Goal: Task Accomplishment & Management: Manage account settings

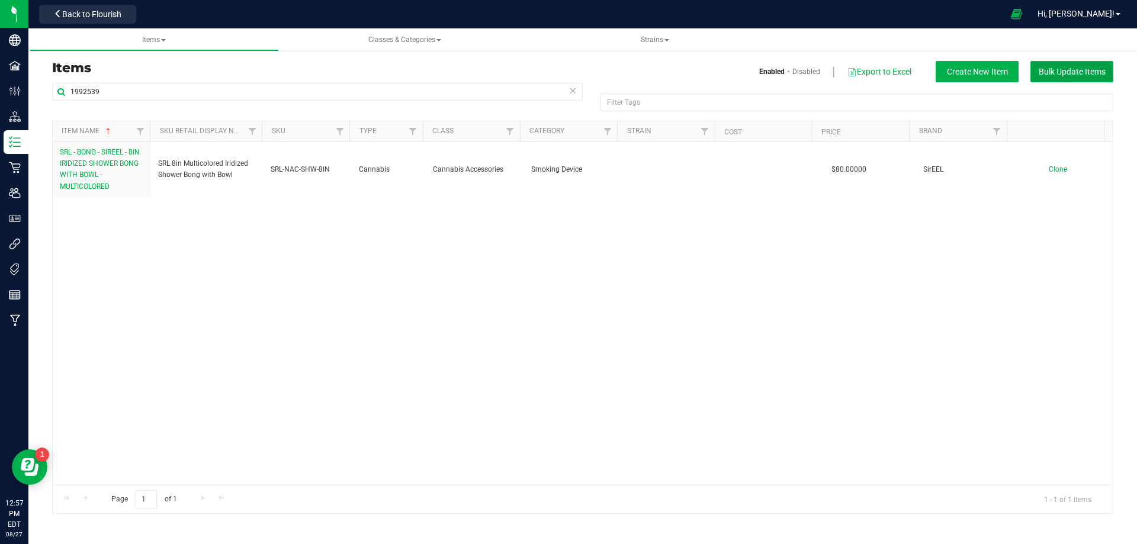
click at [1072, 70] on span "Bulk Update Items" at bounding box center [1072, 71] width 67 height 9
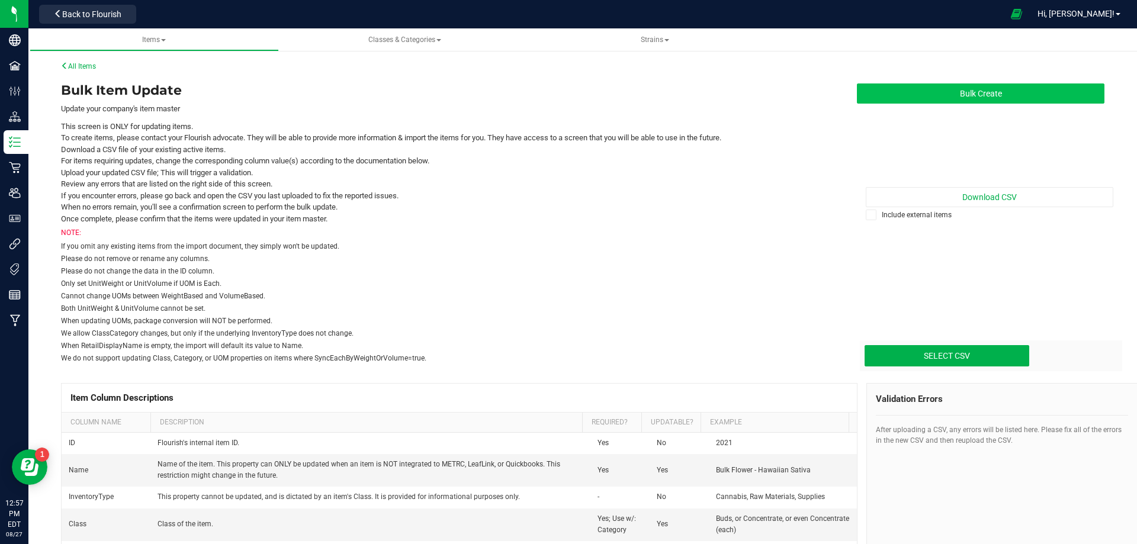
click at [1015, 91] on button "Bulk Create" at bounding box center [981, 94] width 248 height 20
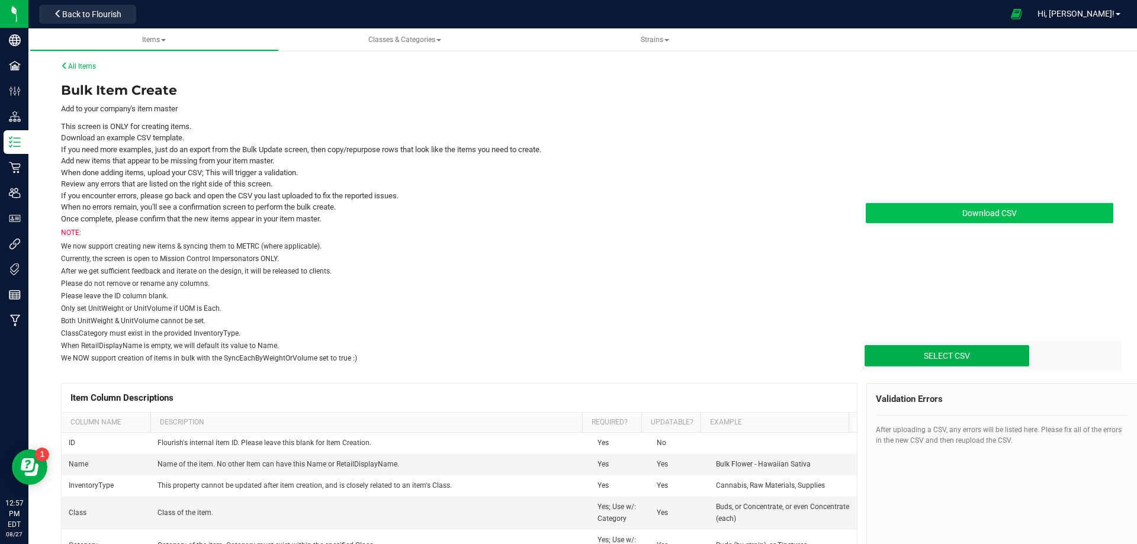
click at [952, 219] on link "Download CSV" at bounding box center [990, 213] width 248 height 20
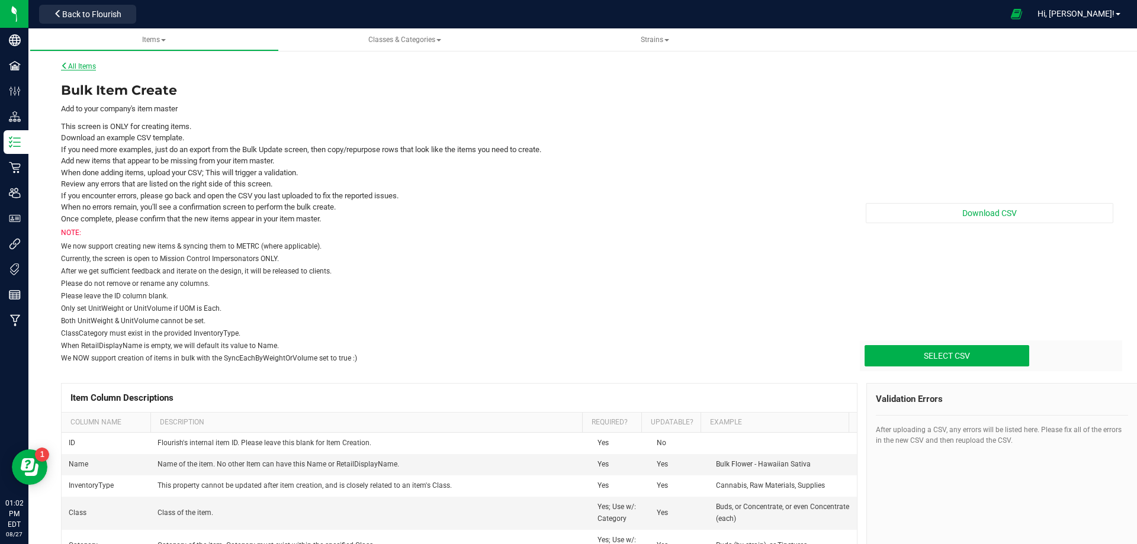
click at [79, 70] on link "All Items" at bounding box center [78, 66] width 35 height 8
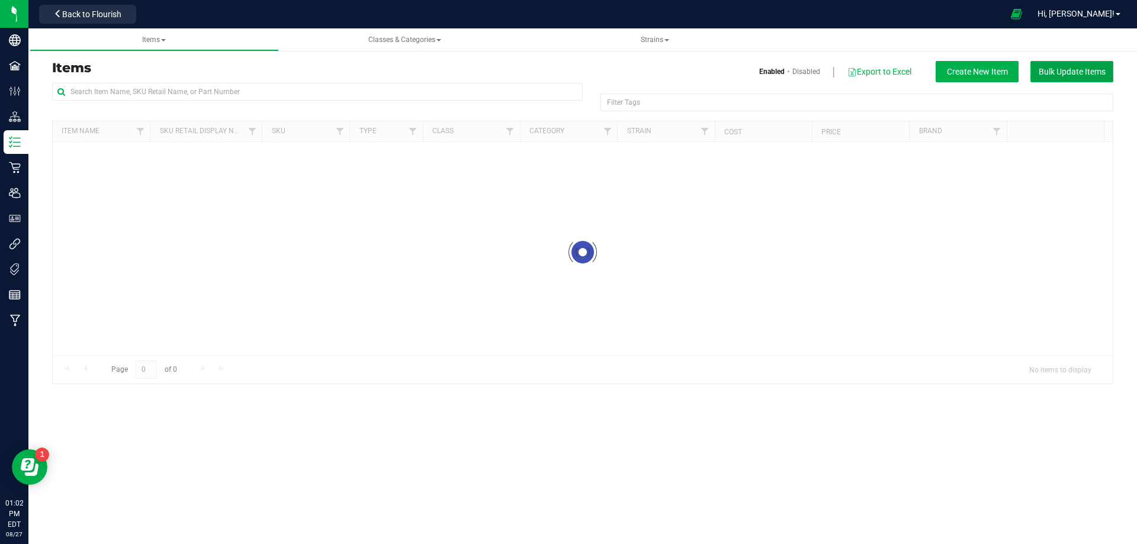
click at [1073, 69] on span "Bulk Update Items" at bounding box center [1072, 71] width 67 height 9
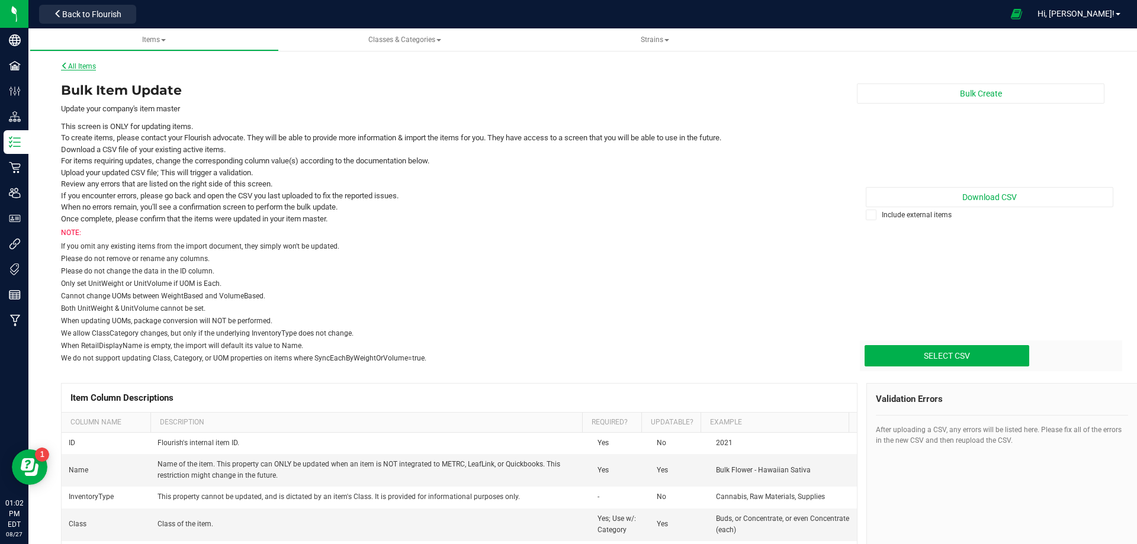
click at [83, 68] on link "All Items" at bounding box center [78, 66] width 35 height 8
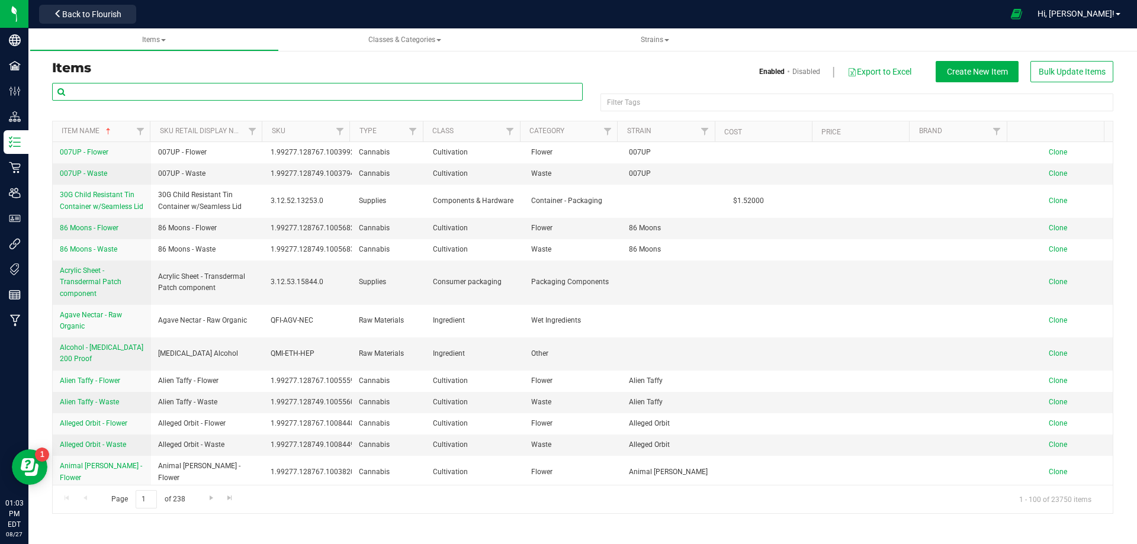
click at [130, 85] on input "text" at bounding box center [317, 92] width 531 height 18
paste input "1992547"
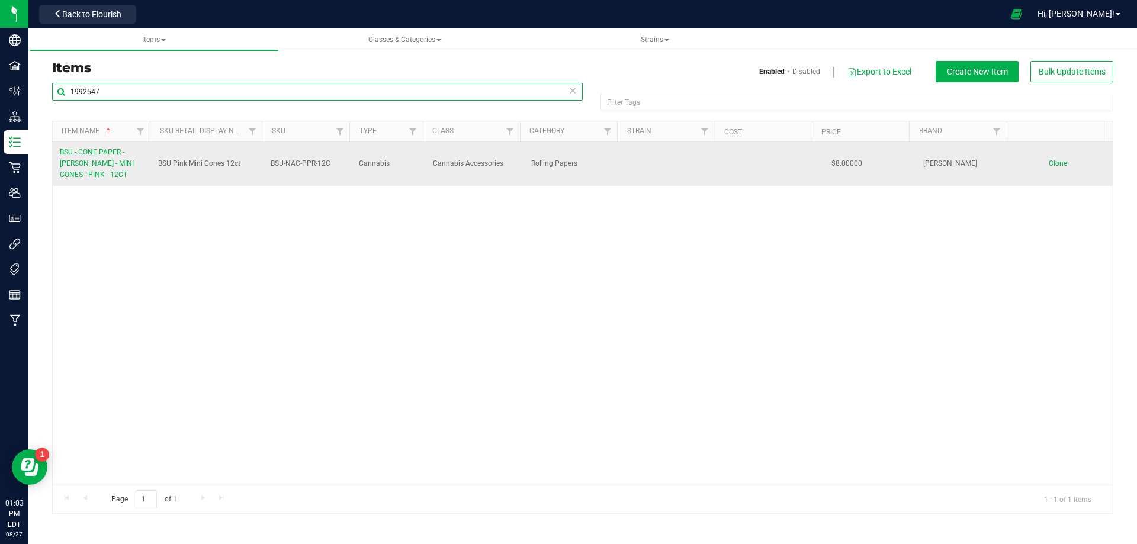
type input "1992547"
click at [86, 163] on span "BSU - CONE PAPER - BLAZY SUSAN - MINI CONES - PINK - 12CT" at bounding box center [97, 163] width 74 height 31
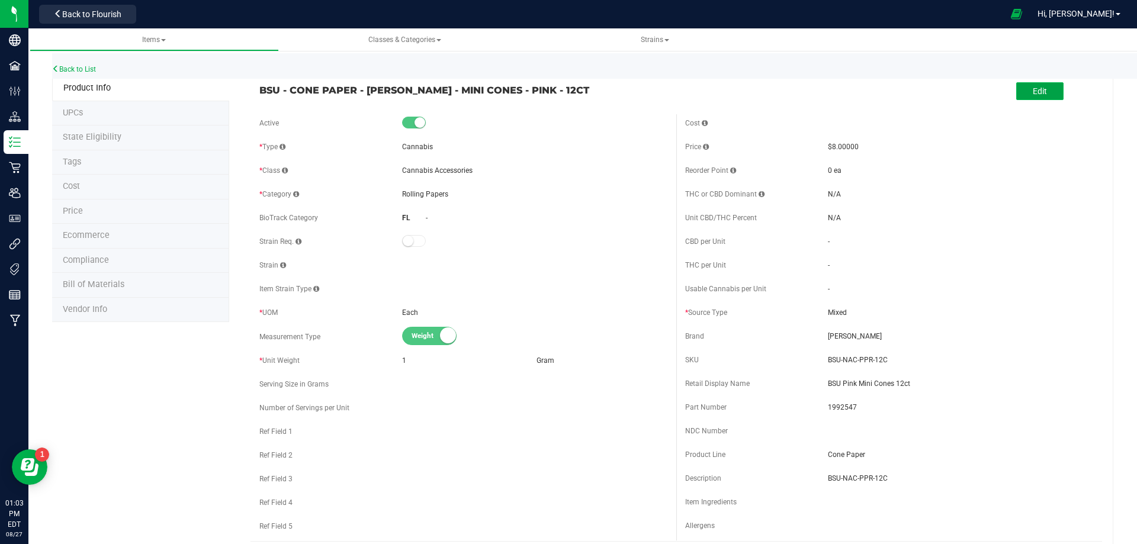
click at [1044, 92] on button "Edit" at bounding box center [1039, 91] width 47 height 18
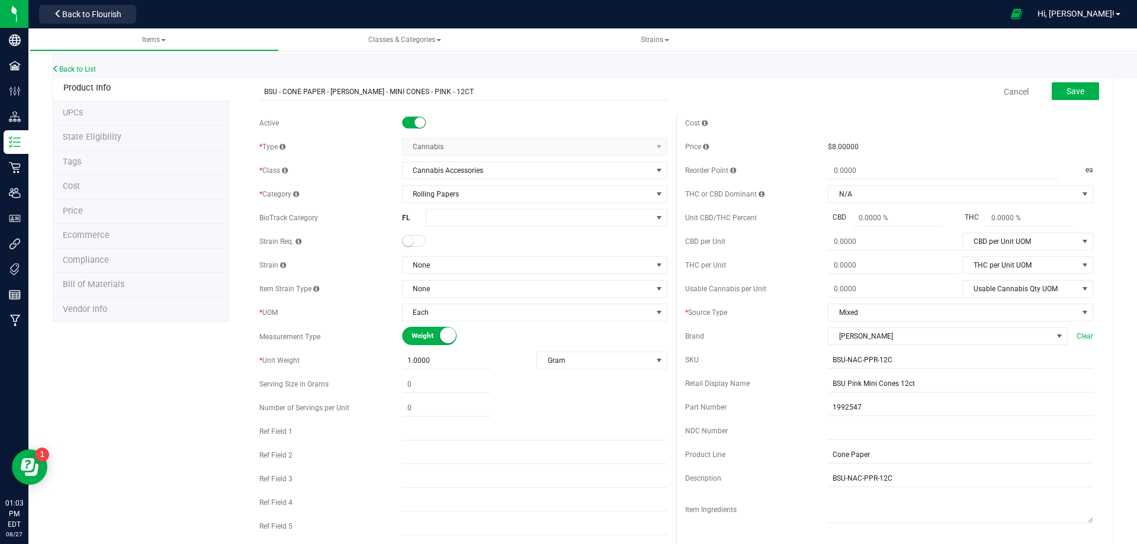
click at [434, 146] on span "Cannabis Select type Cannabis Merchandise Non-Inventory Raw Materials Supplies …" at bounding box center [534, 147] width 265 height 18
click at [457, 149] on span "Cannabis Select type Cannabis Merchandise Non-Inventory Raw Materials Supplies …" at bounding box center [534, 147] width 265 height 18
drag, startPoint x: 188, startPoint y: 419, endPoint x: 149, endPoint y: 146, distance: 275.9
click at [85, 69] on link "Back to List" at bounding box center [74, 69] width 44 height 8
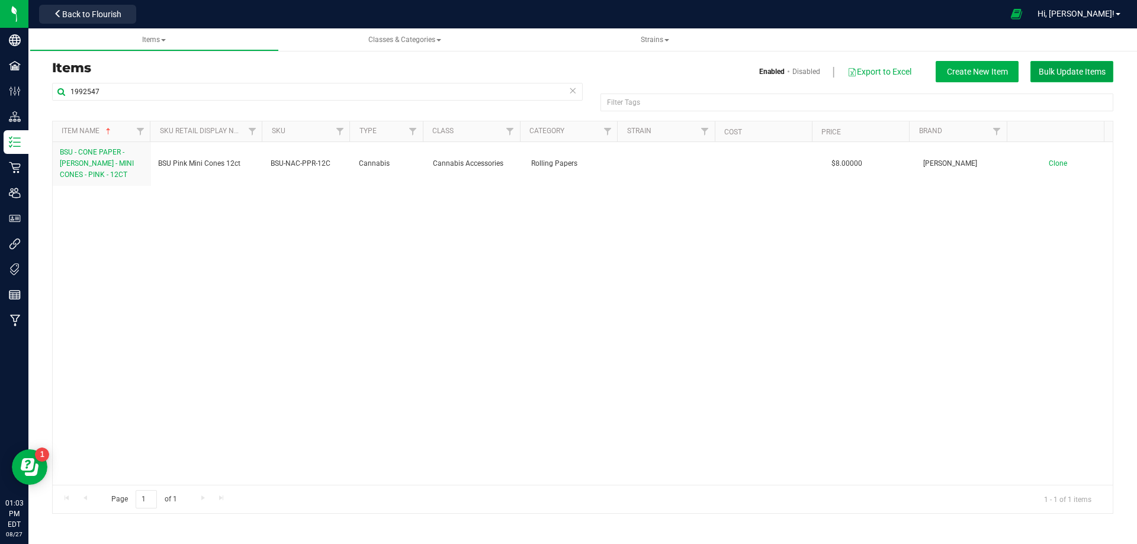
click at [1063, 73] on span "Bulk Update Items" at bounding box center [1072, 71] width 67 height 9
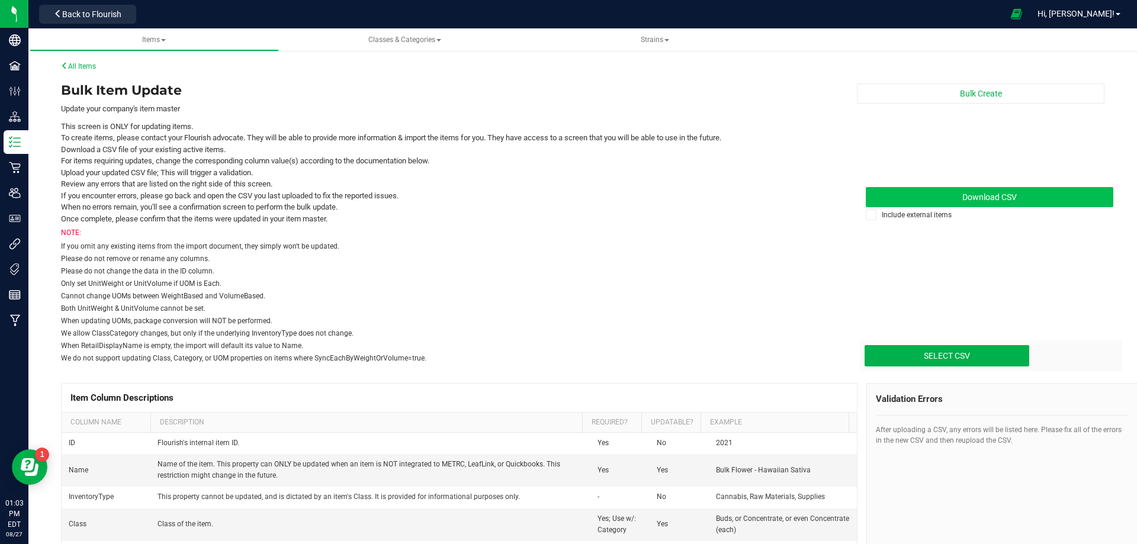
click at [954, 194] on link "Download CSV" at bounding box center [990, 197] width 248 height 20
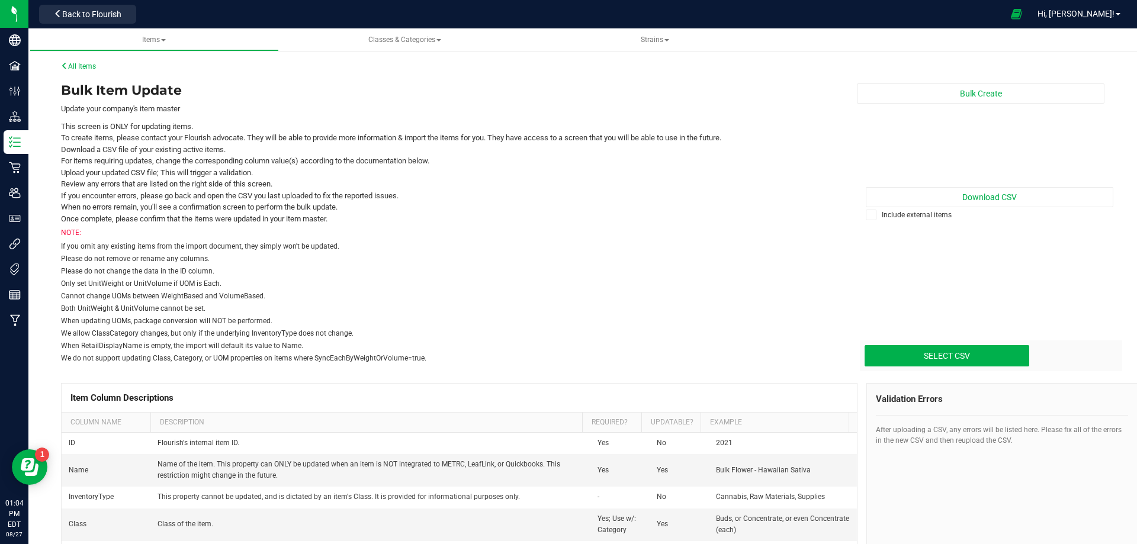
drag, startPoint x: 758, startPoint y: 329, endPoint x: 747, endPoint y: 329, distance: 11.3
click at [758, 329] on div "We allow ClassCategory changes, but only if the underlying InventoryType does n…" at bounding box center [450, 333] width 778 height 11
click at [467, 197] on li "If you encounter errors, please go back and open the CSV you last uploaded to f…" at bounding box center [450, 196] width 778 height 12
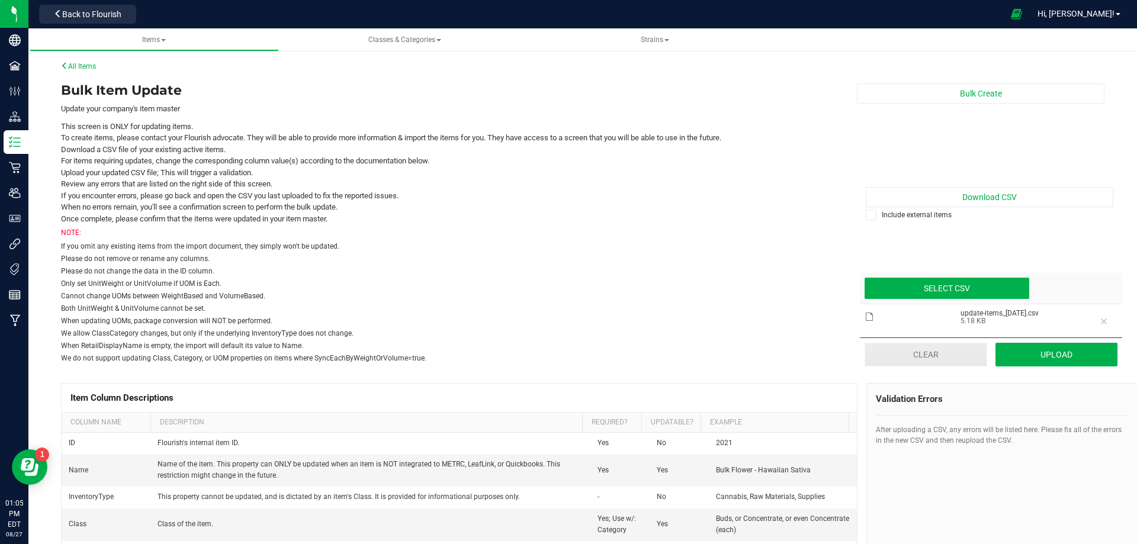
click at [907, 354] on button "Clear" at bounding box center [926, 355] width 123 height 24
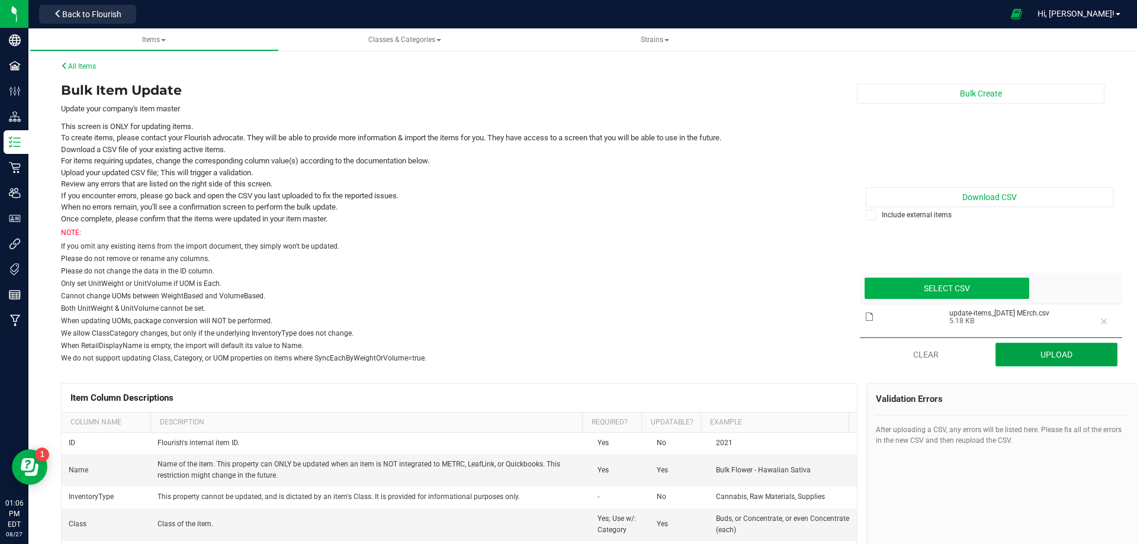
click at [1056, 364] on button "Upload" at bounding box center [1057, 355] width 123 height 24
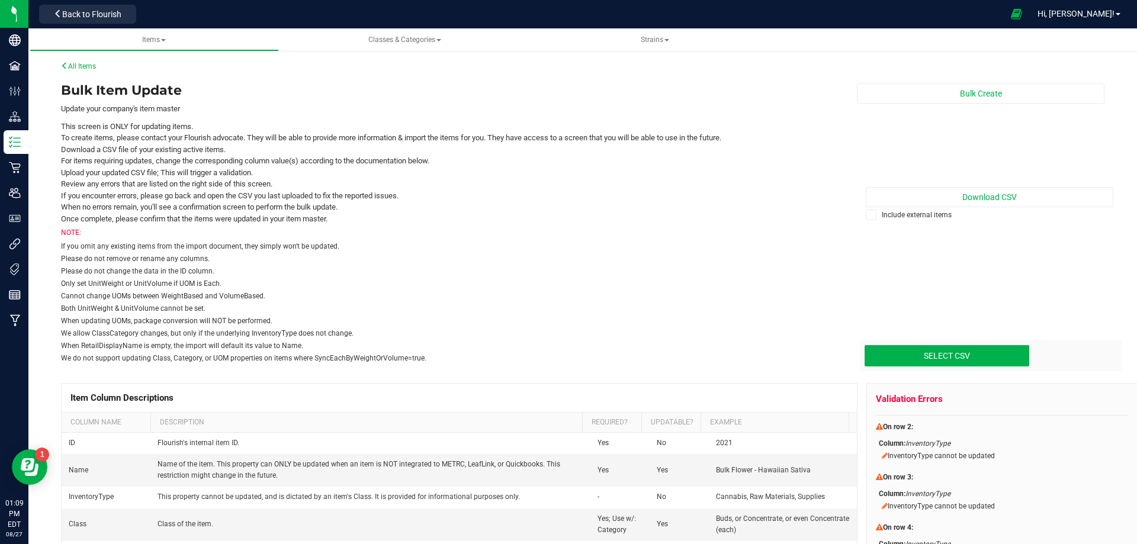
click at [712, 228] on div "NOTE:" at bounding box center [450, 232] width 778 height 11
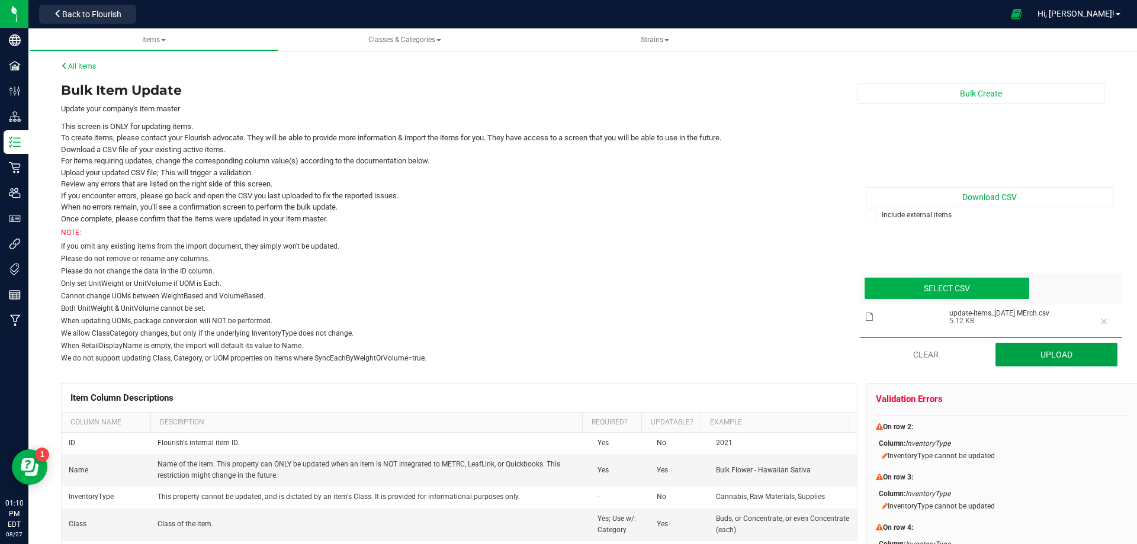
click at [1041, 349] on button "Upload" at bounding box center [1057, 355] width 123 height 24
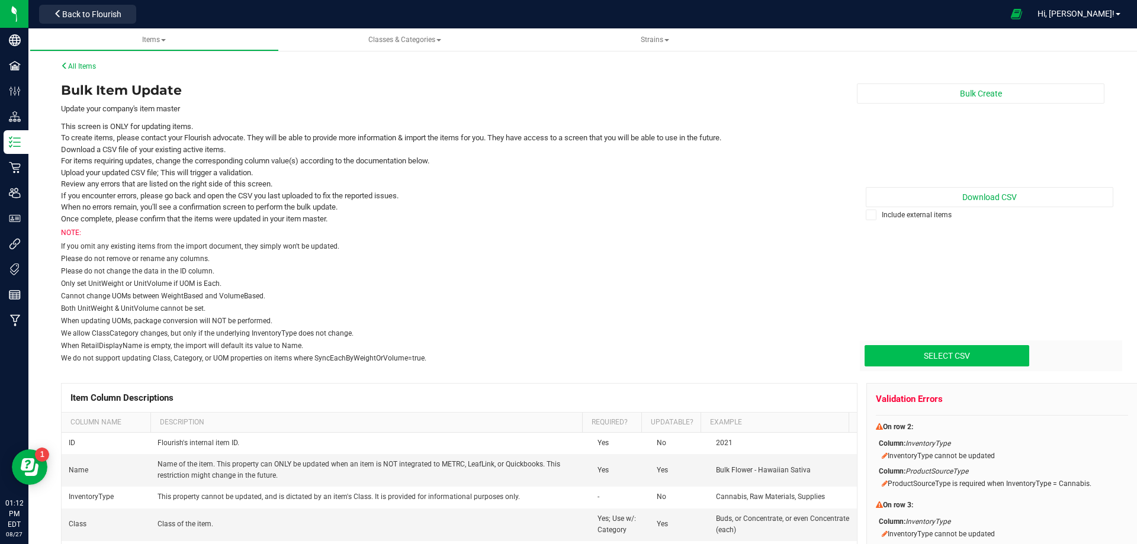
type input "C:\fakepath\update-items_2025-08-27 MErch.csv"
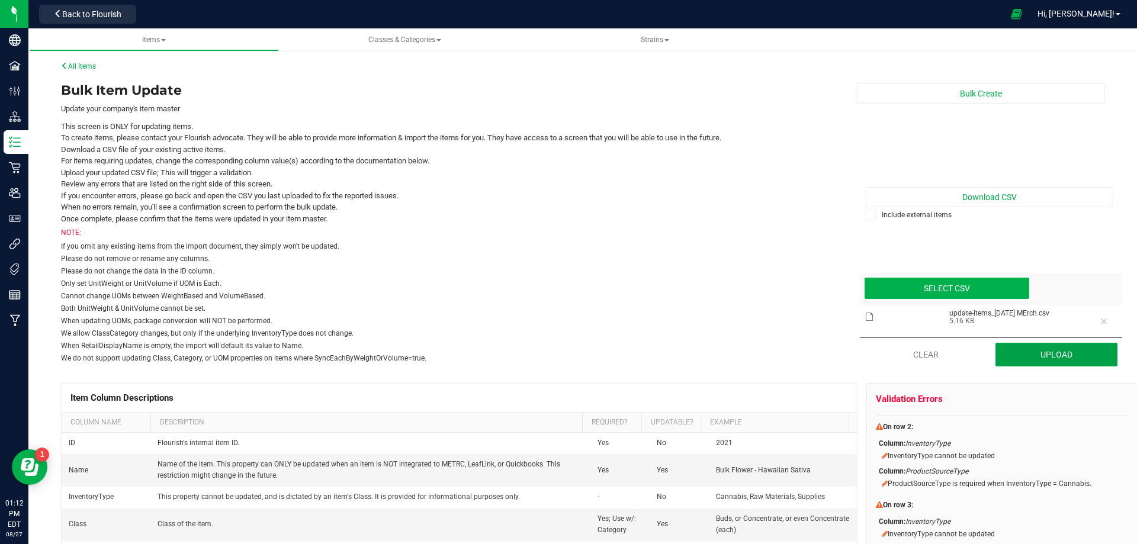
click at [1060, 360] on button "Upload" at bounding box center [1057, 355] width 123 height 24
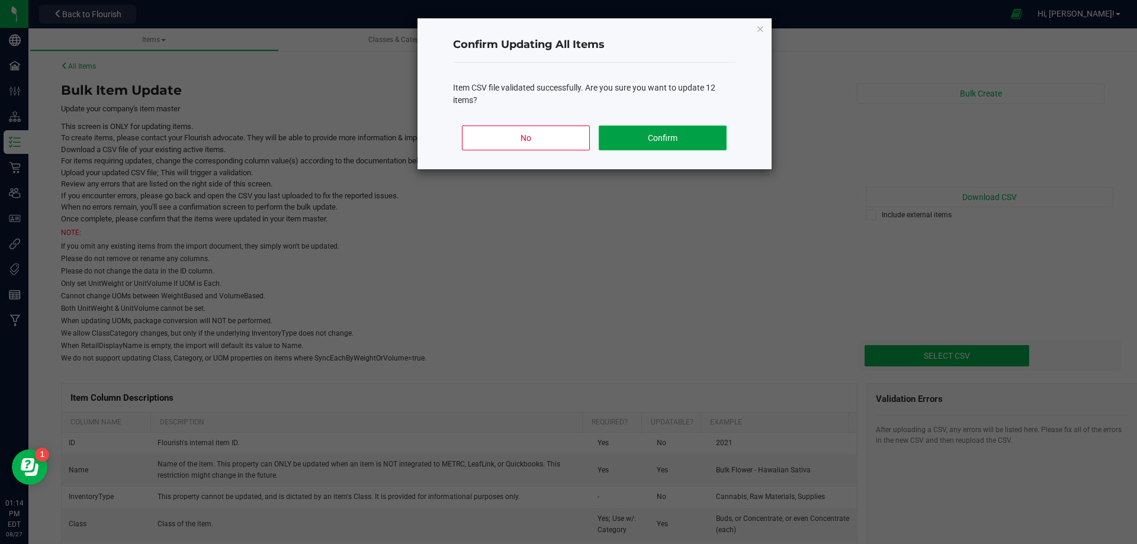
click at [657, 138] on button "Confirm" at bounding box center [662, 138] width 127 height 25
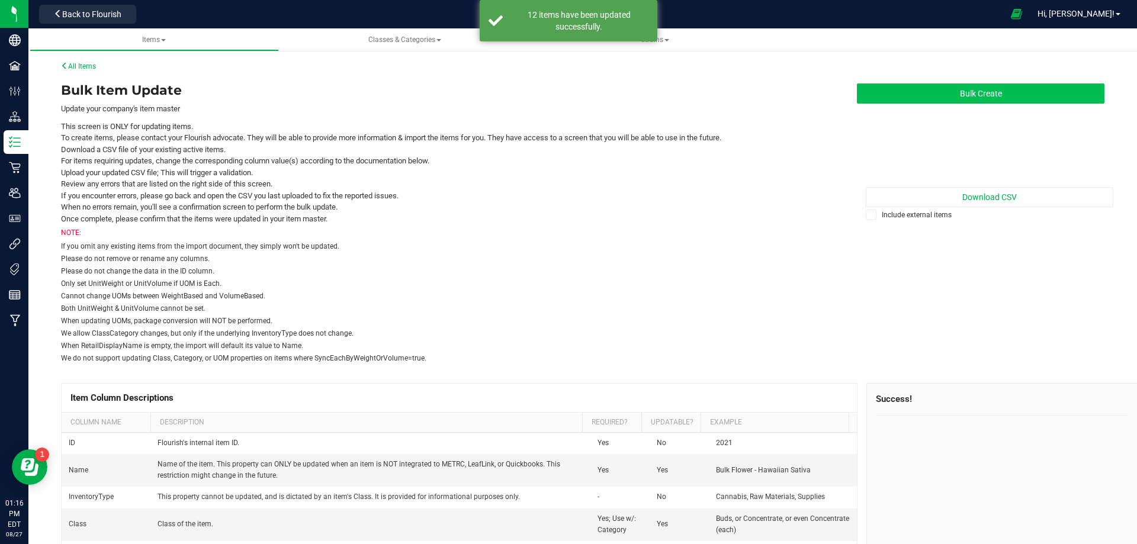
click at [970, 97] on button "Bulk Create" at bounding box center [981, 94] width 248 height 20
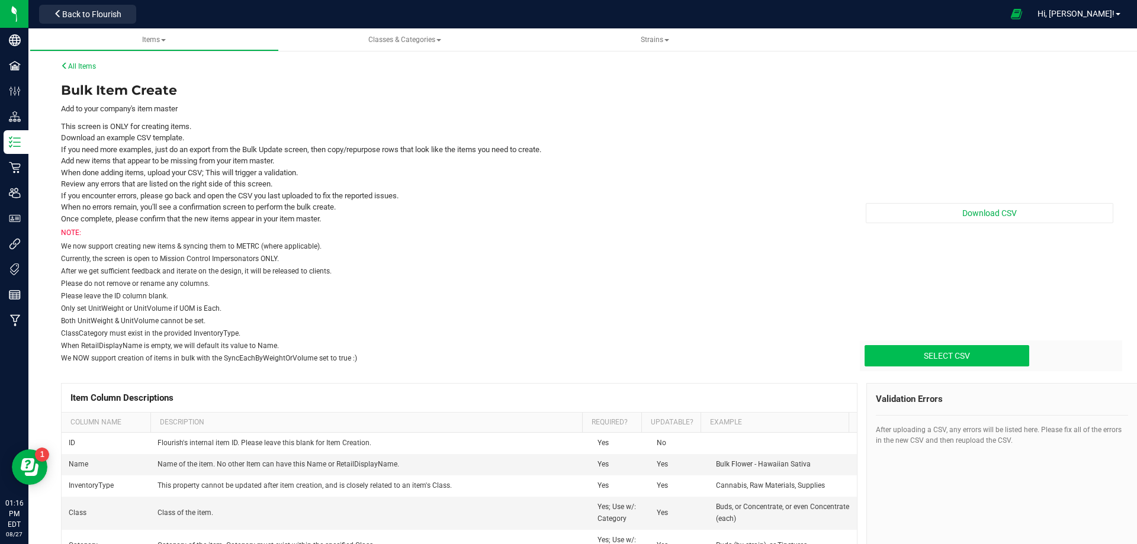
type input "C:\fakepath\create-items_2025-08-27 MA Materials.csv"
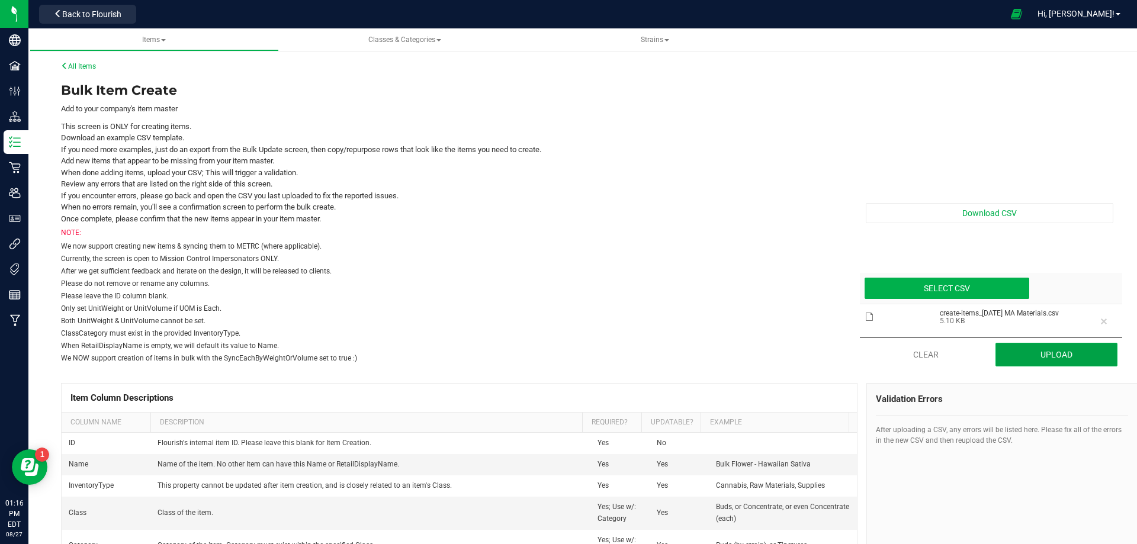
click at [1055, 355] on button "Upload" at bounding box center [1057, 355] width 123 height 24
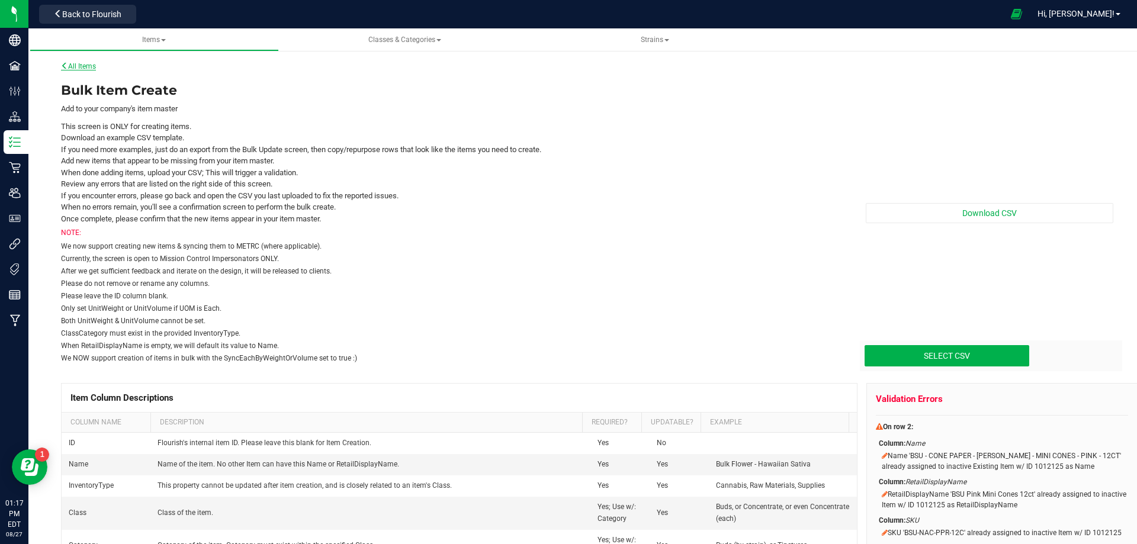
click at [91, 64] on link "All Items" at bounding box center [78, 66] width 35 height 8
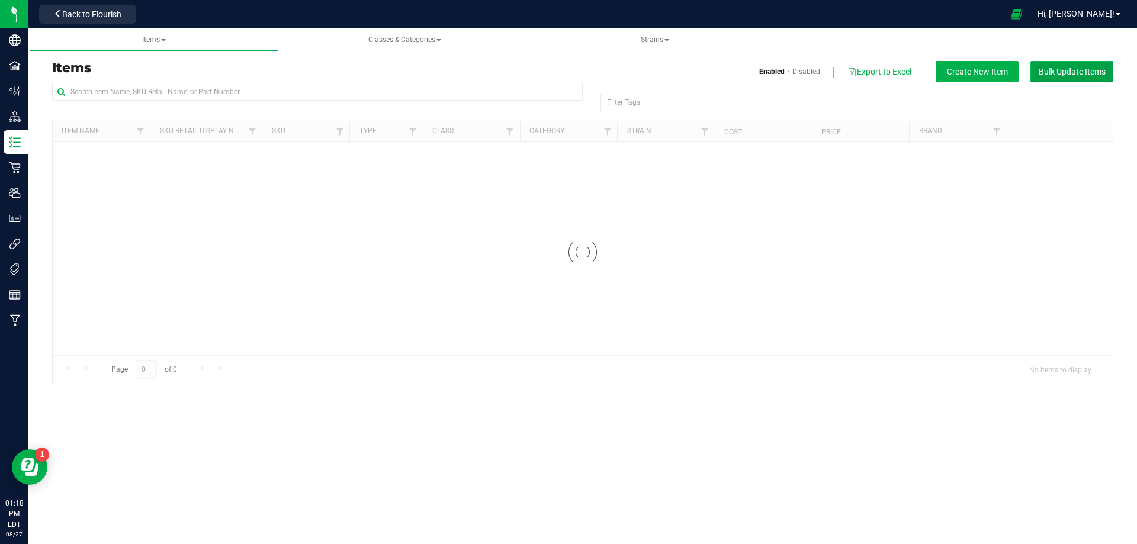
click at [1073, 70] on span "Bulk Update Items" at bounding box center [1072, 71] width 67 height 9
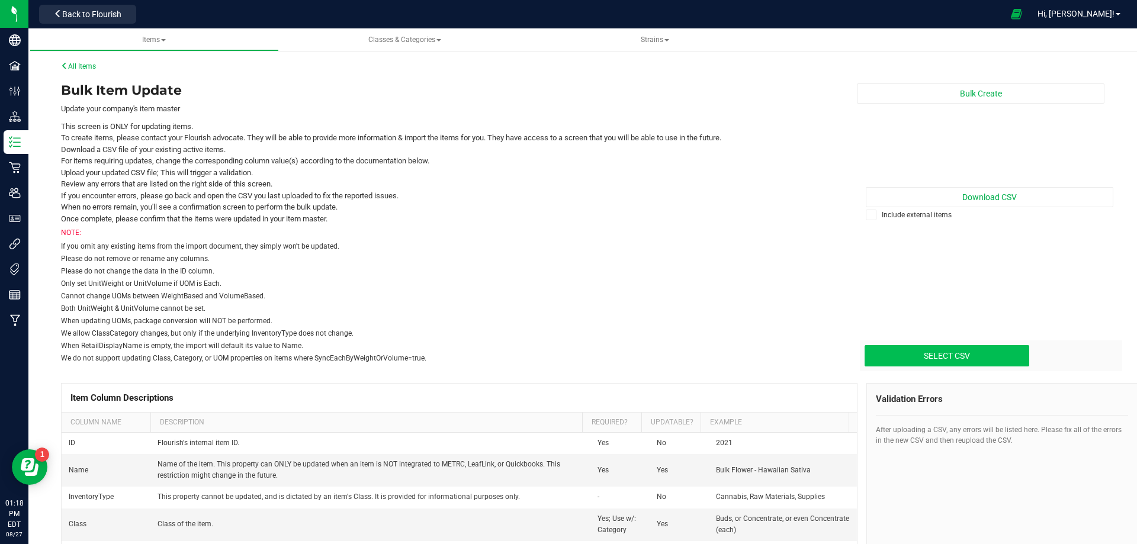
type input "C:\fakepath\update-items_2025-08-27 MErch.csv"
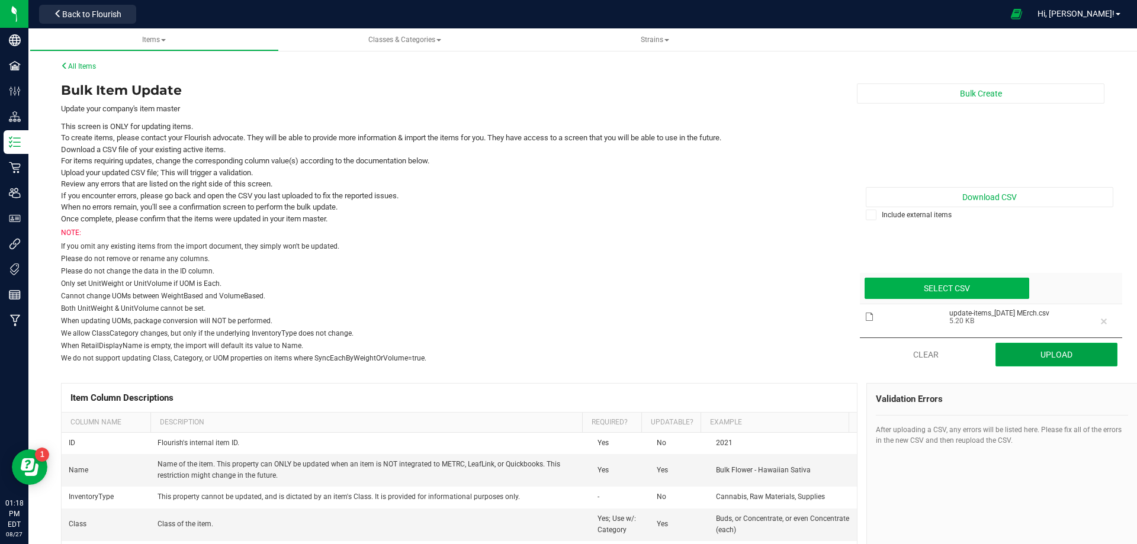
click at [1049, 360] on button "Upload" at bounding box center [1057, 355] width 123 height 24
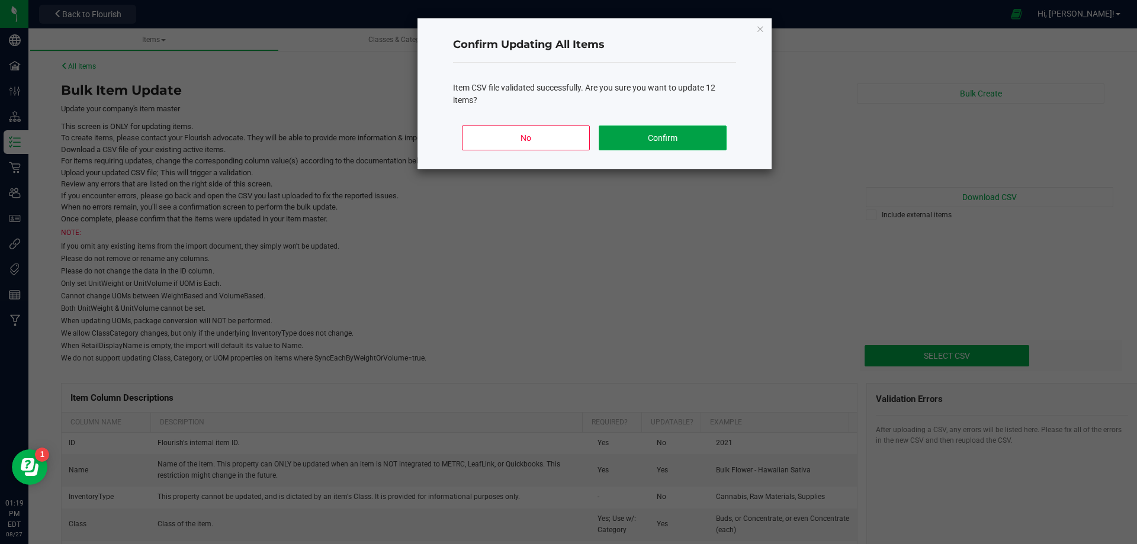
click at [676, 137] on button "Confirm" at bounding box center [662, 138] width 127 height 25
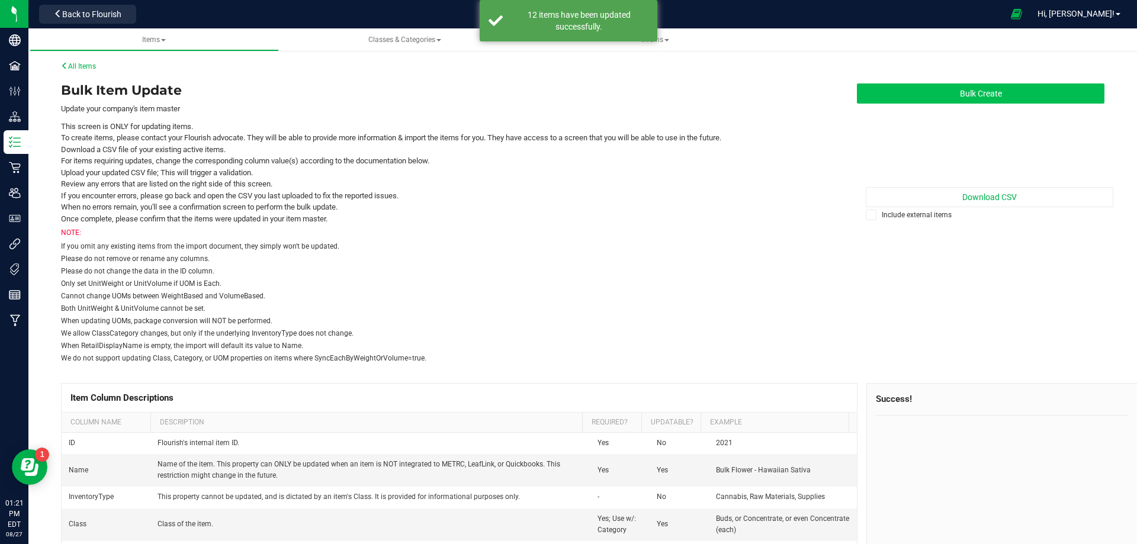
click at [975, 98] on button "Bulk Create" at bounding box center [981, 94] width 248 height 20
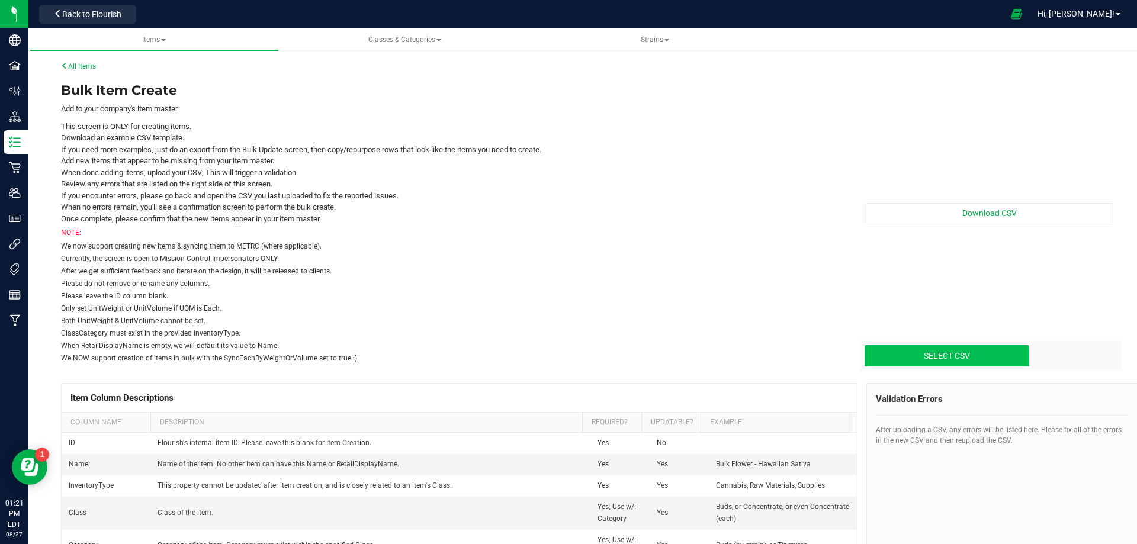
type input "C:\fakepath\create-items_2025-08-27 MA Materials.csv"
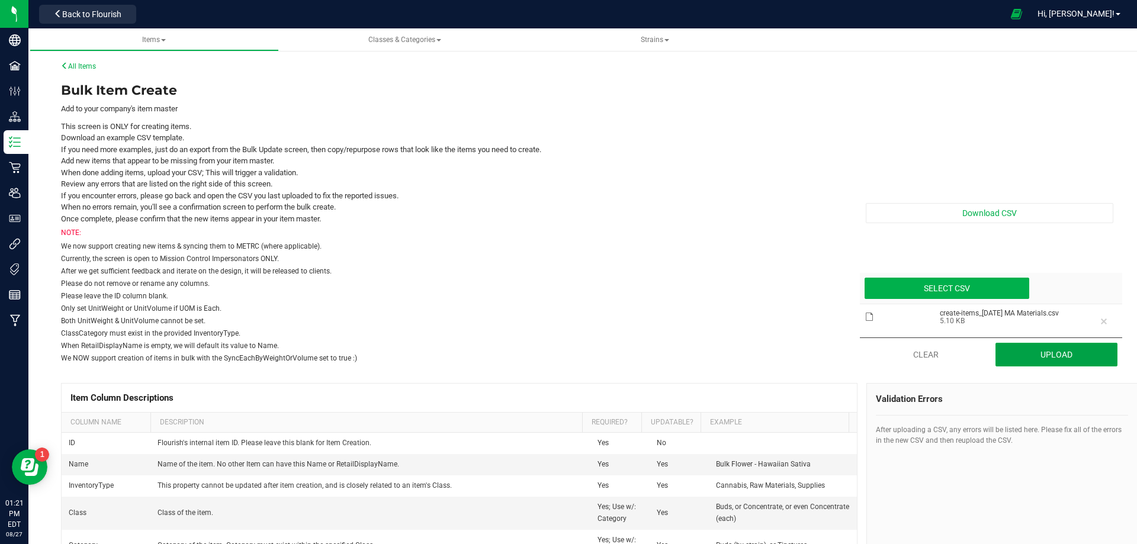
click at [1049, 357] on button "Upload" at bounding box center [1057, 355] width 123 height 24
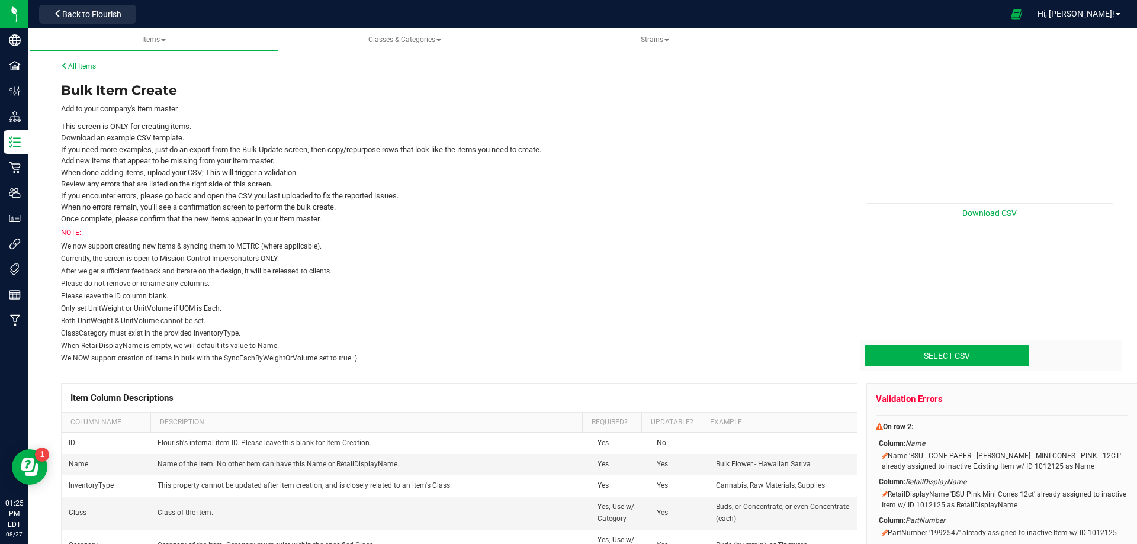
click at [73, 70] on div "All Items" at bounding box center [587, 66] width 1052 height 11
click at [92, 68] on link "All Items" at bounding box center [78, 66] width 35 height 8
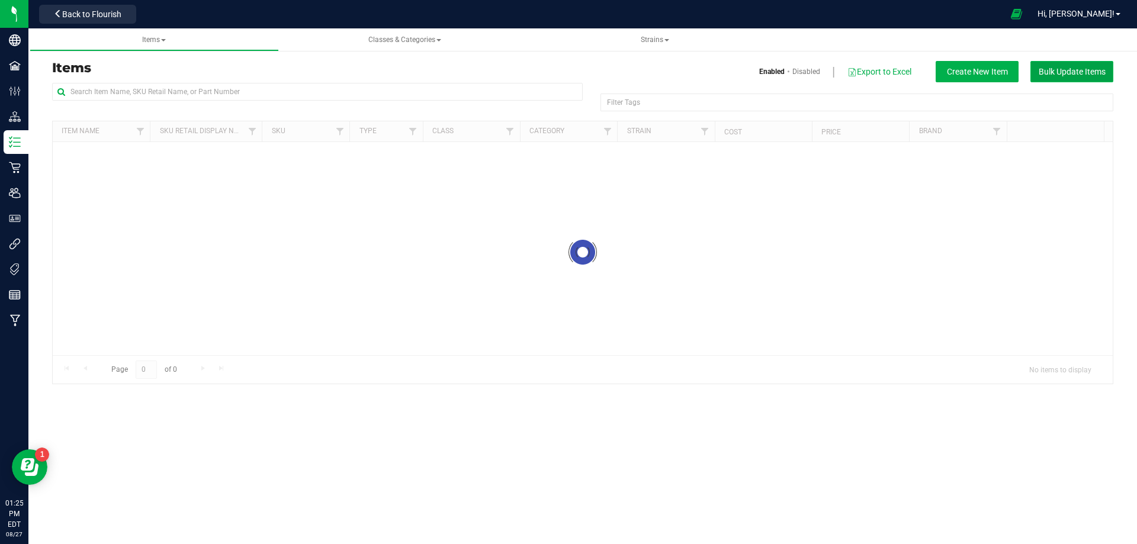
click at [1061, 71] on span "Bulk Update Items" at bounding box center [1072, 71] width 67 height 9
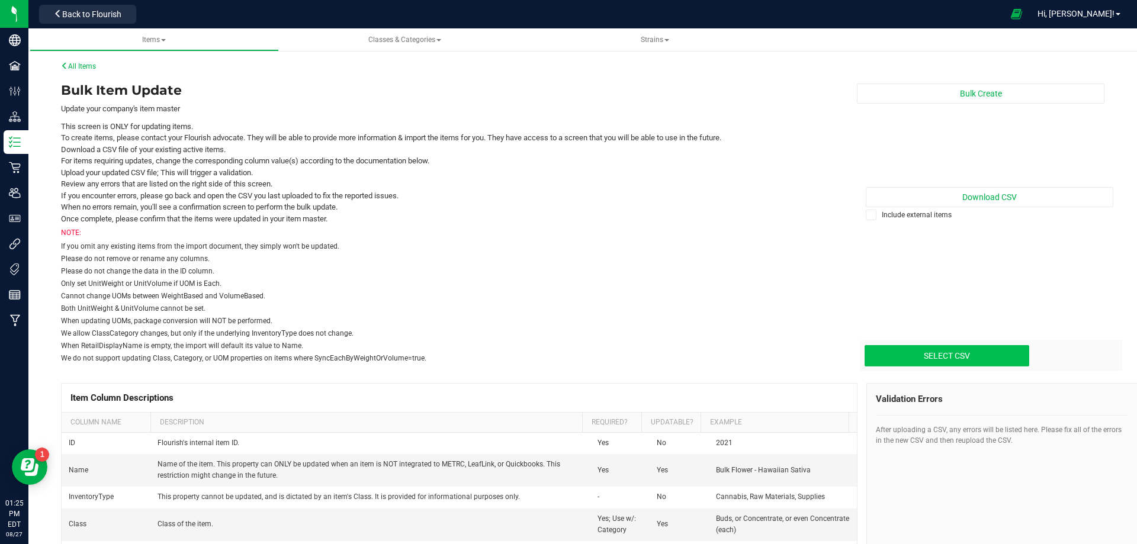
type input "C:\fakepath\update-items_2025-08-27 MErch.csv"
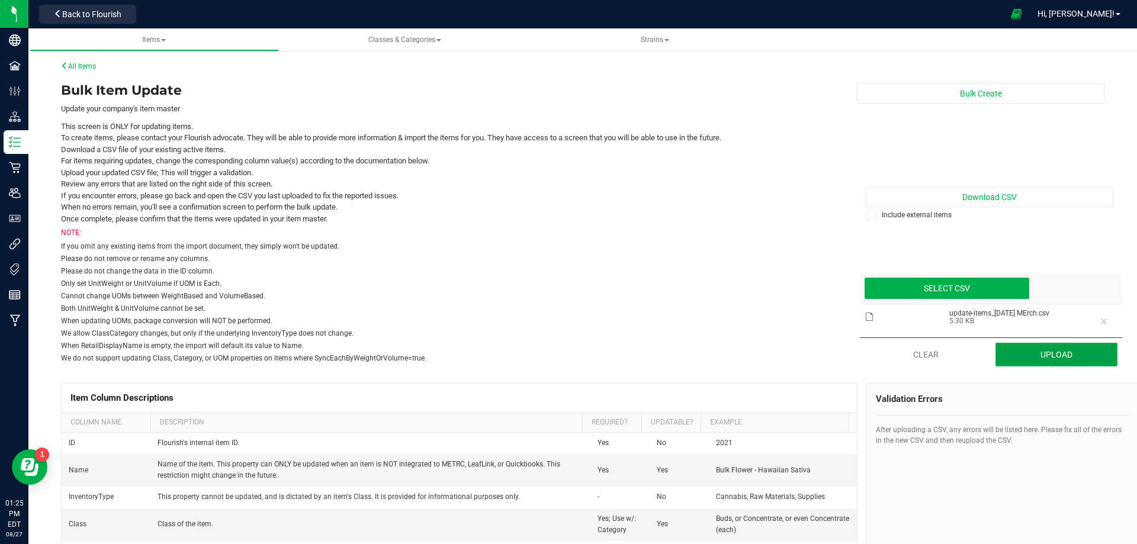
click at [1041, 362] on button "Upload" at bounding box center [1057, 355] width 123 height 24
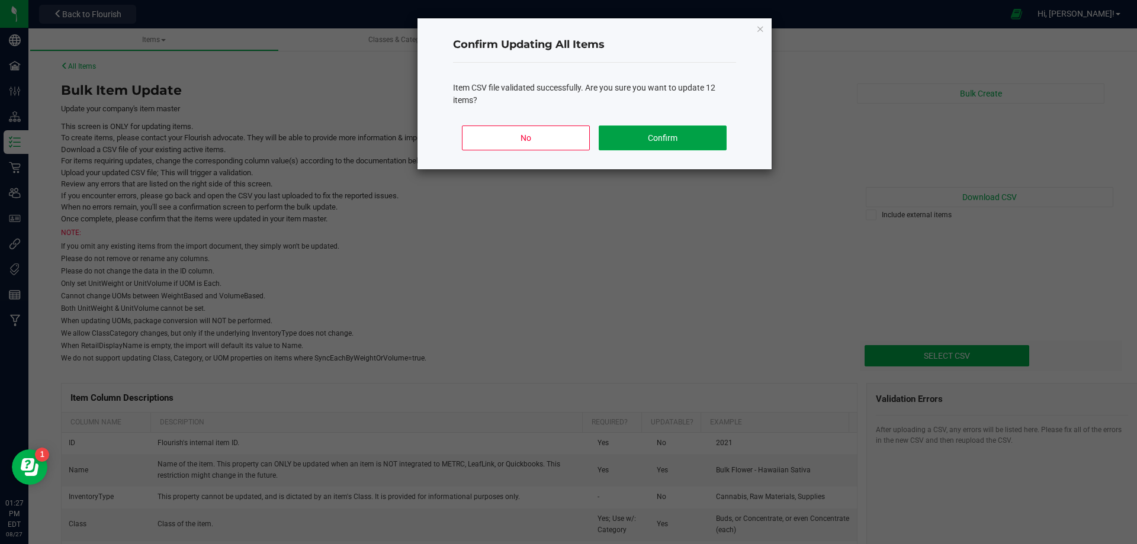
click at [671, 138] on button "Confirm" at bounding box center [662, 138] width 127 height 25
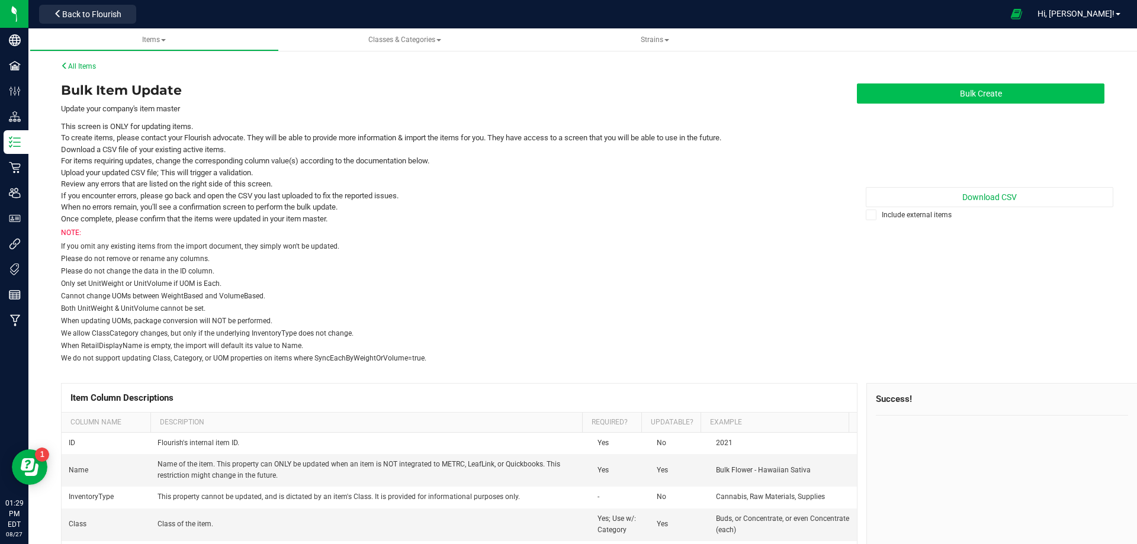
click at [985, 97] on button "Bulk Create" at bounding box center [981, 94] width 248 height 20
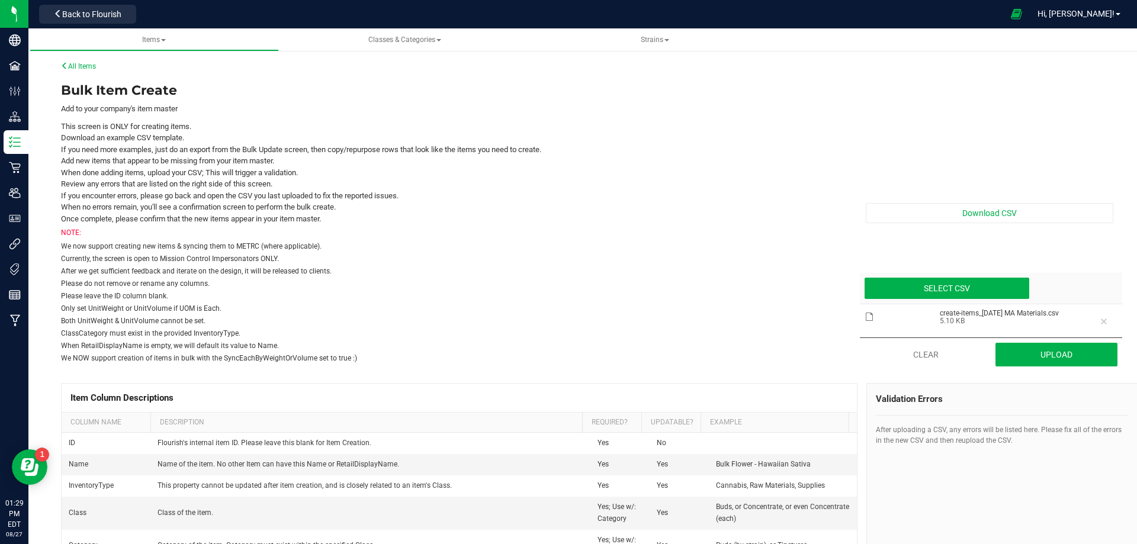
click at [1042, 368] on kendo-upload-action-buttons "Clear Upload" at bounding box center [991, 355] width 262 height 34
drag, startPoint x: 1047, startPoint y: 355, endPoint x: 969, endPoint y: 362, distance: 77.9
click at [1046, 355] on button "Upload" at bounding box center [1057, 355] width 123 height 24
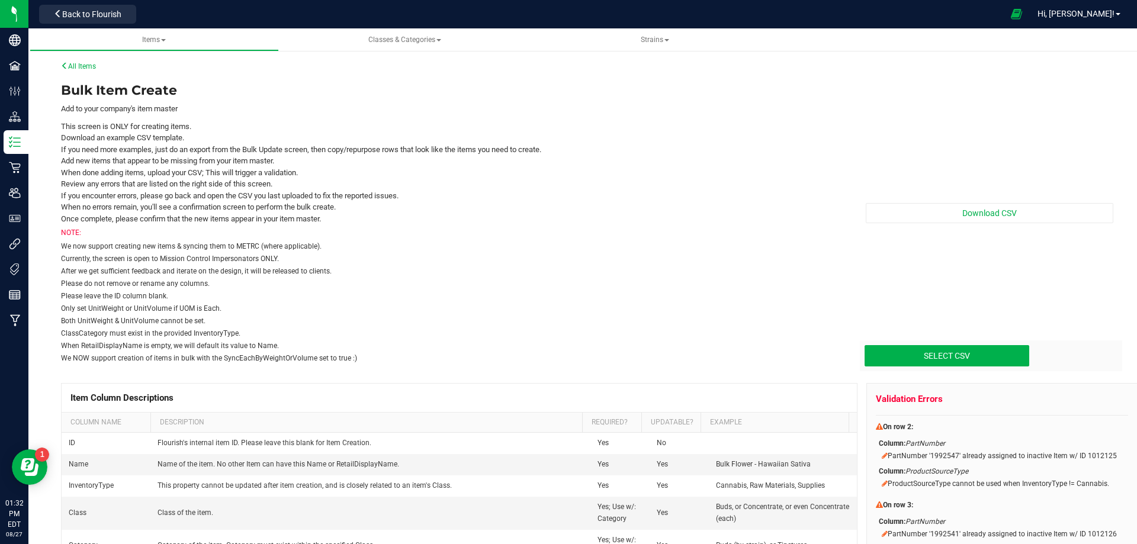
click at [970, 335] on div "Download CSV Select CSV Drop files here to upload" at bounding box center [980, 223] width 265 height 285
click at [965, 344] on div "Select CSV Drop files here to upload" at bounding box center [991, 356] width 262 height 31
type input "C:\fakepath\create-items_2025-08-27 MA Materials.csv"
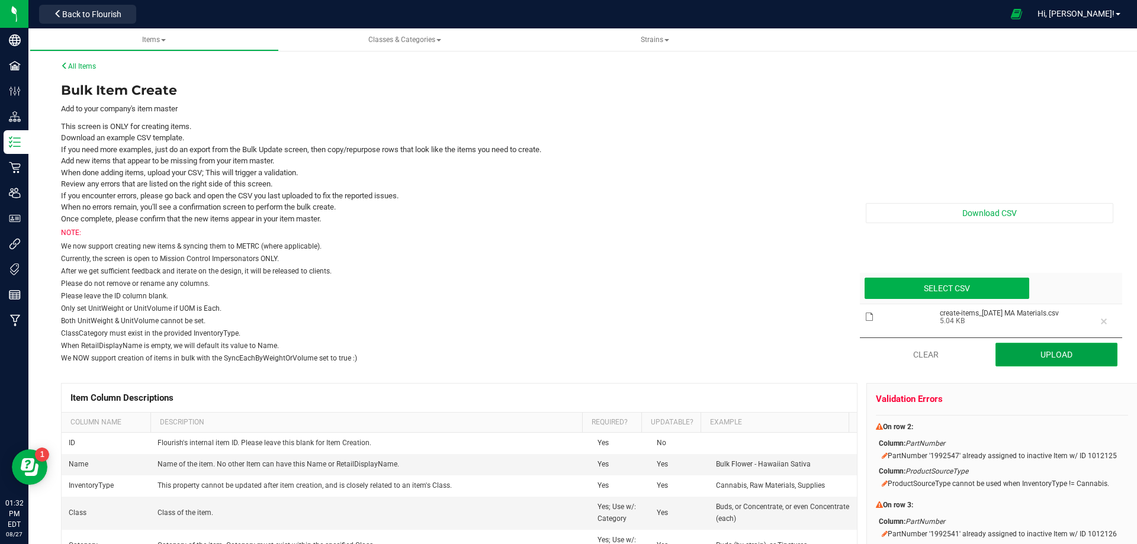
click at [1063, 351] on button "Upload" at bounding box center [1057, 355] width 123 height 24
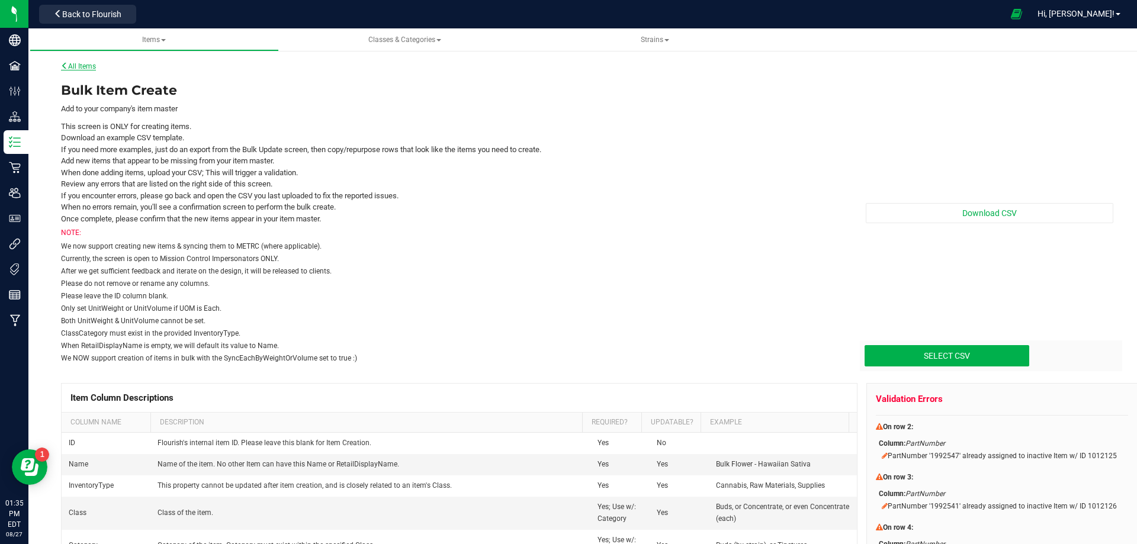
click at [67, 63] on icon at bounding box center [64, 65] width 7 height 7
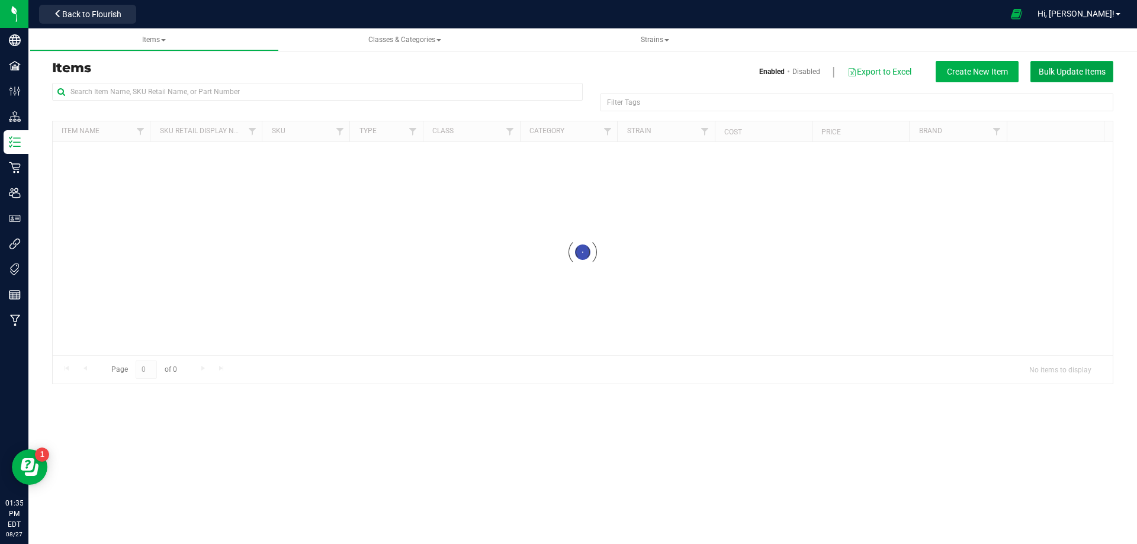
click at [1058, 70] on span "Bulk Update Items" at bounding box center [1072, 71] width 67 height 9
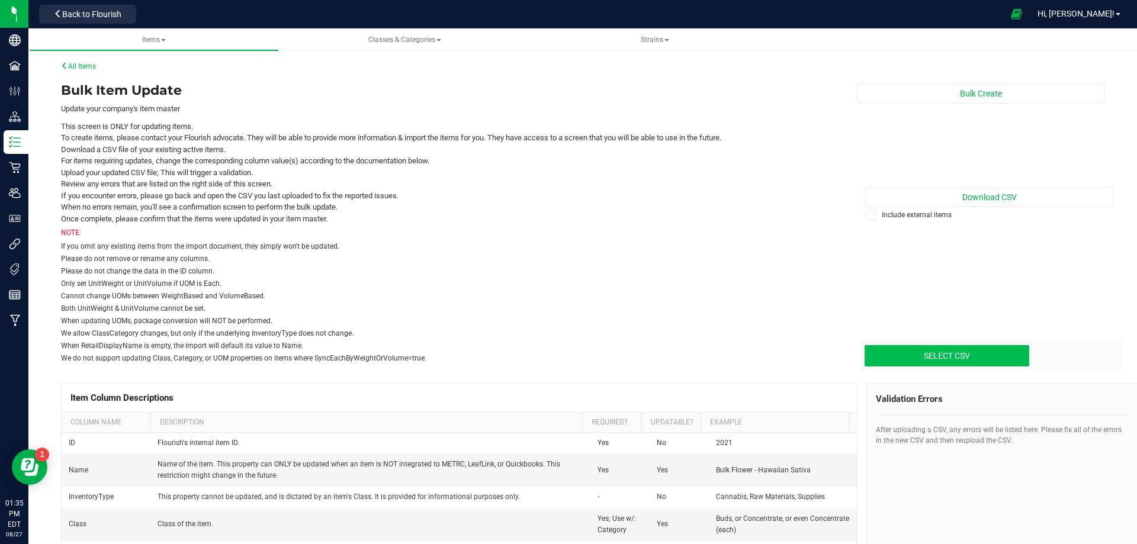
type input "C:\fakepath\update-items_2025-08-27 MErch.csv"
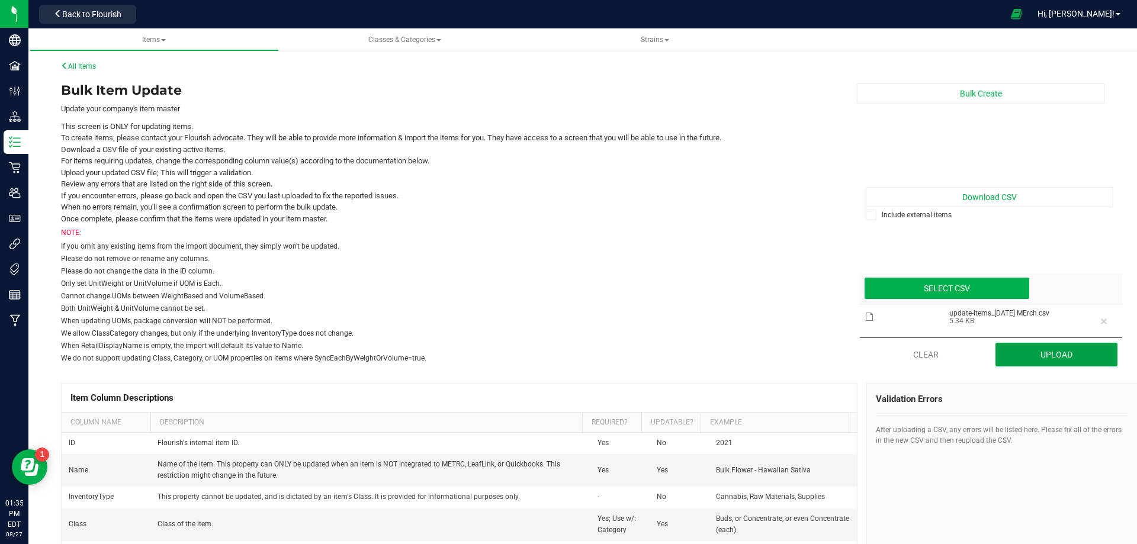
click at [1066, 354] on button "Upload" at bounding box center [1057, 355] width 123 height 24
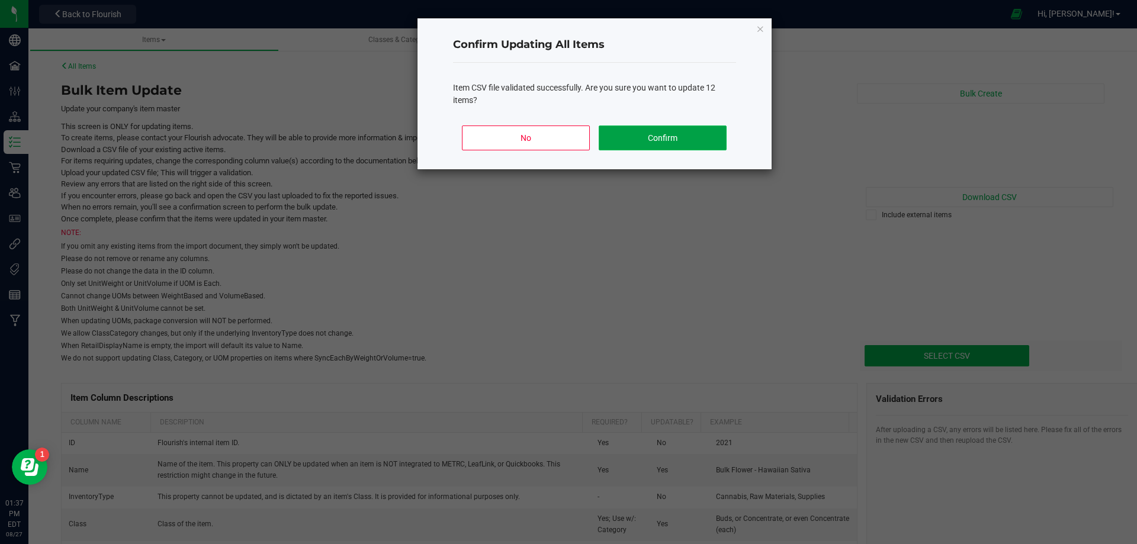
click at [652, 128] on button "Confirm" at bounding box center [662, 138] width 127 height 25
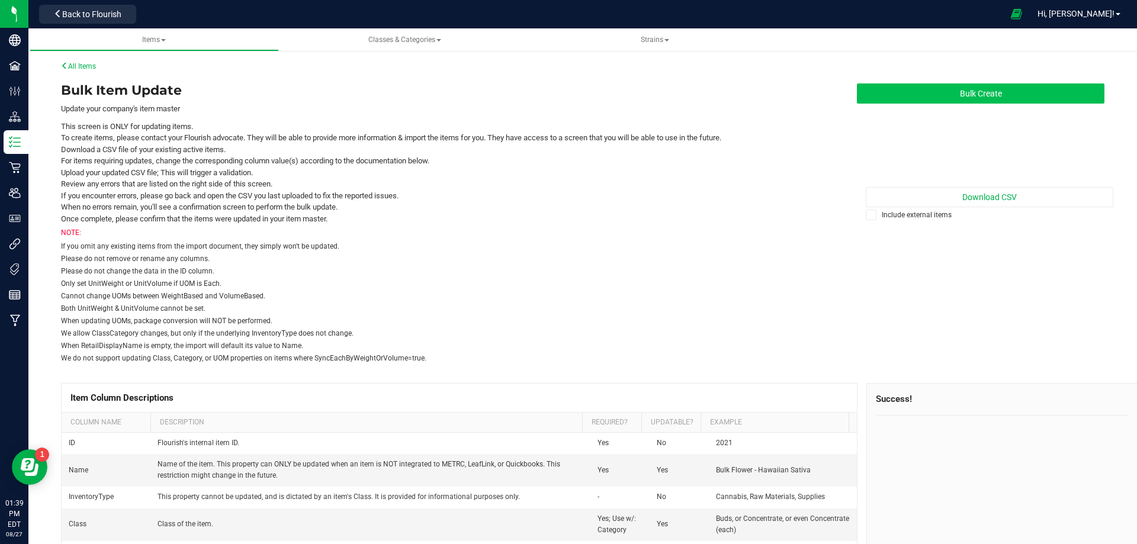
click at [983, 98] on button "Bulk Create" at bounding box center [981, 94] width 248 height 20
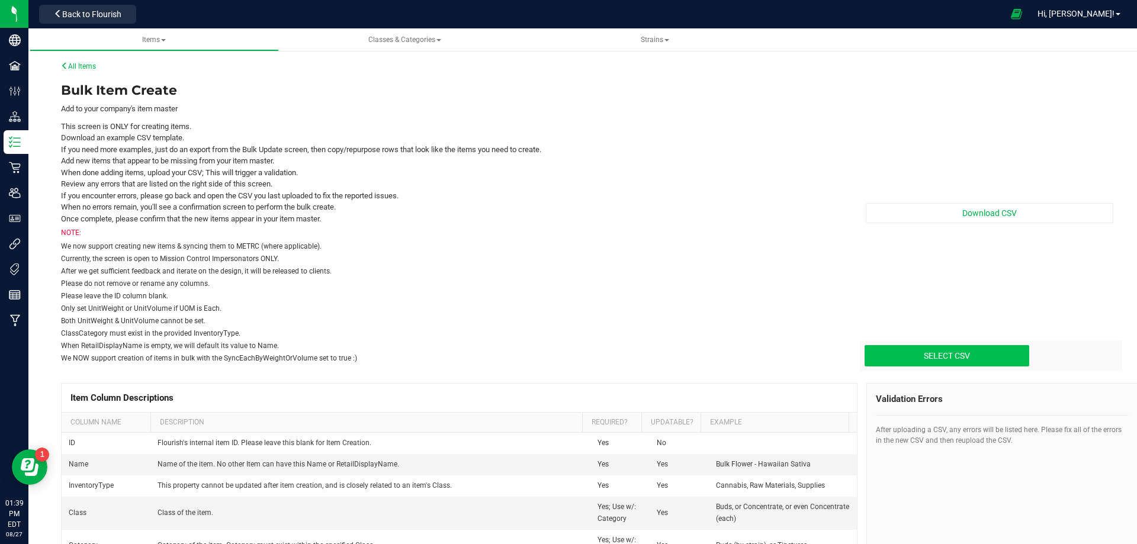
type input "C:\fakepath\create-items_2025-08-27 MA Materials.csv"
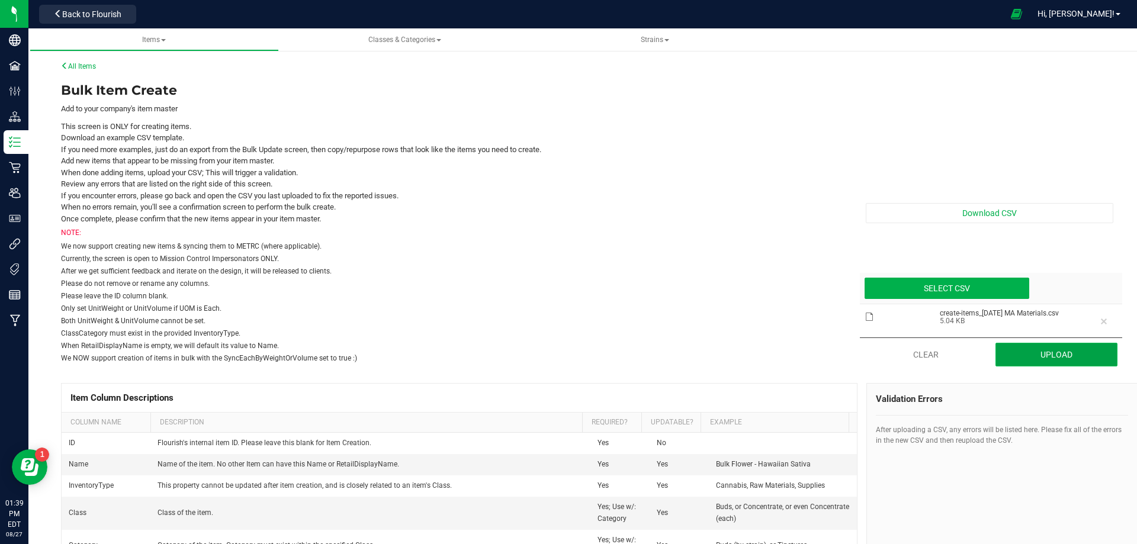
click at [1033, 360] on button "Upload" at bounding box center [1057, 355] width 123 height 24
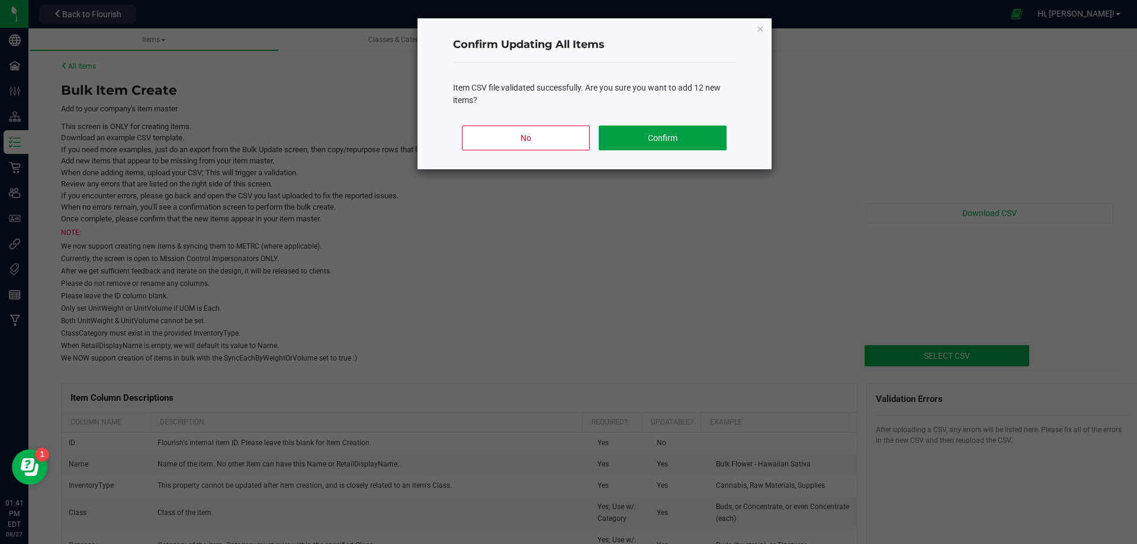
click at [654, 143] on button "Confirm" at bounding box center [662, 138] width 127 height 25
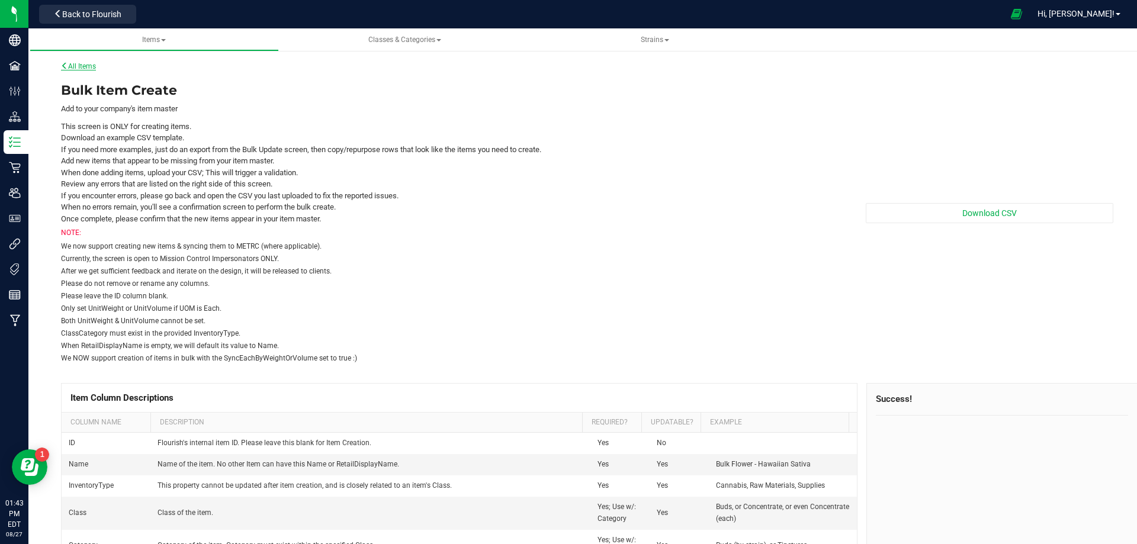
click at [78, 64] on link "All Items" at bounding box center [78, 66] width 35 height 8
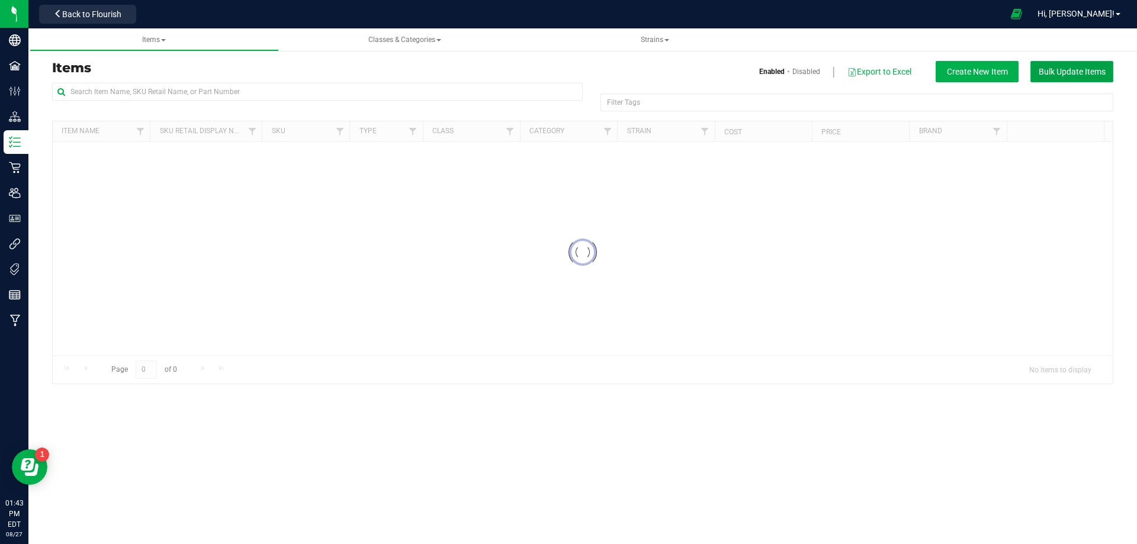
click at [1076, 71] on span "Bulk Update Items" at bounding box center [1072, 71] width 67 height 9
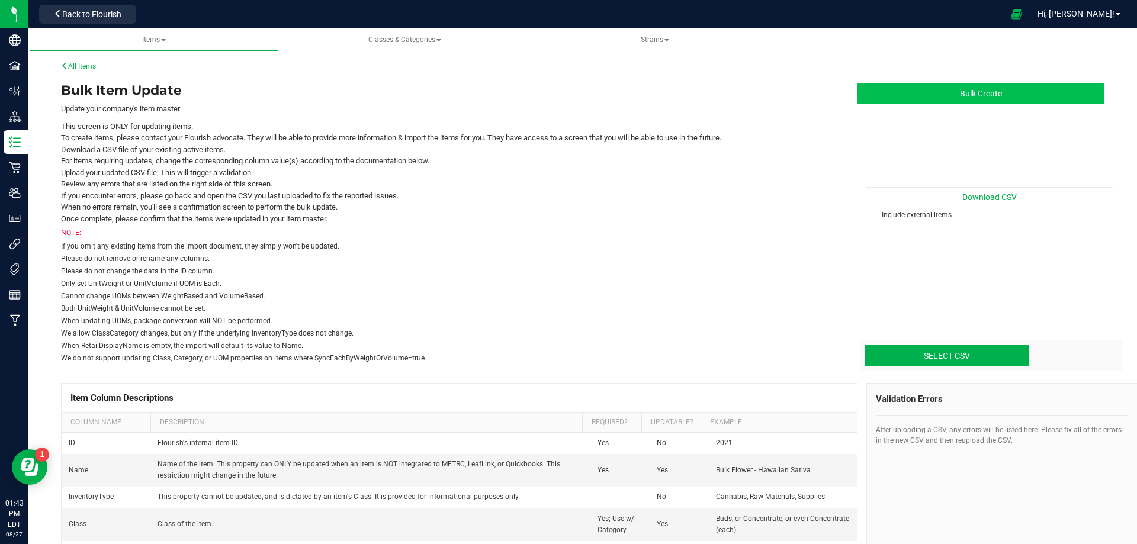
click at [994, 92] on button "Bulk Create" at bounding box center [981, 94] width 248 height 20
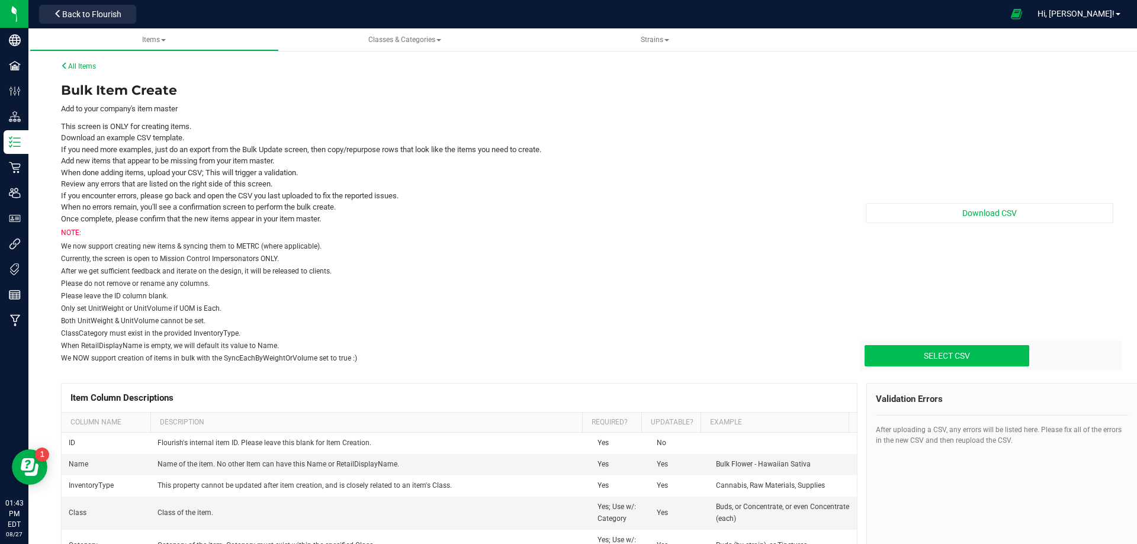
type input "C:\fakepath\create-items_2025-08-27 FL FGs Sample FGs RAD Formula WGTs WIPs.csv"
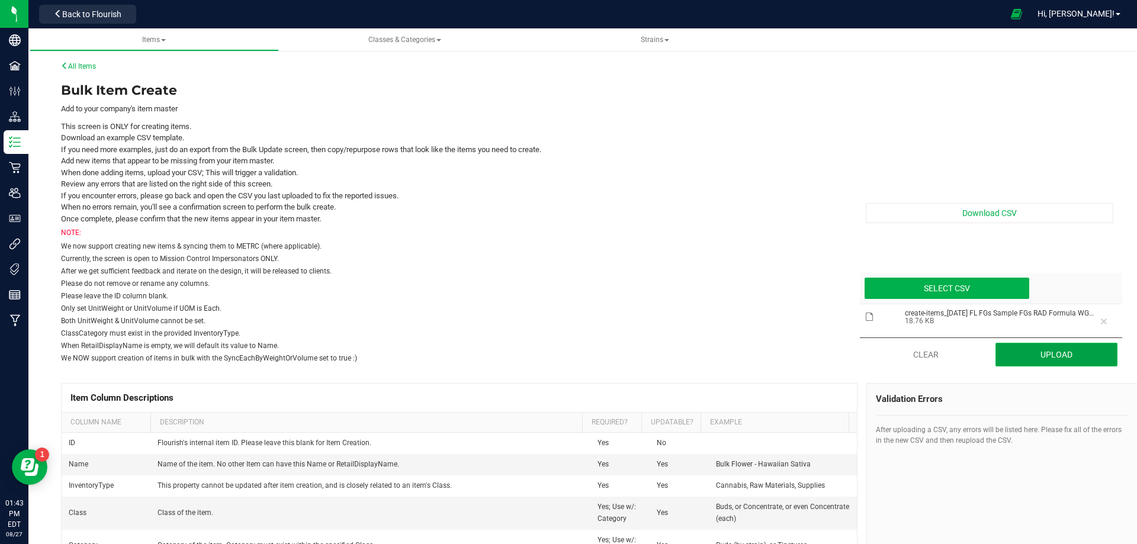
click at [1038, 355] on button "Upload" at bounding box center [1057, 355] width 123 height 24
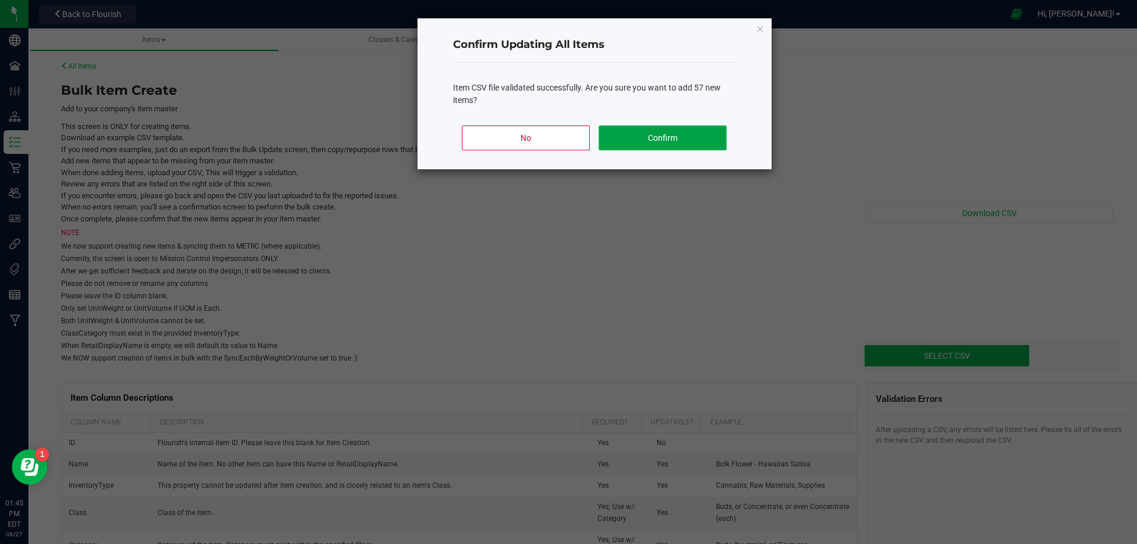
click at [654, 142] on button "Confirm" at bounding box center [662, 138] width 127 height 25
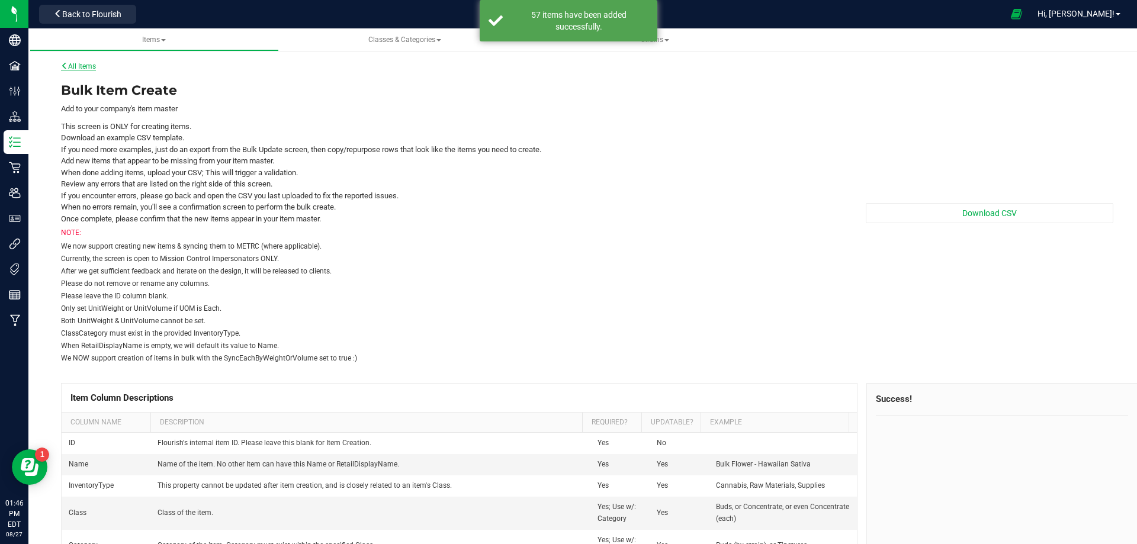
click at [90, 66] on link "All Items" at bounding box center [78, 66] width 35 height 8
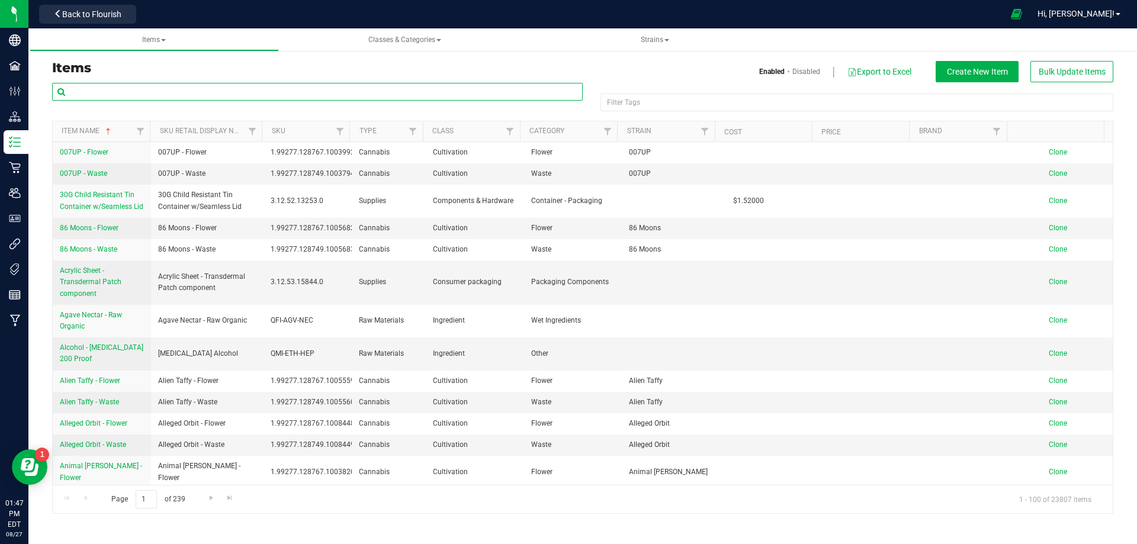
click at [142, 97] on input "text" at bounding box center [317, 92] width 531 height 18
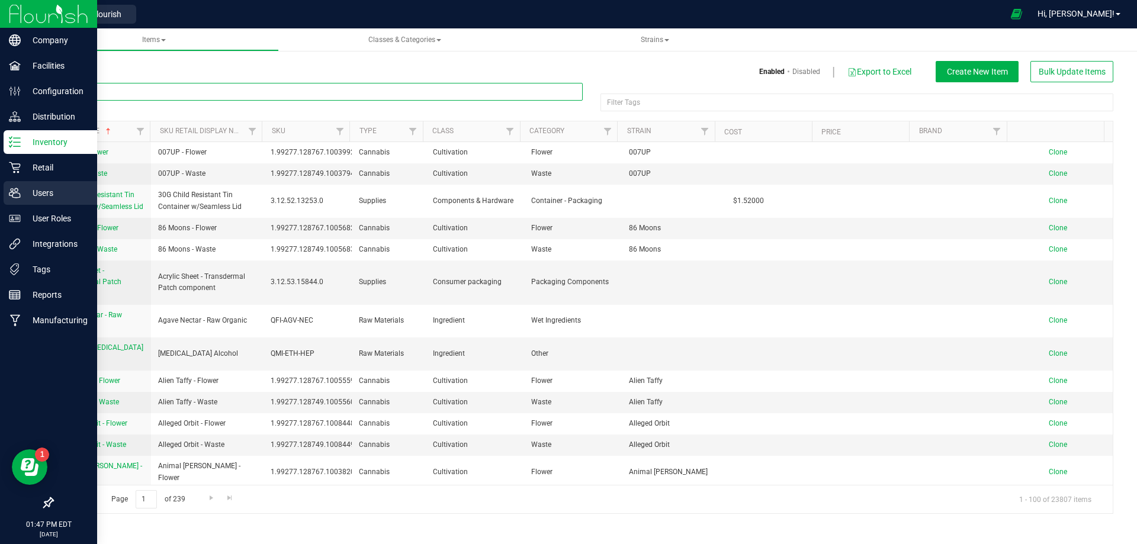
paste input "1019953"
type input "1019953"
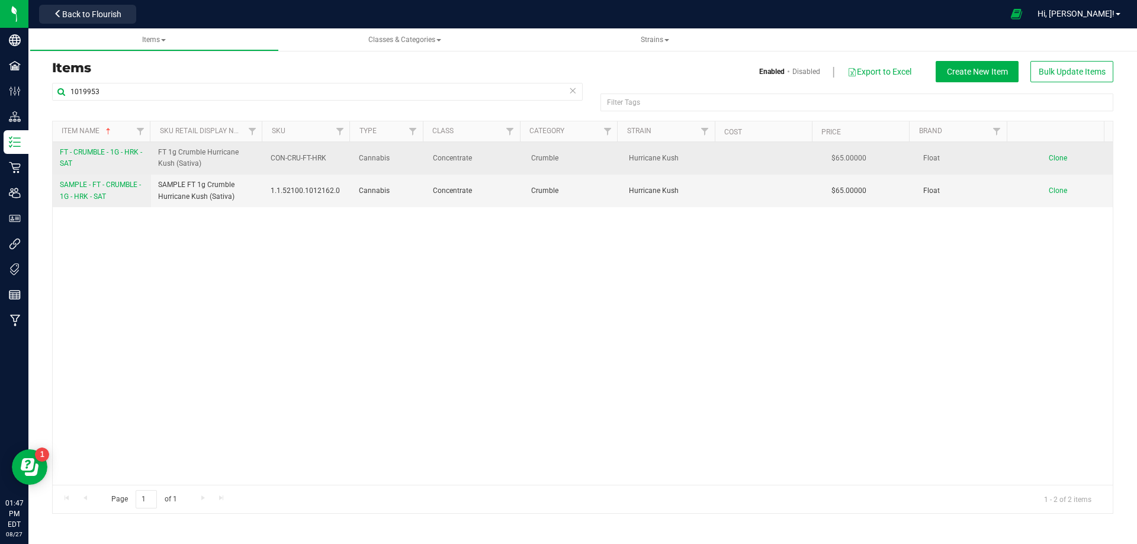
click at [95, 165] on link "FT - CRUMBLE - 1G - HRK - SAT" at bounding box center [102, 158] width 84 height 23
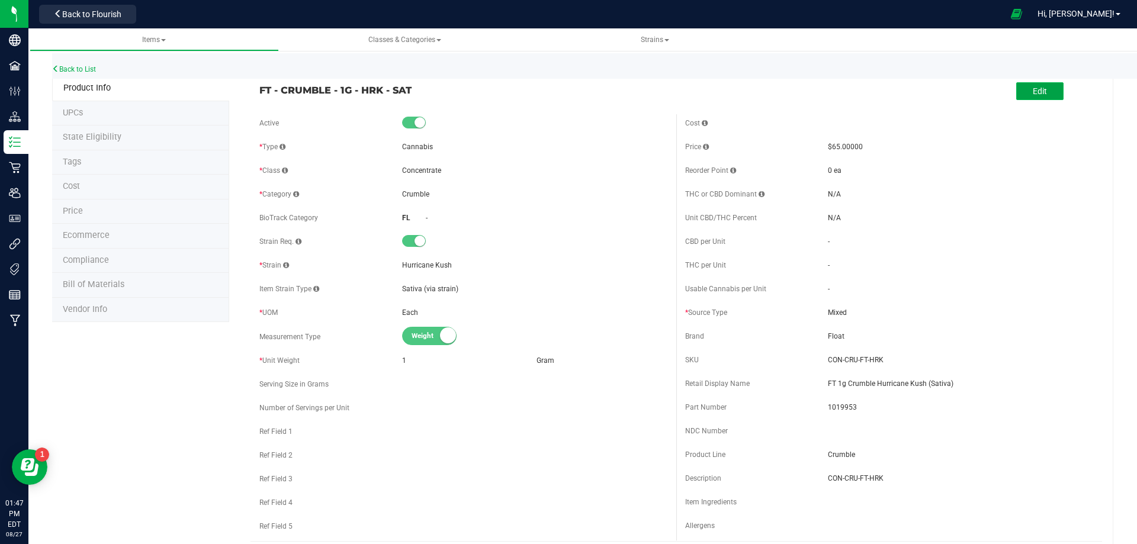
click at [1045, 96] on button "Edit" at bounding box center [1039, 91] width 47 height 18
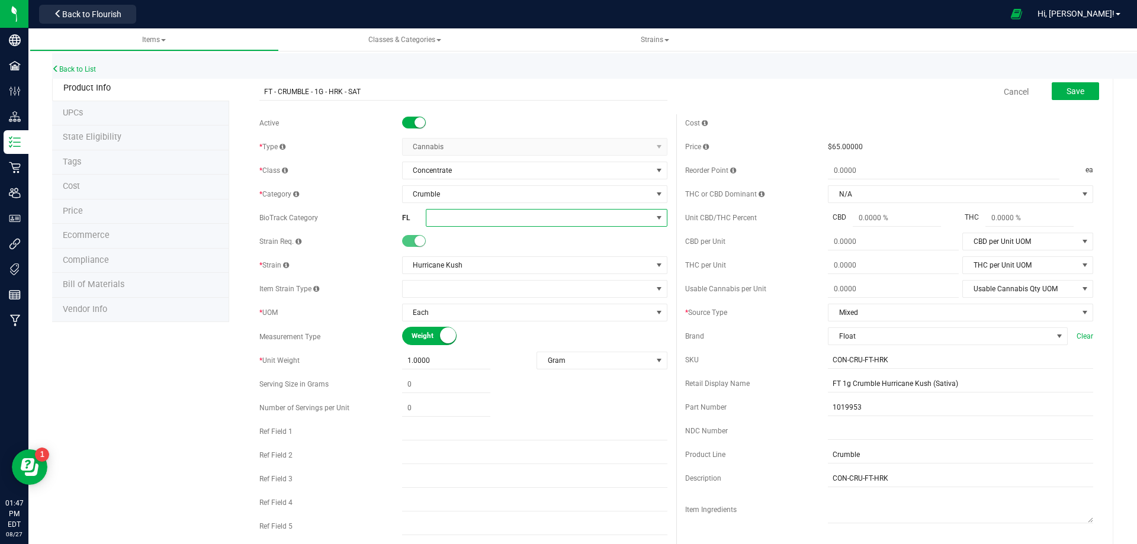
click at [463, 217] on span at bounding box center [539, 218] width 226 height 17
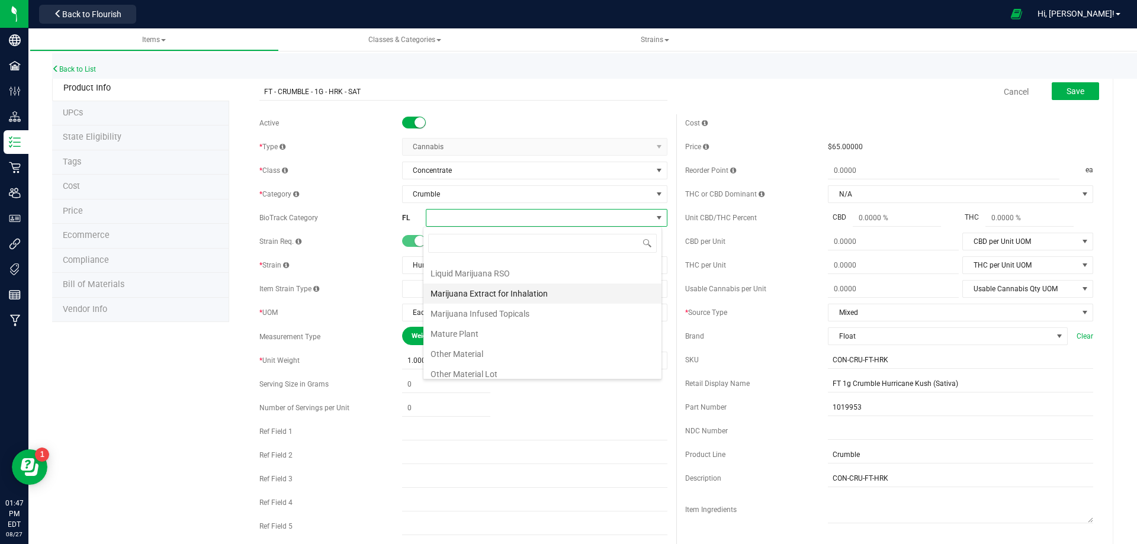
scroll to position [237, 0]
click at [543, 316] on li "Marijuana Extract for Inhalation" at bounding box center [542, 314] width 238 height 20
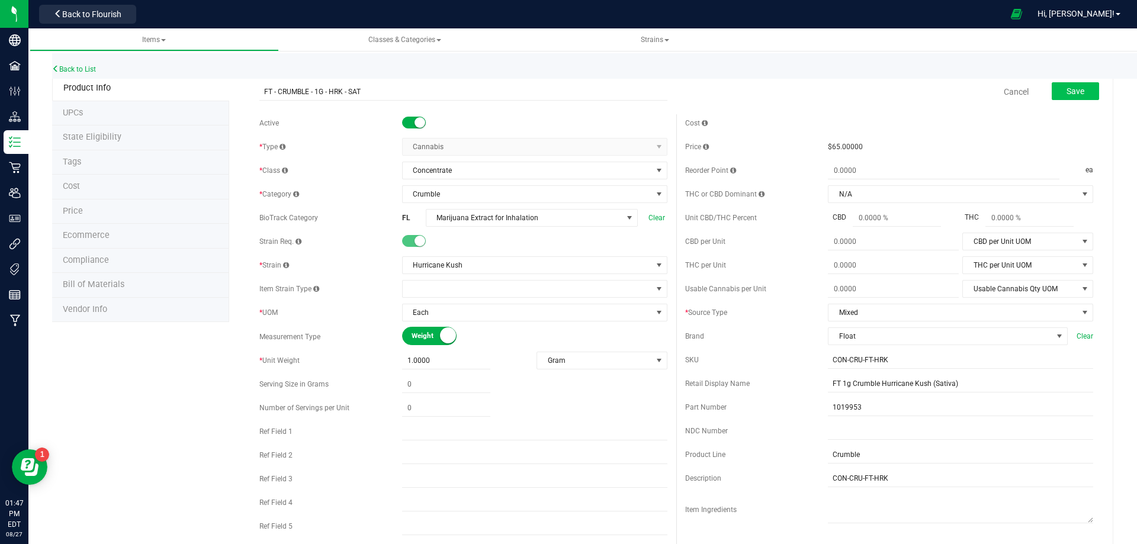
click at [1066, 82] on div "Save" at bounding box center [1066, 92] width 65 height 24
click at [1067, 90] on span "Save" at bounding box center [1076, 90] width 18 height 9
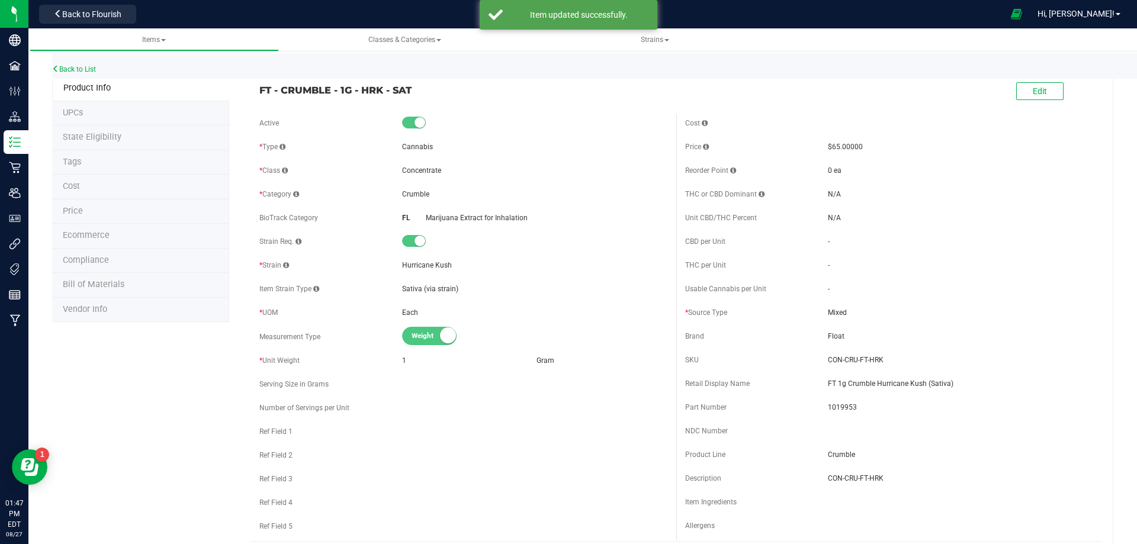
click at [89, 165] on li "Tags" at bounding box center [140, 162] width 177 height 25
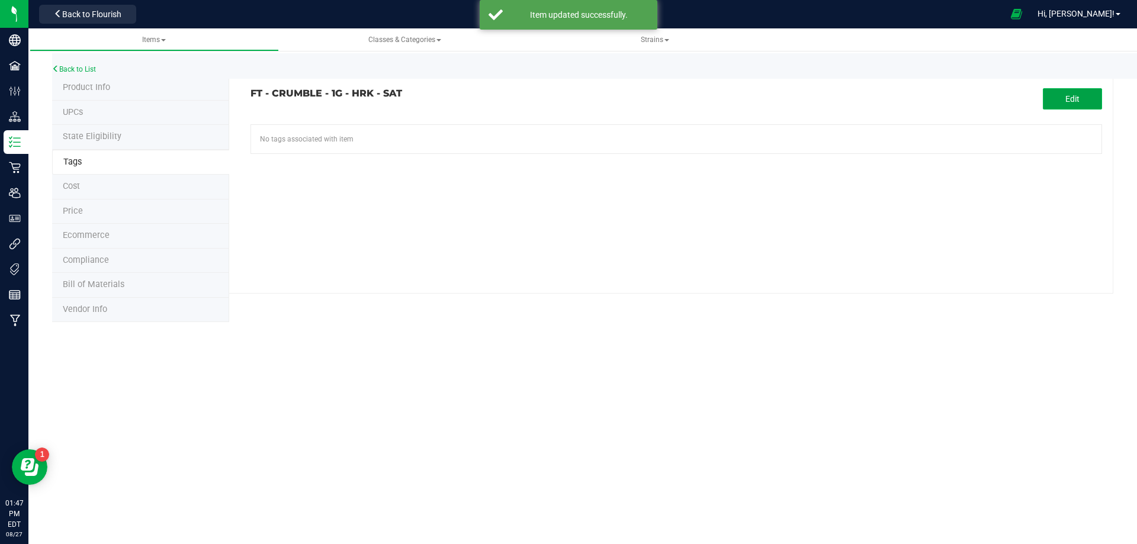
click at [1047, 97] on button "Edit" at bounding box center [1072, 98] width 59 height 21
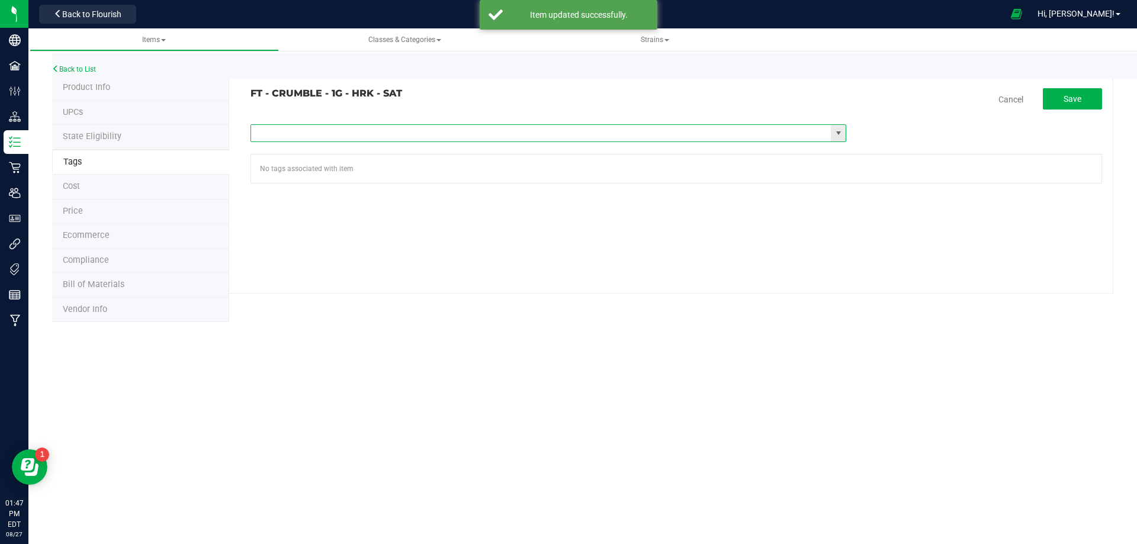
click at [416, 137] on input "text" at bounding box center [541, 133] width 580 height 17
type input "fl"
paste input "FL - FT - CRUMBLE - 1G"
type input "FL - FT - CRUMBLE - 1G"
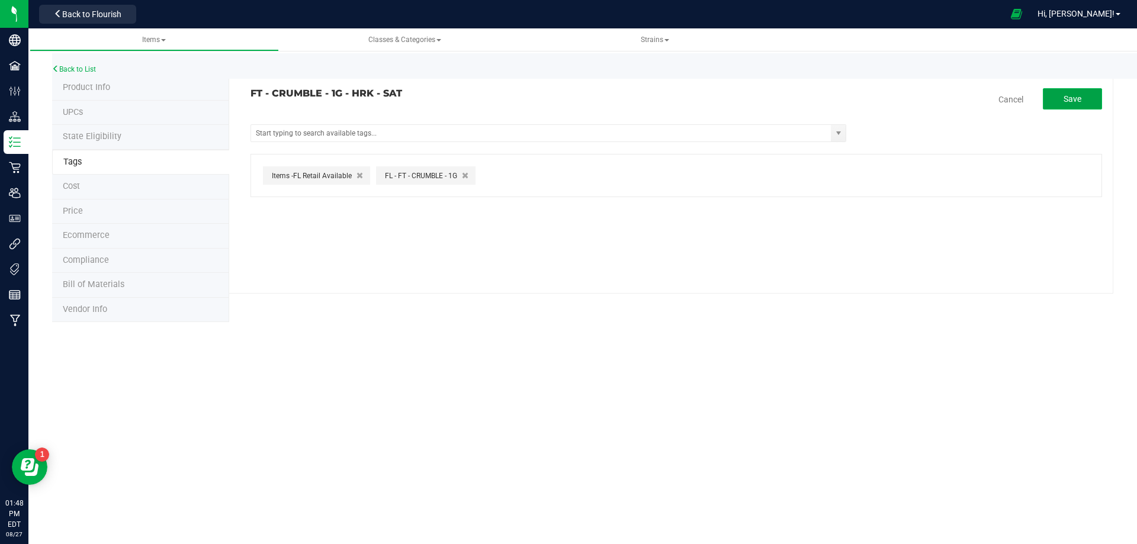
drag, startPoint x: 1067, startPoint y: 95, endPoint x: 1073, endPoint y: 101, distance: 8.4
click at [1068, 97] on span "Save" at bounding box center [1073, 98] width 18 height 9
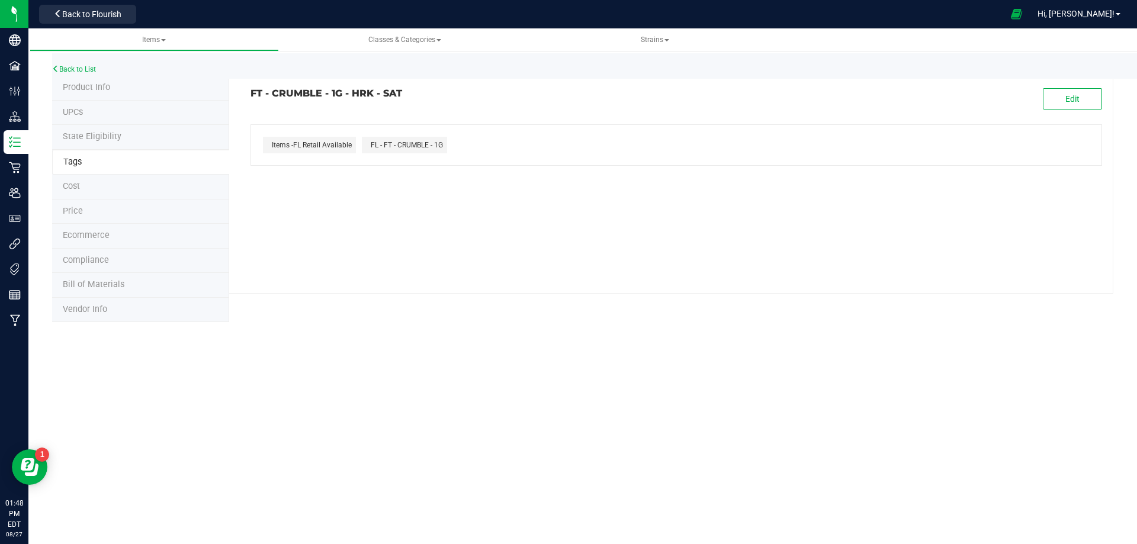
drag, startPoint x: 419, startPoint y: 94, endPoint x: 251, endPoint y: 93, distance: 168.2
click at [251, 93] on h3 "FT - CRUMBLE - 1G - HRK - SAT" at bounding box center [459, 93] width 417 height 11
copy h3 "FT - CRUMBLE - 1G - HRK - SAT"
click at [102, 264] on span "Compliance" at bounding box center [86, 260] width 46 height 10
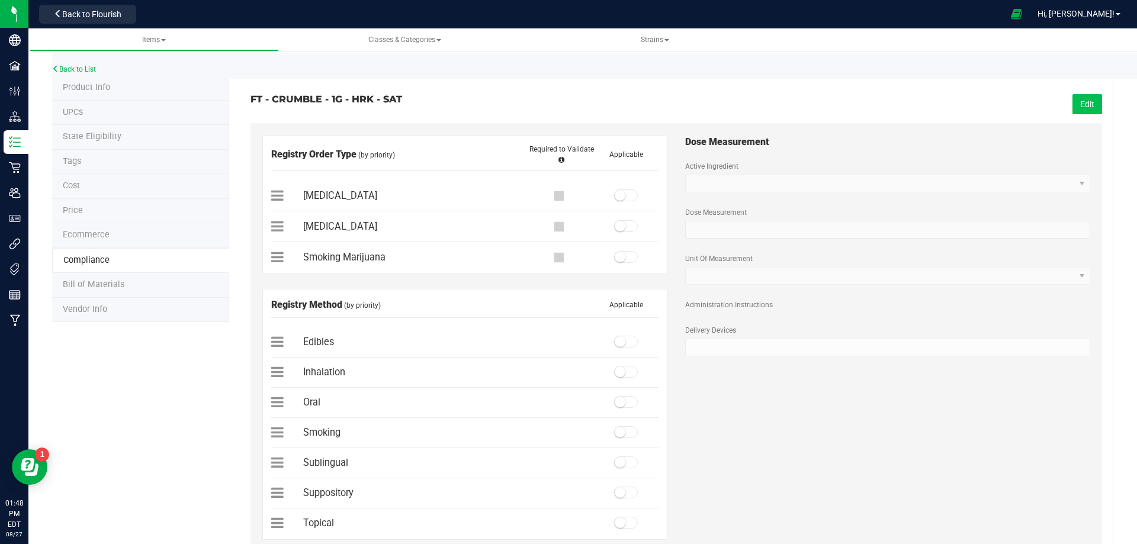
click at [1073, 101] on button "Edit" at bounding box center [1088, 104] width 30 height 20
click at [619, 197] on small at bounding box center [620, 195] width 11 height 11
click at [625, 374] on span at bounding box center [626, 372] width 24 height 12
click at [1089, 102] on button "Save" at bounding box center [1085, 104] width 33 height 20
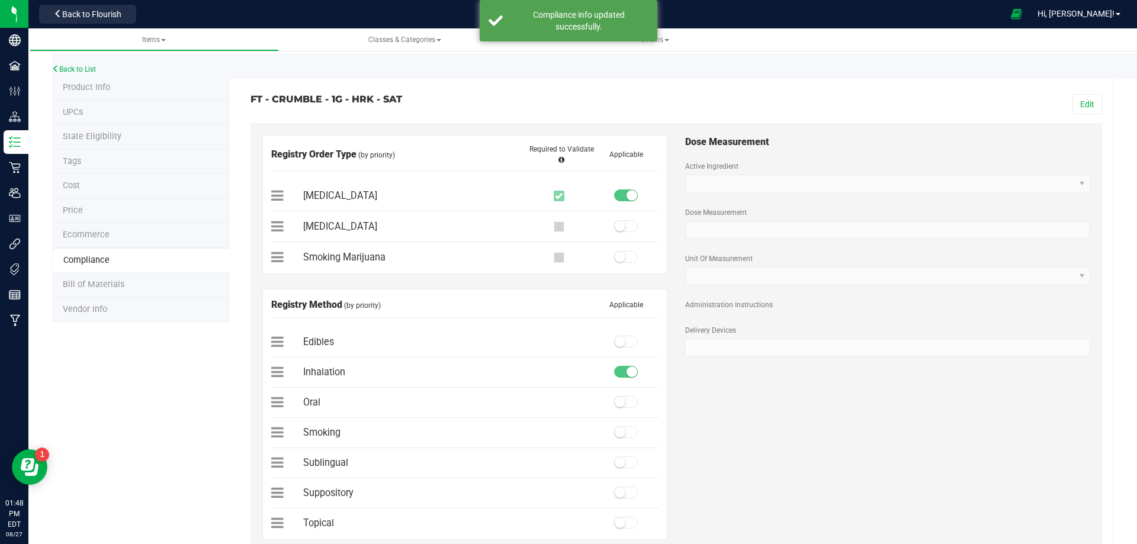
click at [123, 284] on li "Bill of Materials" at bounding box center [140, 285] width 177 height 25
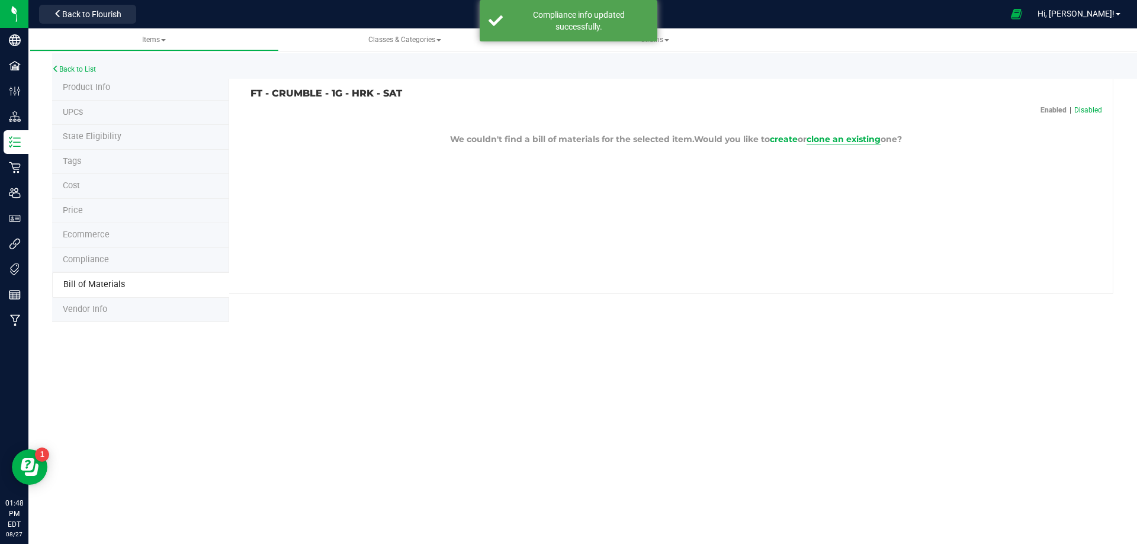
click at [873, 138] on span "clone an existing" at bounding box center [844, 139] width 74 height 11
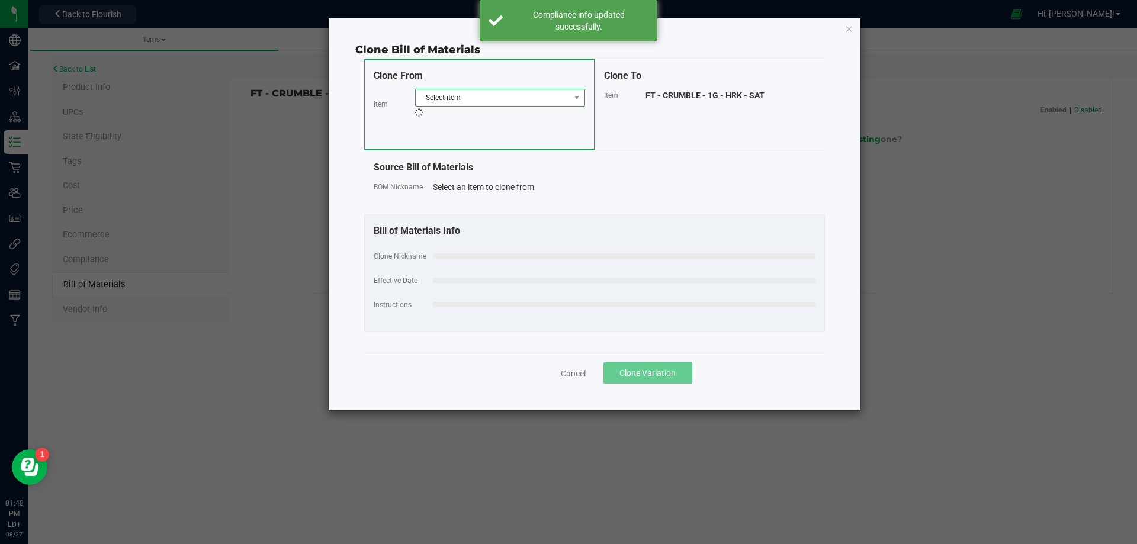
click at [453, 96] on span "Select item" at bounding box center [493, 97] width 154 height 17
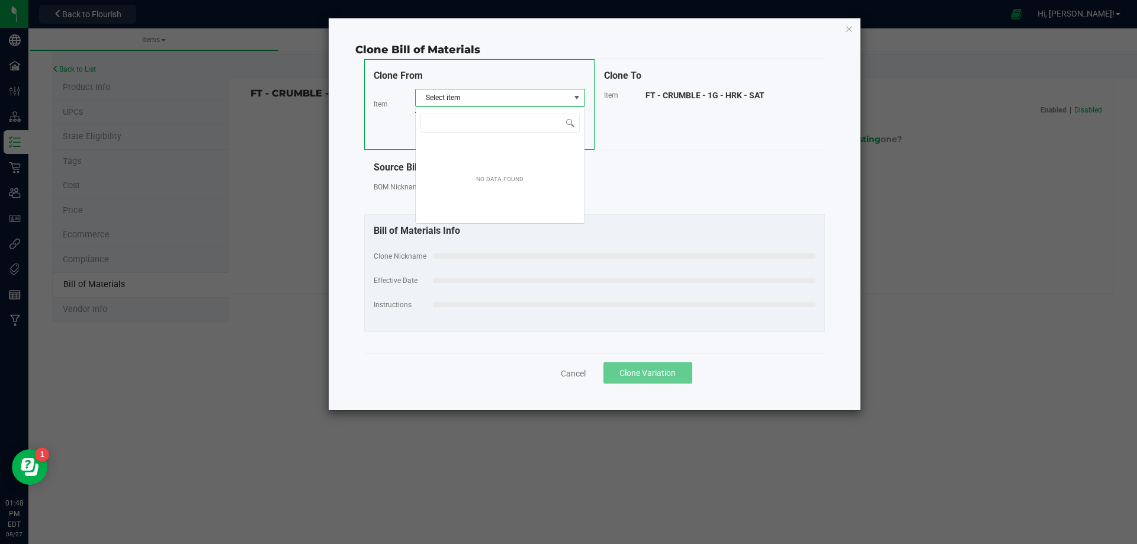
scroll to position [18, 170]
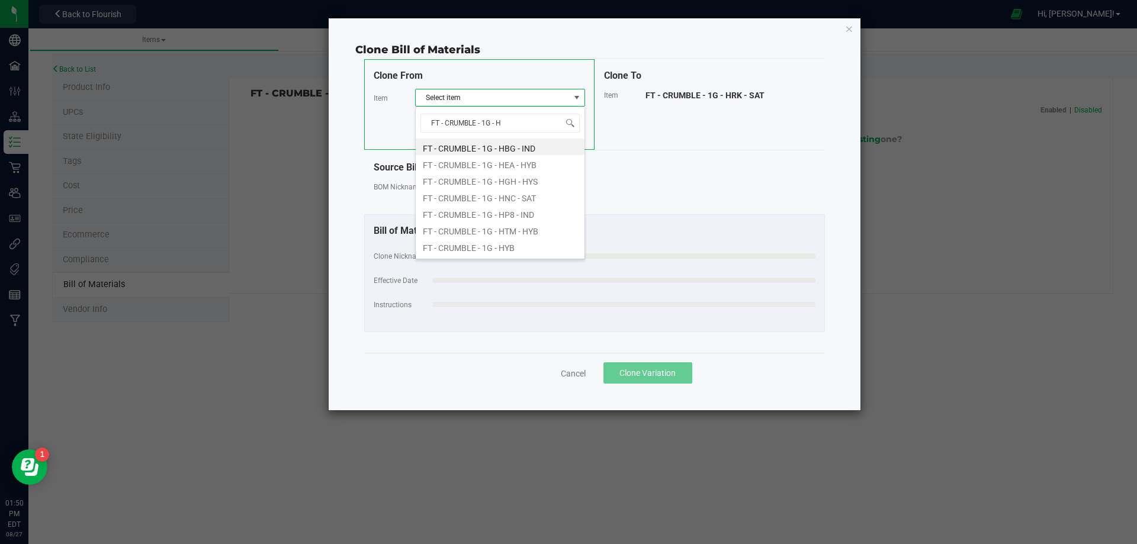
type input "FT - CRUMBLE - 1G -"
click at [496, 158] on li "FT - CRUMBLE - 1G - A21 - HYB" at bounding box center [500, 163] width 169 height 17
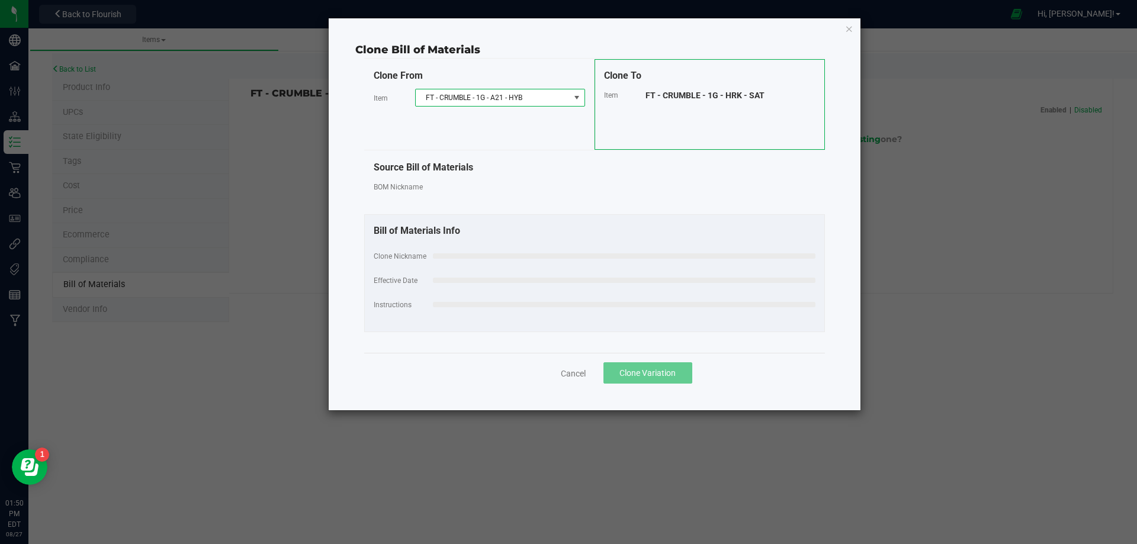
click at [472, 263] on fieldset "Clone Nickname Effective Date Instructions" at bounding box center [595, 286] width 442 height 73
select select "11409"
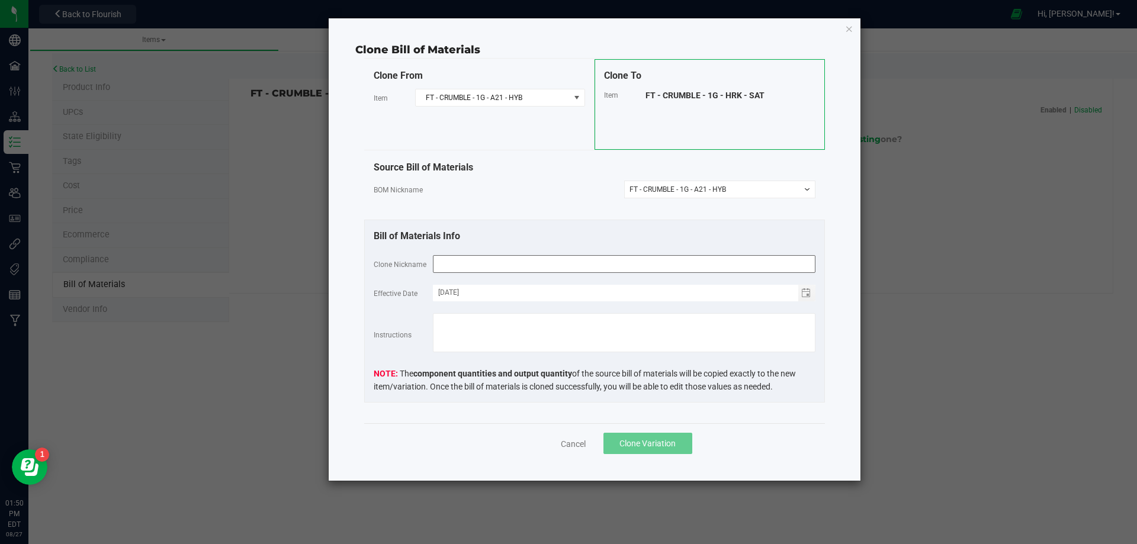
click at [472, 263] on input "text" at bounding box center [624, 264] width 383 height 18
type input "FT - CRUMBLE - 1G - HRK - SAT"
click at [628, 434] on button "Clone Variation" at bounding box center [648, 443] width 89 height 21
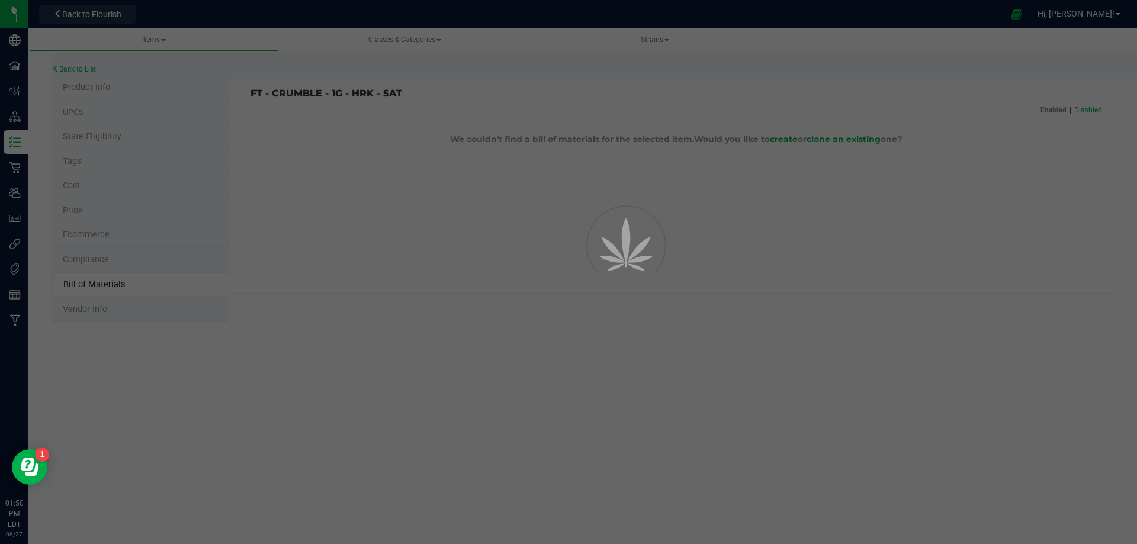
click at [585, 33] on div "Bill of materials cloned successfully to item FT - CRUMBLE - 1G - HRK - SAT" at bounding box center [578, 21] width 139 height 24
drag, startPoint x: 371, startPoint y: 365, endPoint x: 268, endPoint y: 259, distance: 148.3
click at [367, 360] on div at bounding box center [568, 272] width 1137 height 544
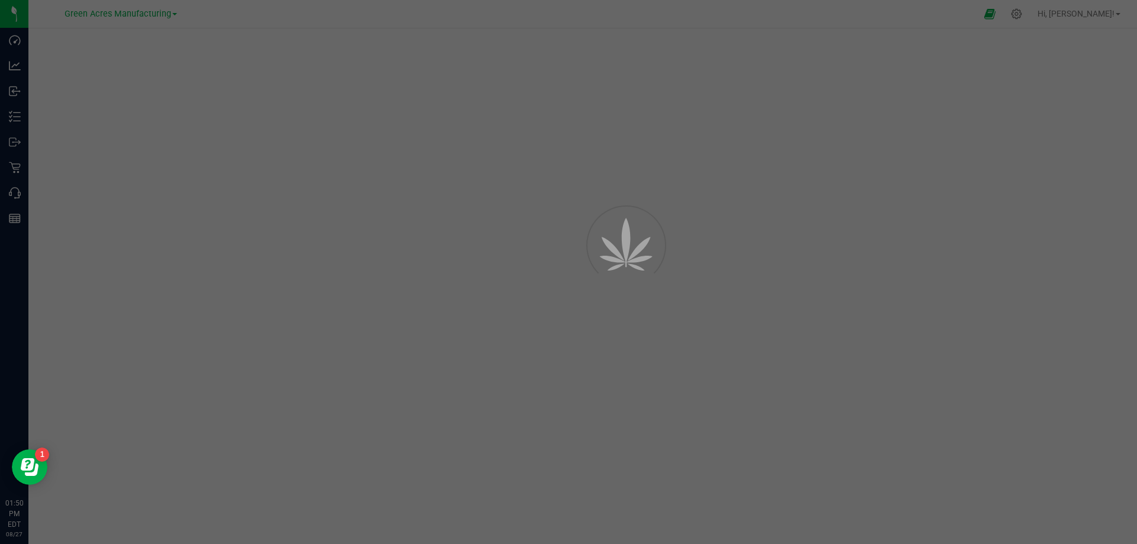
select select "13789"
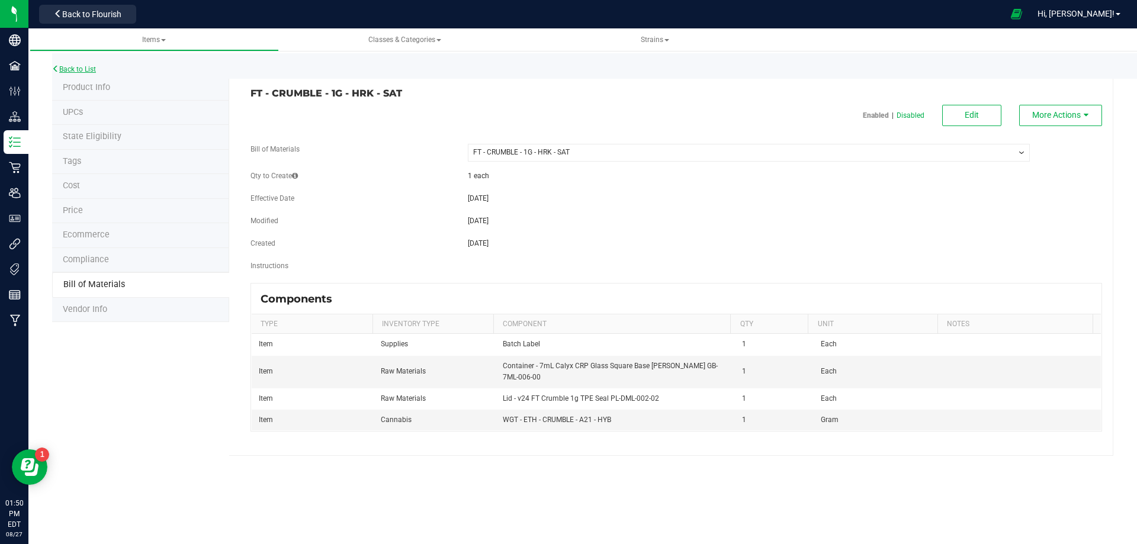
click at [81, 72] on link "Back to List" at bounding box center [74, 69] width 44 height 8
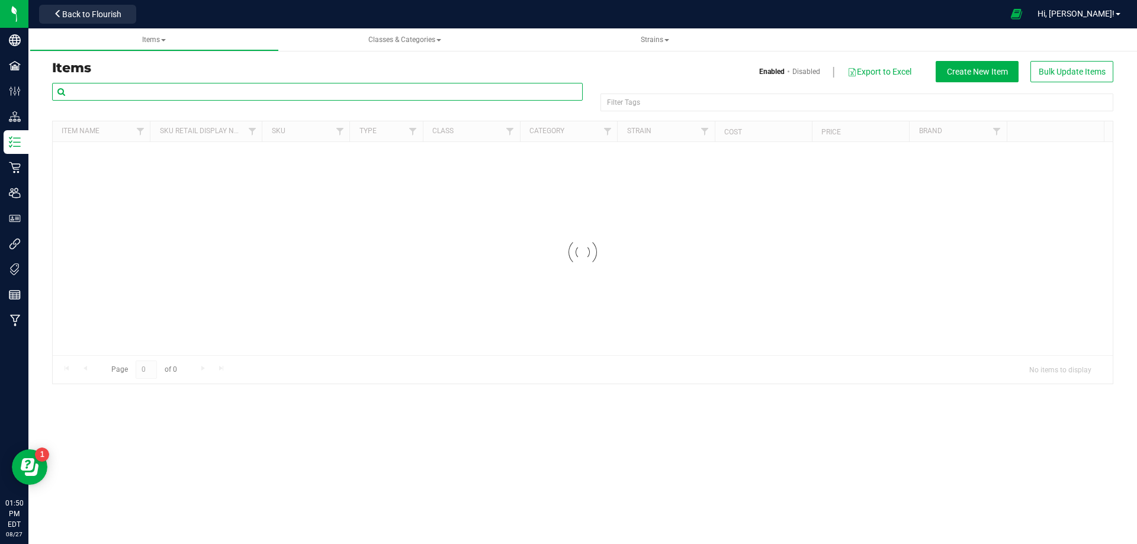
click at [123, 90] on input "text" at bounding box center [317, 92] width 531 height 18
paste input "2029219"
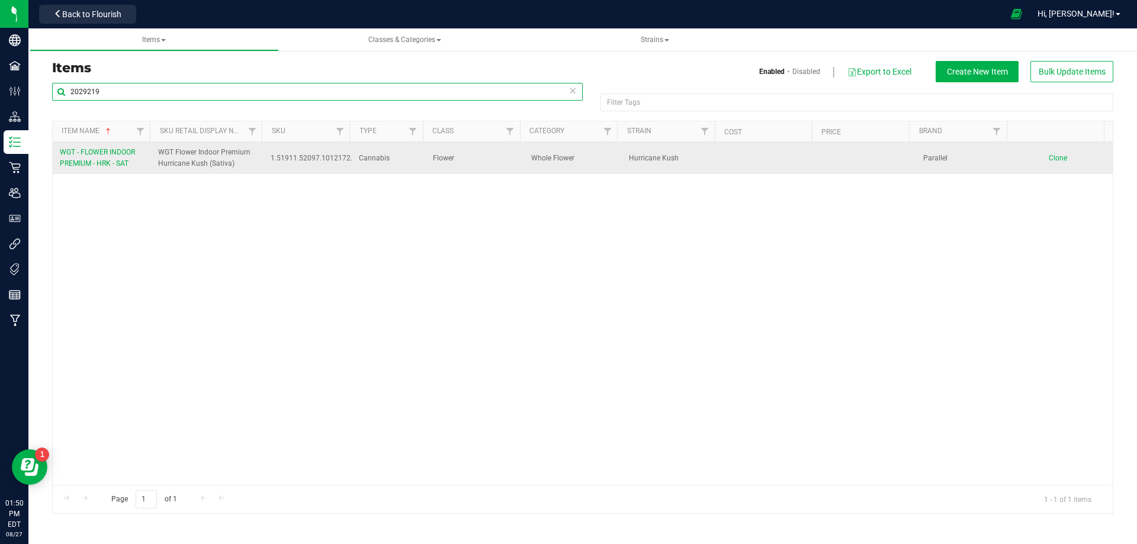
type input "2029219"
click at [124, 165] on span "WGT - FLOWER INDOOR PREMIUM - HRK - SAT" at bounding box center [97, 158] width 75 height 20
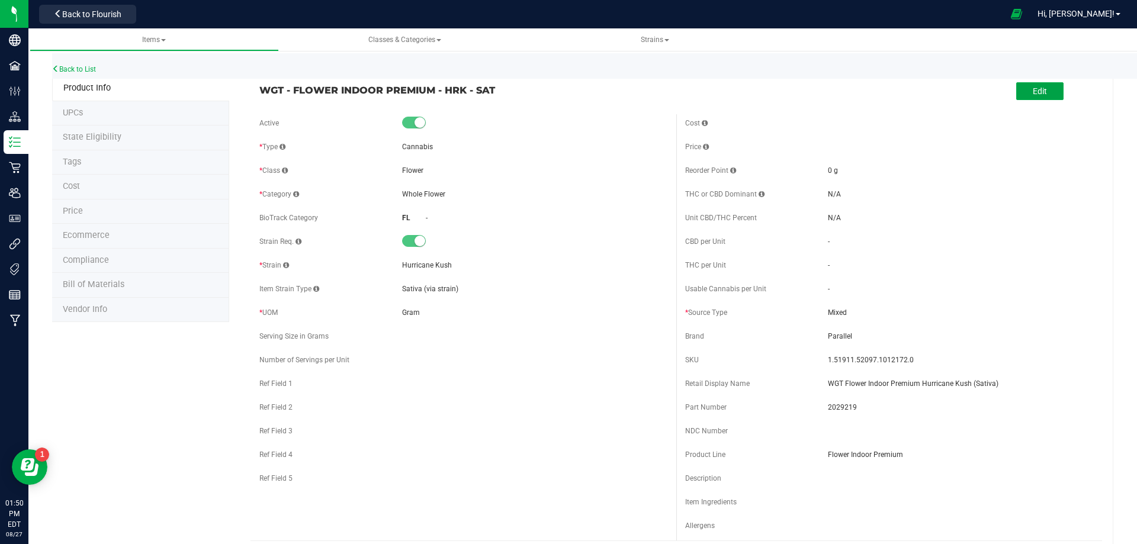
drag, startPoint x: 1030, startPoint y: 95, endPoint x: 1010, endPoint y: 101, distance: 21.0
click at [1033, 95] on span "Edit" at bounding box center [1040, 90] width 14 height 9
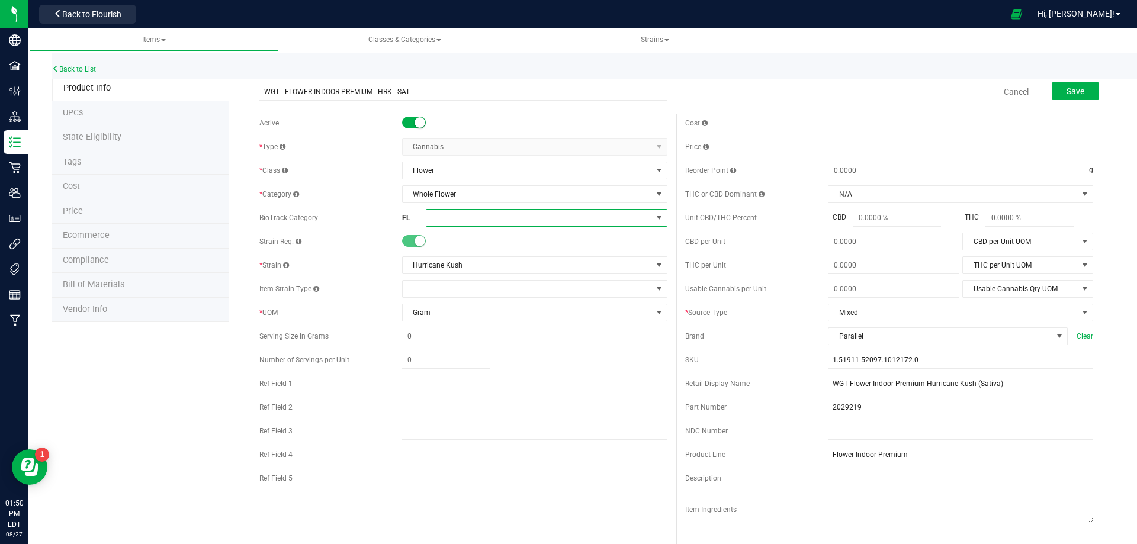
click at [464, 218] on span at bounding box center [539, 218] width 226 height 17
click at [468, 299] on li "Flower Lot" at bounding box center [542, 300] width 238 height 20
click at [1067, 89] on span "Save" at bounding box center [1076, 90] width 18 height 9
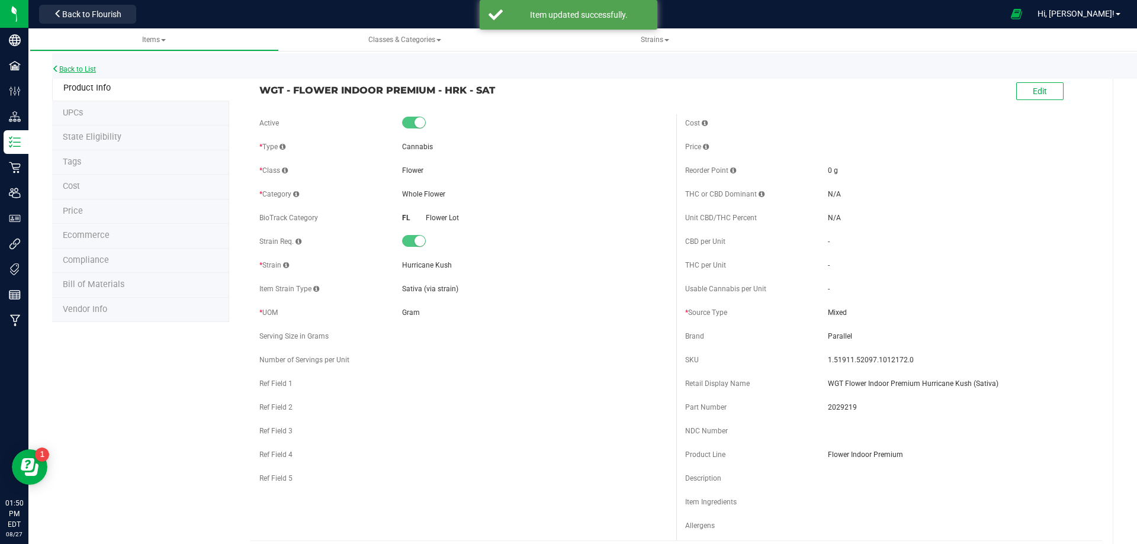
click at [61, 67] on link "Back to List" at bounding box center [74, 69] width 44 height 8
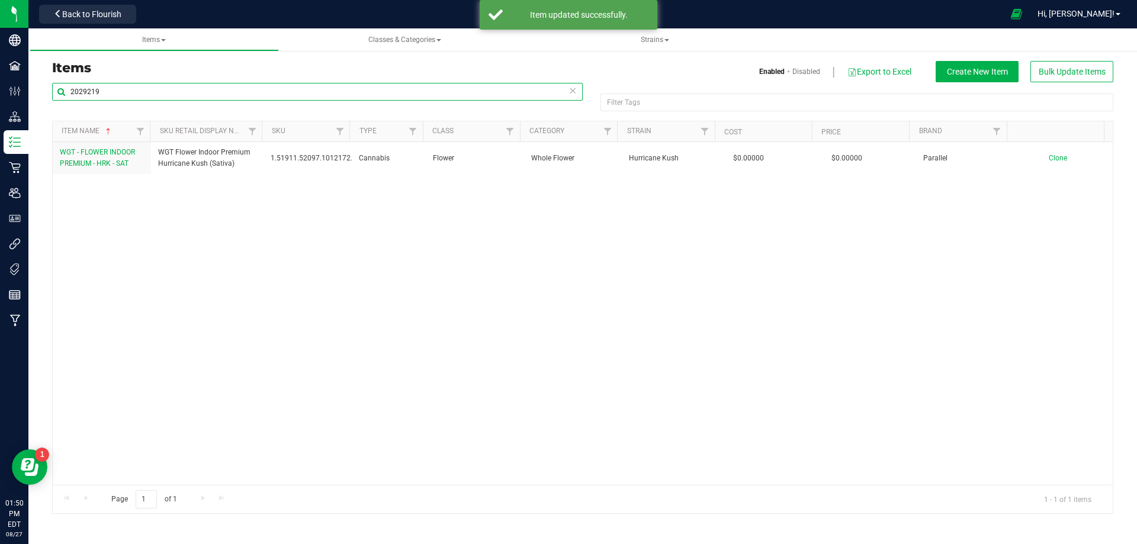
click at [119, 91] on input "2029219" at bounding box center [317, 92] width 531 height 18
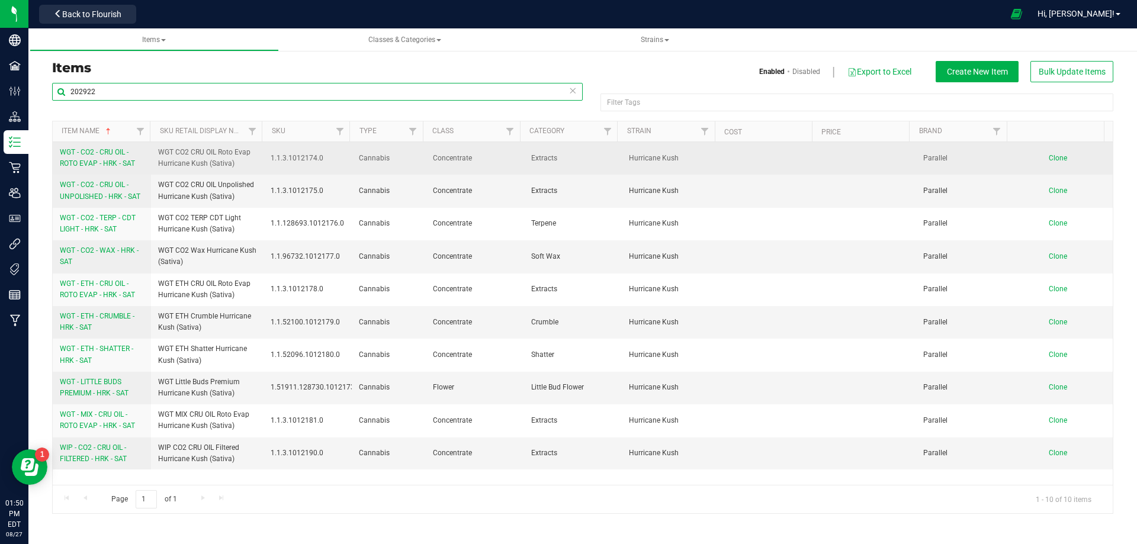
type input "202922"
click at [110, 161] on span "WGT - CO2 - CRU OIL - ROTO EVAP - HRK - SAT" at bounding box center [97, 158] width 75 height 20
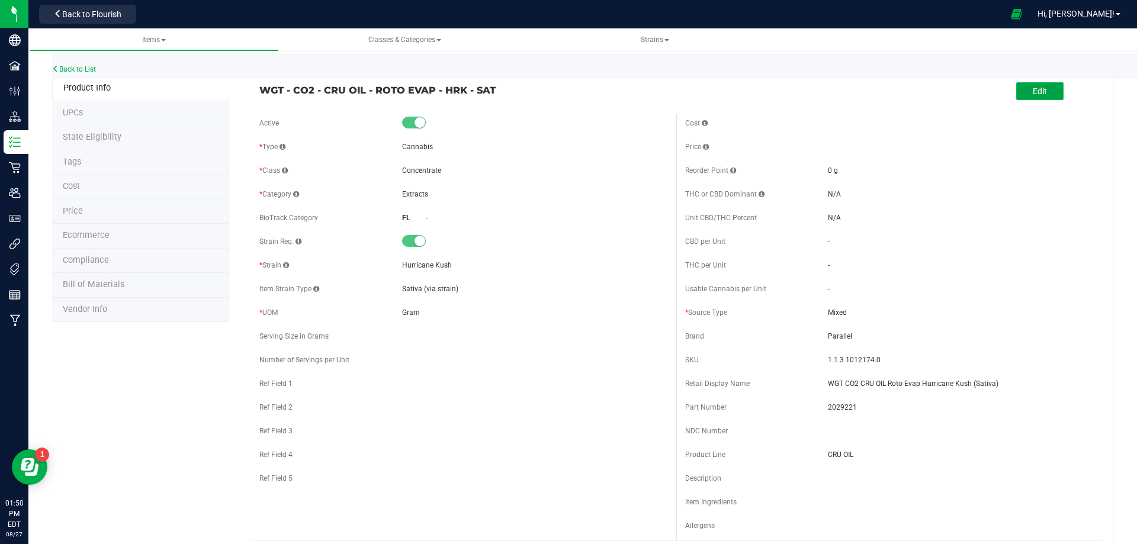
click at [1050, 90] on button "Edit" at bounding box center [1039, 91] width 47 height 18
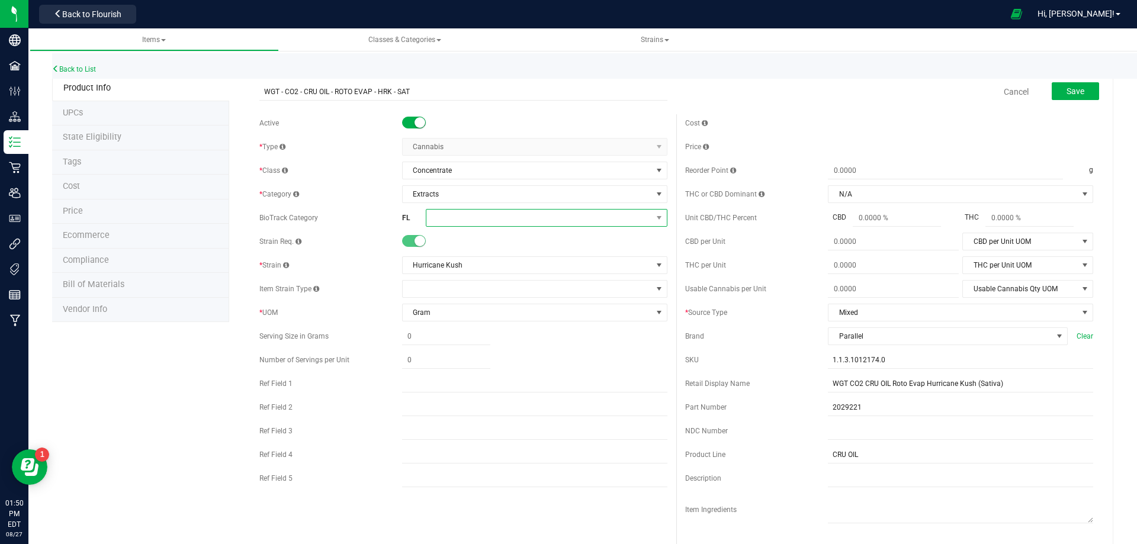
click at [447, 215] on span at bounding box center [539, 218] width 226 height 17
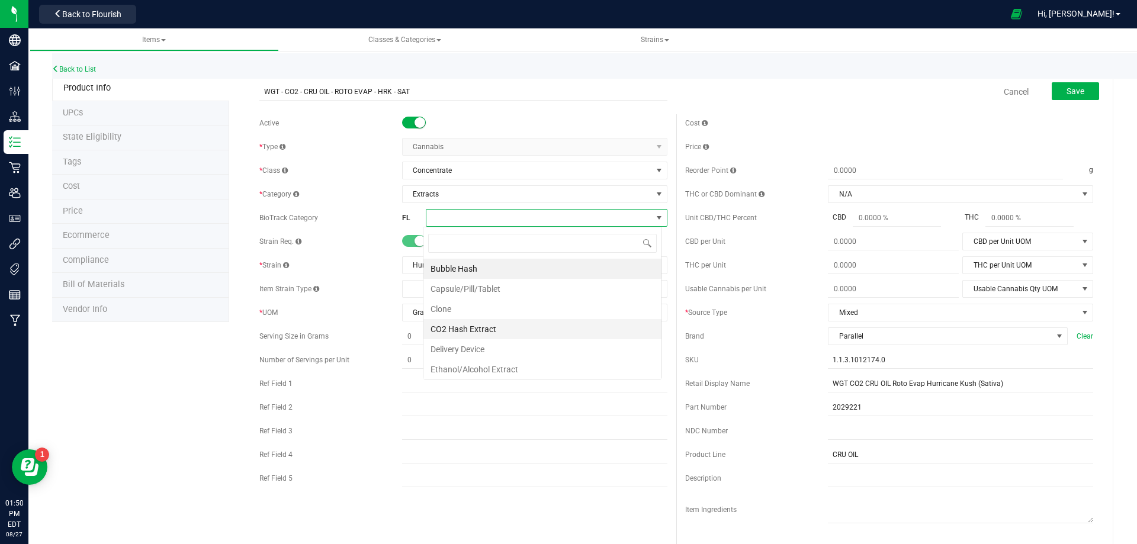
scroll to position [18, 239]
click at [471, 334] on li "CO2 Hash Extract" at bounding box center [542, 329] width 238 height 20
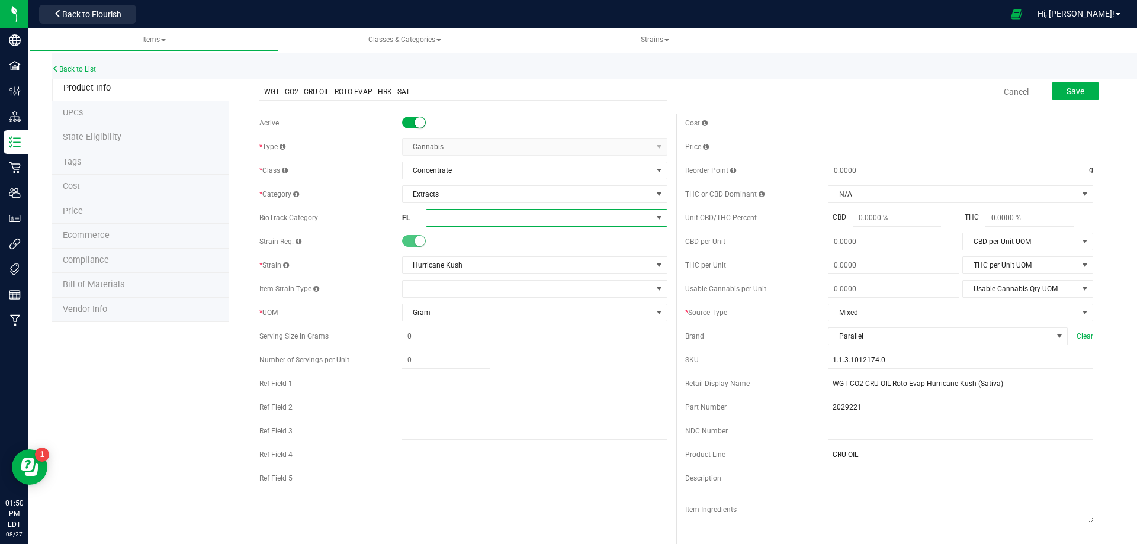
drag, startPoint x: 499, startPoint y: 220, endPoint x: 500, endPoint y: 226, distance: 6.2
click at [499, 220] on span at bounding box center [539, 218] width 226 height 17
drag, startPoint x: 479, startPoint y: 338, endPoint x: 493, endPoint y: 331, distance: 16.4
click at [481, 338] on li "CO2 Hash Extract" at bounding box center [542, 329] width 238 height 20
click at [1067, 88] on span "Save" at bounding box center [1076, 90] width 18 height 9
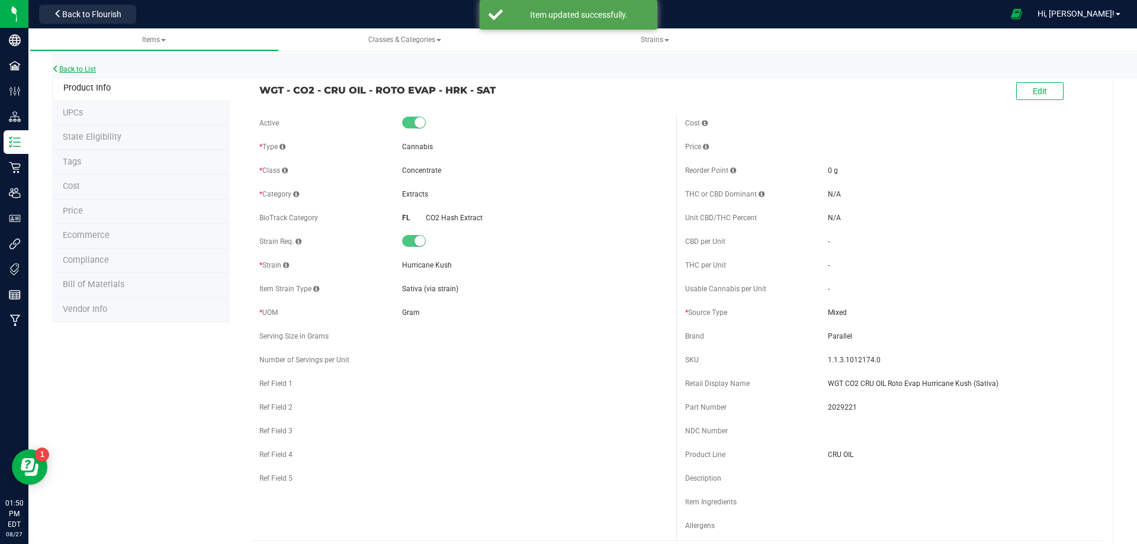
click at [81, 68] on link "Back to List" at bounding box center [74, 69] width 44 height 8
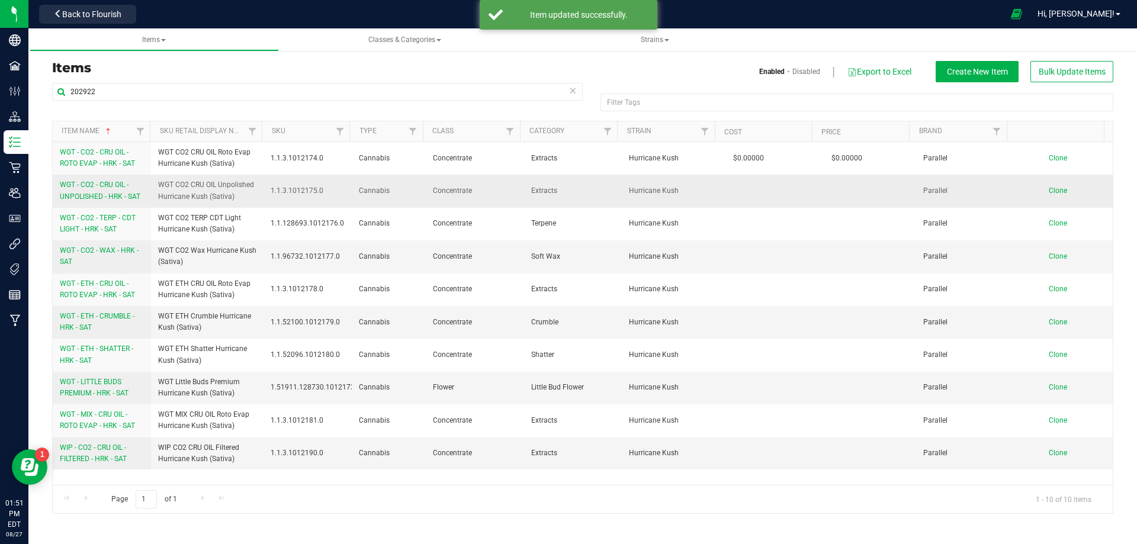
click at [100, 194] on span "WGT - CO2 - CRU OIL - UNPOLISHED - HRK - SAT" at bounding box center [100, 191] width 81 height 20
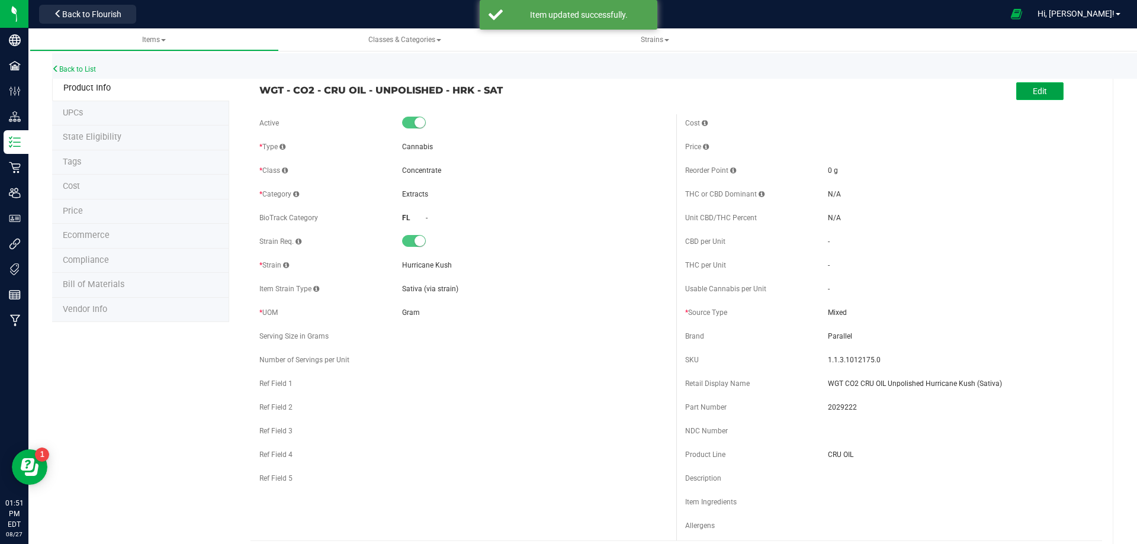
click at [1035, 89] on span "Edit" at bounding box center [1040, 90] width 14 height 9
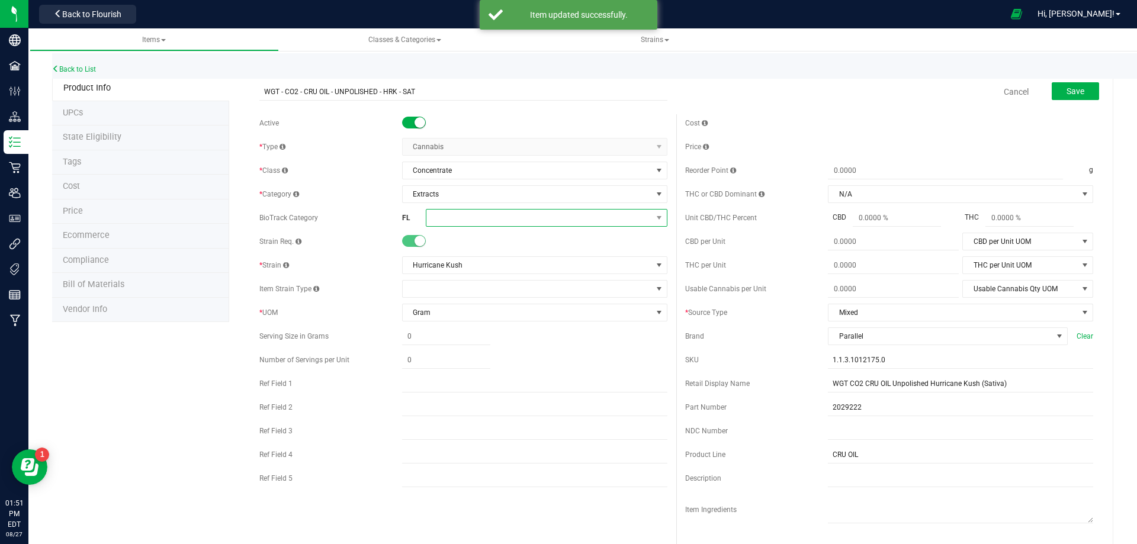
drag, startPoint x: 445, startPoint y: 218, endPoint x: 448, endPoint y: 226, distance: 8.5
click at [445, 220] on span at bounding box center [539, 218] width 226 height 17
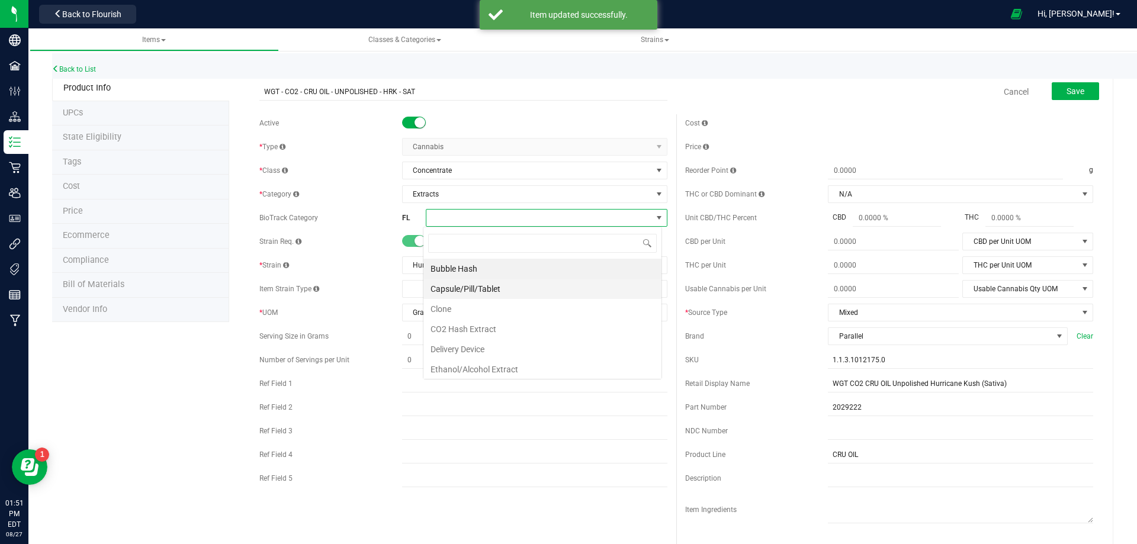
scroll to position [18, 239]
drag, startPoint x: 463, startPoint y: 327, endPoint x: 464, endPoint y: 307, distance: 20.2
click at [463, 328] on li "CO2 Hash Extract" at bounding box center [542, 329] width 238 height 20
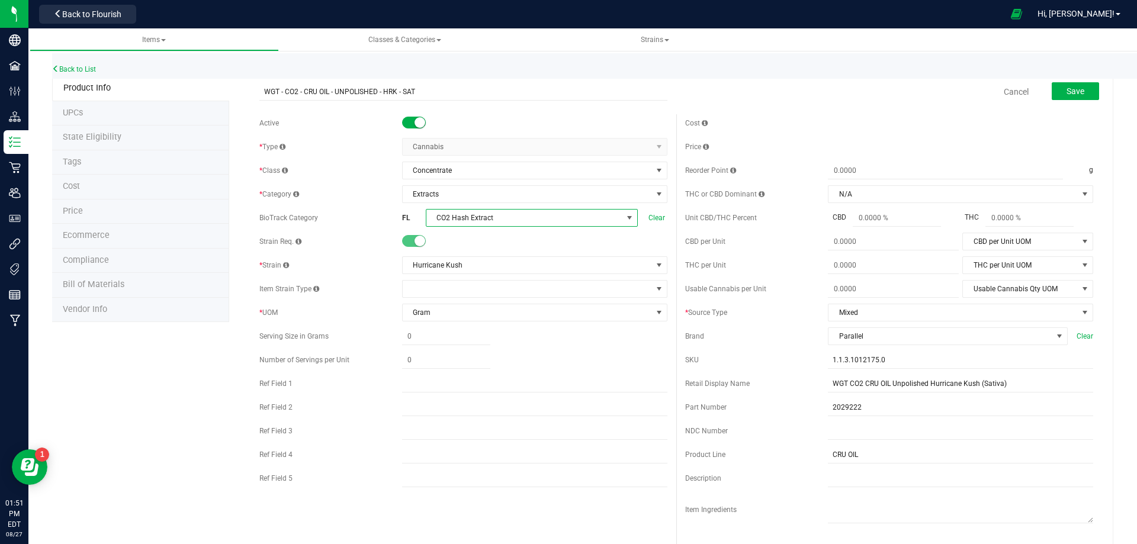
click at [476, 220] on span "CO2 Hash Extract" at bounding box center [524, 218] width 196 height 17
drag, startPoint x: 464, startPoint y: 328, endPoint x: 719, endPoint y: 201, distance: 284.5
click at [466, 328] on li "CO2 Hash Extract" at bounding box center [542, 329] width 238 height 20
click at [1087, 90] on button "Save" at bounding box center [1075, 91] width 47 height 18
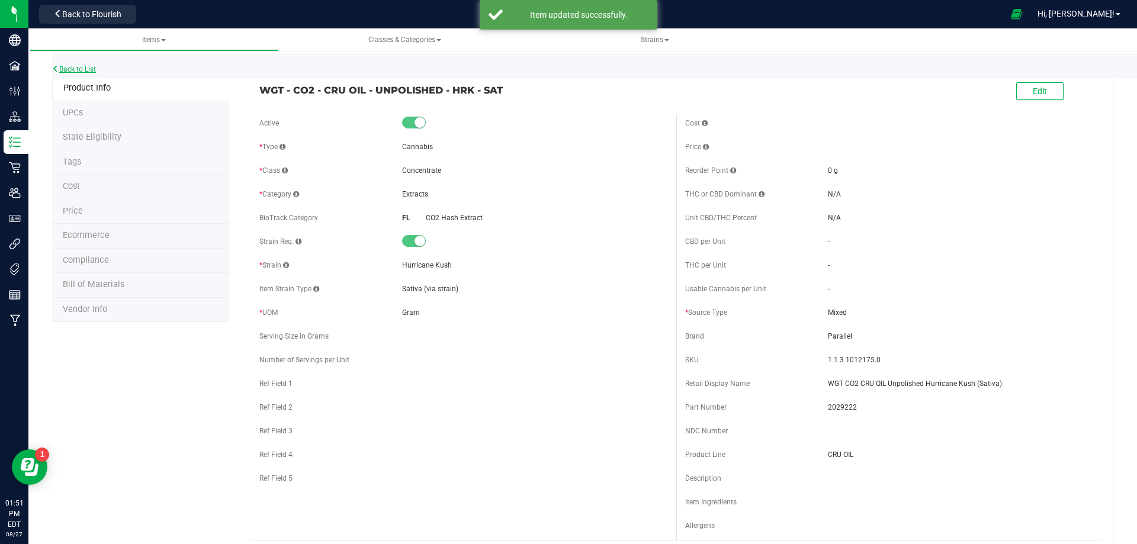
click at [88, 69] on link "Back to List" at bounding box center [74, 69] width 44 height 8
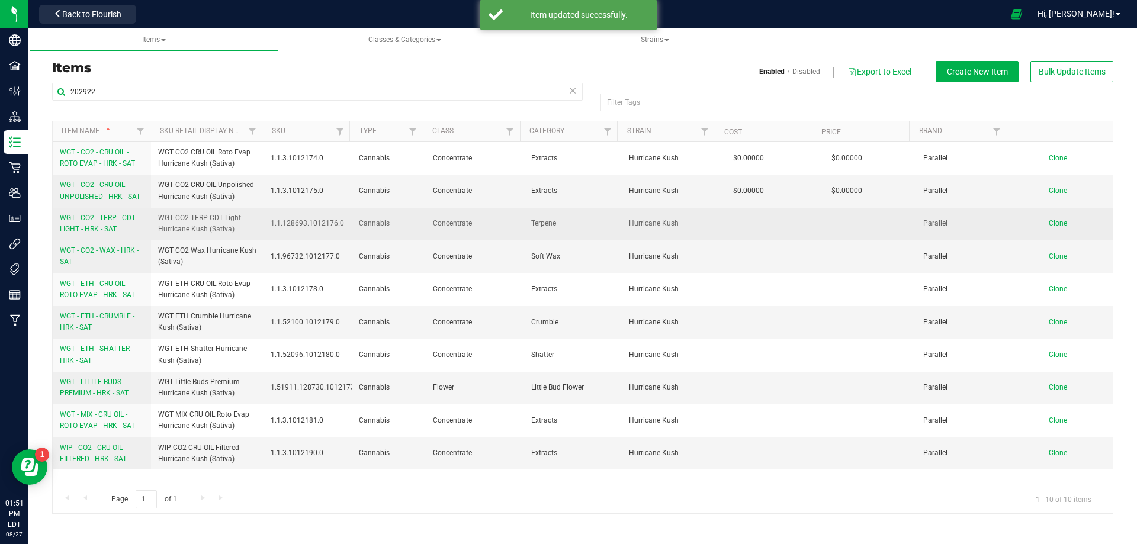
click at [105, 228] on span "WGT - CO2 - TERP - CDT LIGHT - HRK - SAT" at bounding box center [98, 224] width 76 height 20
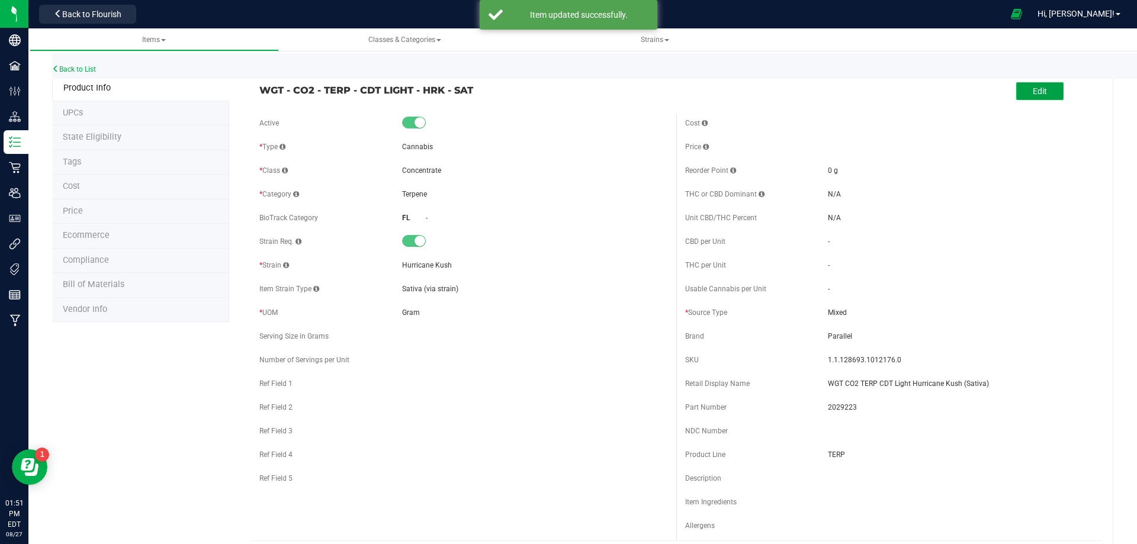
click at [1042, 94] on button "Edit" at bounding box center [1039, 91] width 47 height 18
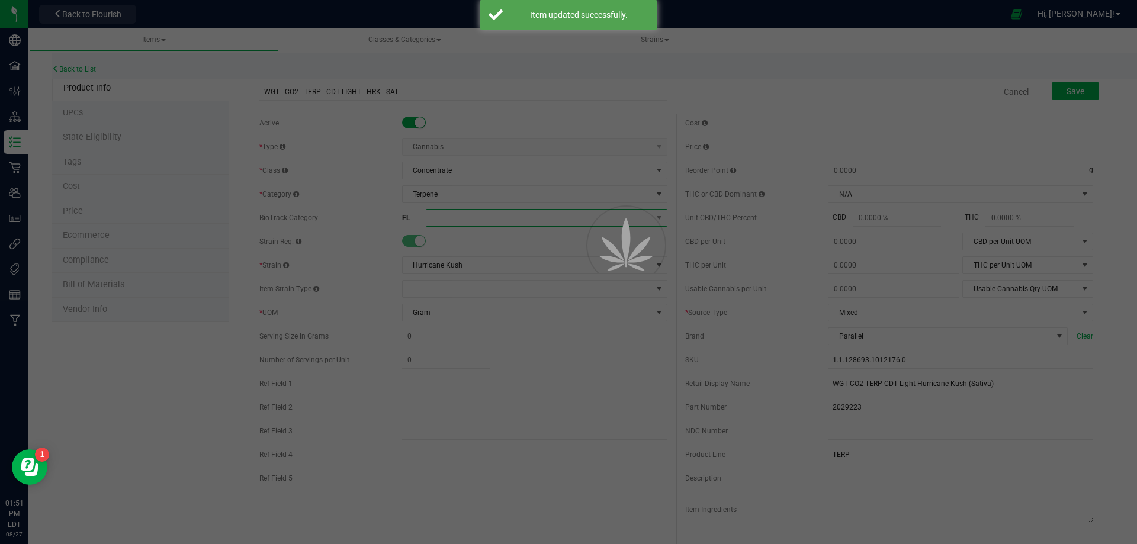
click at [454, 220] on span at bounding box center [539, 218] width 226 height 17
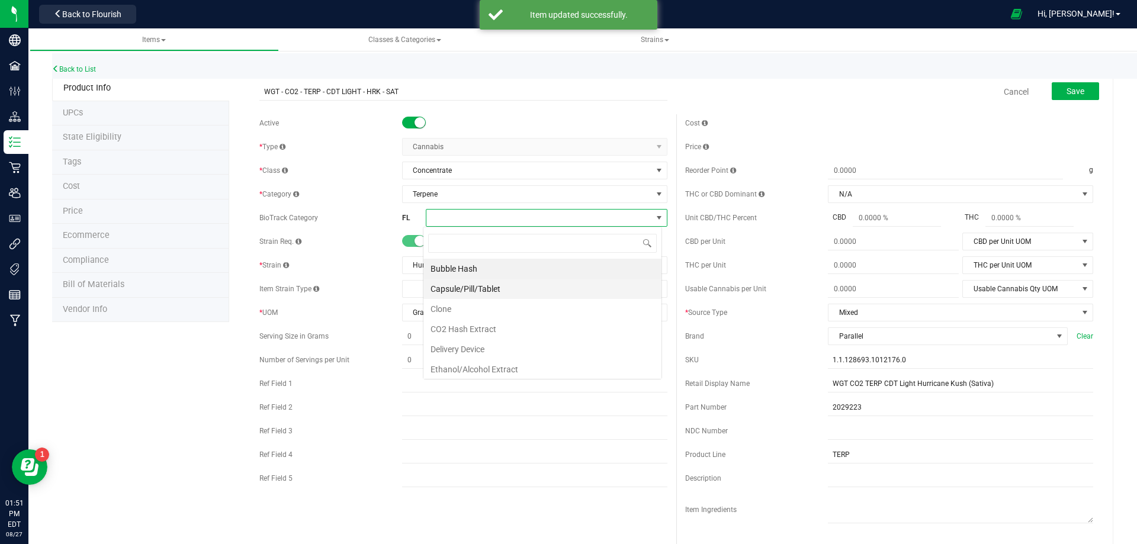
scroll to position [18, 239]
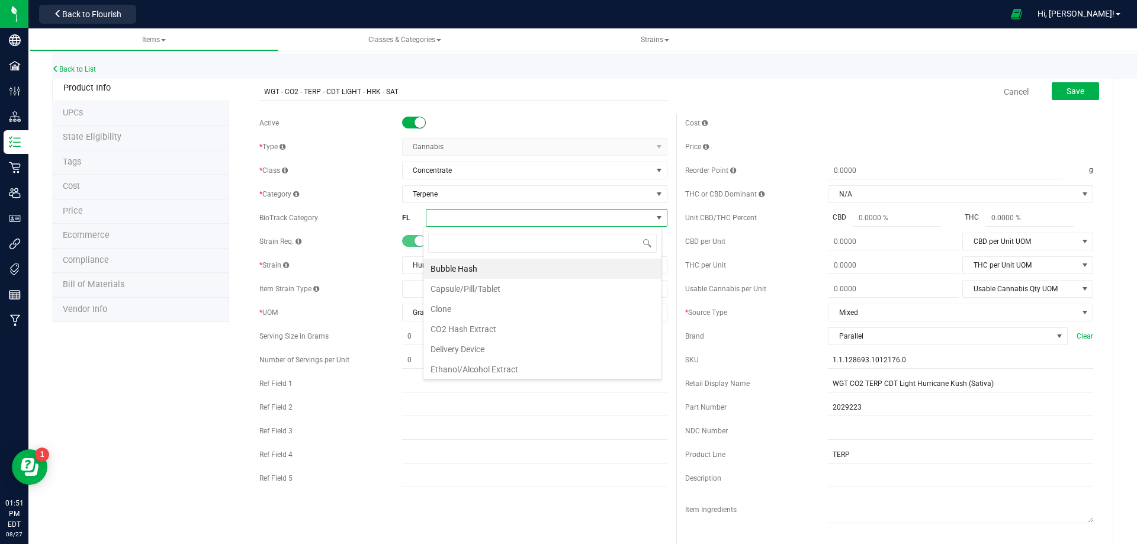
click at [454, 325] on li "CO2 Hash Extract" at bounding box center [542, 329] width 238 height 20
click at [471, 220] on span "CO2 Hash Extract" at bounding box center [524, 218] width 196 height 17
drag, startPoint x: 464, startPoint y: 334, endPoint x: 615, endPoint y: 250, distance: 172.4
click at [466, 334] on li "CO2 Hash Extract" at bounding box center [542, 329] width 238 height 20
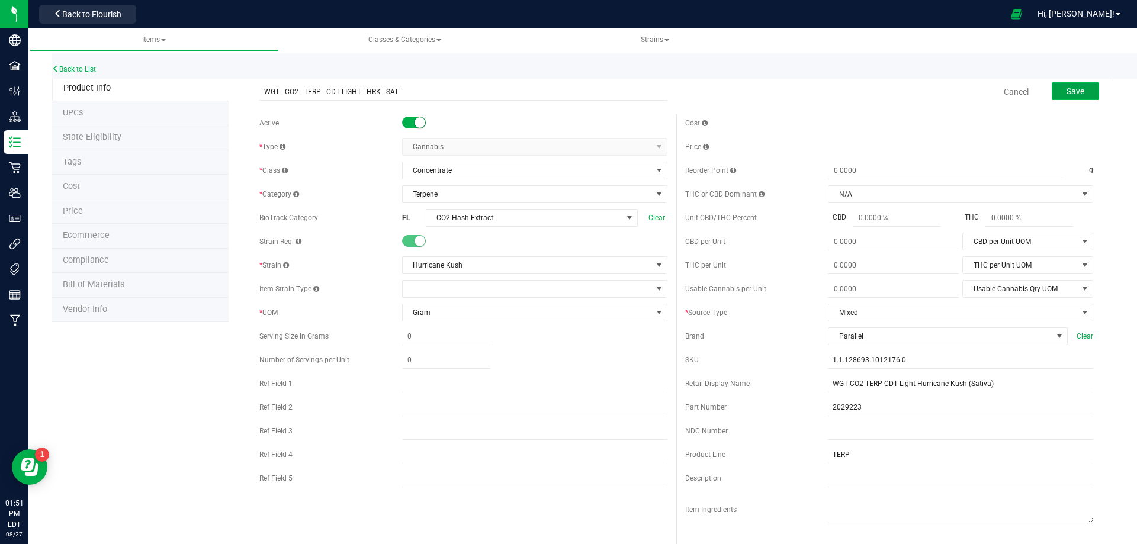
click at [1052, 97] on button "Save" at bounding box center [1075, 91] width 47 height 18
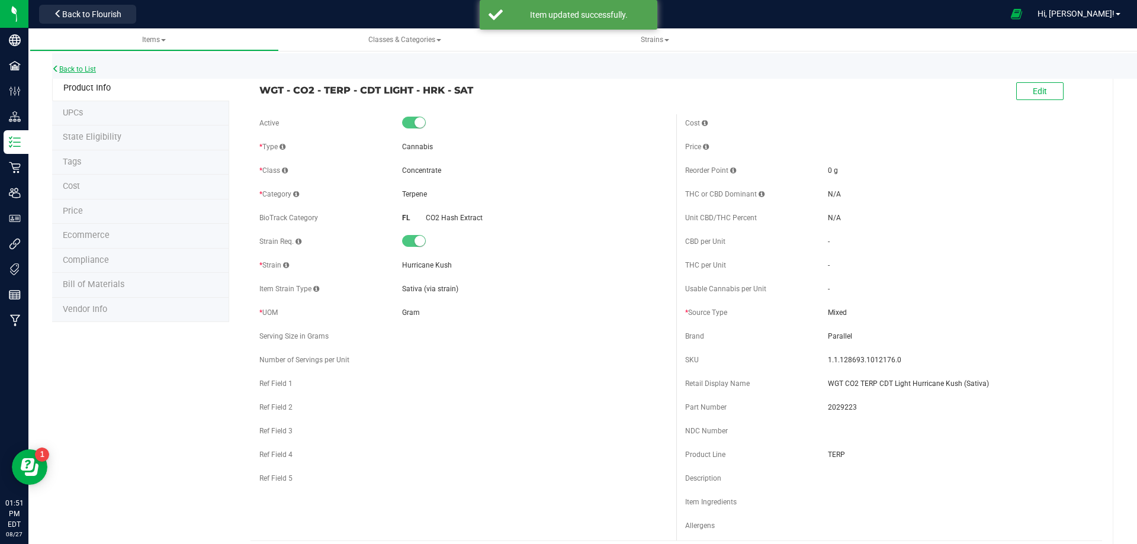
click at [66, 66] on link "Back to List" at bounding box center [74, 69] width 44 height 8
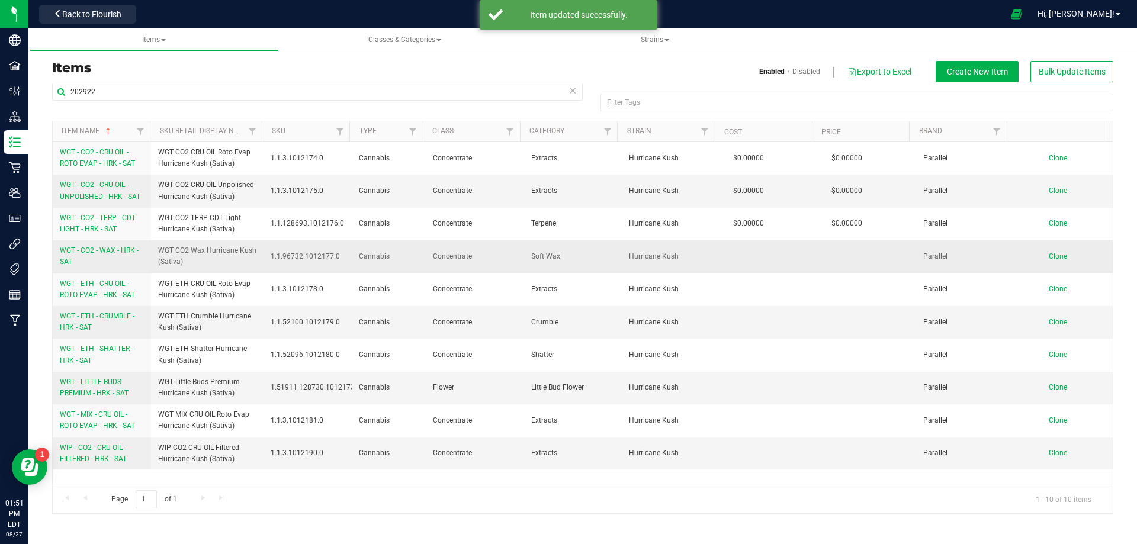
click at [89, 258] on link "WGT - CO2 - WAX - HRK - SAT" at bounding box center [102, 256] width 84 height 23
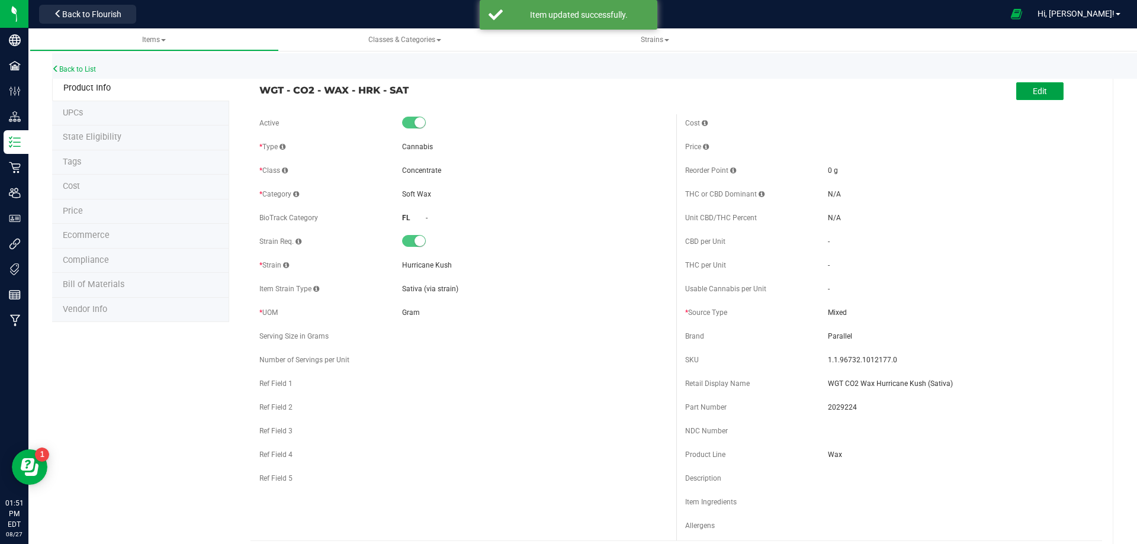
drag, startPoint x: 1033, startPoint y: 98, endPoint x: 940, endPoint y: 109, distance: 93.6
click at [1030, 97] on button "Edit" at bounding box center [1039, 91] width 47 height 18
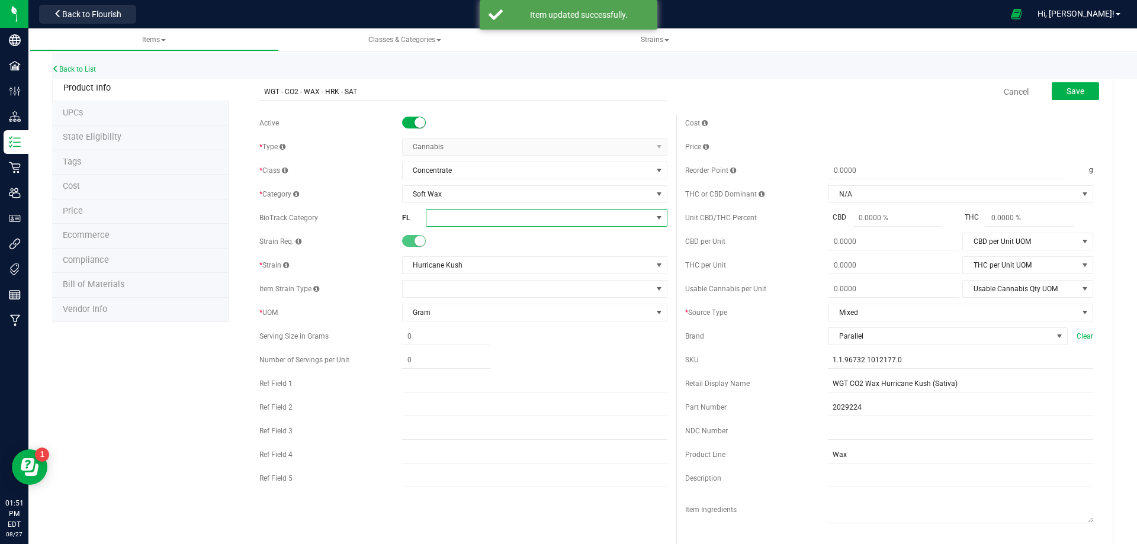
drag, startPoint x: 453, startPoint y: 216, endPoint x: 458, endPoint y: 222, distance: 8.1
click at [453, 216] on span at bounding box center [539, 218] width 226 height 17
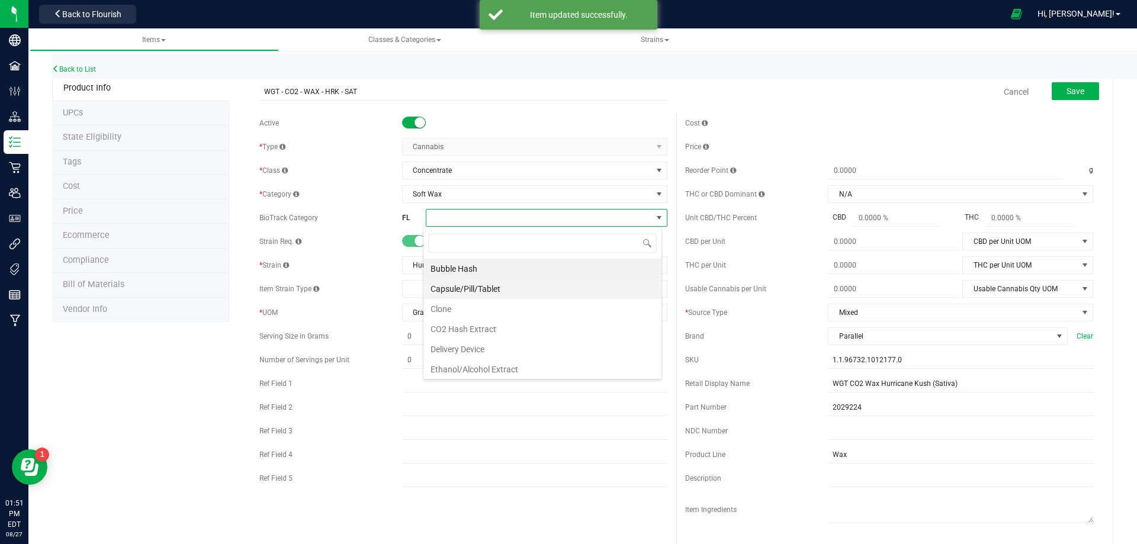
scroll to position [18, 239]
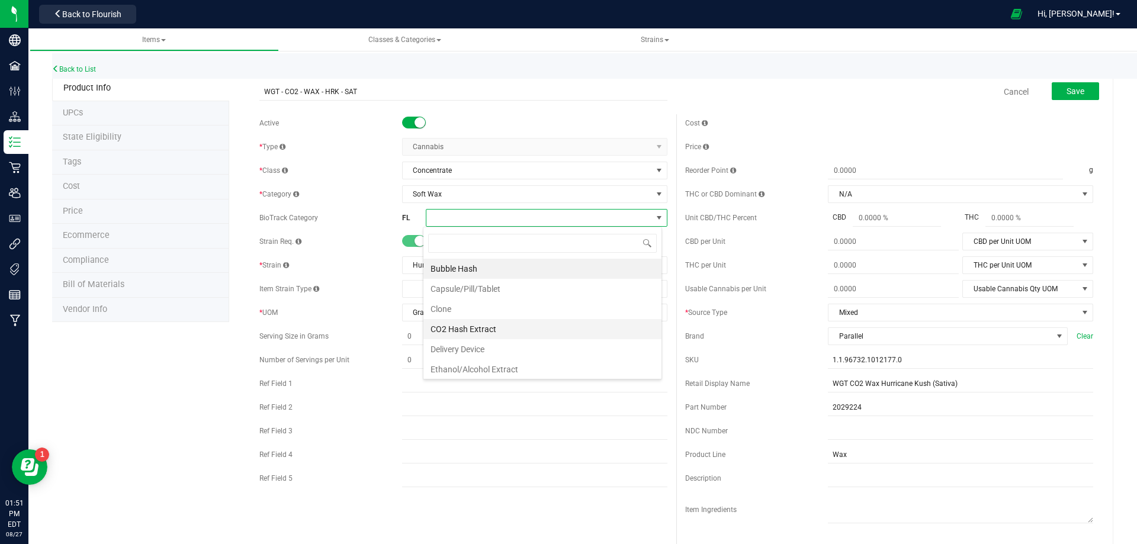
click at [477, 330] on li "CO2 Hash Extract" at bounding box center [542, 329] width 238 height 20
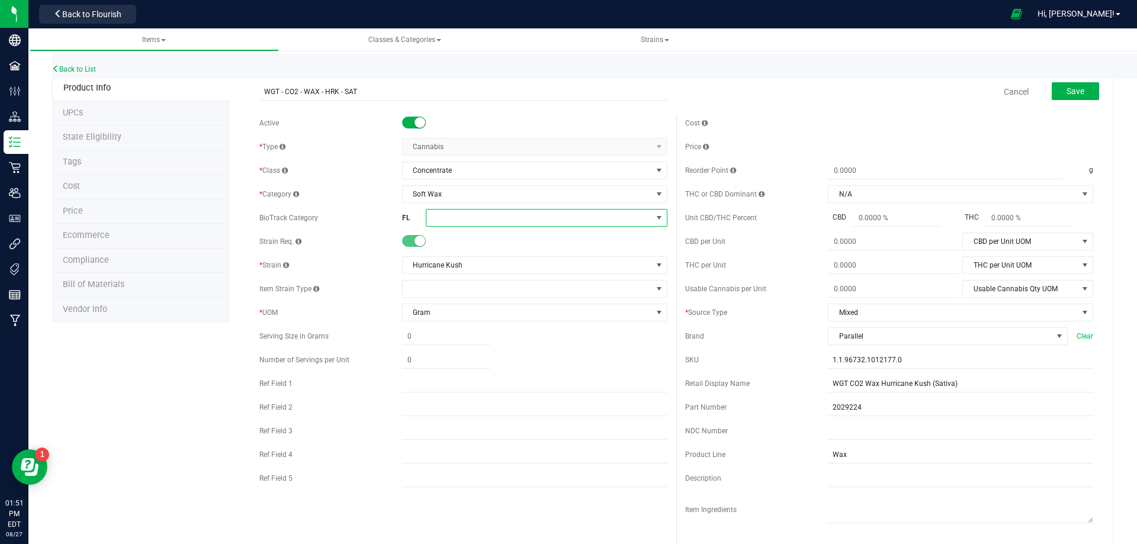
click at [492, 215] on span at bounding box center [539, 218] width 226 height 17
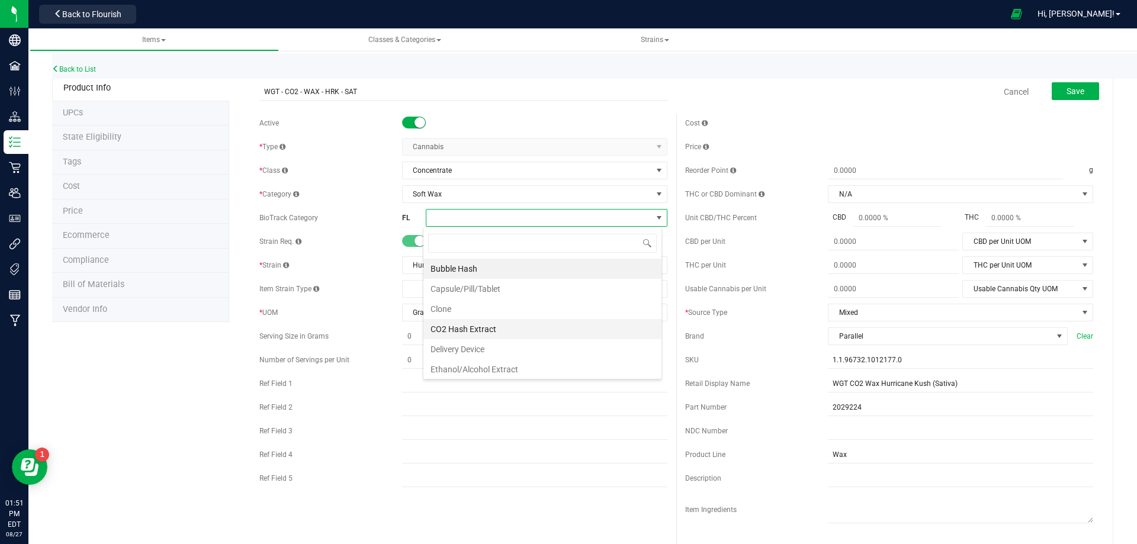
click at [467, 334] on li "CO2 Hash Extract" at bounding box center [542, 329] width 238 height 20
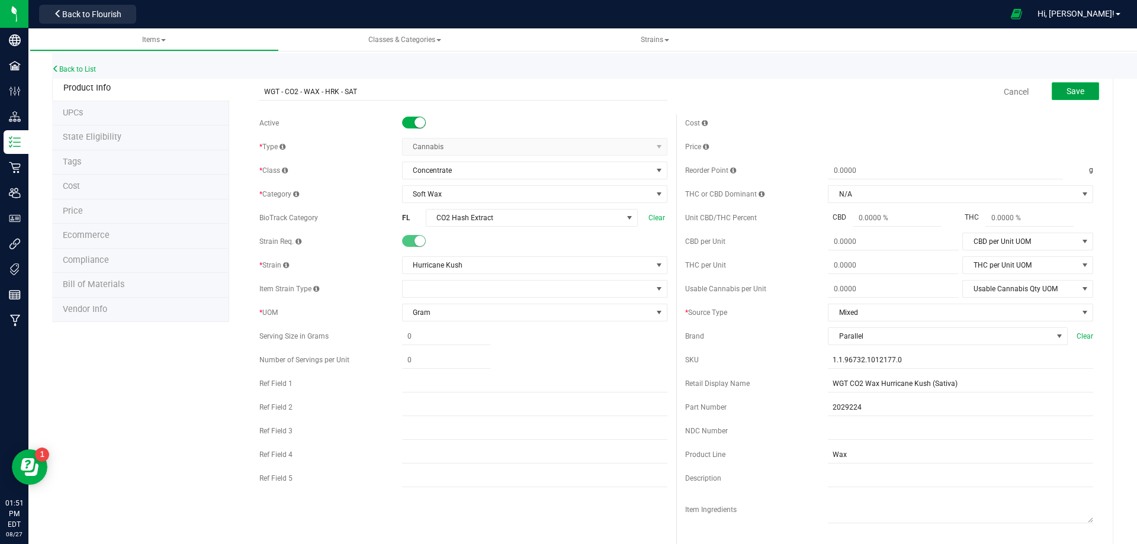
click at [1074, 98] on button "Save" at bounding box center [1075, 91] width 47 height 18
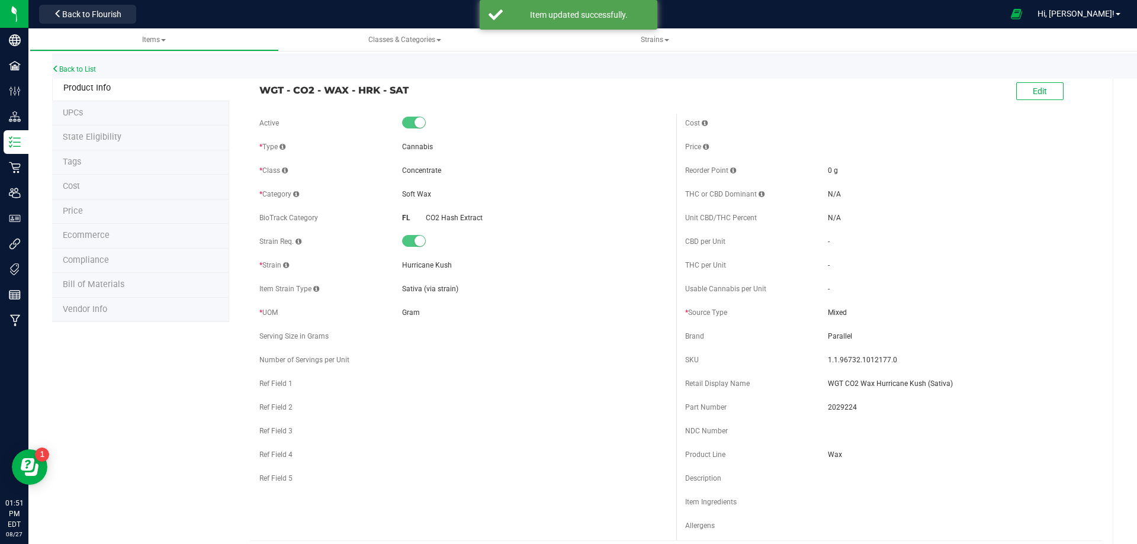
click at [80, 64] on div "Back to List" at bounding box center [620, 65] width 1137 height 25
click at [84, 65] on link "Back to List" at bounding box center [74, 69] width 44 height 8
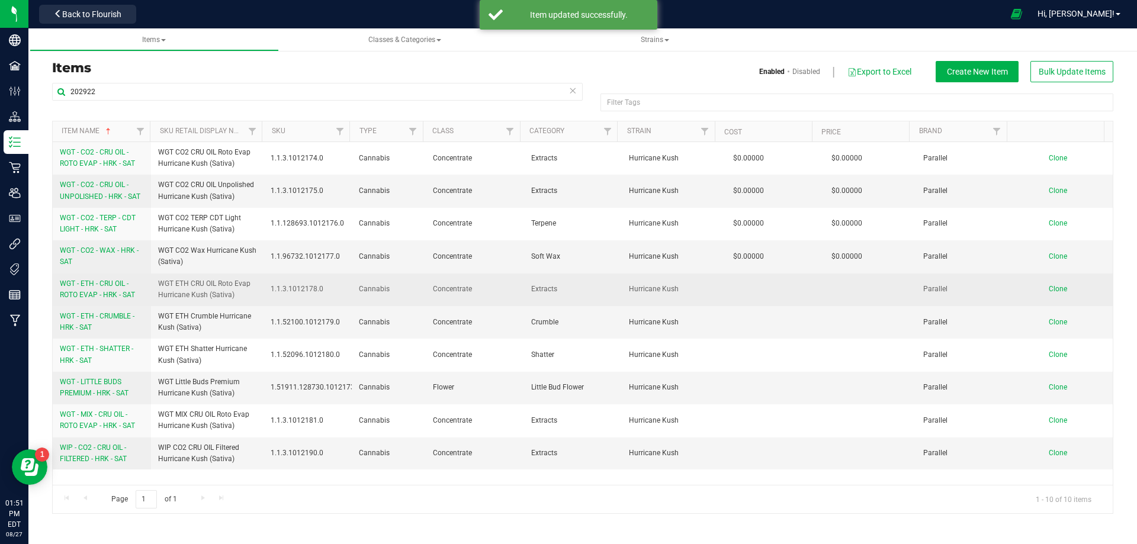
click at [86, 292] on span "WGT - ETH - CRU OIL - ROTO EVAP - HRK - SAT" at bounding box center [97, 290] width 75 height 20
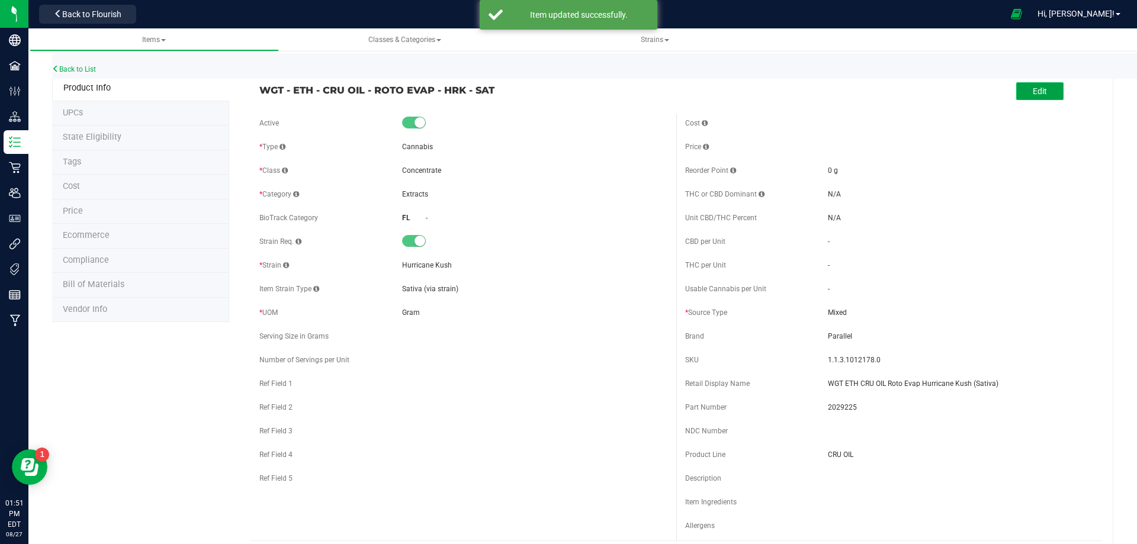
click at [1033, 90] on span "Edit" at bounding box center [1040, 90] width 14 height 9
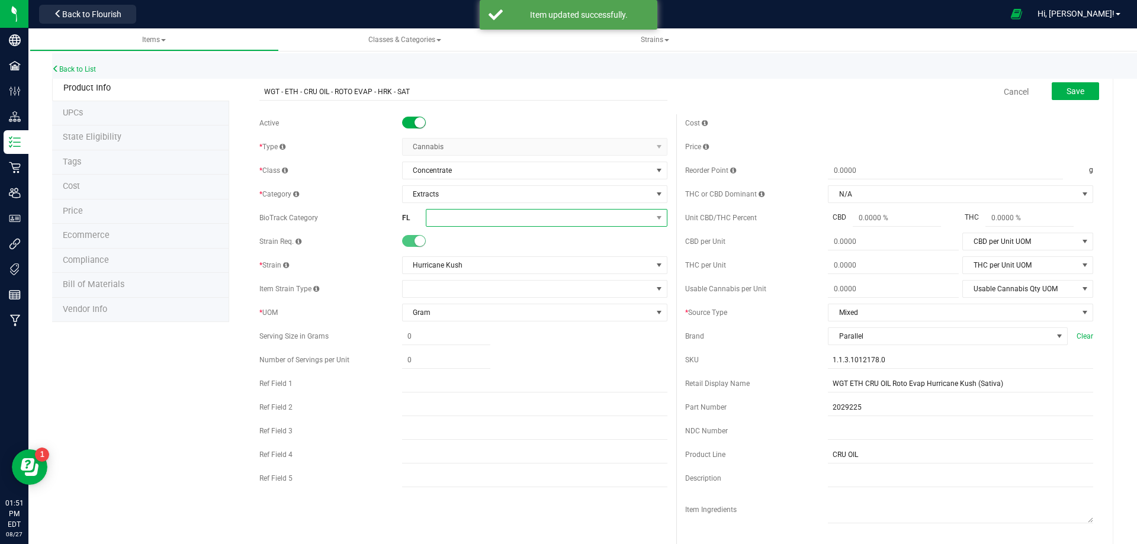
click at [450, 226] on span at bounding box center [539, 218] width 226 height 17
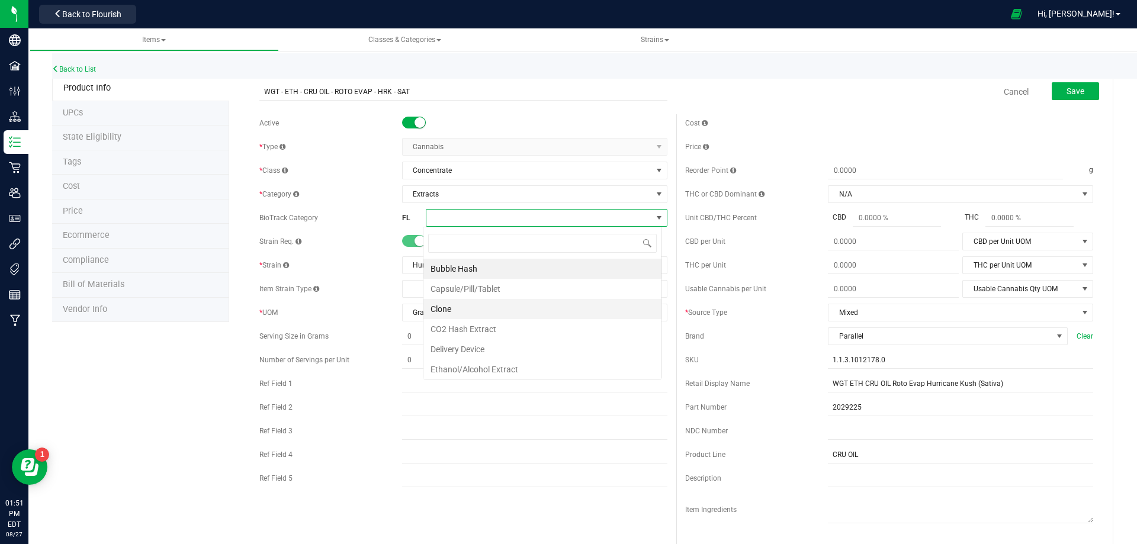
scroll to position [18, 239]
click at [507, 369] on li "Ethanol/Alcohol Extract" at bounding box center [542, 370] width 238 height 20
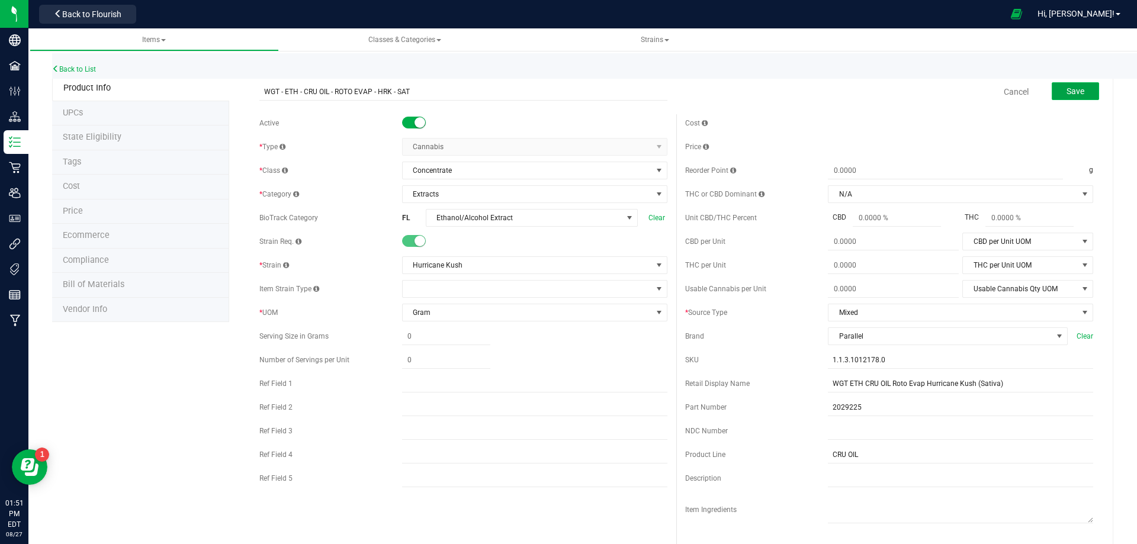
click at [1067, 88] on span "Save" at bounding box center [1076, 90] width 18 height 9
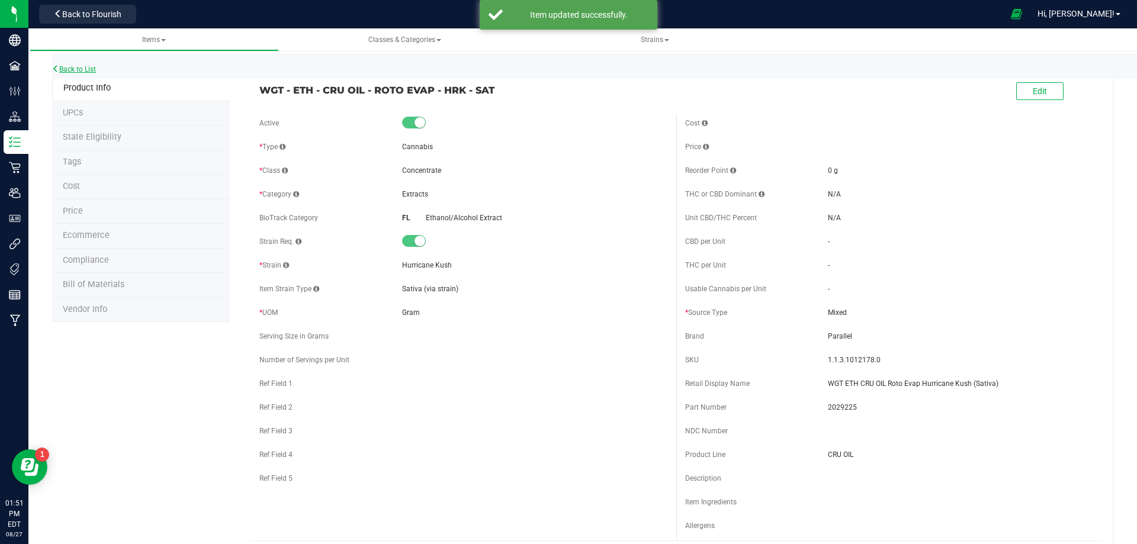
click at [82, 67] on link "Back to List" at bounding box center [74, 69] width 44 height 8
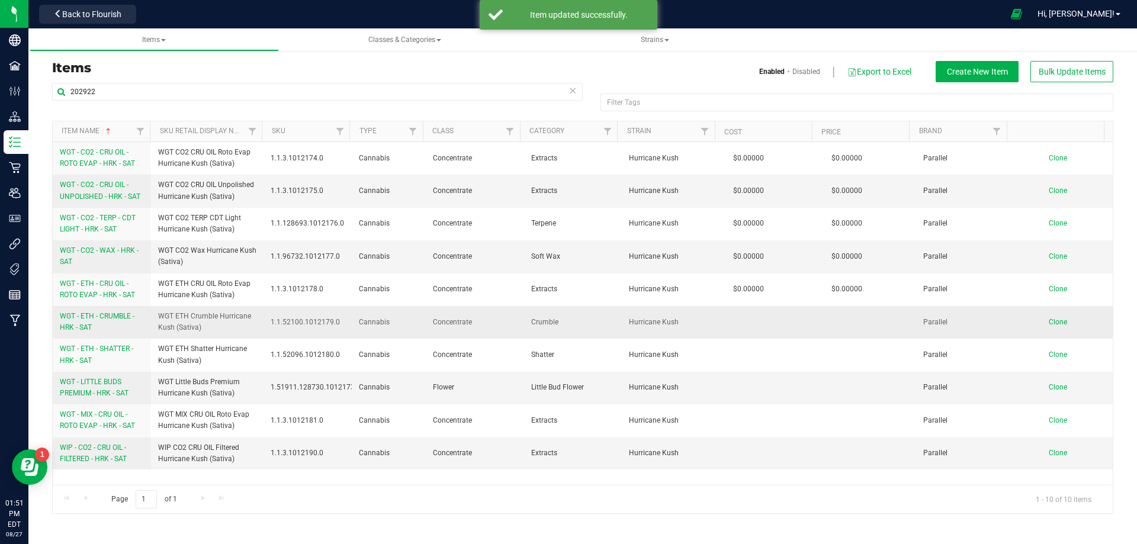
click at [84, 325] on span "WGT - ETH - CRUMBLE - HRK - SAT" at bounding box center [97, 322] width 75 height 20
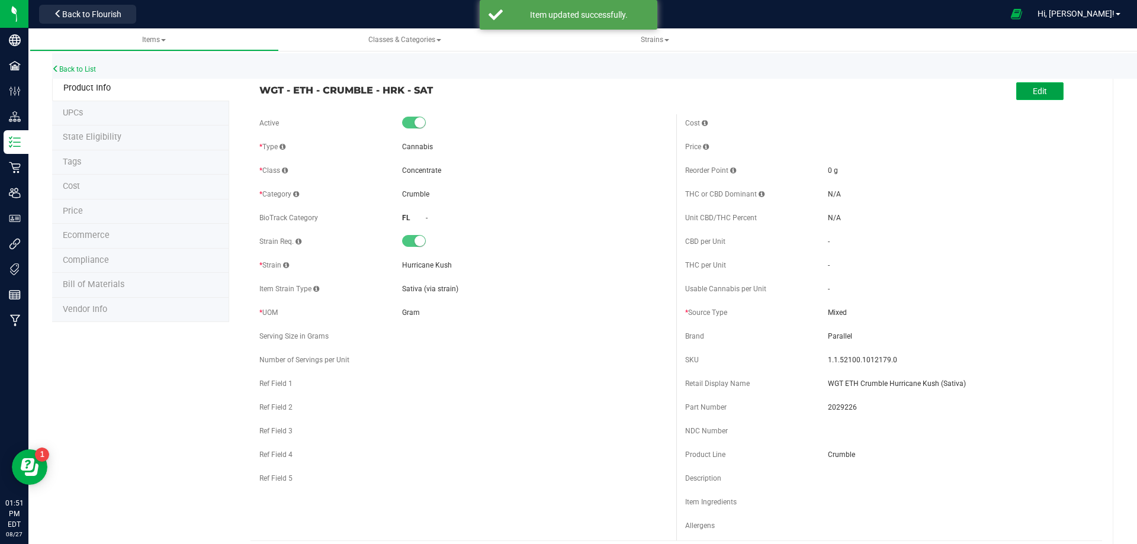
click at [1046, 95] on button "Edit" at bounding box center [1039, 91] width 47 height 18
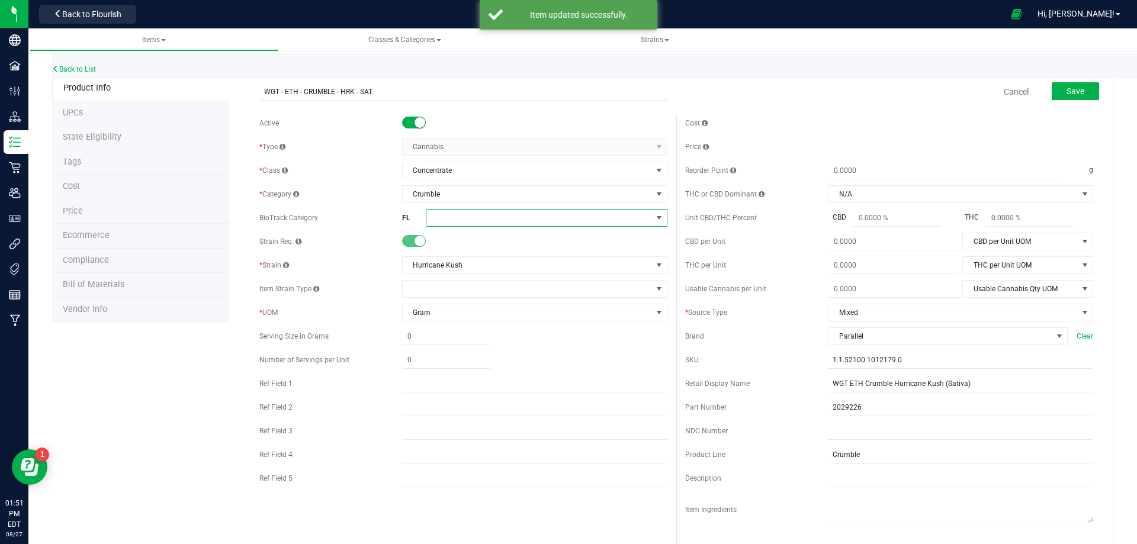
click at [452, 220] on span at bounding box center [539, 218] width 226 height 17
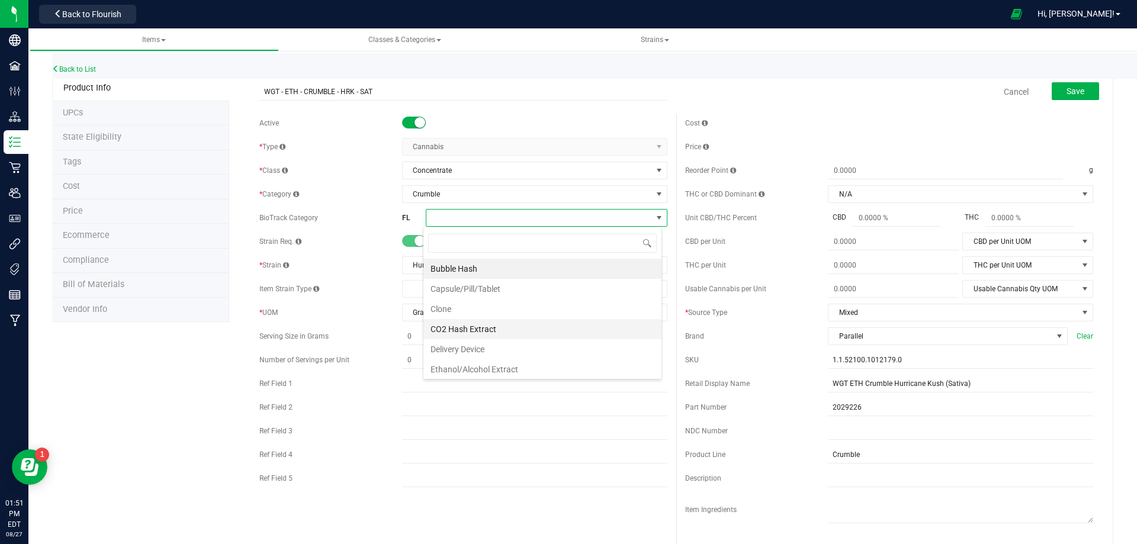
scroll to position [18, 239]
click at [460, 368] on li "Ethanol/Alcohol Extract" at bounding box center [542, 370] width 238 height 20
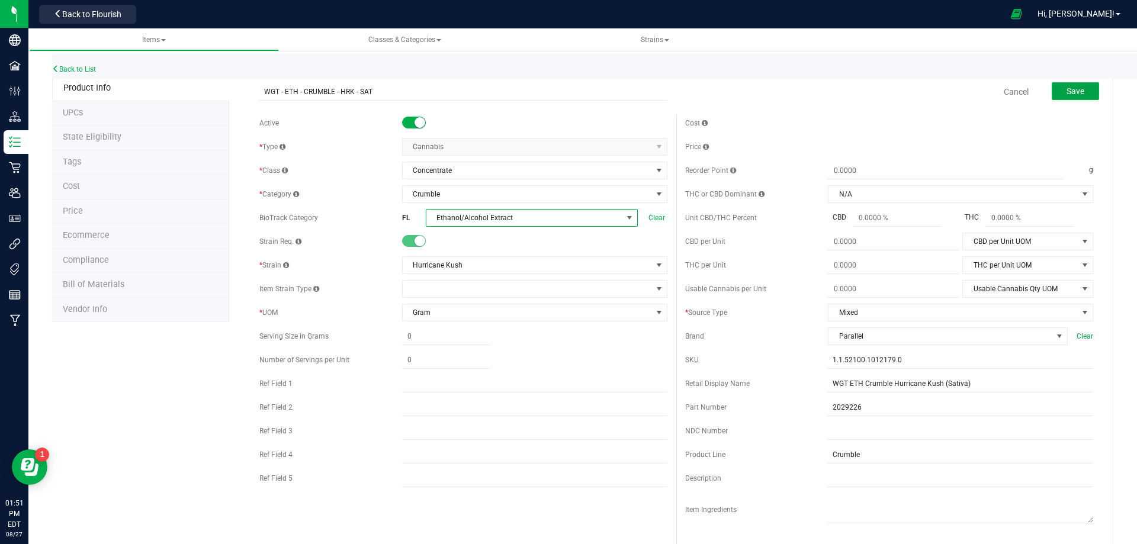
click at [1070, 94] on span "Save" at bounding box center [1076, 90] width 18 height 9
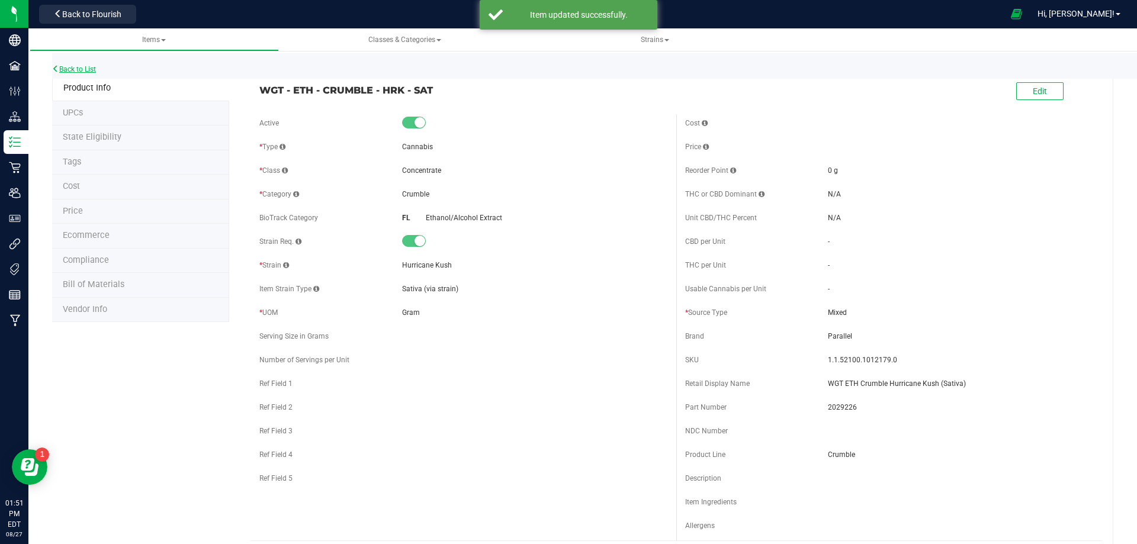
click at [81, 70] on link "Back to List" at bounding box center [74, 69] width 44 height 8
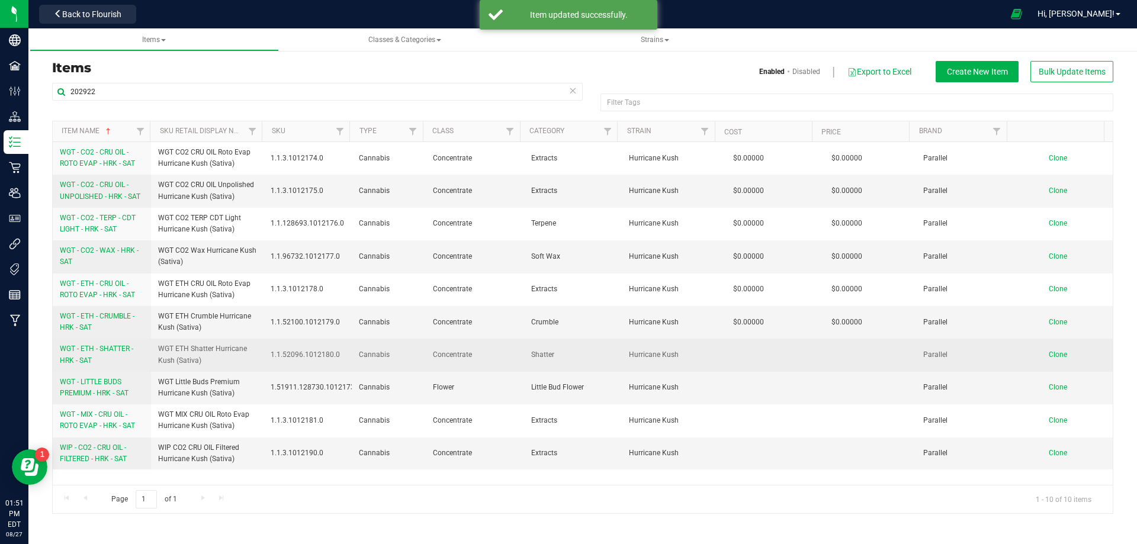
click at [102, 358] on link "WGT - ETH - SHATTER - HRK - SAT" at bounding box center [102, 355] width 84 height 23
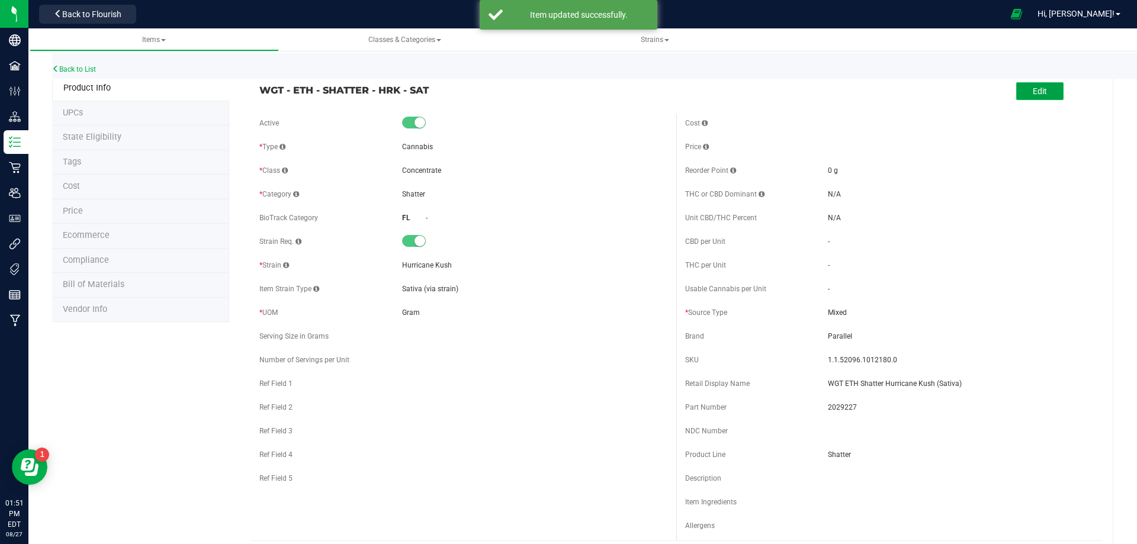
drag, startPoint x: 1038, startPoint y: 94, endPoint x: 772, endPoint y: 140, distance: 269.8
click at [1038, 95] on span "Edit" at bounding box center [1040, 90] width 14 height 9
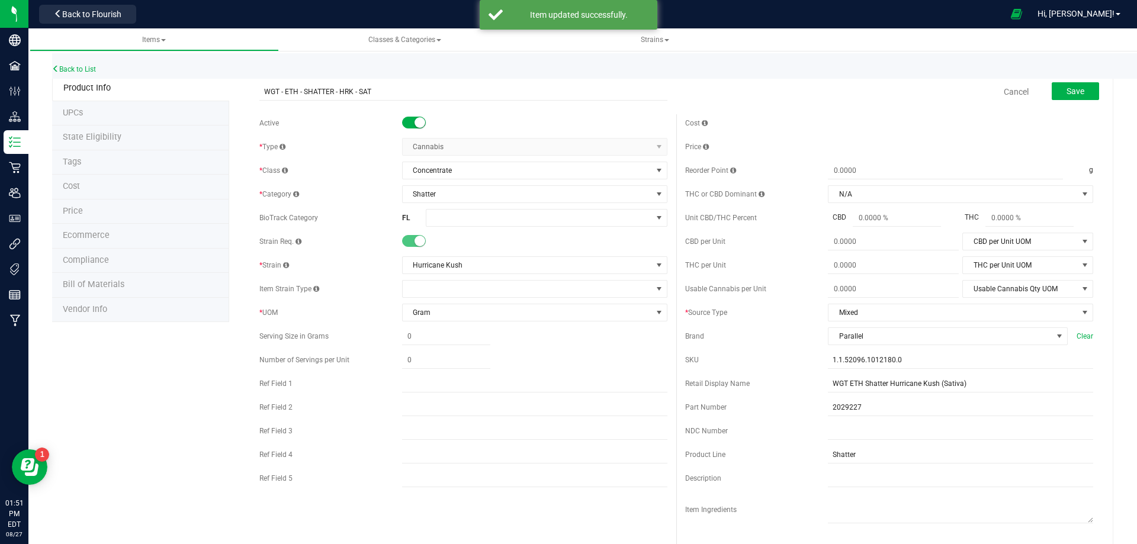
click at [455, 230] on div "Active * Type Cannabis Select type Cannabis Merchandise Non-Inventory Raw Mater…" at bounding box center [464, 303] width 426 height 379
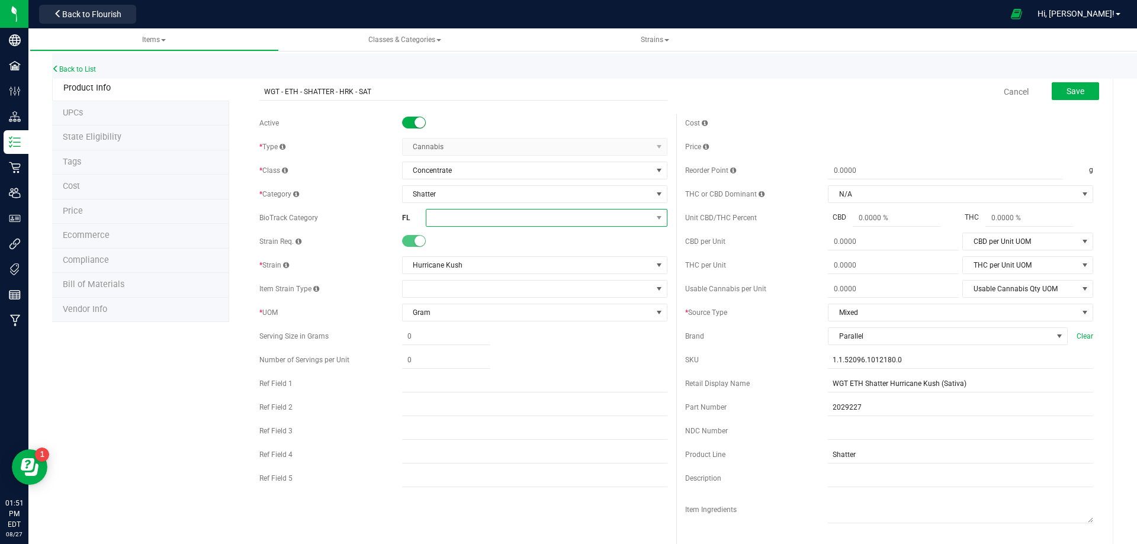
click at [463, 224] on span at bounding box center [539, 218] width 226 height 17
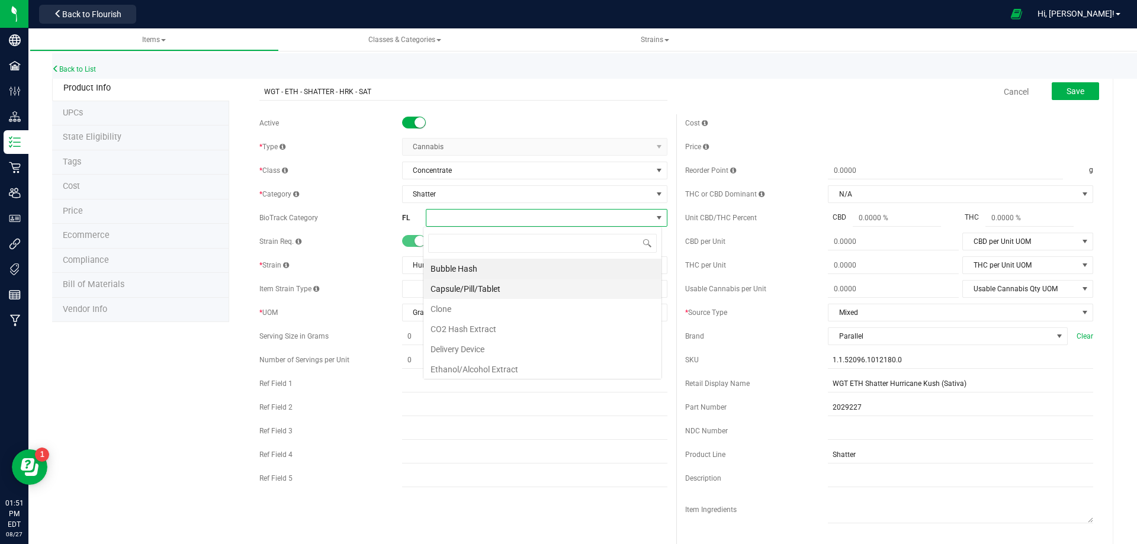
scroll to position [18, 239]
click at [467, 370] on li "Ethanol/Alcohol Extract" at bounding box center [542, 370] width 238 height 20
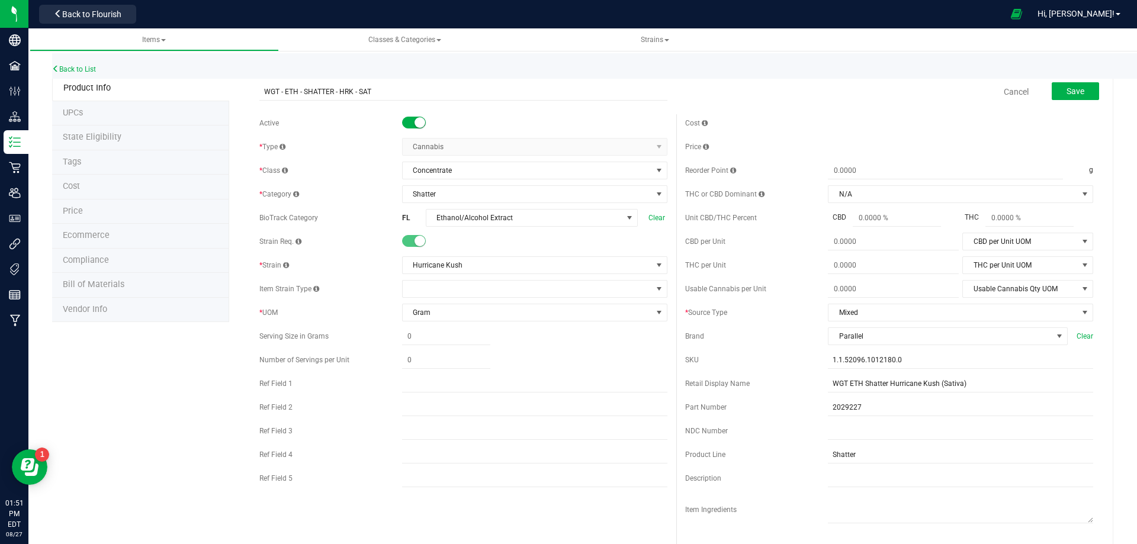
click at [1080, 101] on div "Save" at bounding box center [1066, 92] width 65 height 24
click at [1069, 95] on span "Save" at bounding box center [1076, 90] width 18 height 9
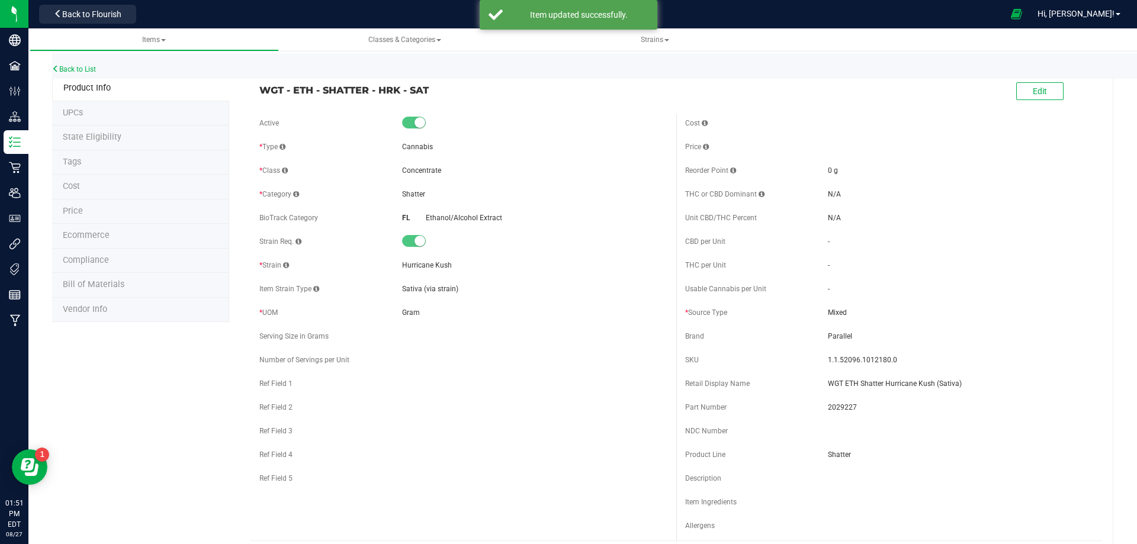
click at [82, 65] on div "Back to List" at bounding box center [620, 65] width 1137 height 25
click at [84, 69] on link "Back to List" at bounding box center [74, 69] width 44 height 8
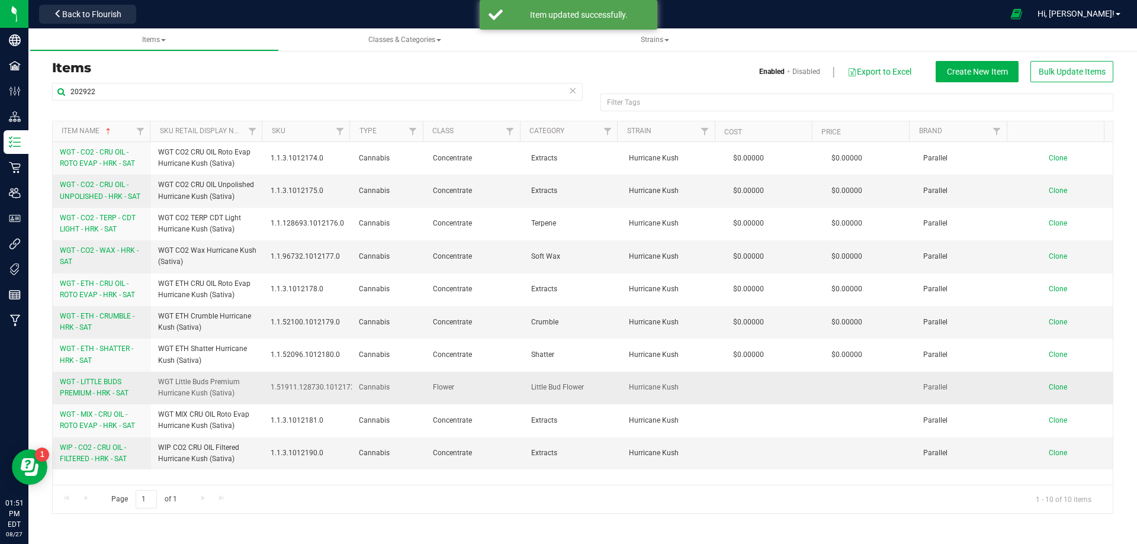
click at [110, 392] on span "WGT - LITTLE BUDS PREMIUM - HRK - SAT" at bounding box center [94, 388] width 69 height 20
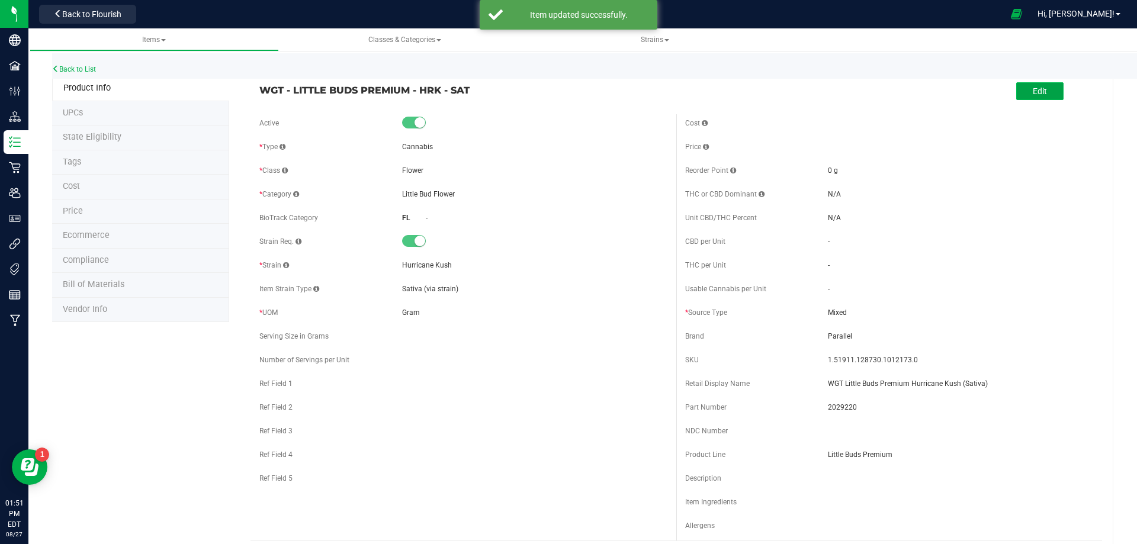
click at [1034, 91] on span "Edit" at bounding box center [1040, 90] width 14 height 9
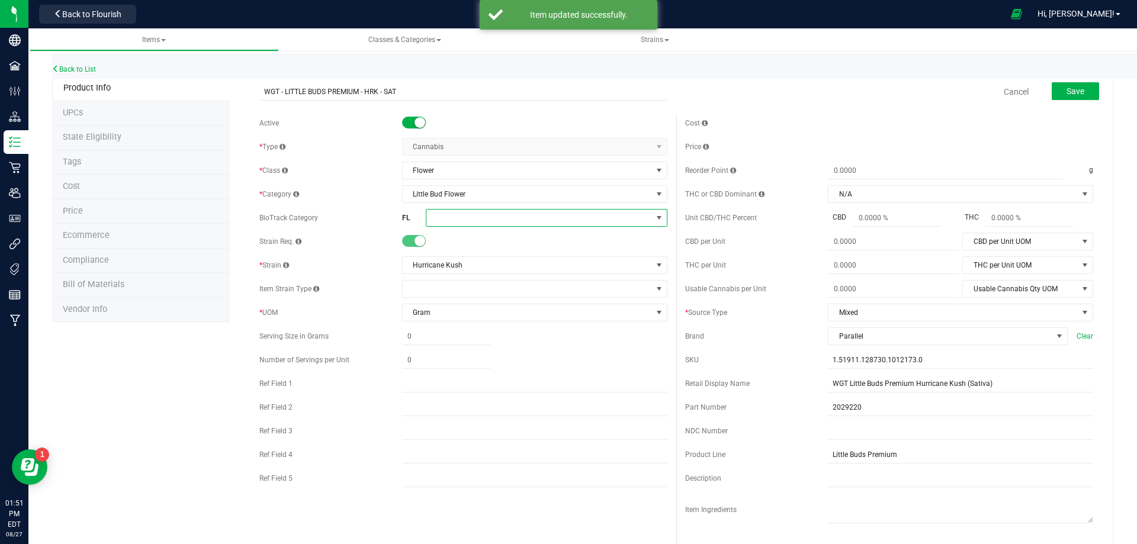
click at [472, 213] on span at bounding box center [539, 218] width 226 height 17
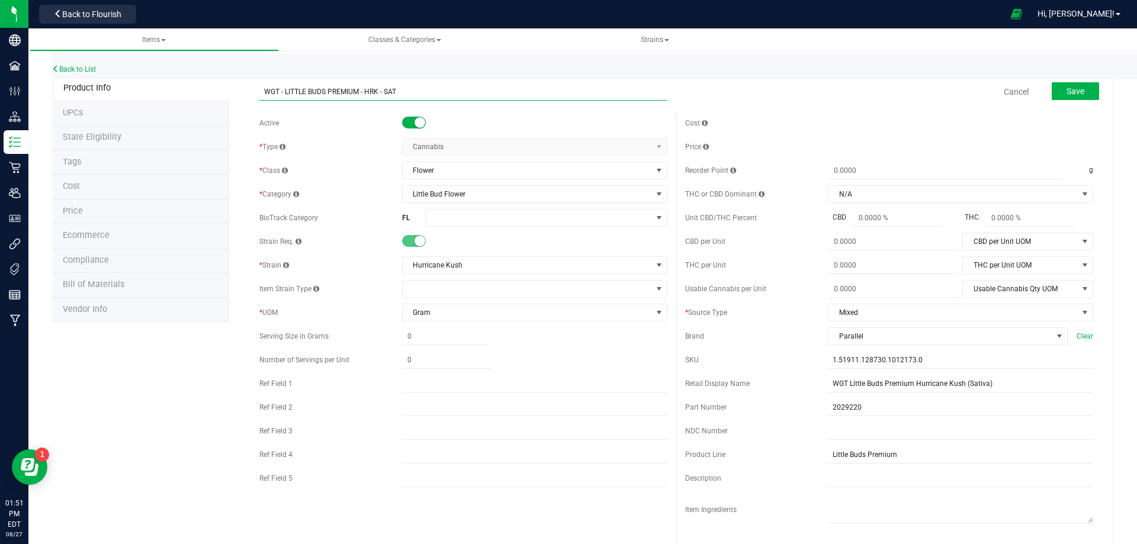
drag, startPoint x: 408, startPoint y: 94, endPoint x: 216, endPoint y: 90, distance: 191.9
click at [84, 70] on link "Back to List" at bounding box center [74, 69] width 44 height 8
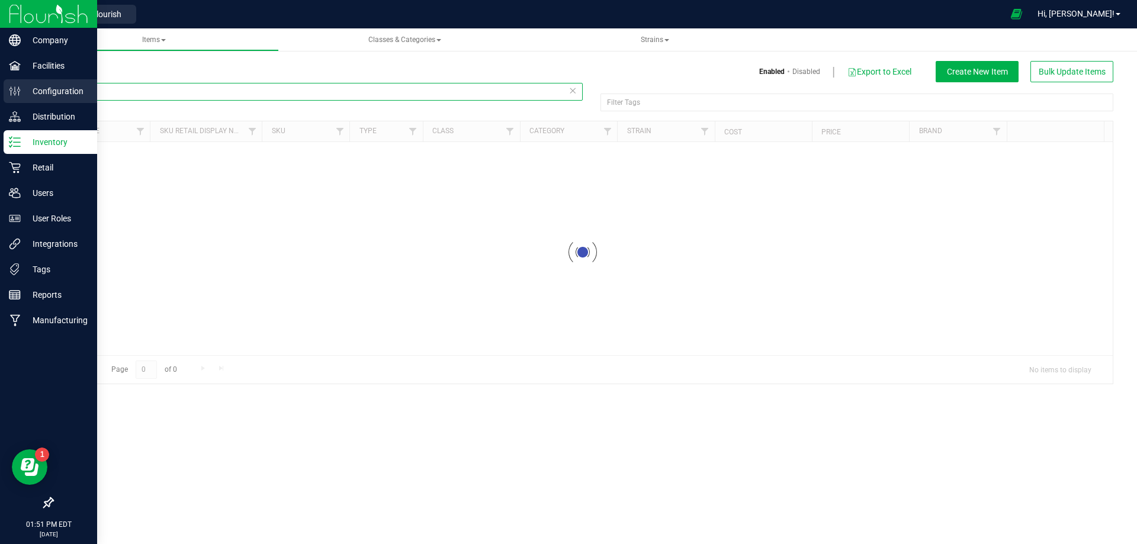
drag, startPoint x: 137, startPoint y: 88, endPoint x: 20, endPoint y: 86, distance: 117.9
click at [20, 86] on div "Company Facilities Configuration Distribution Inventory Retail Users User Roles…" at bounding box center [568, 272] width 1137 height 544
paste input "WGT - LITTLE BUDS PREMIUM - HRK - SAT"
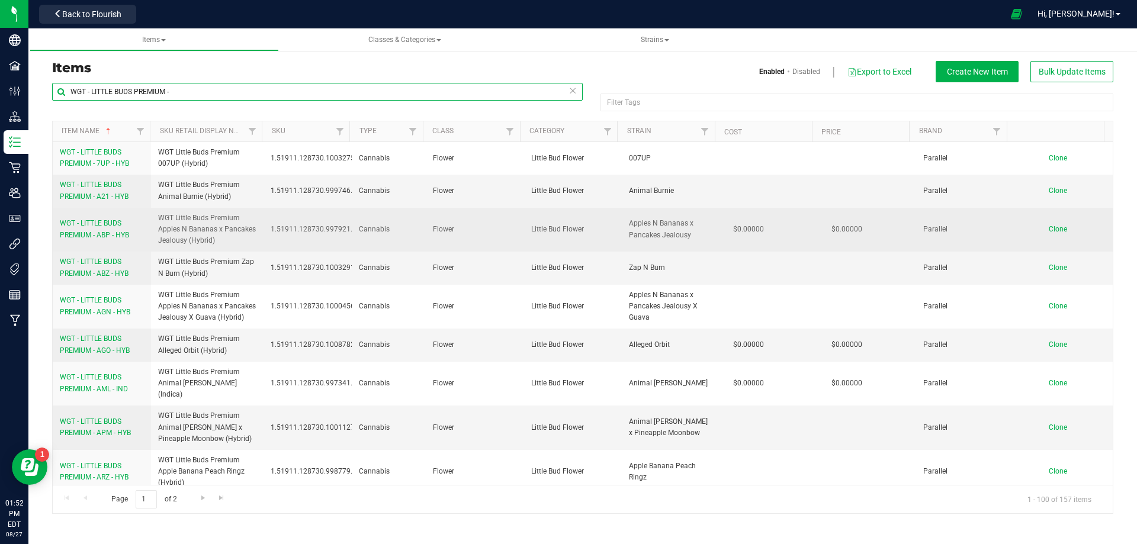
type input "WGT - LITTLE BUDS PREMIUM -"
click at [89, 225] on span "WGT - LITTLE BUDS PREMIUM - ABP - HYB" at bounding box center [94, 229] width 69 height 20
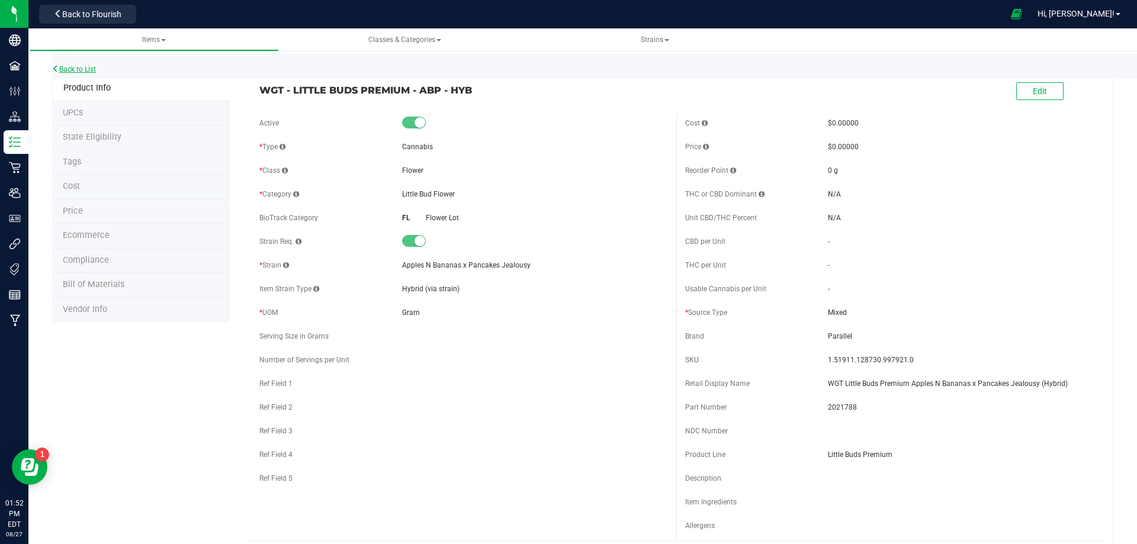
click at [89, 66] on link "Back to List" at bounding box center [74, 69] width 44 height 8
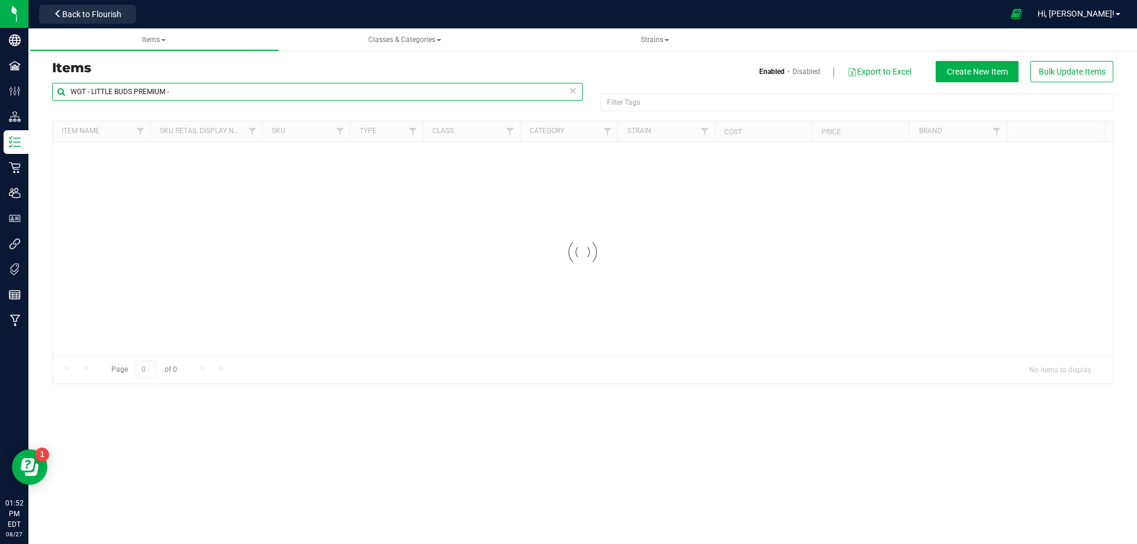
drag, startPoint x: 189, startPoint y: 97, endPoint x: -33, endPoint y: 97, distance: 221.5
click at [0, 97] on html "Company Facilities Configuration Distribution Inventory Retail Users User Roles…" at bounding box center [568, 272] width 1137 height 544
paste input "2029220"
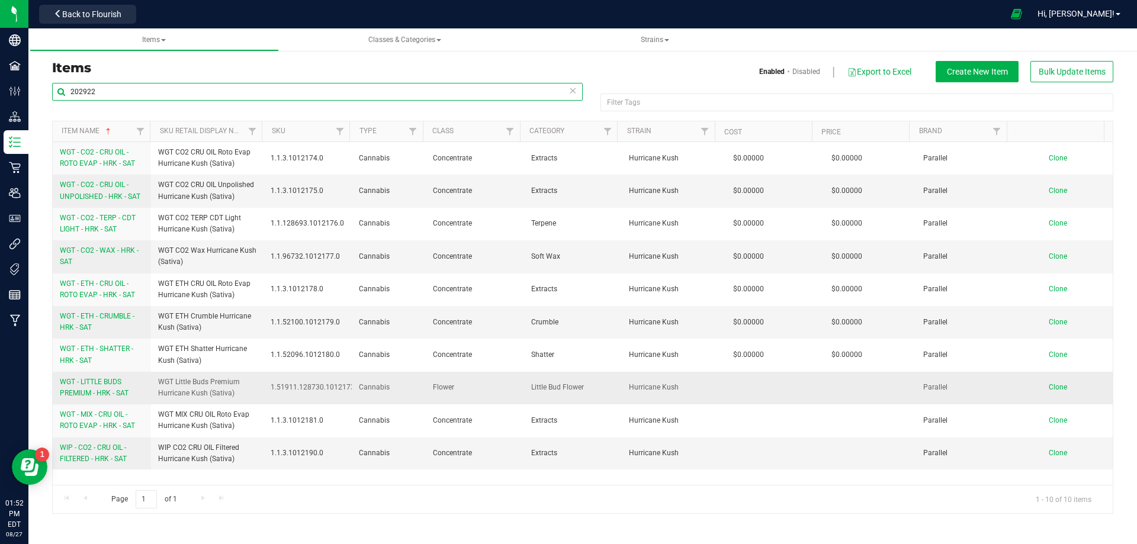
type input "202922"
click at [108, 393] on span "WGT - LITTLE BUDS PREMIUM - HRK - SAT" at bounding box center [94, 388] width 69 height 20
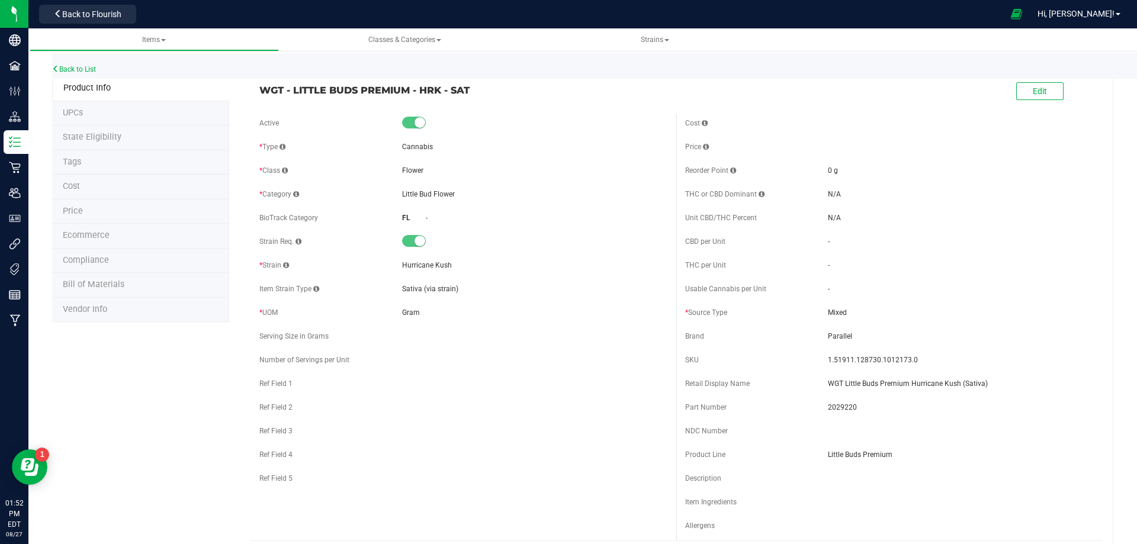
click at [1026, 102] on div "Edit" at bounding box center [1039, 92] width 47 height 24
click at [1037, 101] on div "Edit" at bounding box center [1039, 92] width 47 height 24
click at [1033, 91] on span "Edit" at bounding box center [1040, 90] width 14 height 9
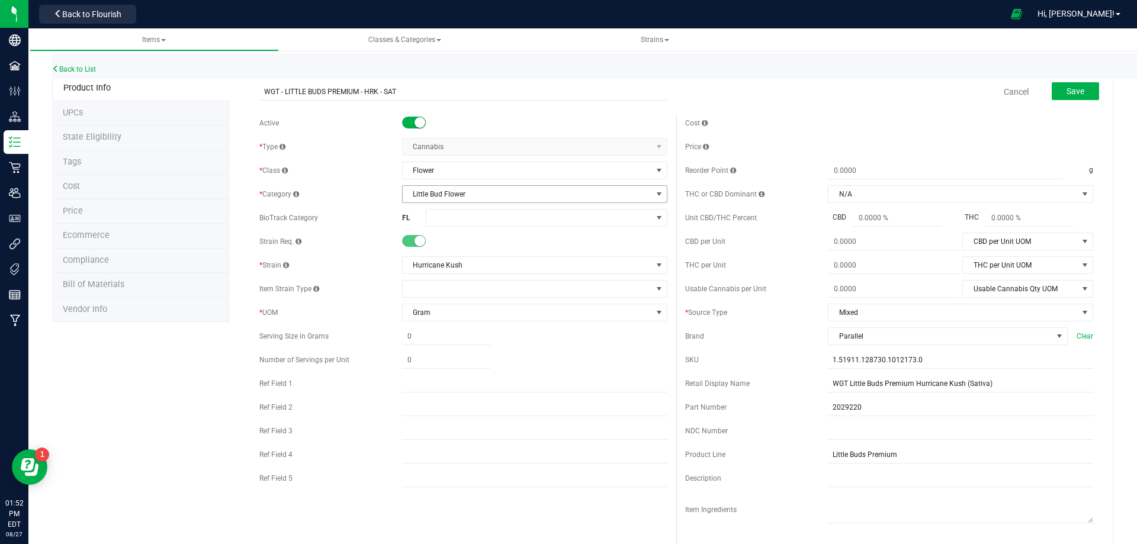
drag, startPoint x: 454, startPoint y: 202, endPoint x: 457, endPoint y: 208, distance: 7.2
click at [454, 203] on div "Active * Type Cannabis Select type Cannabis Merchandise Non-Inventory Raw Mater…" at bounding box center [464, 303] width 426 height 379
click at [457, 216] on span at bounding box center [539, 218] width 226 height 17
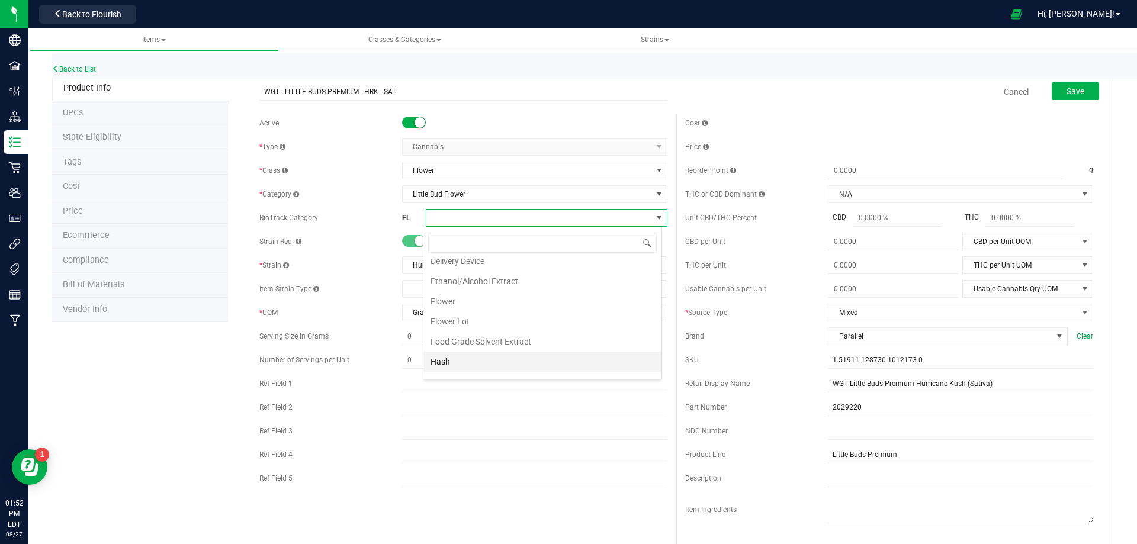
scroll to position [118, 0]
click at [476, 291] on li "Flower Lot" at bounding box center [542, 291] width 238 height 20
click at [1070, 94] on span "Save" at bounding box center [1076, 90] width 18 height 9
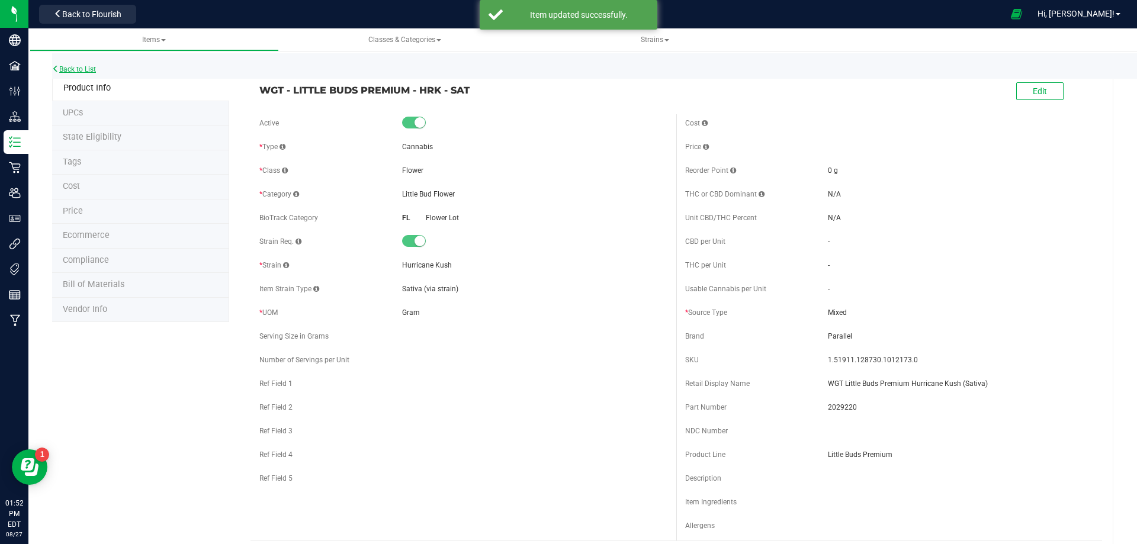
click at [90, 69] on link "Back to List" at bounding box center [74, 69] width 44 height 8
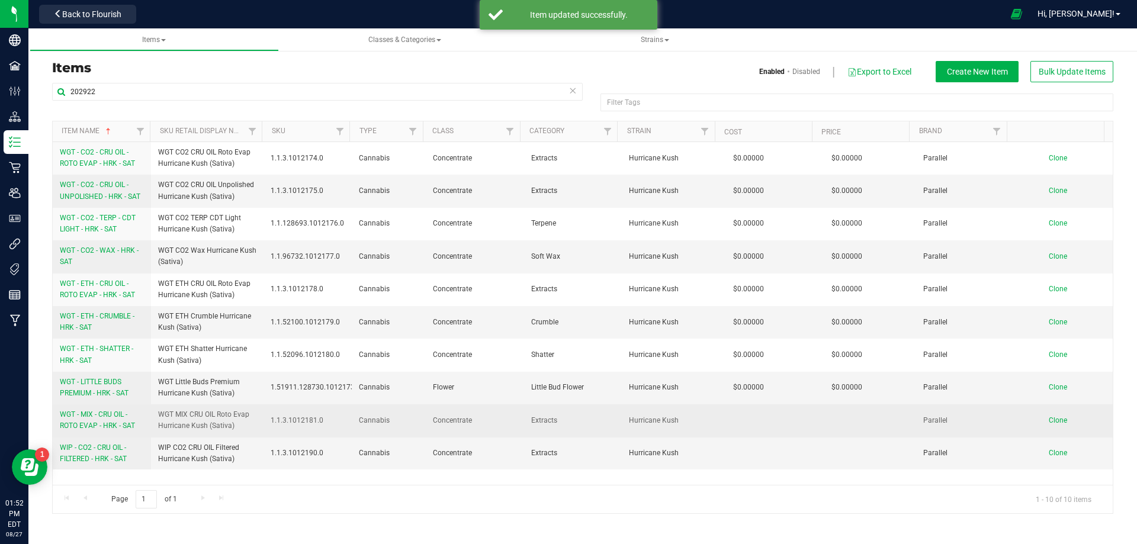
click at [85, 425] on span "WGT - MIX - CRU OIL - ROTO EVAP - HRK - SAT" at bounding box center [97, 420] width 75 height 20
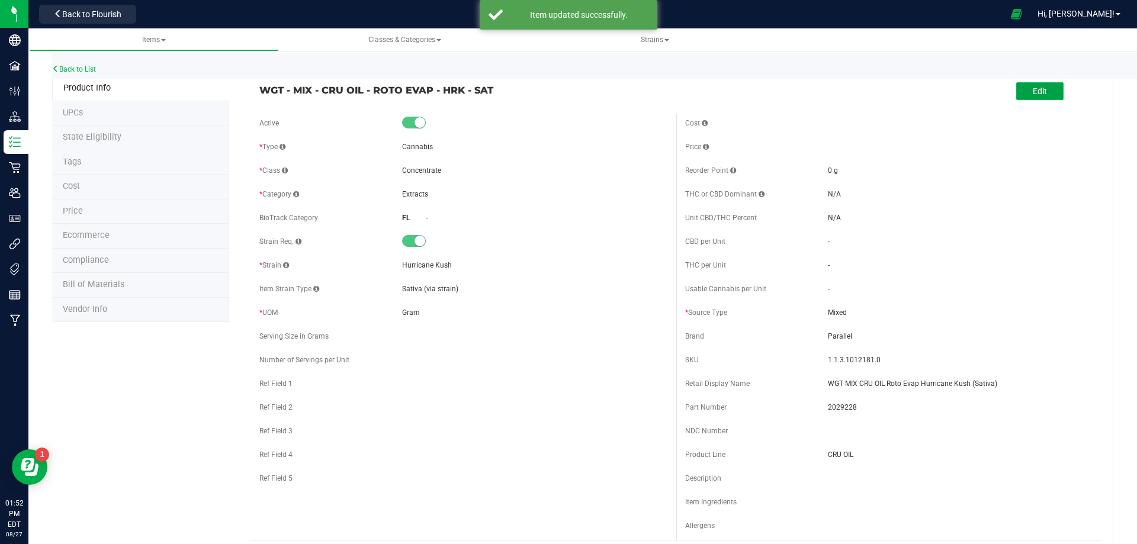
click at [1016, 96] on button "Edit" at bounding box center [1039, 91] width 47 height 18
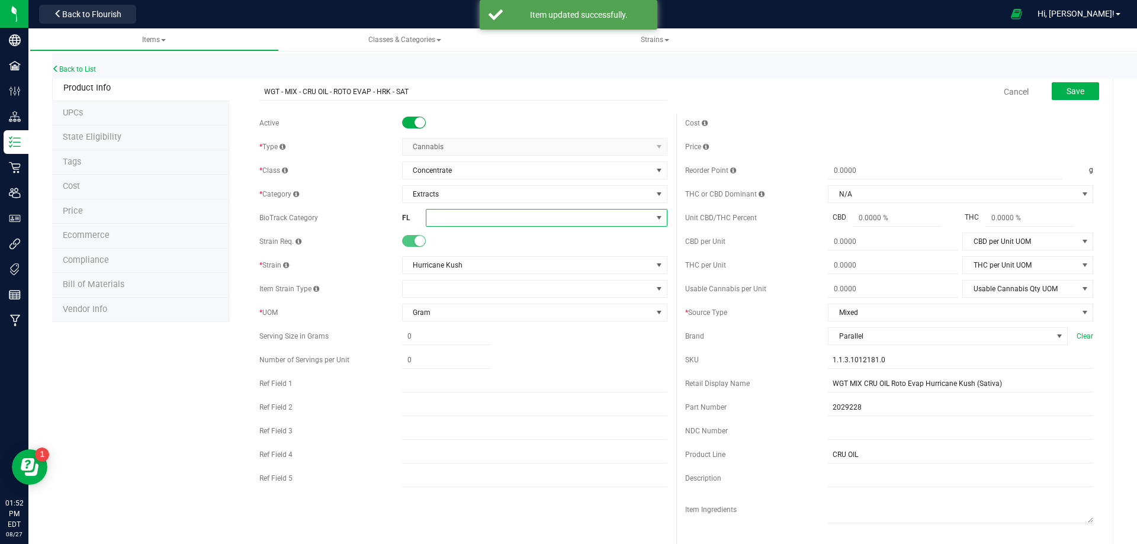
drag, startPoint x: 452, startPoint y: 217, endPoint x: 457, endPoint y: 226, distance: 9.9
click at [453, 217] on span at bounding box center [539, 218] width 226 height 17
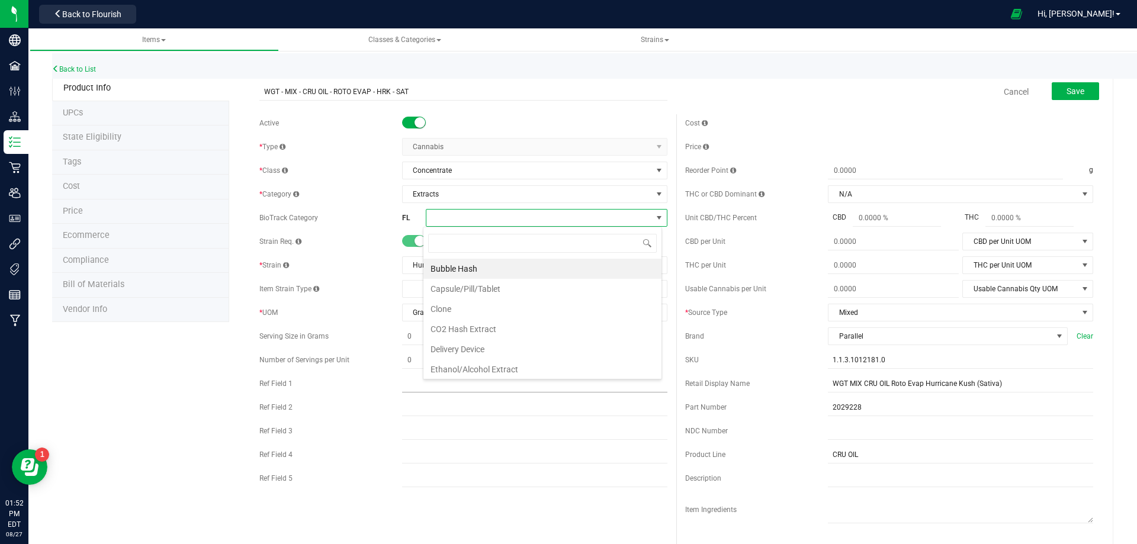
scroll to position [18, 239]
click at [487, 374] on li "Ethanol/Alcohol Extract" at bounding box center [542, 370] width 238 height 20
click at [1073, 97] on button "Save" at bounding box center [1075, 91] width 47 height 18
click at [502, 217] on span at bounding box center [539, 218] width 226 height 17
click at [488, 369] on li "Ethanol/Alcohol Extract" at bounding box center [542, 370] width 238 height 20
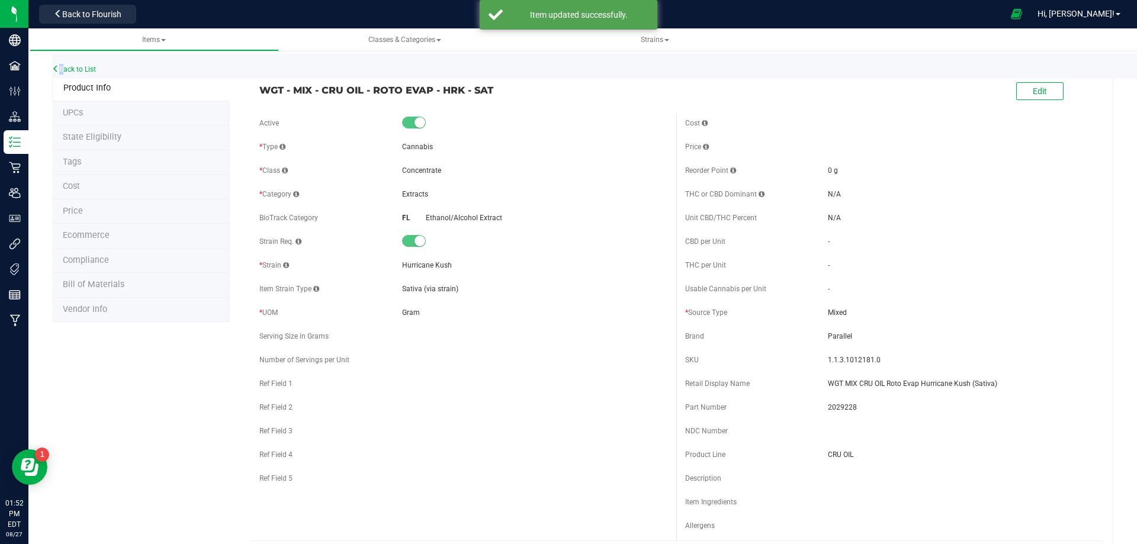
click at [60, 63] on div "Back to List" at bounding box center [620, 65] width 1137 height 25
click at [68, 69] on link "Back to List" at bounding box center [74, 69] width 44 height 8
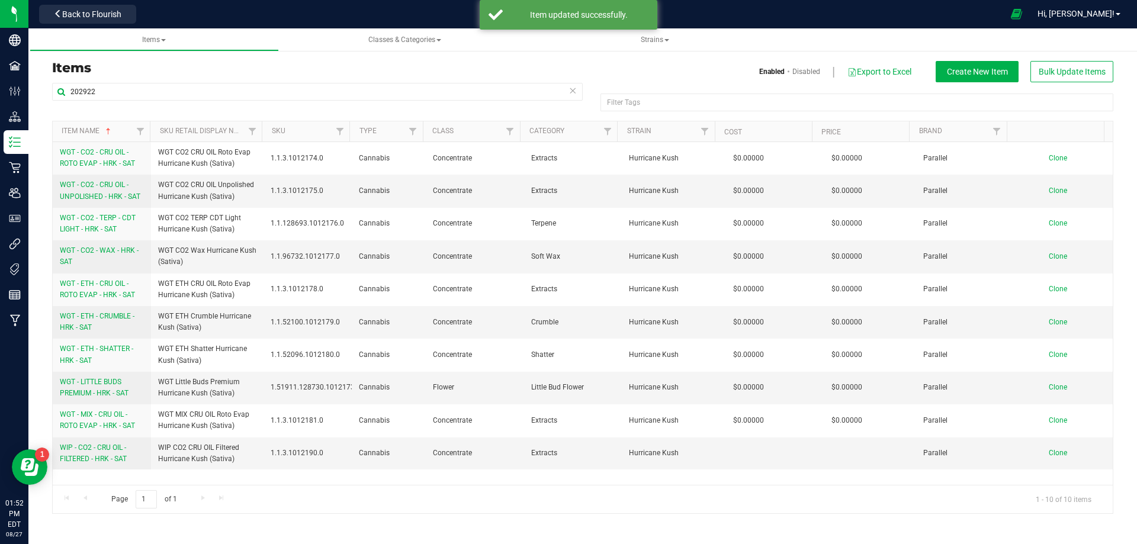
click at [97, 454] on span "WIP - CO2 - CRU OIL - FILTERED - HRK - SAT" at bounding box center [93, 454] width 67 height 20
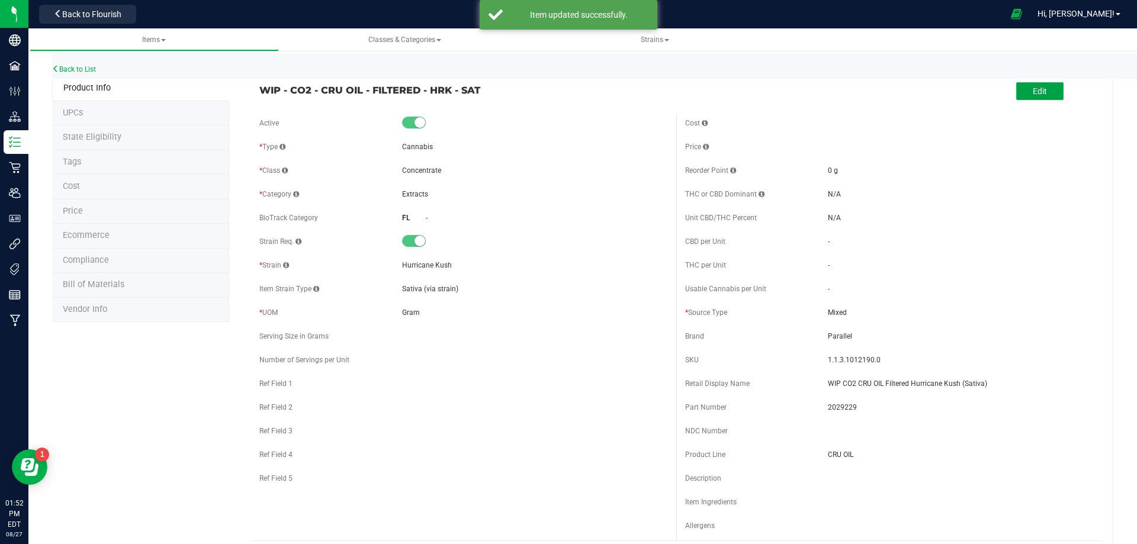
click at [1033, 88] on span "Edit" at bounding box center [1040, 90] width 14 height 9
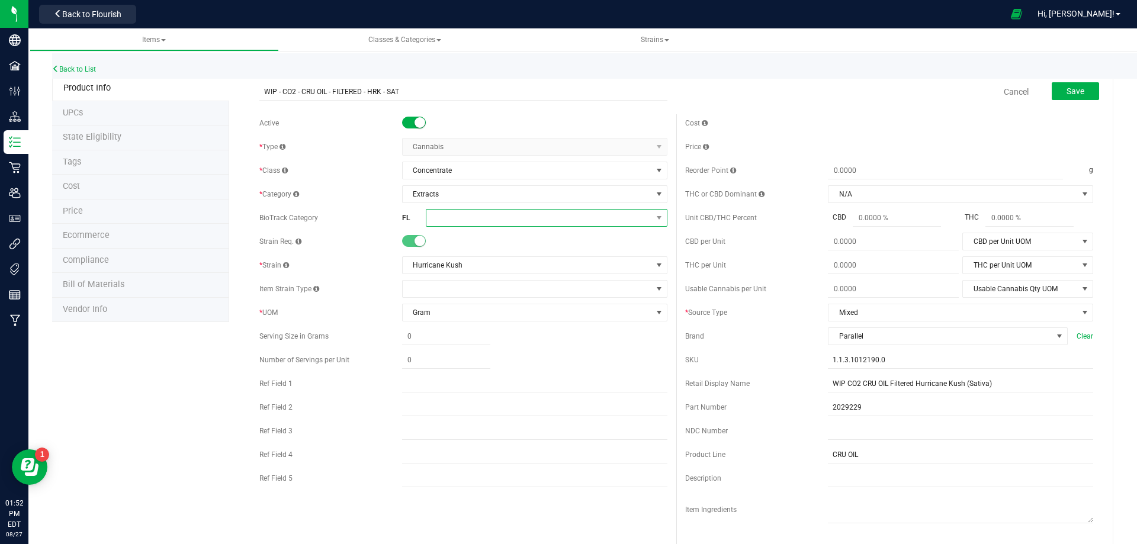
click at [461, 217] on span at bounding box center [539, 218] width 226 height 17
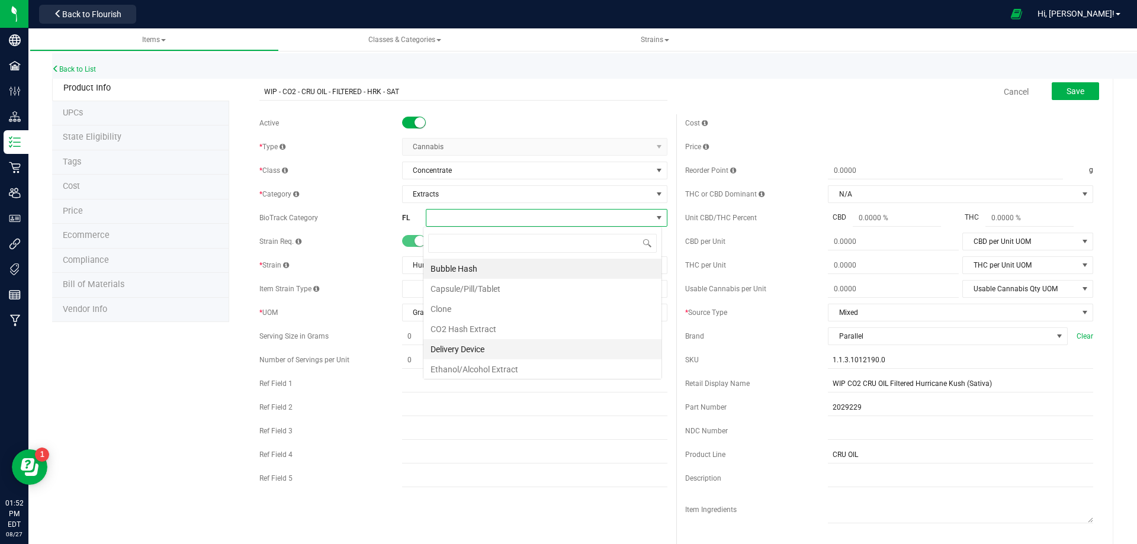
scroll to position [18, 239]
drag, startPoint x: 476, startPoint y: 366, endPoint x: 500, endPoint y: 302, distance: 68.2
click at [477, 365] on li "Ethanol/Alcohol Extract" at bounding box center [542, 370] width 238 height 20
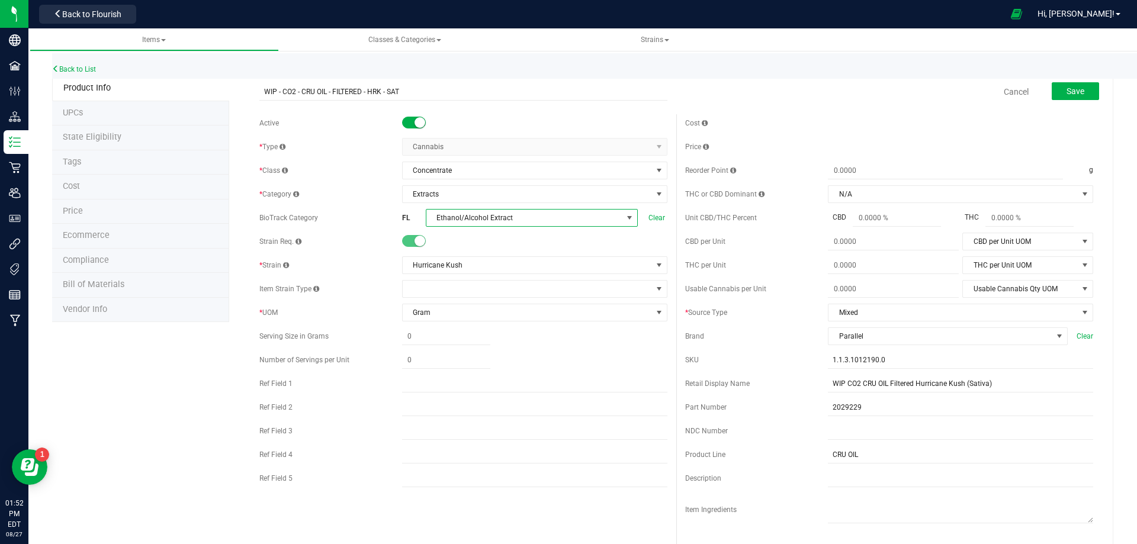
click at [494, 213] on span "Ethanol/Alcohol Extract" at bounding box center [524, 218] width 196 height 17
click at [487, 328] on li "CO2 Hash Extract" at bounding box center [542, 329] width 238 height 20
click at [1067, 89] on span "Save" at bounding box center [1076, 90] width 18 height 9
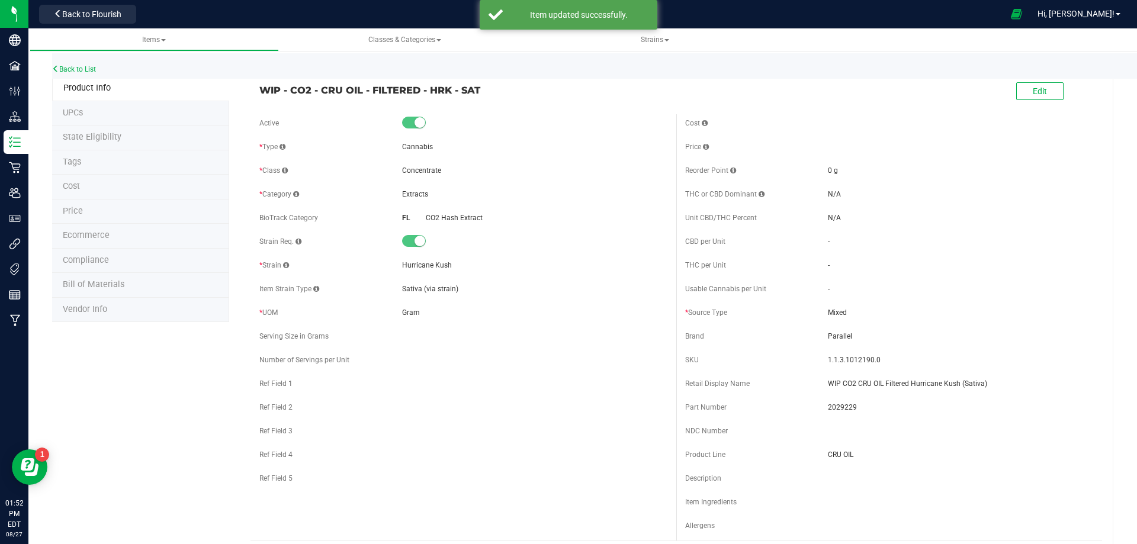
click at [89, 71] on link "Back to List" at bounding box center [74, 69] width 44 height 8
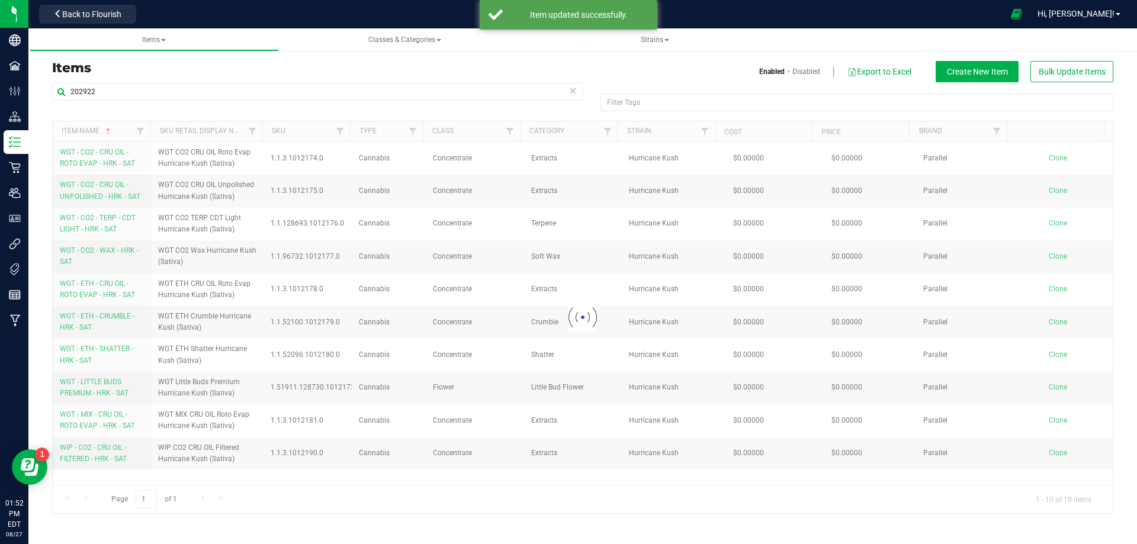
click at [202, 62] on h3 "Items" at bounding box center [313, 68] width 522 height 14
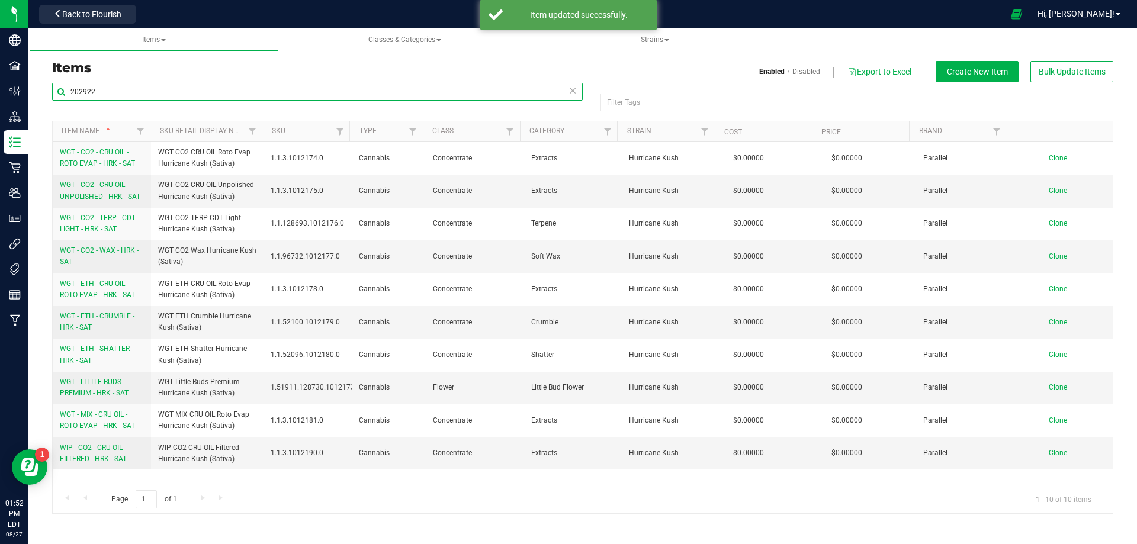
click at [127, 92] on input "202922" at bounding box center [317, 92] width 531 height 18
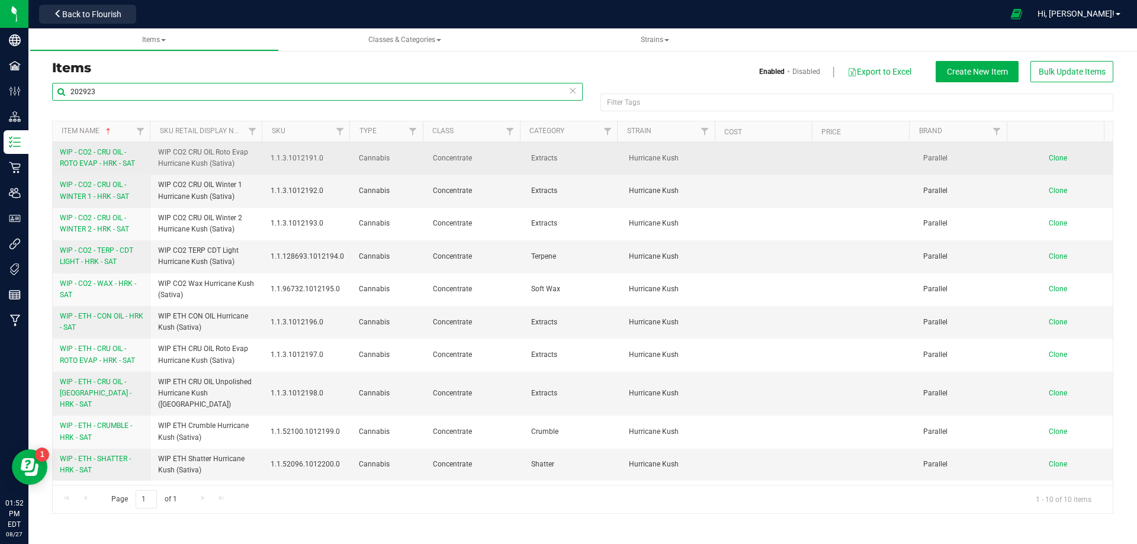
type input "202923"
click at [92, 159] on link "WIP - CO2 - CRU OIL - ROTO EVAP - HRK - SAT" at bounding box center [102, 158] width 84 height 23
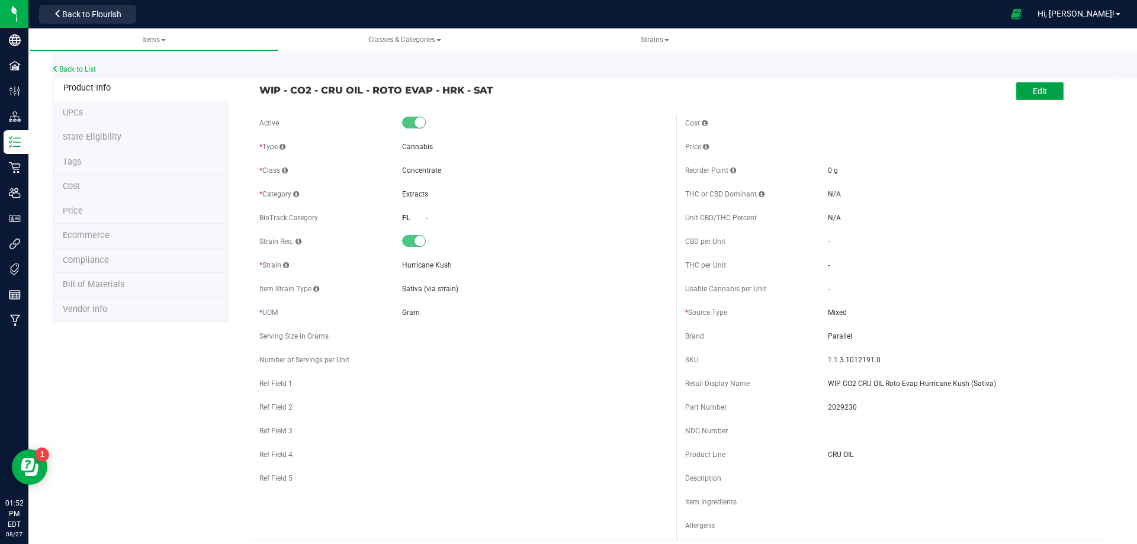
click at [1042, 89] on button "Edit" at bounding box center [1039, 91] width 47 height 18
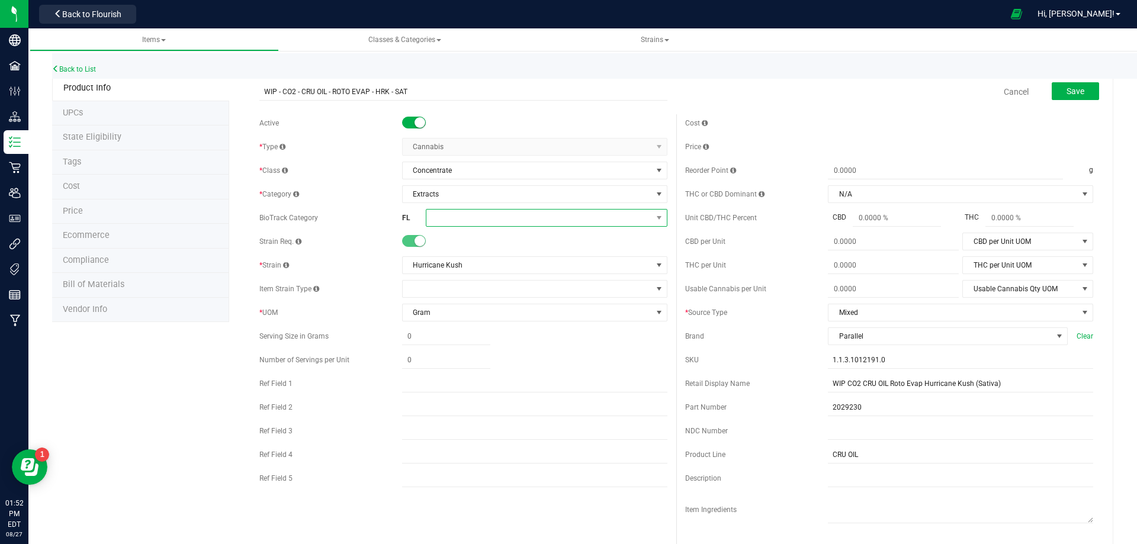
click at [471, 216] on span at bounding box center [539, 218] width 226 height 17
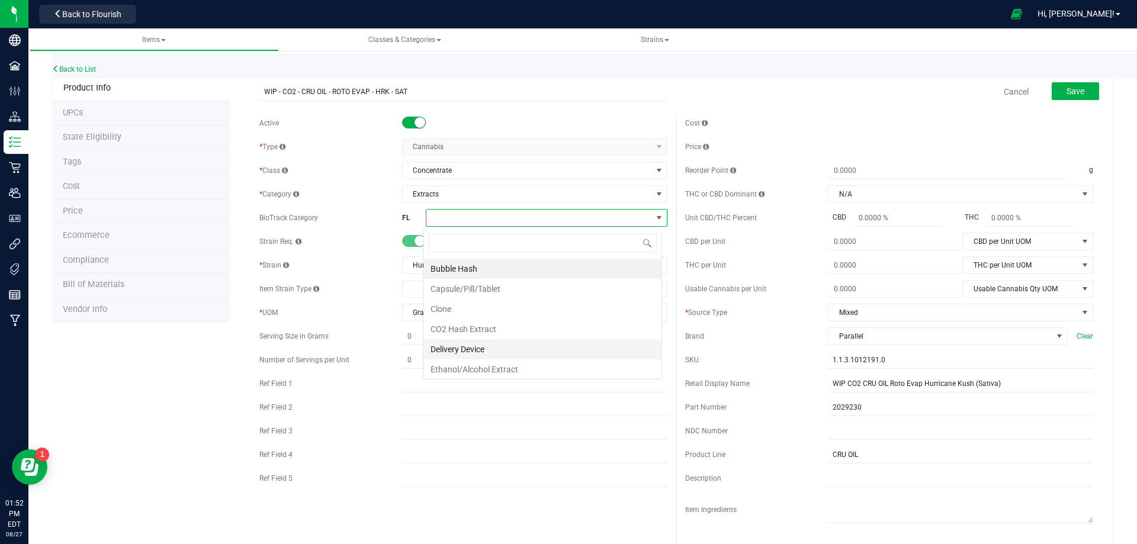
scroll to position [18, 239]
click at [488, 337] on li "CO2 Hash Extract" at bounding box center [542, 329] width 238 height 20
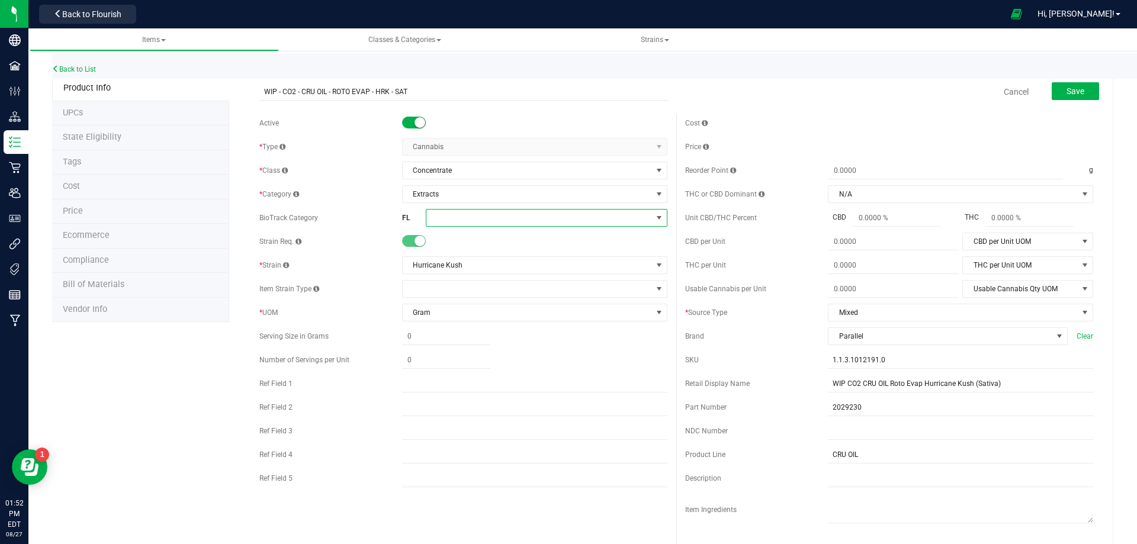
click at [544, 223] on span at bounding box center [539, 218] width 226 height 17
drag, startPoint x: 489, startPoint y: 330, endPoint x: 642, endPoint y: 252, distance: 172.4
click at [492, 330] on li "CO2 Hash Extract" at bounding box center [542, 329] width 238 height 20
drag, startPoint x: 1071, startPoint y: 100, endPoint x: 1064, endPoint y: 100, distance: 7.1
click at [1071, 100] on button "Save" at bounding box center [1075, 91] width 47 height 18
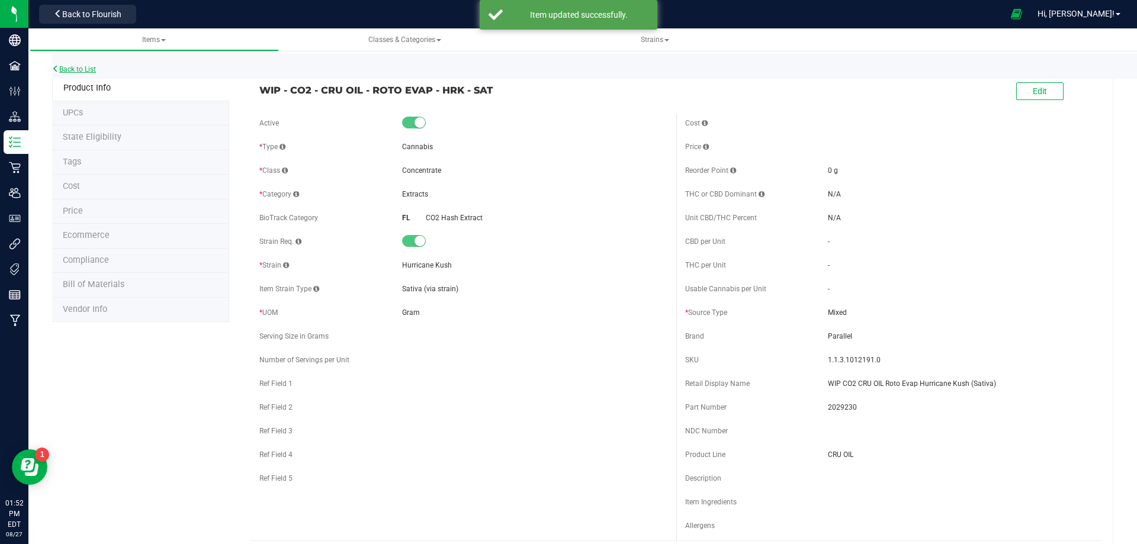
click at [85, 70] on link "Back to List" at bounding box center [74, 69] width 44 height 8
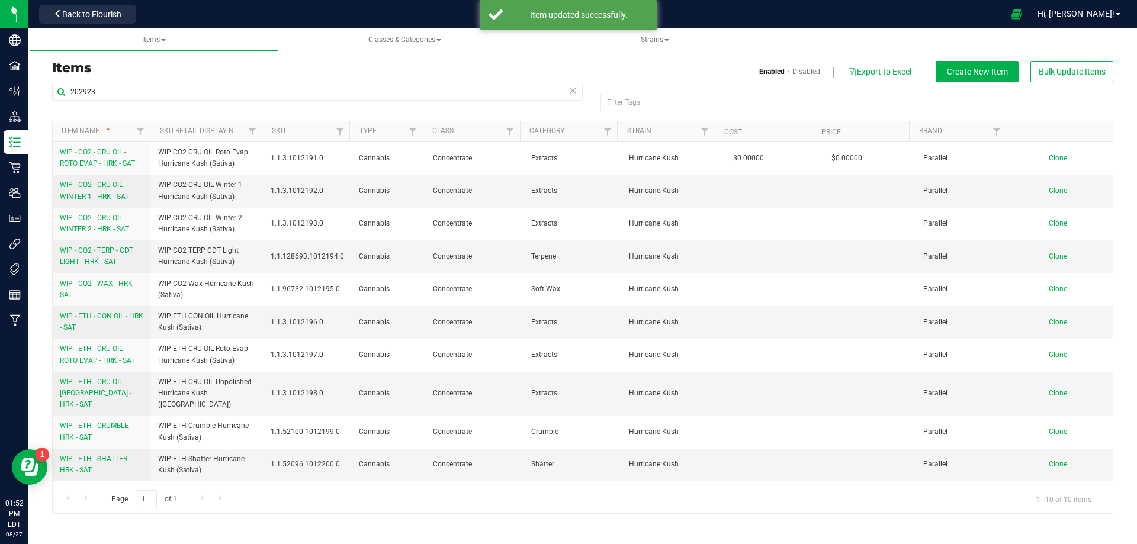
click at [102, 194] on span "WIP - CO2 - CRU OIL - WINTER 1 - HRK - SAT" at bounding box center [94, 191] width 69 height 20
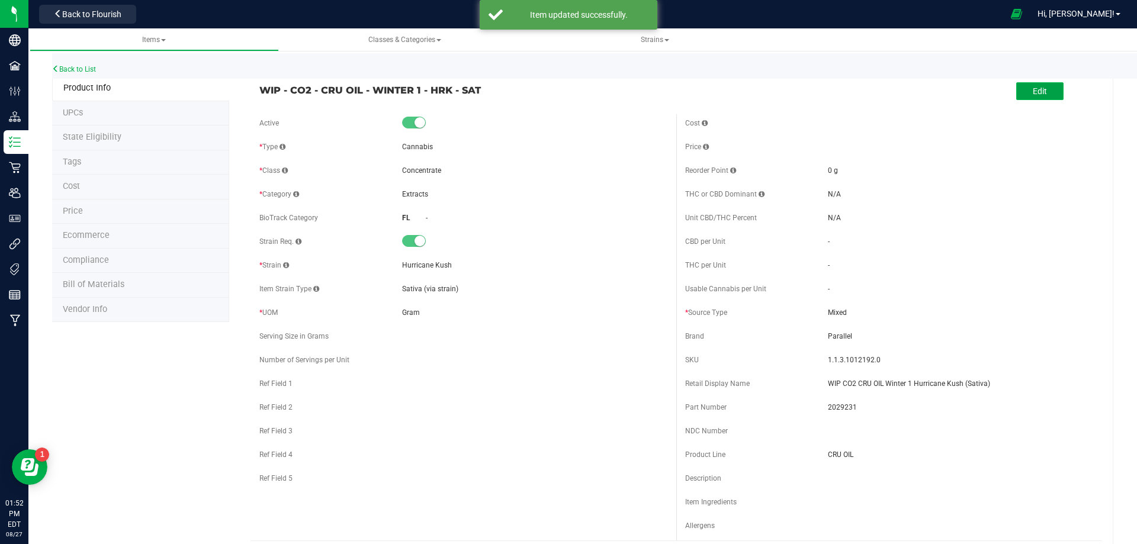
click at [1041, 91] on button "Edit" at bounding box center [1039, 91] width 47 height 18
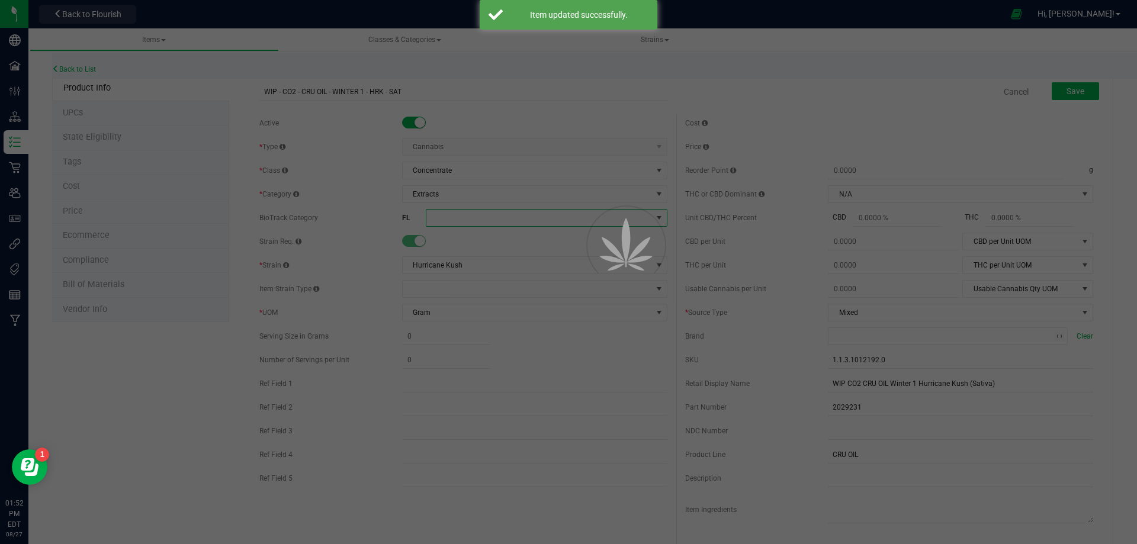
click at [455, 219] on span at bounding box center [539, 218] width 226 height 17
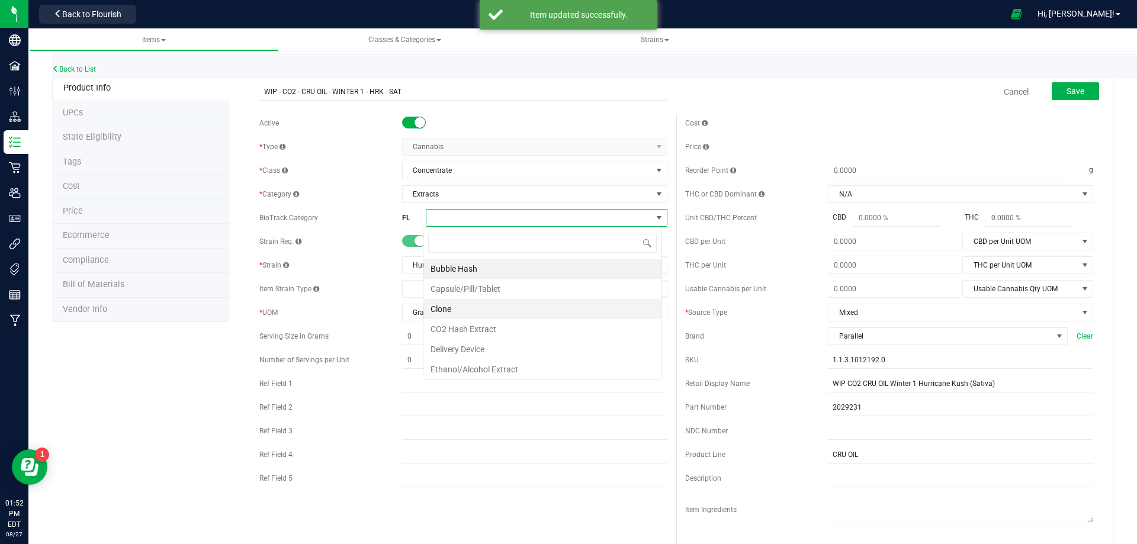
scroll to position [18, 239]
drag, startPoint x: 468, startPoint y: 333, endPoint x: 472, endPoint y: 323, distance: 10.9
click at [468, 331] on li "CO2 Hash Extract" at bounding box center [542, 329] width 238 height 20
click at [470, 222] on span at bounding box center [539, 218] width 226 height 17
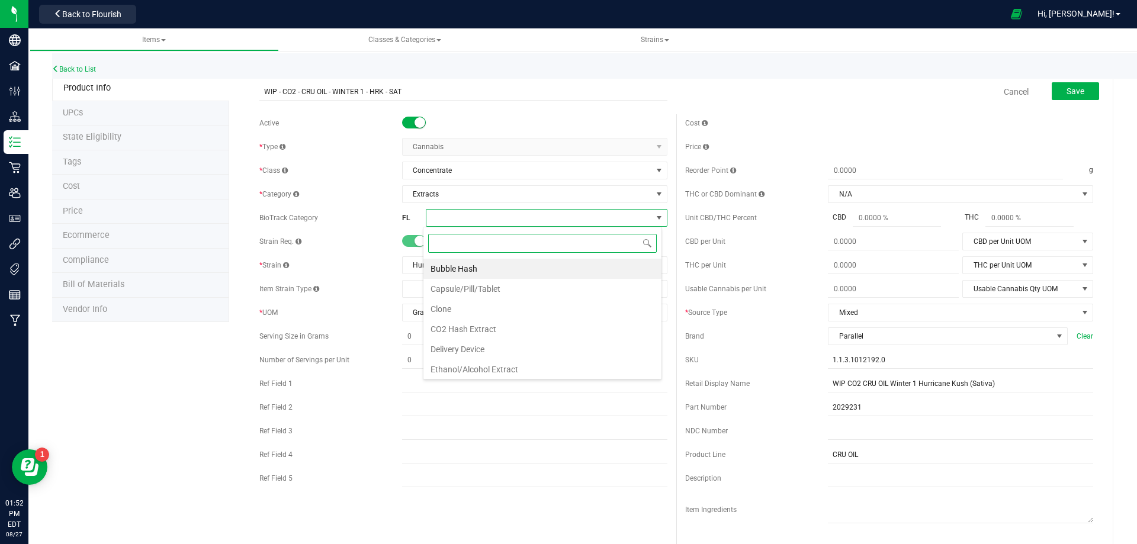
drag, startPoint x: 477, startPoint y: 332, endPoint x: 692, endPoint y: 259, distance: 226.8
click at [480, 332] on li "CO2 Hash Extract" at bounding box center [542, 329] width 238 height 20
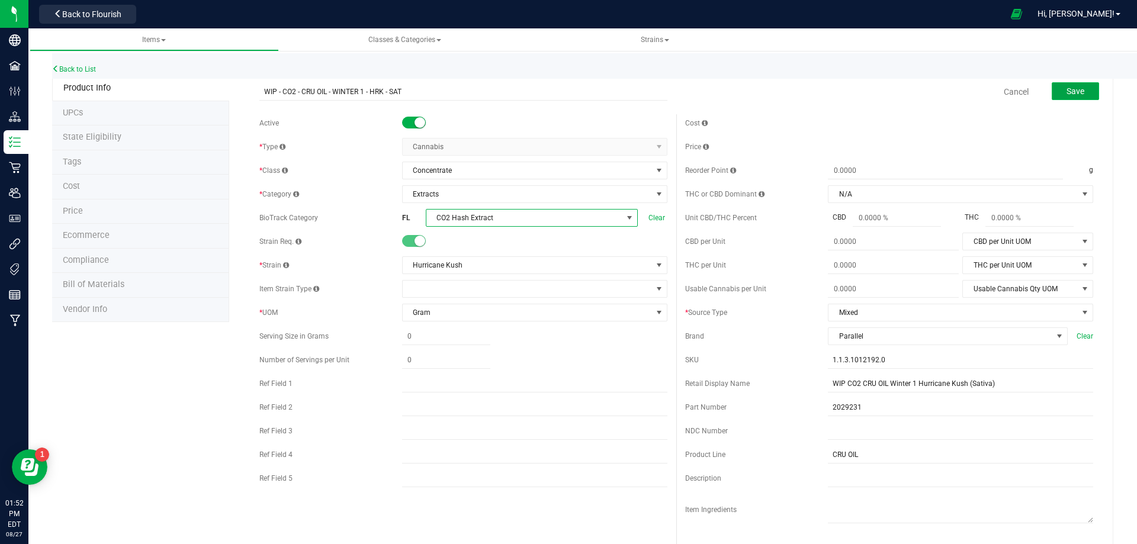
click at [1068, 92] on span "Save" at bounding box center [1076, 90] width 18 height 9
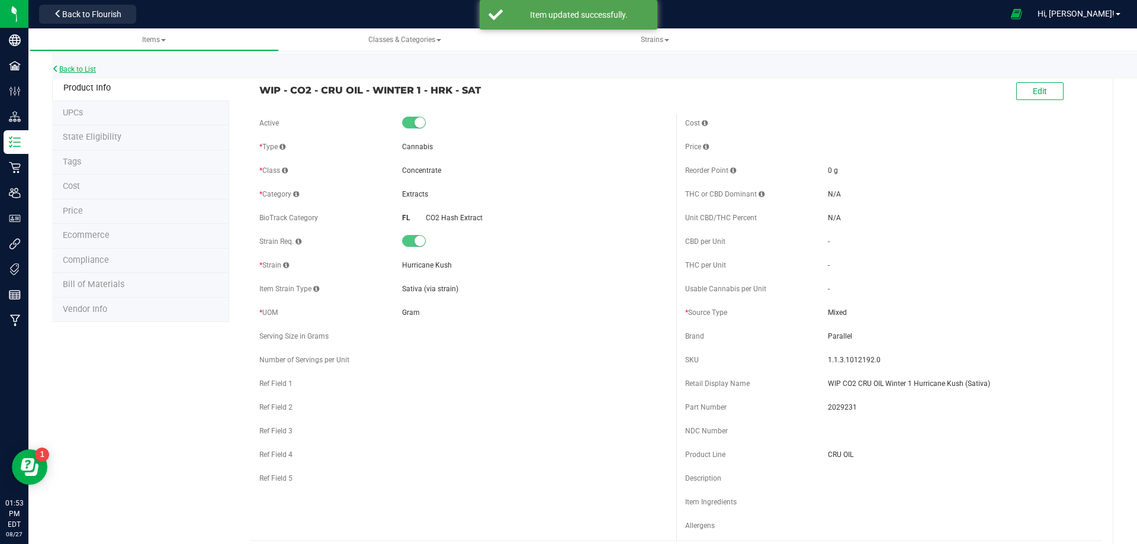
click at [85, 69] on link "Back to List" at bounding box center [74, 69] width 44 height 8
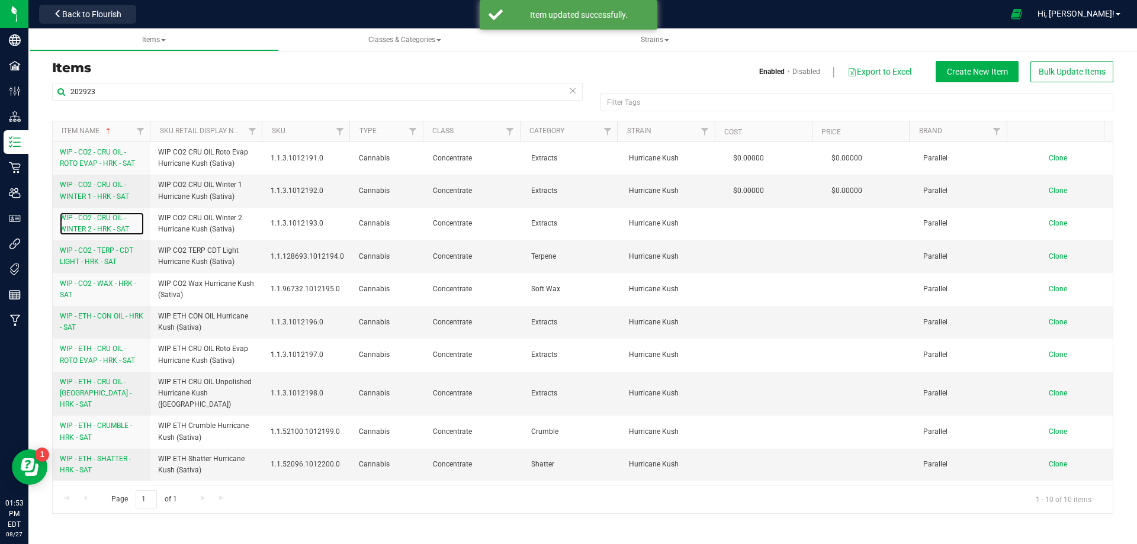
click at [99, 222] on link "WIP - CO2 - CRU OIL - WINTER 2 - HRK - SAT" at bounding box center [102, 224] width 84 height 23
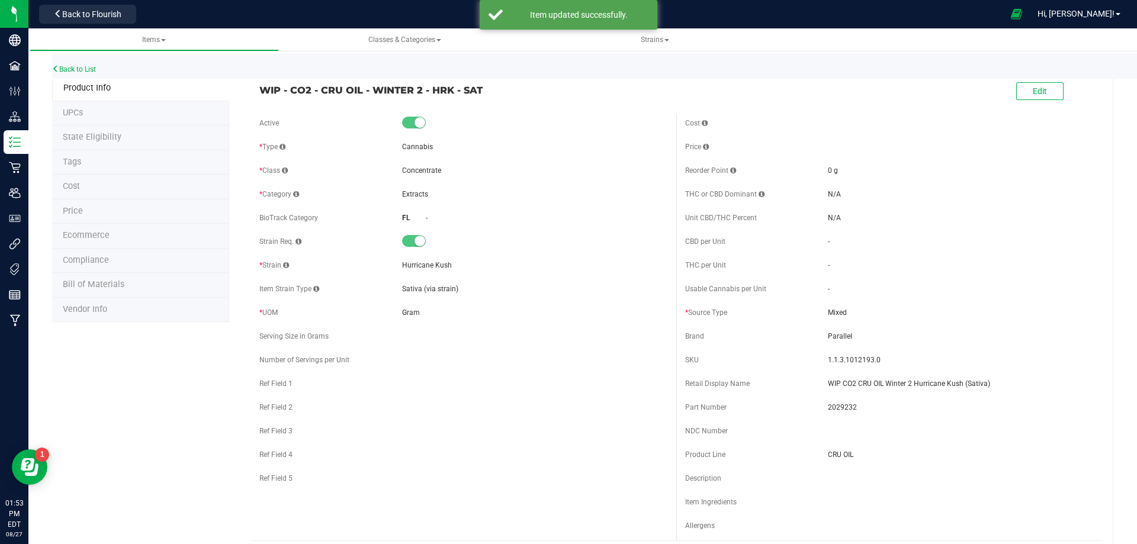
click at [1025, 82] on div "Edit" at bounding box center [1039, 92] width 47 height 24
click at [1047, 88] on button "Edit" at bounding box center [1039, 91] width 47 height 18
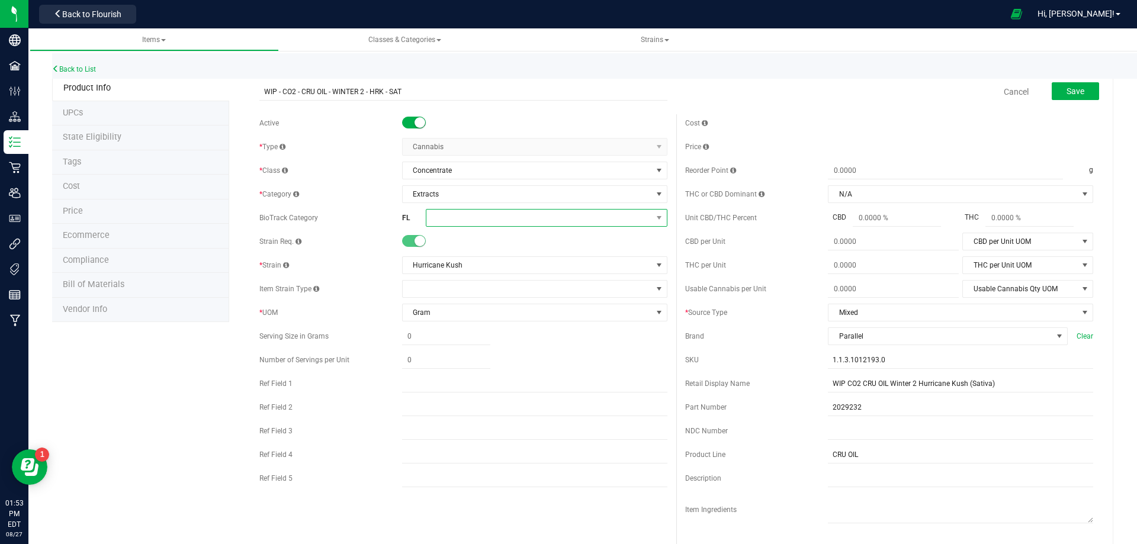
click at [451, 216] on span at bounding box center [539, 218] width 226 height 17
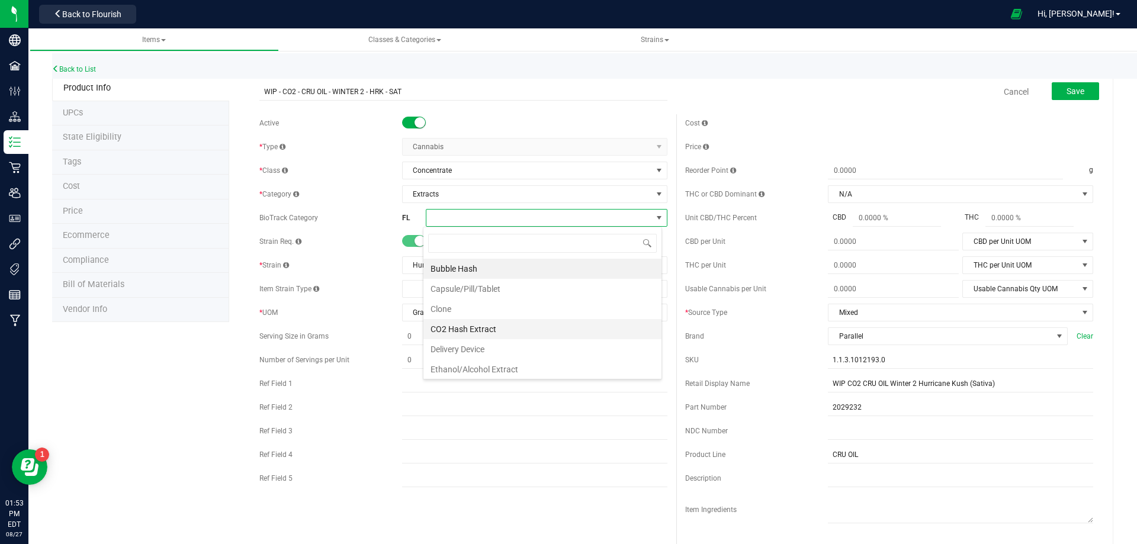
scroll to position [18, 239]
click at [469, 323] on li "CO2 Hash Extract" at bounding box center [542, 329] width 238 height 20
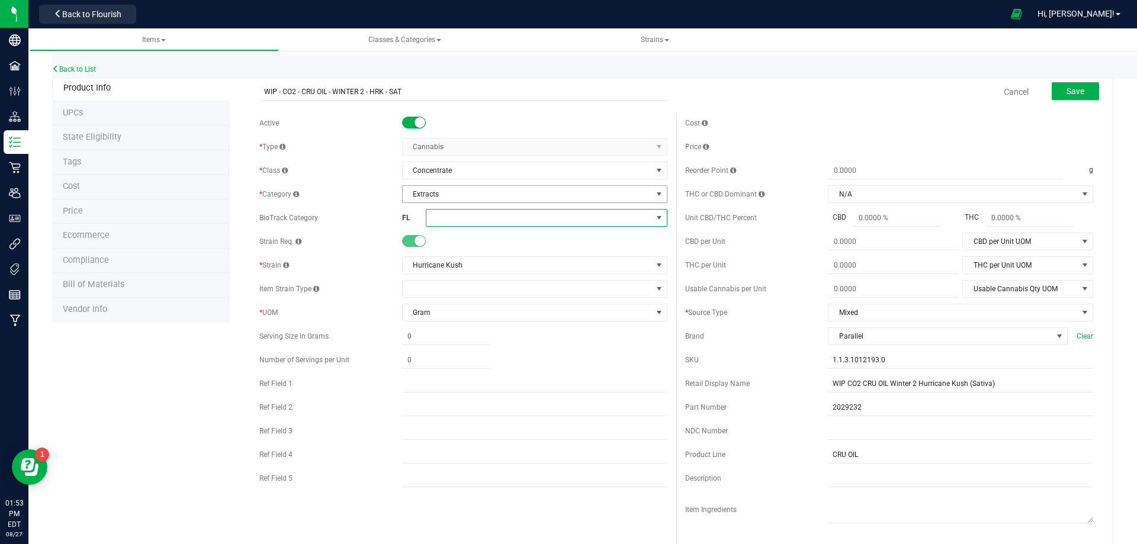
click at [473, 199] on span "Extracts" at bounding box center [527, 194] width 249 height 17
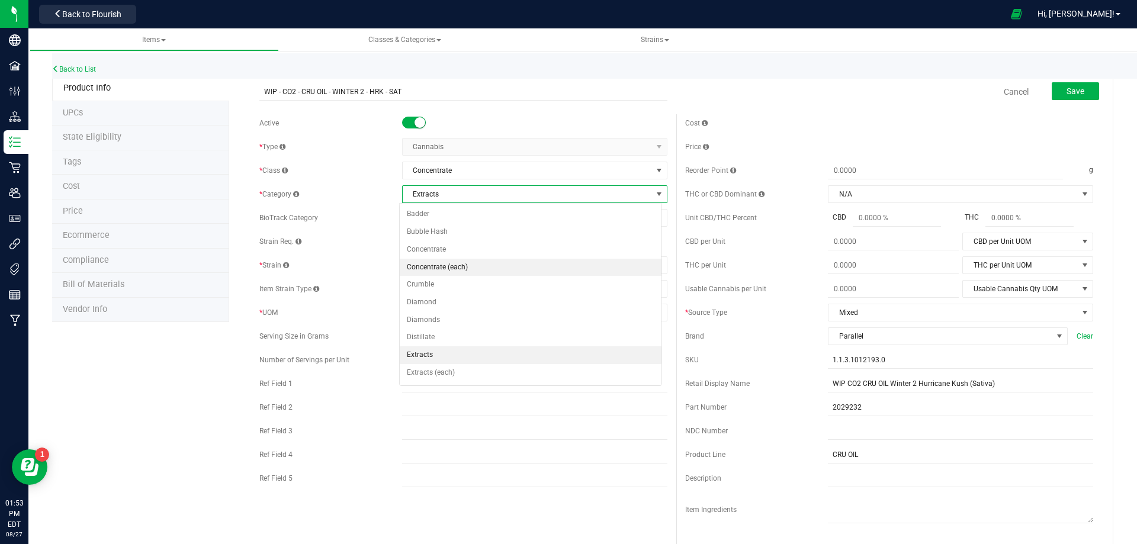
click at [475, 219] on li "Badder" at bounding box center [531, 215] width 262 height 18
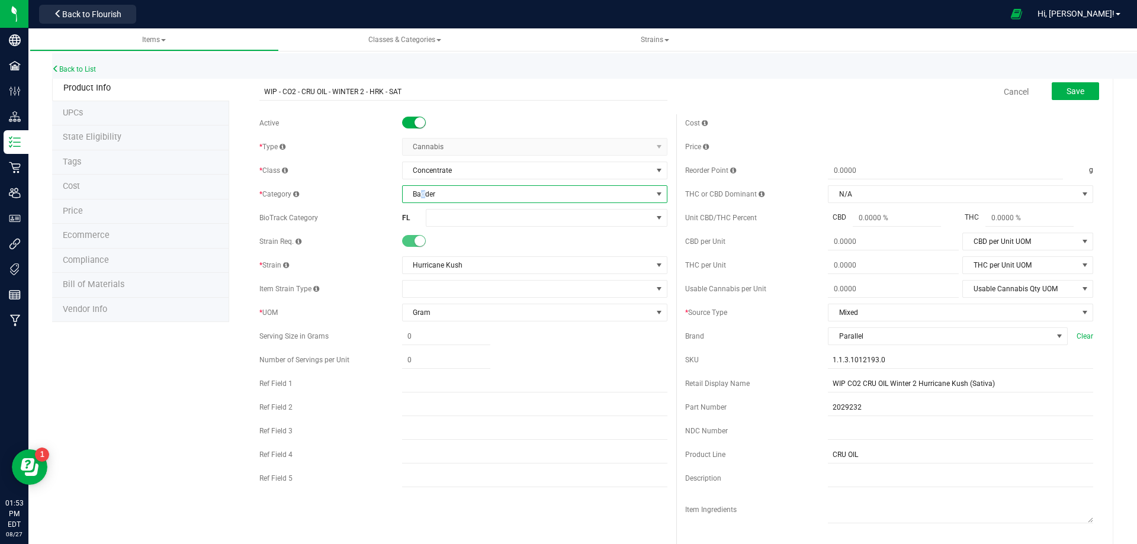
click at [421, 195] on span "Badder" at bounding box center [527, 194] width 249 height 17
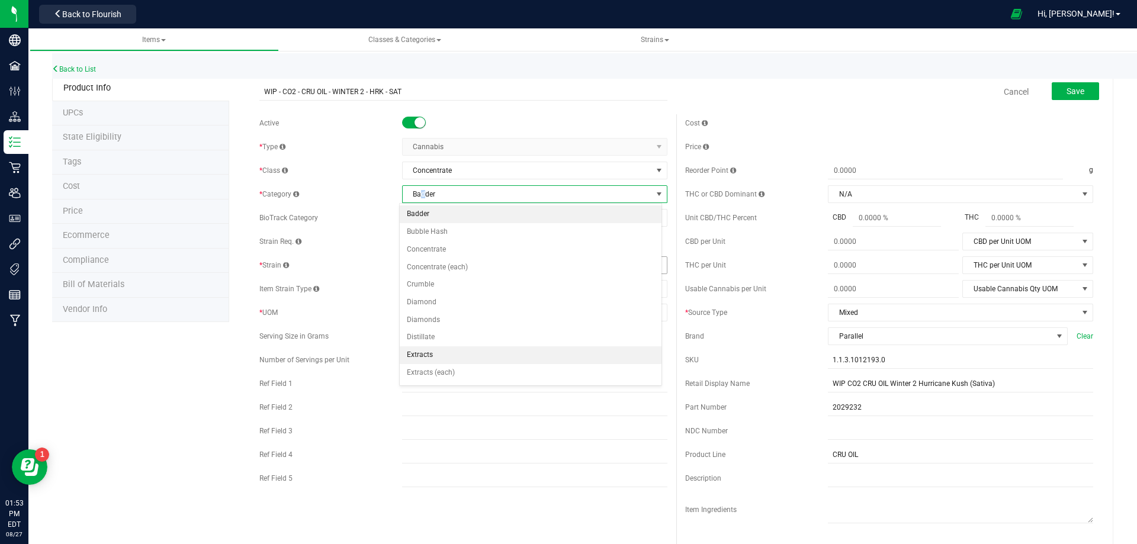
drag, startPoint x: 444, startPoint y: 360, endPoint x: 467, endPoint y: 266, distance: 96.2
click at [445, 357] on li "Extracts" at bounding box center [531, 355] width 262 height 18
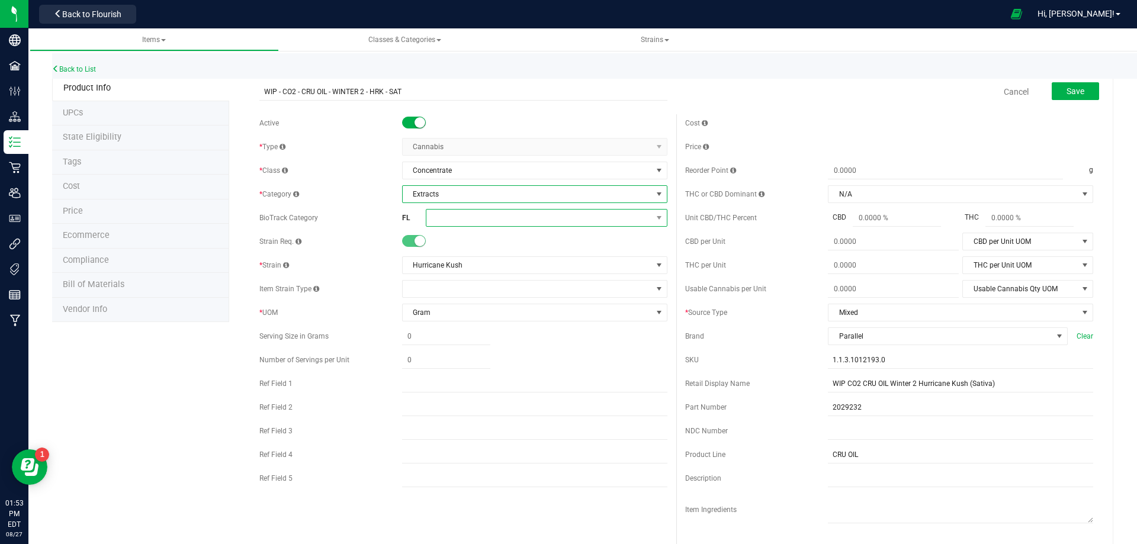
click at [467, 220] on span at bounding box center [539, 218] width 226 height 17
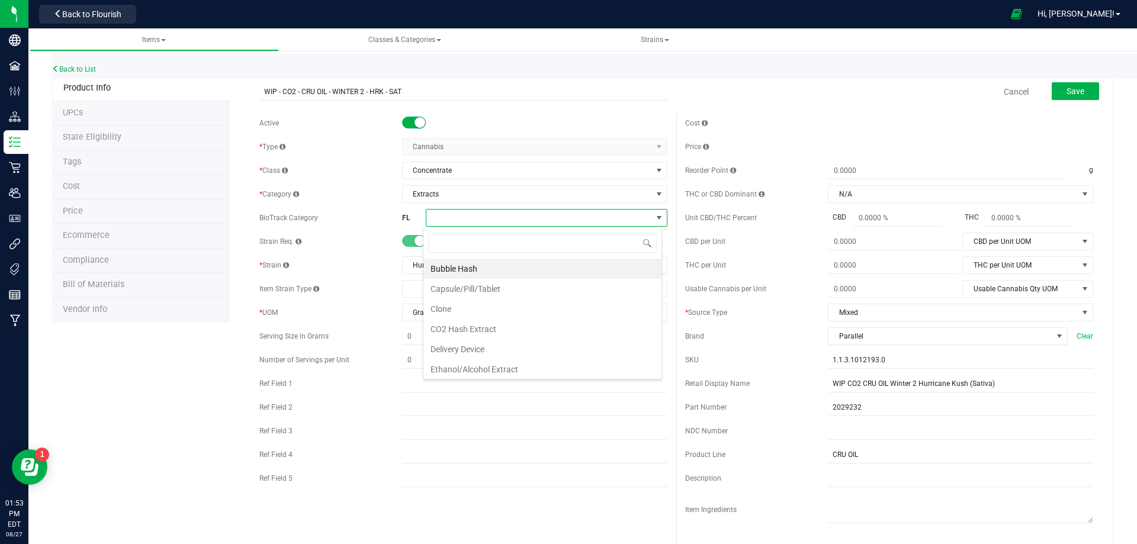
drag, startPoint x: 481, startPoint y: 335, endPoint x: 570, endPoint y: 300, distance: 95.8
click at [482, 334] on li "CO2 Hash Extract" at bounding box center [542, 329] width 238 height 20
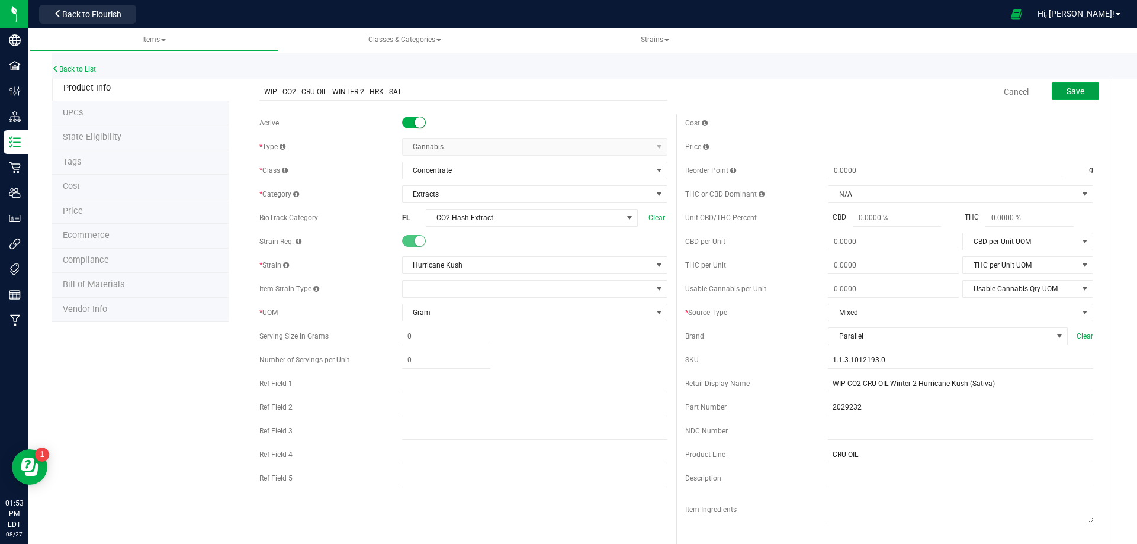
drag, startPoint x: 1064, startPoint y: 92, endPoint x: 734, endPoint y: 94, distance: 329.9
click at [1067, 92] on span "Save" at bounding box center [1076, 90] width 18 height 9
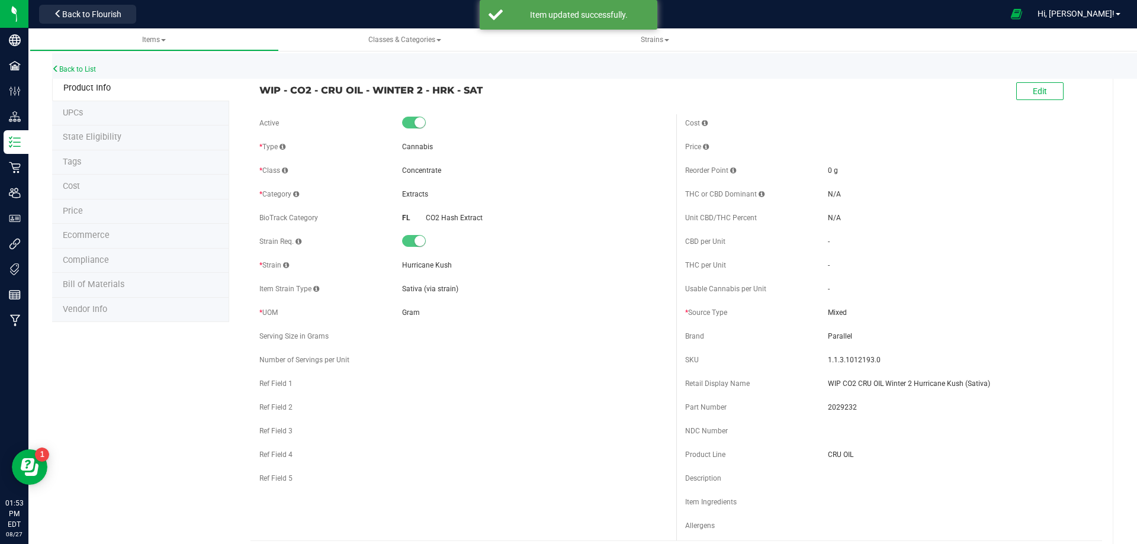
click at [84, 64] on div "Back to List" at bounding box center [620, 65] width 1137 height 25
click at [84, 69] on link "Back to List" at bounding box center [74, 69] width 44 height 8
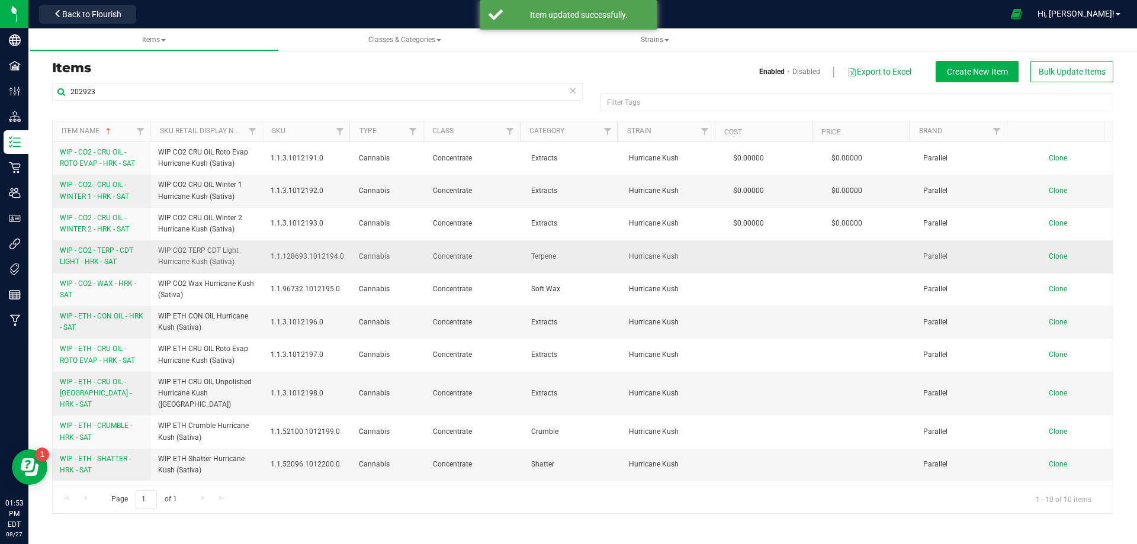
click at [97, 258] on span "WIP - CO2 - TERP - CDT LIGHT - HRK - SAT" at bounding box center [96, 256] width 73 height 20
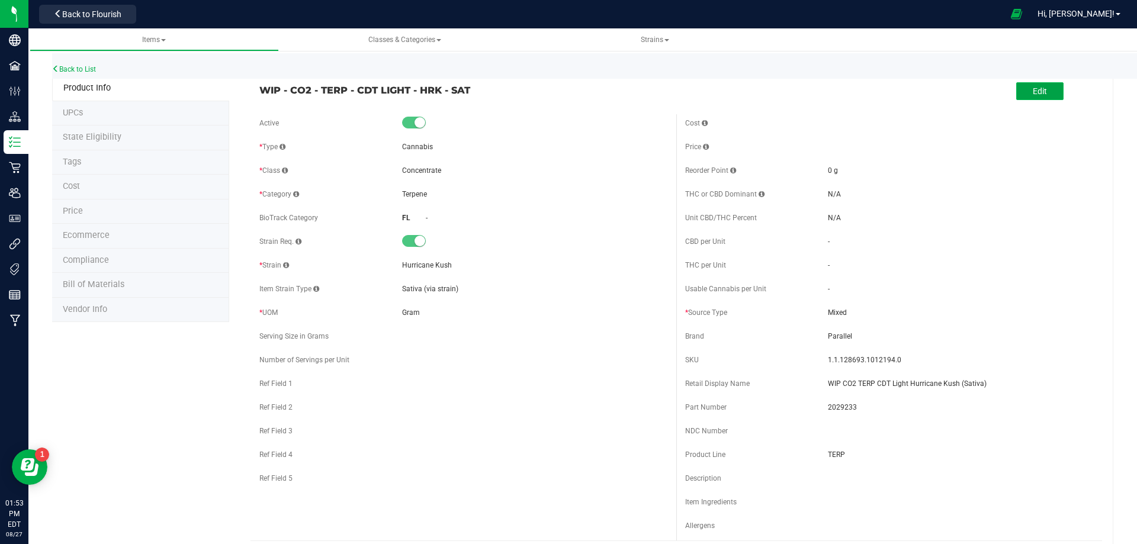
click at [1020, 85] on button "Edit" at bounding box center [1039, 91] width 47 height 18
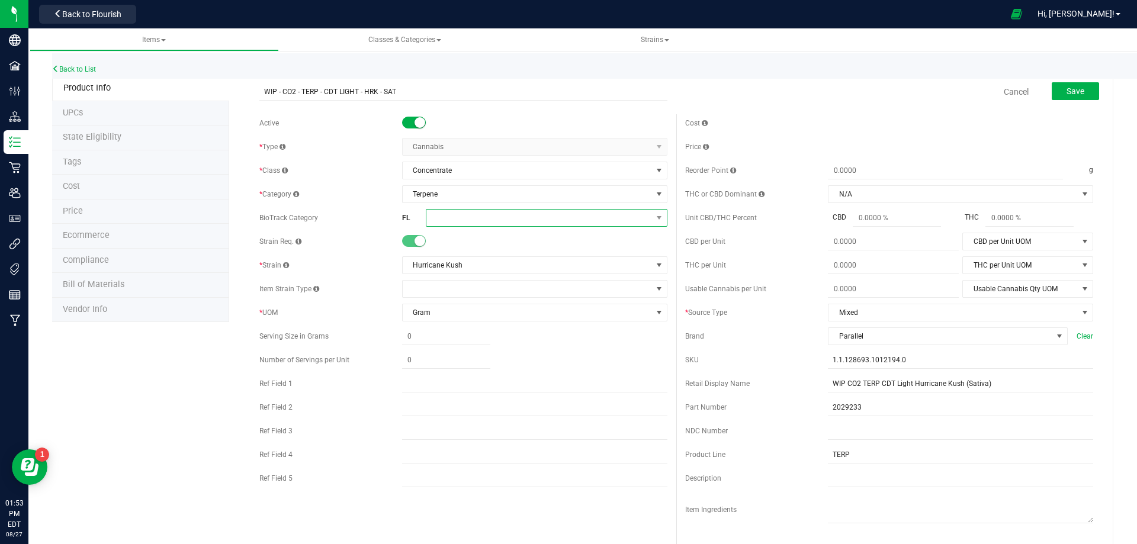
click at [455, 219] on span at bounding box center [539, 218] width 226 height 17
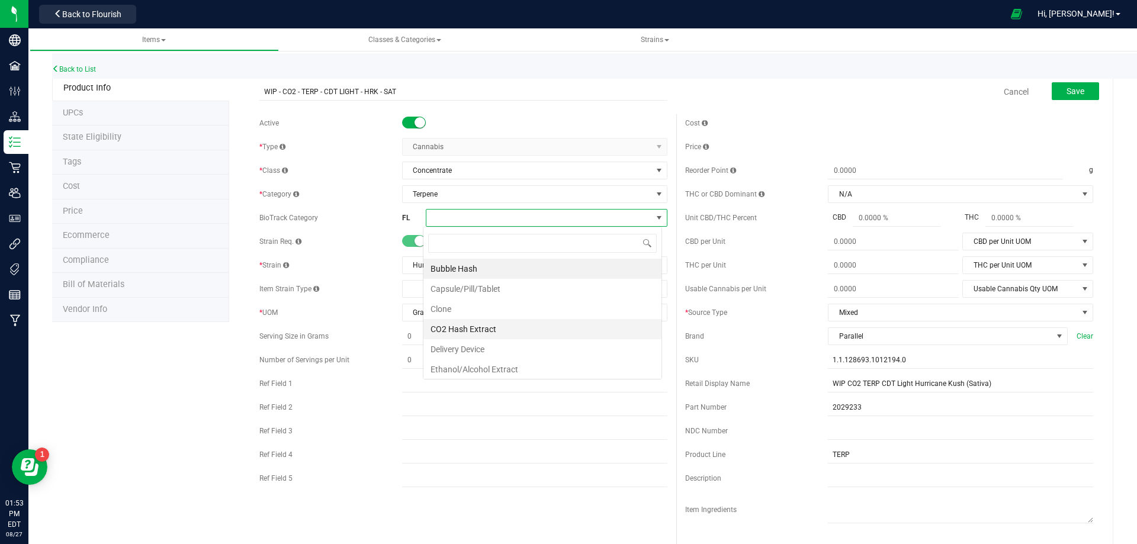
scroll to position [18, 239]
click at [478, 331] on li "CO2 Hash Extract" at bounding box center [542, 329] width 238 height 20
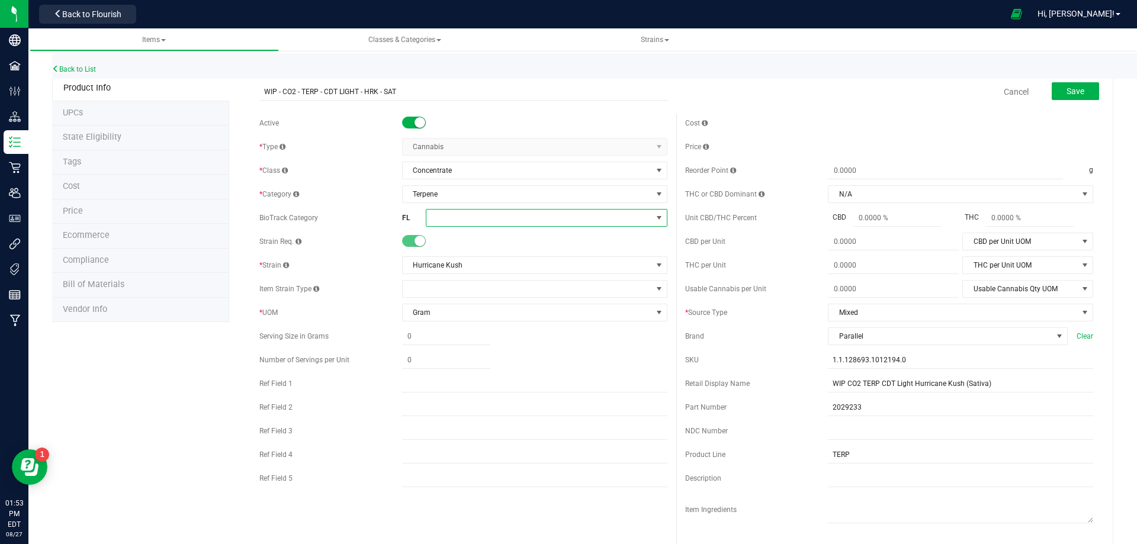
drag, startPoint x: 464, startPoint y: 215, endPoint x: 463, endPoint y: 223, distance: 8.3
click at [464, 217] on span at bounding box center [539, 218] width 226 height 17
drag, startPoint x: 488, startPoint y: 331, endPoint x: 554, endPoint y: 317, distance: 67.1
click at [490, 332] on li "CO2 Hash Extract" at bounding box center [542, 329] width 238 height 20
click at [1075, 96] on button "Save" at bounding box center [1075, 91] width 47 height 18
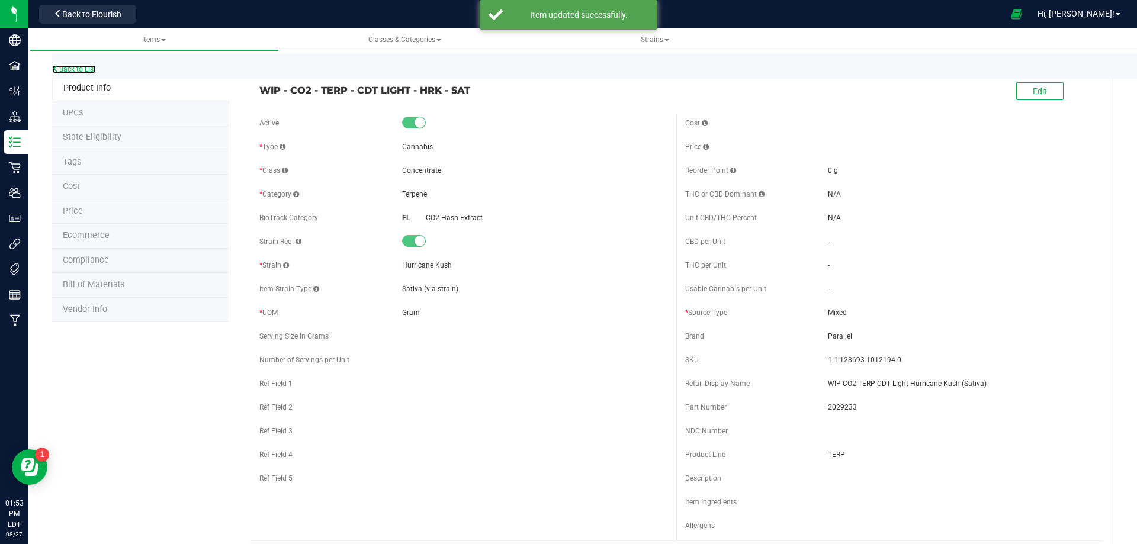
click at [82, 68] on link "Back to List" at bounding box center [74, 69] width 44 height 8
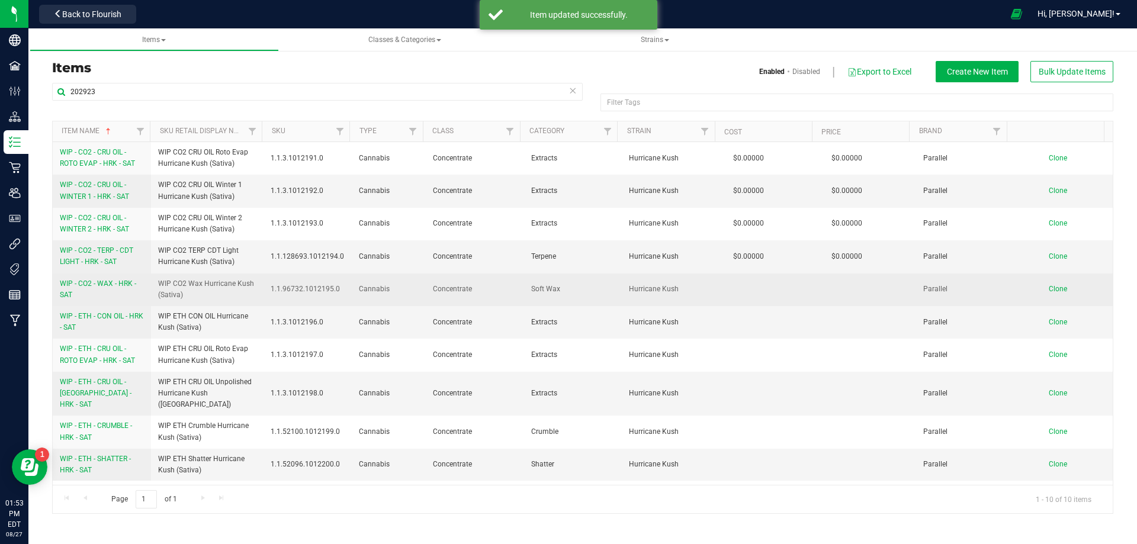
click at [85, 288] on link "WIP - CO2 - WAX - HRK - SAT" at bounding box center [102, 289] width 84 height 23
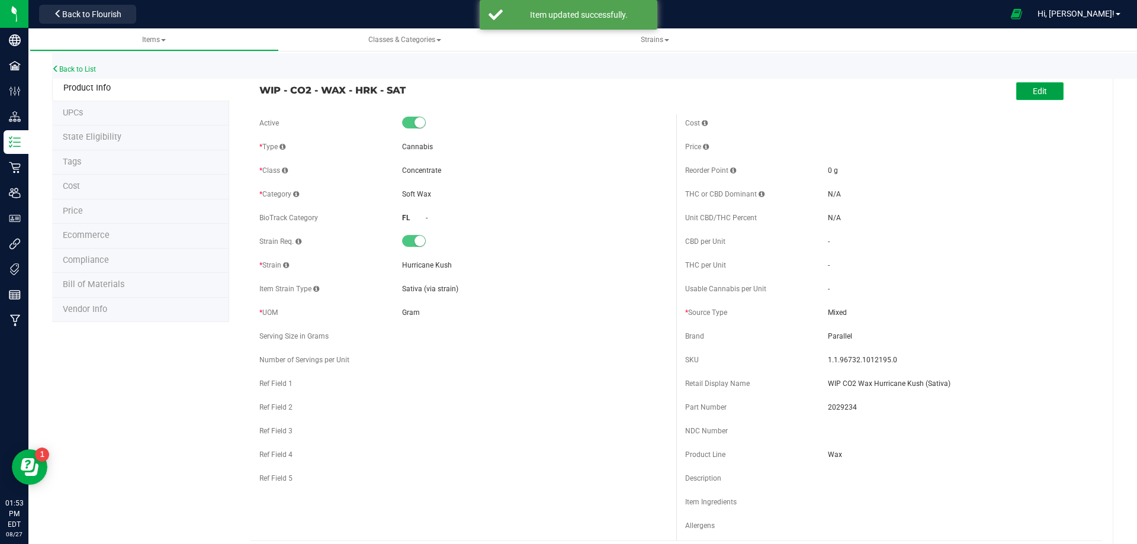
click at [1022, 91] on button "Edit" at bounding box center [1039, 91] width 47 height 18
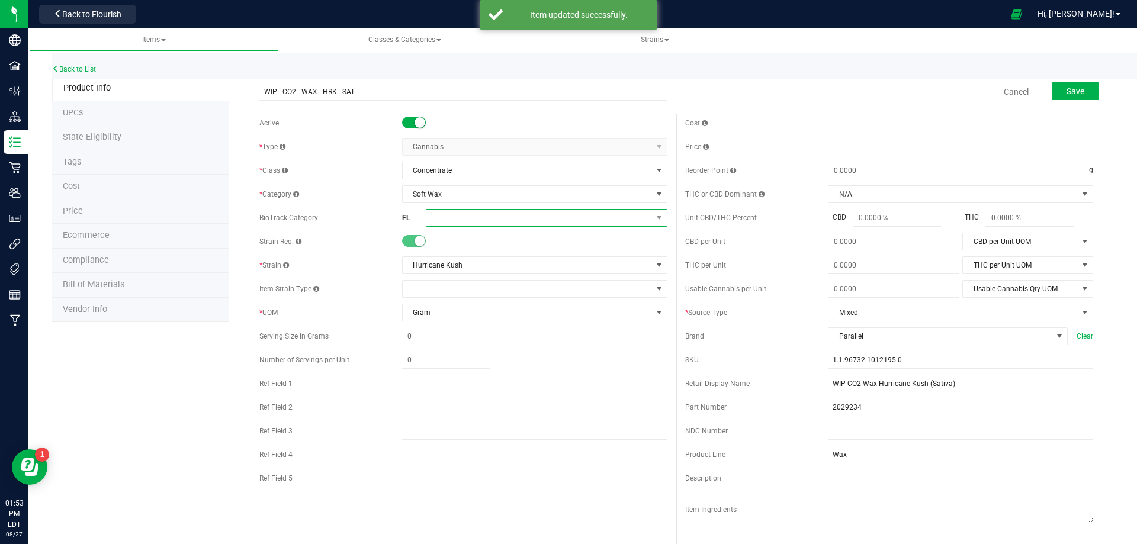
click at [458, 221] on span at bounding box center [539, 218] width 226 height 17
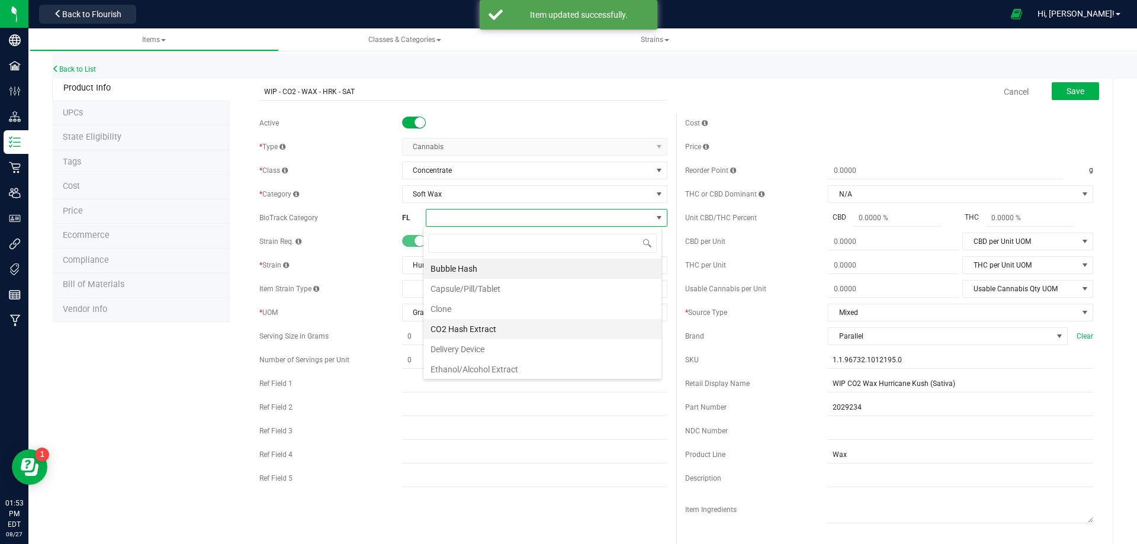
scroll to position [18, 239]
click at [469, 331] on li "CO2 Hash Extract" at bounding box center [542, 329] width 238 height 20
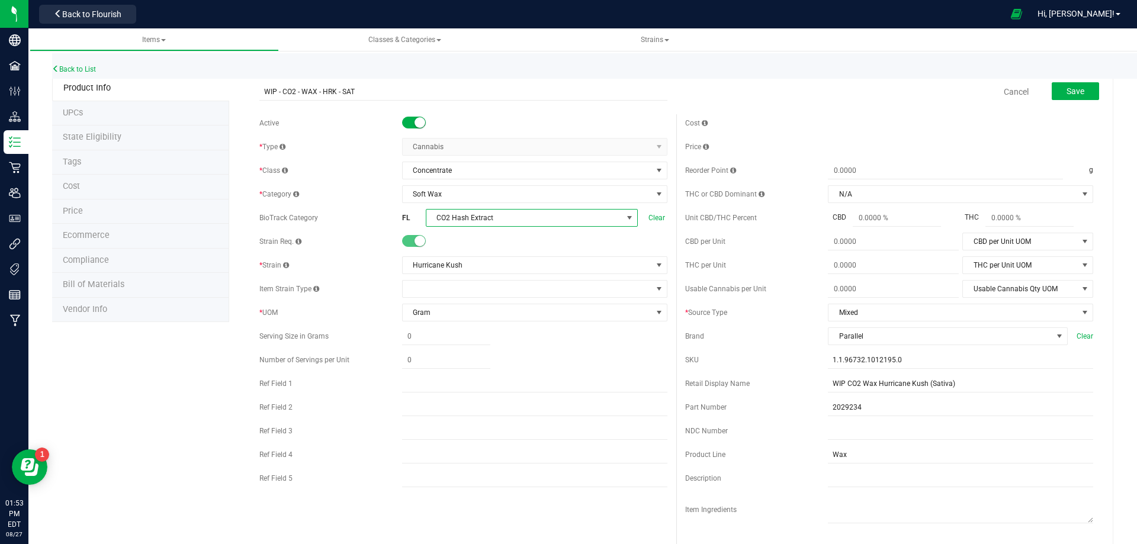
click at [463, 219] on span "CO2 Hash Extract" at bounding box center [524, 218] width 196 height 17
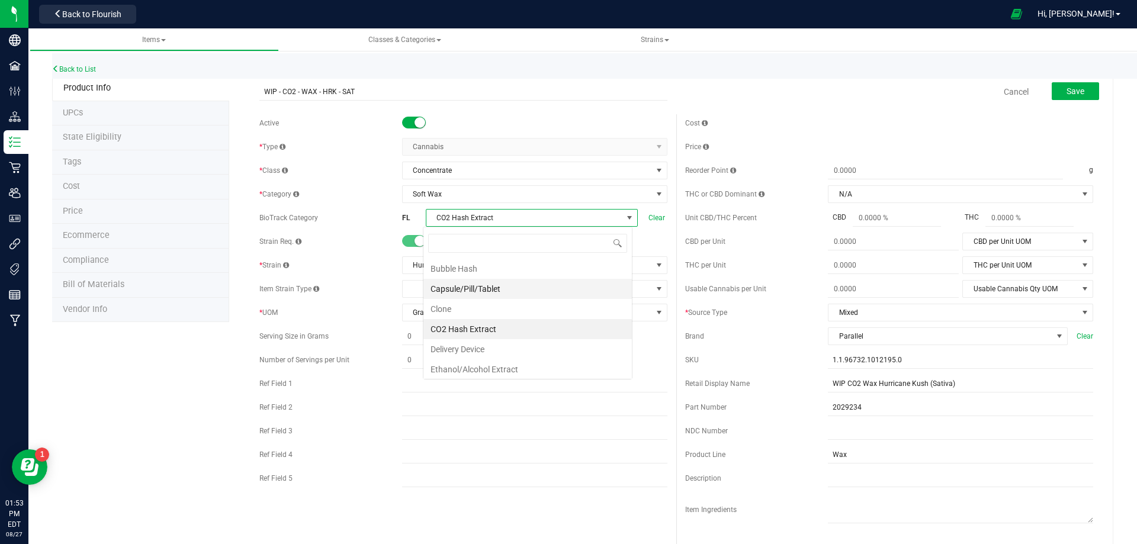
scroll to position [18, 210]
click at [465, 330] on li "CO2 Hash Extract" at bounding box center [527, 329] width 208 height 20
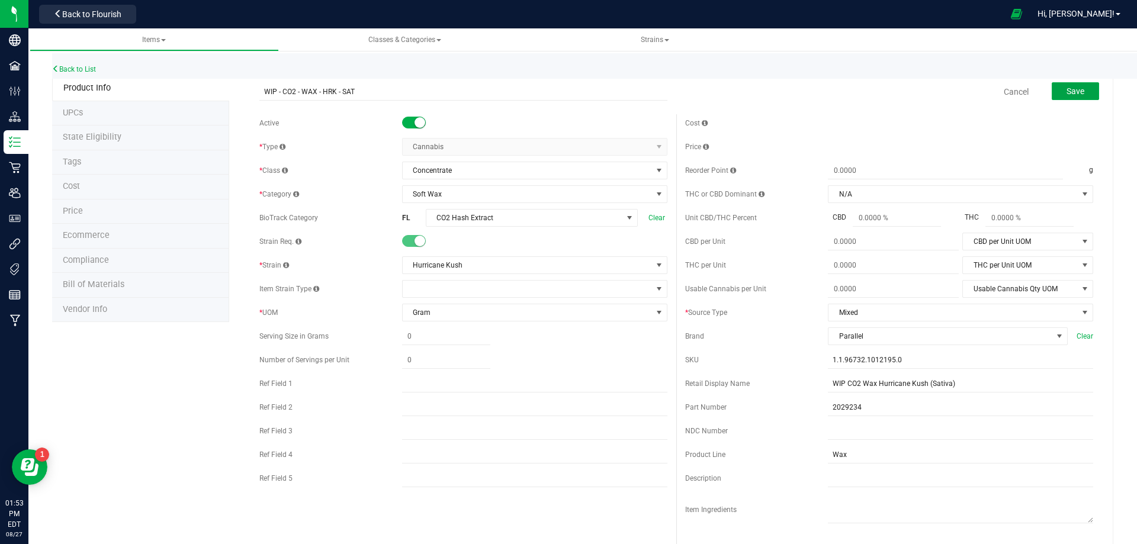
drag, startPoint x: 1055, startPoint y: 100, endPoint x: 978, endPoint y: 100, distance: 76.4
click at [1056, 100] on button "Save" at bounding box center [1075, 91] width 47 height 18
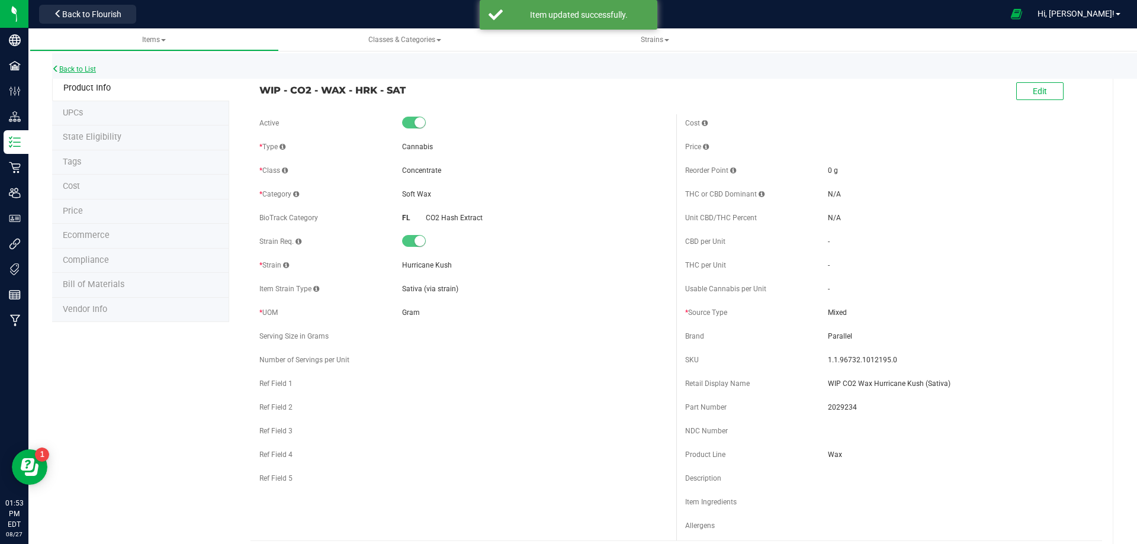
click at [84, 70] on link "Back to List" at bounding box center [74, 69] width 44 height 8
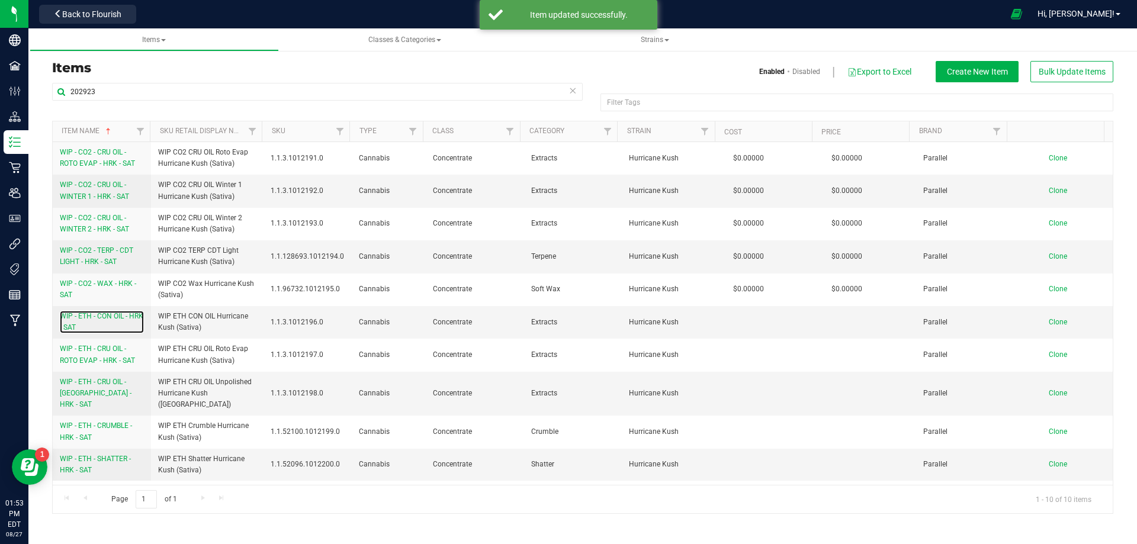
click at [85, 328] on span "WIP - ETH - CON OIL - HRK - SAT" at bounding box center [102, 322] width 84 height 20
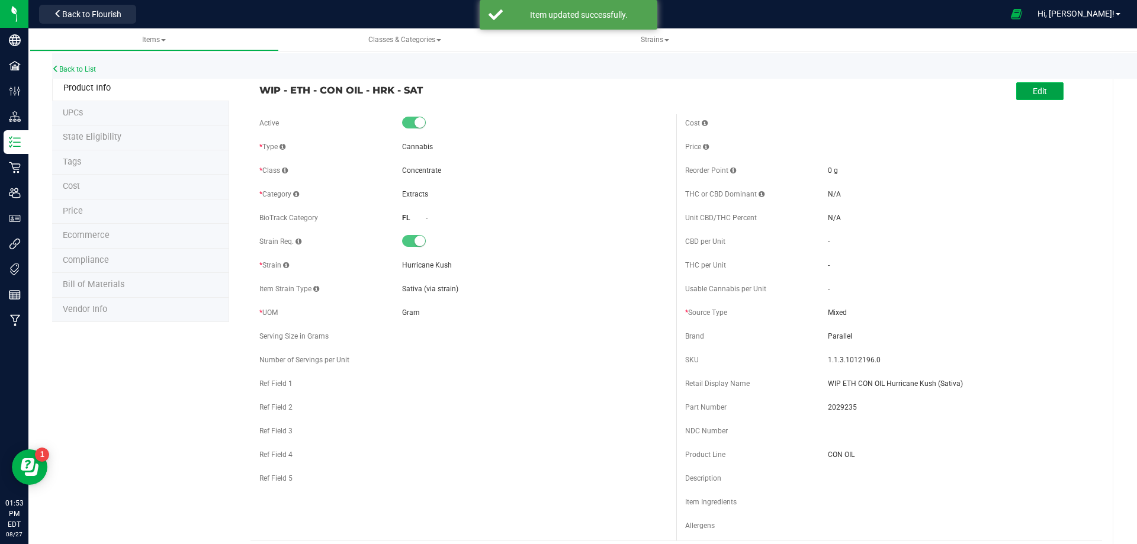
click at [1038, 92] on span "Edit" at bounding box center [1040, 90] width 14 height 9
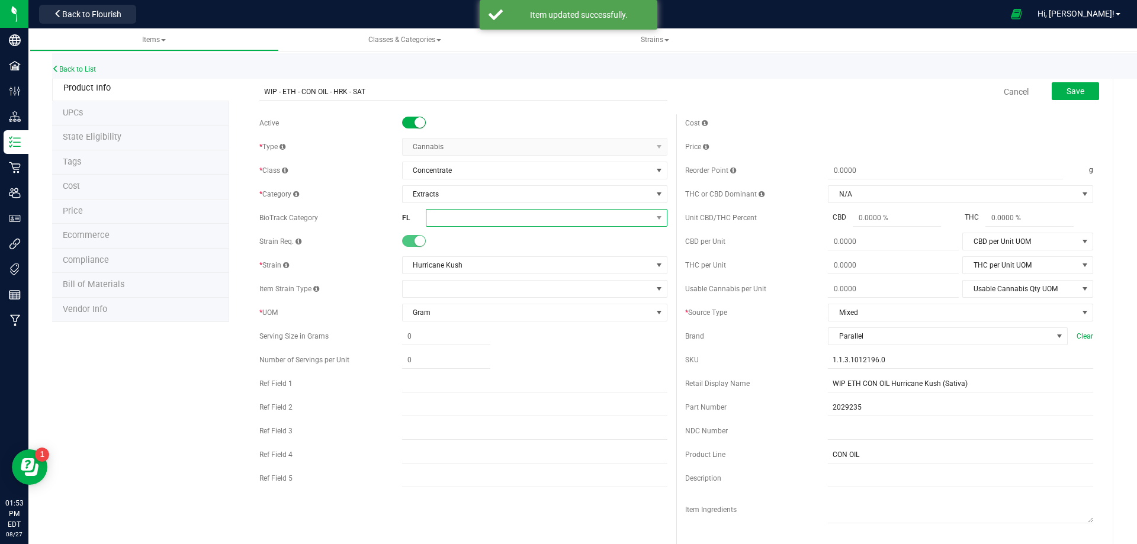
click at [450, 216] on span at bounding box center [539, 218] width 226 height 17
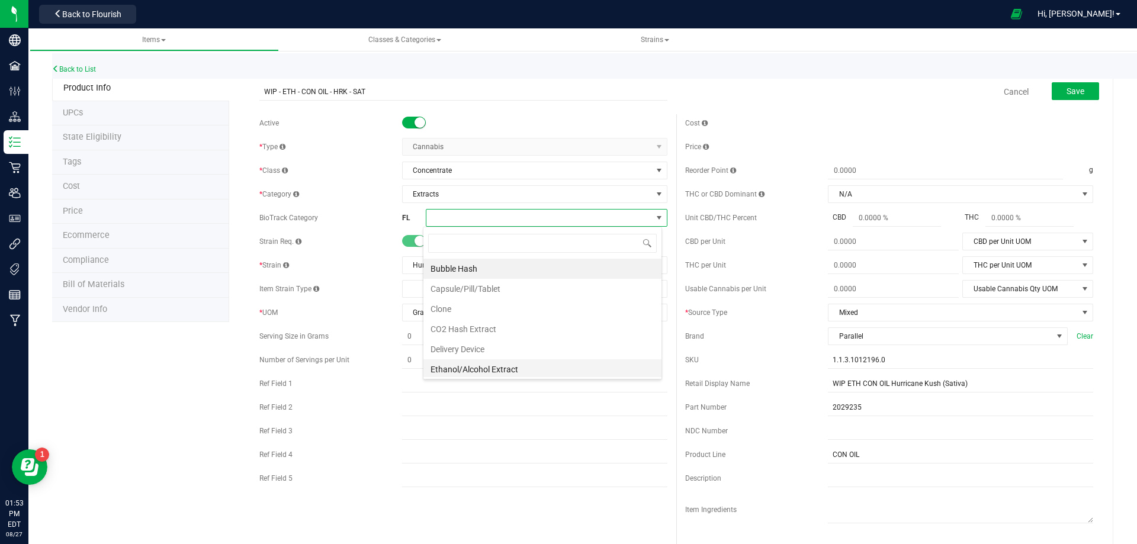
click at [492, 366] on li "Ethanol/Alcohol Extract" at bounding box center [542, 370] width 238 height 20
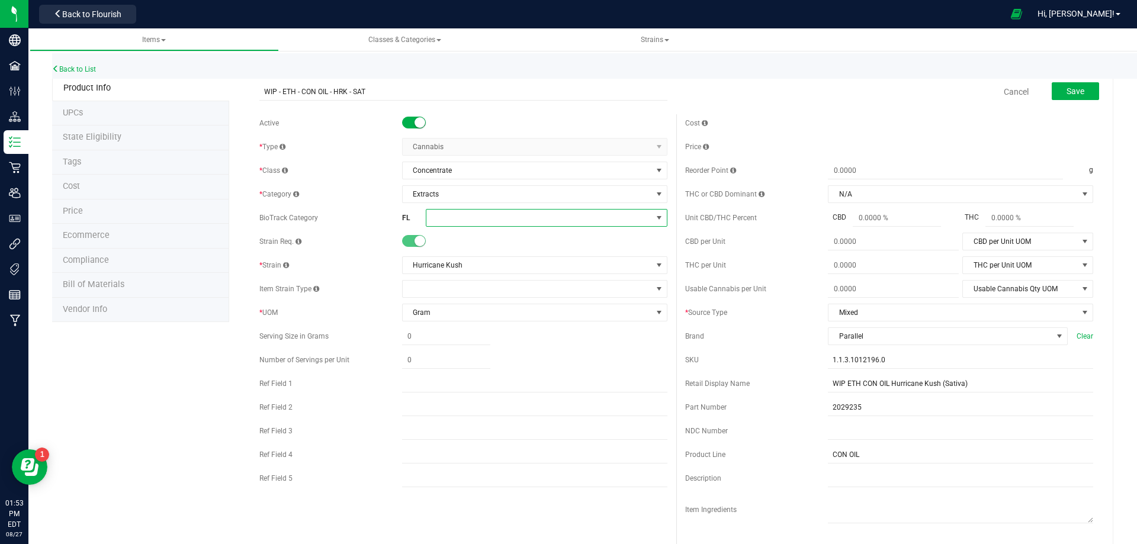
click at [514, 222] on span at bounding box center [539, 218] width 226 height 17
drag, startPoint x: 488, startPoint y: 369, endPoint x: 682, endPoint y: 255, distance: 225.1
click at [490, 368] on li "Ethanol/Alcohol Extract" at bounding box center [542, 370] width 238 height 20
drag, startPoint x: 1070, startPoint y: 91, endPoint x: 1004, endPoint y: 108, distance: 68.7
click at [1071, 91] on span "Save" at bounding box center [1076, 90] width 18 height 9
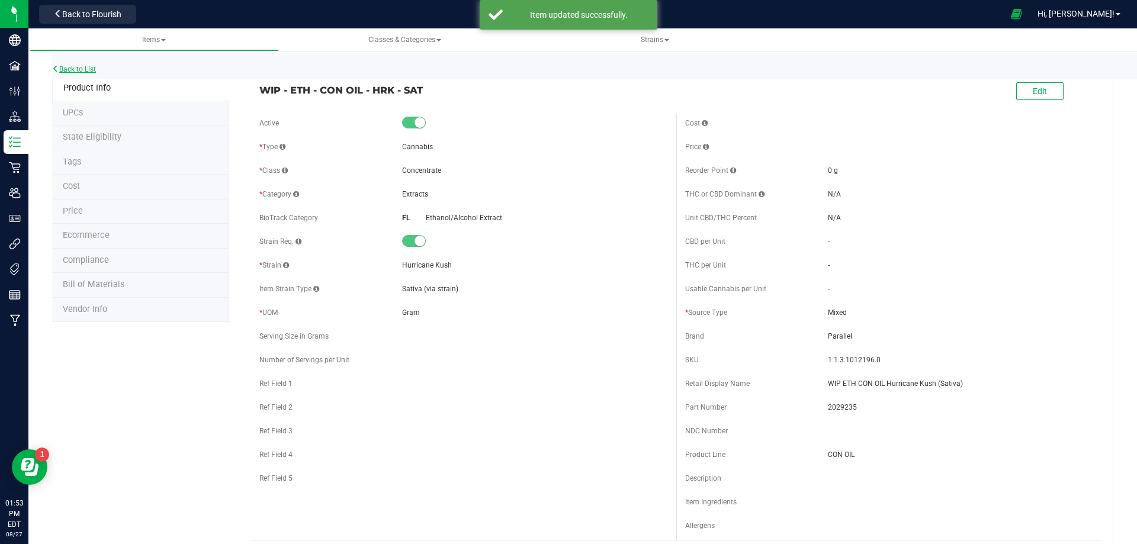
click at [80, 70] on link "Back to List" at bounding box center [74, 69] width 44 height 8
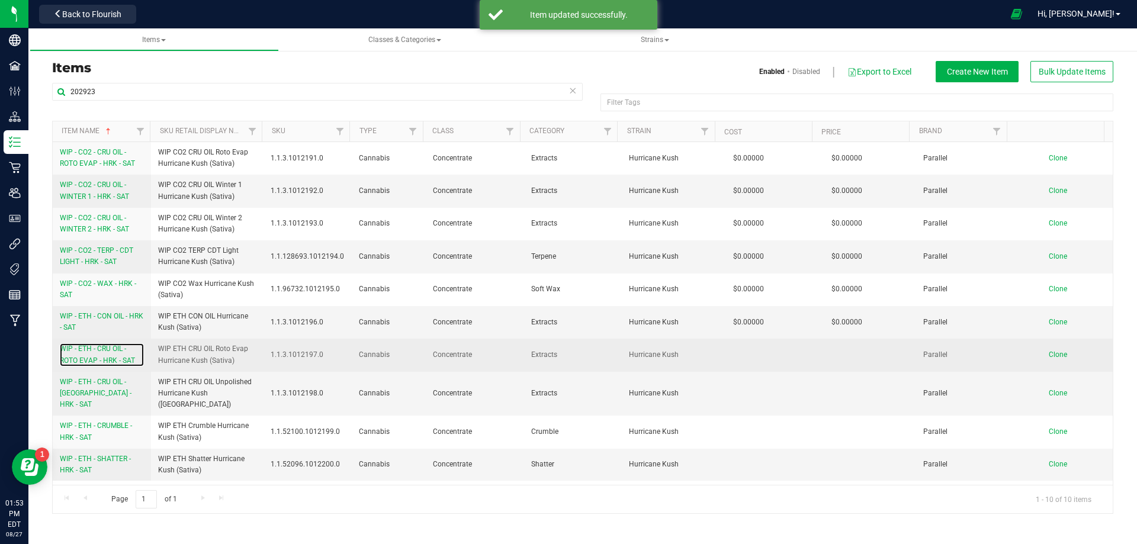
drag, startPoint x: 98, startPoint y: 365, endPoint x: 105, endPoint y: 367, distance: 6.8
click at [100, 367] on td "WIP - ETH - CRU OIL - ROTO EVAP - HRK - SAT" at bounding box center [102, 355] width 98 height 33
click at [84, 351] on span "WIP - ETH - CRU OIL - ROTO EVAP - HRK - SAT" at bounding box center [97, 355] width 75 height 20
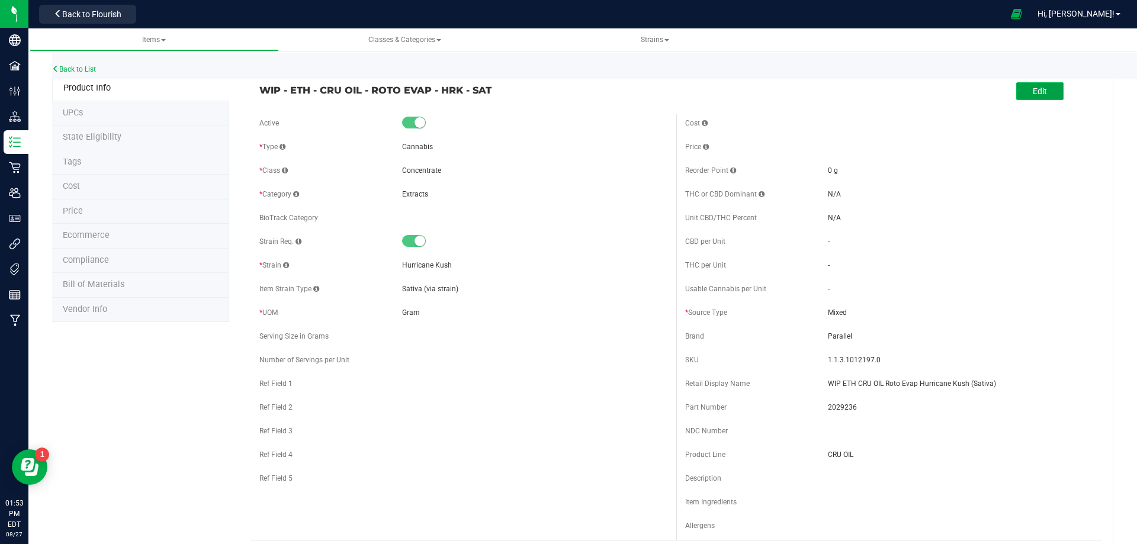
click at [1037, 88] on span "Edit" at bounding box center [1040, 90] width 14 height 9
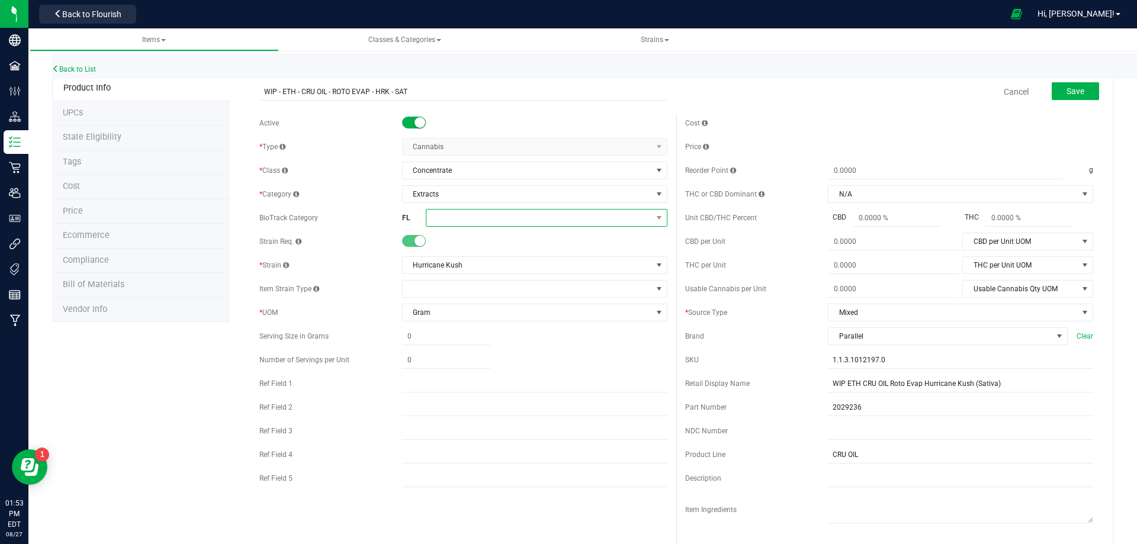
click at [450, 212] on span at bounding box center [539, 218] width 226 height 17
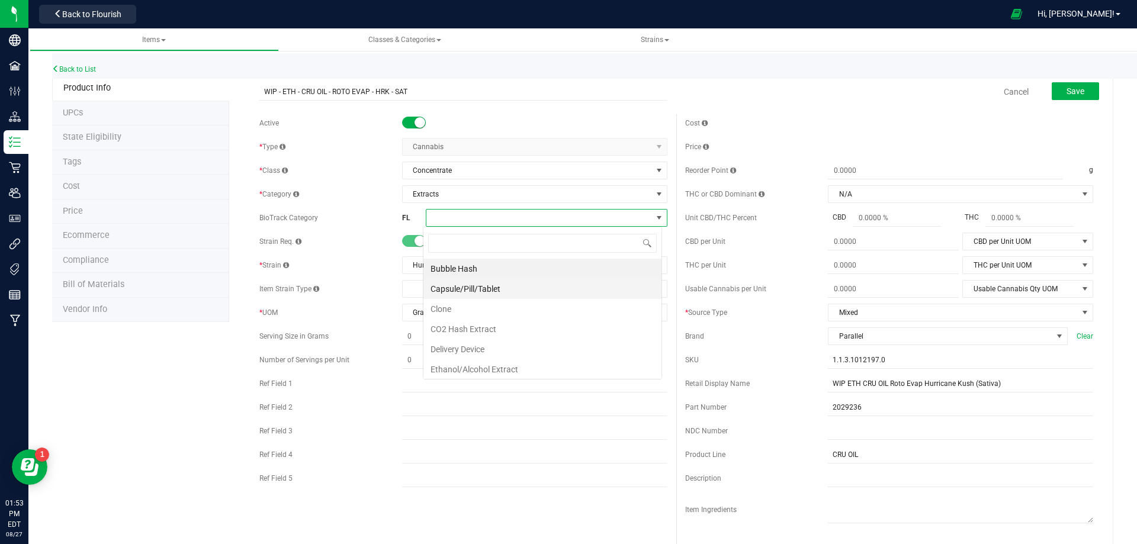
scroll to position [18, 239]
click at [471, 367] on li "Ethanol/Alcohol Extract" at bounding box center [542, 370] width 238 height 20
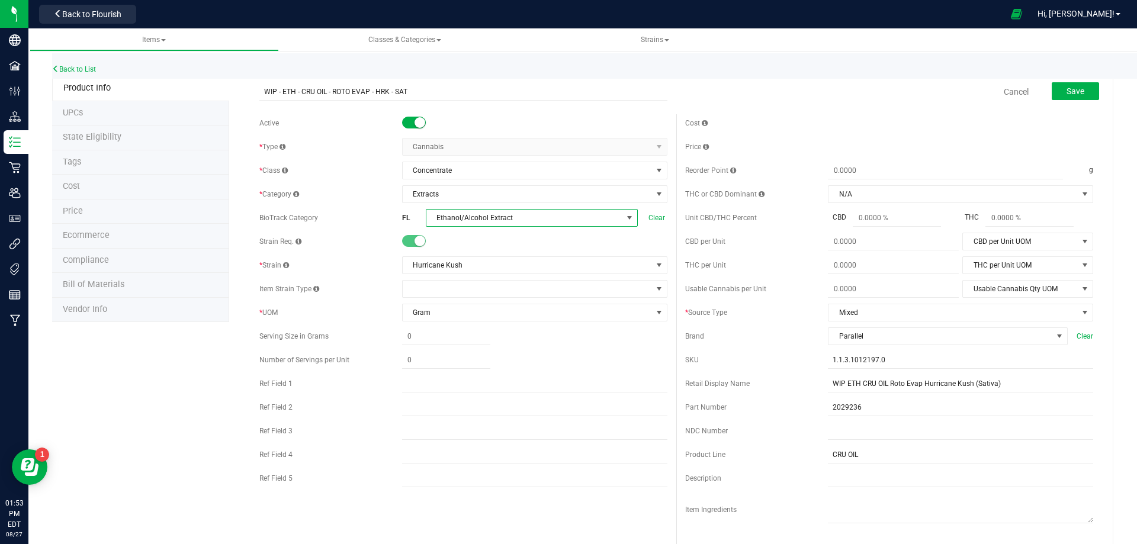
click at [480, 225] on span "Ethanol/Alcohol Extract" at bounding box center [524, 218] width 196 height 17
drag, startPoint x: 496, startPoint y: 374, endPoint x: 691, endPoint y: 297, distance: 209.5
click at [497, 375] on li "Ethanol/Alcohol Extract" at bounding box center [542, 370] width 238 height 20
click at [1083, 96] on button "Save" at bounding box center [1075, 91] width 47 height 18
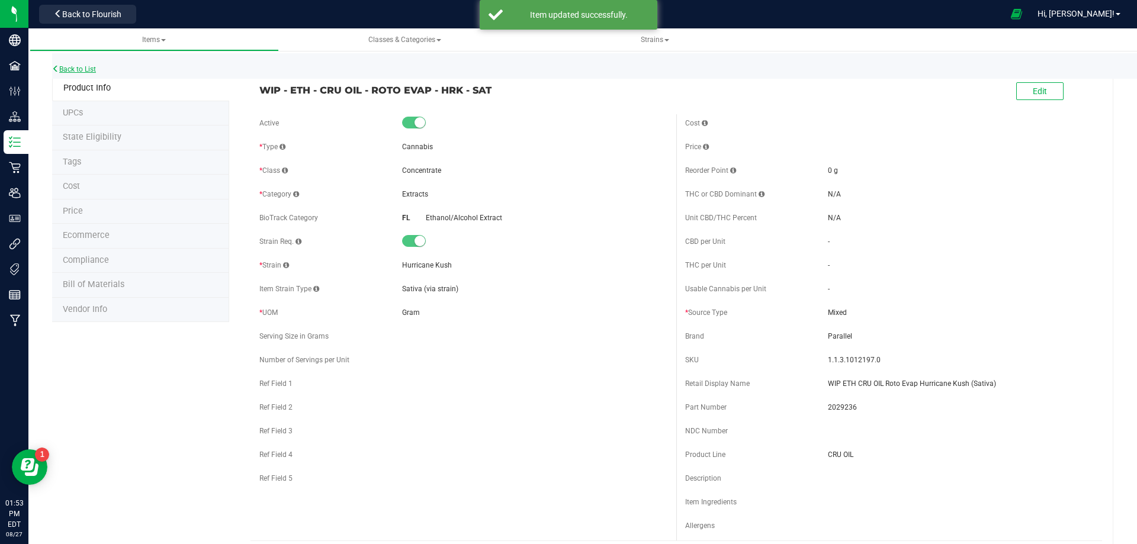
click at [79, 69] on link "Back to List" at bounding box center [74, 69] width 44 height 8
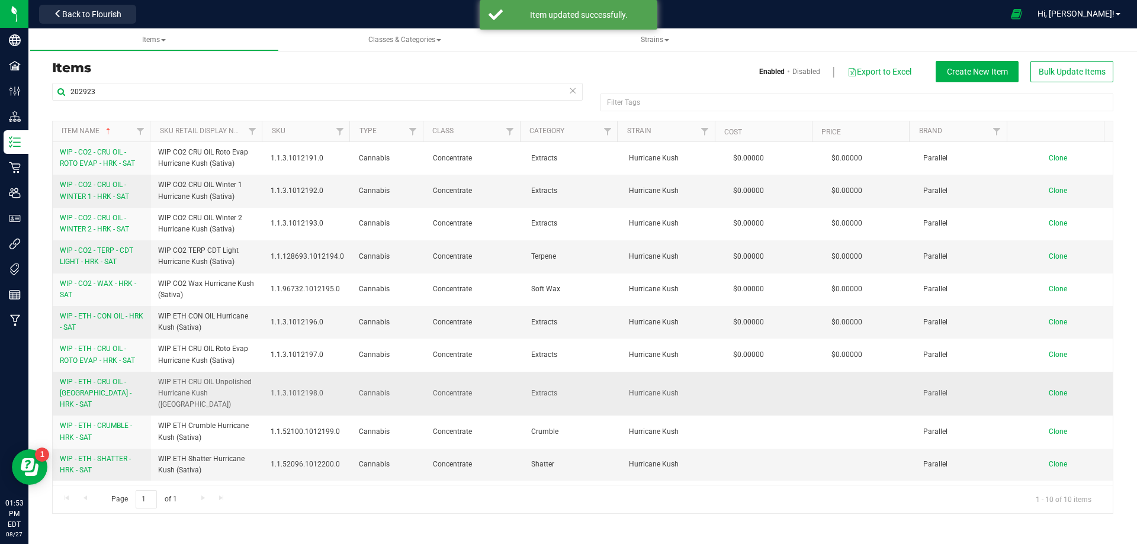
click at [94, 389] on link "WIP - ETH - CRU OIL - UNPOLISHED - HRK - SAT" at bounding box center [102, 394] width 84 height 34
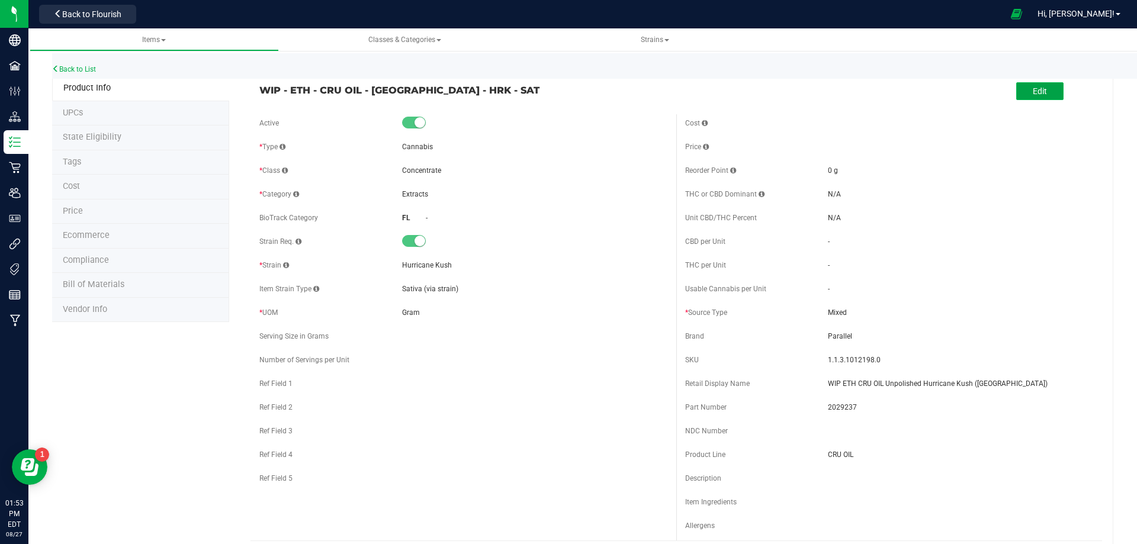
click at [1033, 94] on span "Edit" at bounding box center [1040, 90] width 14 height 9
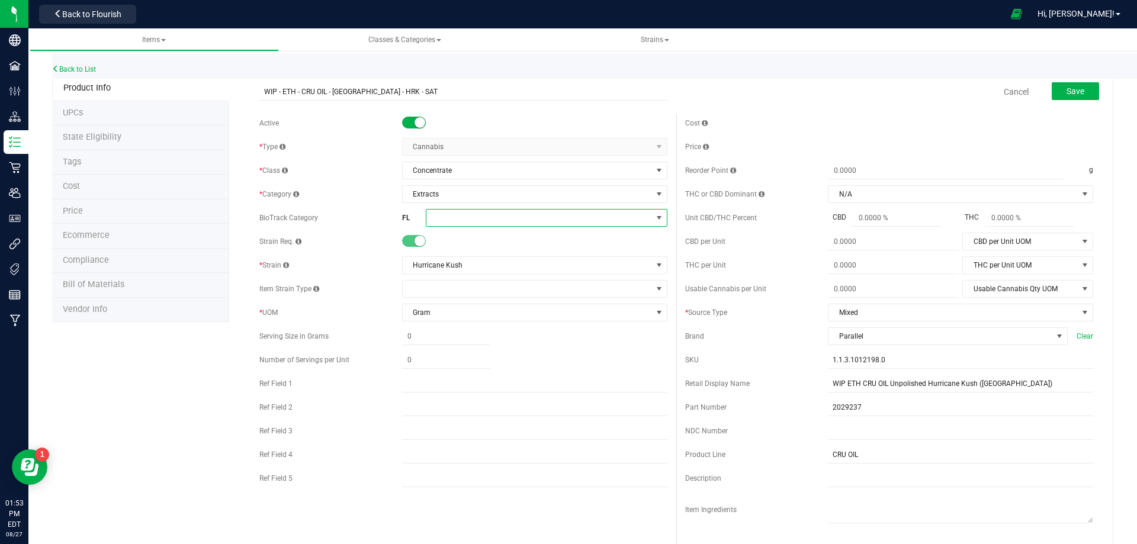
click at [463, 217] on span at bounding box center [539, 218] width 226 height 17
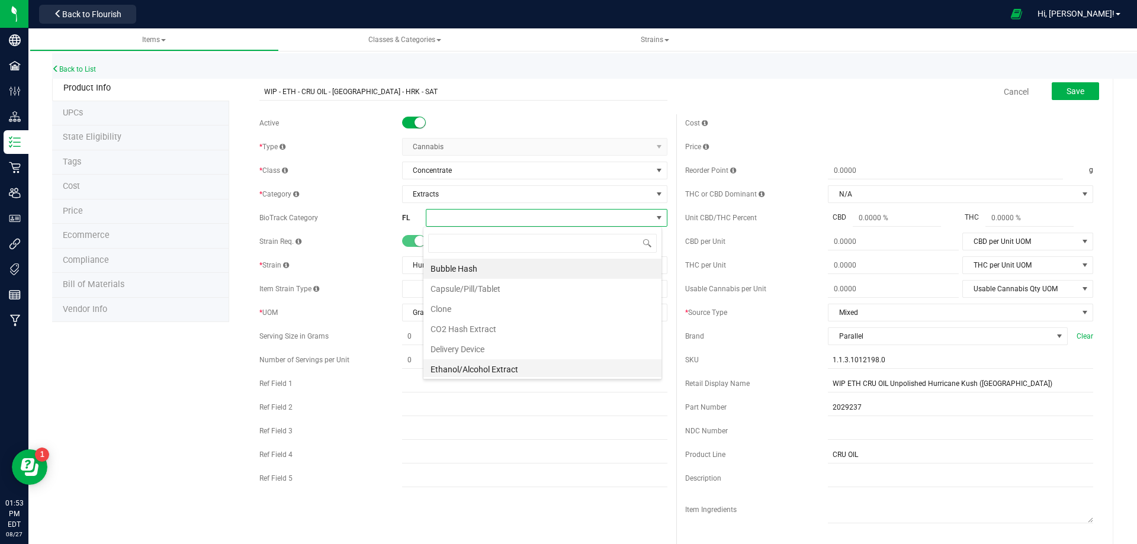
scroll to position [18, 239]
click at [458, 371] on li "Ethanol/Alcohol Extract" at bounding box center [542, 370] width 238 height 20
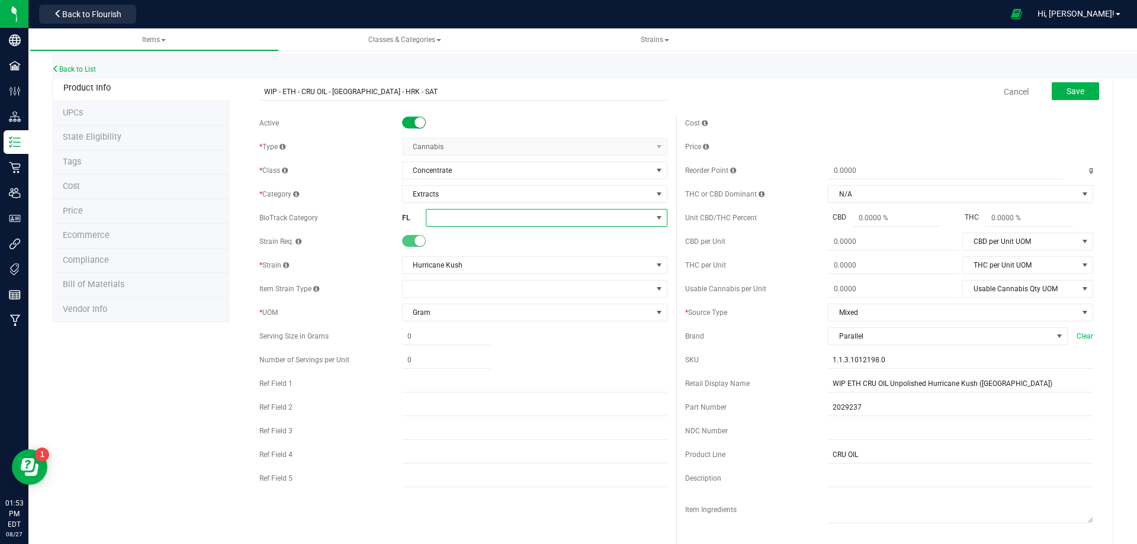
drag, startPoint x: 489, startPoint y: 220, endPoint x: 491, endPoint y: 226, distance: 6.2
click at [489, 223] on span at bounding box center [539, 218] width 226 height 17
click at [499, 371] on li "Ethanol/Alcohol Extract" at bounding box center [542, 370] width 238 height 20
click at [1067, 92] on span "Save" at bounding box center [1076, 90] width 18 height 9
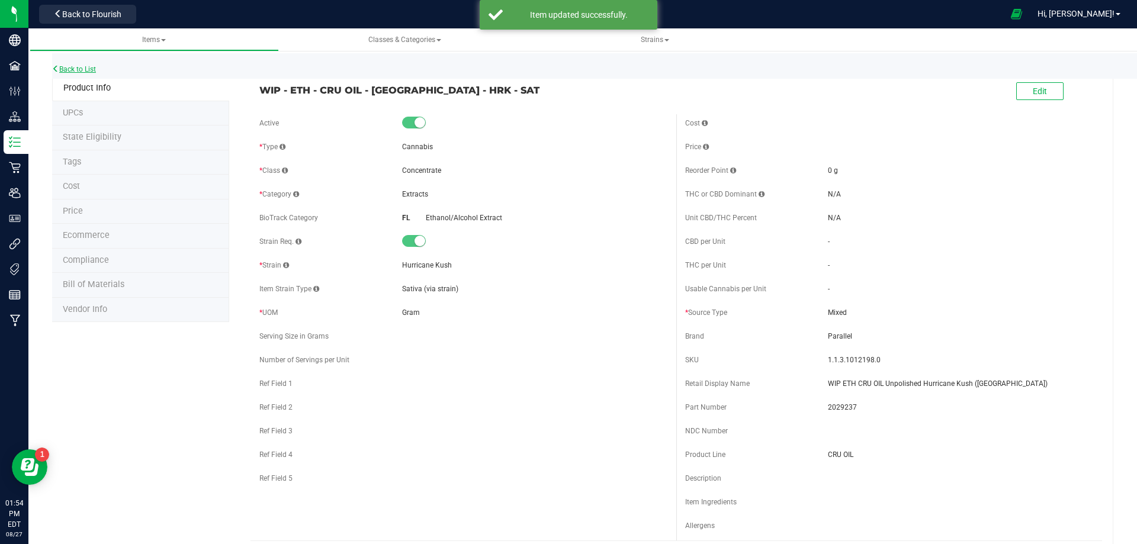
click at [84, 70] on link "Back to List" at bounding box center [74, 69] width 44 height 8
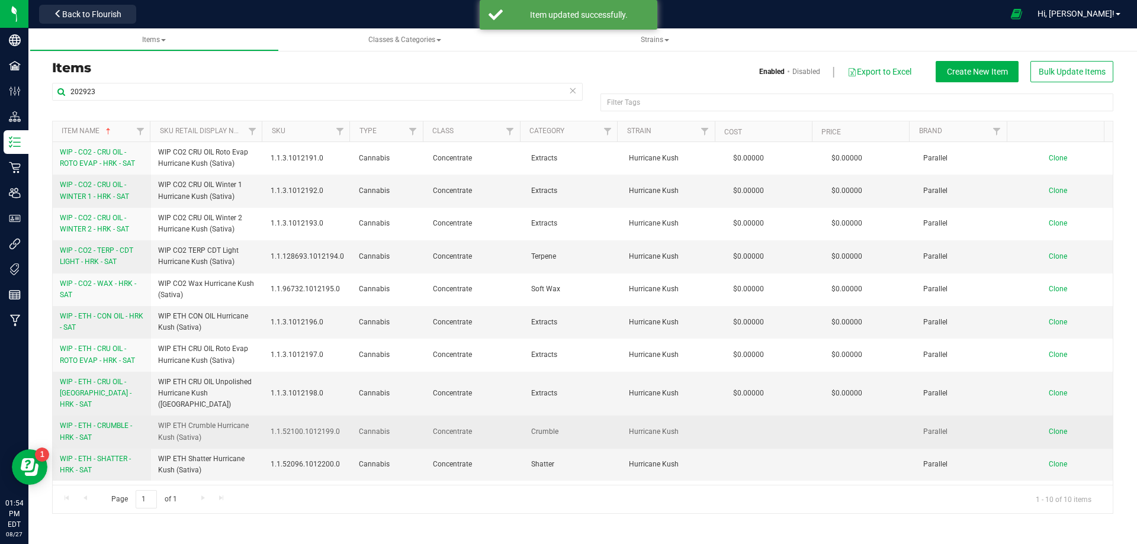
click at [108, 423] on link "WIP - ETH - CRUMBLE - HRK - SAT" at bounding box center [102, 432] width 84 height 23
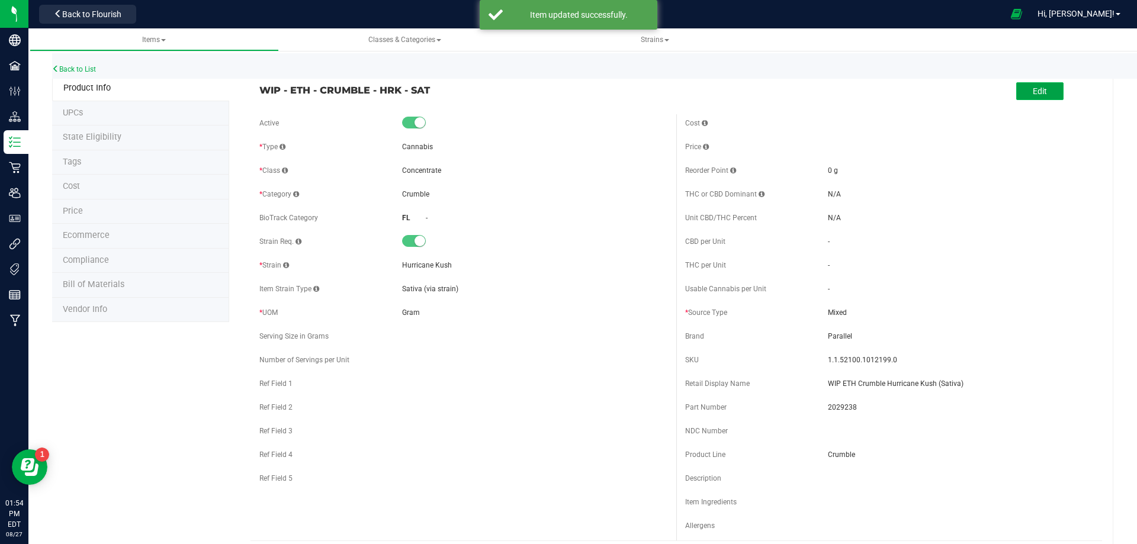
click at [1033, 95] on span "Edit" at bounding box center [1040, 90] width 14 height 9
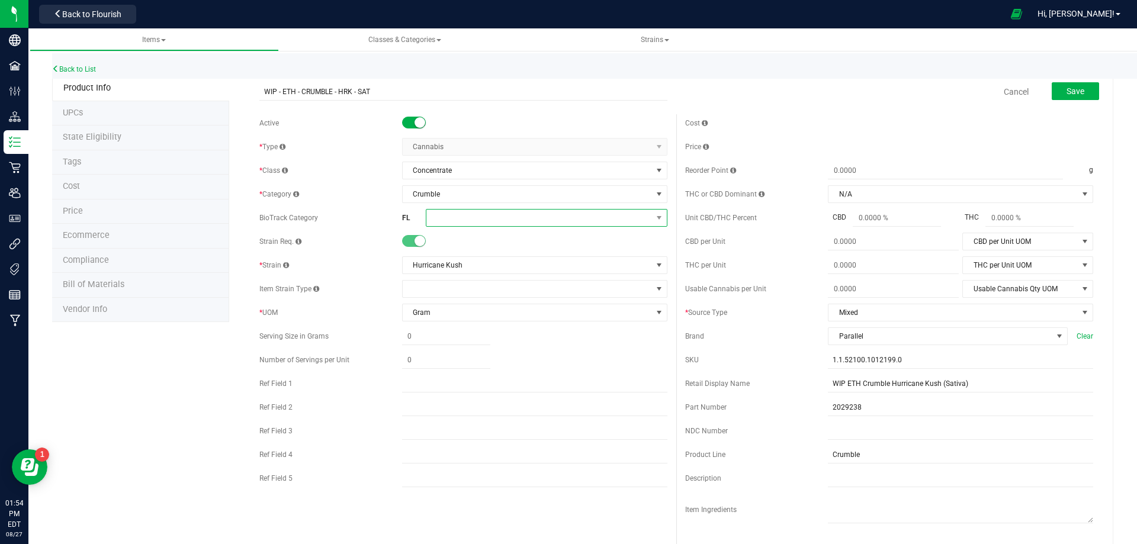
click at [454, 219] on span at bounding box center [539, 218] width 226 height 17
drag, startPoint x: 481, startPoint y: 371, endPoint x: 487, endPoint y: 348, distance: 24.0
click at [481, 372] on li "Ethanol/Alcohol Extract" at bounding box center [542, 370] width 238 height 20
click at [482, 220] on span at bounding box center [539, 218] width 226 height 17
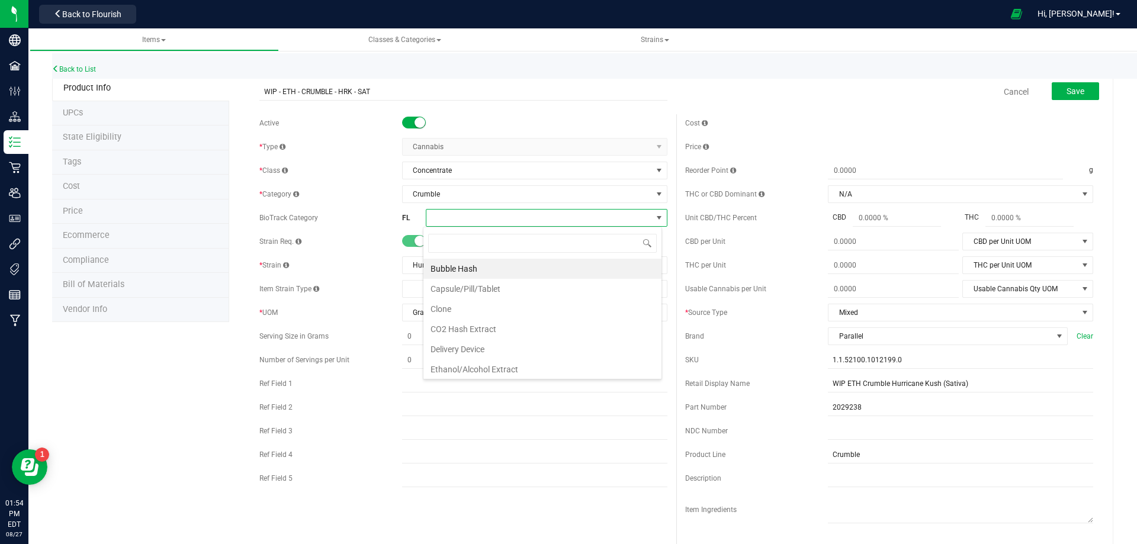
click at [499, 374] on li "Ethanol/Alcohol Extract" at bounding box center [542, 370] width 238 height 20
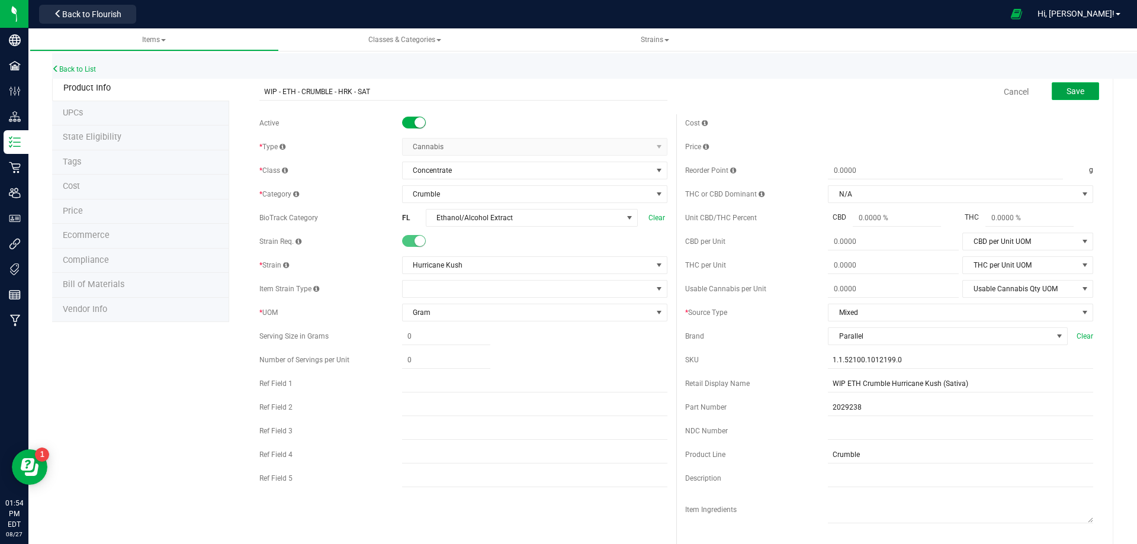
click at [1083, 94] on button "Save" at bounding box center [1075, 91] width 47 height 18
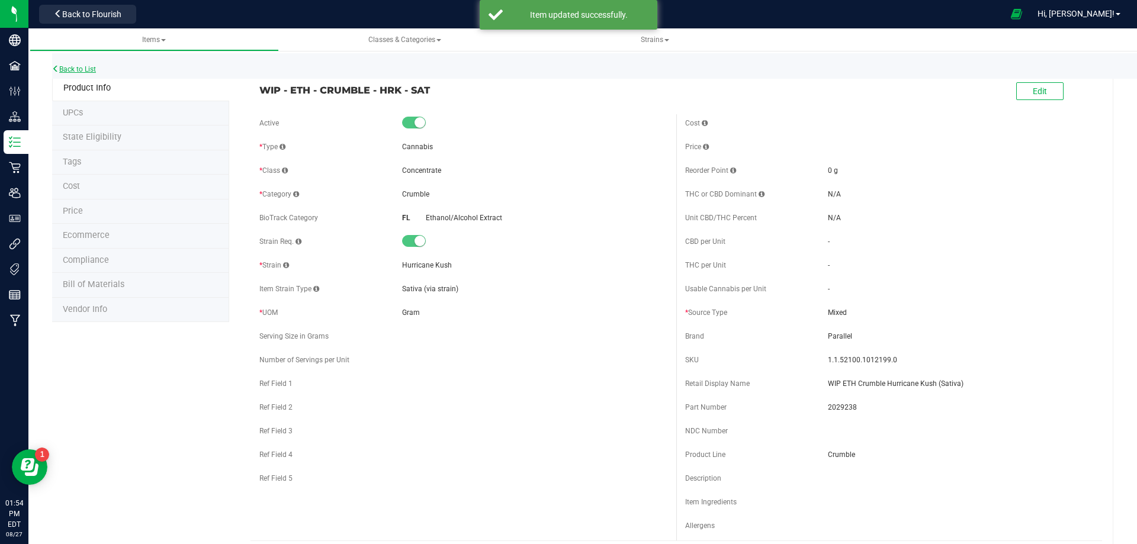
click at [82, 69] on link "Back to List" at bounding box center [74, 69] width 44 height 8
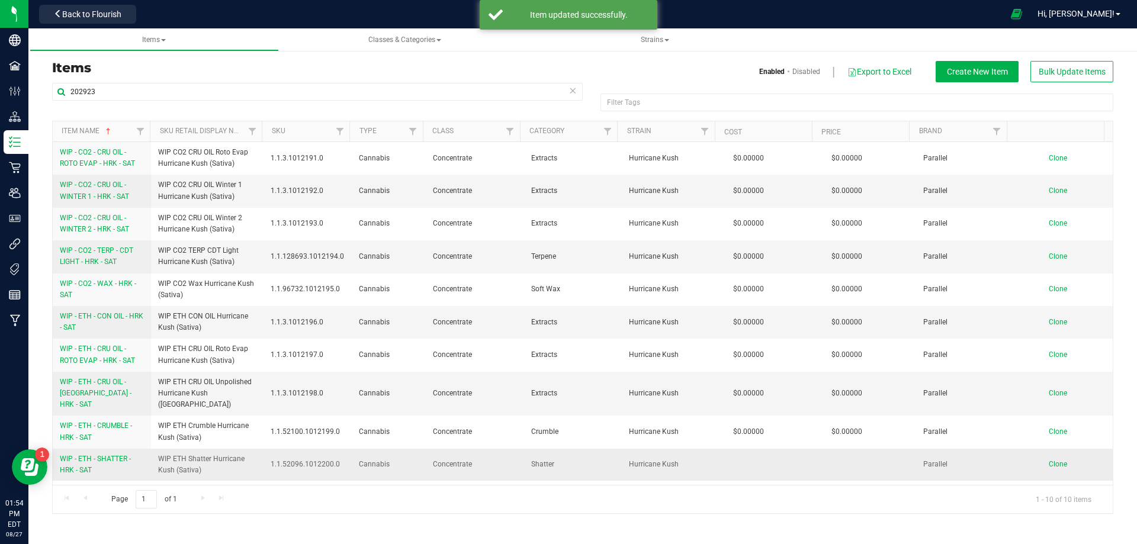
click at [104, 455] on link "WIP - ETH - SHATTER - HRK - SAT" at bounding box center [102, 465] width 84 height 23
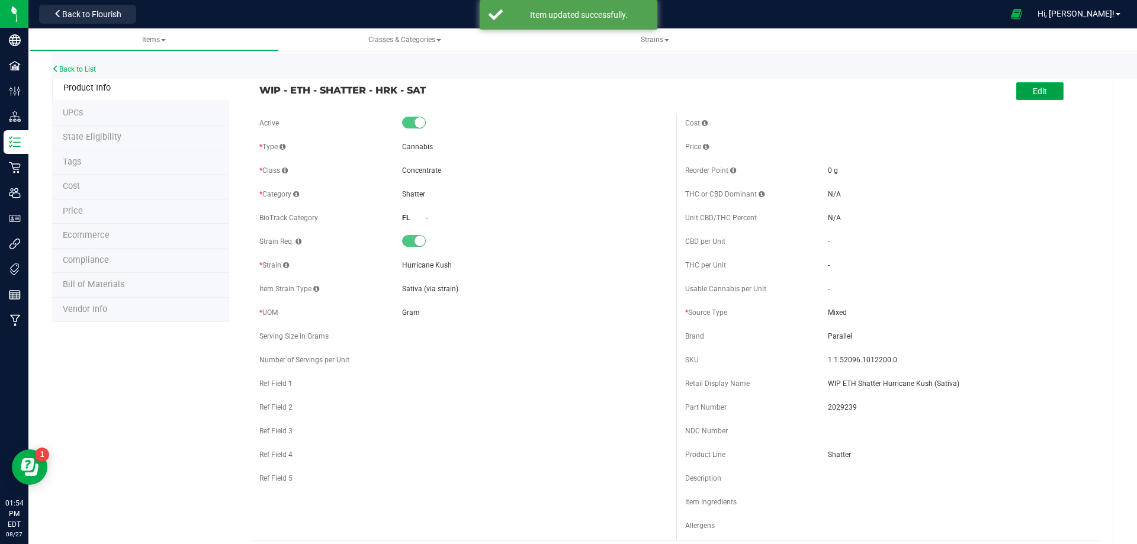
click at [1016, 93] on button "Edit" at bounding box center [1039, 91] width 47 height 18
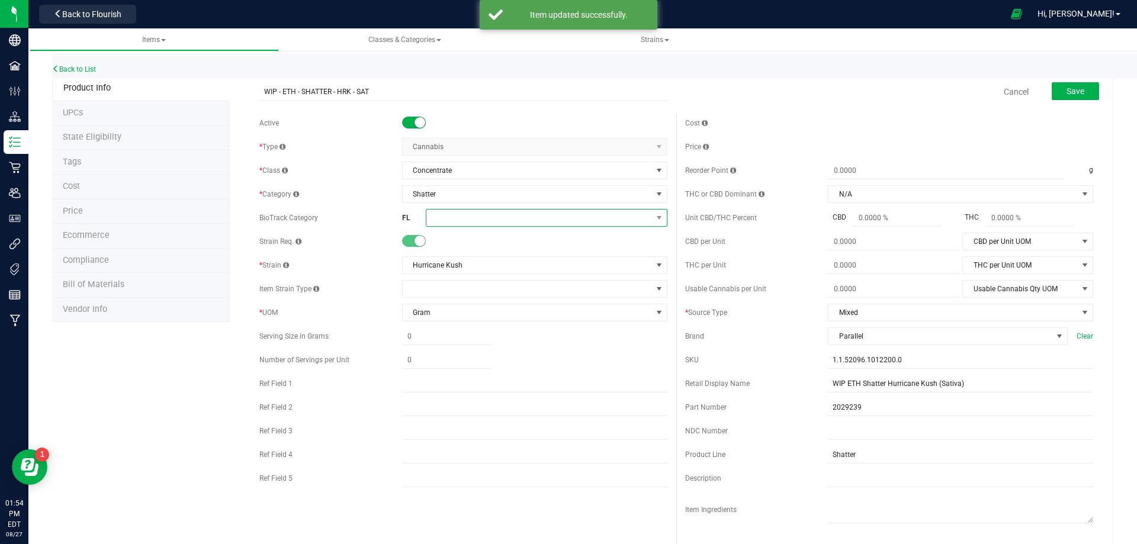
click at [462, 222] on span at bounding box center [539, 218] width 226 height 17
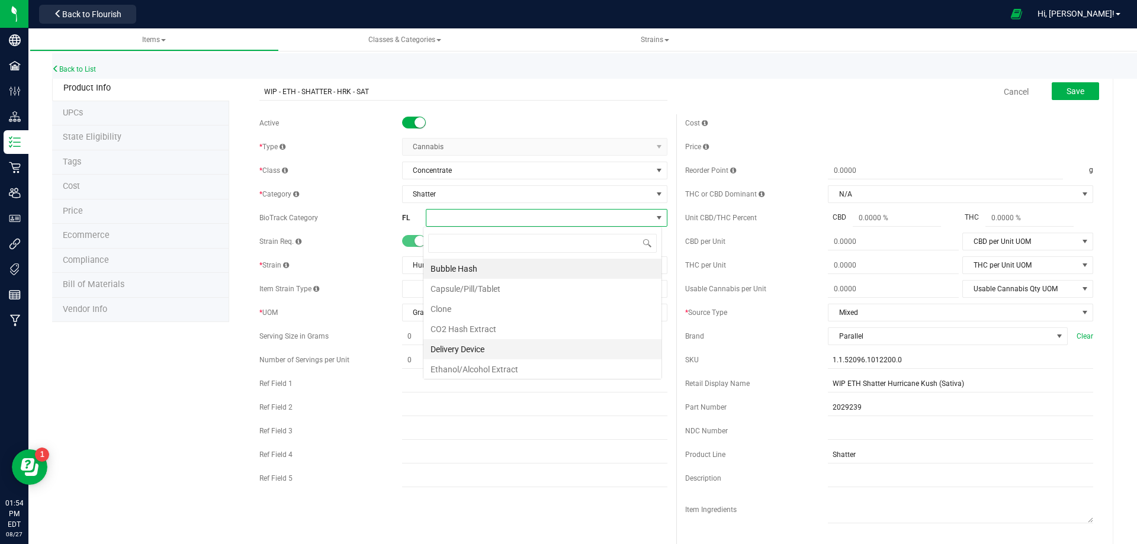
scroll to position [18, 239]
click at [467, 363] on li "Ethanol/Alcohol Extract" at bounding box center [542, 370] width 238 height 20
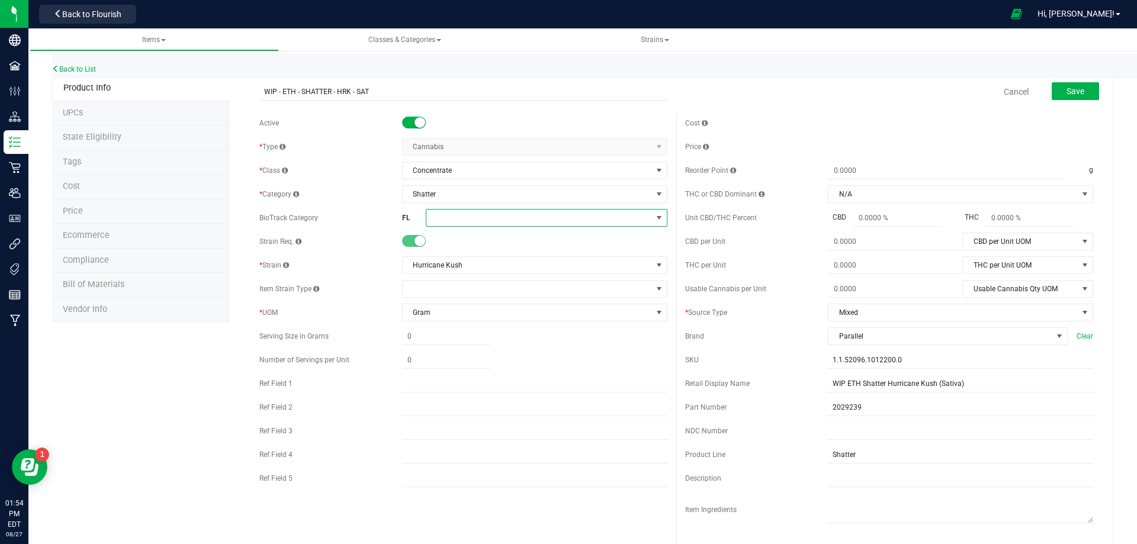
drag, startPoint x: 486, startPoint y: 216, endPoint x: 490, endPoint y: 226, distance: 10.7
click at [487, 217] on span at bounding box center [539, 218] width 226 height 17
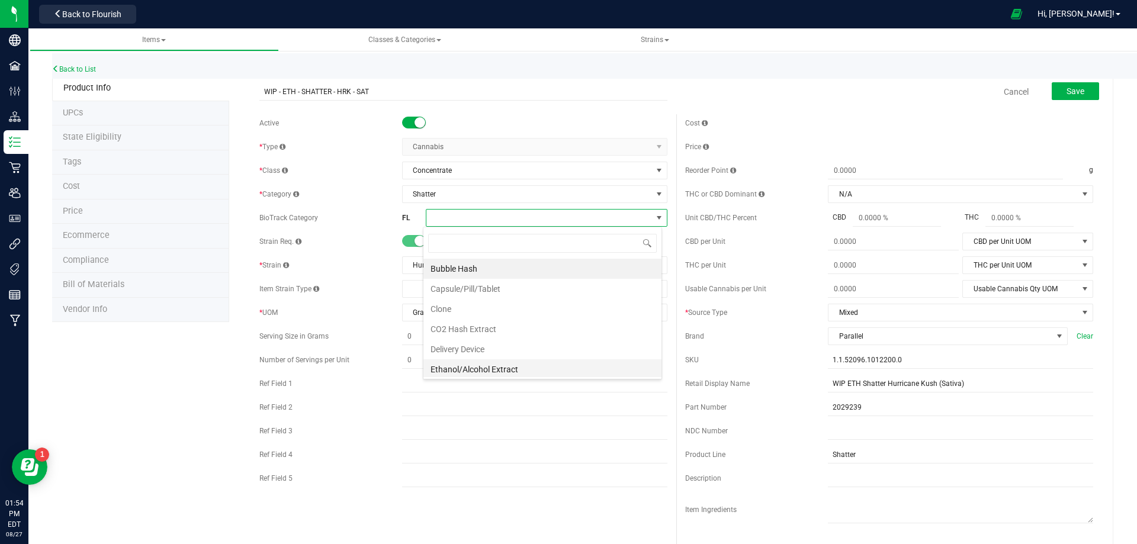
click at [504, 373] on li "Ethanol/Alcohol Extract" at bounding box center [542, 370] width 238 height 20
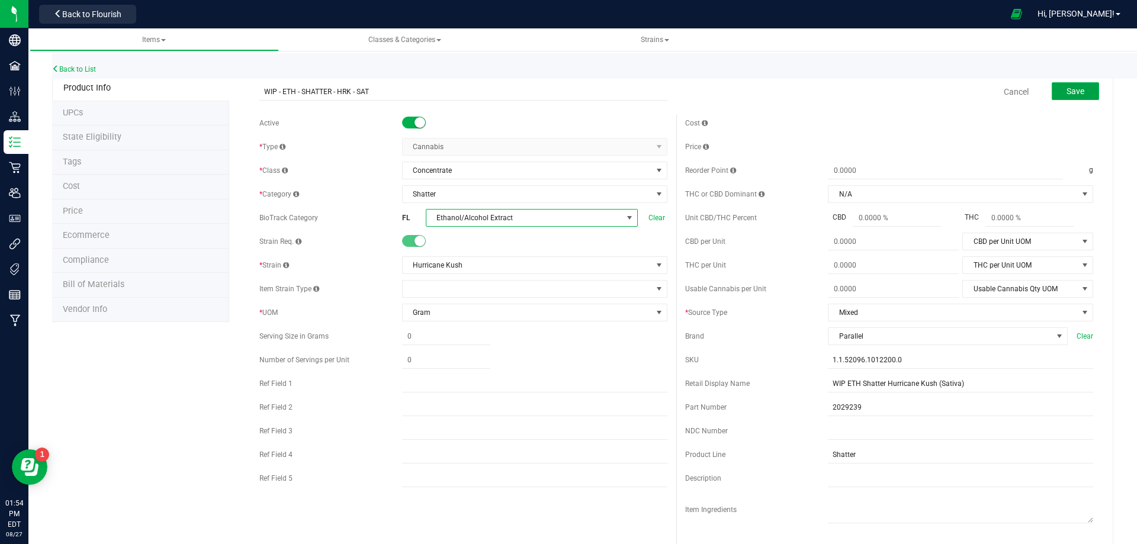
click at [1071, 92] on span "Save" at bounding box center [1076, 90] width 18 height 9
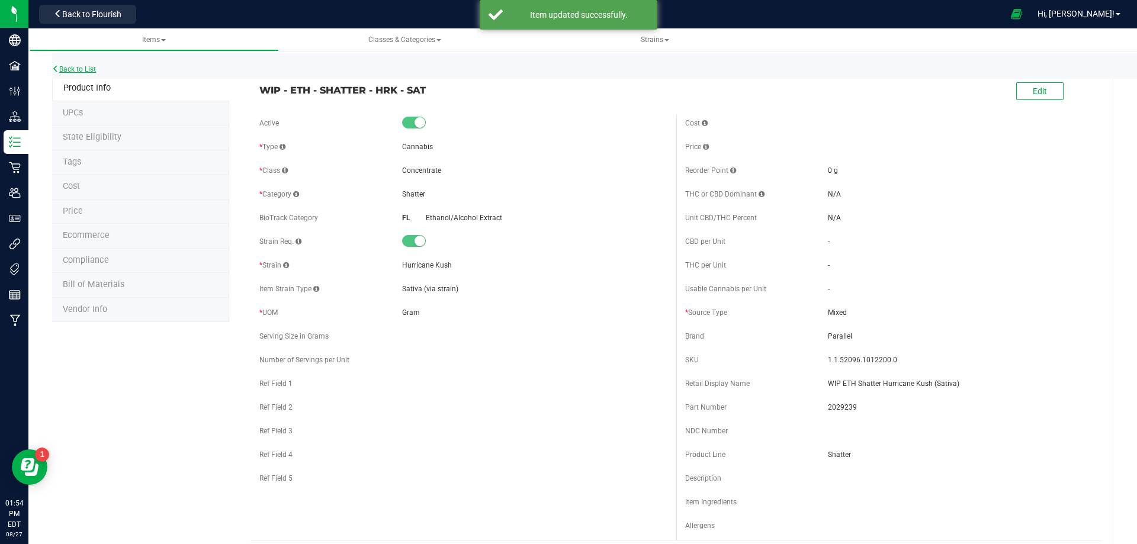
click at [89, 68] on link "Back to List" at bounding box center [74, 69] width 44 height 8
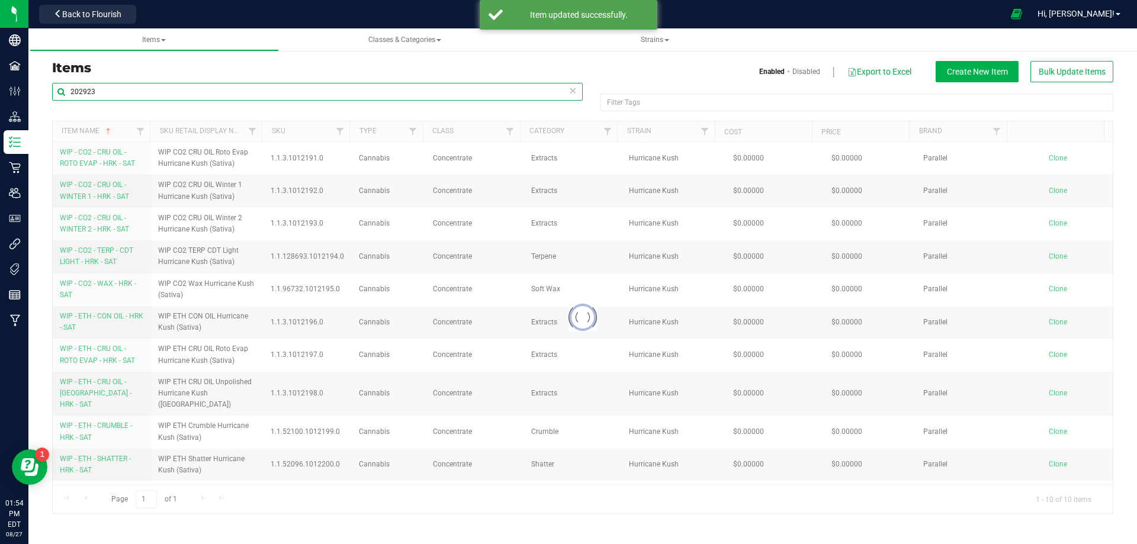
click at [129, 92] on input "202923" at bounding box center [317, 92] width 531 height 18
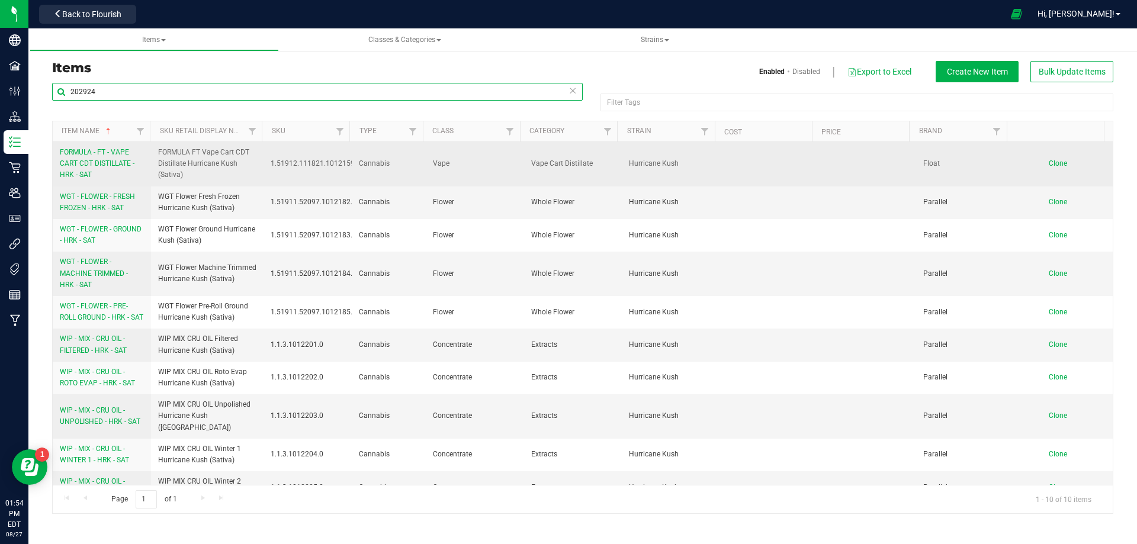
type input "202924"
click at [100, 170] on link "FORMULA - FT - VAPE CART CDT DISTILLATE - HRK - SAT" at bounding box center [102, 164] width 84 height 34
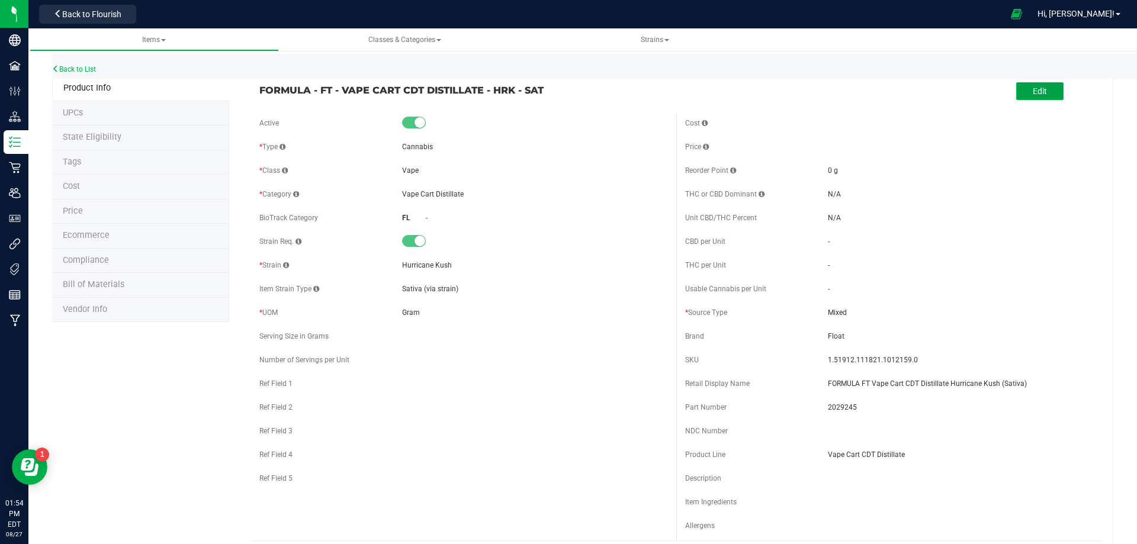
click at [1017, 85] on button "Edit" at bounding box center [1039, 91] width 47 height 18
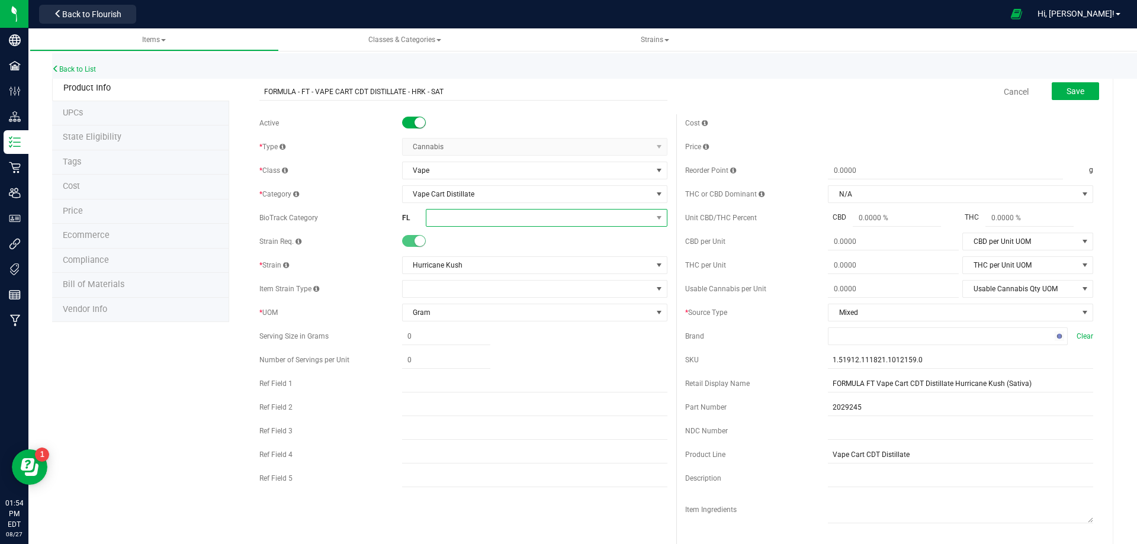
click at [474, 217] on span at bounding box center [539, 218] width 226 height 17
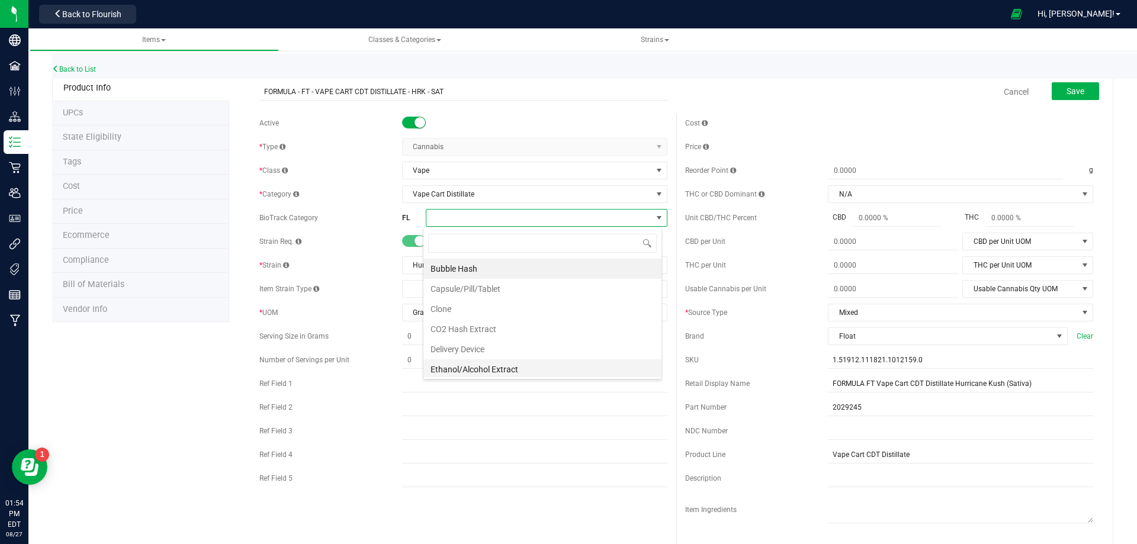
click at [531, 366] on li "Ethanol/Alcohol Extract" at bounding box center [542, 370] width 238 height 20
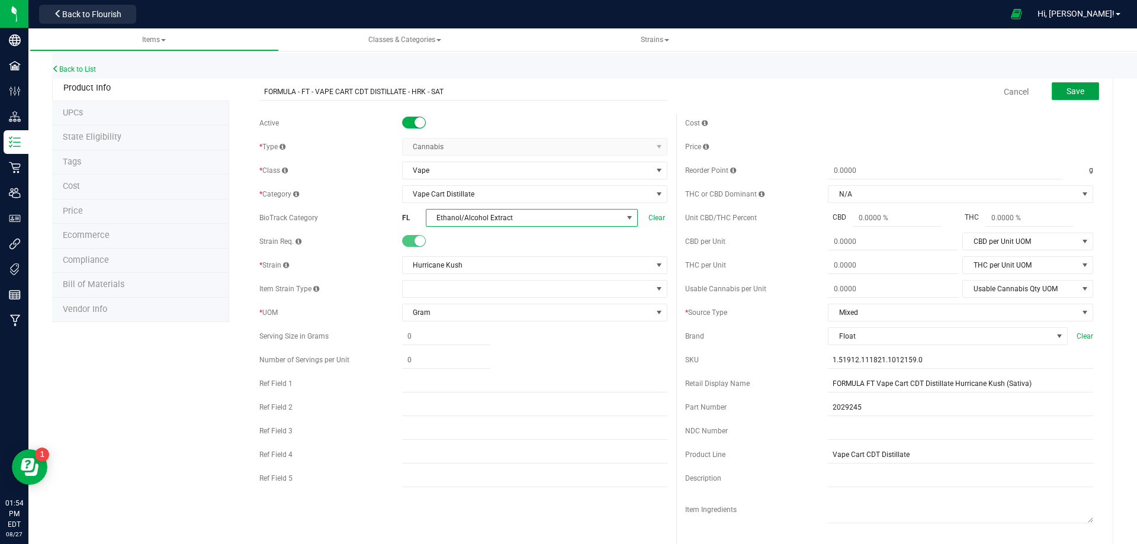
click at [1058, 88] on button "Save" at bounding box center [1075, 91] width 47 height 18
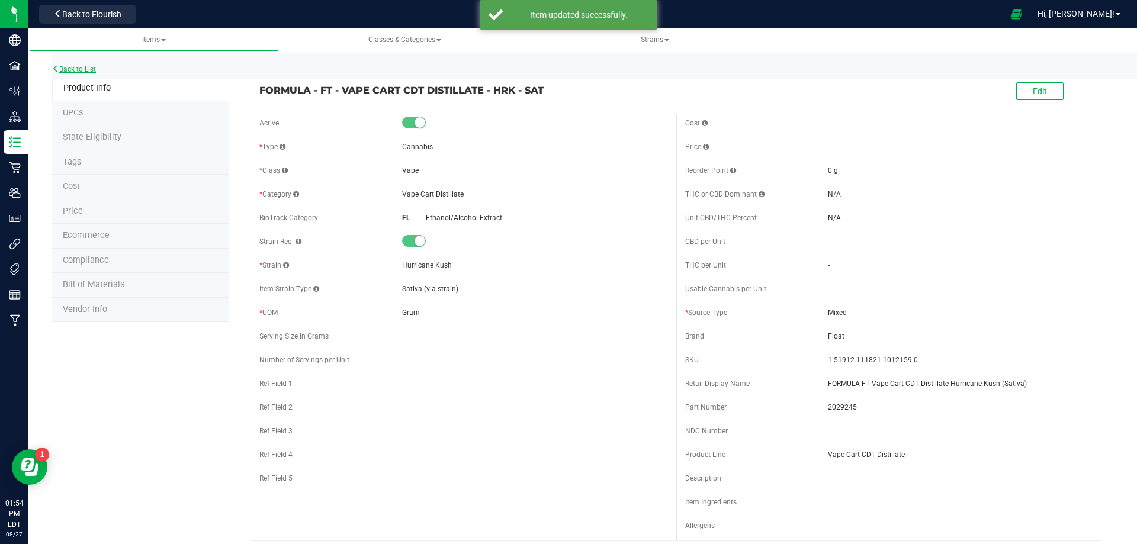
click at [75, 68] on link "Back to List" at bounding box center [74, 69] width 44 height 8
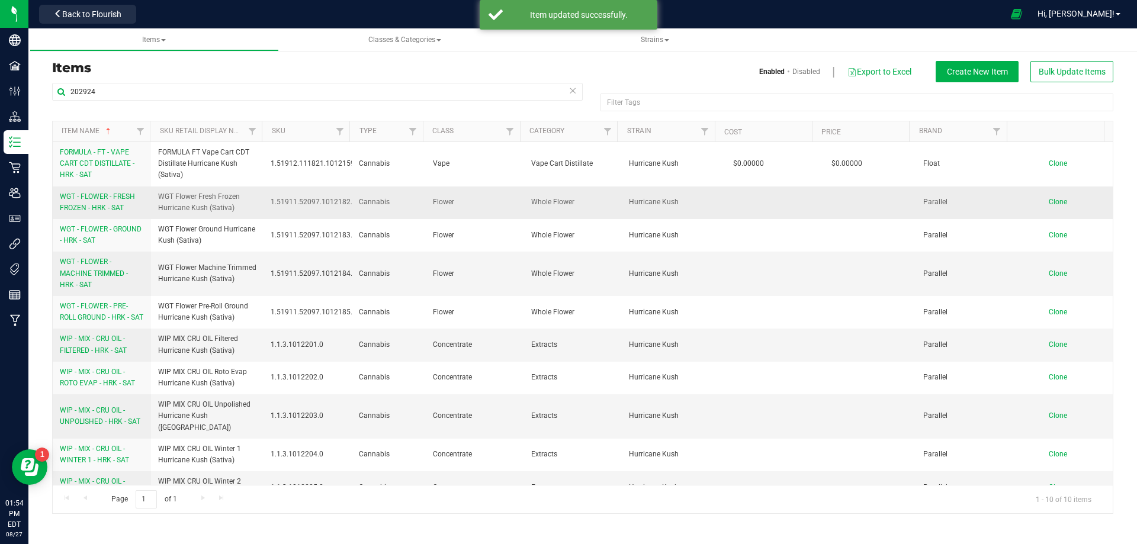
click at [106, 209] on span "WGT - FLOWER - FRESH FROZEN - HRK - SAT" at bounding box center [97, 202] width 75 height 20
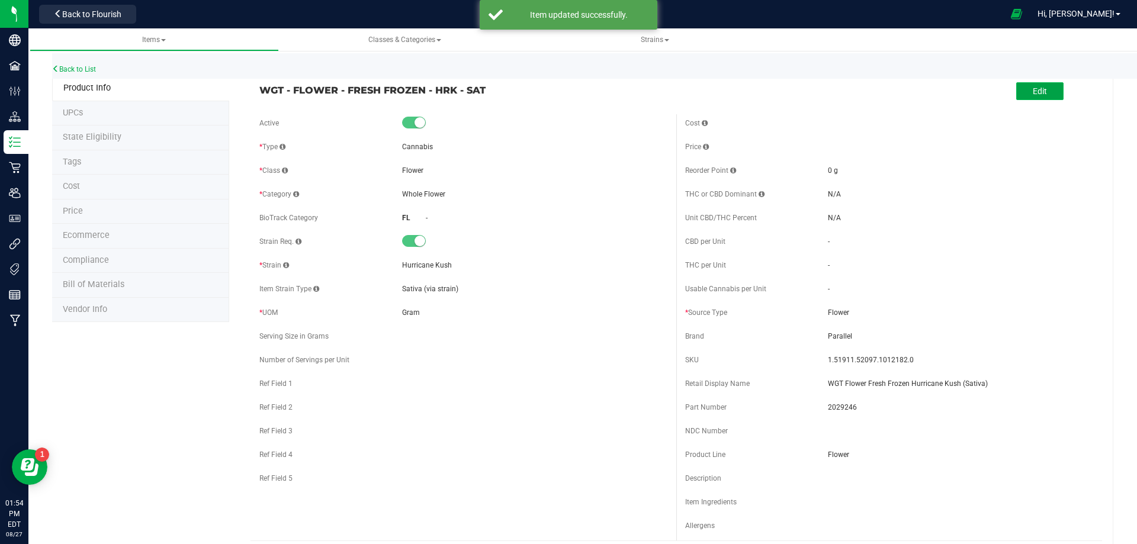
click at [1028, 85] on button "Edit" at bounding box center [1039, 91] width 47 height 18
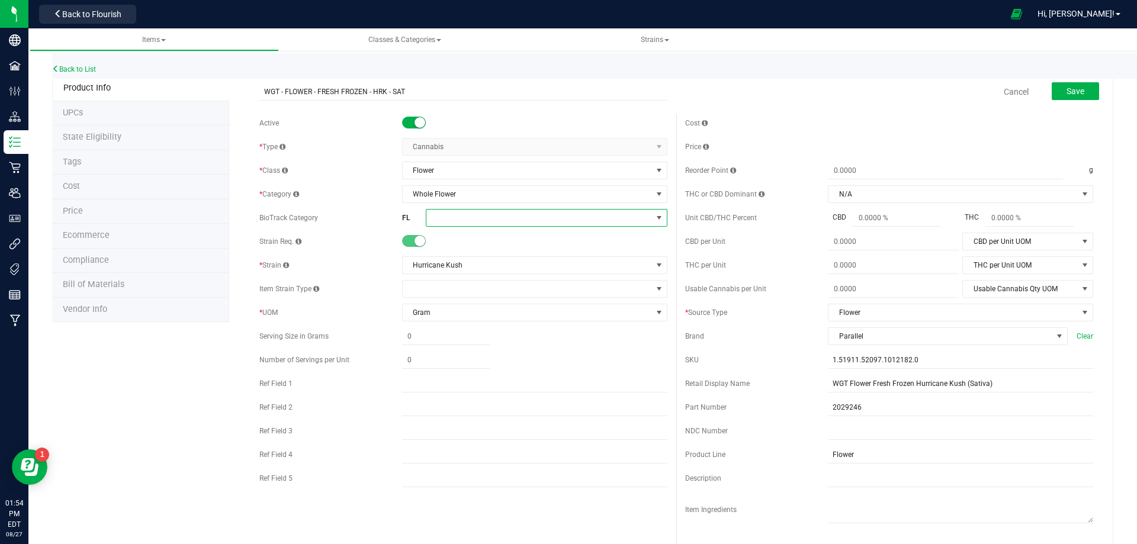
click at [464, 218] on span at bounding box center [539, 218] width 226 height 17
drag, startPoint x: 479, startPoint y: 297, endPoint x: 545, endPoint y: 291, distance: 66.6
click at [479, 297] on li "Flower Lot" at bounding box center [542, 291] width 238 height 20
drag, startPoint x: 1076, startPoint y: 91, endPoint x: 1063, endPoint y: 98, distance: 14.6
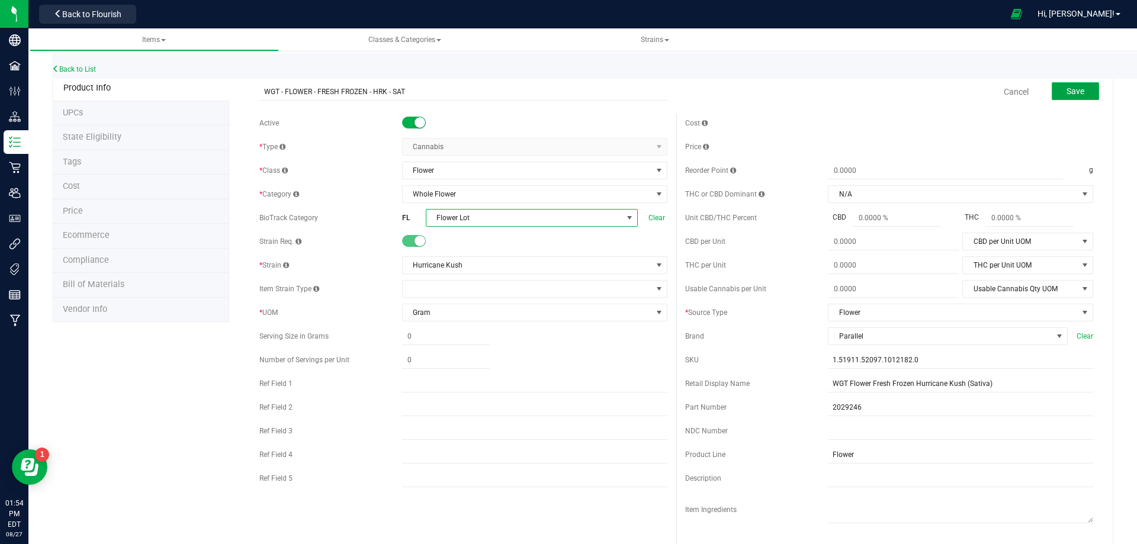
click at [1076, 92] on button "Save" at bounding box center [1075, 91] width 47 height 18
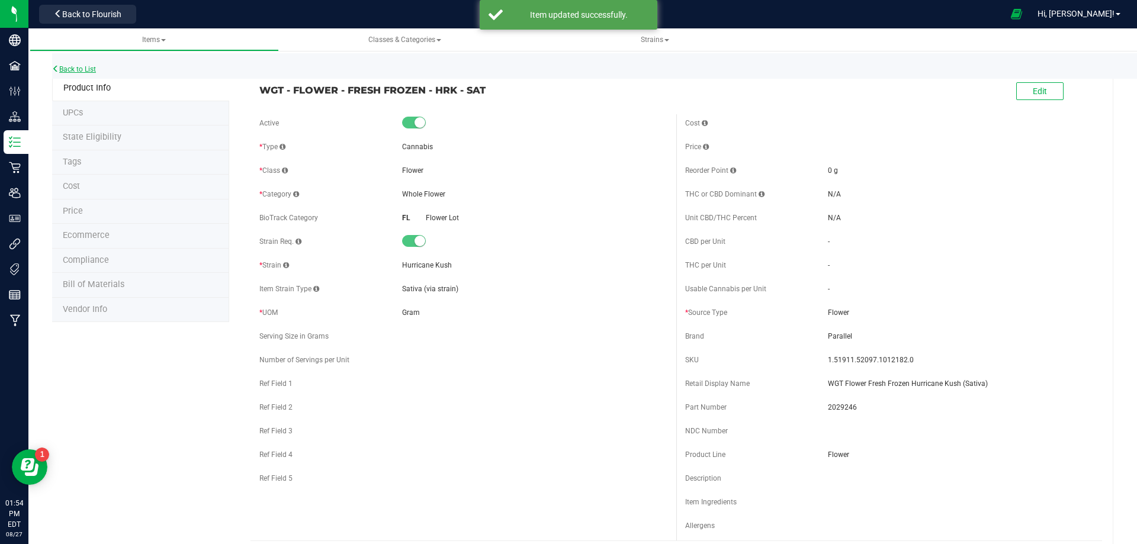
click at [96, 71] on link "Back to List" at bounding box center [74, 69] width 44 height 8
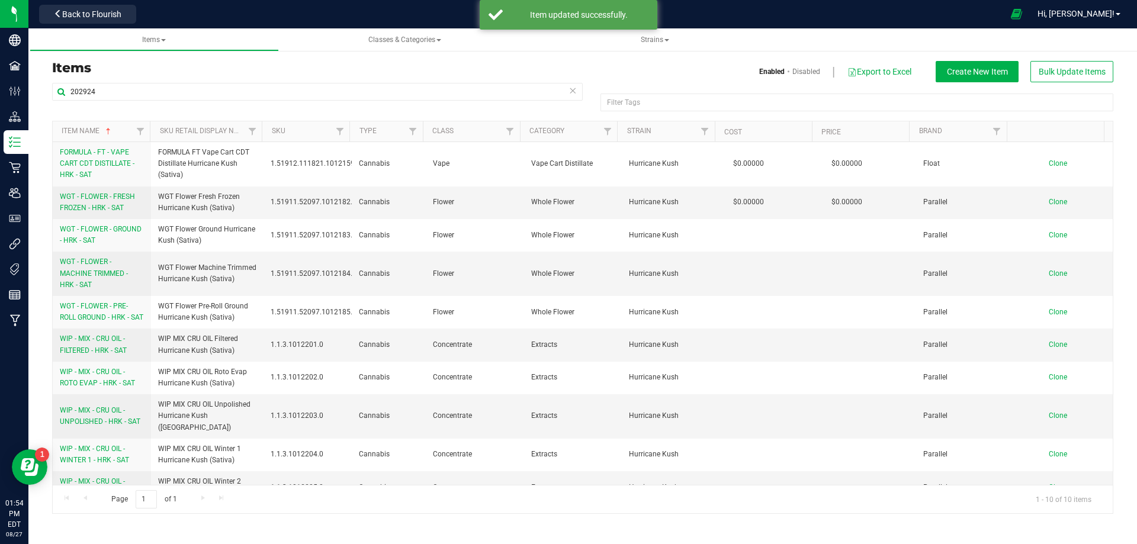
click at [95, 236] on span "WGT - FLOWER - GROUND - HRK - SAT" at bounding box center [101, 235] width 82 height 20
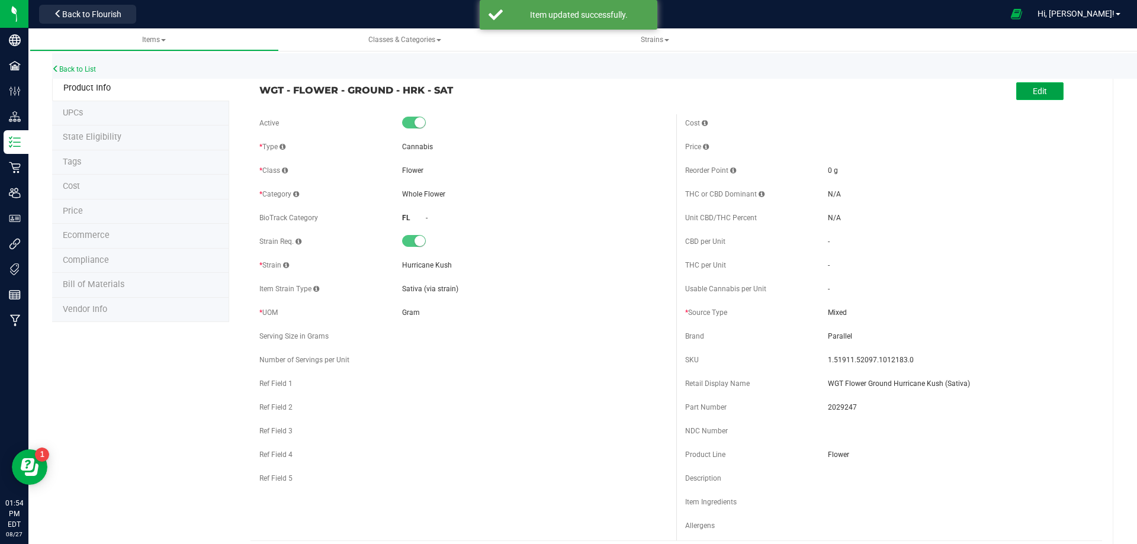
drag, startPoint x: 1032, startPoint y: 84, endPoint x: 1034, endPoint y: 91, distance: 7.9
click at [1035, 86] on button "Edit" at bounding box center [1039, 91] width 47 height 18
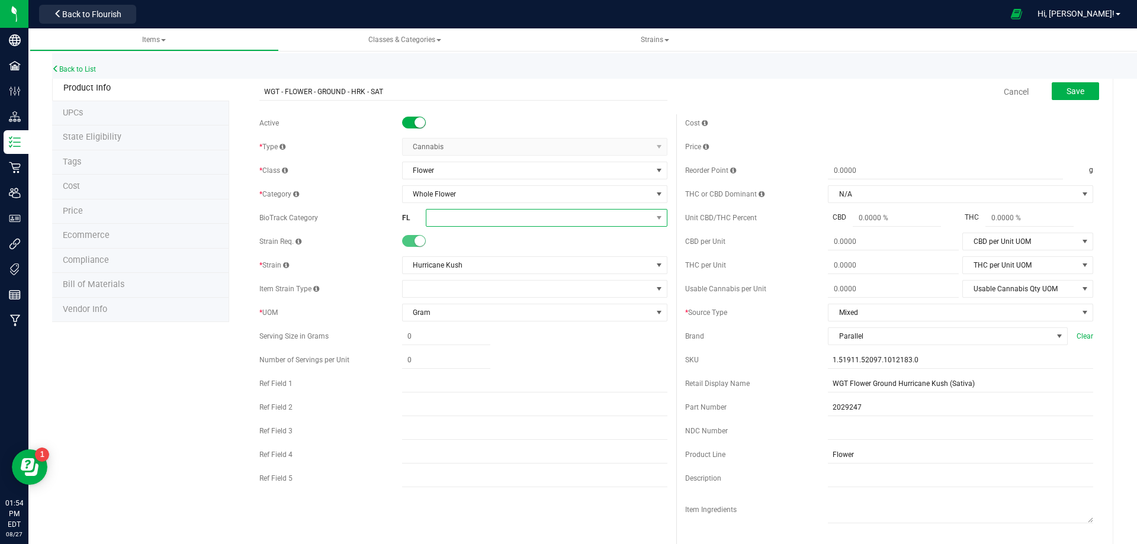
click at [450, 211] on span at bounding box center [539, 218] width 226 height 17
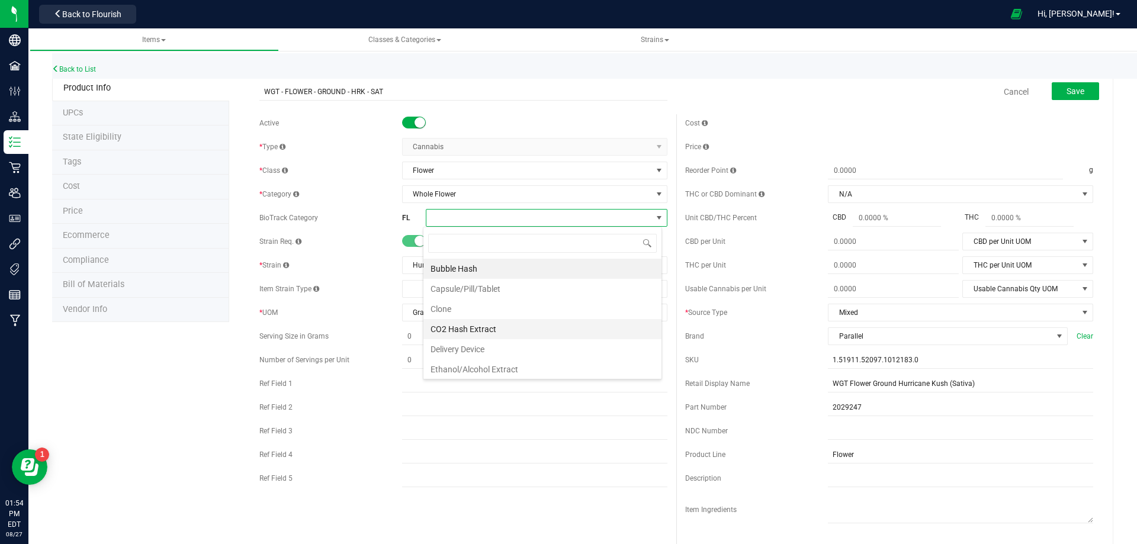
scroll to position [59, 0]
click at [456, 352] on li "Flower Lot" at bounding box center [542, 351] width 238 height 20
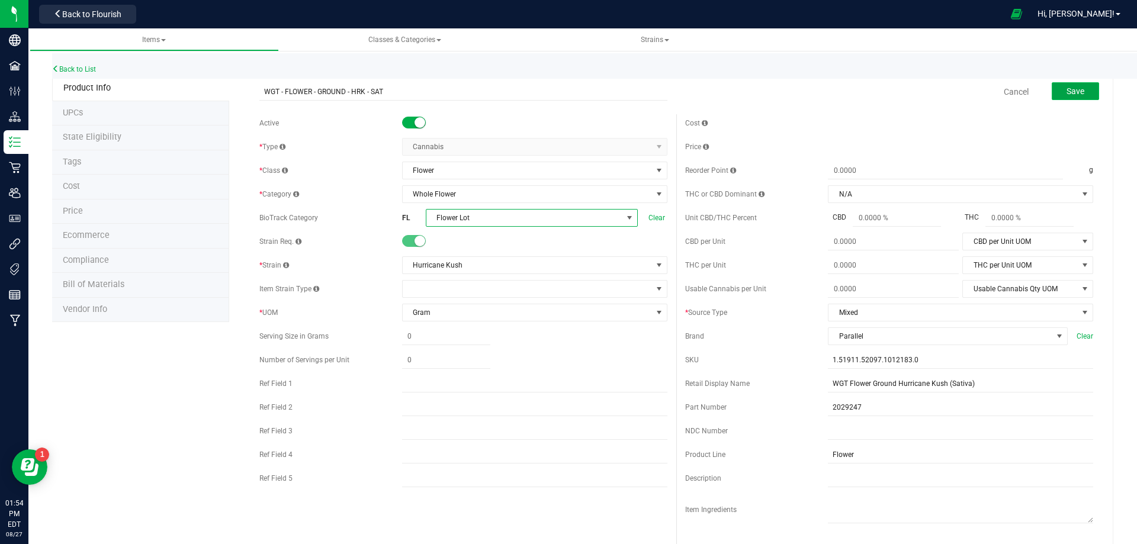
click at [1067, 87] on span "Save" at bounding box center [1076, 90] width 18 height 9
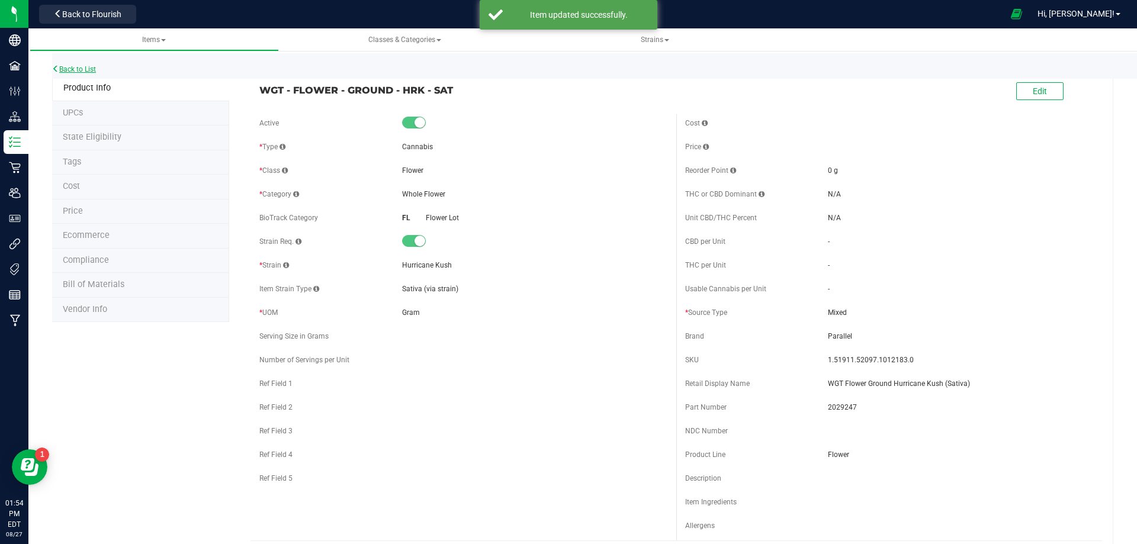
click at [82, 72] on link "Back to List" at bounding box center [74, 69] width 44 height 8
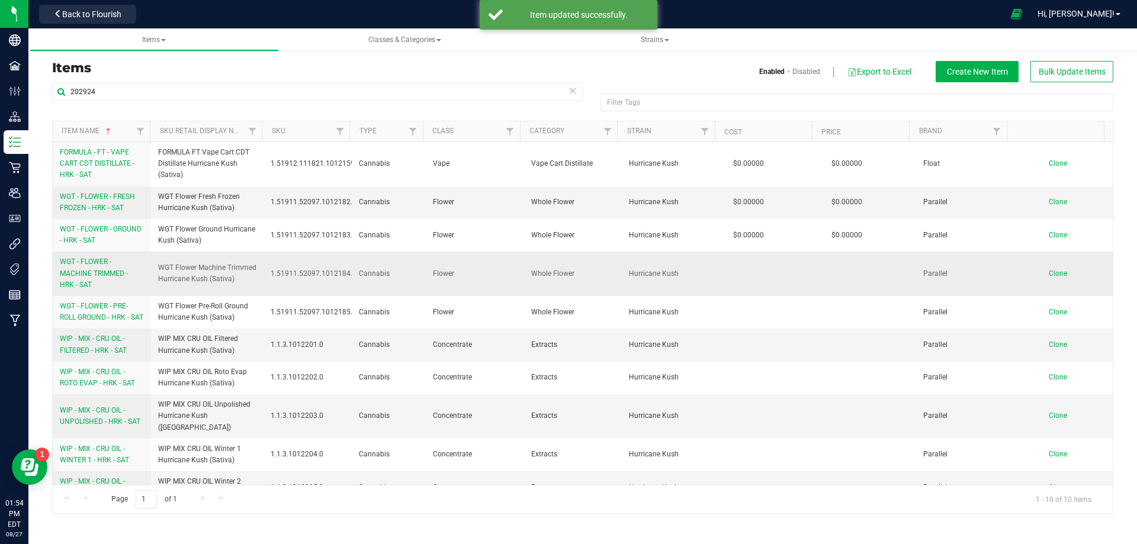
click at [106, 280] on link "WGT - FLOWER - MACHINE TRIMMED - HRK - SAT" at bounding box center [102, 273] width 84 height 34
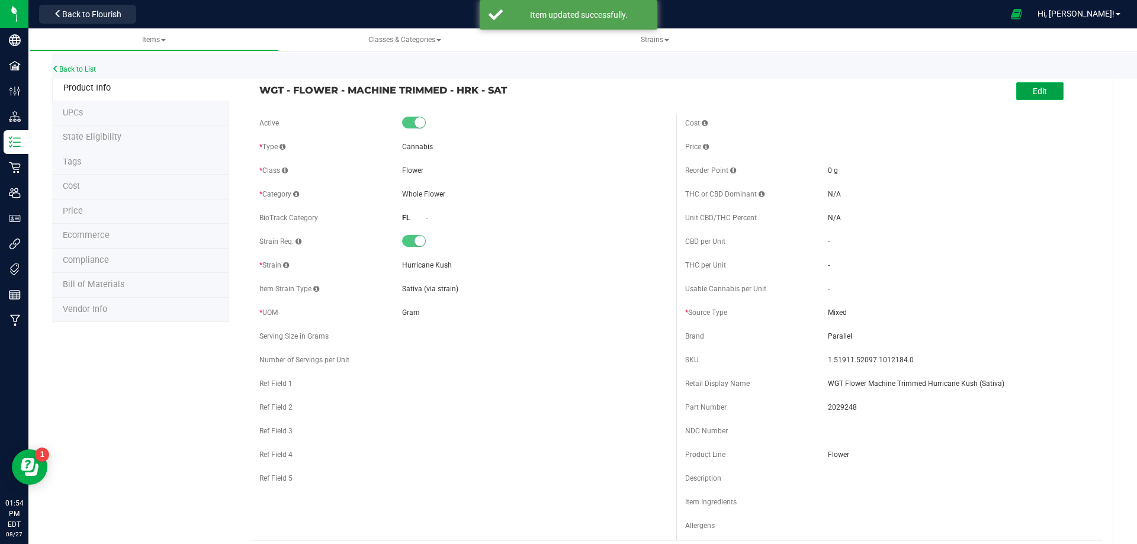
click at [1045, 90] on button "Edit" at bounding box center [1039, 91] width 47 height 18
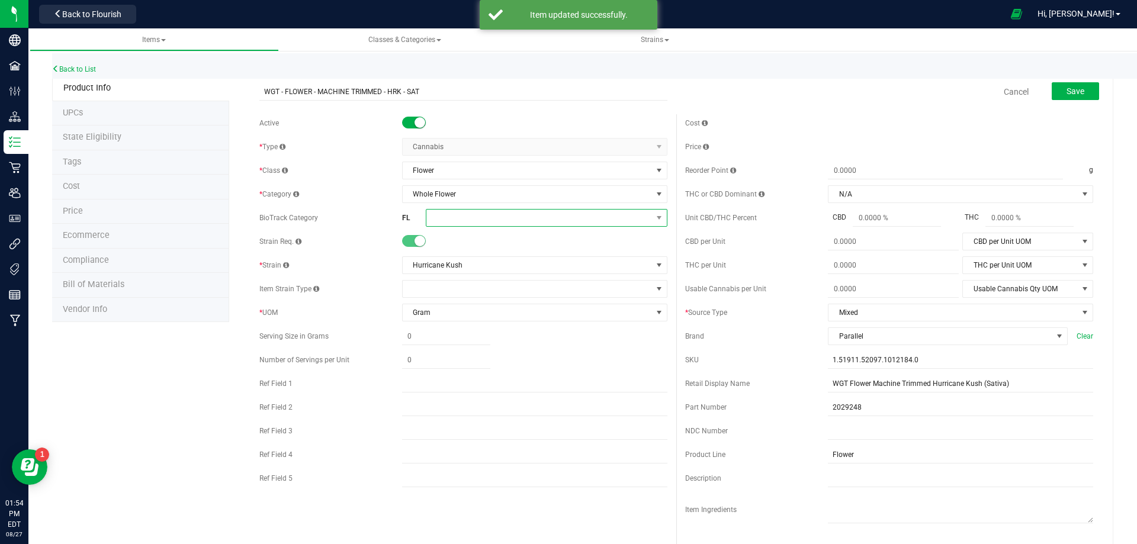
click at [452, 214] on span at bounding box center [539, 218] width 226 height 17
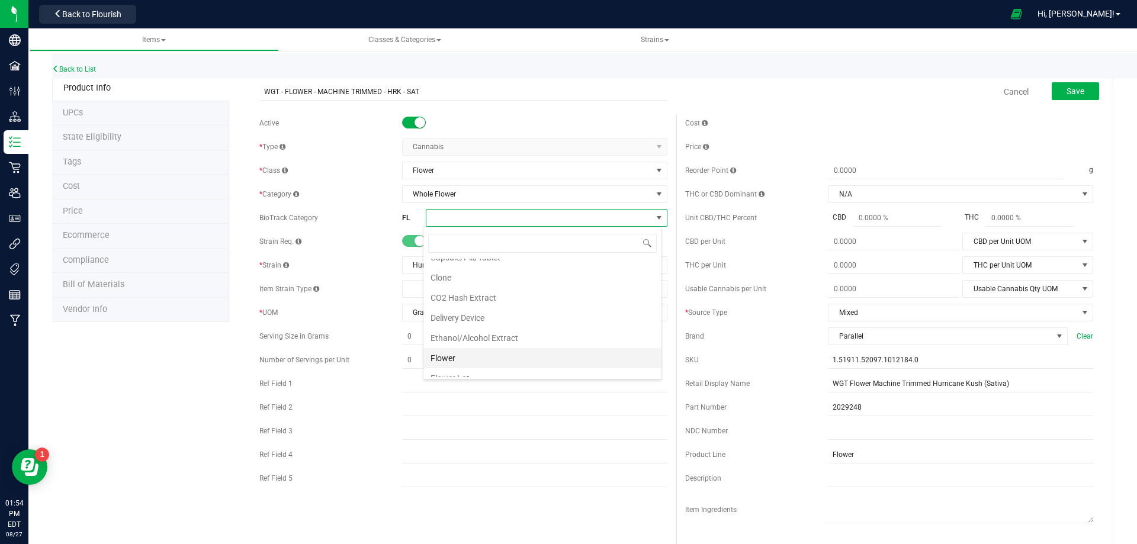
scroll to position [59, 0]
drag, startPoint x: 463, startPoint y: 351, endPoint x: 514, endPoint y: 288, distance: 80.5
click at [463, 350] on li "Flower Lot" at bounding box center [542, 351] width 238 height 20
drag, startPoint x: 493, startPoint y: 220, endPoint x: 496, endPoint y: 226, distance: 6.6
click at [493, 220] on span at bounding box center [539, 218] width 226 height 17
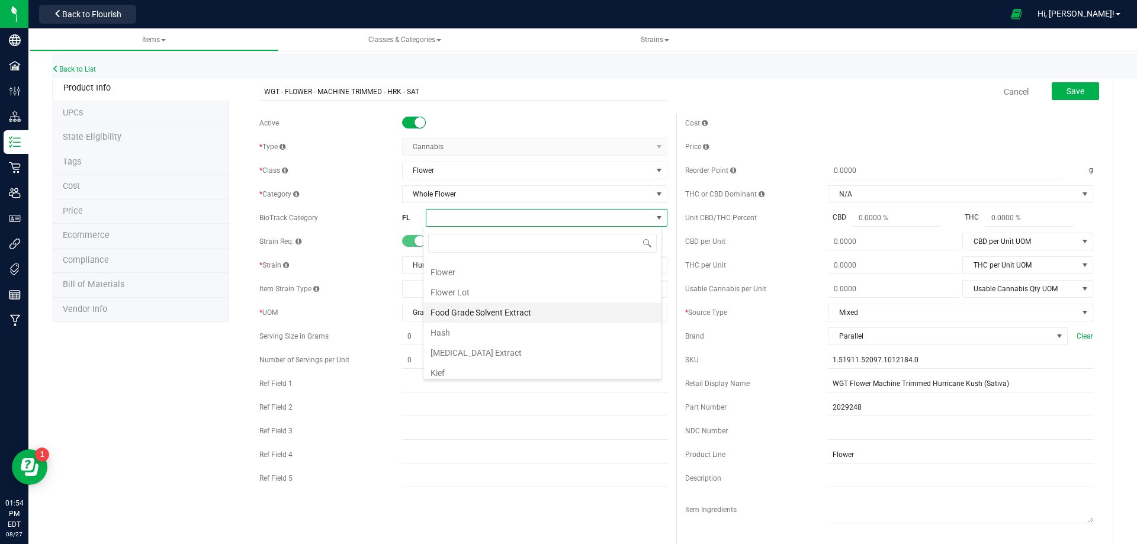
scroll to position [118, 0]
drag, startPoint x: 474, startPoint y: 297, endPoint x: 483, endPoint y: 291, distance: 11.2
click at [474, 296] on li "Flower Lot" at bounding box center [542, 291] width 238 height 20
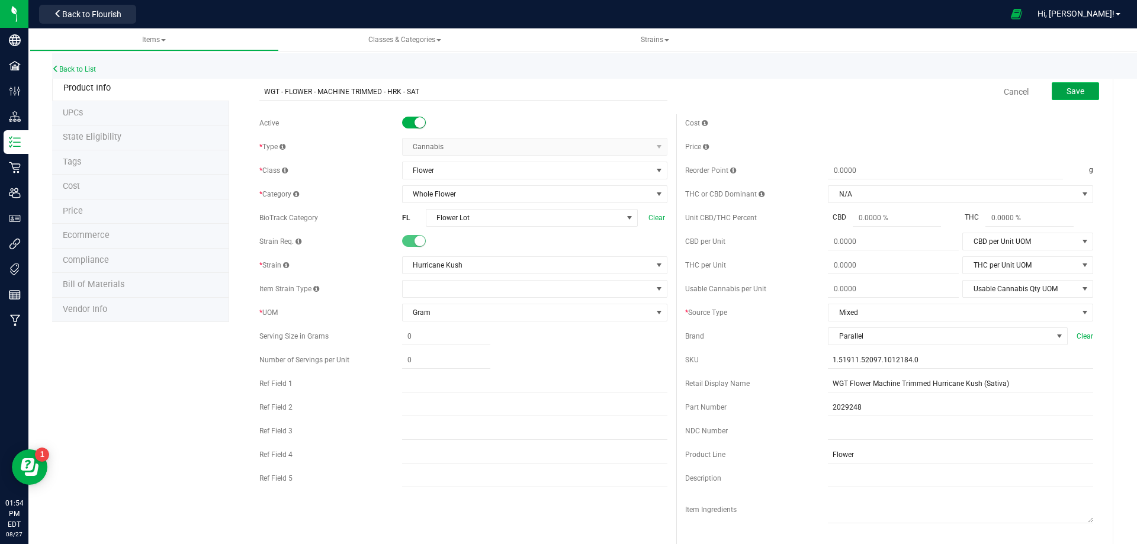
click at [1071, 94] on span "Save" at bounding box center [1076, 90] width 18 height 9
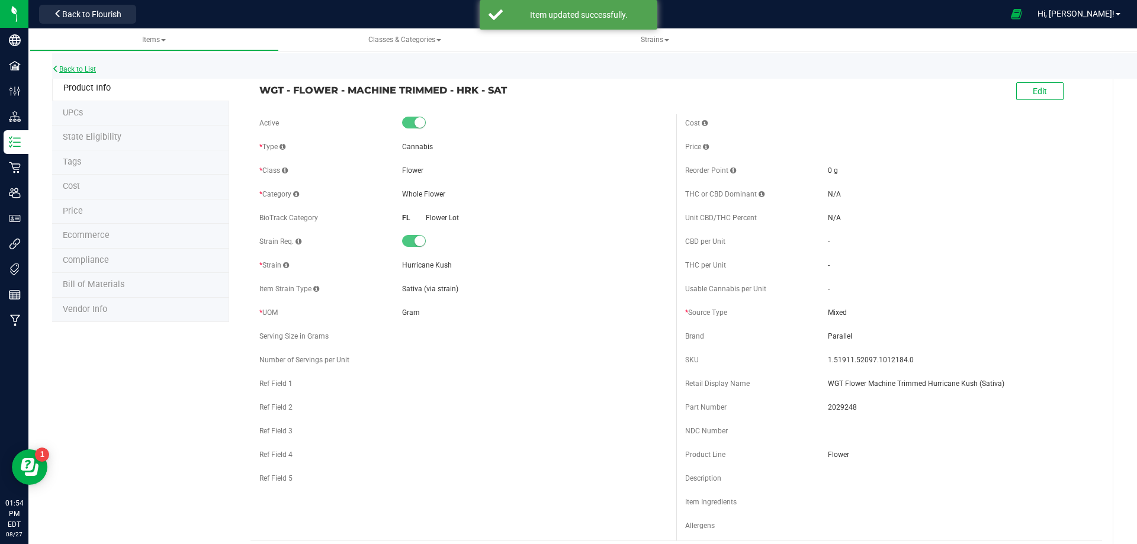
click at [82, 67] on link "Back to List" at bounding box center [74, 69] width 44 height 8
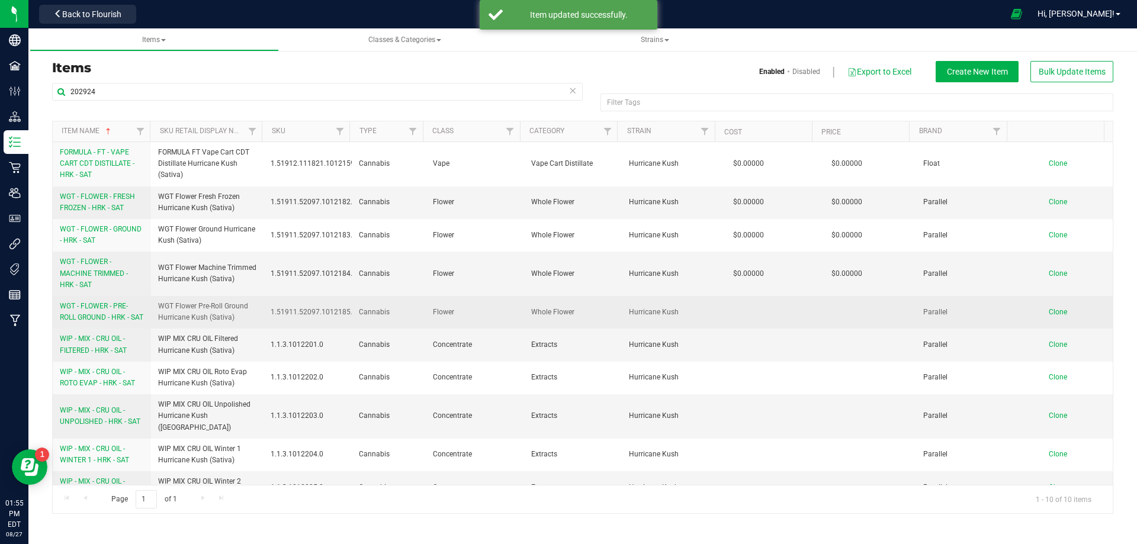
click at [85, 321] on span "WGT - FLOWER - PRE-ROLL GROUND - HRK - SAT" at bounding box center [102, 312] width 84 height 20
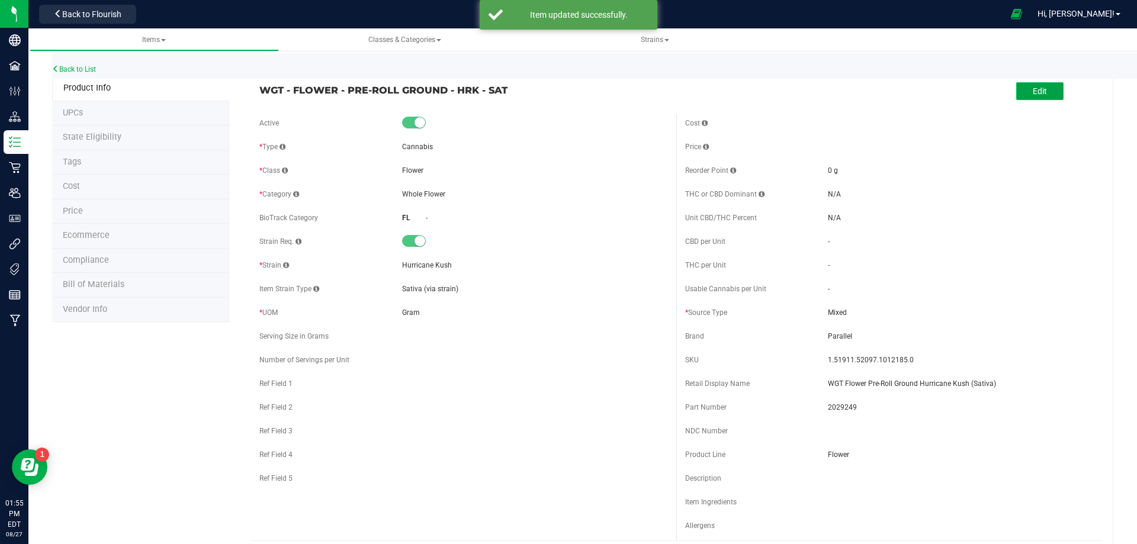
click at [1039, 89] on button "Edit" at bounding box center [1039, 91] width 47 height 18
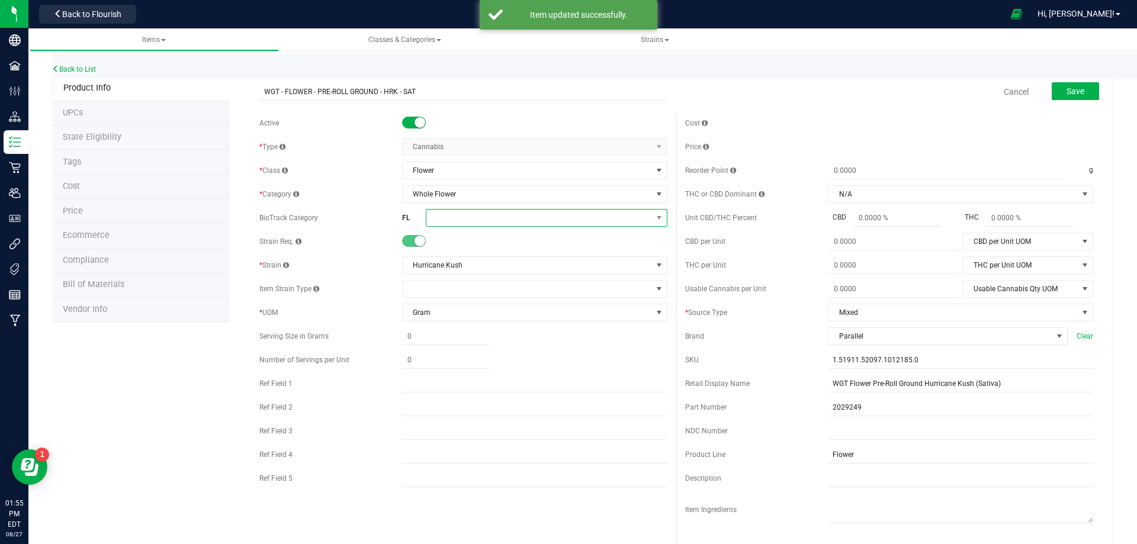
click at [458, 224] on span at bounding box center [539, 218] width 226 height 17
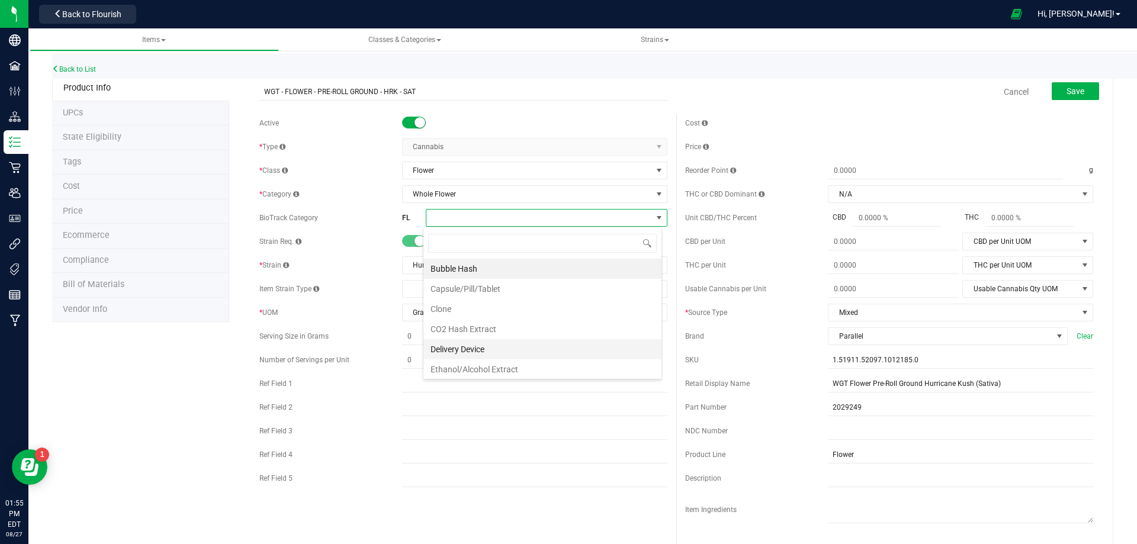
scroll to position [59, 0]
click at [482, 349] on li "Flower Lot" at bounding box center [542, 351] width 238 height 20
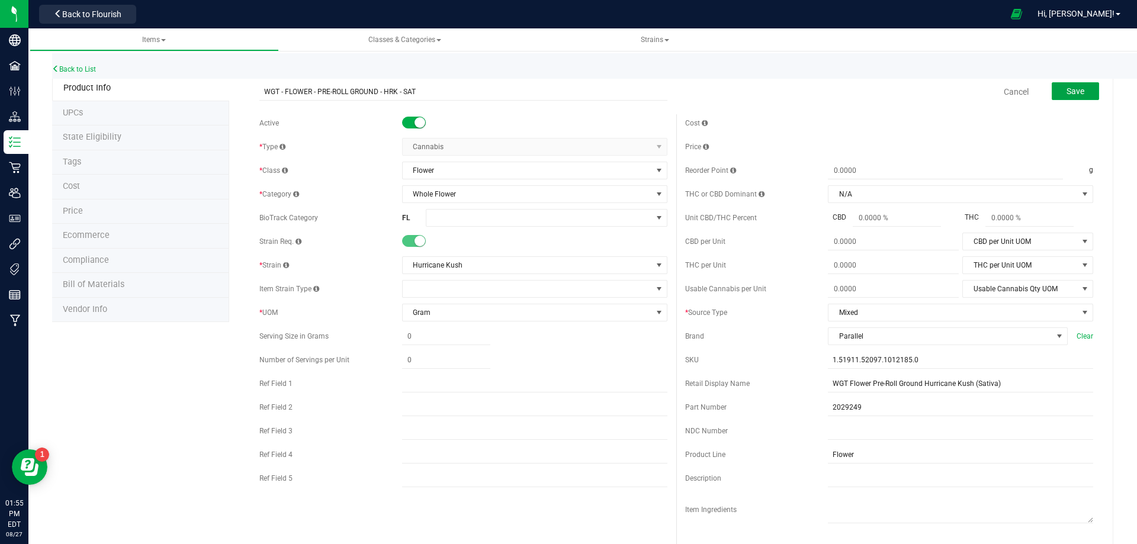
drag, startPoint x: 1064, startPoint y: 89, endPoint x: 1025, endPoint y: 108, distance: 43.4
click at [1067, 89] on span "Save" at bounding box center [1076, 90] width 18 height 9
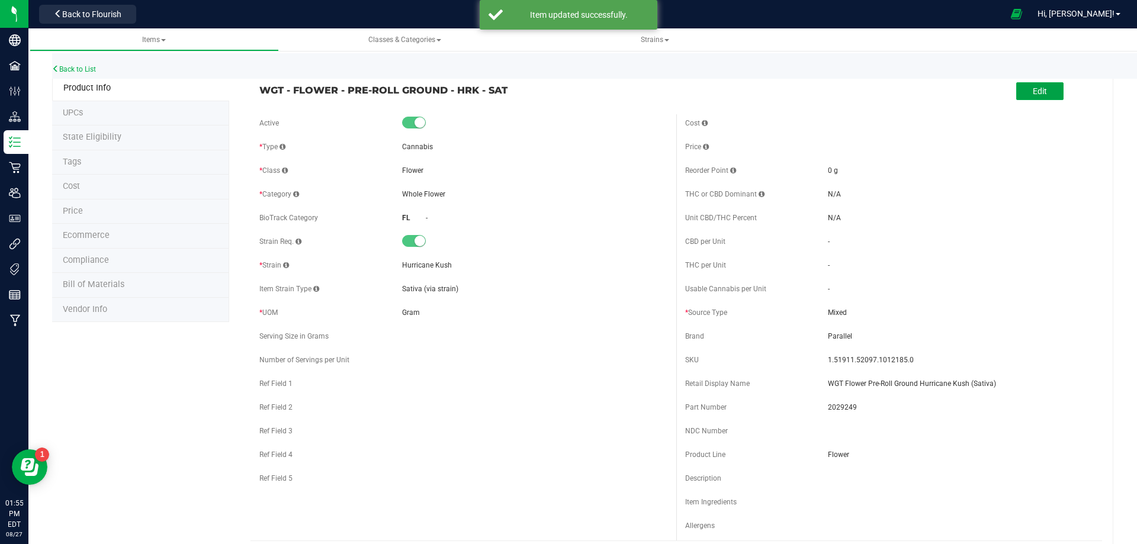
drag, startPoint x: 1033, startPoint y: 89, endPoint x: 851, endPoint y: 165, distance: 197.2
click at [1033, 89] on span "Edit" at bounding box center [1040, 90] width 14 height 9
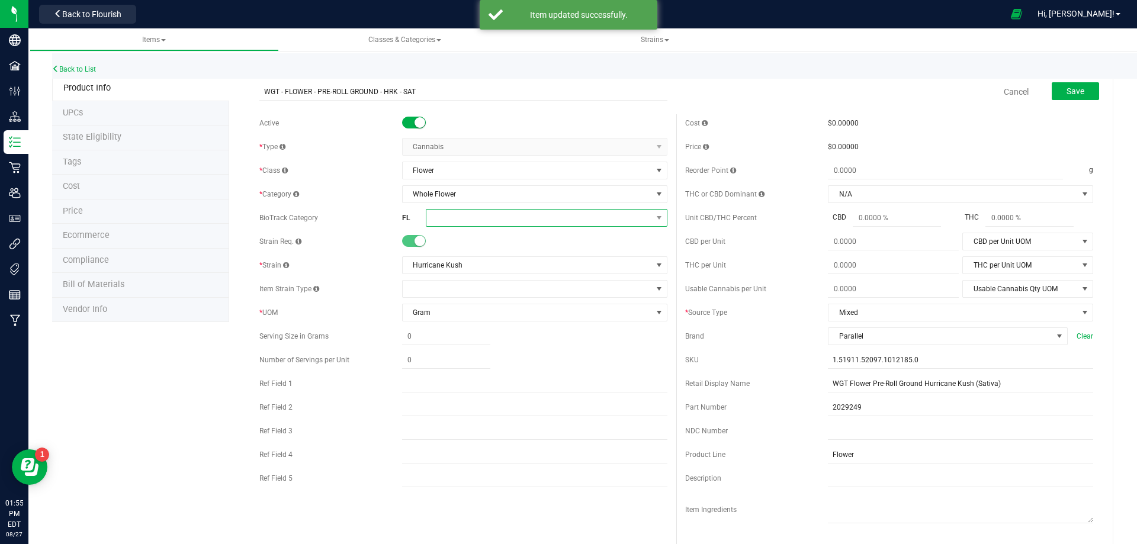
click at [493, 216] on span at bounding box center [539, 218] width 226 height 17
click at [470, 344] on li "Flower Lot" at bounding box center [542, 351] width 238 height 20
click at [484, 209] on span "Flower Lot" at bounding box center [532, 218] width 212 height 18
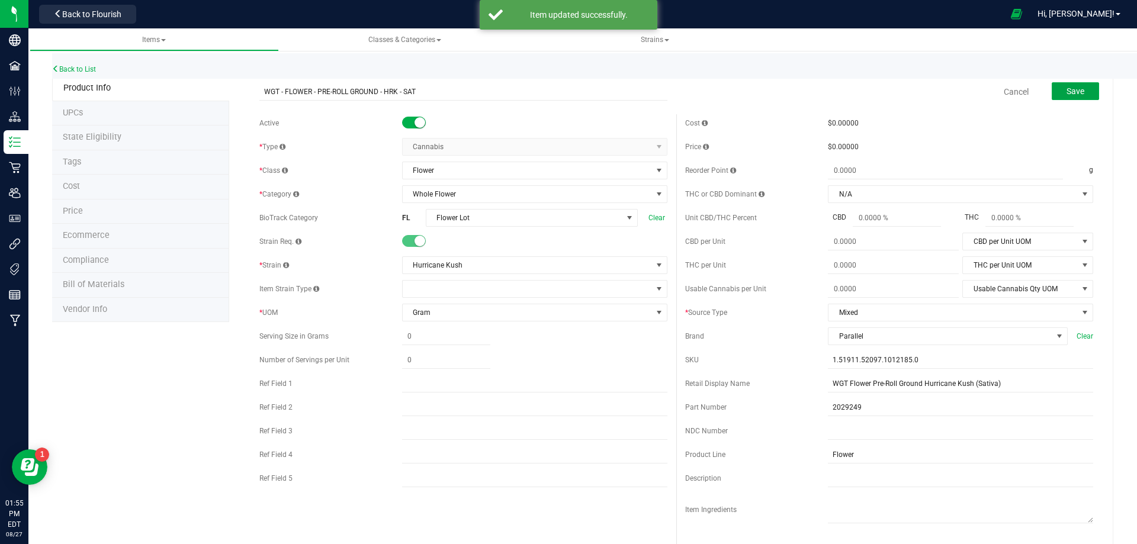
drag, startPoint x: 1064, startPoint y: 88, endPoint x: 740, endPoint y: 118, distance: 325.9
click at [1067, 89] on span "Save" at bounding box center [1076, 90] width 18 height 9
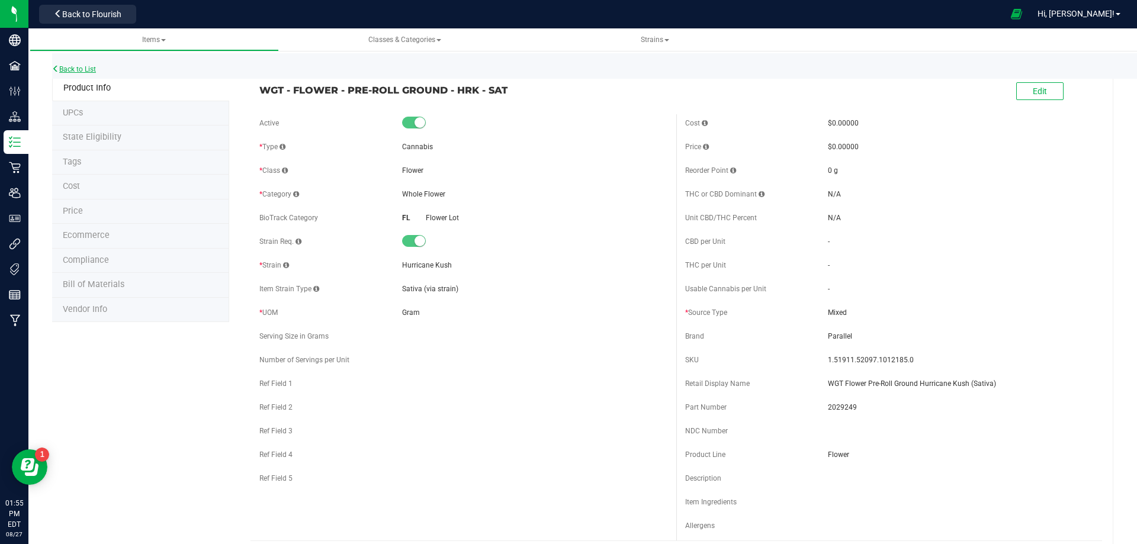
click at [69, 69] on link "Back to List" at bounding box center [74, 69] width 44 height 8
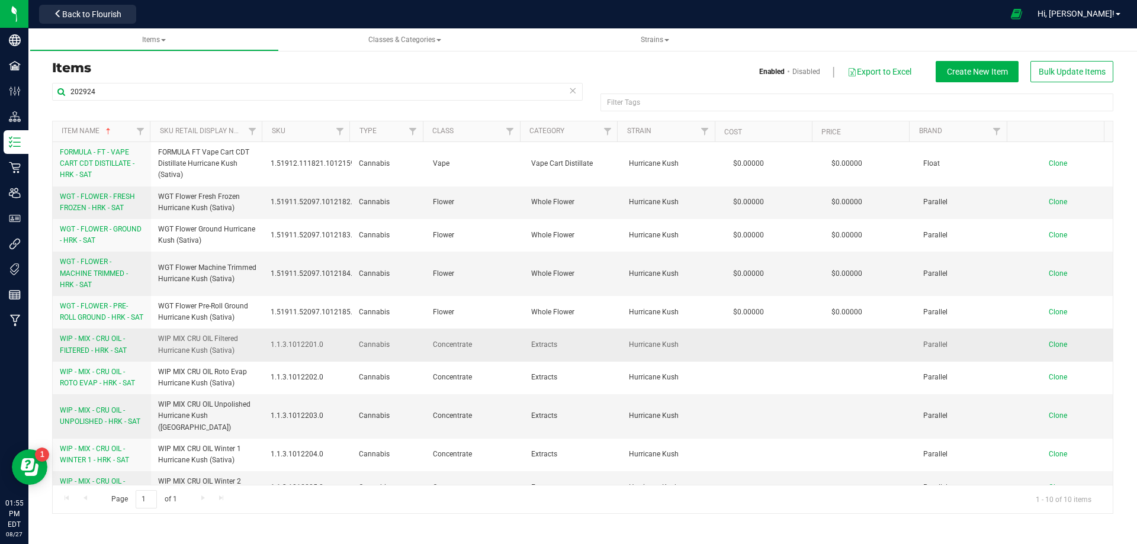
click at [95, 354] on span "WIP - MIX - CRU OIL - FILTERED - HRK - SAT" at bounding box center [93, 345] width 67 height 20
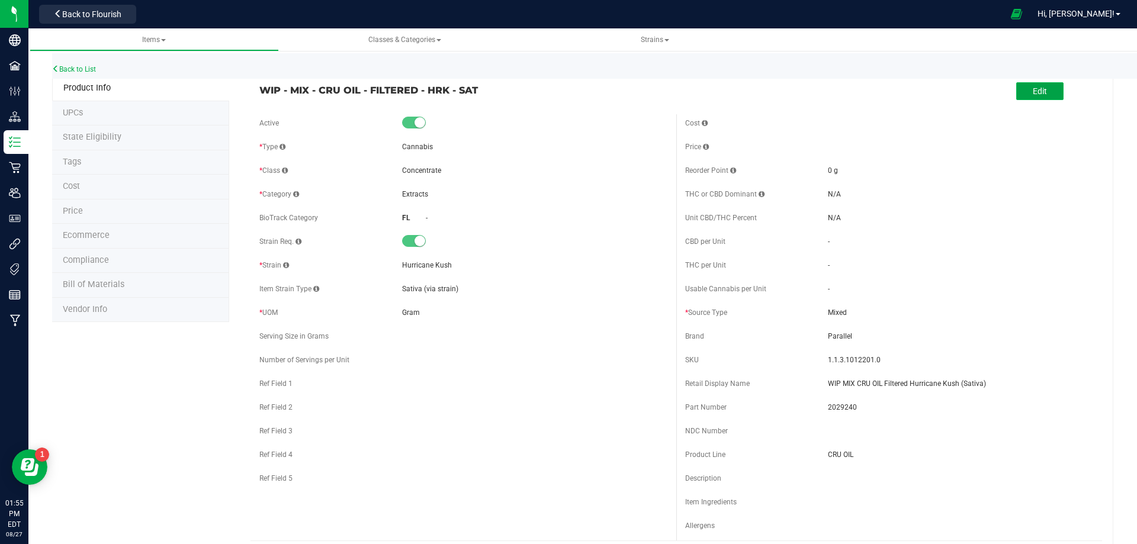
click at [1026, 98] on button "Edit" at bounding box center [1039, 91] width 47 height 18
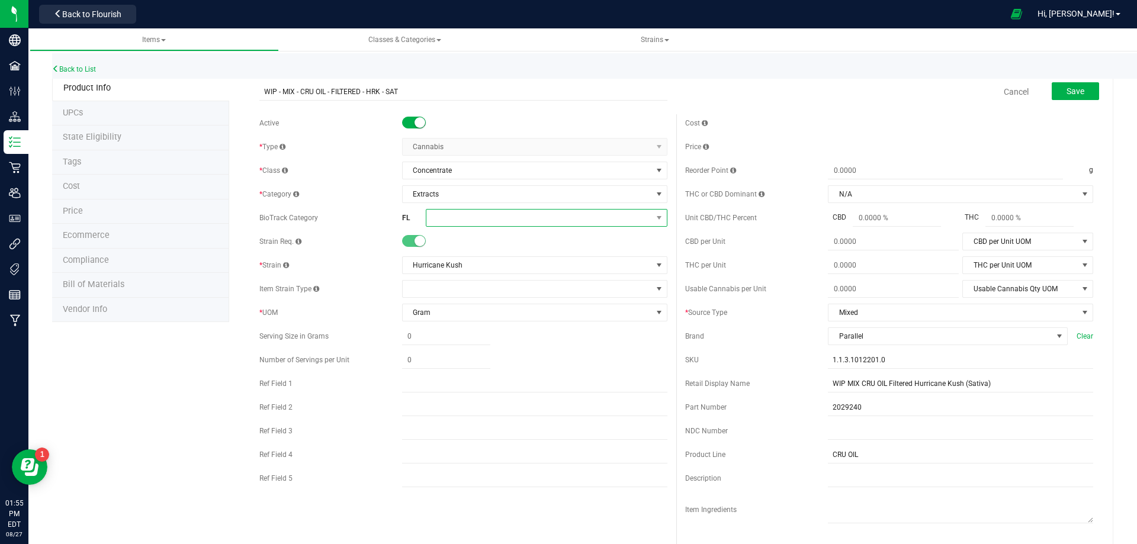
click at [464, 220] on span at bounding box center [539, 218] width 226 height 17
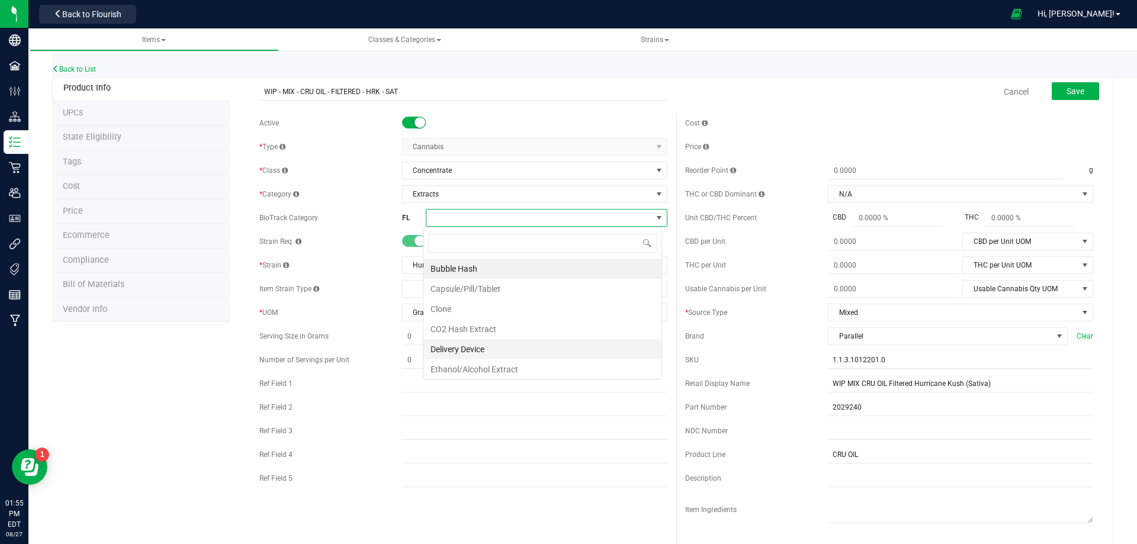
scroll to position [18, 239]
click at [477, 375] on li "Ethanol/Alcohol Extract" at bounding box center [542, 370] width 238 height 20
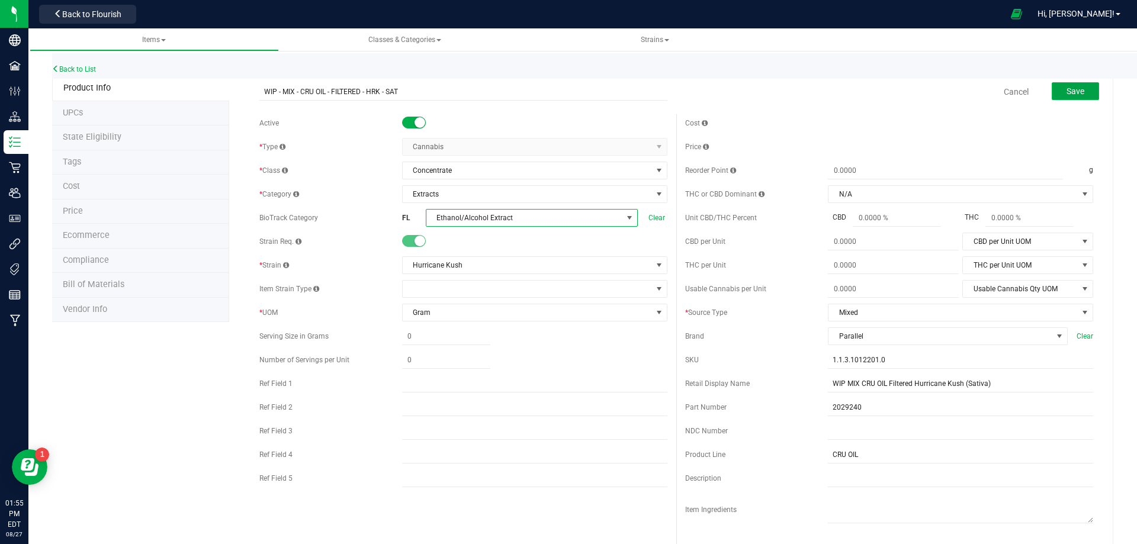
click at [1053, 96] on button "Save" at bounding box center [1075, 91] width 47 height 18
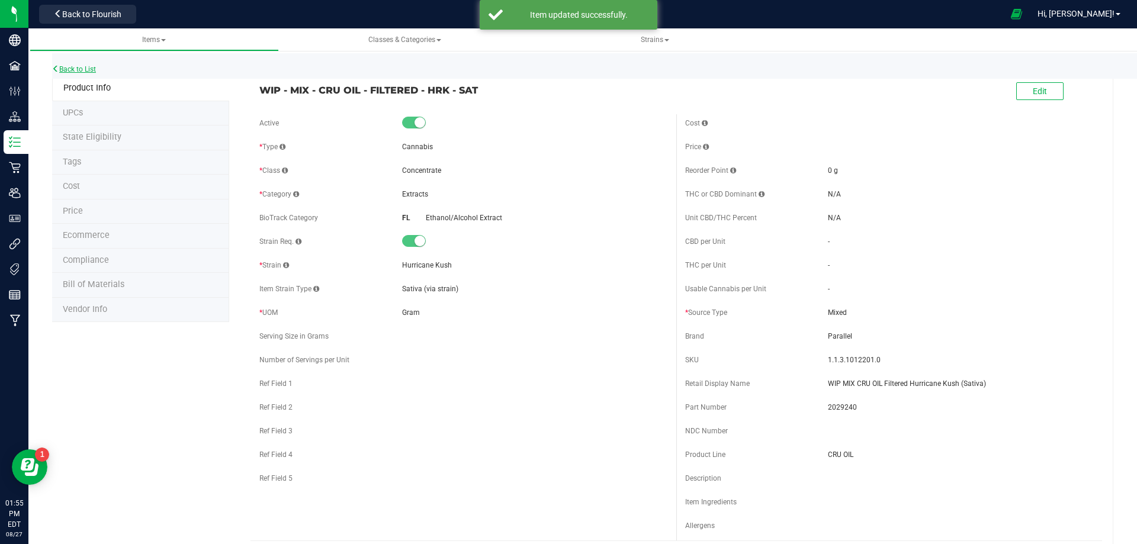
click at [67, 69] on link "Back to List" at bounding box center [74, 69] width 44 height 8
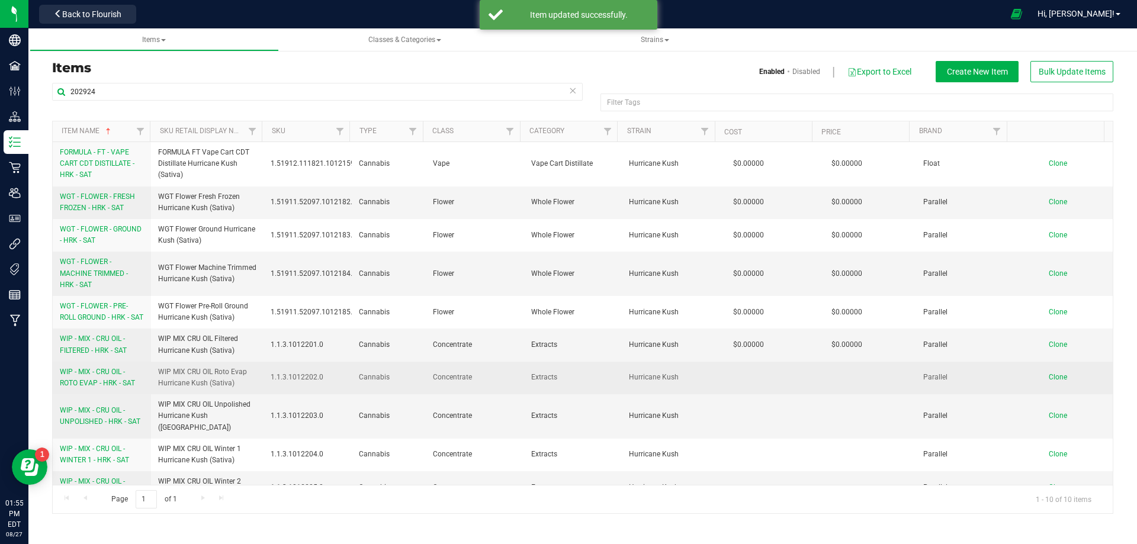
click at [85, 387] on span "WIP - MIX - CRU OIL - ROTO EVAP - HRK - SAT" at bounding box center [97, 378] width 75 height 20
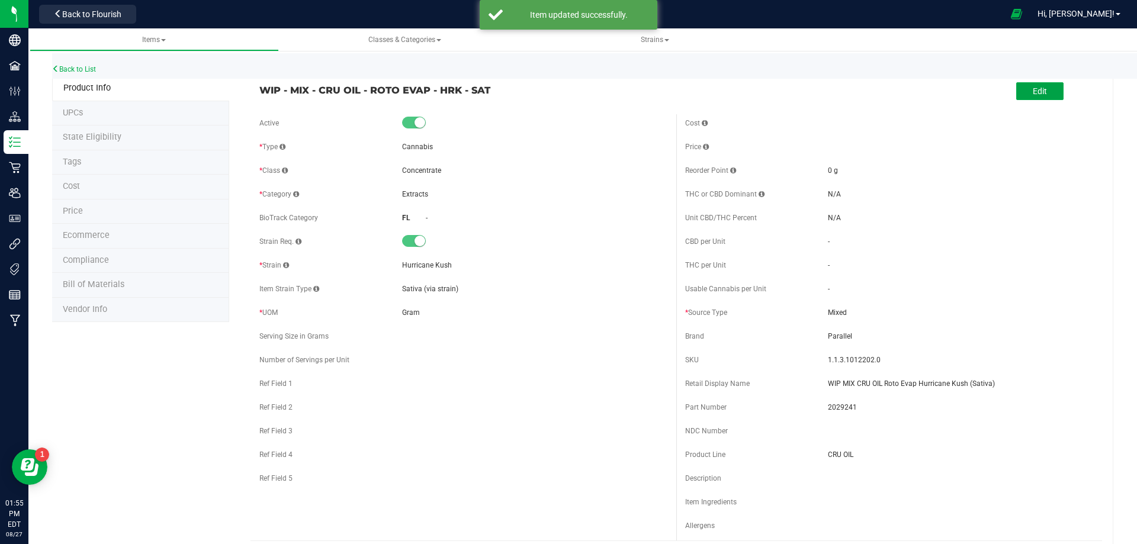
drag, startPoint x: 1039, startPoint y: 91, endPoint x: 1021, endPoint y: 103, distance: 21.9
click at [1039, 92] on button "Edit" at bounding box center [1039, 91] width 47 height 18
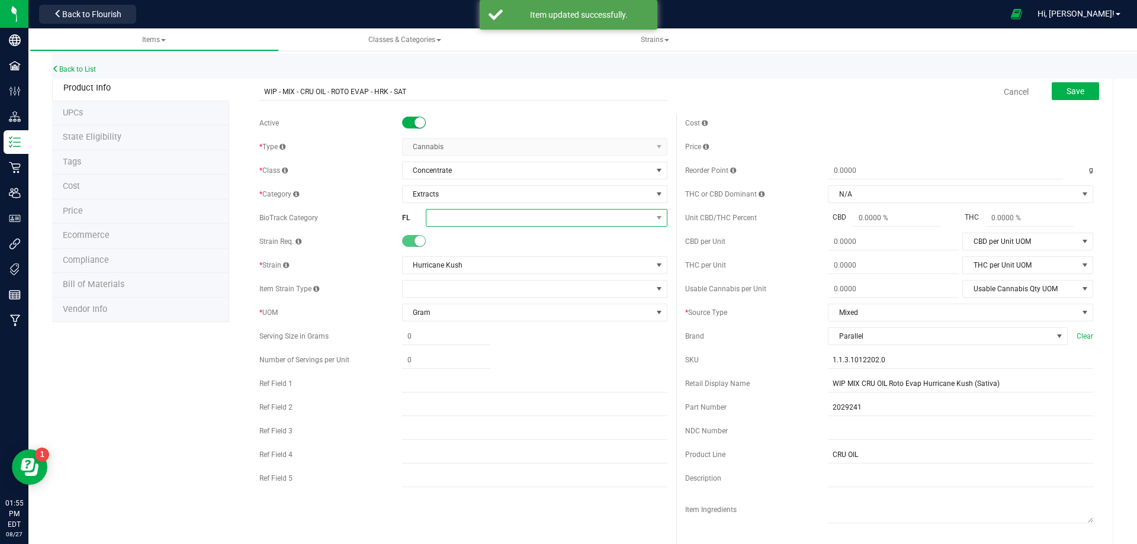
click at [460, 219] on span at bounding box center [539, 218] width 226 height 17
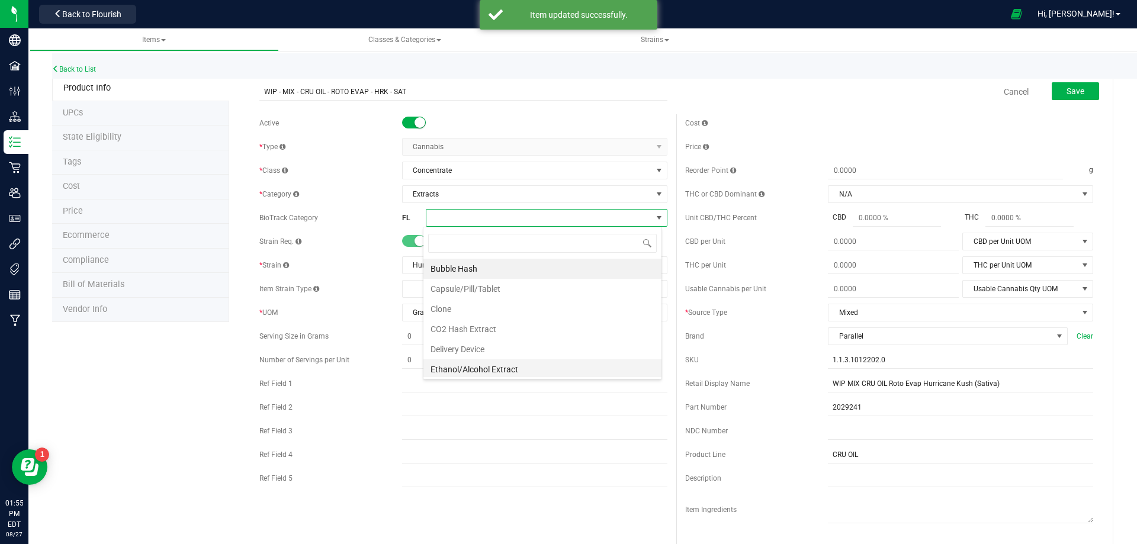
scroll to position [18, 239]
click at [473, 368] on li "Ethanol/Alcohol Extract" at bounding box center [542, 370] width 238 height 20
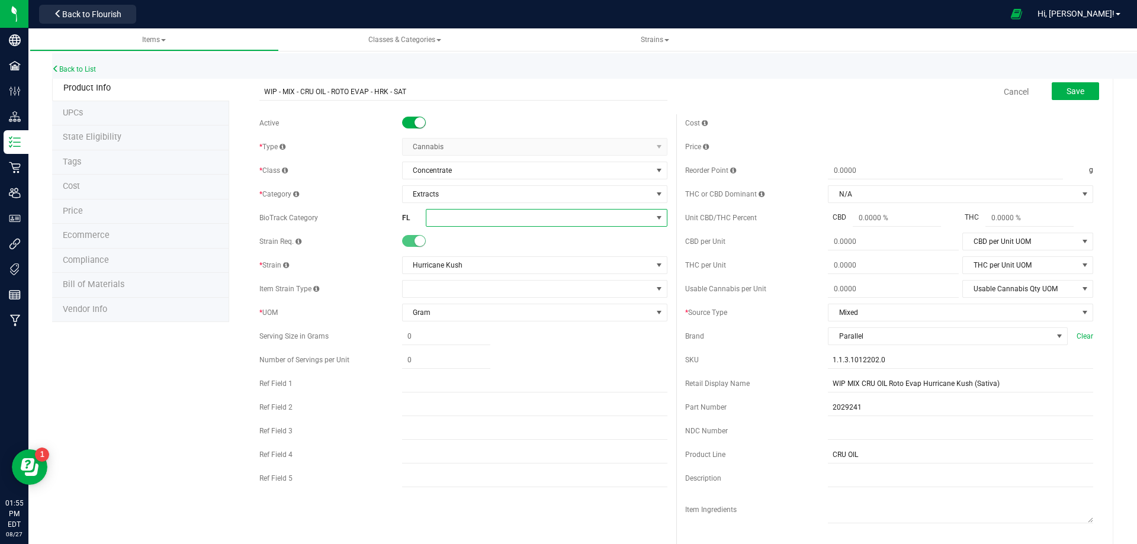
click at [459, 222] on span at bounding box center [539, 218] width 226 height 17
drag, startPoint x: 454, startPoint y: 372, endPoint x: 471, endPoint y: 364, distance: 19.4
click at [457, 372] on li "Ethanol/Alcohol Extract" at bounding box center [542, 370] width 238 height 20
click at [1086, 91] on button "Save" at bounding box center [1075, 91] width 47 height 18
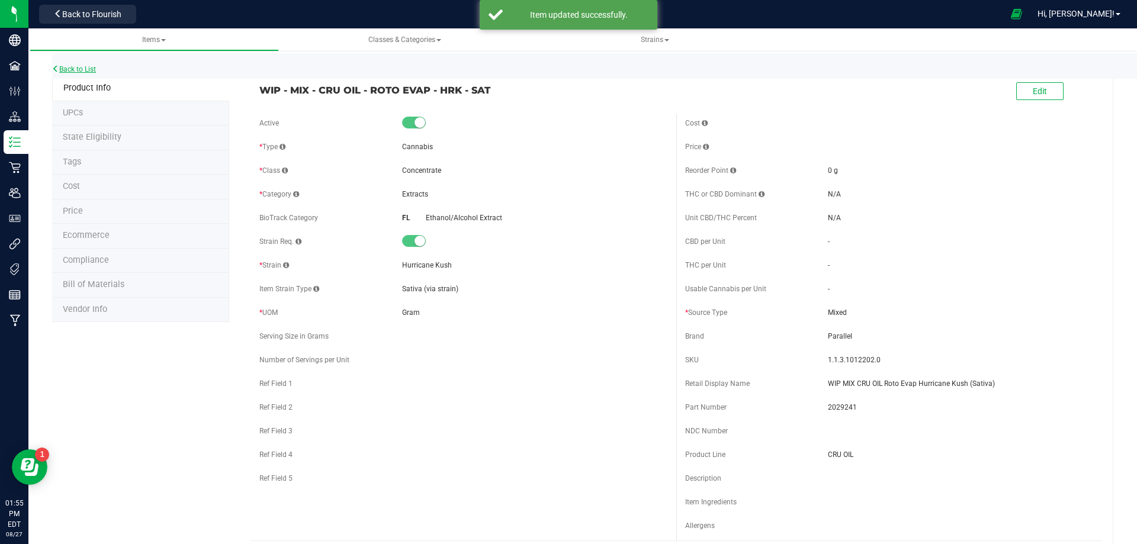
click at [81, 72] on link "Back to List" at bounding box center [74, 69] width 44 height 8
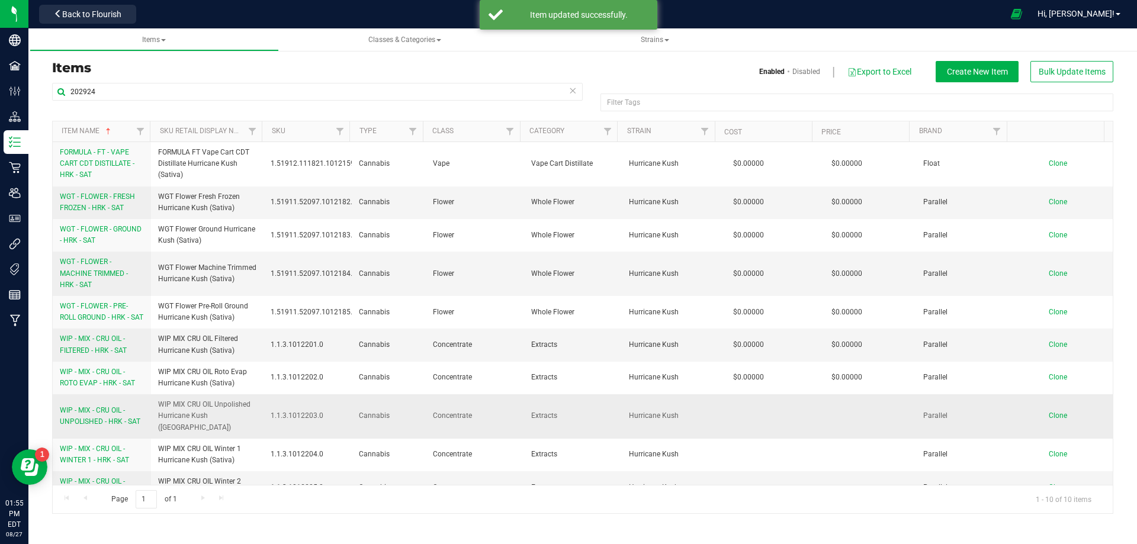
click at [95, 426] on span "WIP - MIX - CRU OIL - UNPOLISHED - HRK - SAT" at bounding box center [100, 416] width 81 height 20
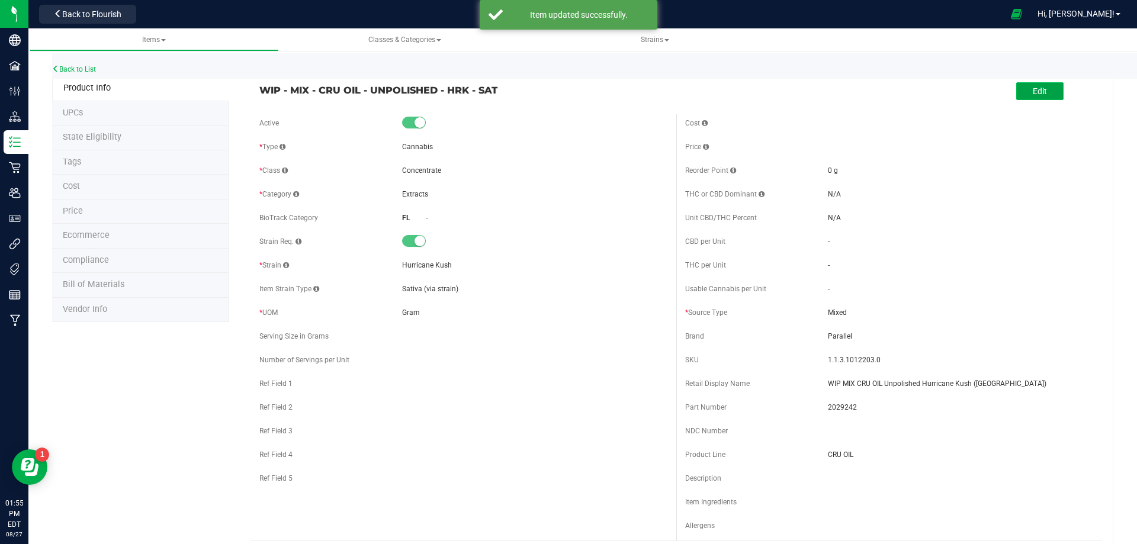
click at [1022, 95] on button "Edit" at bounding box center [1039, 91] width 47 height 18
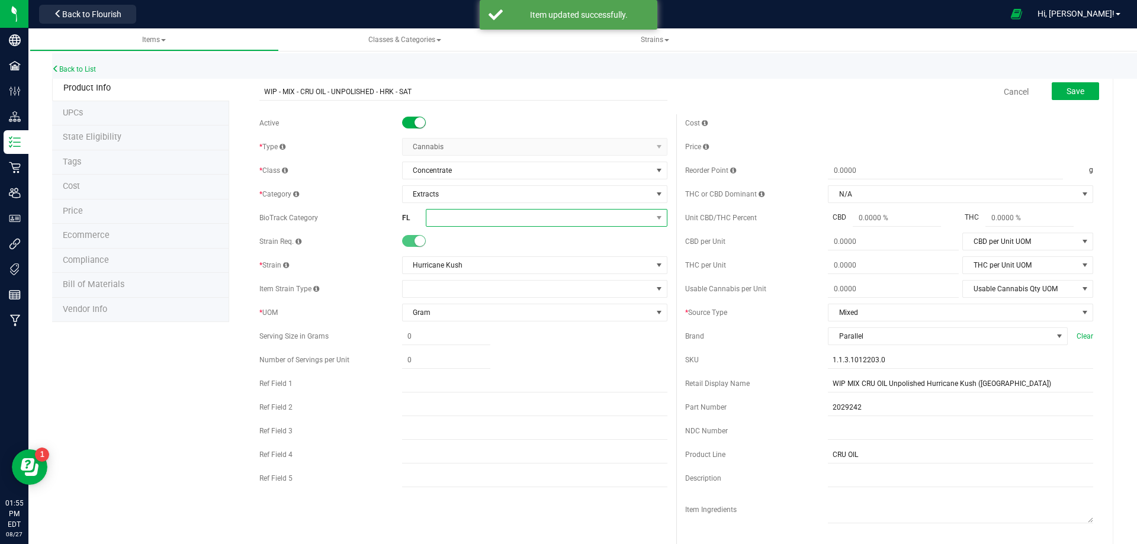
click at [466, 216] on span at bounding box center [539, 218] width 226 height 17
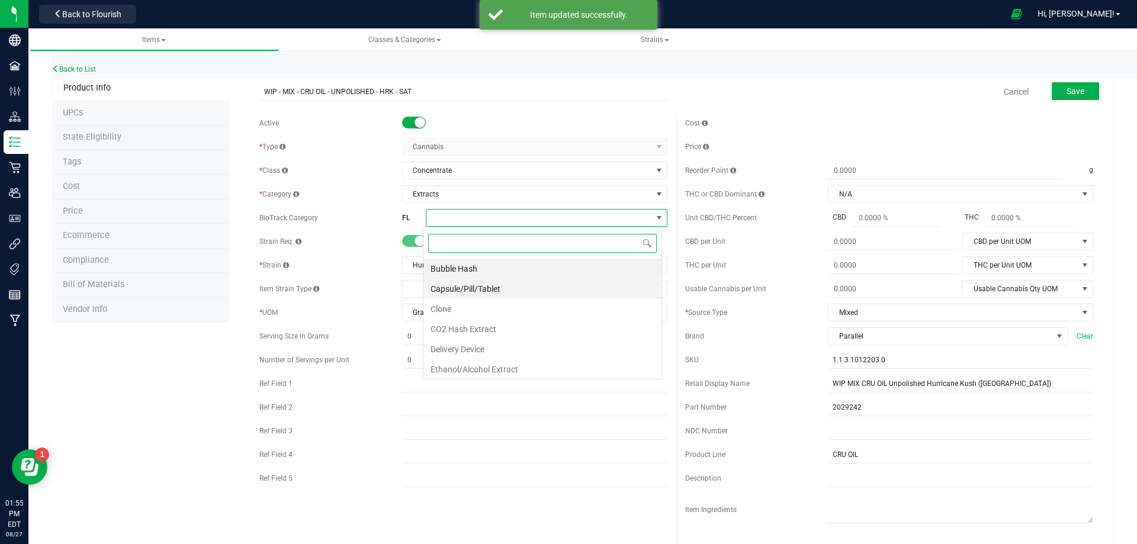
scroll to position [18, 239]
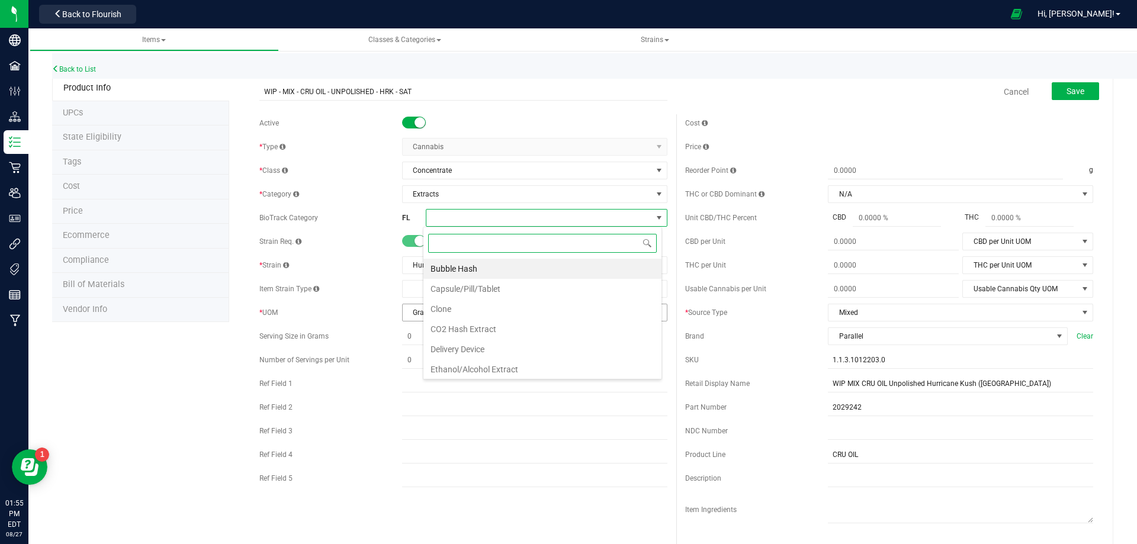
drag, startPoint x: 466, startPoint y: 377, endPoint x: 482, endPoint y: 318, distance: 60.6
click at [467, 377] on li "Ethanol/Alcohol Extract" at bounding box center [542, 370] width 238 height 20
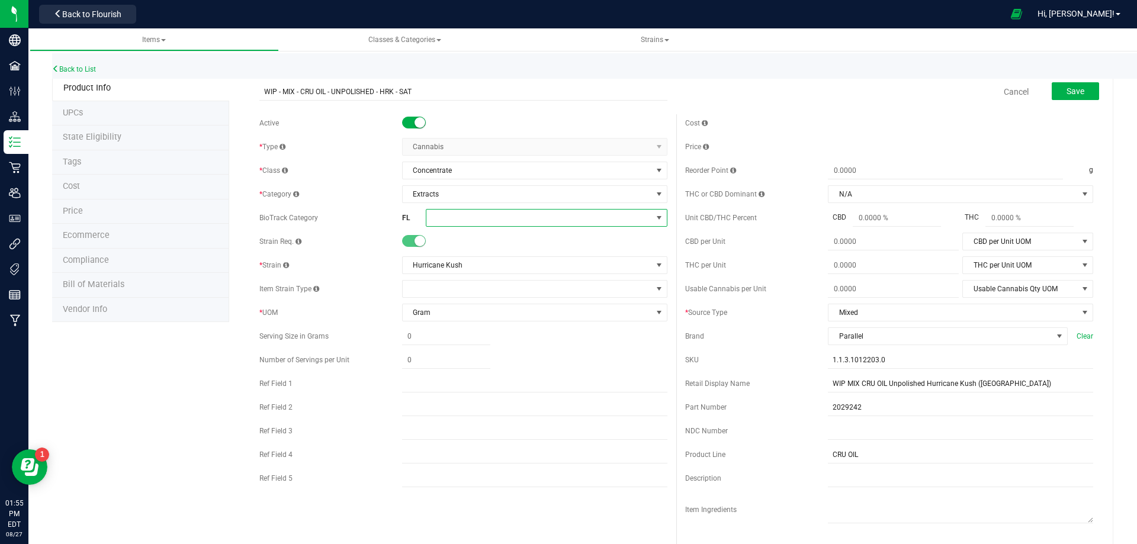
click at [482, 223] on span at bounding box center [539, 218] width 226 height 17
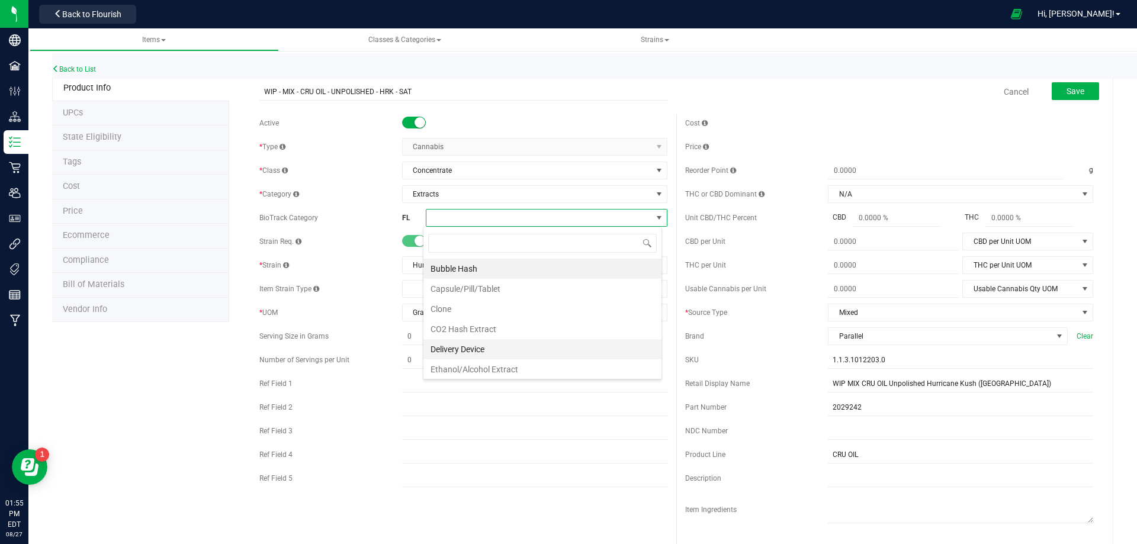
scroll to position [0, 0]
click at [485, 367] on li "Ethanol/Alcohol Extract" at bounding box center [542, 370] width 238 height 20
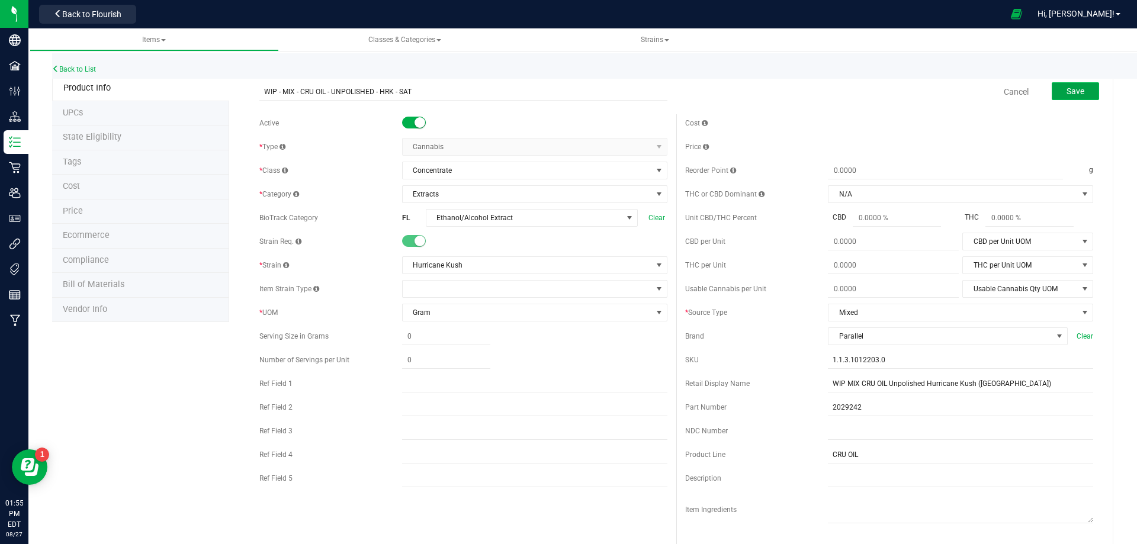
click at [1070, 92] on span "Save" at bounding box center [1076, 90] width 18 height 9
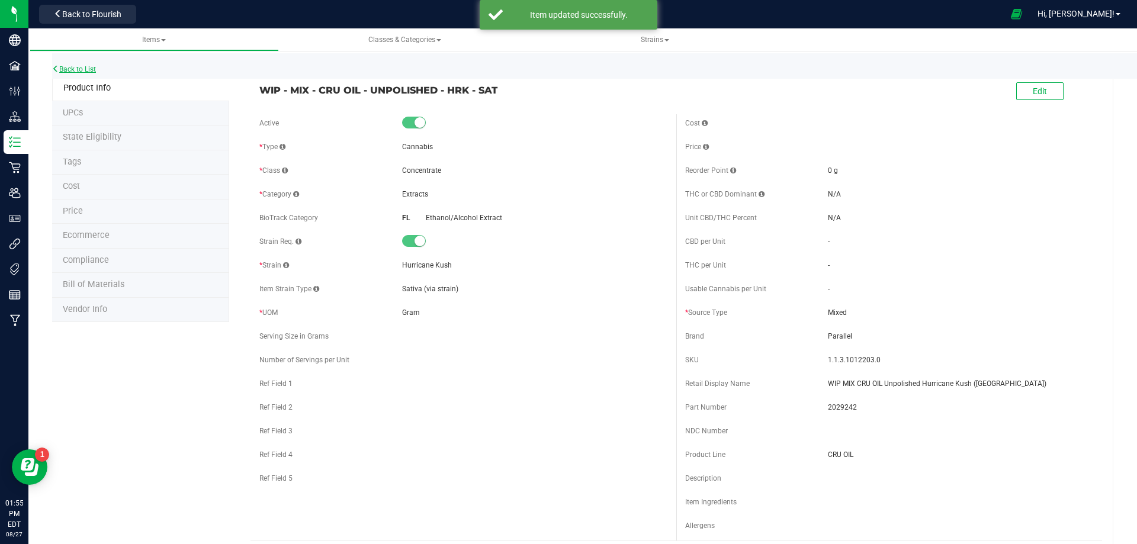
click at [86, 69] on link "Back to List" at bounding box center [74, 69] width 44 height 8
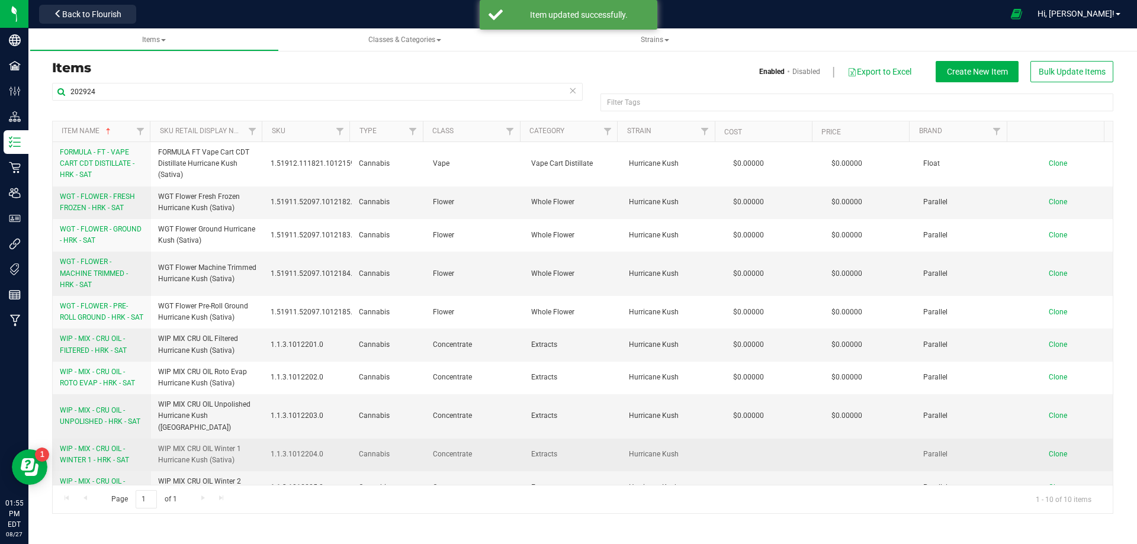
click at [102, 461] on span "WIP - MIX - CRU OIL - WINTER 1 - HRK - SAT" at bounding box center [94, 455] width 69 height 20
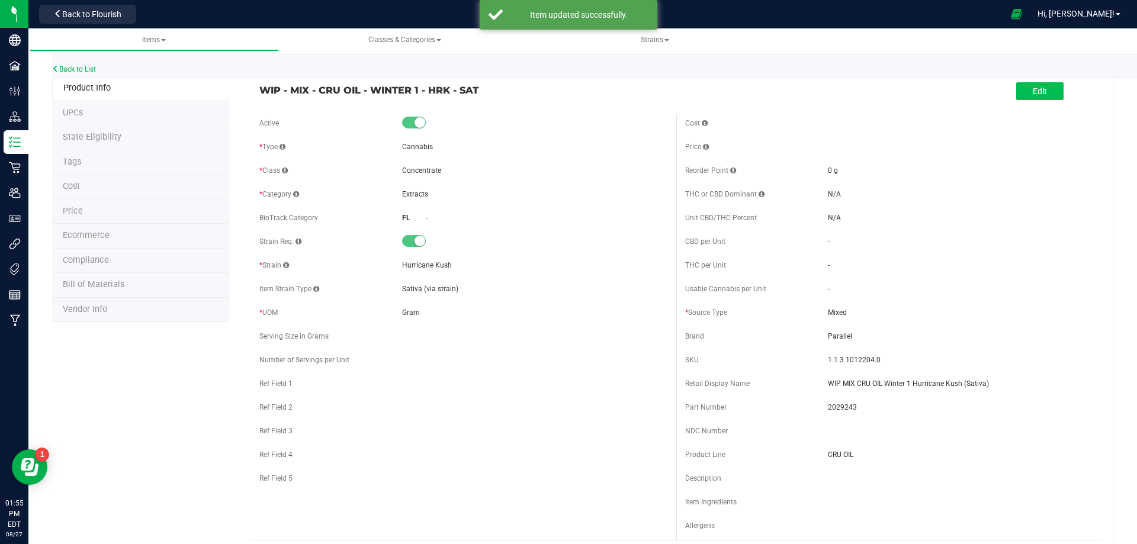
click at [1037, 94] on div "Edit" at bounding box center [1039, 92] width 47 height 24
click at [1036, 91] on span "Edit" at bounding box center [1040, 90] width 14 height 9
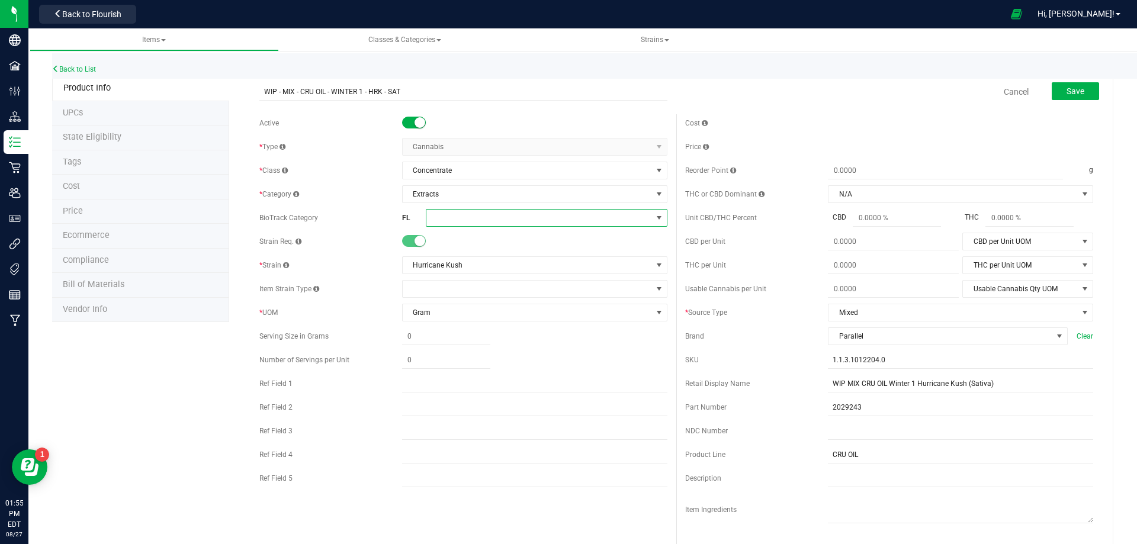
click at [458, 217] on span at bounding box center [539, 218] width 226 height 17
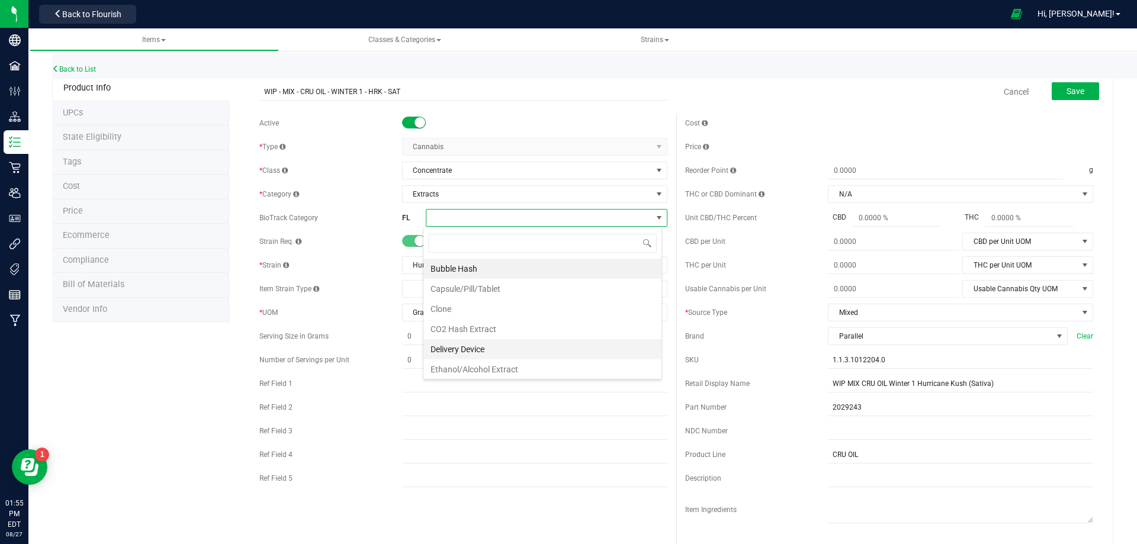
scroll to position [59211, 58989]
click at [509, 373] on li "Ethanol/Alcohol Extract" at bounding box center [542, 370] width 238 height 20
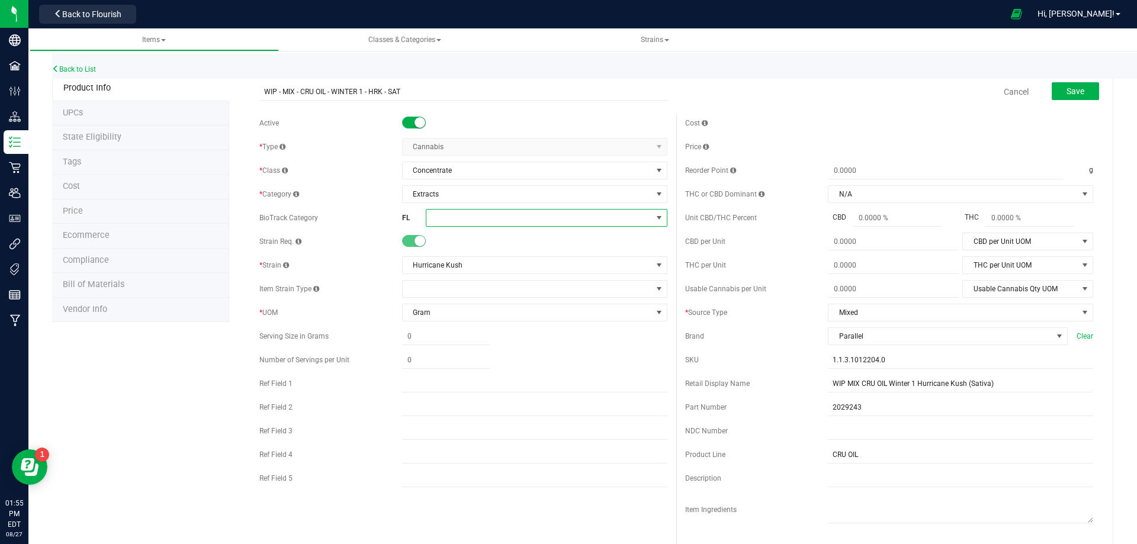
click at [505, 219] on span at bounding box center [539, 218] width 226 height 17
drag, startPoint x: 513, startPoint y: 373, endPoint x: 657, endPoint y: 342, distance: 147.9
click at [514, 374] on li "Ethanol/Alcohol Extract" at bounding box center [542, 370] width 238 height 20
click at [1067, 90] on span "Save" at bounding box center [1076, 90] width 18 height 9
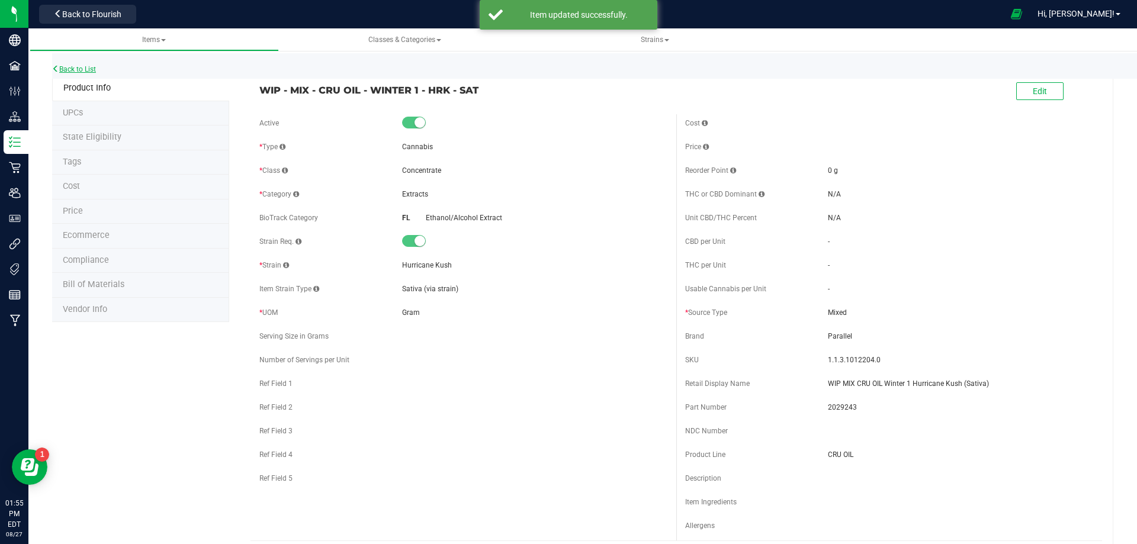
click at [75, 71] on link "Back to List" at bounding box center [74, 69] width 44 height 8
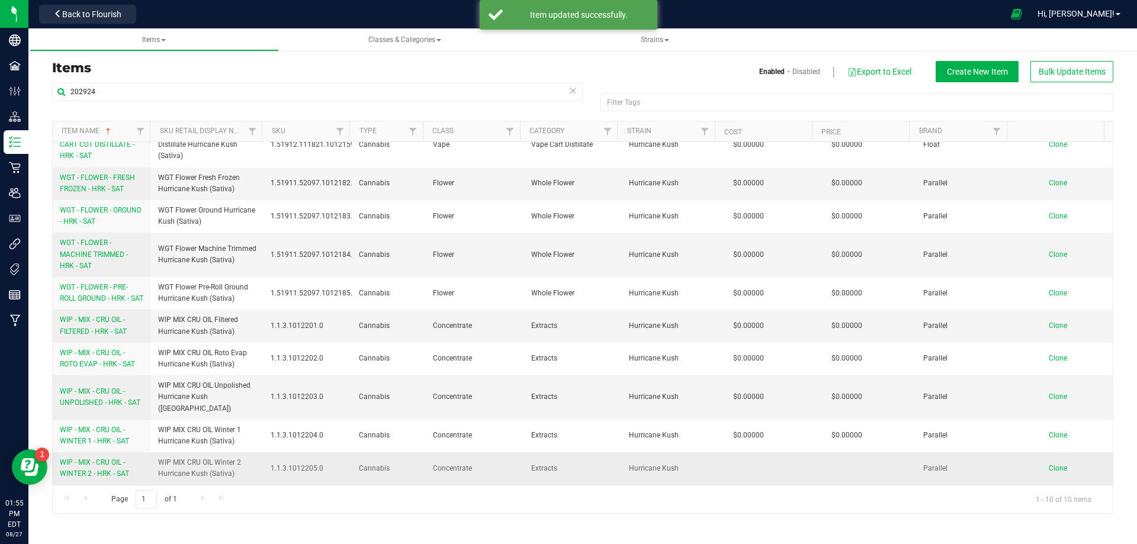
click at [99, 468] on link "WIP - MIX - CRU OIL - WINTER 2 - HRK - SAT" at bounding box center [102, 468] width 84 height 23
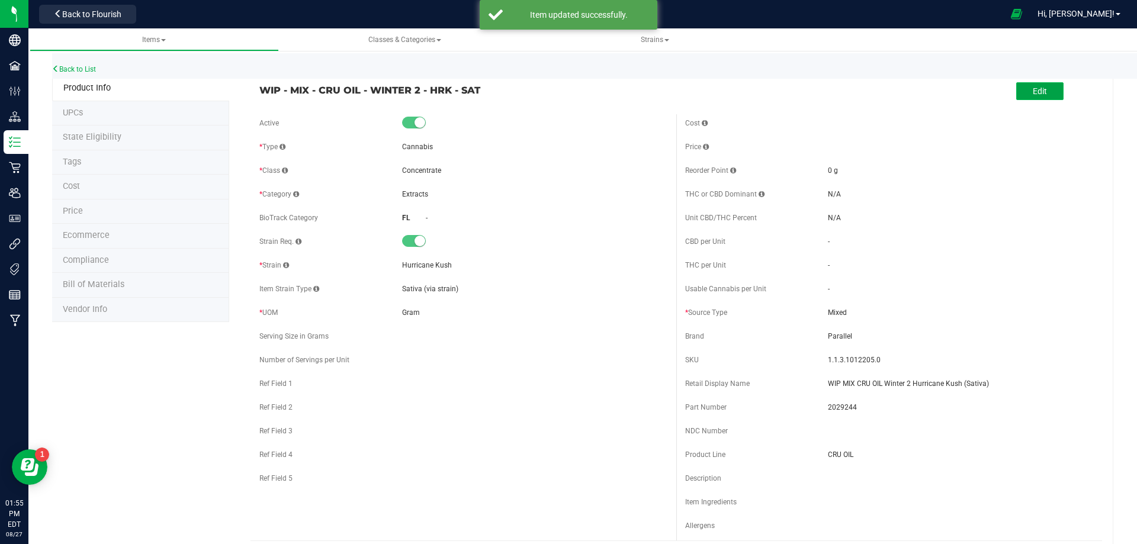
click at [1035, 85] on button "Edit" at bounding box center [1039, 91] width 47 height 18
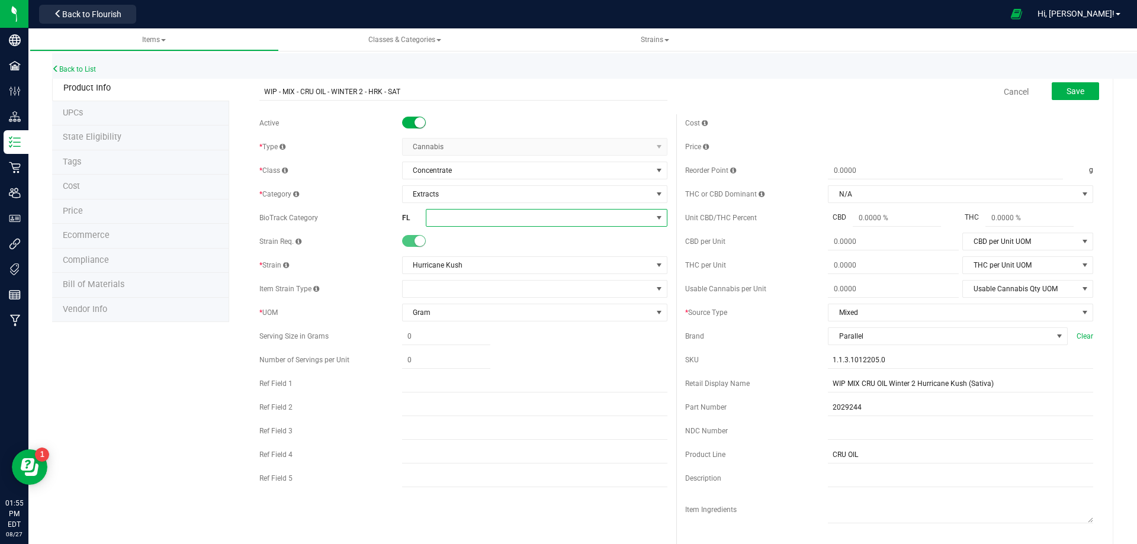
click at [457, 218] on span at bounding box center [539, 218] width 226 height 17
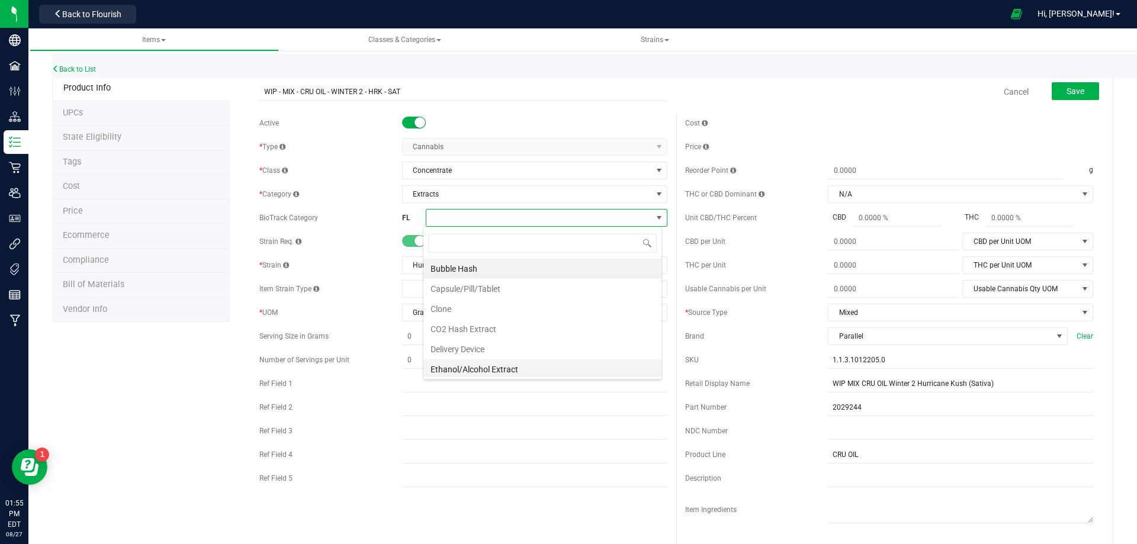
click at [487, 371] on li "Ethanol/Alcohol Extract" at bounding box center [542, 370] width 238 height 20
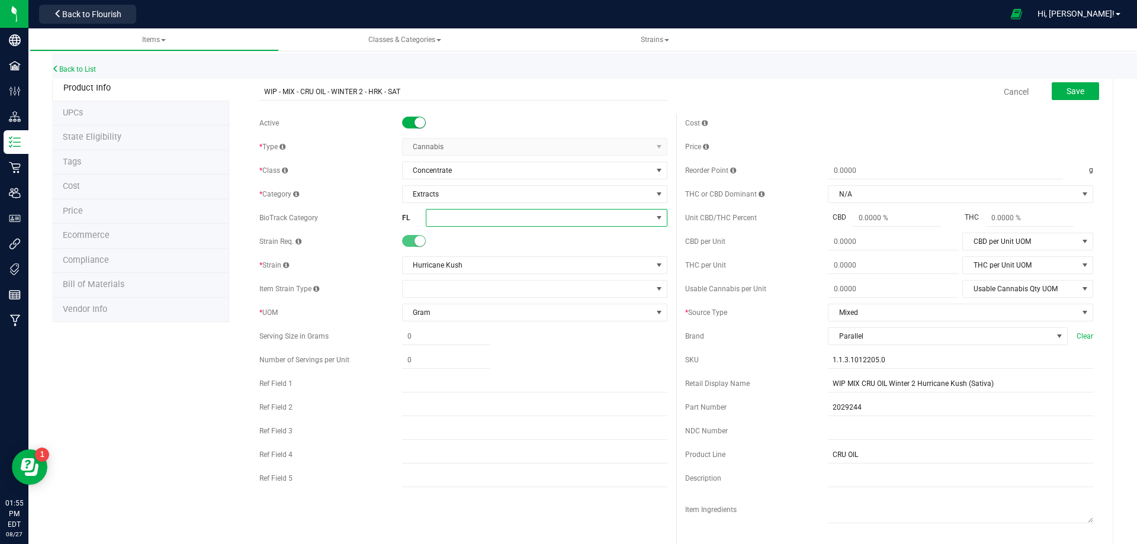
click at [512, 210] on span at bounding box center [539, 218] width 226 height 17
click at [521, 371] on li "Ethanol/Alcohol Extract" at bounding box center [542, 370] width 238 height 20
click at [1072, 92] on span "Save" at bounding box center [1076, 90] width 18 height 9
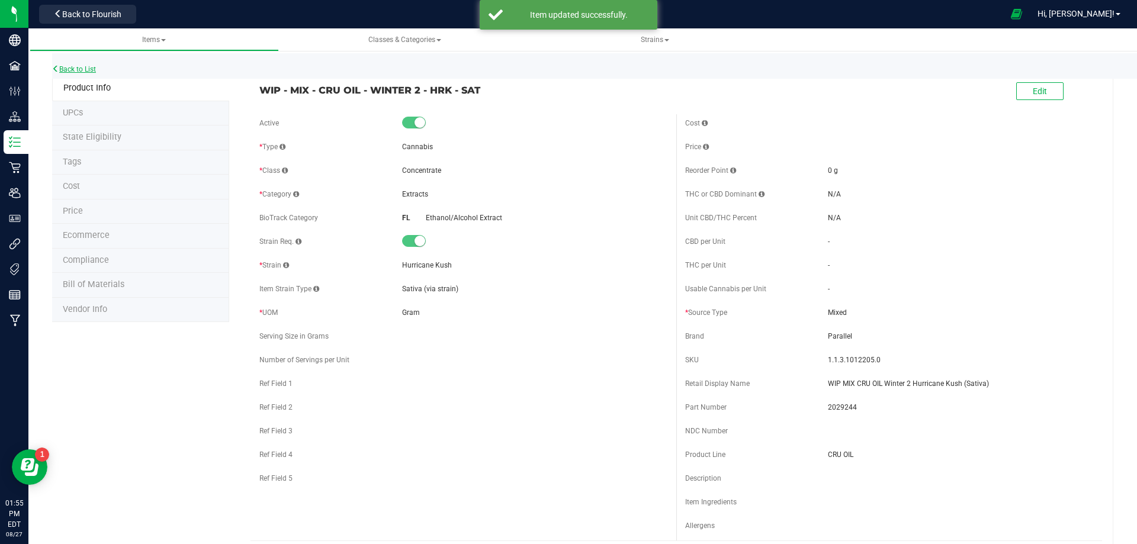
click at [76, 66] on link "Back to List" at bounding box center [74, 69] width 44 height 8
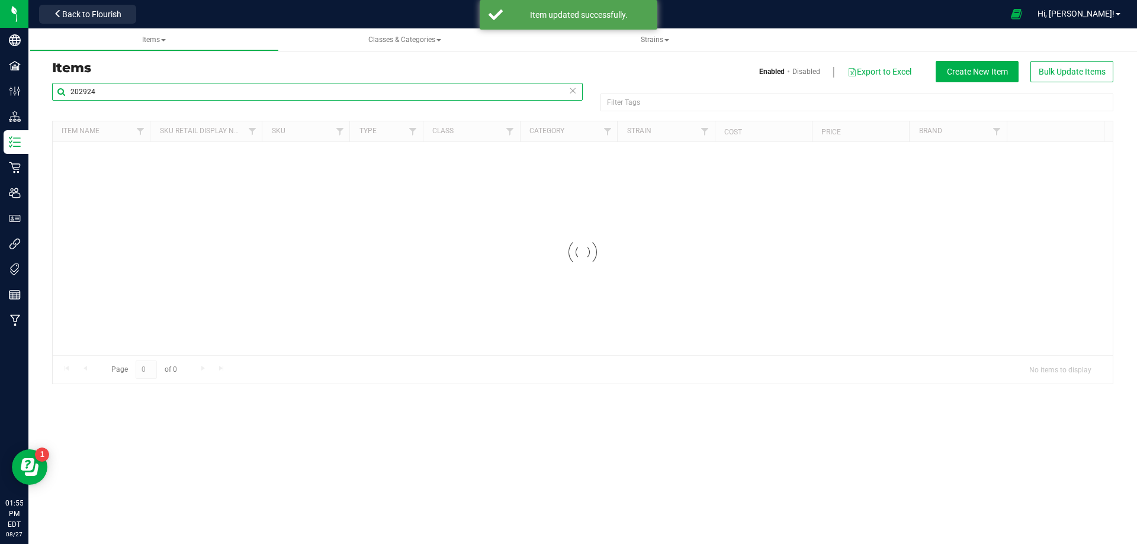
click at [165, 91] on input "202924" at bounding box center [317, 92] width 531 height 18
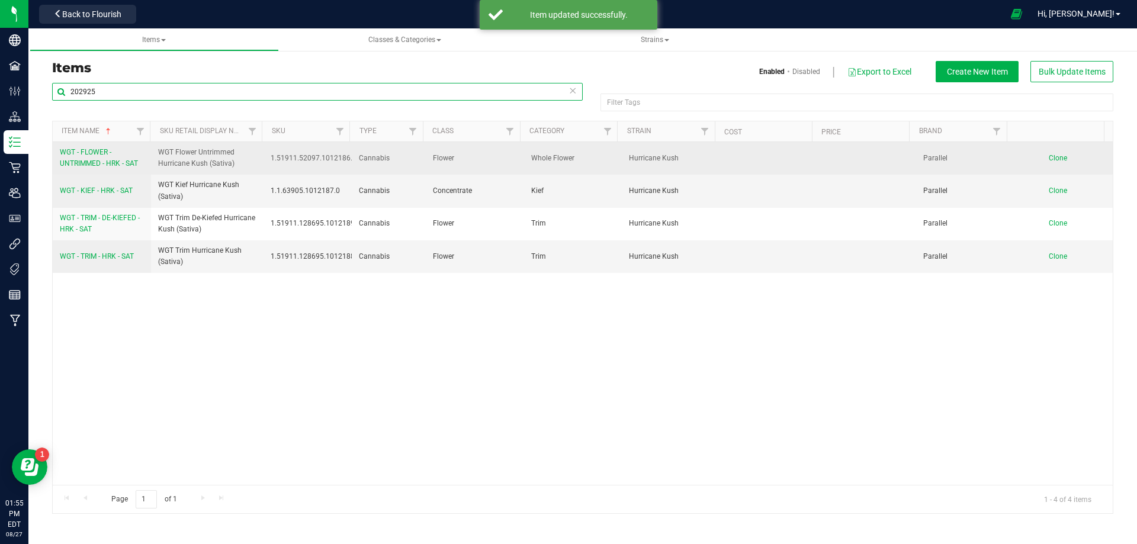
type input "202925"
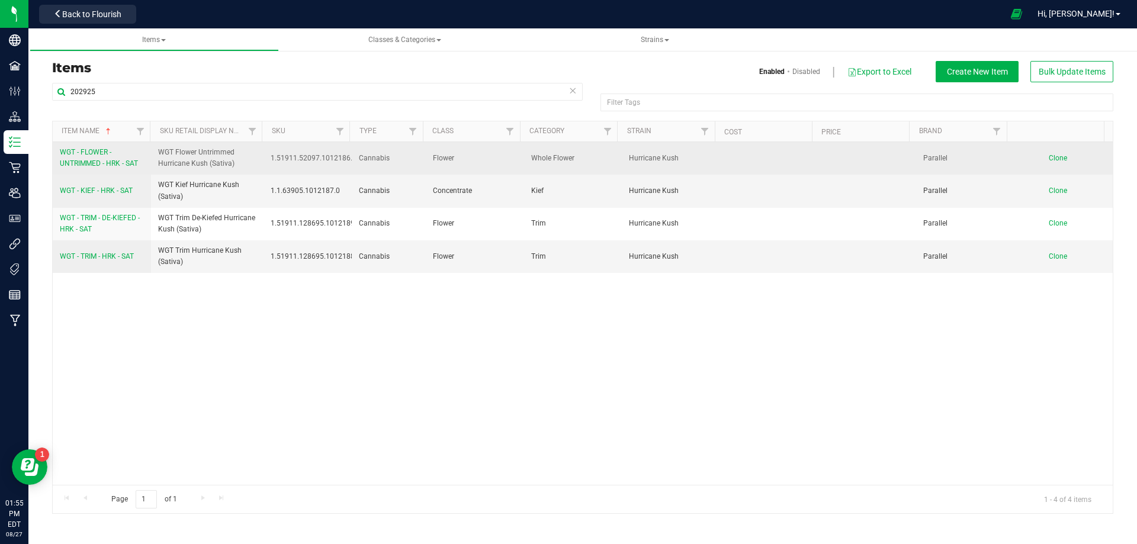
click at [86, 165] on span "WGT - FLOWER - UNTRIMMED - HRK - SAT" at bounding box center [99, 158] width 78 height 20
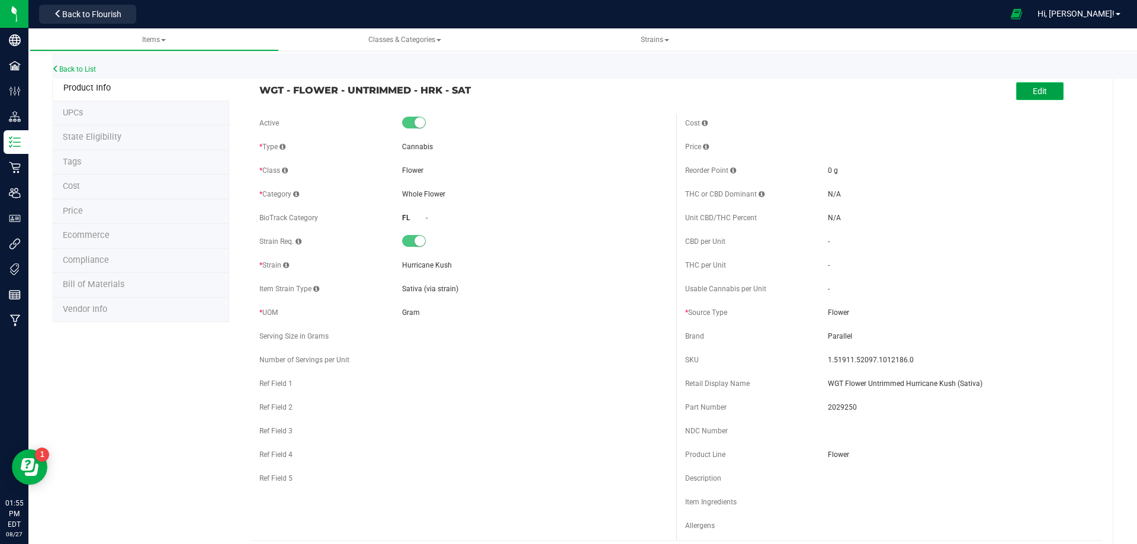
click at [1045, 89] on button "Edit" at bounding box center [1039, 91] width 47 height 18
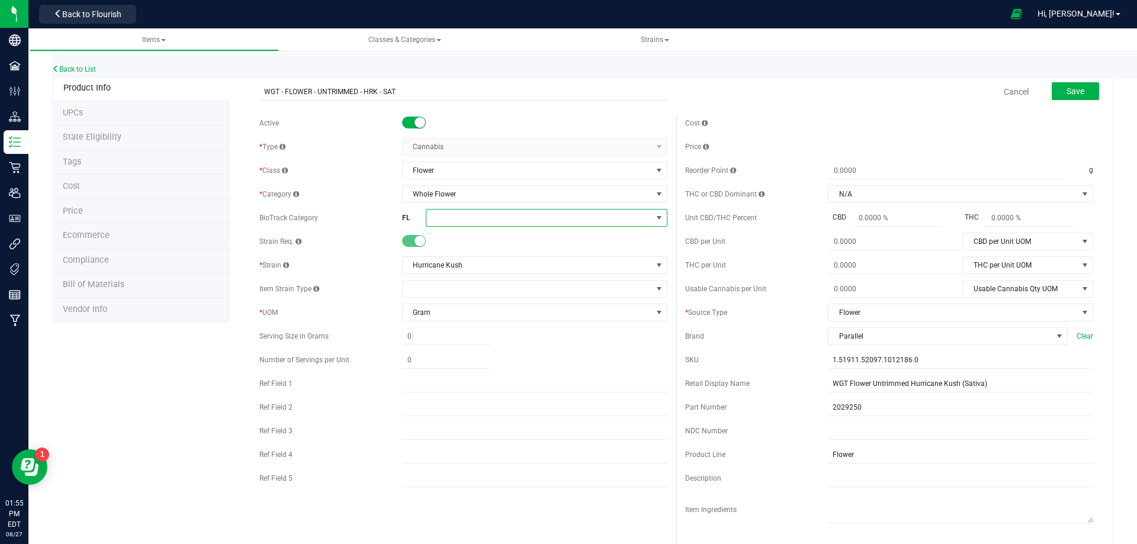
click at [451, 225] on span at bounding box center [539, 218] width 226 height 17
drag, startPoint x: 480, startPoint y: 354, endPoint x: 659, endPoint y: 256, distance: 204.3
click at [480, 353] on li "Flower Lot" at bounding box center [542, 351] width 238 height 20
click at [1082, 90] on button "Save" at bounding box center [1075, 91] width 47 height 18
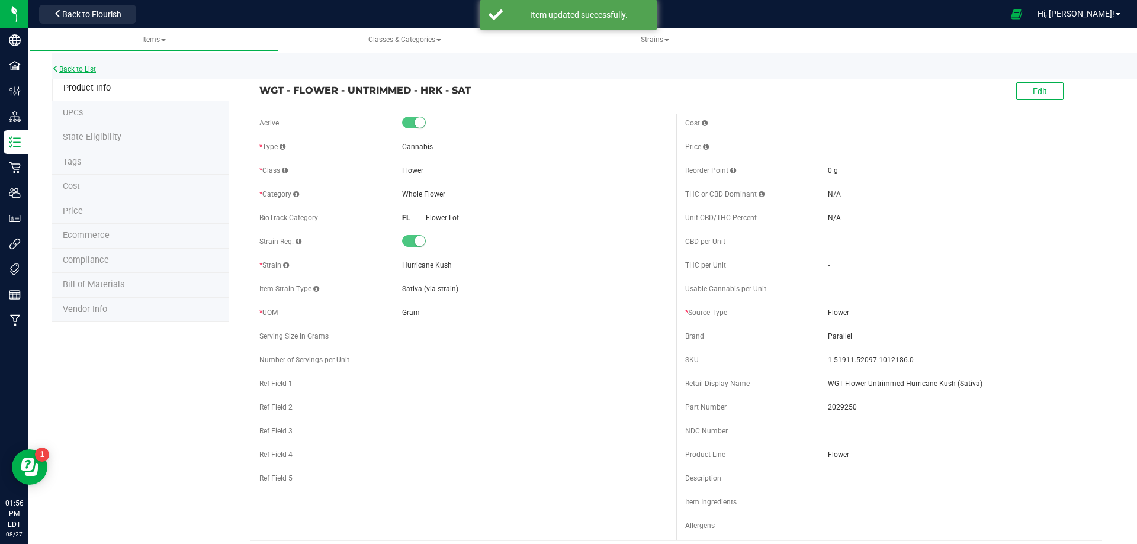
click at [76, 69] on link "Back to List" at bounding box center [74, 69] width 44 height 8
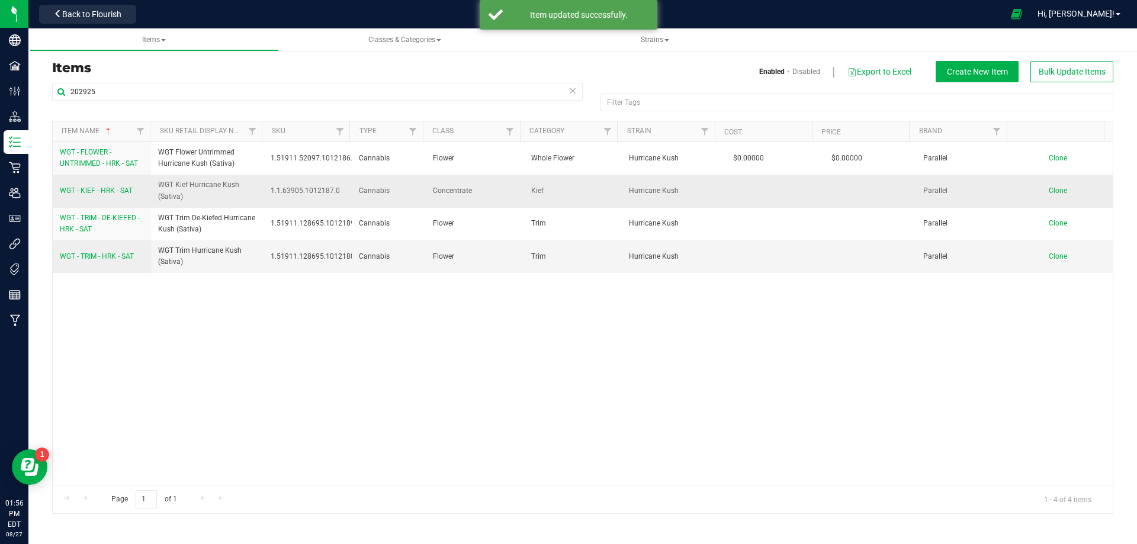
click at [107, 187] on span "WGT - KIEF - HRK - SAT" at bounding box center [96, 191] width 73 height 8
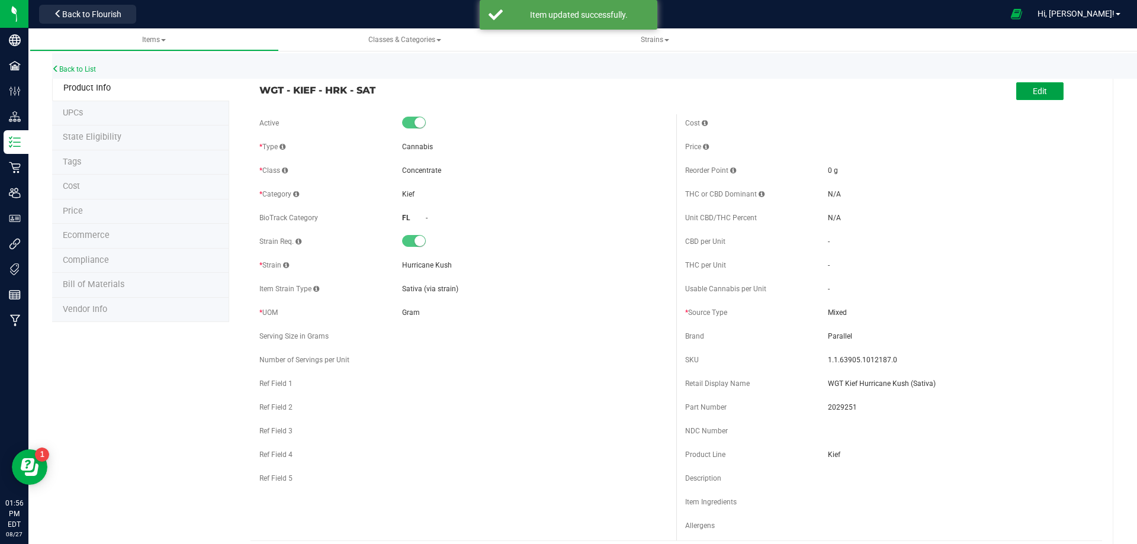
drag, startPoint x: 1043, startPoint y: 85, endPoint x: 668, endPoint y: 157, distance: 381.8
click at [1043, 85] on button "Edit" at bounding box center [1039, 91] width 47 height 18
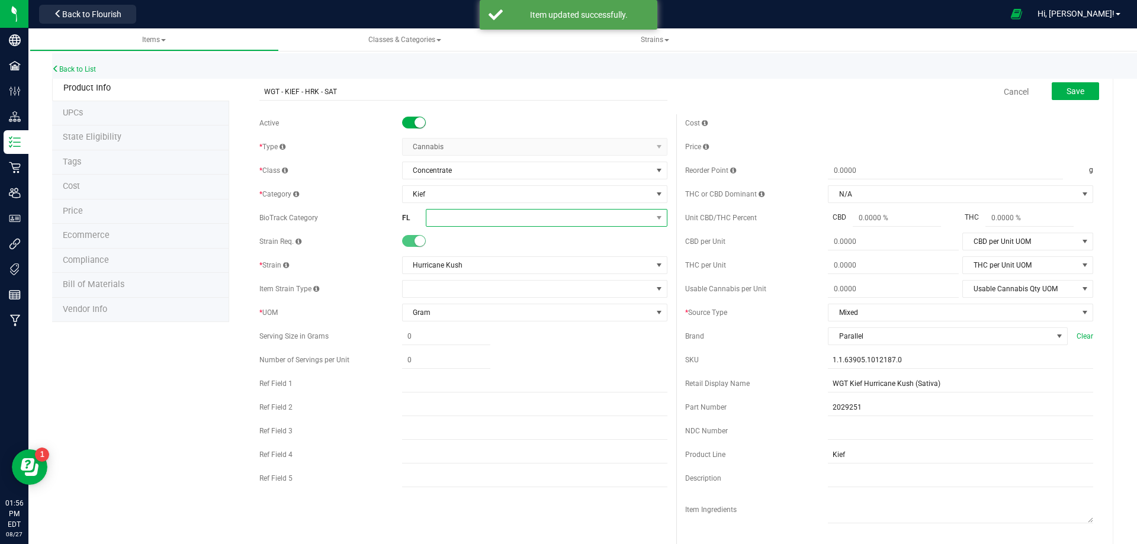
drag, startPoint x: 454, startPoint y: 215, endPoint x: 458, endPoint y: 223, distance: 9.6
click at [455, 217] on span at bounding box center [539, 218] width 226 height 17
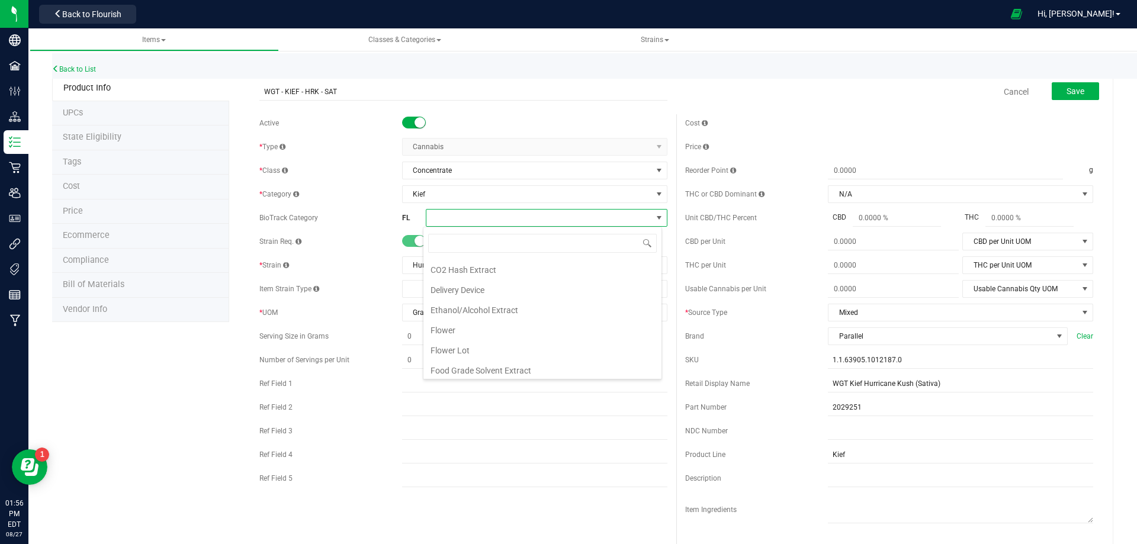
drag, startPoint x: 461, startPoint y: 354, endPoint x: 590, endPoint y: 300, distance: 139.4
click at [463, 353] on li "Flower Lot" at bounding box center [542, 351] width 238 height 20
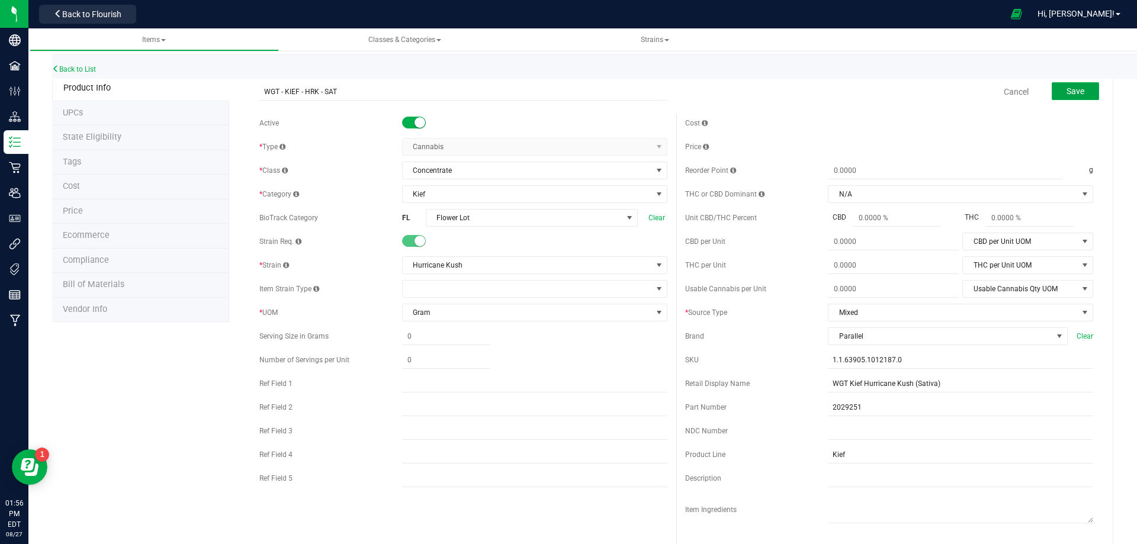
drag, startPoint x: 1055, startPoint y: 87, endPoint x: 592, endPoint y: 120, distance: 463.8
click at [1055, 88] on button "Save" at bounding box center [1075, 91] width 47 height 18
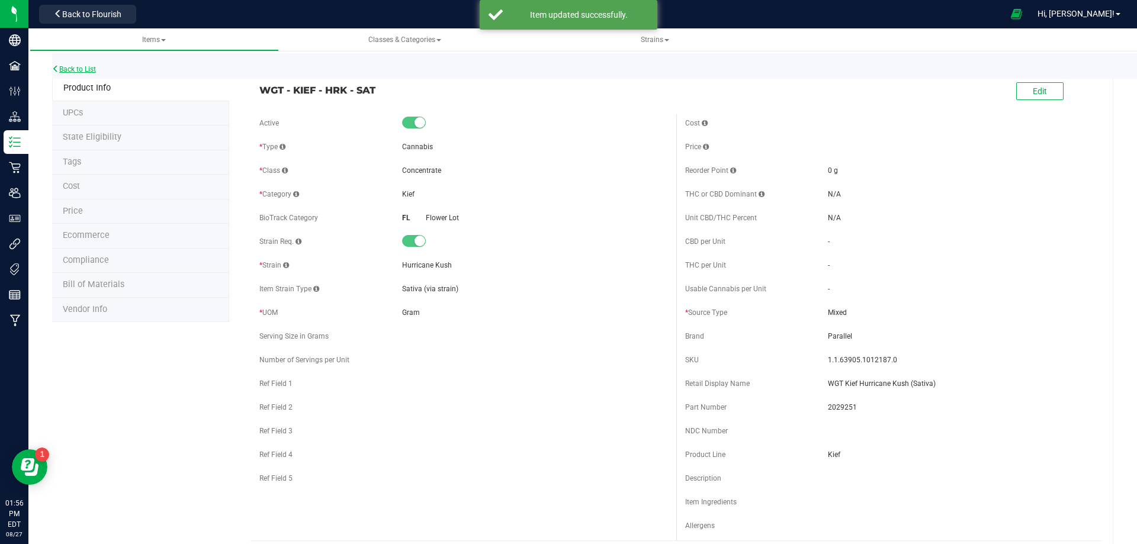
click at [84, 71] on link "Back to List" at bounding box center [74, 69] width 44 height 8
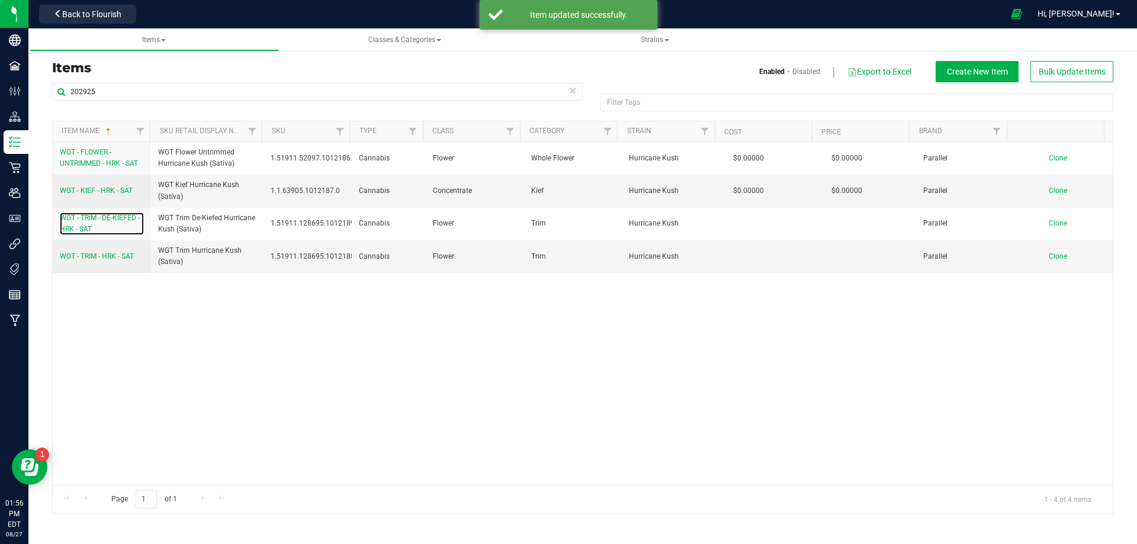
drag, startPoint x: 94, startPoint y: 229, endPoint x: 92, endPoint y: 220, distance: 9.1
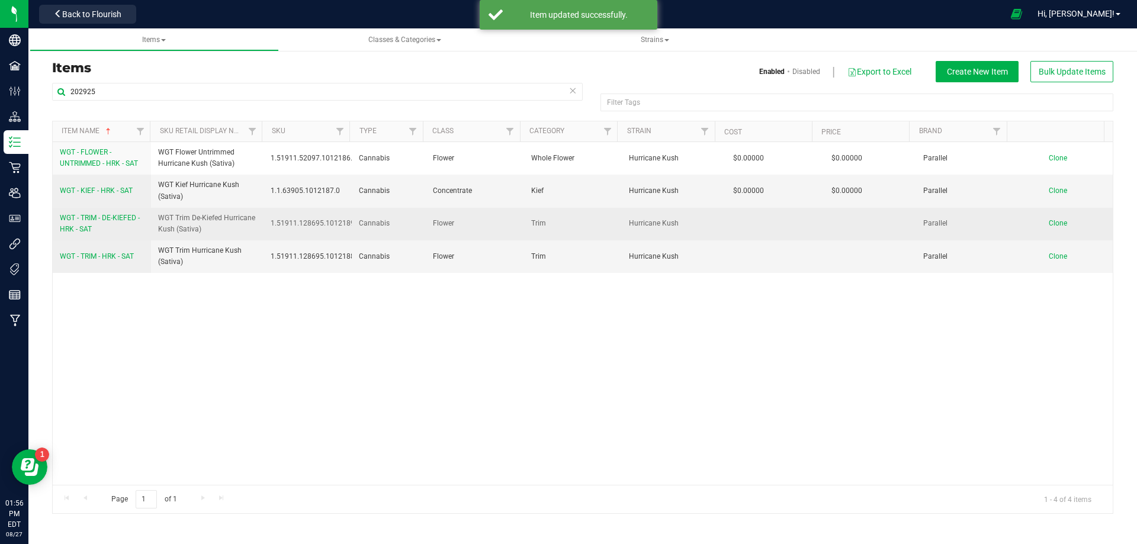
click at [92, 220] on span "WGT - TRIM - DE-KIEFED - HRK - SAT" at bounding box center [100, 224] width 80 height 20
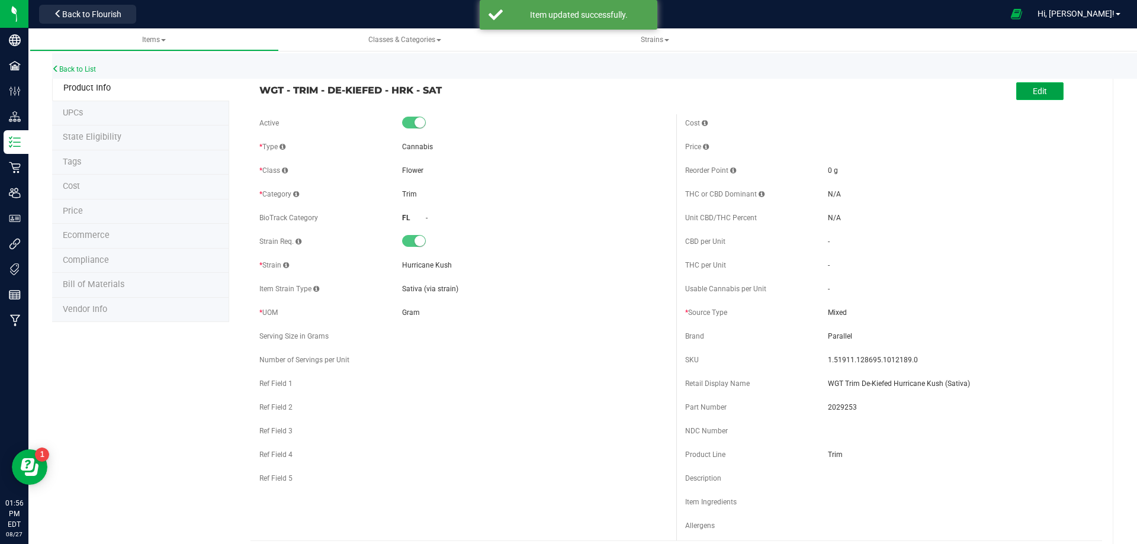
click at [1032, 100] on button "Edit" at bounding box center [1039, 91] width 47 height 18
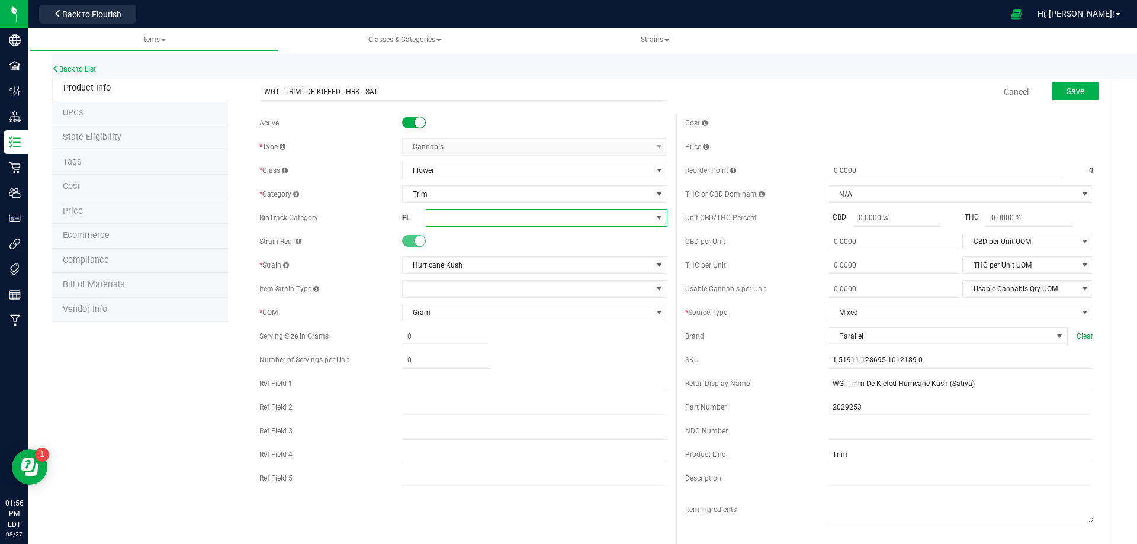
click at [459, 216] on span at bounding box center [539, 218] width 226 height 17
click at [484, 331] on li "Kief Lot" at bounding box center [542, 333] width 238 height 20
click at [1074, 92] on span "Save" at bounding box center [1076, 90] width 18 height 9
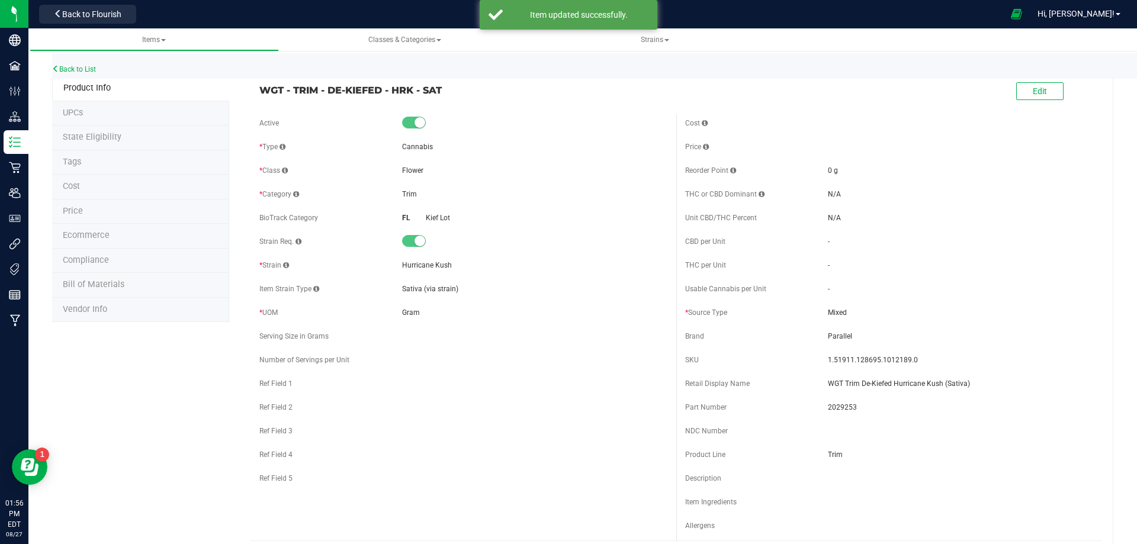
drag, startPoint x: 446, startPoint y: 91, endPoint x: 258, endPoint y: 88, distance: 187.8
click at [259, 88] on span "WGT - TRIM - DE-KIEFED - HRK - SAT" at bounding box center [463, 90] width 408 height 14
copy span "WGT - TRIM - DE-KIEFED - HRK - SAT"
click at [78, 68] on link "Back to List" at bounding box center [74, 69] width 44 height 8
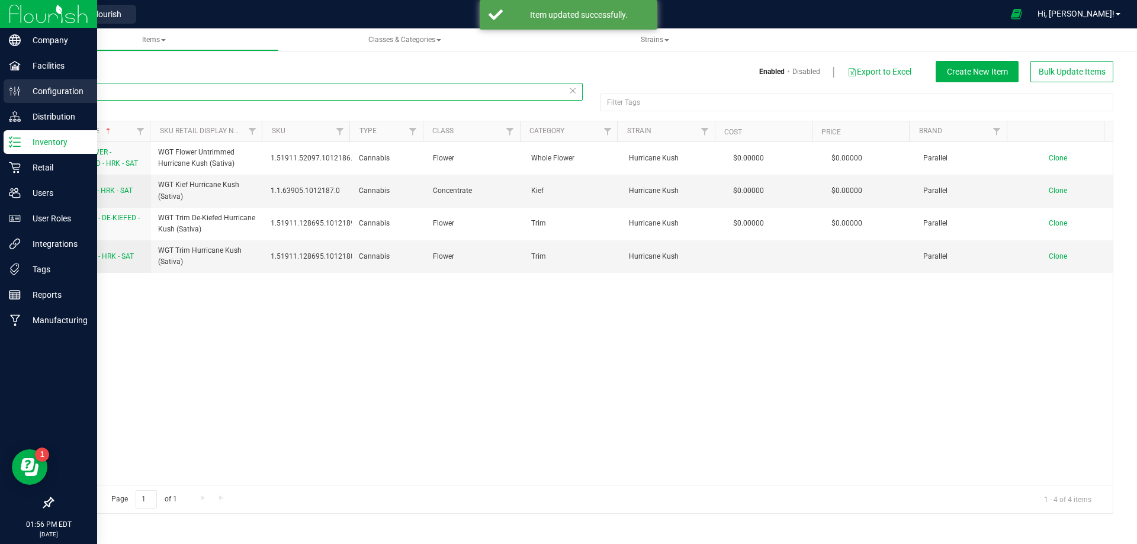
drag, startPoint x: 118, startPoint y: 94, endPoint x: 46, endPoint y: 102, distance: 72.7
click at [23, 88] on div "Company Facilities Configuration Distribution Inventory Retail Users User Roles…" at bounding box center [568, 272] width 1137 height 544
paste input "WGT - TRIM - DE-KIEFED - HRK - SAT"
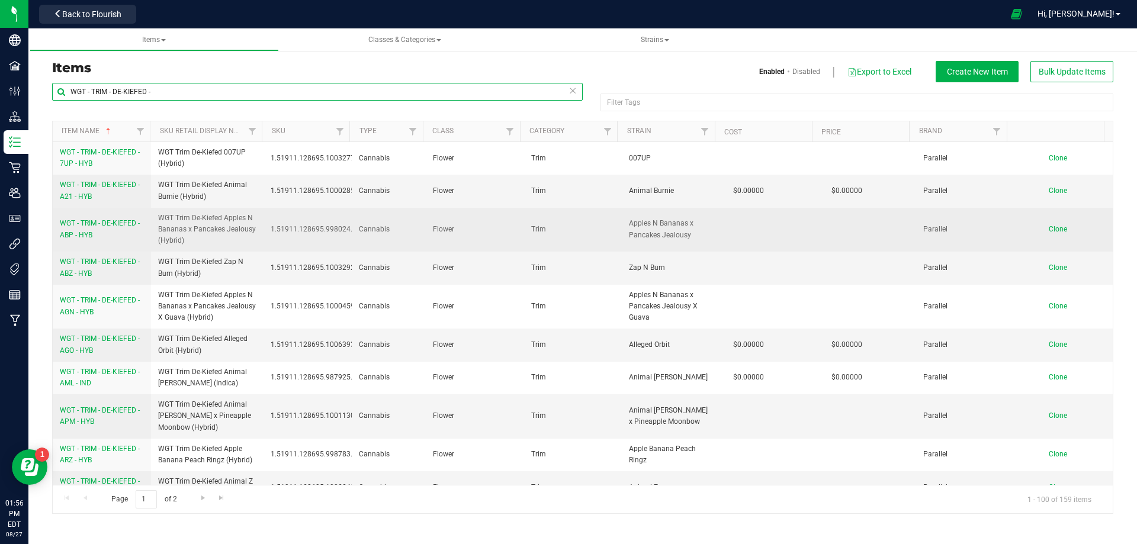
type input "WGT - TRIM - DE-KIEFED -"
click at [103, 217] on td "WGT - TRIM - DE-KIEFED - ABP - HYB" at bounding box center [102, 230] width 98 height 44
click at [103, 222] on span "WGT - TRIM - DE-KIEFED - ABP - HYB" at bounding box center [100, 229] width 80 height 20
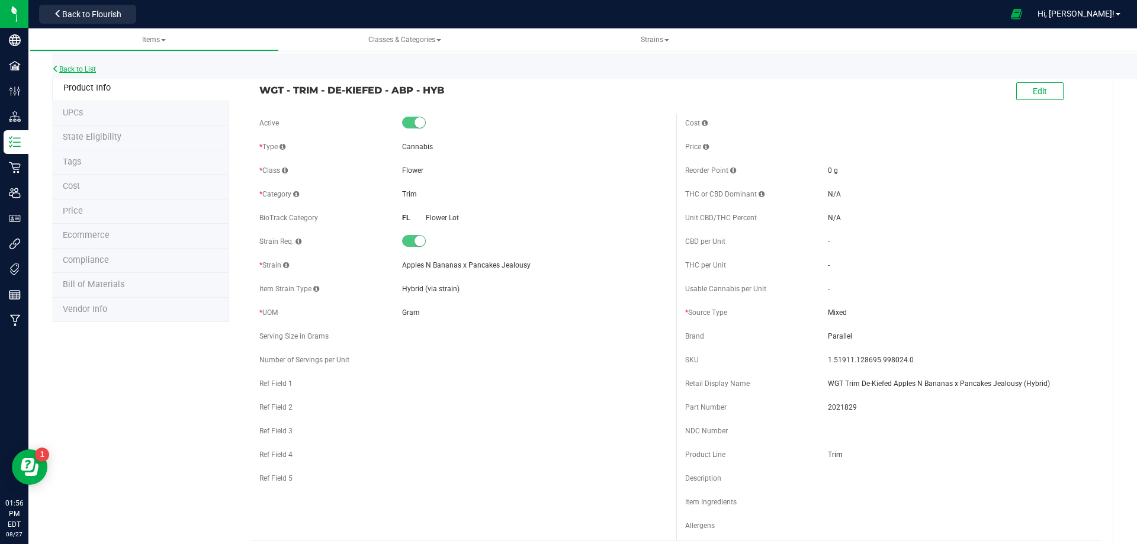
click at [81, 69] on link "Back to List" at bounding box center [74, 69] width 44 height 8
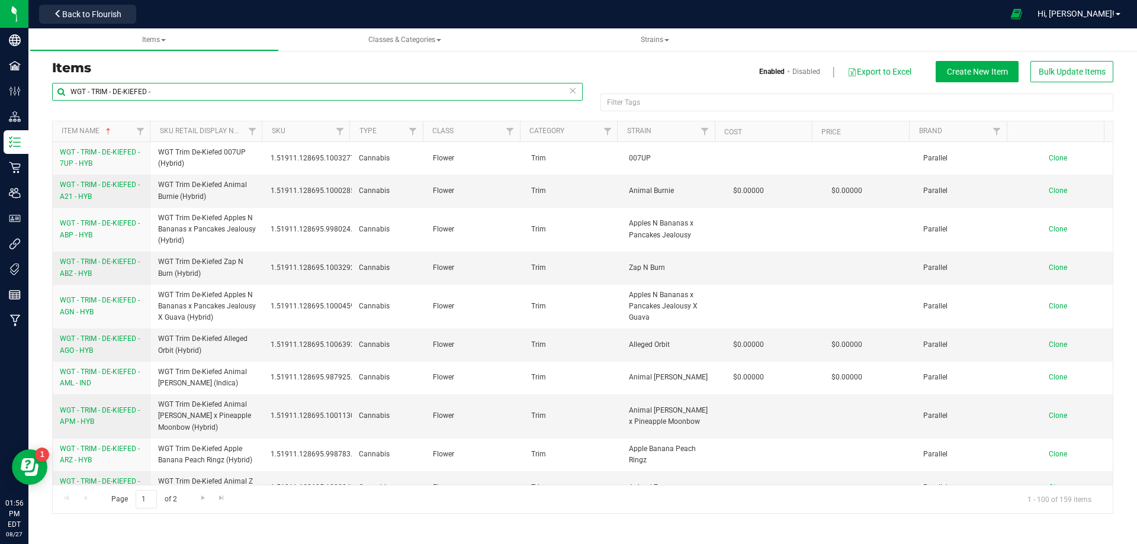
drag, startPoint x: 170, startPoint y: 91, endPoint x: -75, endPoint y: 95, distance: 244.7
click at [0, 95] on html "Company Facilities Configuration Distribution Inventory Retail Users User Roles…" at bounding box center [568, 272] width 1137 height 544
paste input "2029250"
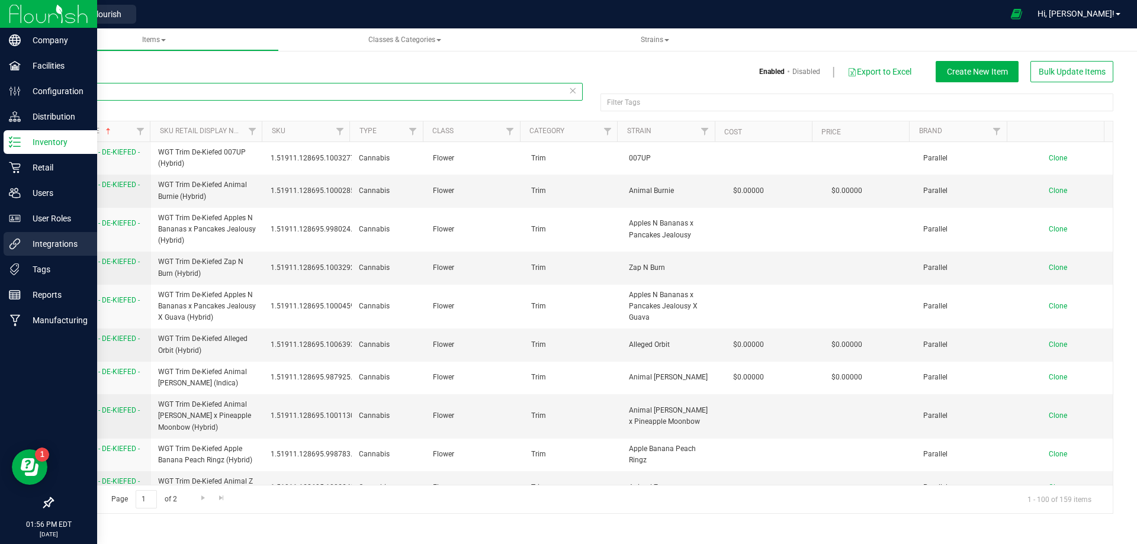
type input "202925"
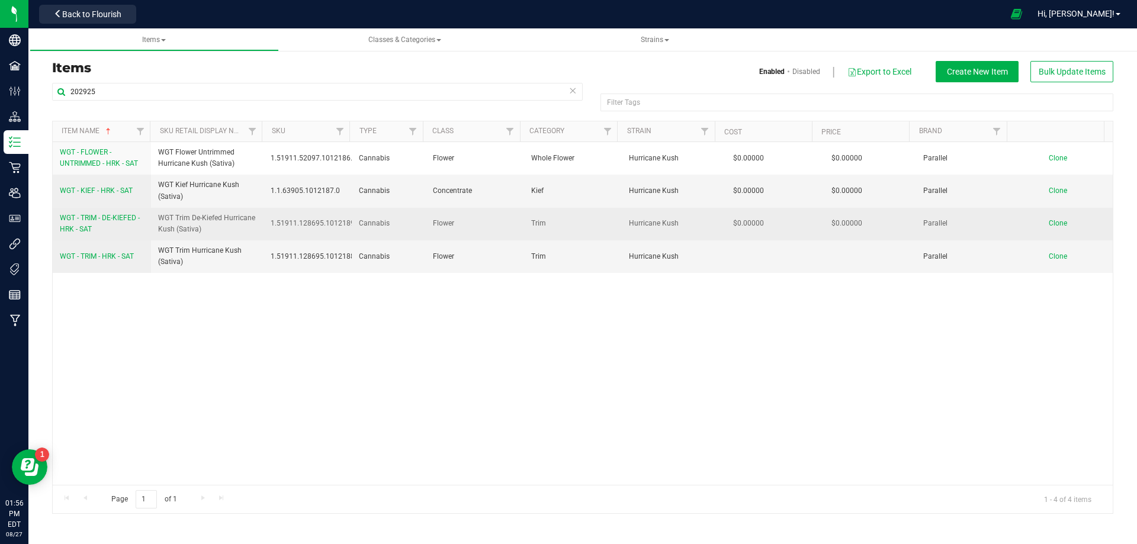
click at [98, 218] on span "WGT - TRIM - DE-KIEFED - HRK - SAT" at bounding box center [100, 224] width 80 height 20
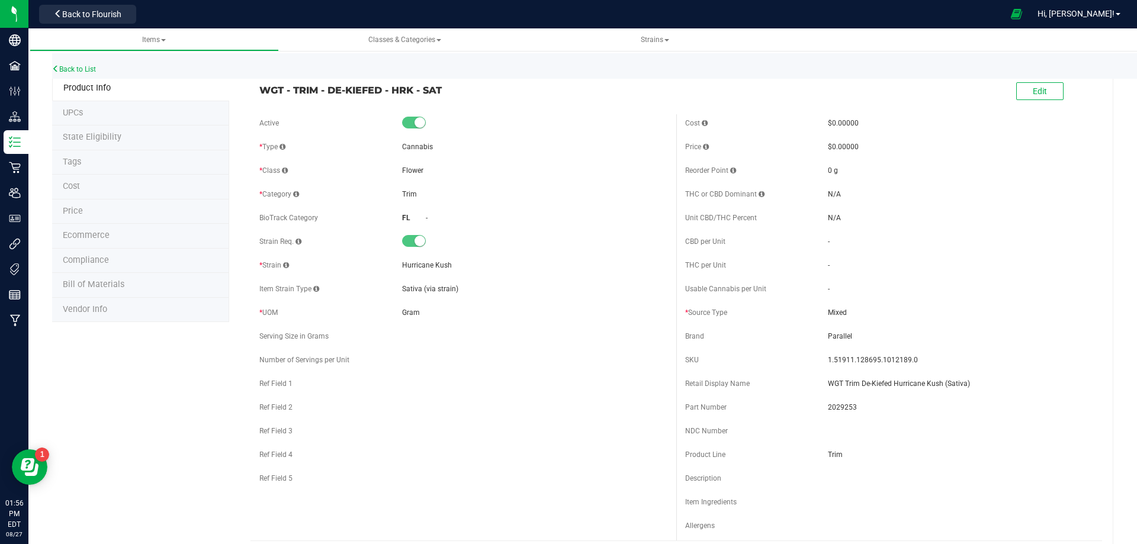
click at [1052, 101] on div "Edit" at bounding box center [1039, 92] width 47 height 24
drag, startPoint x: 1047, startPoint y: 96, endPoint x: 923, endPoint y: 158, distance: 138.3
click at [1047, 96] on button "Edit" at bounding box center [1039, 91] width 47 height 18
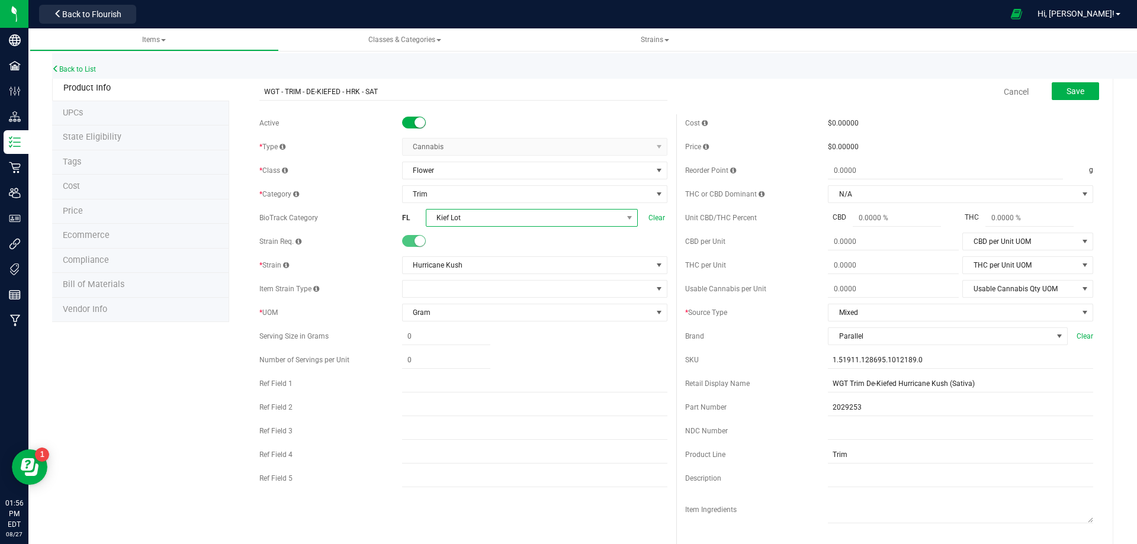
click at [469, 210] on span "Kief Lot" at bounding box center [524, 218] width 196 height 17
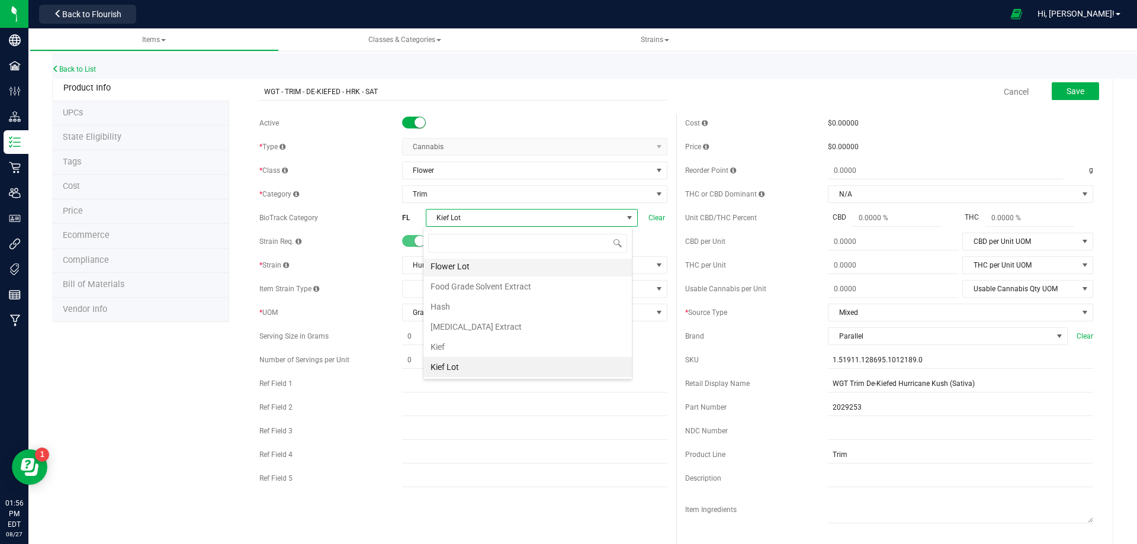
click at [471, 270] on li "Flower Lot" at bounding box center [527, 266] width 208 height 20
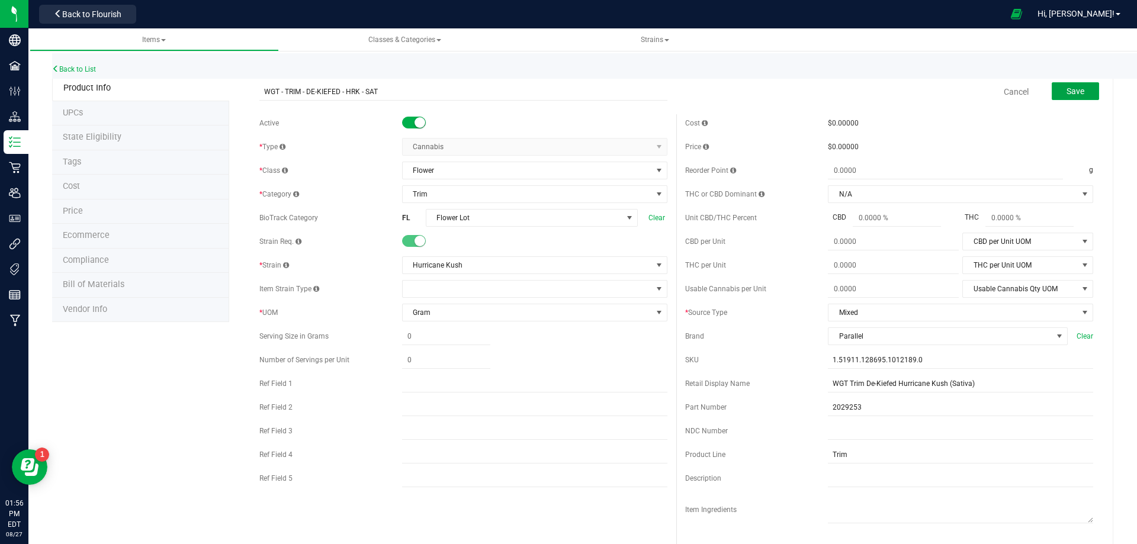
drag, startPoint x: 1075, startPoint y: 88, endPoint x: 740, endPoint y: 112, distance: 335.5
click at [1076, 89] on span "Save" at bounding box center [1076, 90] width 18 height 9
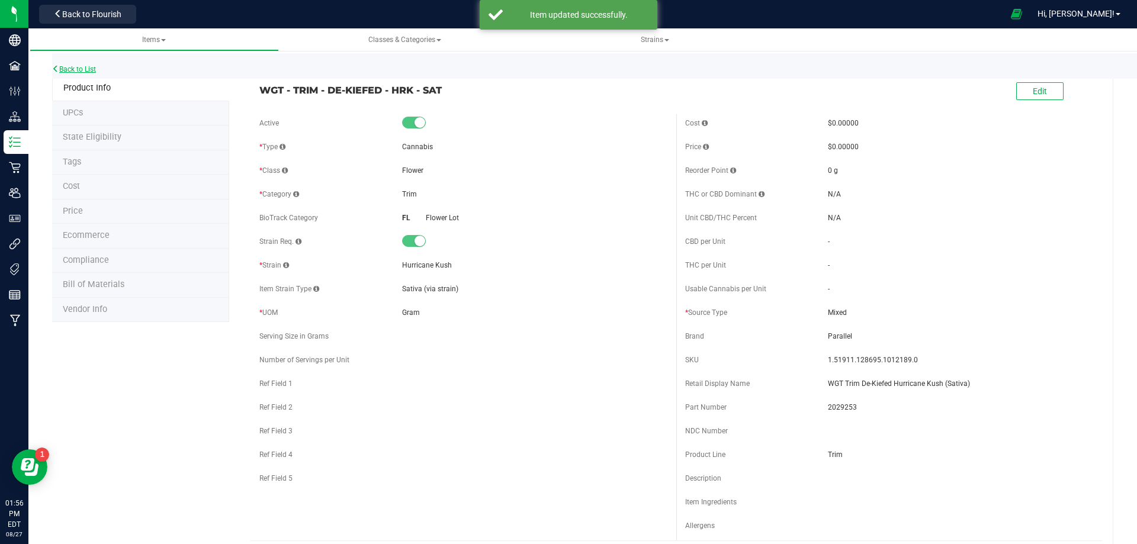
click at [72, 70] on link "Back to List" at bounding box center [74, 69] width 44 height 8
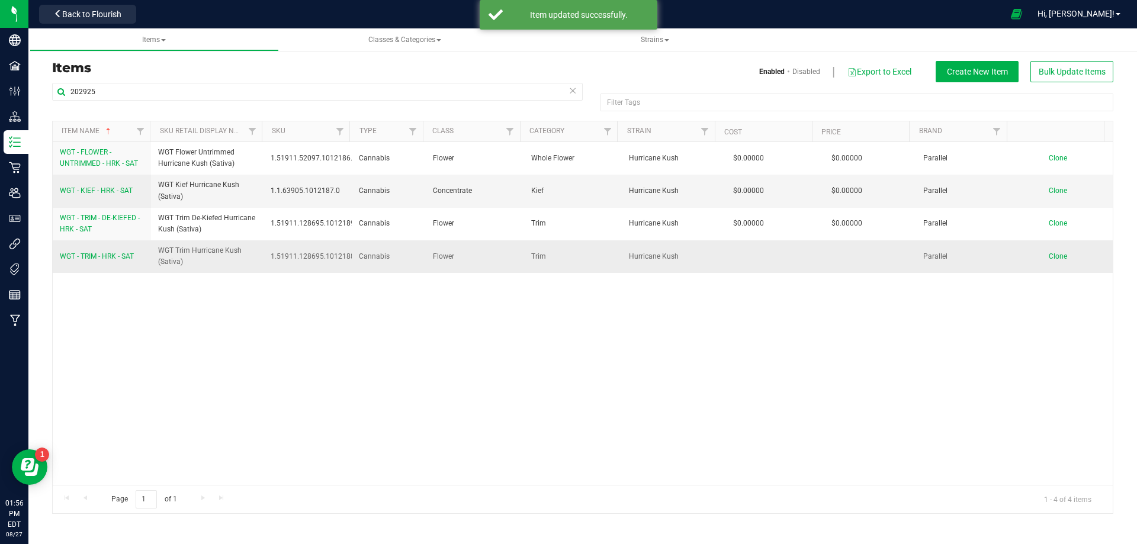
click at [99, 276] on div "WGT - FLOWER - UNTRIMMED - HRK - SAT WGT Flower Untrimmed Hurricane Kush (Sativ…" at bounding box center [583, 313] width 1060 height 343
click at [110, 256] on span "WGT - TRIM - HRK - SAT" at bounding box center [97, 256] width 74 height 8
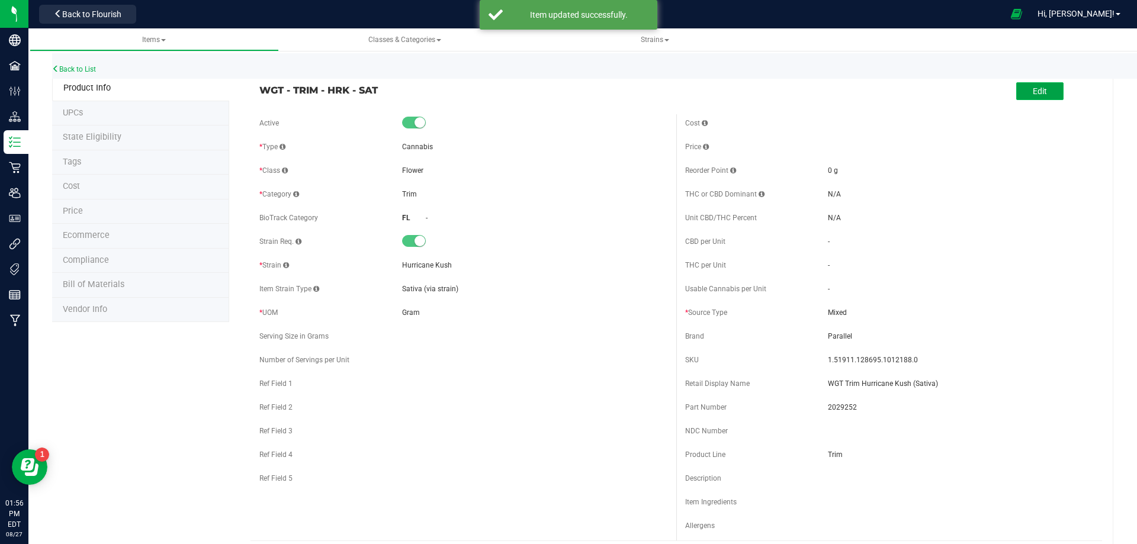
drag, startPoint x: 1034, startPoint y: 85, endPoint x: 922, endPoint y: 119, distance: 117.5
click at [1034, 86] on button "Edit" at bounding box center [1039, 91] width 47 height 18
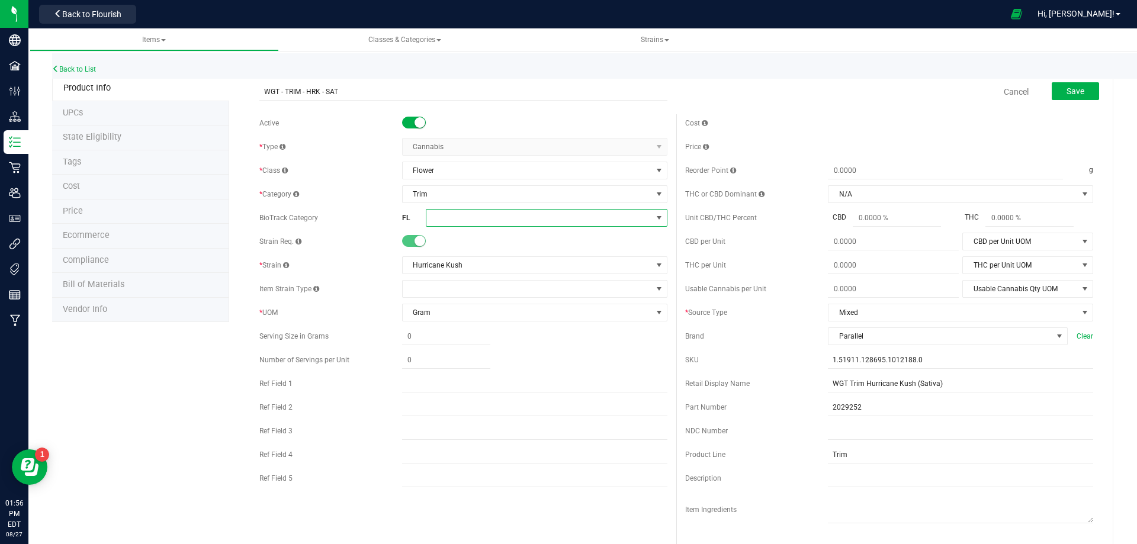
click at [432, 213] on span at bounding box center [539, 218] width 226 height 17
click at [462, 346] on li "Flower Lot" at bounding box center [542, 351] width 238 height 20
click at [1080, 89] on button "Save" at bounding box center [1075, 91] width 47 height 18
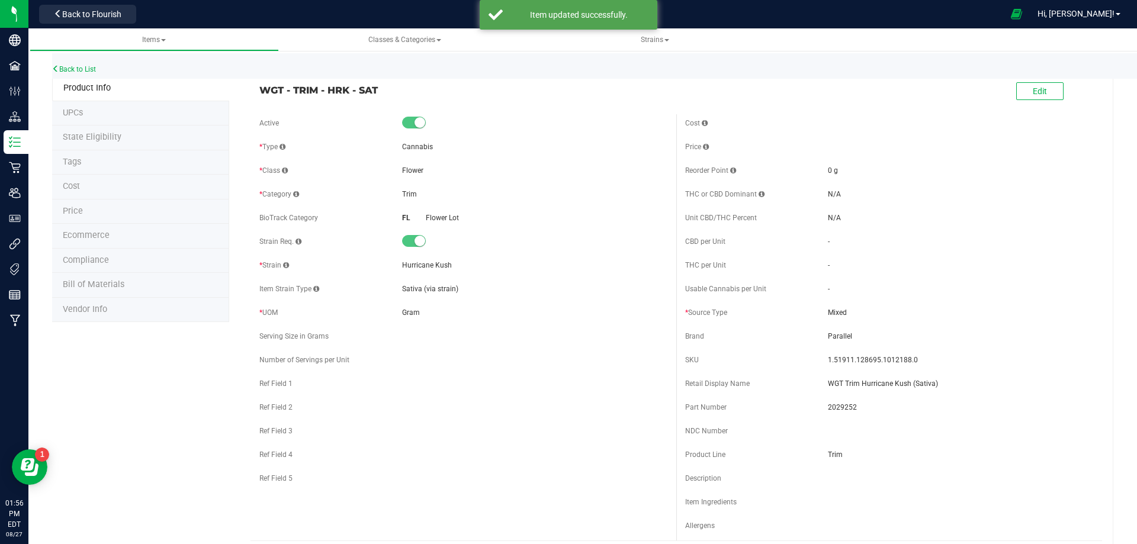
click at [96, 74] on div "Back to List" at bounding box center [620, 65] width 1137 height 25
click at [76, 61] on div "Back to List" at bounding box center [620, 65] width 1137 height 25
click at [77, 64] on div "Back to List" at bounding box center [620, 65] width 1137 height 25
click at [78, 67] on link "Back to List" at bounding box center [74, 69] width 44 height 8
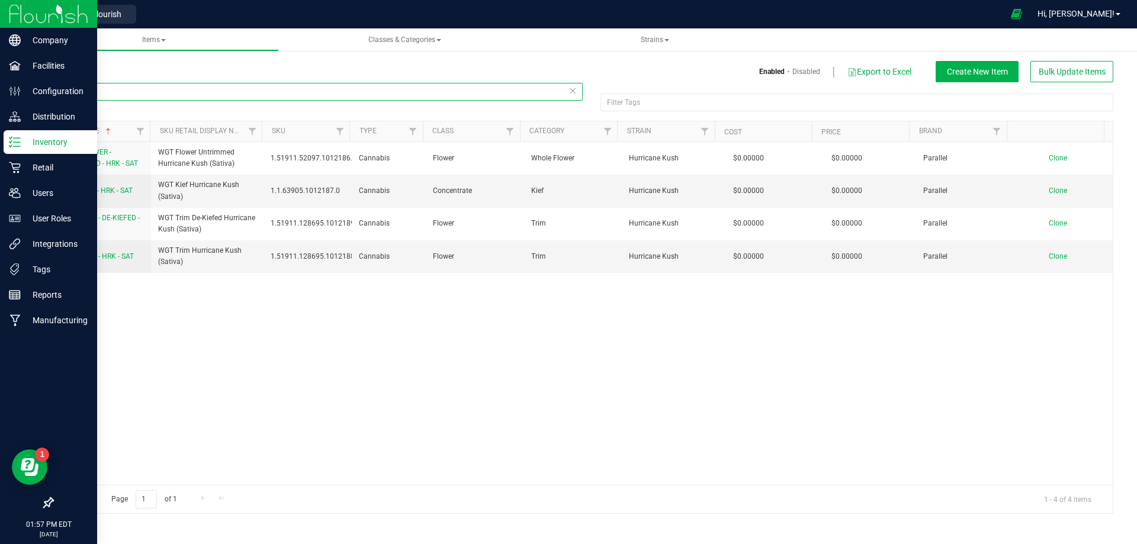
drag, startPoint x: 172, startPoint y: 94, endPoint x: 34, endPoint y: 143, distance: 147.1
click at [0, 100] on html "Company Facilities Configuration Distribution Inventory Retail Users User Roles…" at bounding box center [568, 272] width 1137 height 544
paste input "1019953"
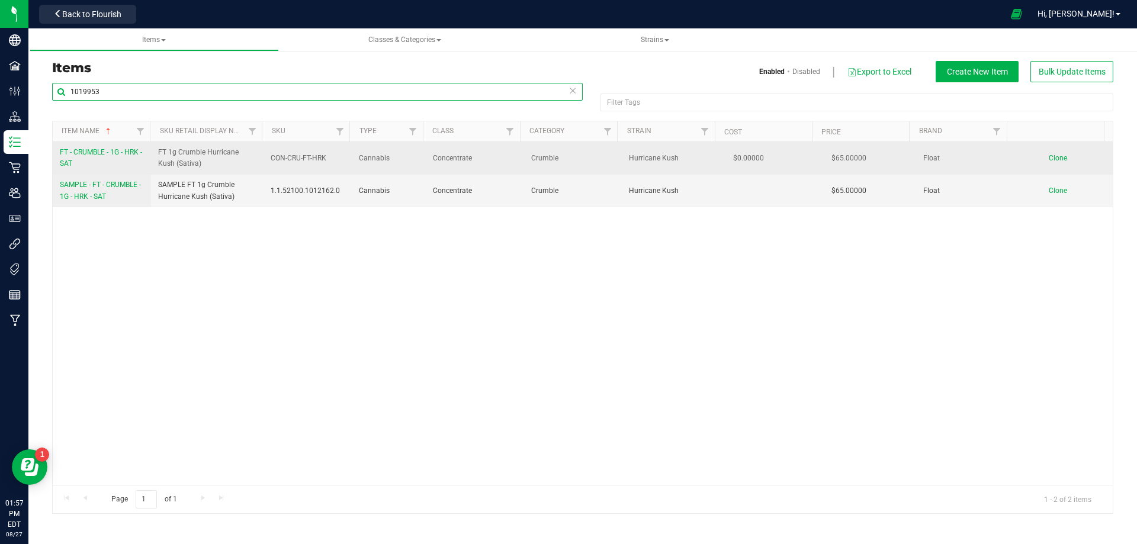
type input "1019953"
click at [99, 167] on link "FT - CRUMBLE - 1G - HRK - SAT" at bounding box center [102, 158] width 84 height 23
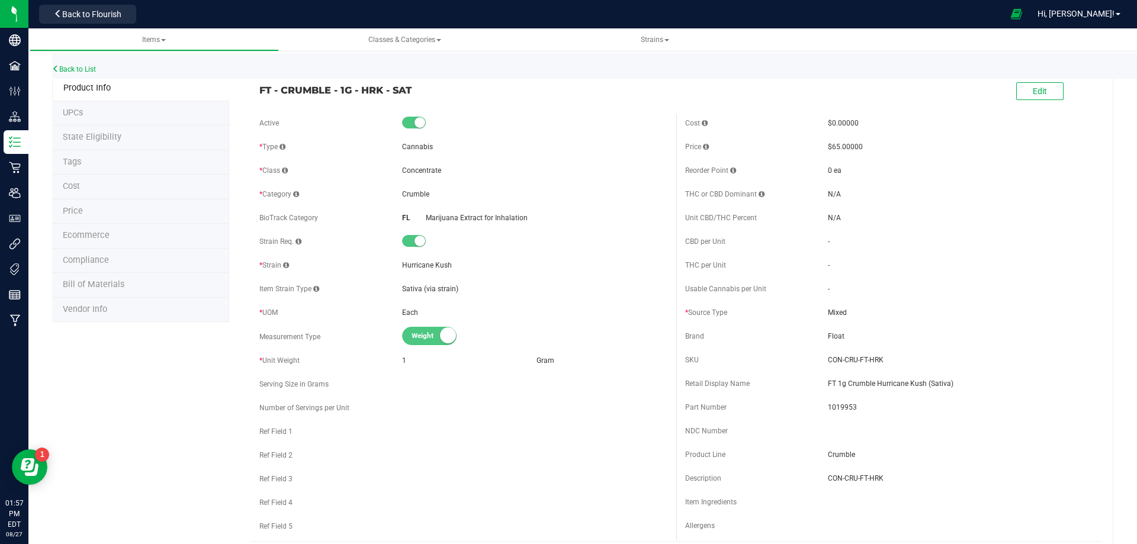
click at [99, 168] on li "Tags" at bounding box center [140, 162] width 177 height 25
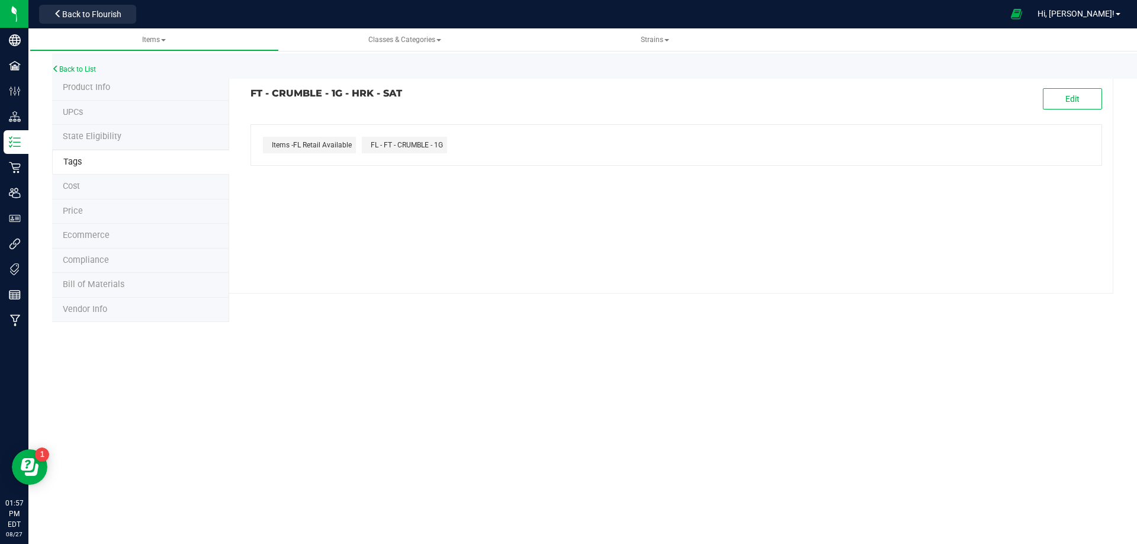
click at [94, 267] on li "Compliance" at bounding box center [140, 261] width 177 height 25
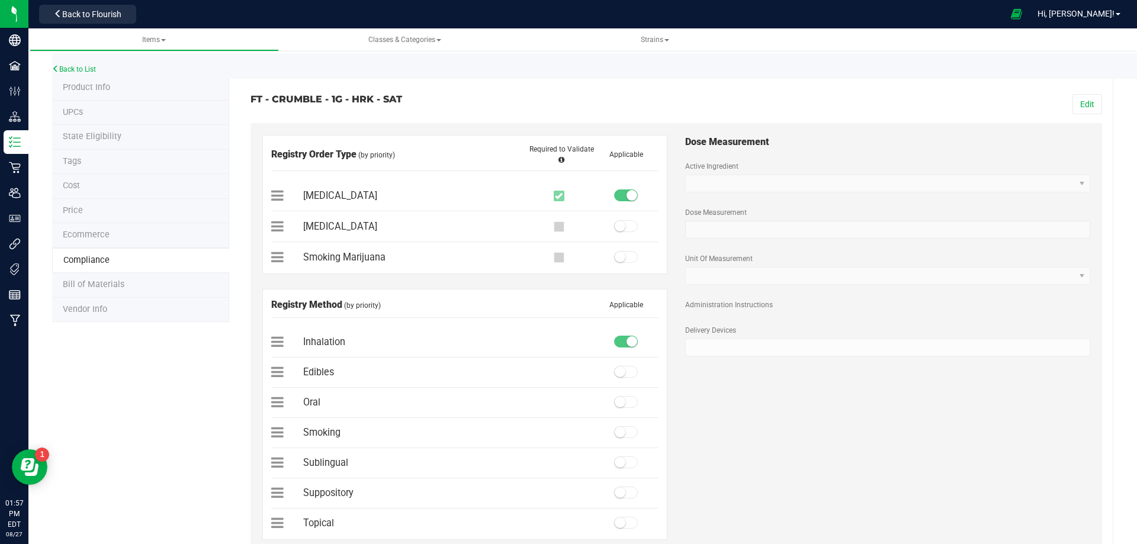
click at [104, 289] on span "Bill of Materials" at bounding box center [94, 285] width 62 height 10
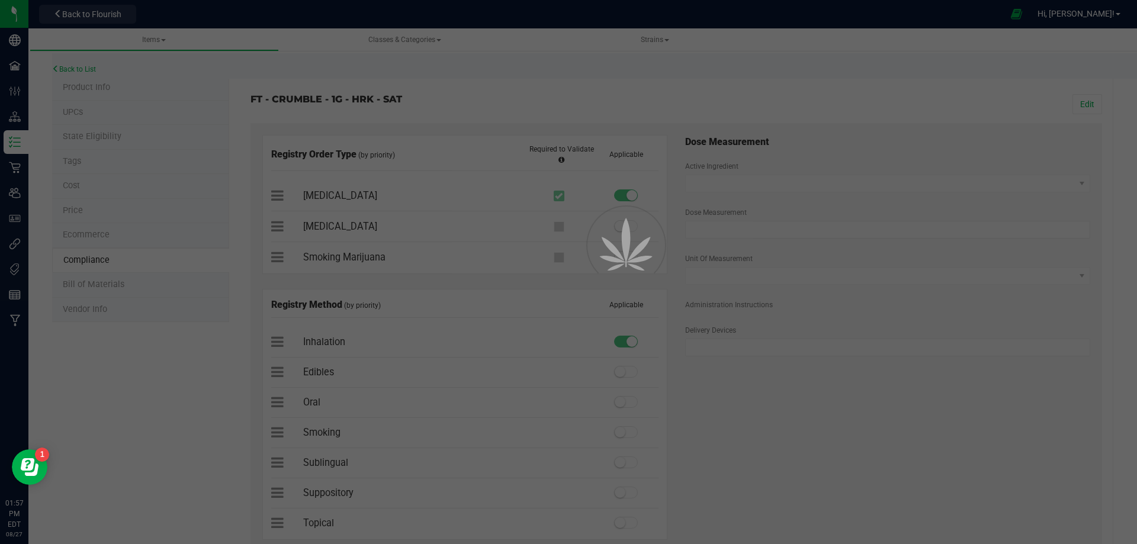
select select "13789"
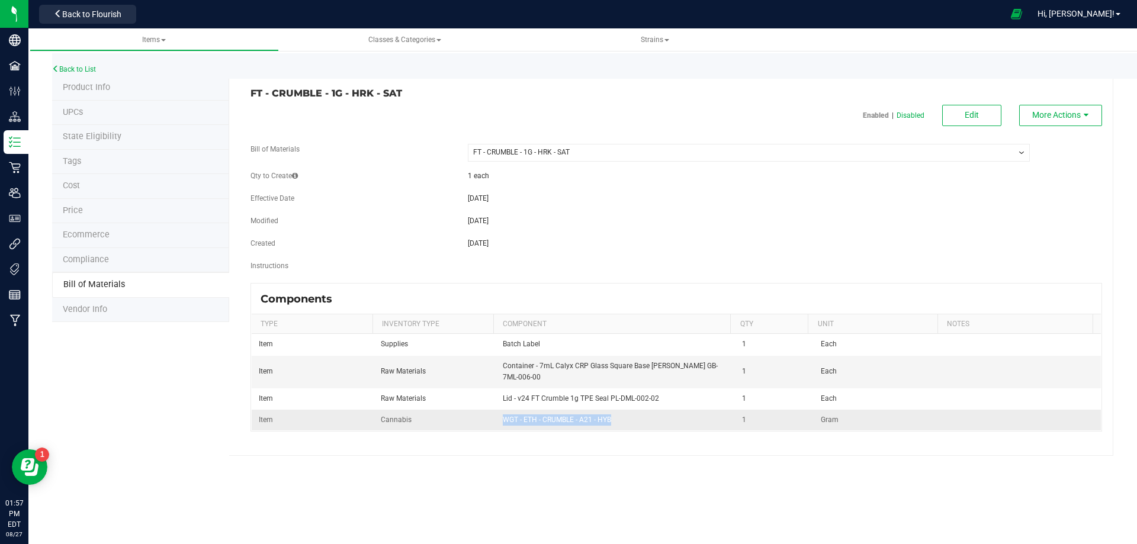
drag, startPoint x: 597, startPoint y: 429, endPoint x: 673, endPoint y: 322, distance: 130.8
click at [496, 429] on td "WGT - ETH - CRUMBLE - A21 - HYB" at bounding box center [616, 420] width 240 height 21
copy span "WGT - ETH - CRUMBLE - A21 - HYB"
click at [975, 119] on span "Edit" at bounding box center [972, 114] width 14 height 9
select select "13789"
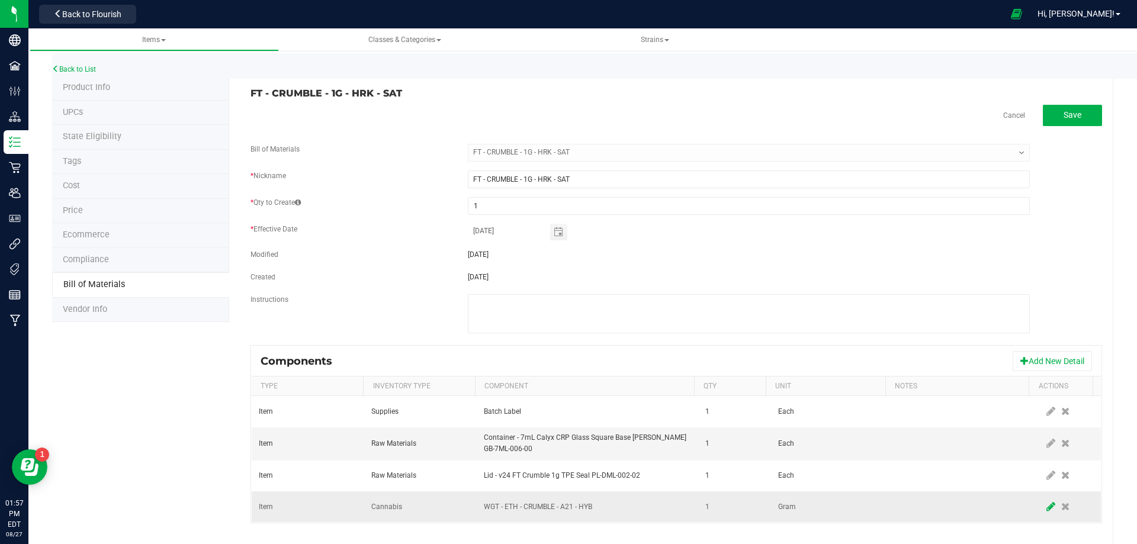
click at [1047, 510] on icon at bounding box center [1051, 507] width 9 height 11
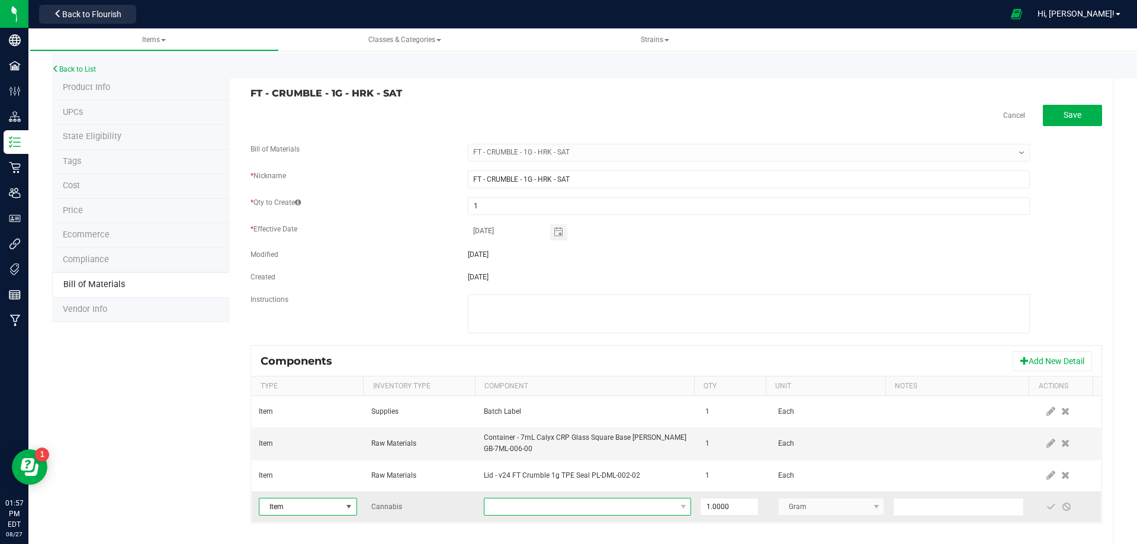
click at [622, 506] on span "NO DATA FOUND" at bounding box center [579, 507] width 191 height 17
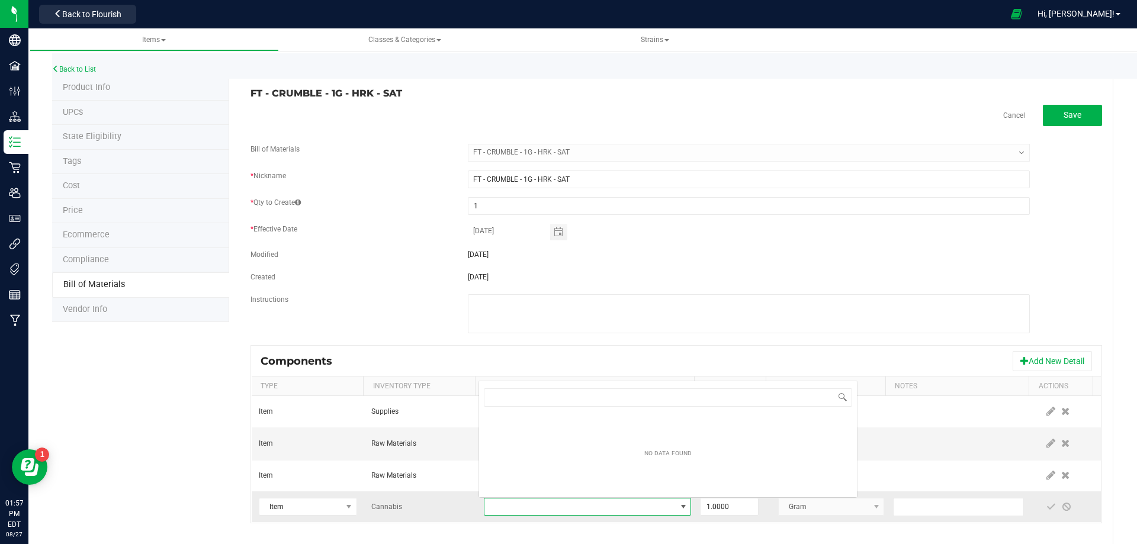
scroll to position [18, 201]
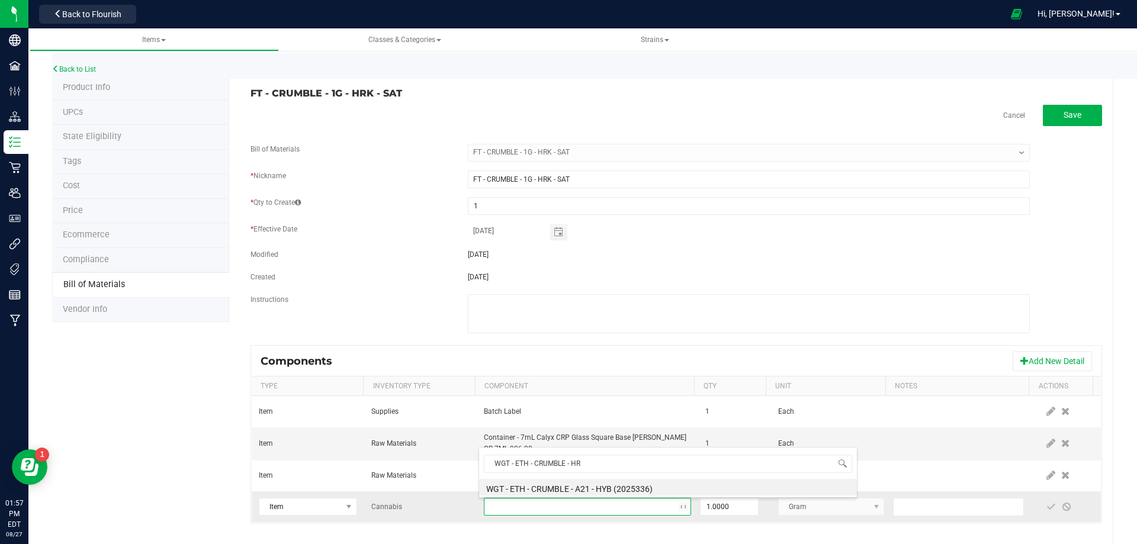
type input "WGT - ETH - CRUMBLE - HRK"
click at [590, 489] on li "WGT - ETH - CRUMBLE - HRK - SAT (2029226)" at bounding box center [668, 487] width 378 height 17
click at [1047, 508] on span at bounding box center [1051, 506] width 9 height 9
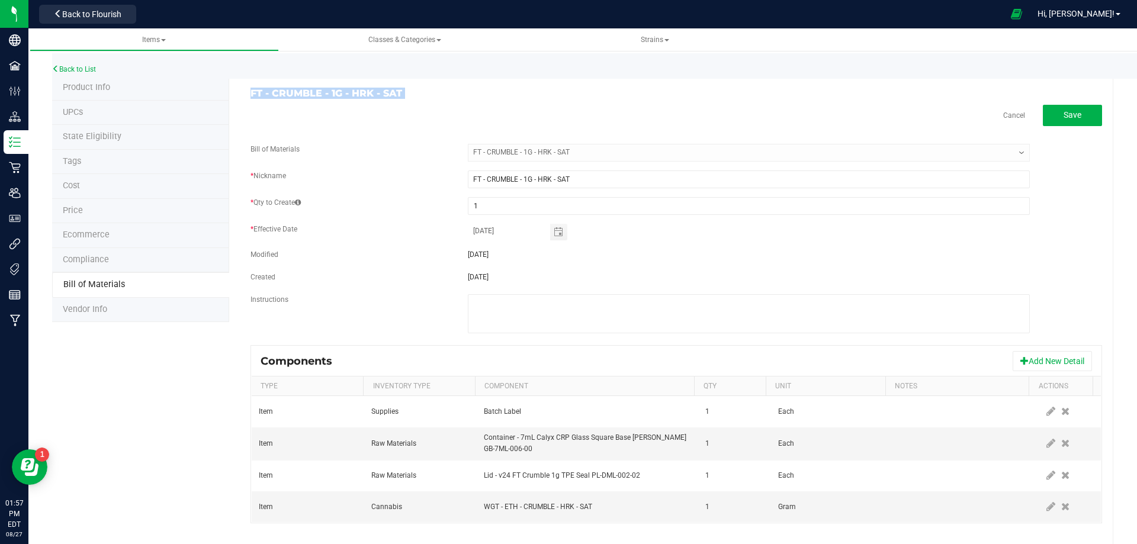
drag, startPoint x: 252, startPoint y: 94, endPoint x: 231, endPoint y: 88, distance: 22.1
click at [251, 94] on div "FT - CRUMBLE - 1G - HRK - SAT Cancel Save Bill of Materials -- Select -- FT - C…" at bounding box center [671, 312] width 884 height 472
copy div "FT - CRUMBLE - 1G - HRK - SAT Cancel"
click at [89, 65] on div "Back to List" at bounding box center [620, 65] width 1137 height 25
click at [89, 69] on link "Back to List" at bounding box center [74, 69] width 44 height 8
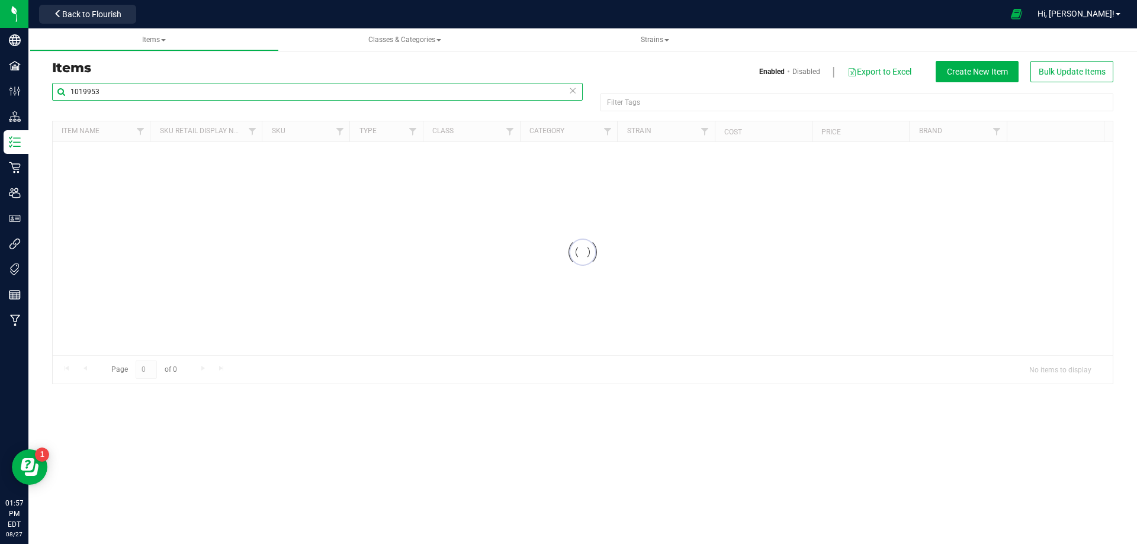
click at [126, 89] on input "1019953" at bounding box center [317, 92] width 531 height 18
paste input "FT - CRUMBLE - 1G - HRK - SAT"
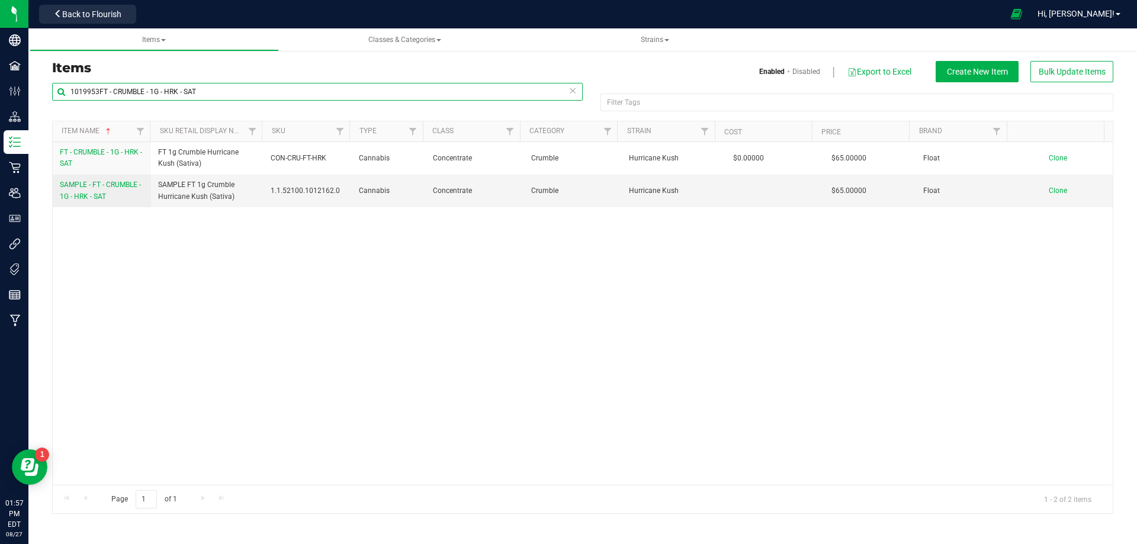
drag, startPoint x: 57, startPoint y: 91, endPoint x: -84, endPoint y: 102, distance: 142.1
click at [0, 102] on html "Company Facilities Configuration Distribution Inventory Retail Users User Roles…" at bounding box center [568, 272] width 1137 height 544
paste input "text"
type input "FT - CRUMBLE - 1G - HRK - SAT"
click at [92, 194] on span "SAMPLE - FT - CRUMBLE - 1G - HRK - SAT" at bounding box center [100, 191] width 81 height 20
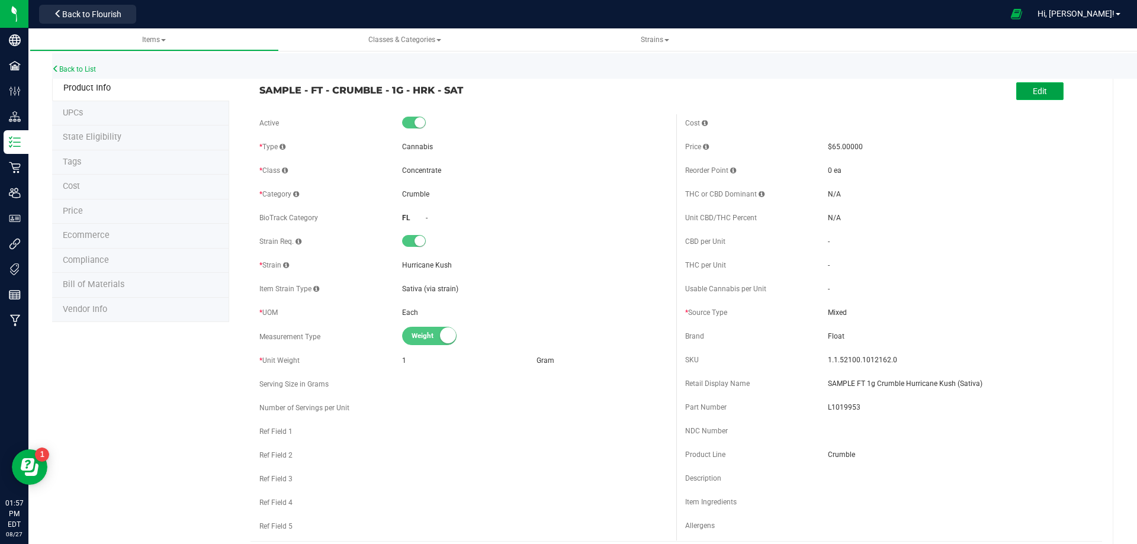
click at [1036, 91] on span "Edit" at bounding box center [1040, 90] width 14 height 9
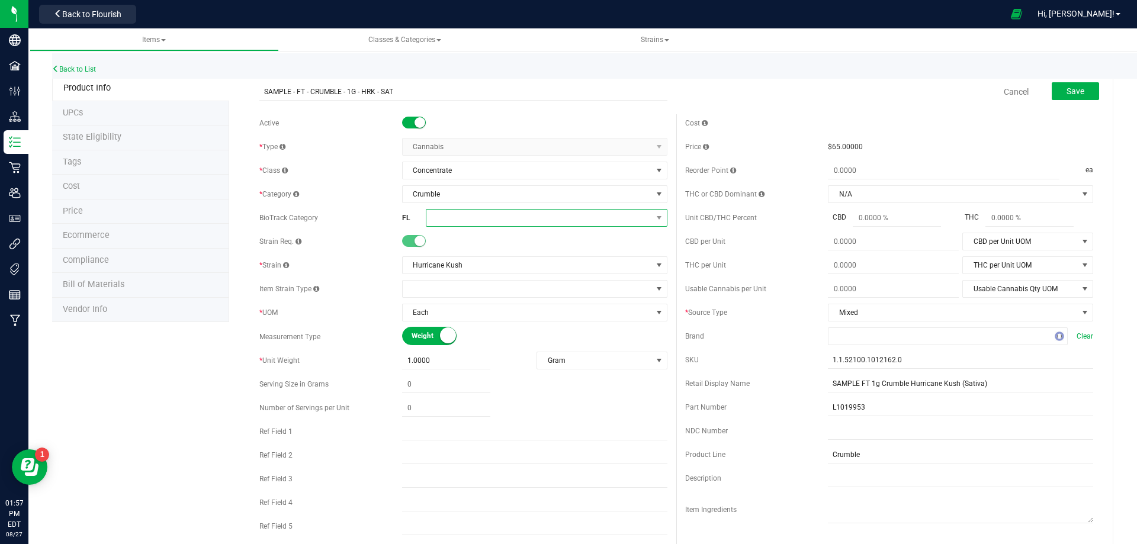
click at [458, 224] on span at bounding box center [539, 218] width 226 height 17
click at [498, 373] on li "Marijuana Extract for Inhalation" at bounding box center [542, 373] width 238 height 20
click at [1054, 92] on button "Save" at bounding box center [1075, 91] width 47 height 18
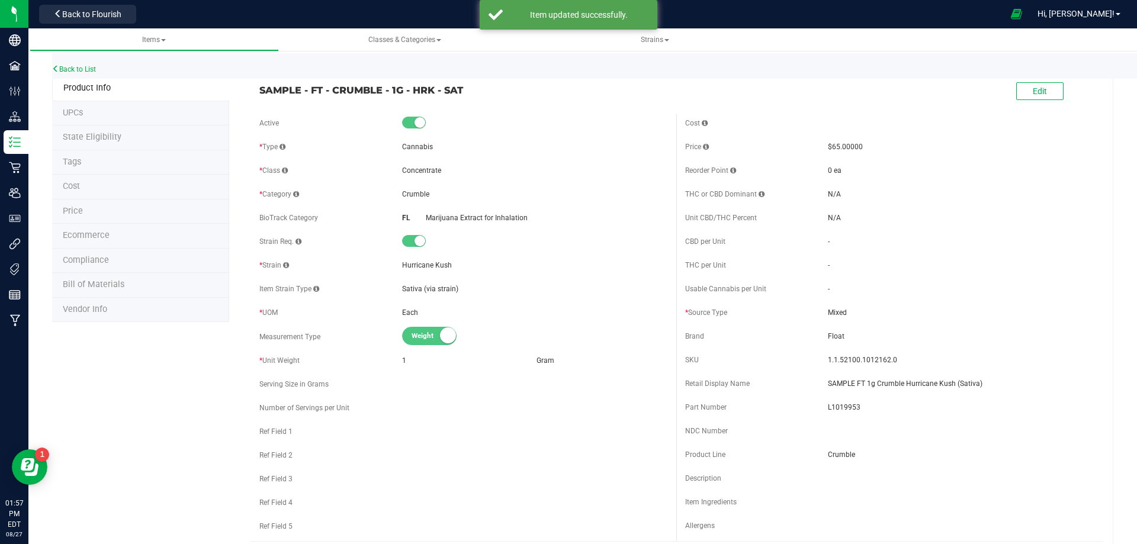
click at [103, 265] on span "Compliance" at bounding box center [86, 260] width 46 height 10
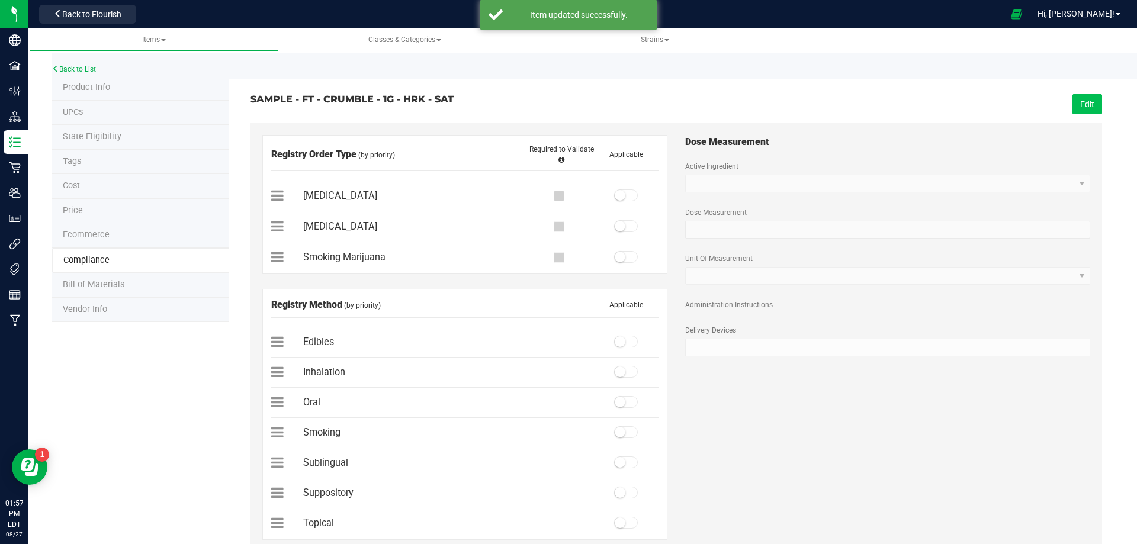
click at [1073, 99] on button "Edit" at bounding box center [1088, 104] width 30 height 20
click at [628, 201] on span at bounding box center [626, 196] width 24 height 12
click at [622, 372] on span at bounding box center [626, 372] width 24 height 12
click at [1084, 104] on span "Save" at bounding box center [1086, 104] width 18 height 9
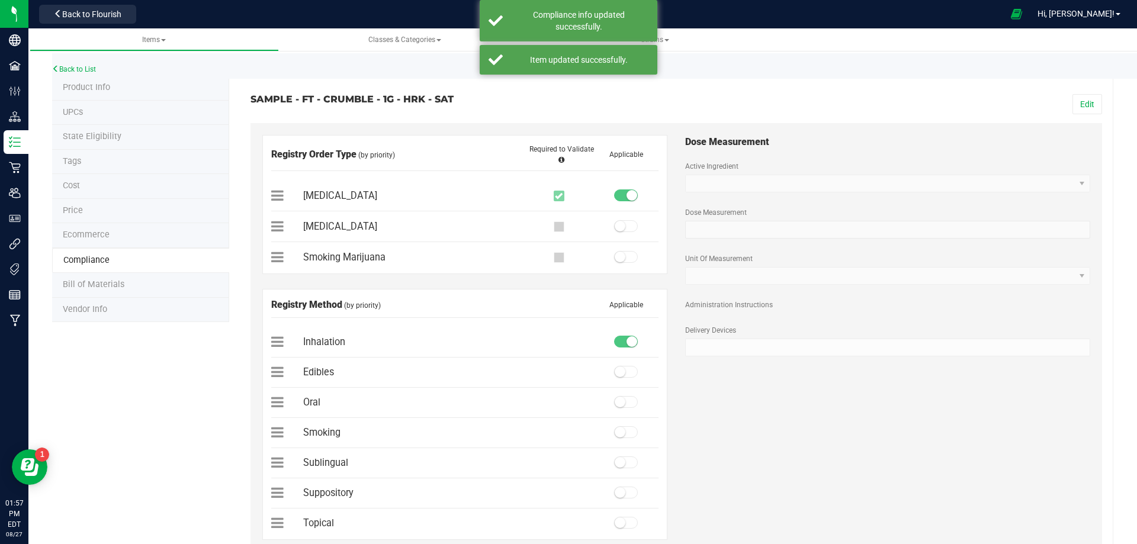
drag, startPoint x: 108, startPoint y: 285, endPoint x: 114, endPoint y: 286, distance: 6.0
click at [114, 286] on span "Bill of Materials" at bounding box center [94, 285] width 62 height 10
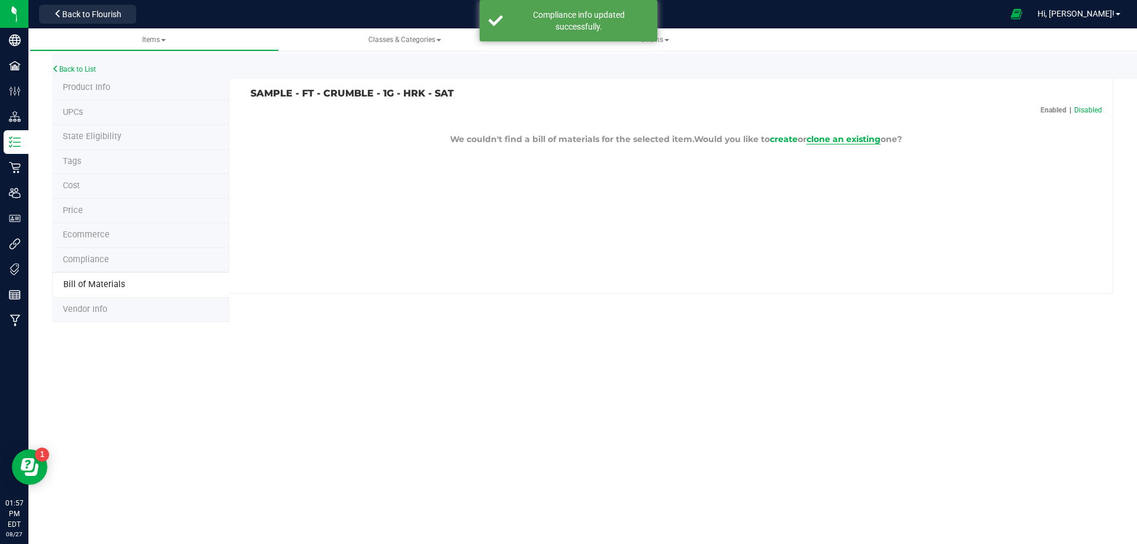
click at [829, 136] on span "clone an existing" at bounding box center [844, 139] width 74 height 11
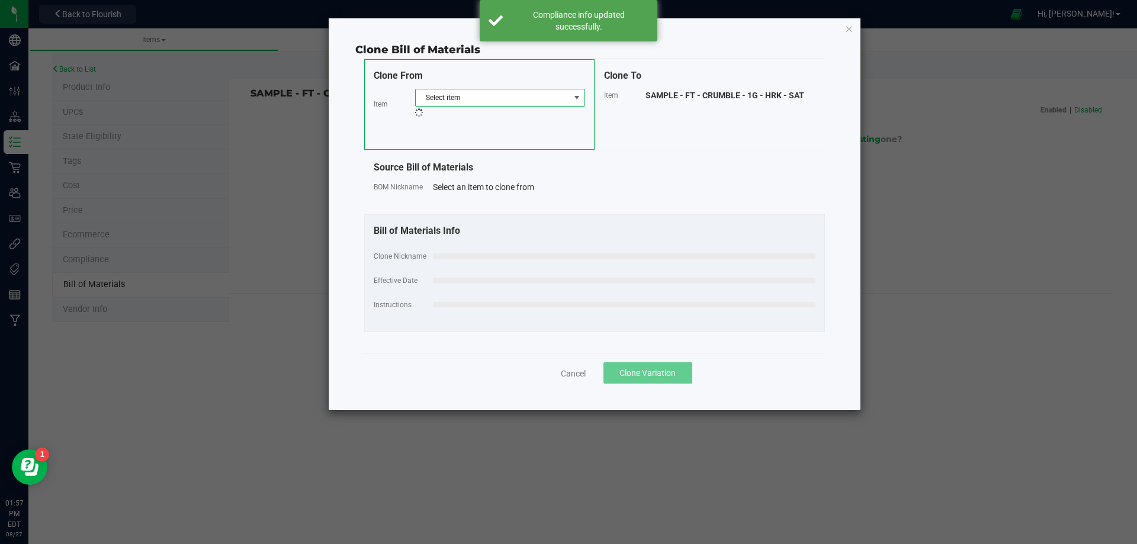
click at [524, 103] on span "Select item" at bounding box center [493, 97] width 154 height 17
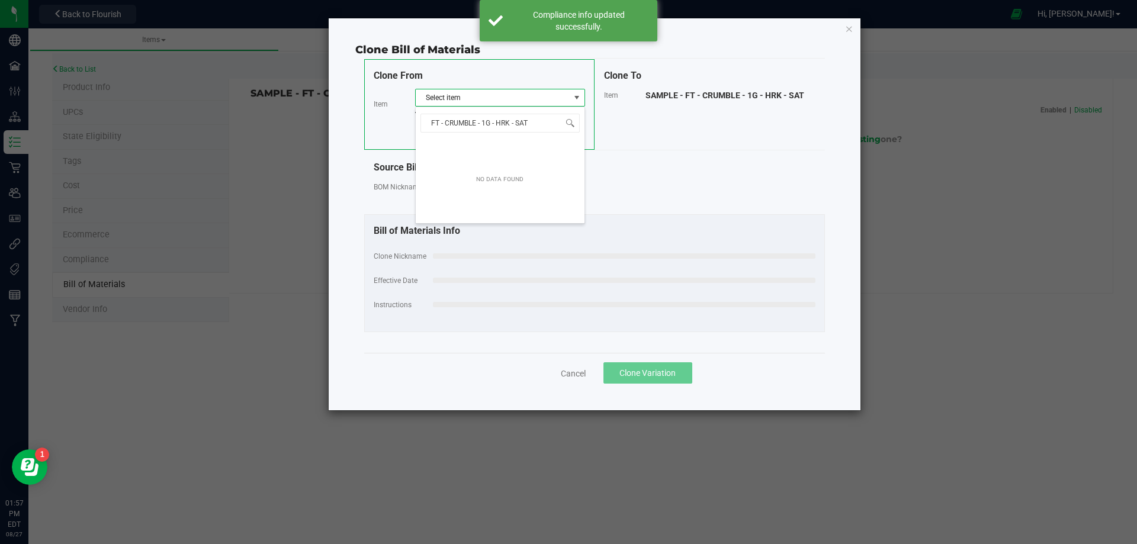
scroll to position [18, 170]
type input "FT - CRUMBLE - 1G - HRK - SA"
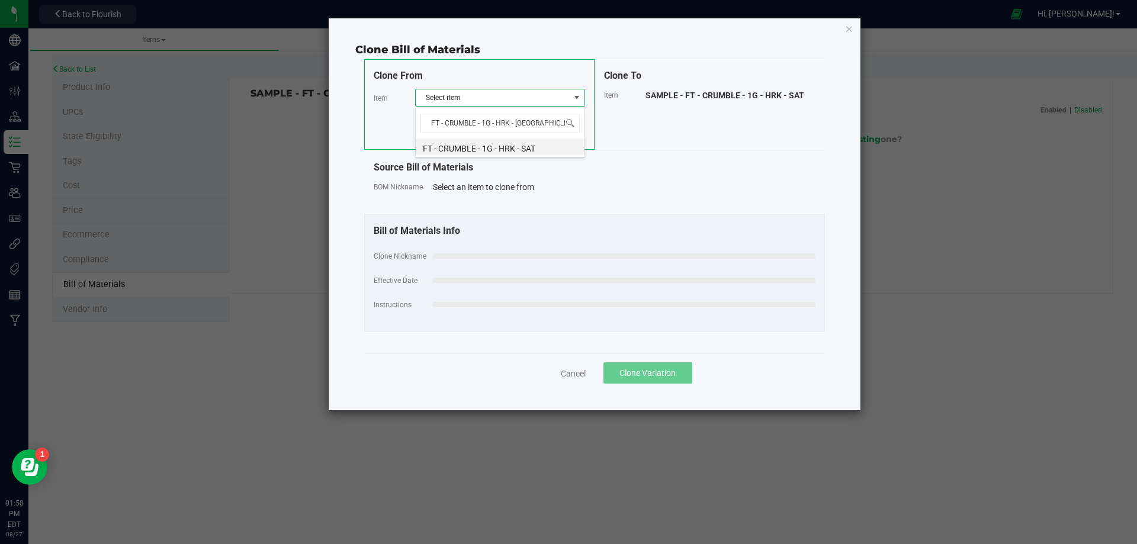
click at [524, 152] on li "FT - CRUMBLE - 1G - HRK - SAT" at bounding box center [500, 147] width 169 height 17
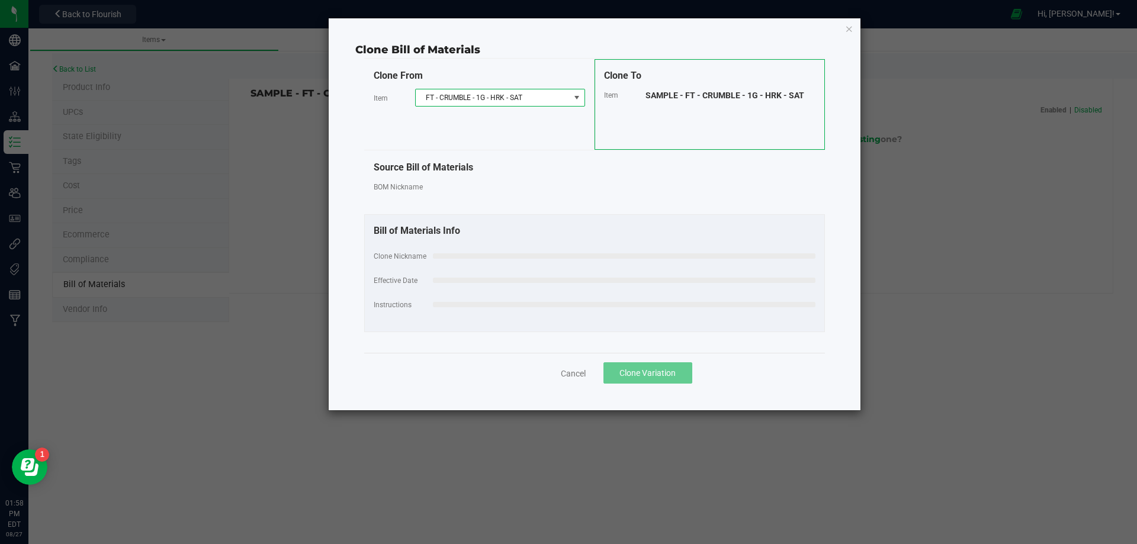
select select "13789"
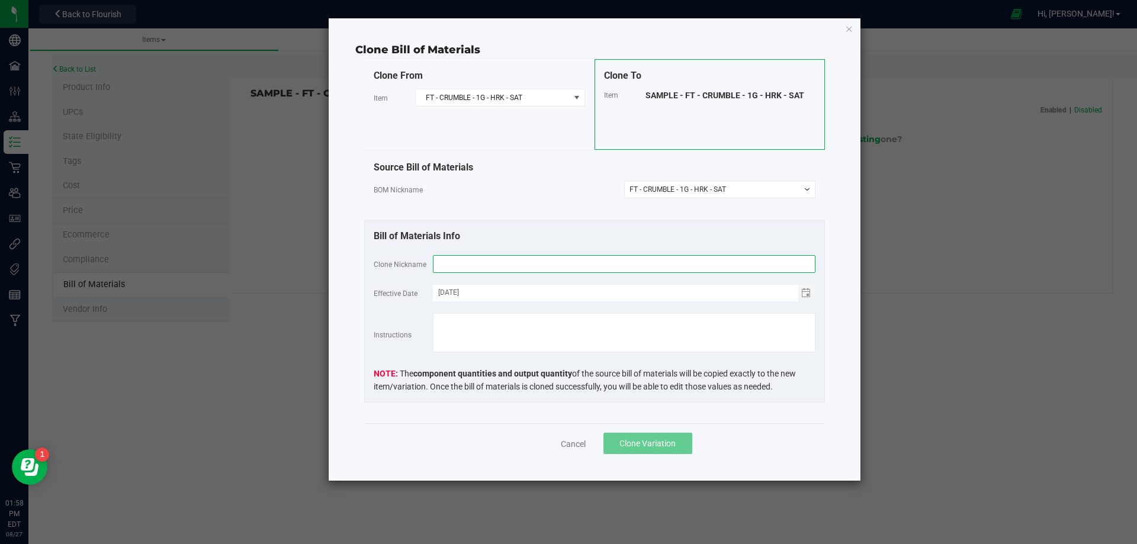
click at [499, 267] on input "text" at bounding box center [624, 264] width 383 height 18
paste input "FT - CRUMBLE - 1G - HRK - SAT"
type input "FT - CRUMBLE - 1G - HRK - SAT"
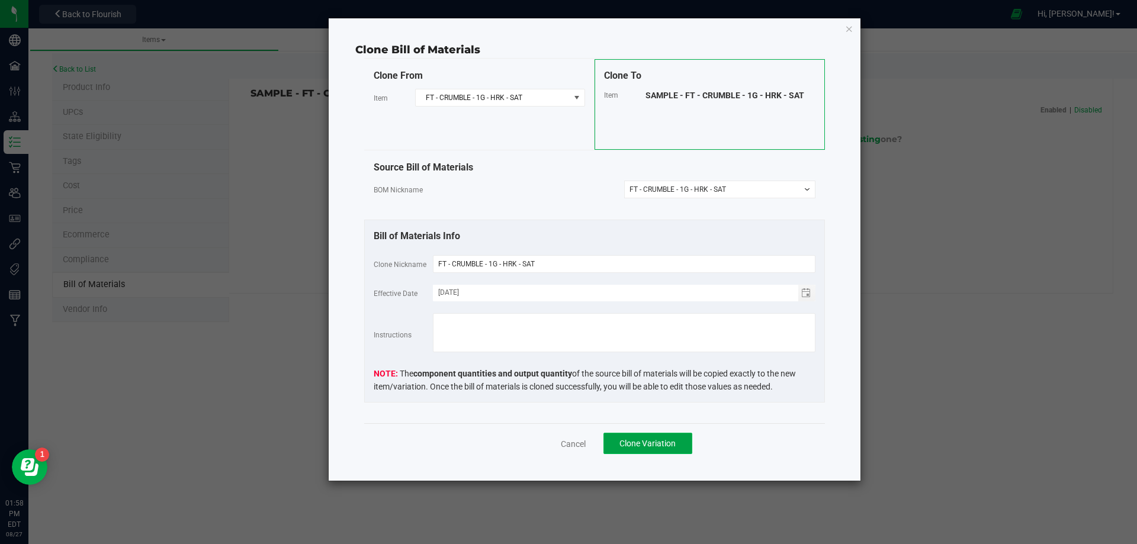
click at [653, 448] on span "Clone Variation" at bounding box center [648, 443] width 56 height 9
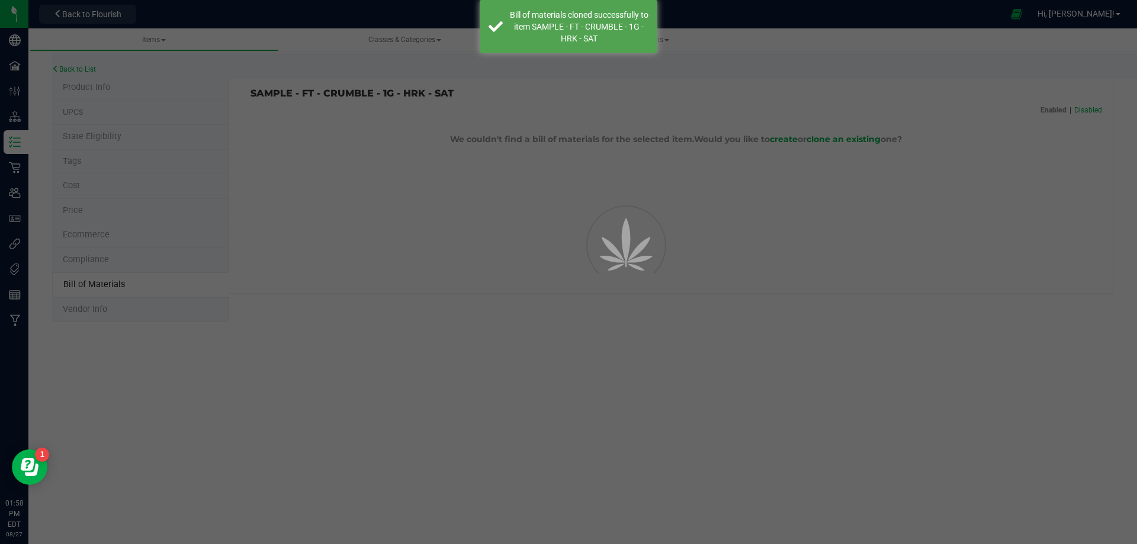
select select "13790"
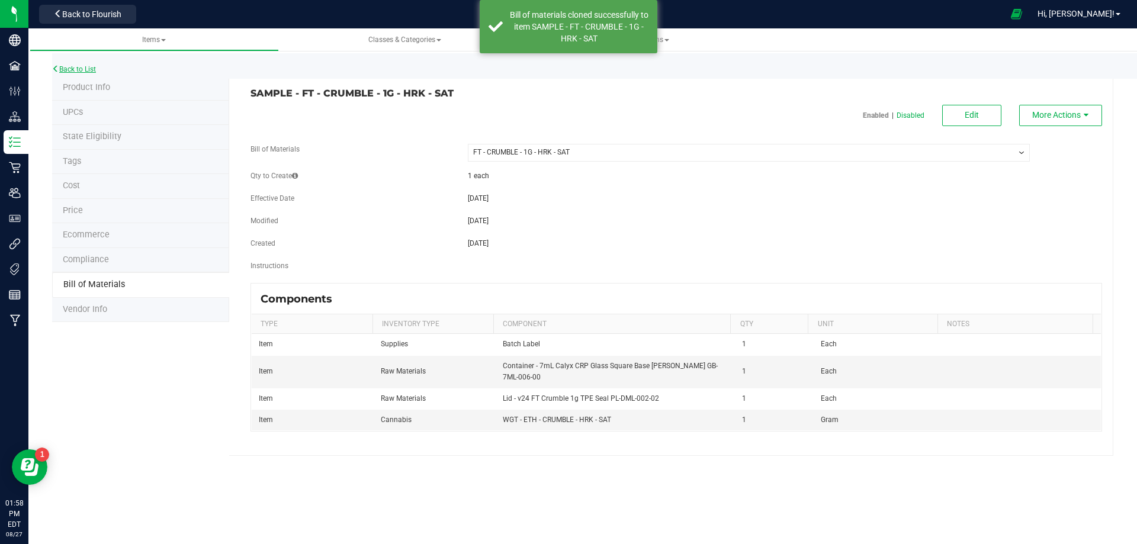
click at [64, 67] on link "Back to List" at bounding box center [74, 69] width 44 height 8
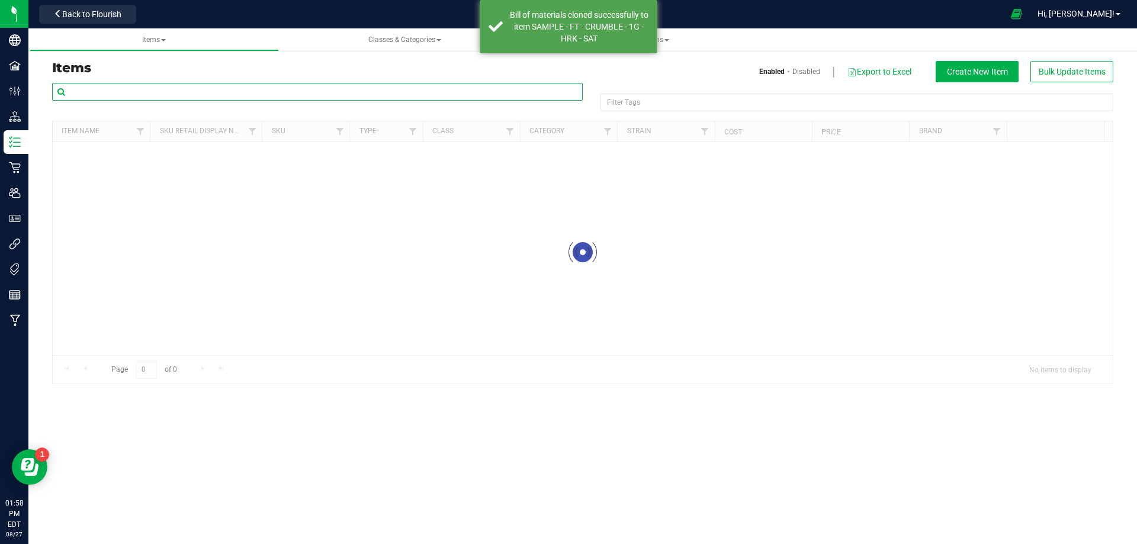
drag, startPoint x: 75, startPoint y: 75, endPoint x: 110, endPoint y: 96, distance: 40.6
click at [111, 93] on input "text" at bounding box center [317, 92] width 531 height 18
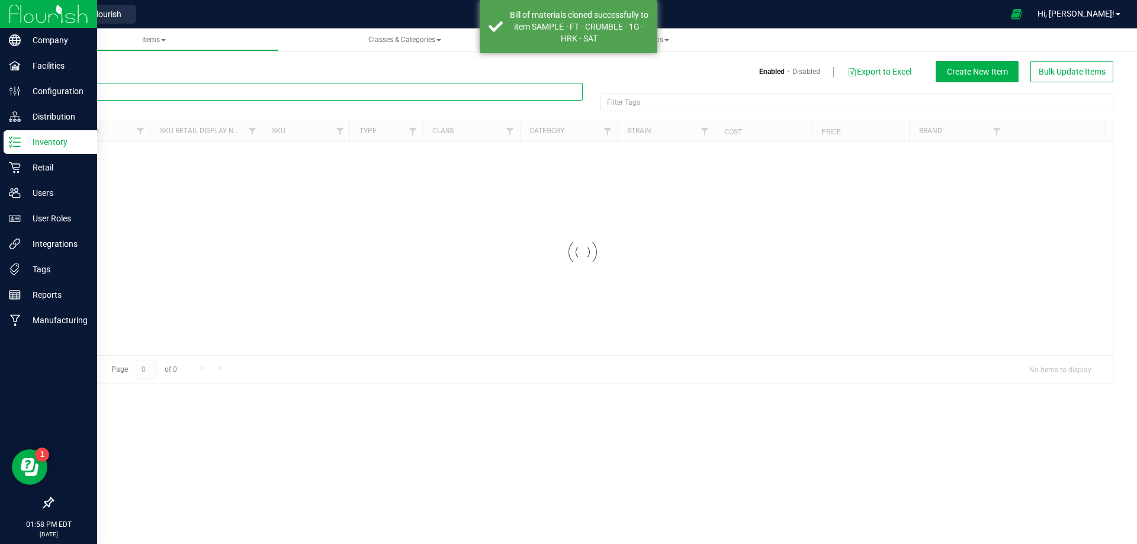
paste input "1019954"
type input "1019954"
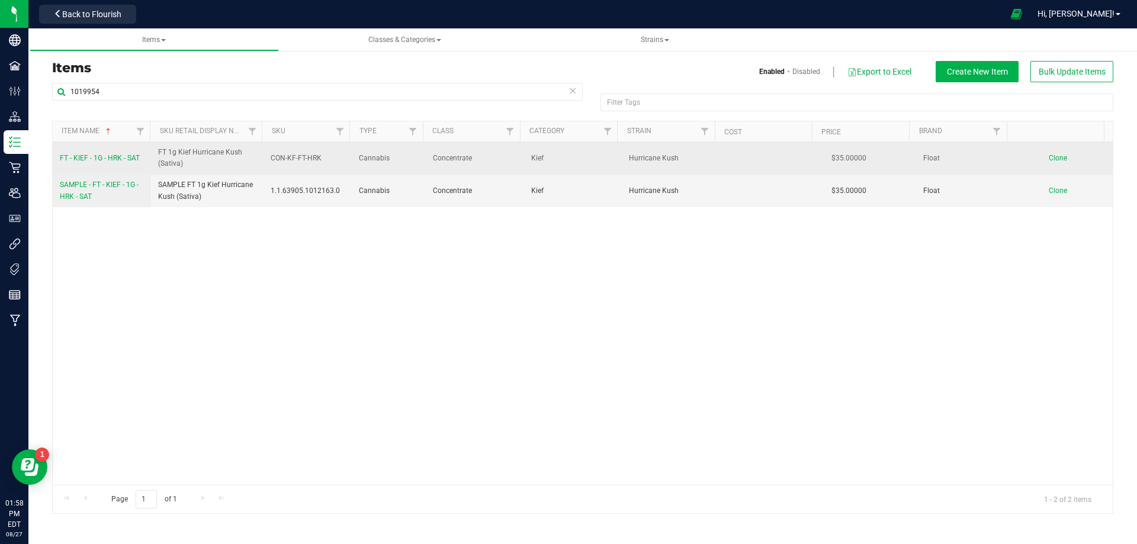
drag, startPoint x: 101, startPoint y: 165, endPoint x: 107, endPoint y: 165, distance: 6.5
click at [101, 165] on td "FT - KIEF - 1G - HRK - SAT" at bounding box center [102, 158] width 98 height 33
click at [109, 159] on span "FT - KIEF - 1G - HRK - SAT" at bounding box center [100, 158] width 80 height 8
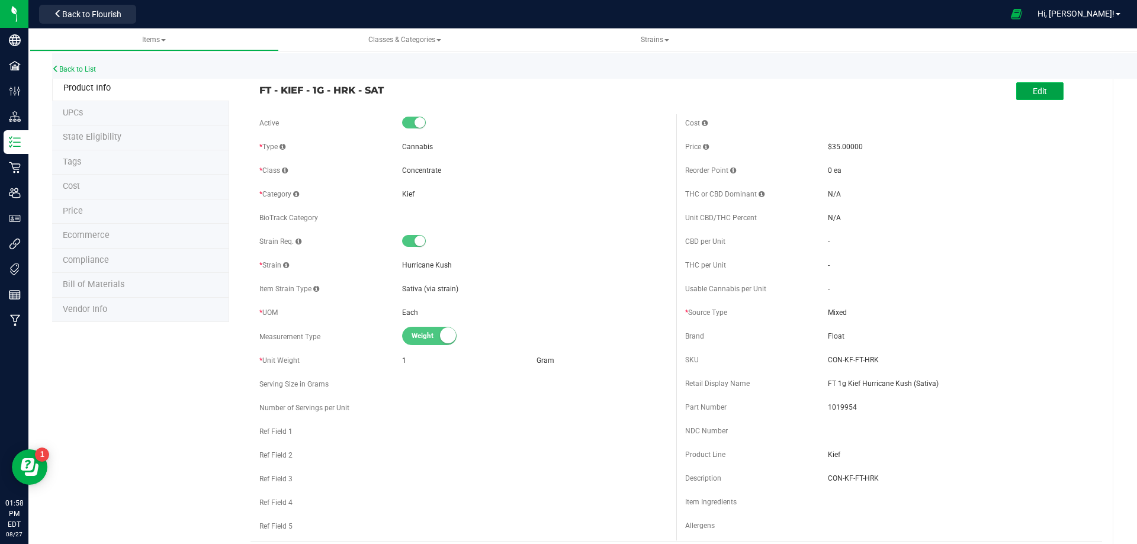
click at [1036, 86] on span "Edit" at bounding box center [1040, 90] width 14 height 9
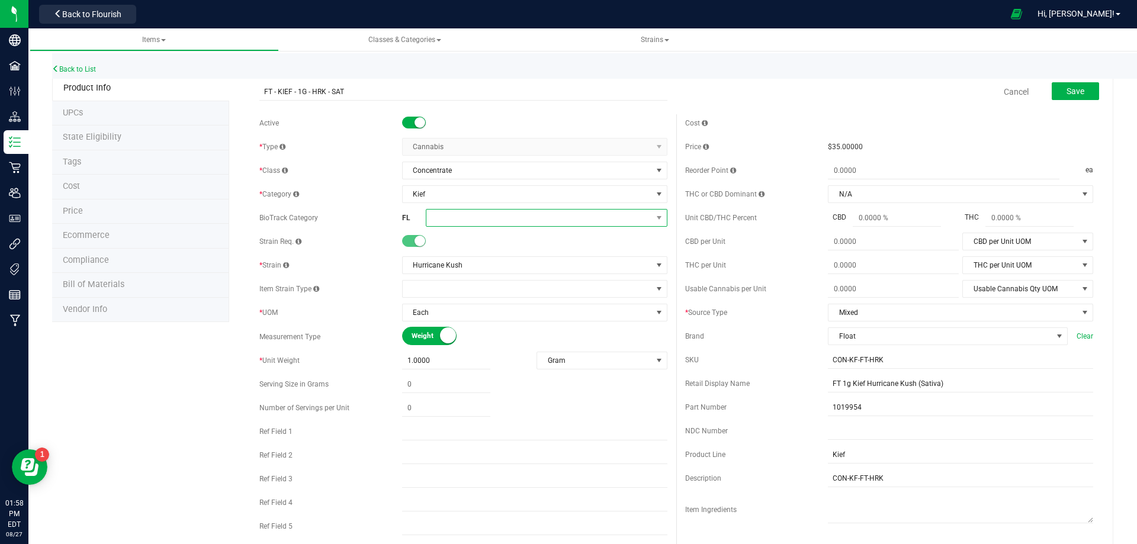
click at [449, 217] on span at bounding box center [539, 218] width 226 height 17
click at [471, 365] on li "Kief" at bounding box center [542, 372] width 238 height 20
click at [1067, 94] on span "Save" at bounding box center [1076, 90] width 18 height 9
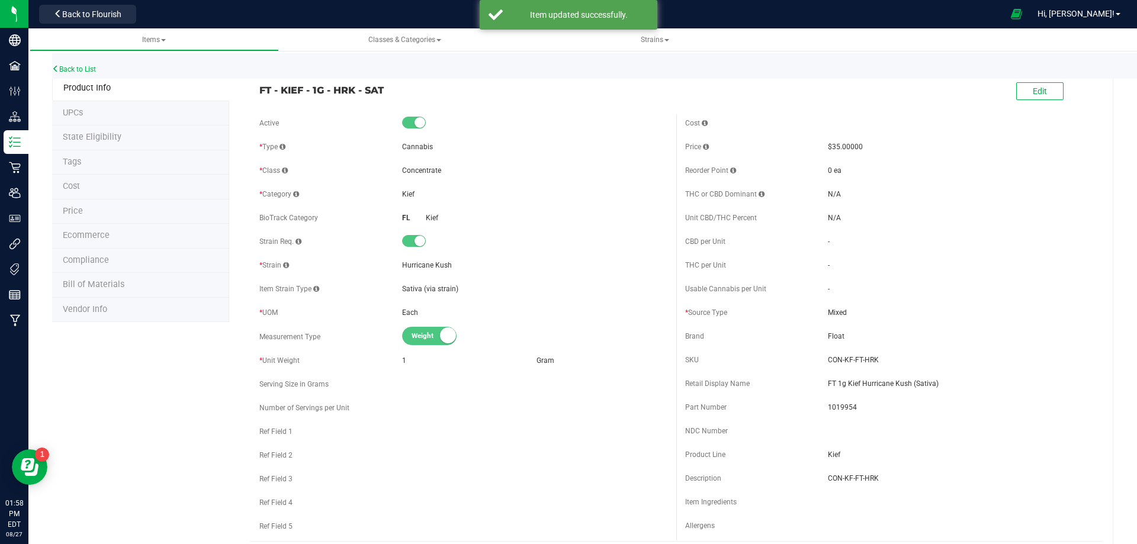
click at [93, 163] on li "Tags" at bounding box center [140, 162] width 177 height 25
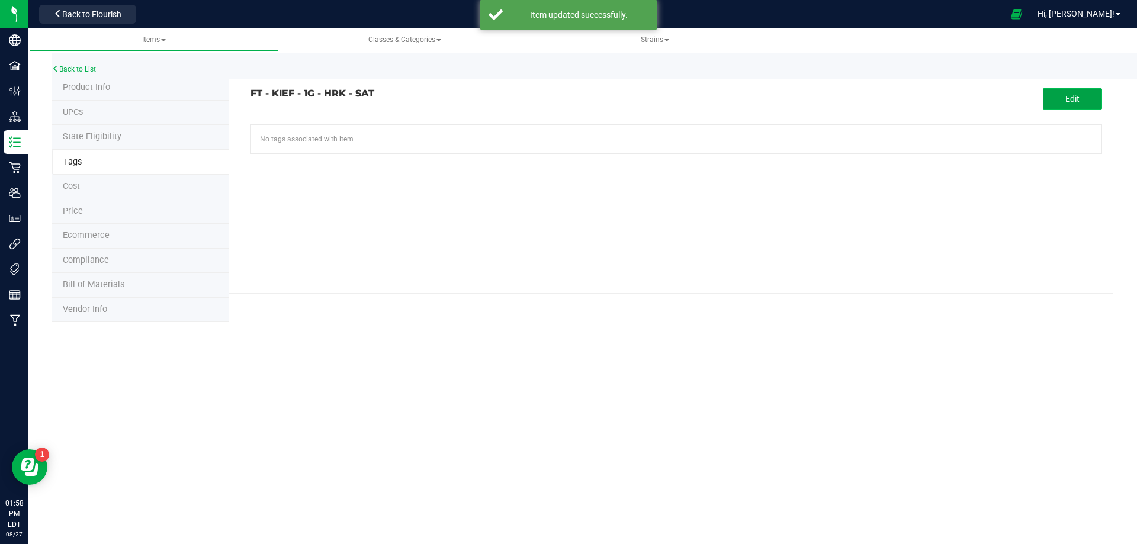
click at [1048, 98] on button "Edit" at bounding box center [1072, 98] width 59 height 21
click at [279, 136] on input "text" at bounding box center [541, 133] width 580 height 17
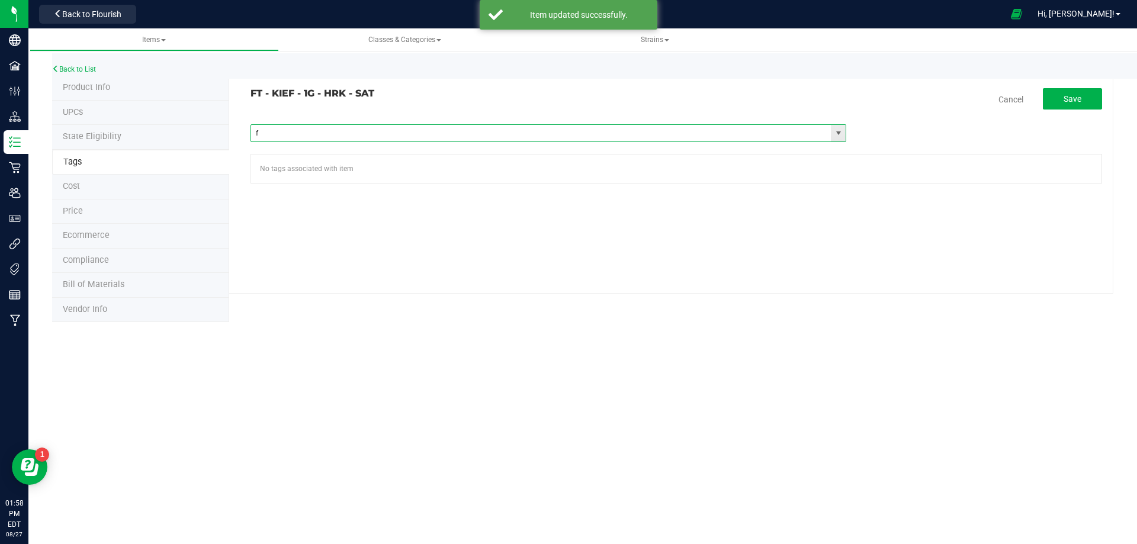
type input "fl"
paste input "FL - FT - KIEF - 1G"
type input "FL - FT - KIEF - 1G"
click at [1064, 100] on span "Save" at bounding box center [1073, 98] width 18 height 9
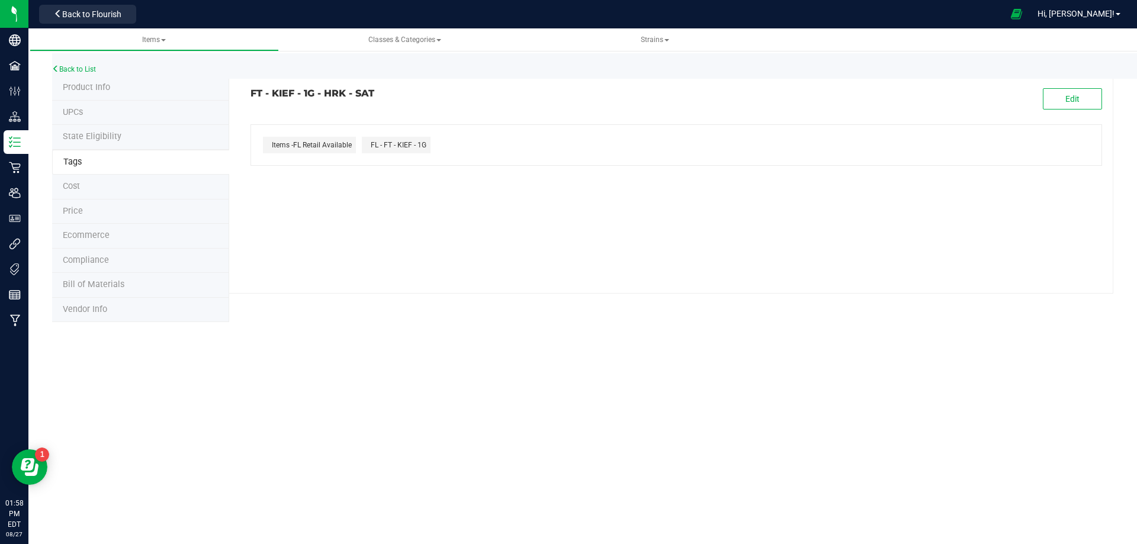
drag, startPoint x: 429, startPoint y: 89, endPoint x: 251, endPoint y: 86, distance: 178.9
click at [251, 86] on div "FT - KIEF - 1G - HRK - SAT Edit Items -FL Retail Available FL - FT - KIEF - 1G" at bounding box center [671, 185] width 884 height 218
copy h3 "FT - KIEF - 1G - HRK - SAT"
click at [121, 265] on li "Compliance" at bounding box center [140, 261] width 177 height 25
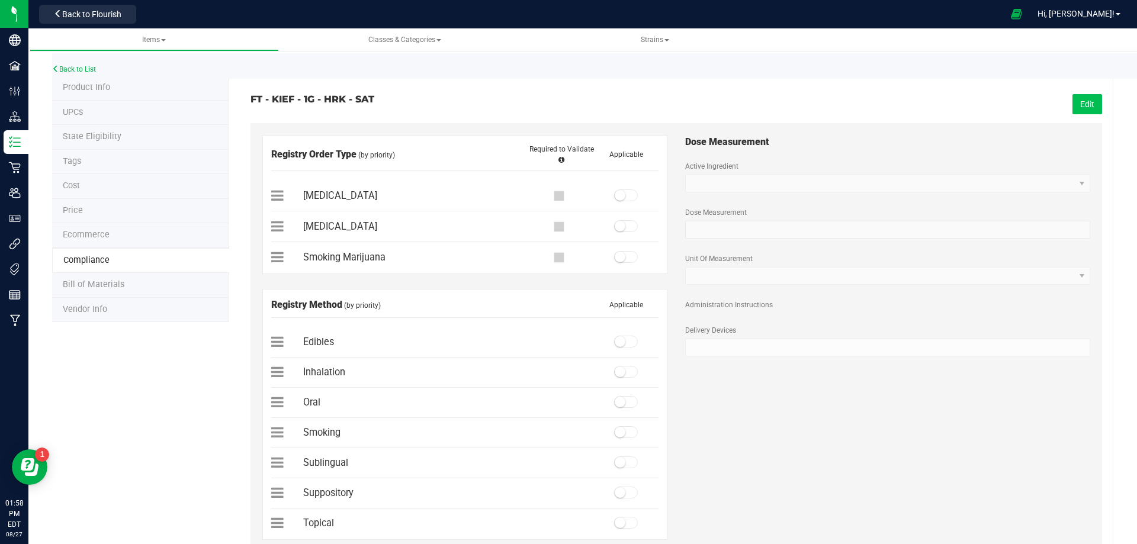
click at [1081, 105] on button "Edit" at bounding box center [1088, 104] width 30 height 20
click at [621, 202] on div "[MEDICAL_DATA]" at bounding box center [464, 196] width 387 height 16
click at [628, 196] on span at bounding box center [626, 196] width 24 height 12
drag, startPoint x: 626, startPoint y: 373, endPoint x: 813, endPoint y: 245, distance: 227.0
click at [627, 373] on span at bounding box center [626, 372] width 24 height 12
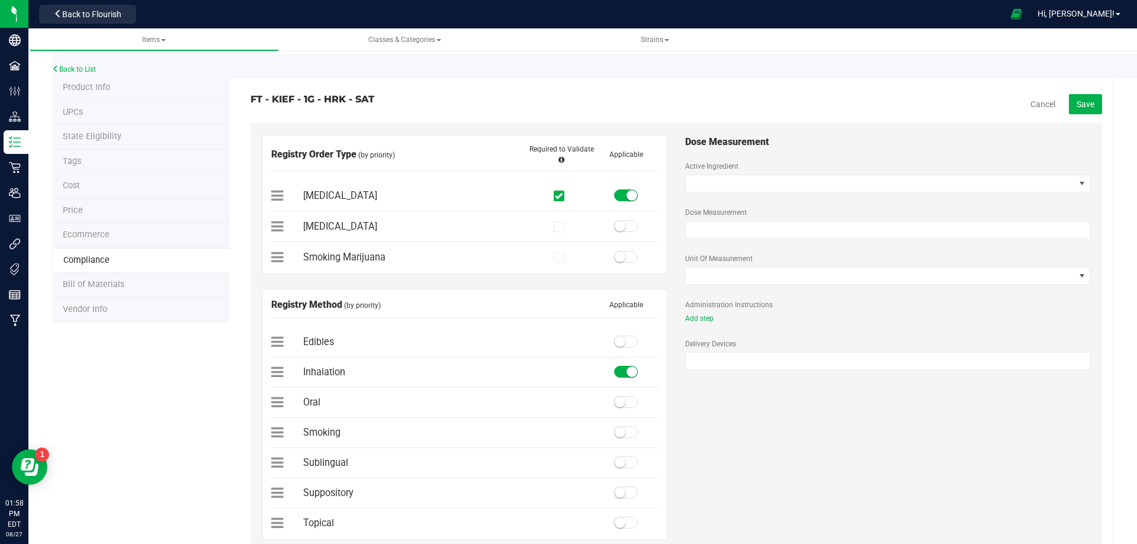
click at [1082, 102] on span "Save" at bounding box center [1086, 104] width 18 height 9
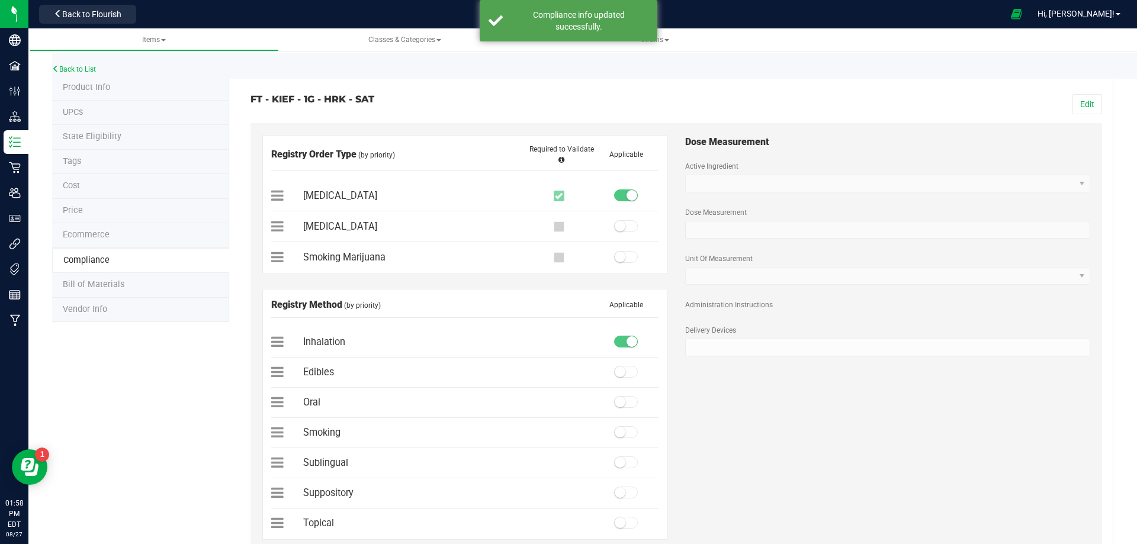
click at [122, 280] on li "Bill of Materials" at bounding box center [140, 285] width 177 height 25
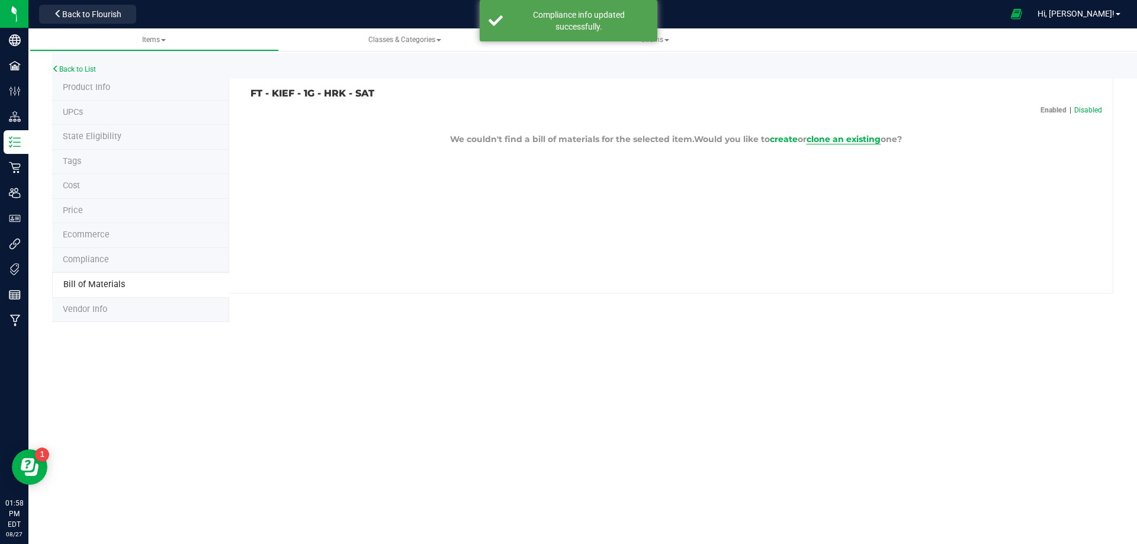
click at [826, 137] on span "clone an existing" at bounding box center [844, 139] width 74 height 11
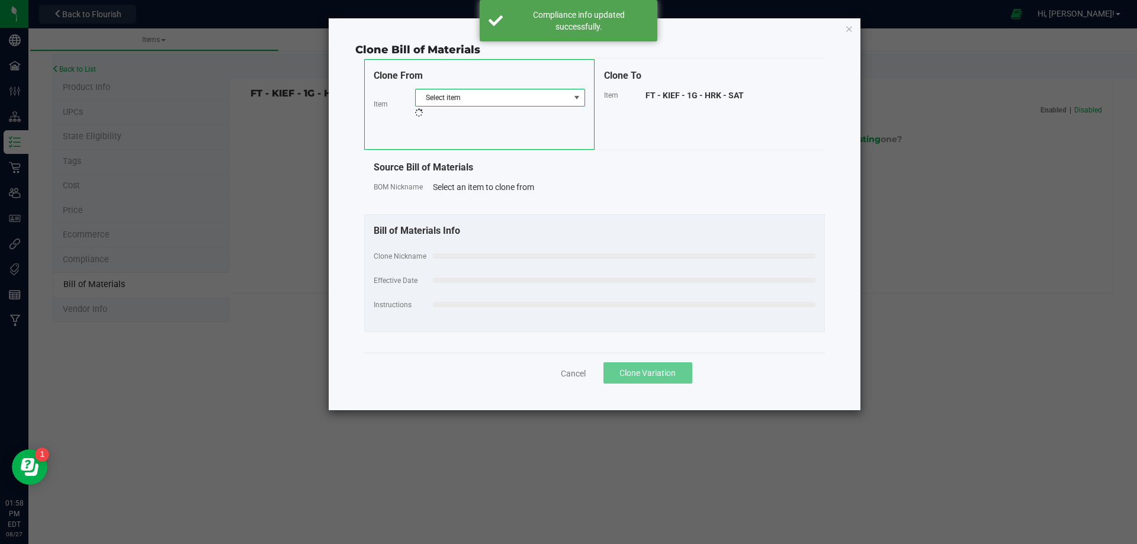
click at [475, 102] on span "Select item" at bounding box center [493, 97] width 154 height 17
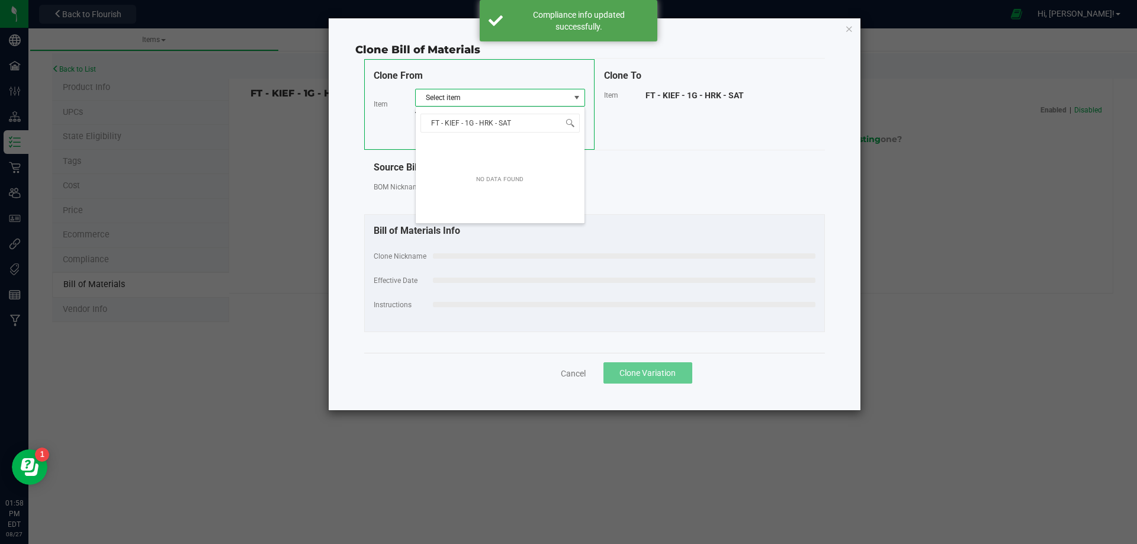
scroll to position [18, 170]
type input "FT - KIEF - 1G - H"
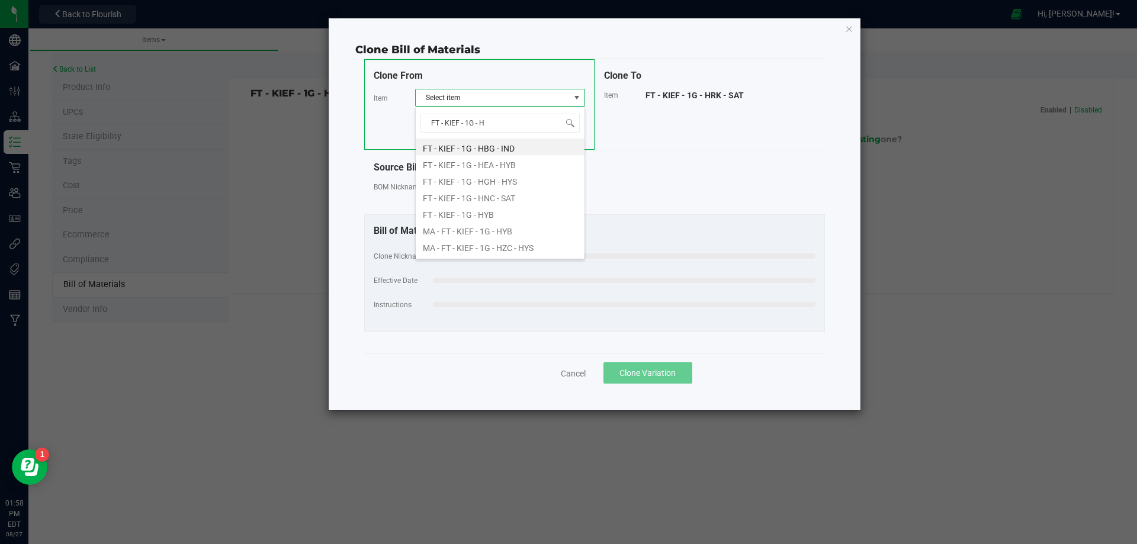
click at [518, 167] on li "FT - KIEF - 1G - HEA - HYB" at bounding box center [500, 163] width 169 height 17
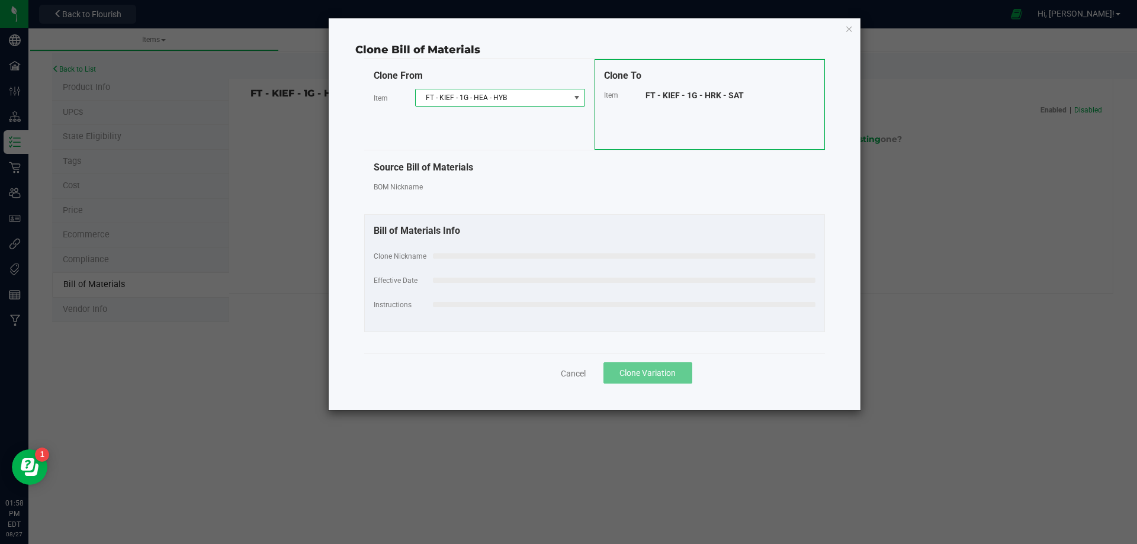
select select "12304"
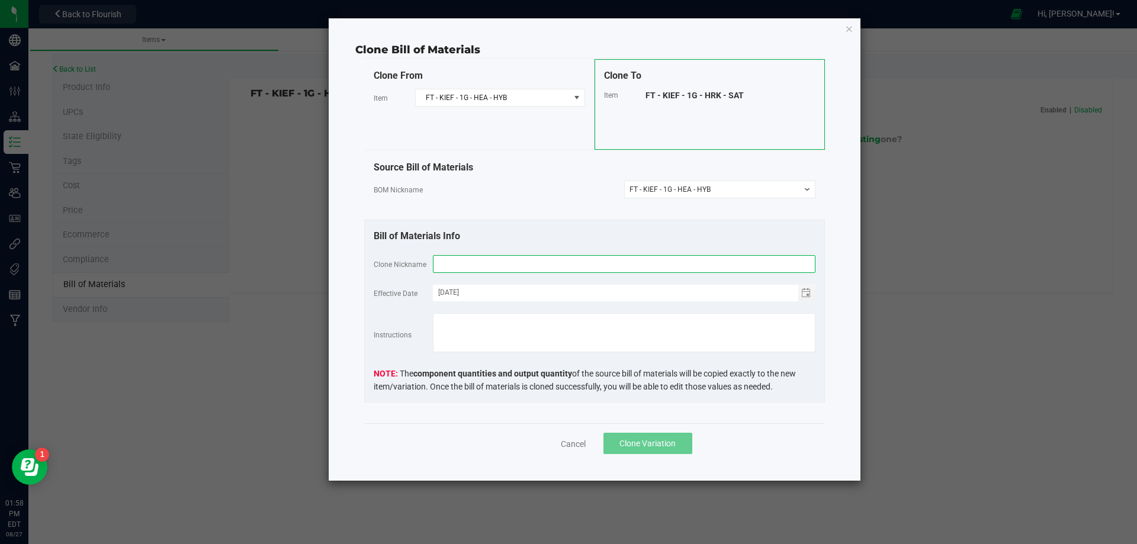
drag, startPoint x: 508, startPoint y: 262, endPoint x: 517, endPoint y: 268, distance: 11.2
click at [508, 262] on input "text" at bounding box center [624, 264] width 383 height 18
paste input "FT - KIEF - 1G - HRK - SAT"
type input "FT - KIEF - 1G - HRK - SAT"
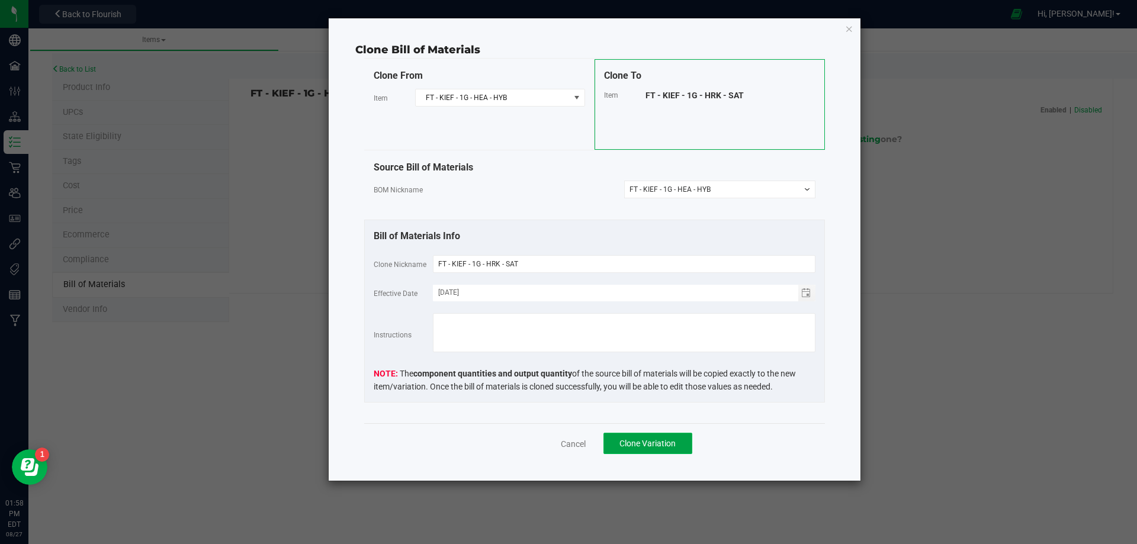
click at [640, 439] on span "Clone Variation" at bounding box center [648, 443] width 56 height 9
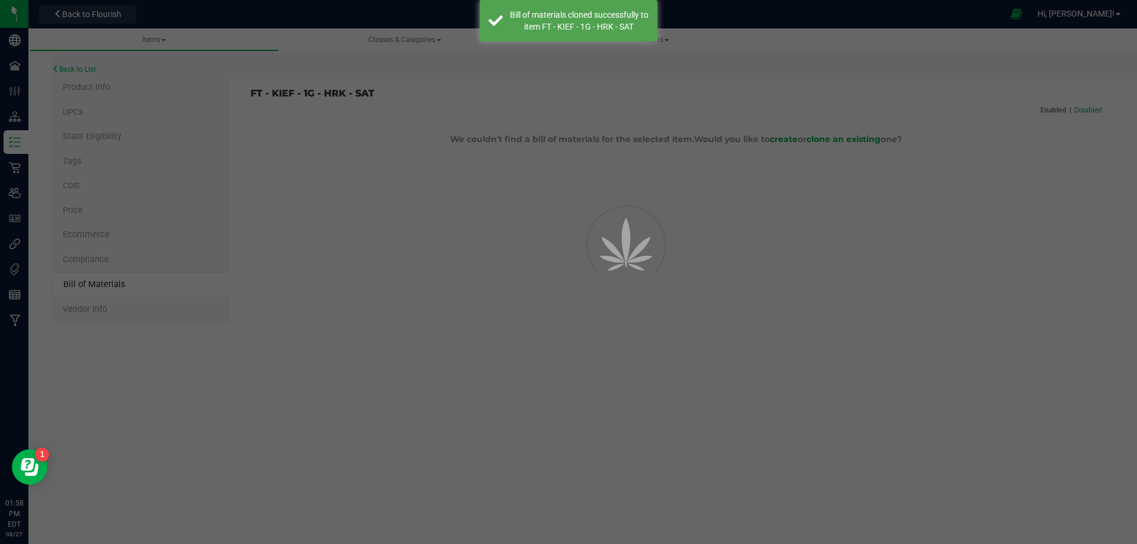
select select "13791"
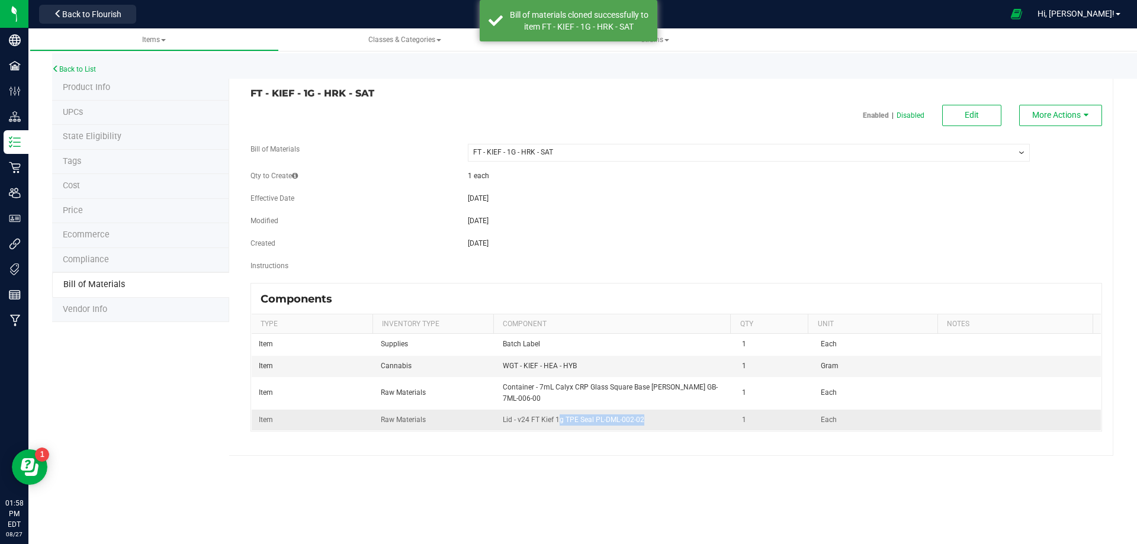
drag, startPoint x: 635, startPoint y: 421, endPoint x: 557, endPoint y: 419, distance: 78.2
click at [557, 419] on td "Lid - v24 FT Kief 1g TPE Seal PL-DML-002-02" at bounding box center [616, 420] width 240 height 21
drag, startPoint x: 527, startPoint y: 369, endPoint x: 659, endPoint y: 271, distance: 164.7
click at [497, 367] on td "WGT - KIEF - HEA - HYB" at bounding box center [616, 366] width 240 height 21
copy span "WGT - KIEF - HEA - HYB"
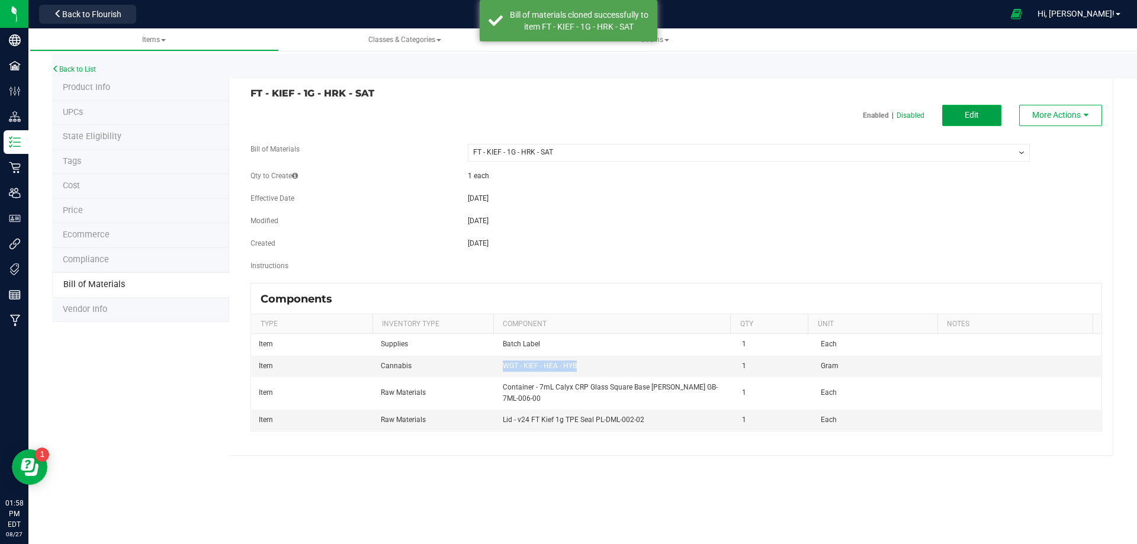
click at [987, 117] on button "Edit" at bounding box center [971, 115] width 59 height 21
select select "13791"
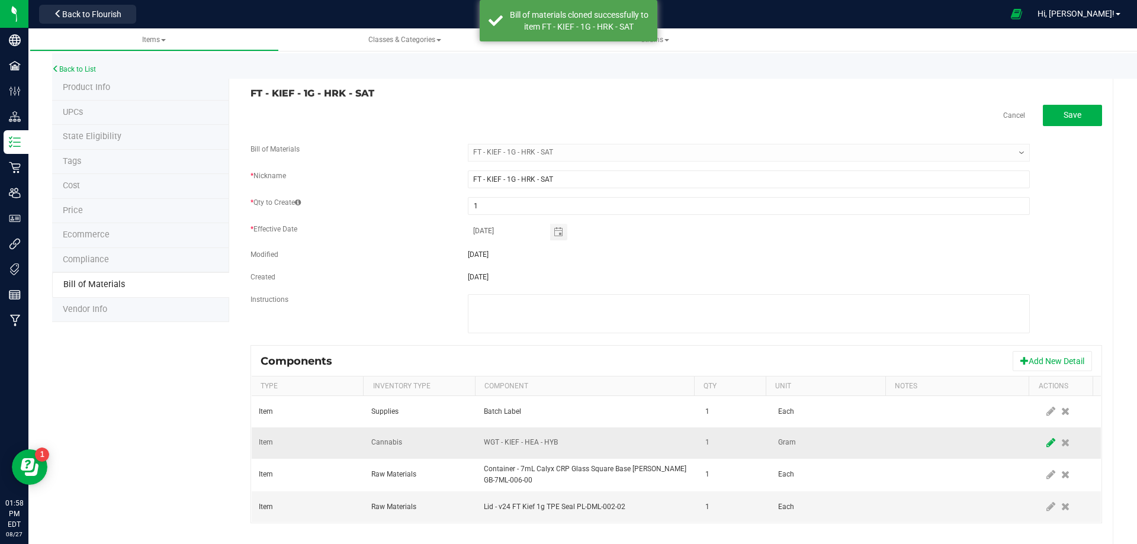
click at [1044, 441] on span at bounding box center [1051, 442] width 15 height 21
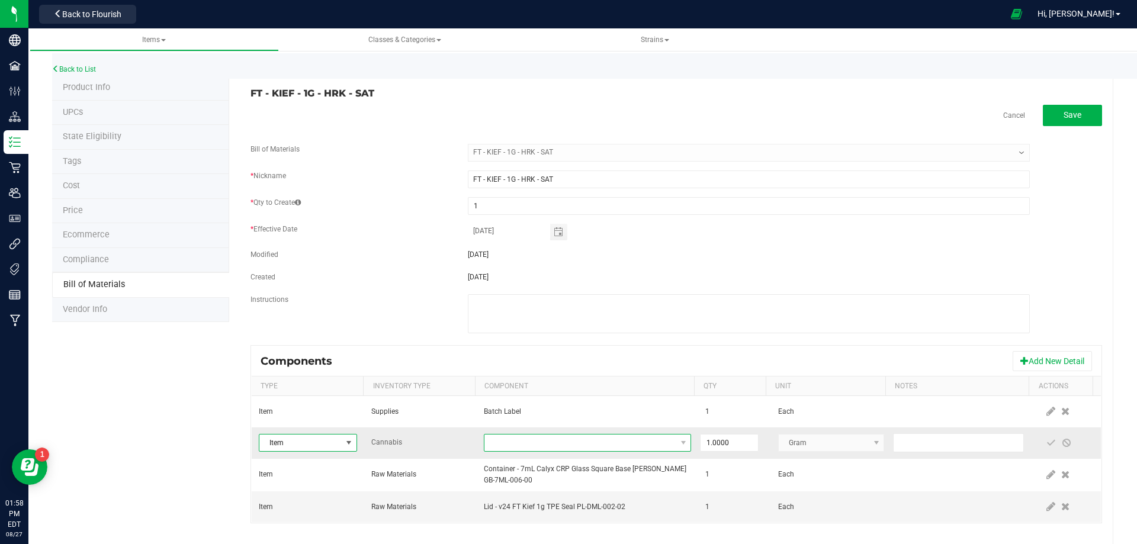
click at [583, 441] on span "NO DATA FOUND" at bounding box center [579, 443] width 191 height 17
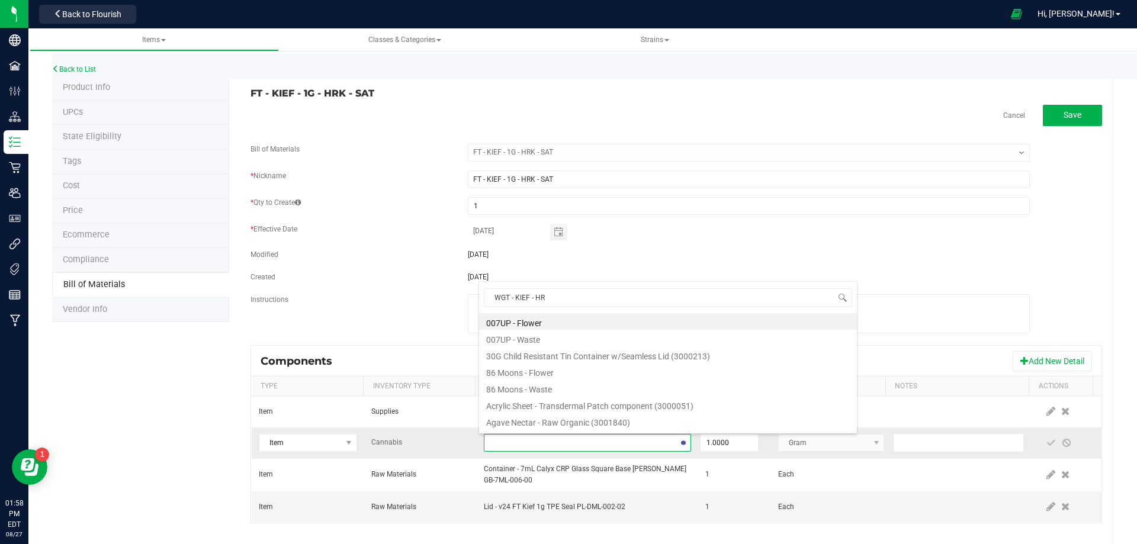
type input "WGT - KIEF - HRK"
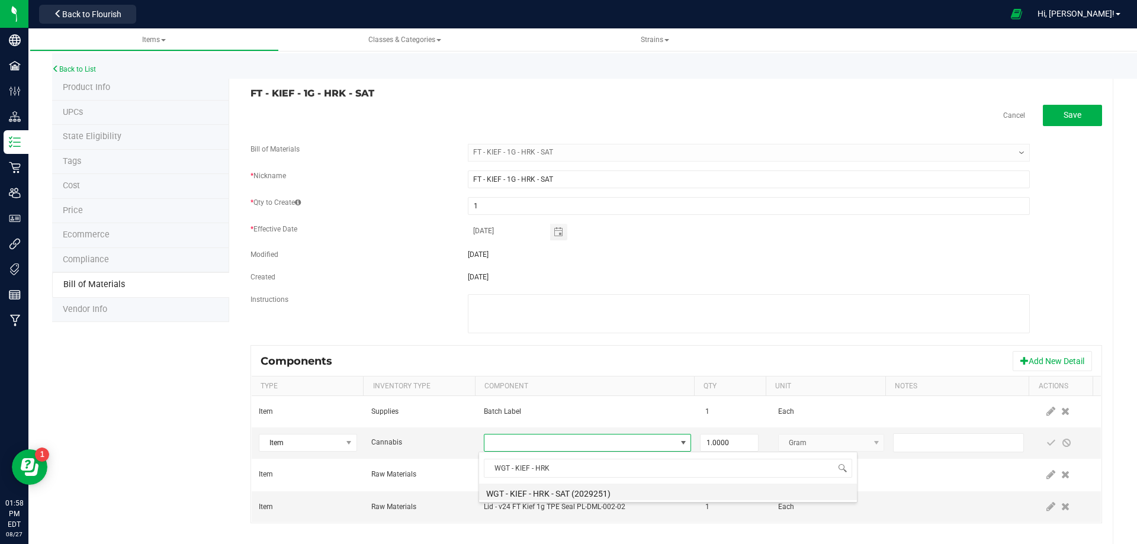
click at [563, 488] on li "WGT - KIEF - HRK - SAT (2029251)" at bounding box center [668, 492] width 378 height 17
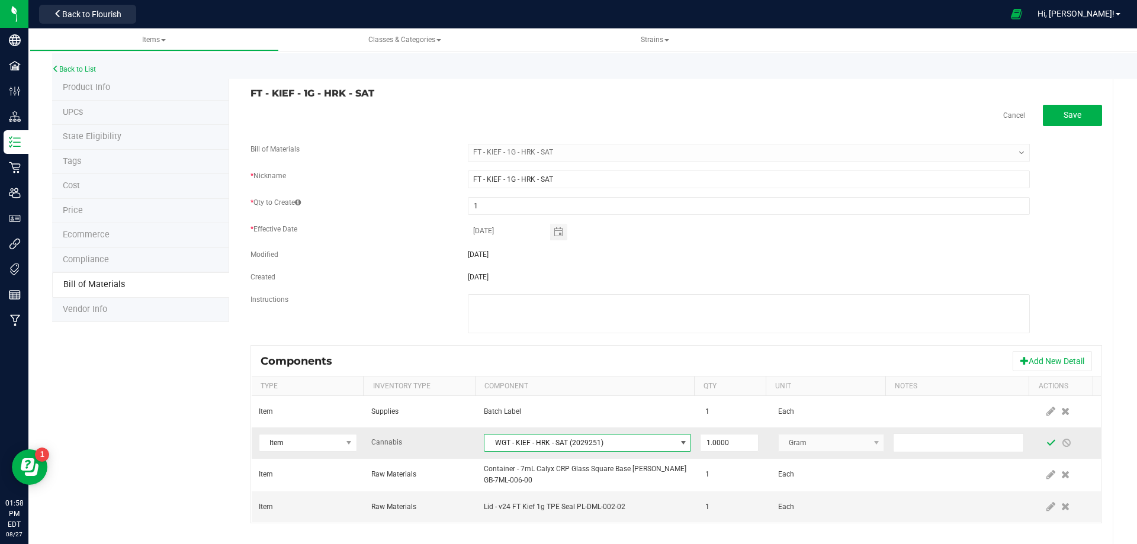
click at [1047, 442] on span at bounding box center [1051, 442] width 9 height 9
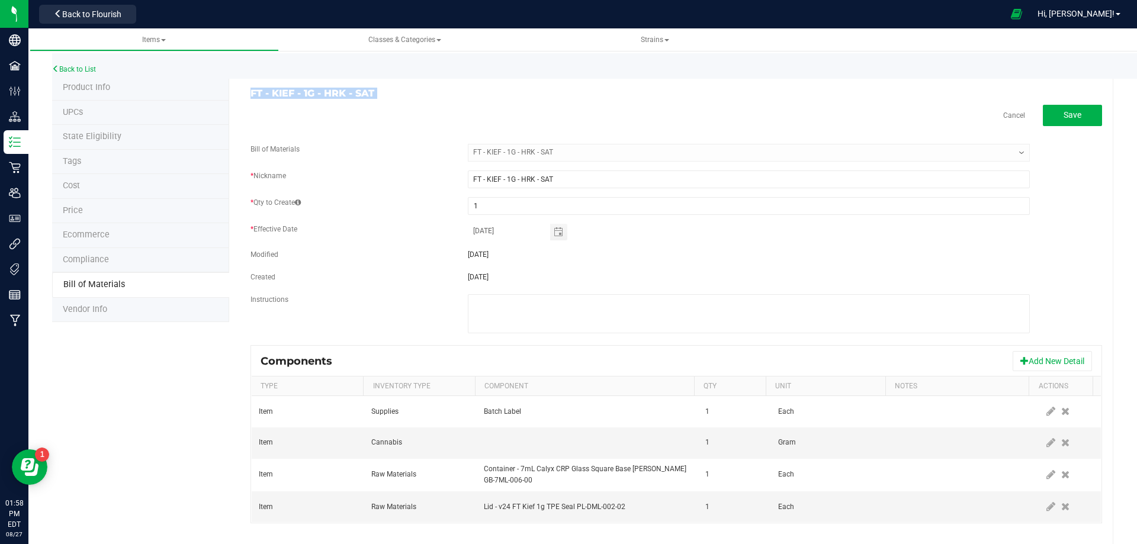
drag, startPoint x: 376, startPoint y: 98, endPoint x: 246, endPoint y: 90, distance: 130.0
click at [246, 90] on div "FT - KIEF - 1G - HRK - SAT Cancel Save Bill of Materials -- Select -- FT - KIEF…" at bounding box center [671, 312] width 884 height 472
copy div "FT - KIEF - 1G - HRK - SAT Cancel"
click at [84, 68] on link "Back to List" at bounding box center [74, 69] width 44 height 8
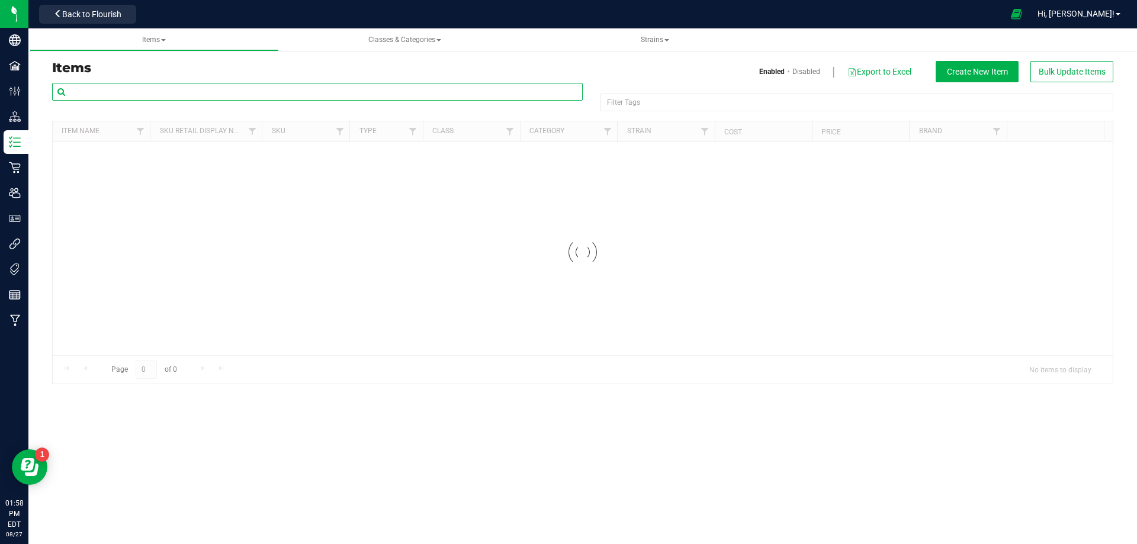
click at [118, 96] on input "text" at bounding box center [317, 92] width 531 height 18
paste input "FT - KIEF - 1G - HRK - SAT"
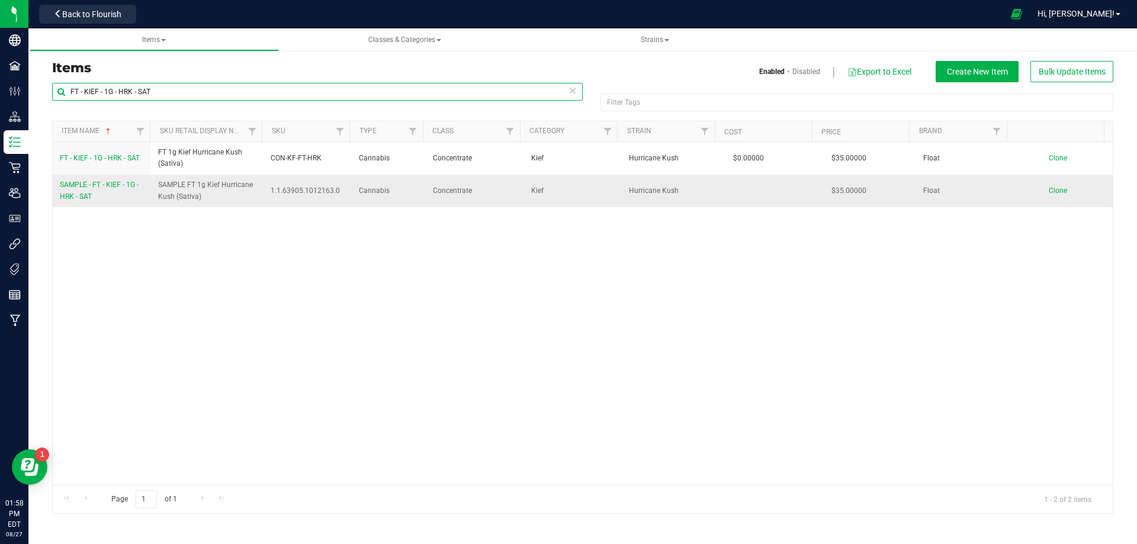
type input "FT - KIEF - 1G - HRK - SAT"
click at [85, 194] on span "SAMPLE - FT - KIEF - 1G - HRK - SAT" at bounding box center [99, 191] width 79 height 20
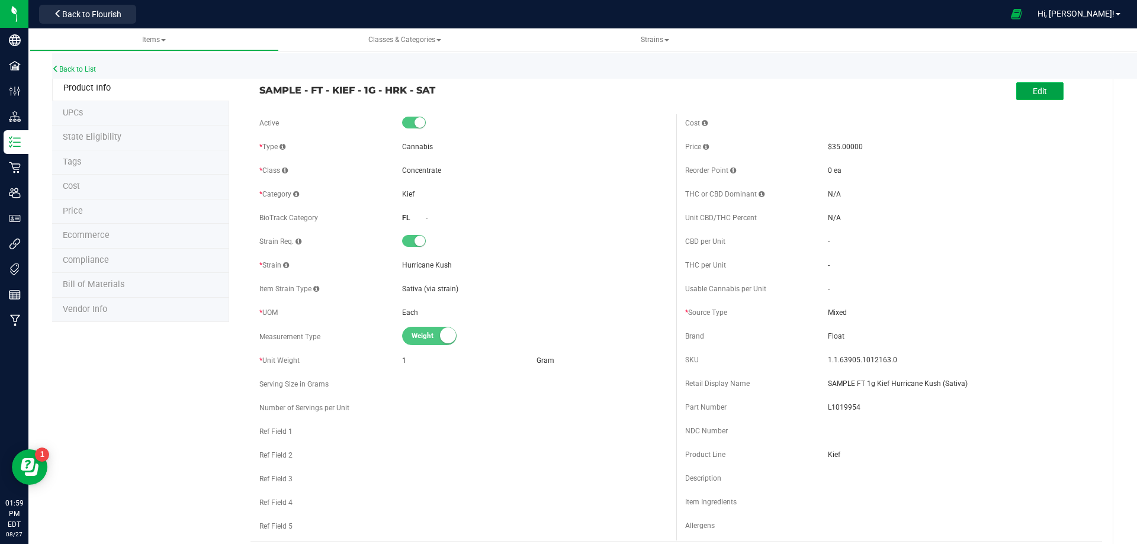
click at [1043, 94] on button "Edit" at bounding box center [1039, 91] width 47 height 18
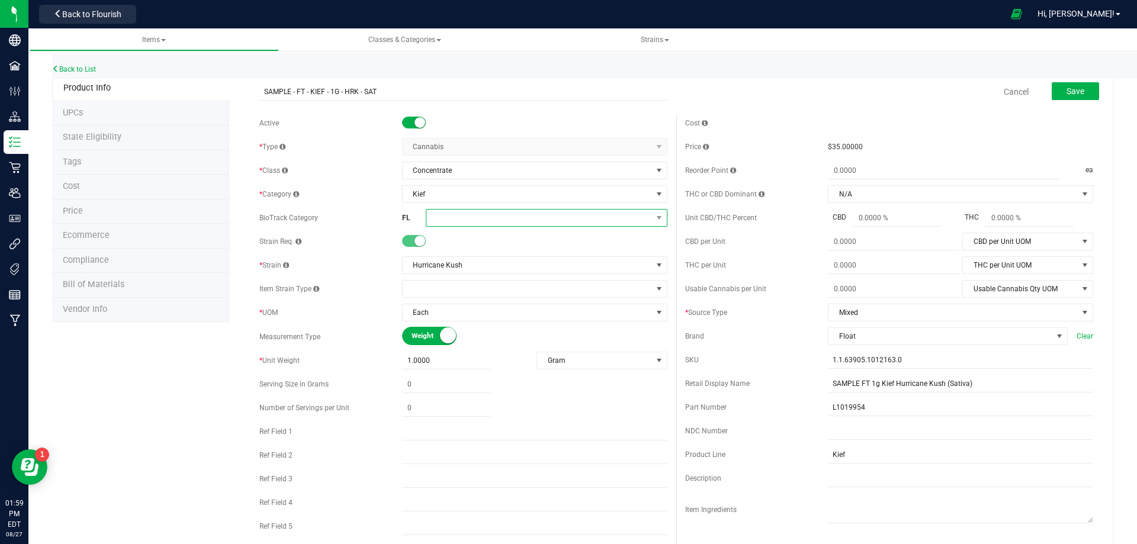
click at [458, 224] on span at bounding box center [539, 218] width 226 height 17
drag, startPoint x: 475, startPoint y: 376, endPoint x: 487, endPoint y: 371, distance: 13.5
click at [475, 377] on li "Kief" at bounding box center [542, 372] width 238 height 20
click at [1064, 98] on button "Save" at bounding box center [1075, 91] width 47 height 18
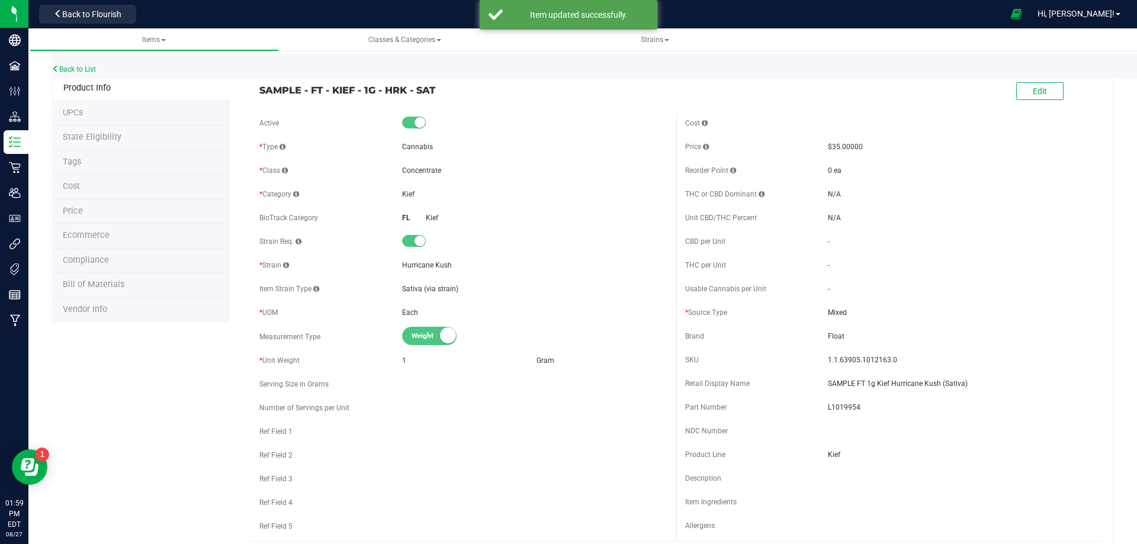
click at [107, 270] on li "Compliance" at bounding box center [140, 261] width 177 height 25
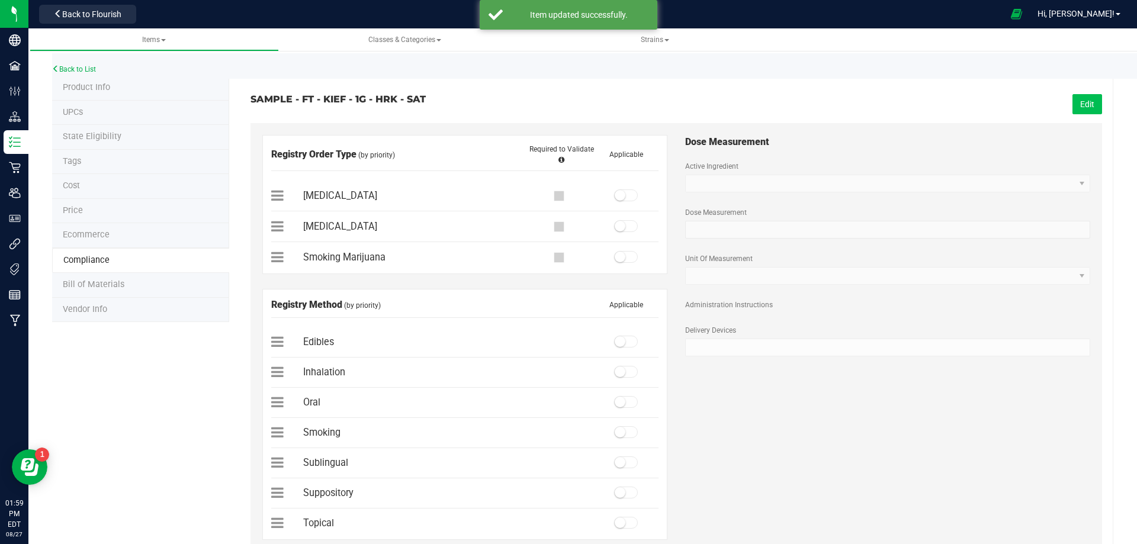
click at [1089, 106] on button "Edit" at bounding box center [1088, 104] width 30 height 20
click at [615, 194] on small at bounding box center [620, 195] width 11 height 11
click at [621, 374] on span at bounding box center [626, 372] width 24 height 12
click at [1077, 105] on span "Save" at bounding box center [1086, 104] width 18 height 9
click at [101, 287] on span "Bill of Materials" at bounding box center [94, 285] width 62 height 10
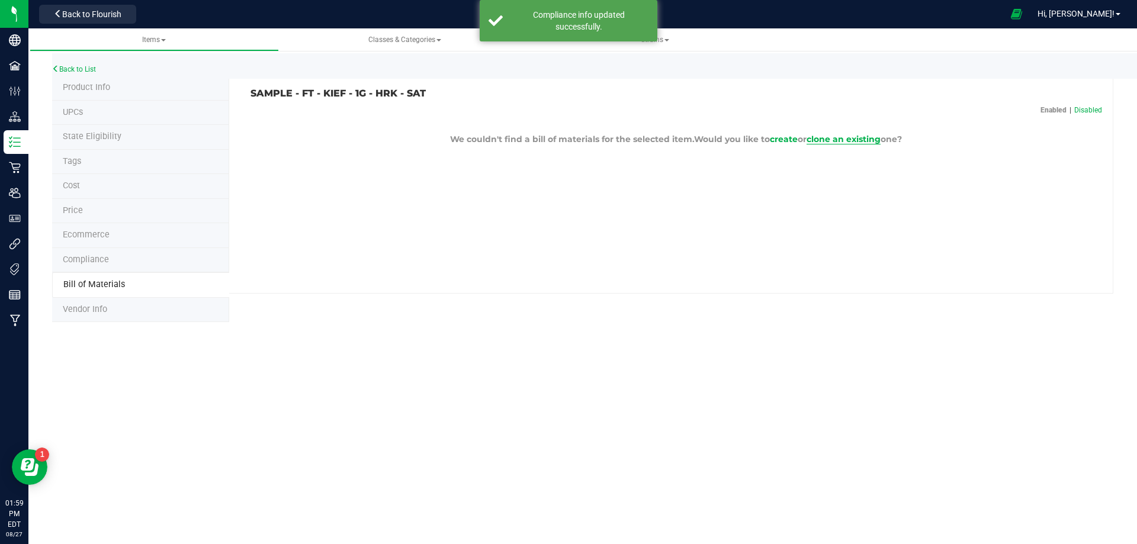
click at [846, 139] on span "clone an existing" at bounding box center [844, 139] width 74 height 11
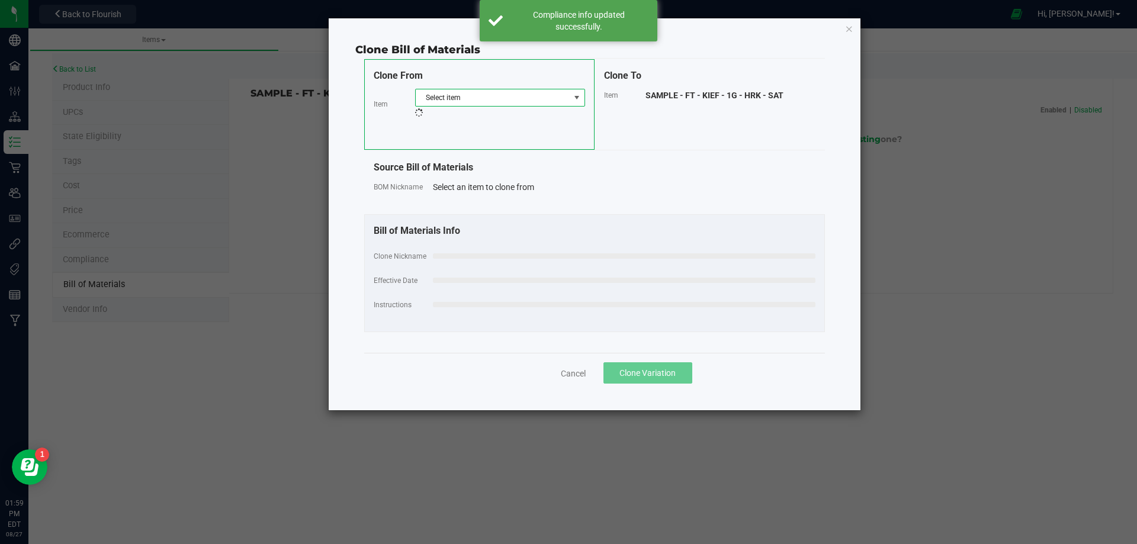
click at [541, 96] on span "Select item" at bounding box center [493, 97] width 154 height 17
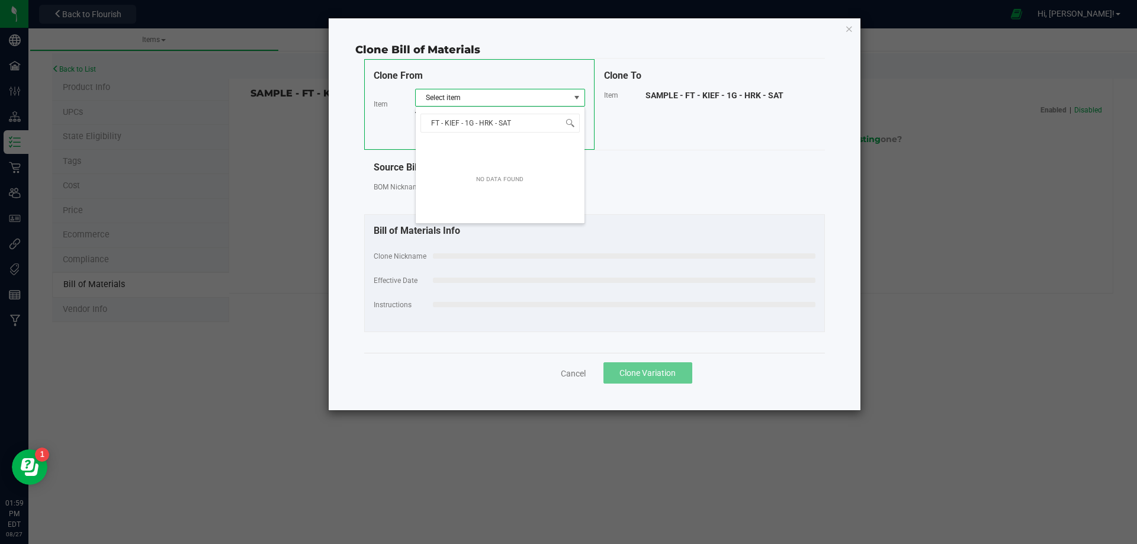
scroll to position [18, 170]
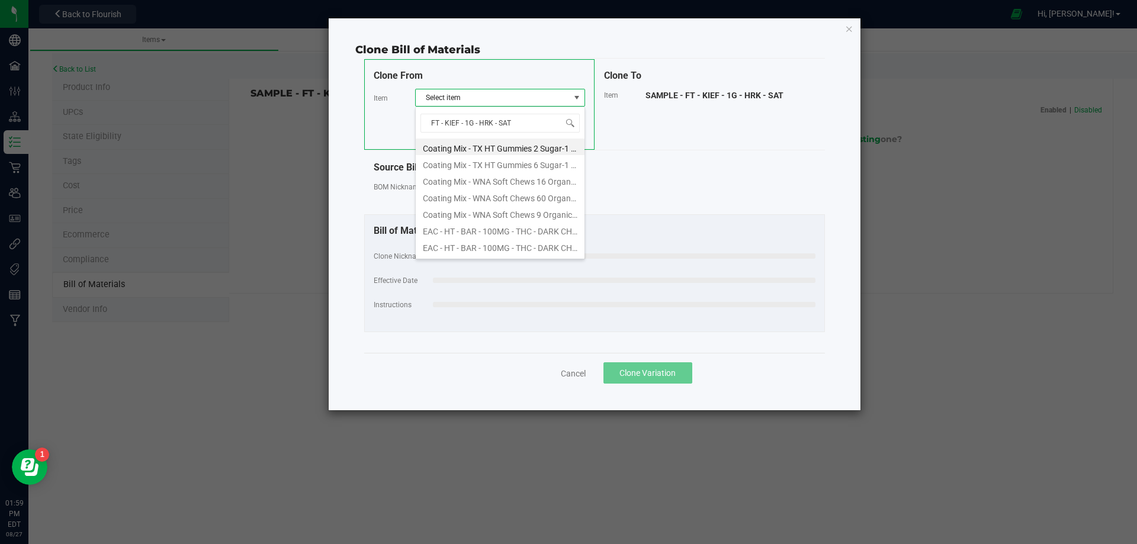
type input "FT - KIEF - 1G - HRK - SA"
click at [508, 156] on div "FT - KIEF - 1G - HRK - SA FT - KIEF - 1G - HRK - SAT" at bounding box center [500, 132] width 170 height 51
click at [510, 145] on li "FT - KIEF - 1G - HRK - SAT" at bounding box center [500, 147] width 169 height 17
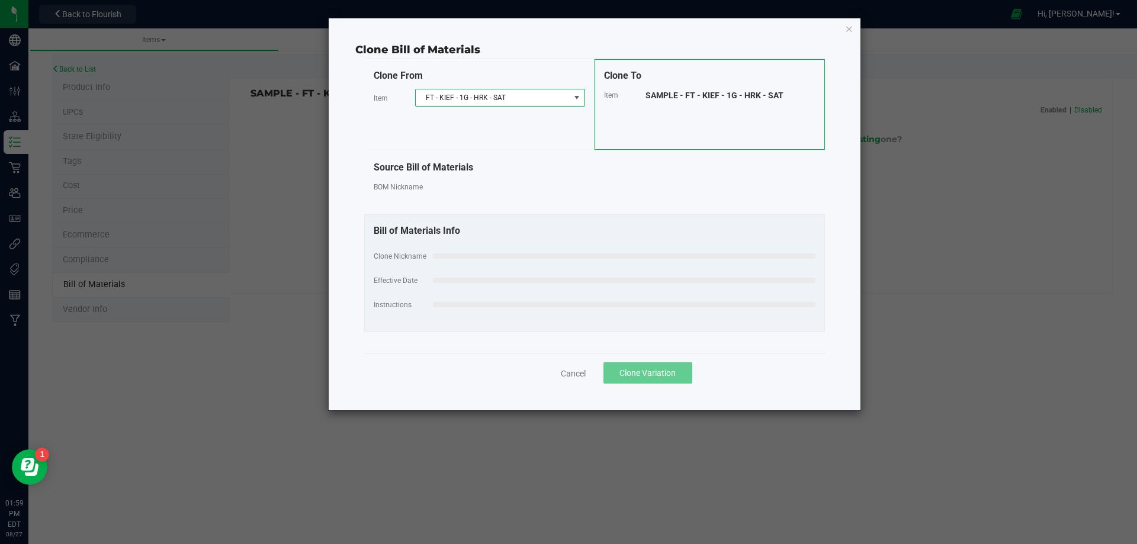
select select "13791"
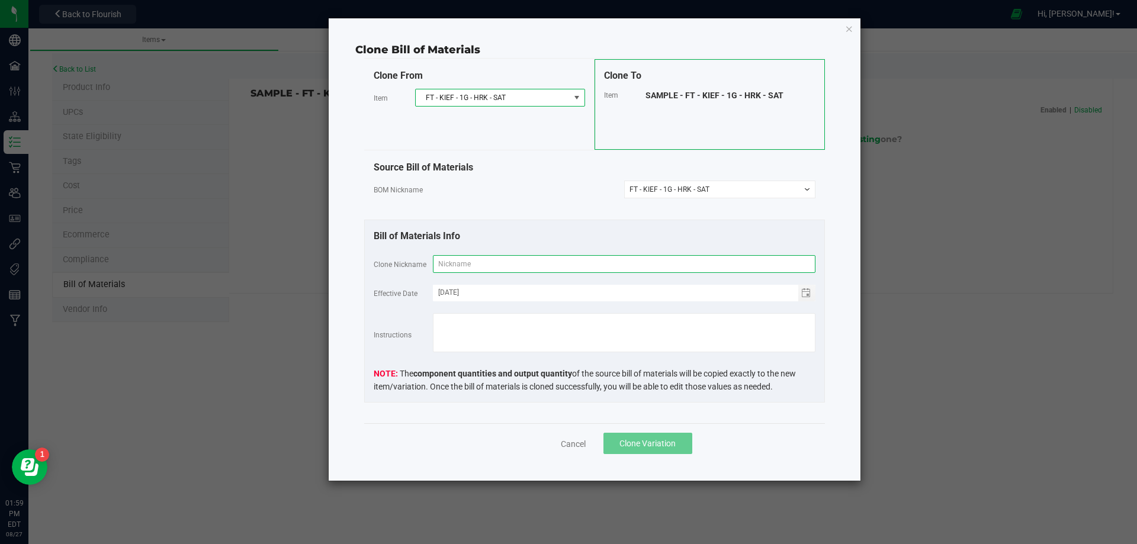
click at [500, 267] on input "text" at bounding box center [624, 264] width 383 height 18
paste input "FT - KIEF - 1G - HRK - SAT"
type input "FT - KIEF - 1G - HRK - SAT"
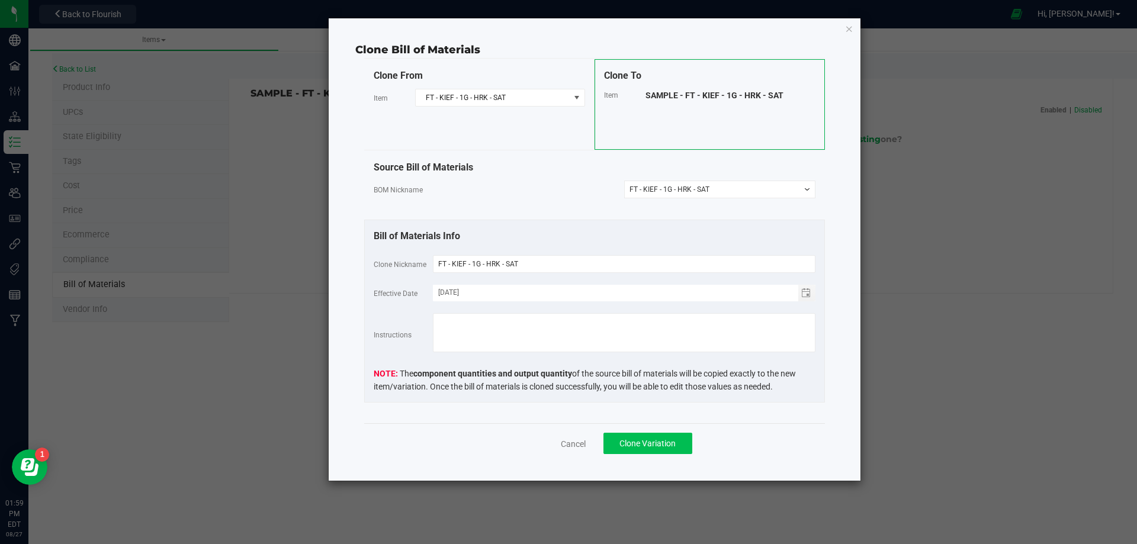
click at [647, 447] on span "Clone Variation" at bounding box center [648, 443] width 56 height 9
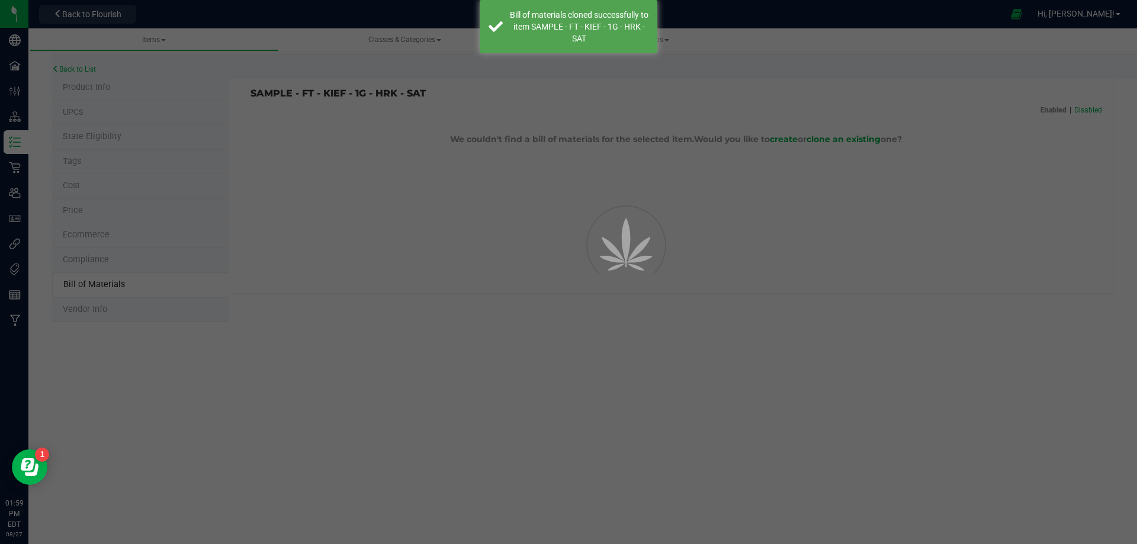
select select "13792"
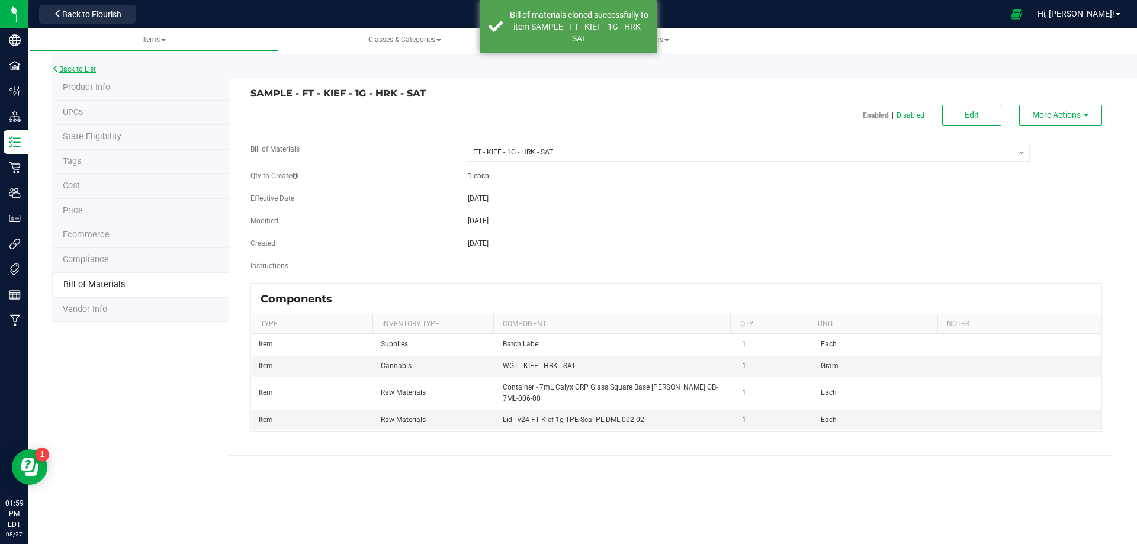
click at [77, 72] on link "Back to List" at bounding box center [74, 69] width 44 height 8
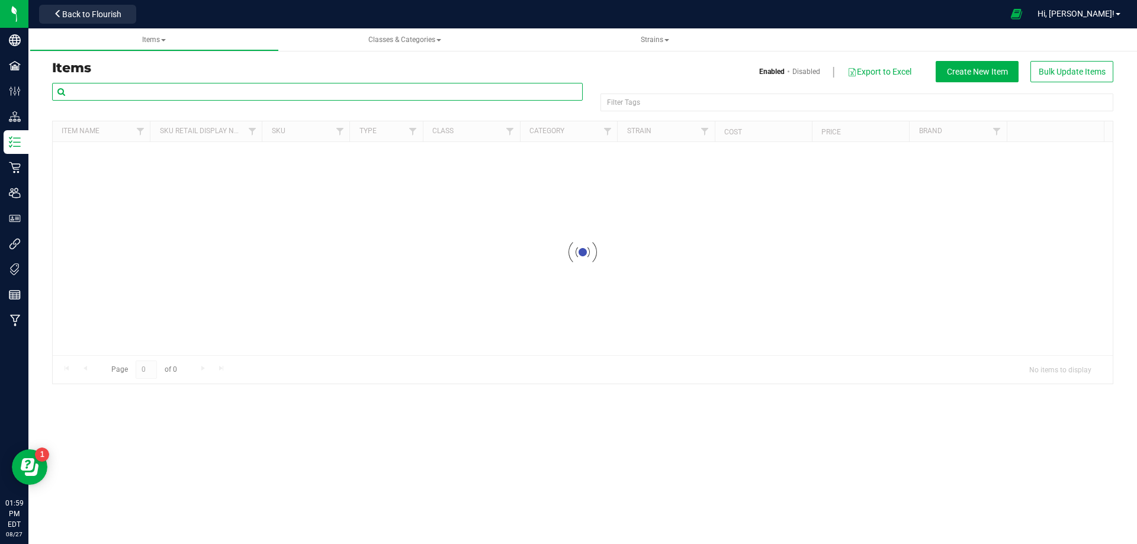
click at [116, 86] on input "text" at bounding box center [317, 92] width 531 height 18
paste input "1019955"
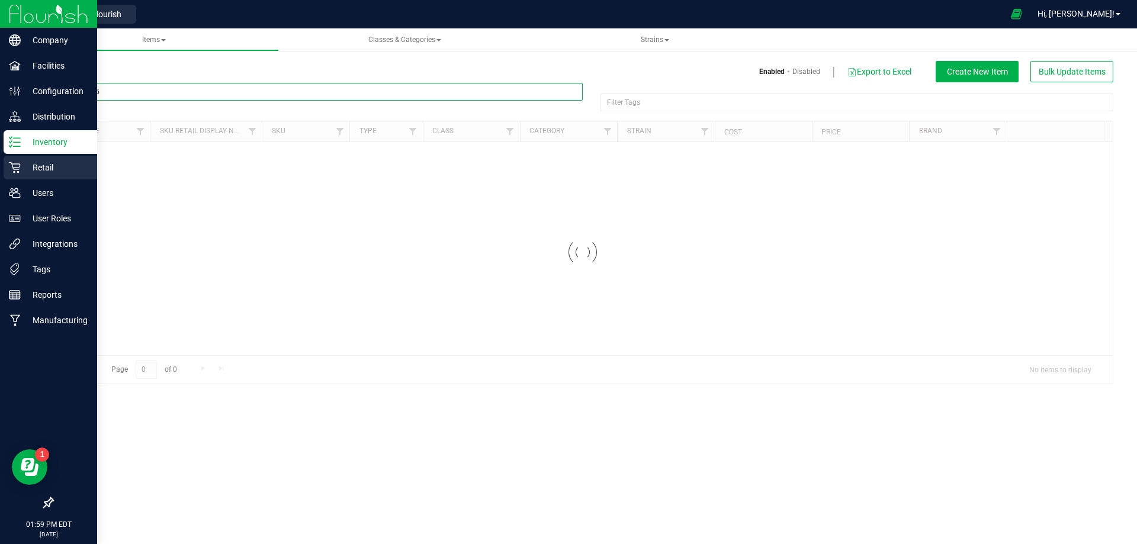
type input "1019955"
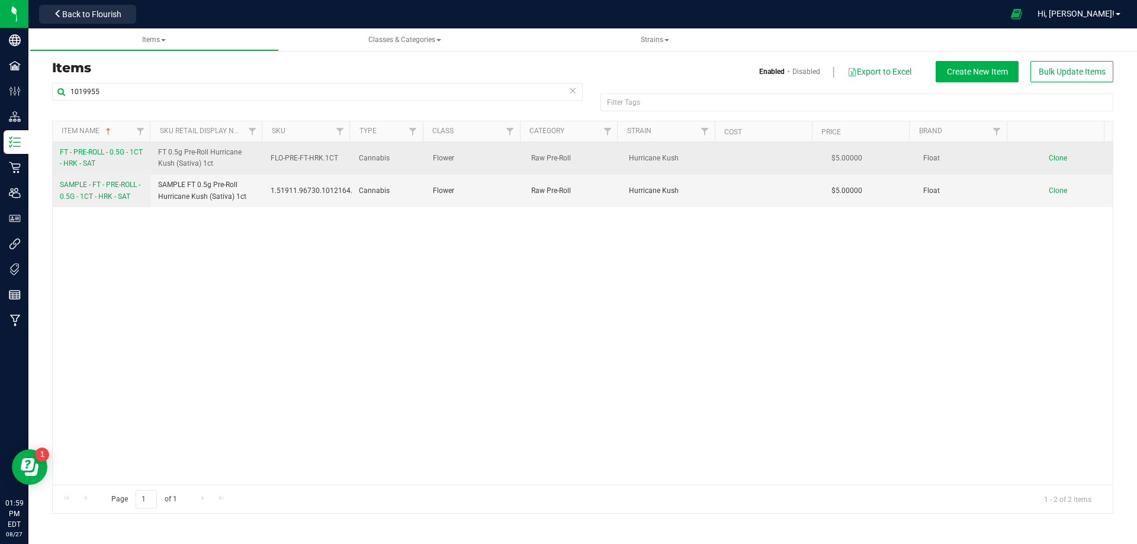
click at [89, 161] on span "FT - PRE-ROLL - 0.5G - 1CT - HRK - SAT" at bounding box center [101, 158] width 83 height 20
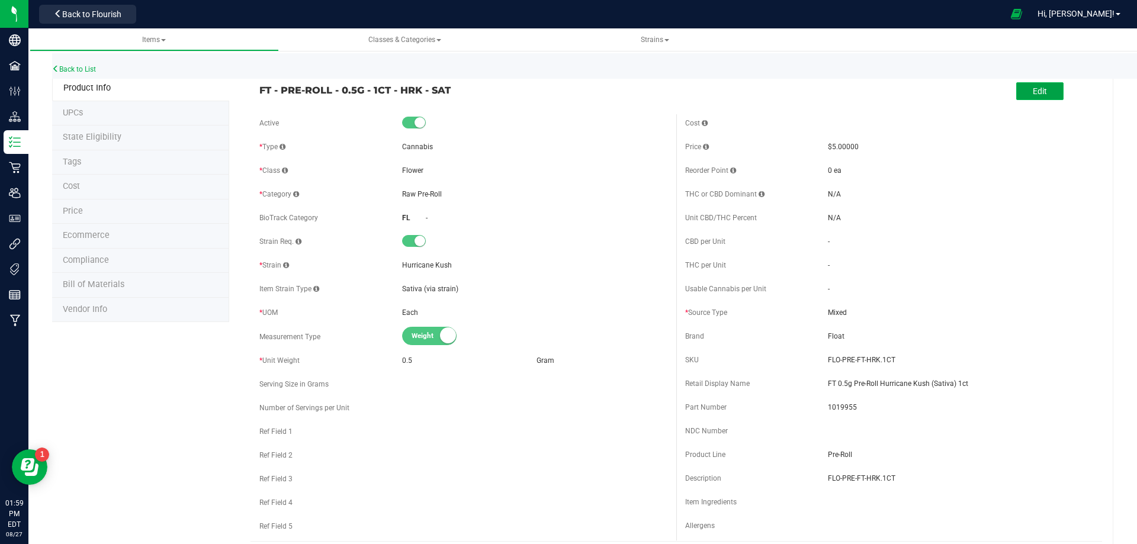
click at [1038, 92] on span "Edit" at bounding box center [1040, 90] width 14 height 9
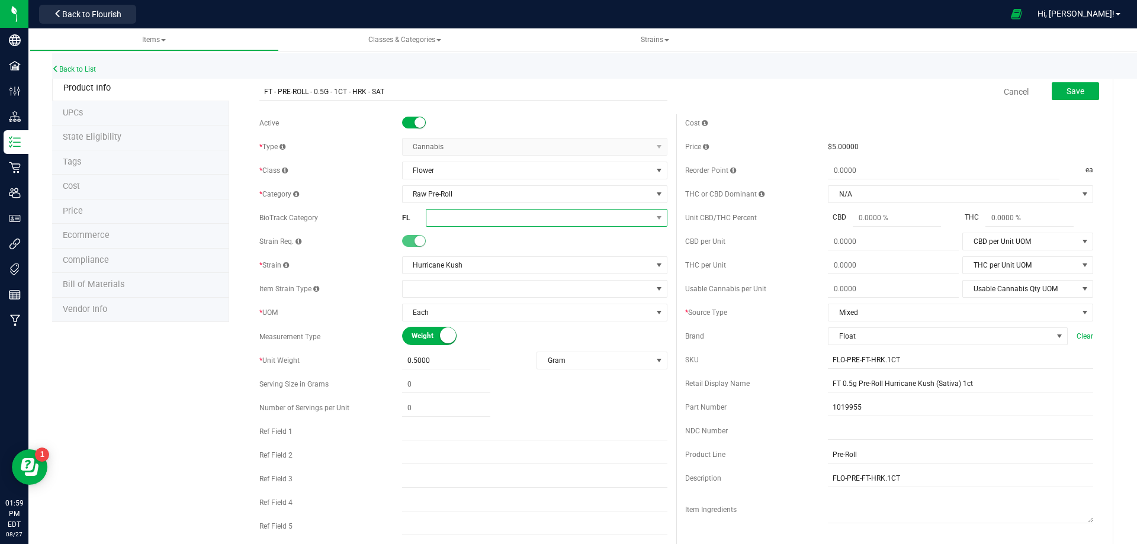
click at [465, 210] on span at bounding box center [539, 218] width 226 height 17
click at [511, 367] on li "Whole Flower" at bounding box center [542, 367] width 238 height 20
click at [1074, 88] on span "Save" at bounding box center [1076, 90] width 18 height 9
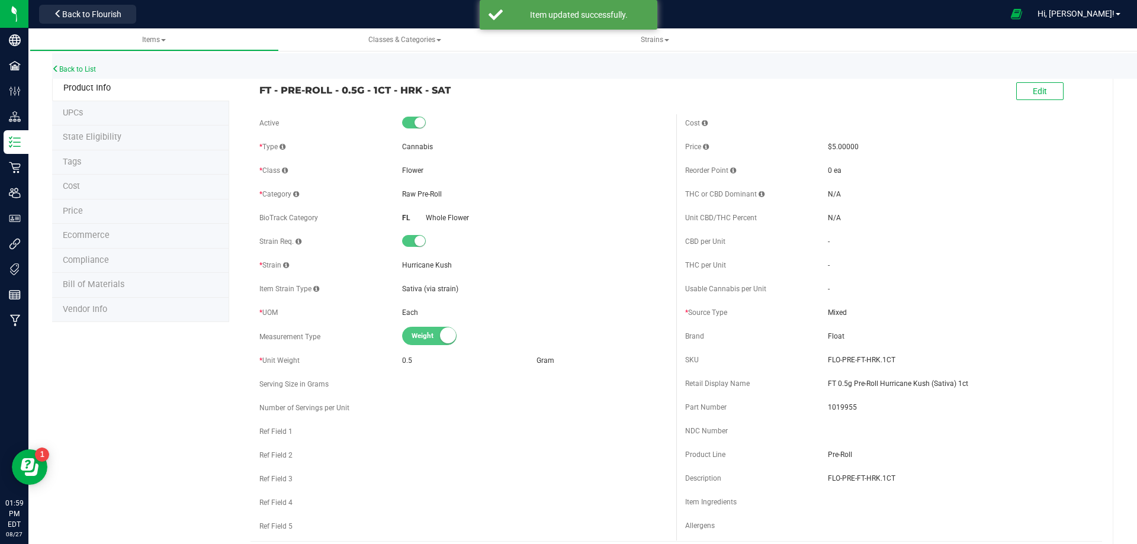
click at [76, 166] on span "Tags" at bounding box center [72, 162] width 18 height 10
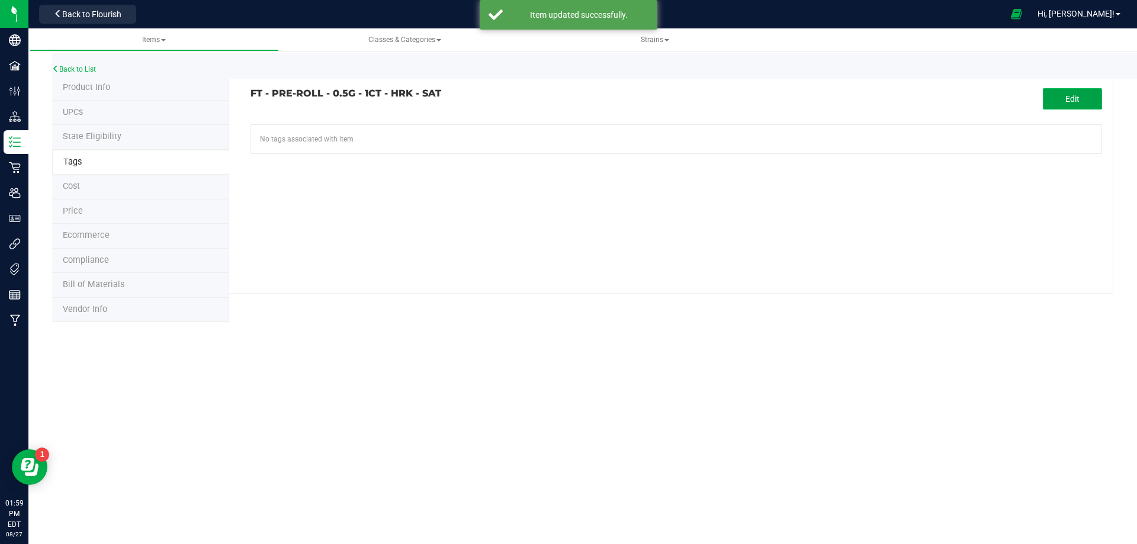
click at [1076, 94] on span "Edit" at bounding box center [1073, 98] width 14 height 9
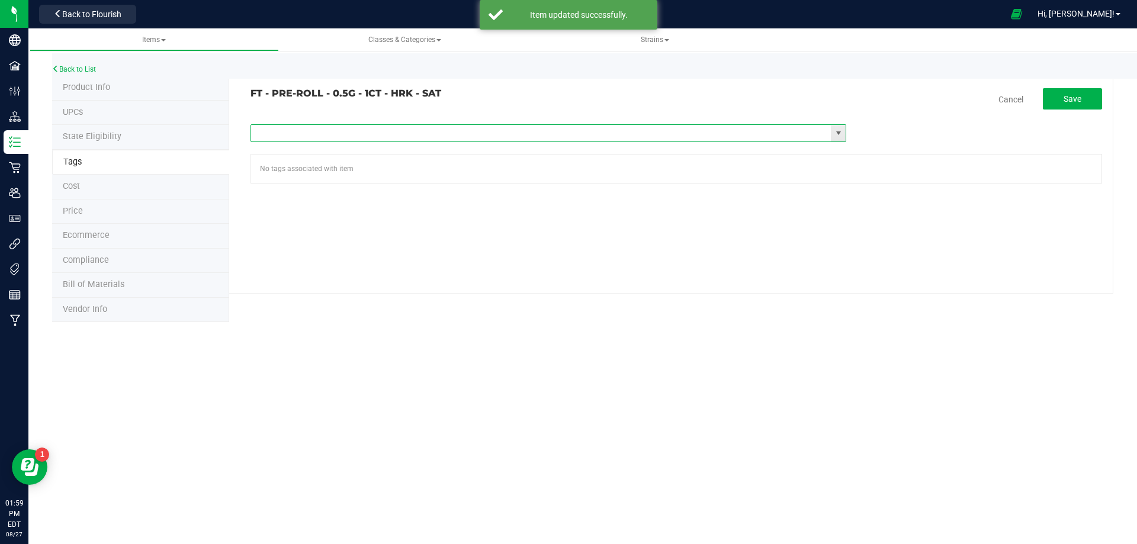
click at [455, 130] on input "text" at bounding box center [541, 133] width 580 height 17
type input "fl"
paste input "FL - FT - PRE-ROLL - 0_5G - 1CT"
type input "FL - FT - PRE-ROLL - 0_5G - 1CT"
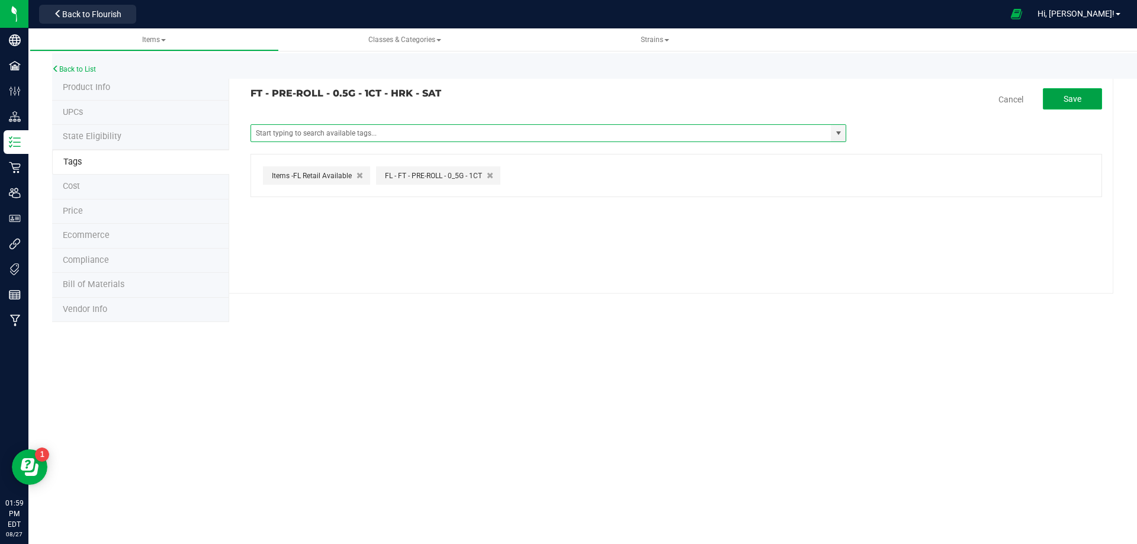
click at [1080, 102] on span "Save" at bounding box center [1073, 98] width 18 height 9
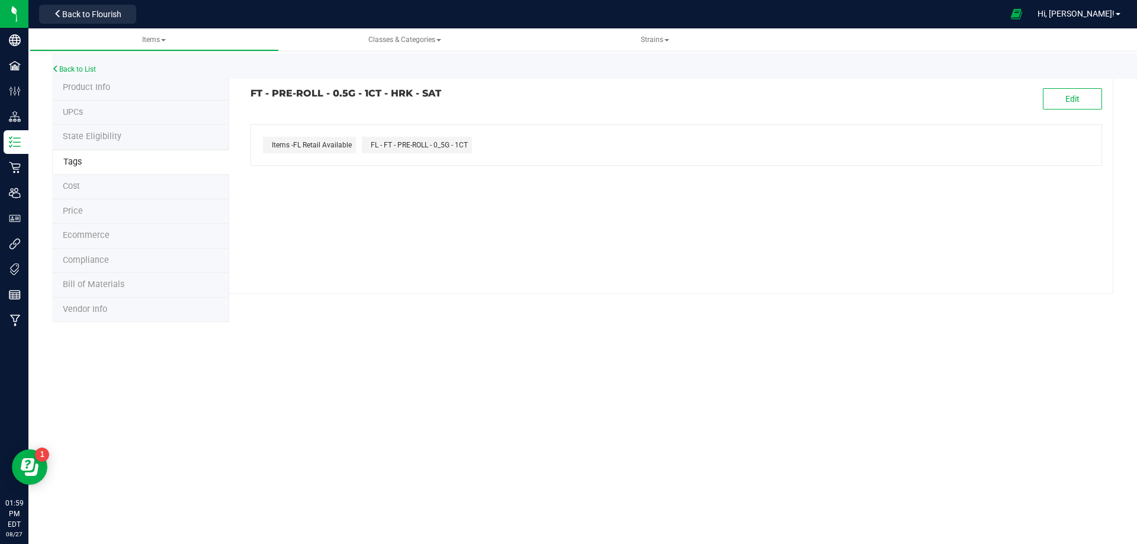
drag, startPoint x: 466, startPoint y: 101, endPoint x: 250, endPoint y: 94, distance: 216.3
click at [250, 94] on div "FT - PRE-ROLL - 0.5G - 1CT - HRK - SAT Edit" at bounding box center [676, 98] width 869 height 21
copy h3 "FT - PRE-ROLL - 0.5G - 1CT - HRK - SAT"
click at [126, 264] on li "Compliance" at bounding box center [140, 261] width 177 height 25
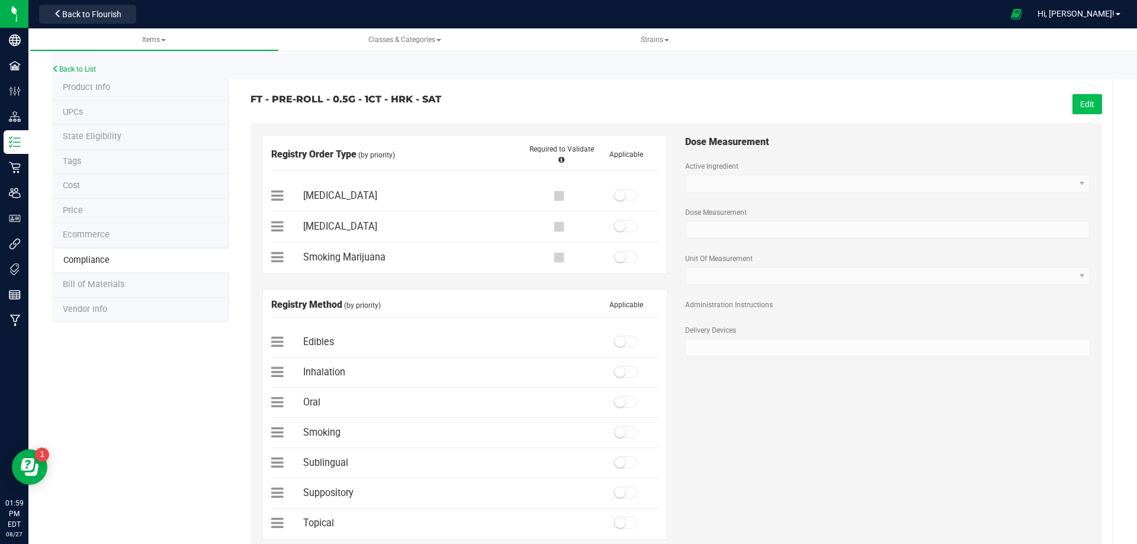
click at [1078, 104] on button "Edit" at bounding box center [1088, 104] width 30 height 20
click at [620, 252] on span at bounding box center [626, 257] width 24 height 12
click at [618, 434] on small at bounding box center [620, 432] width 11 height 11
click at [1079, 101] on span "Save" at bounding box center [1086, 104] width 18 height 9
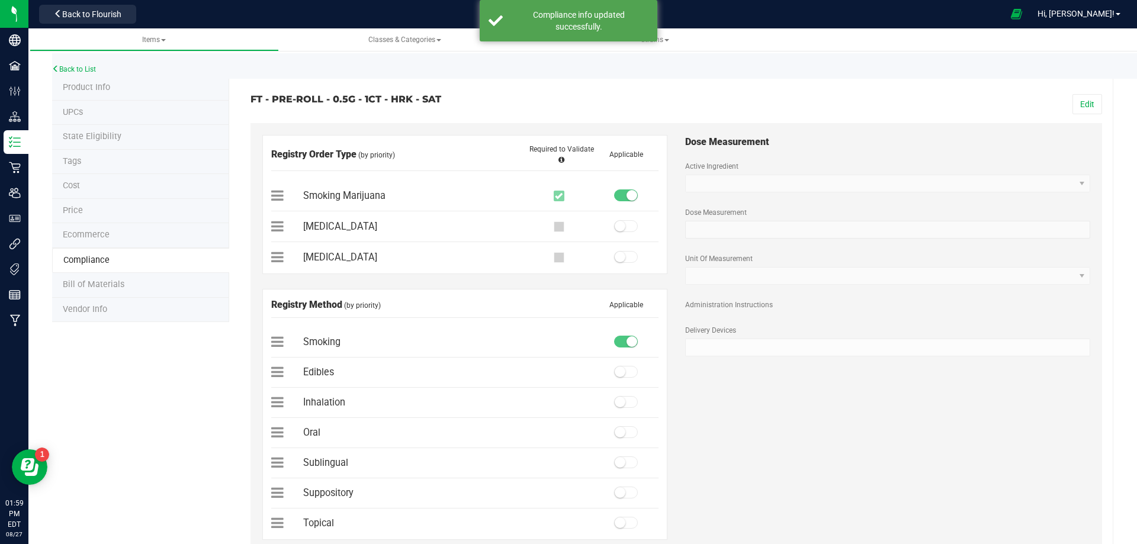
drag, startPoint x: 100, startPoint y: 285, endPoint x: 107, endPoint y: 285, distance: 7.1
click at [107, 285] on span "Bill of Materials" at bounding box center [94, 285] width 62 height 10
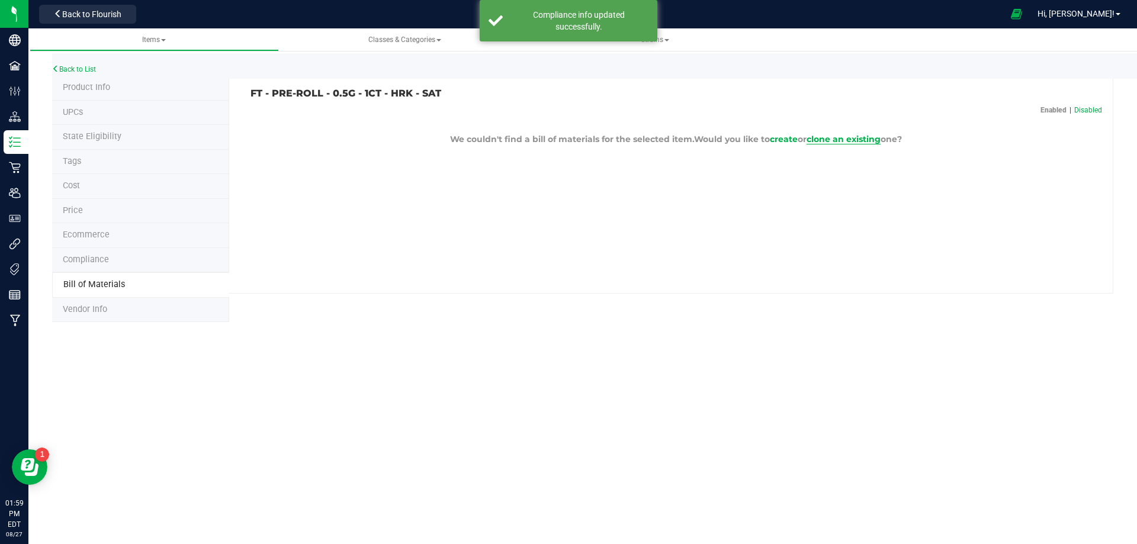
click at [855, 139] on span "clone an existing" at bounding box center [844, 139] width 74 height 11
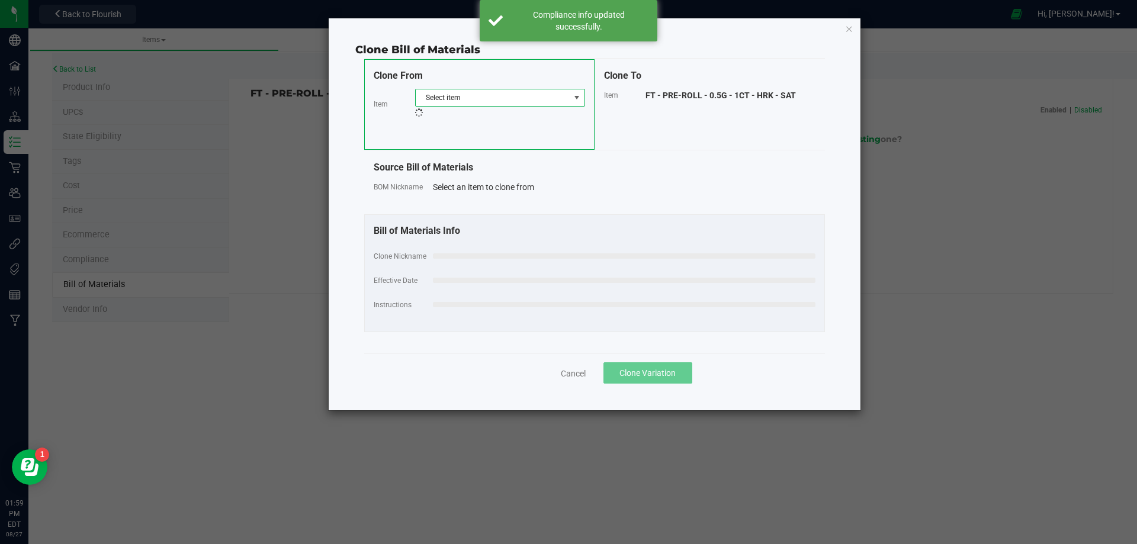
click at [457, 104] on span "Select item" at bounding box center [493, 97] width 154 height 17
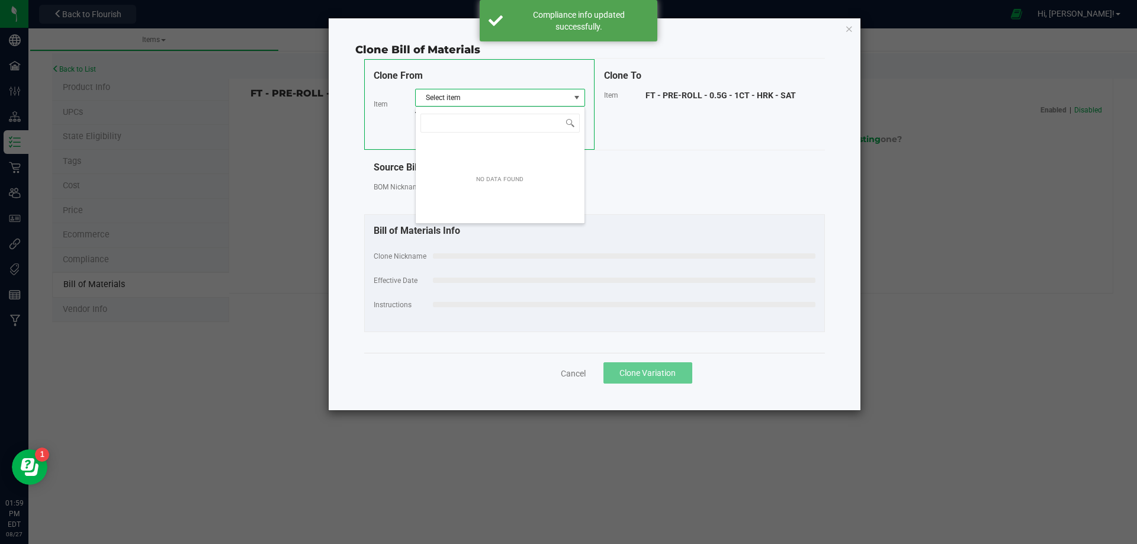
scroll to position [18, 170]
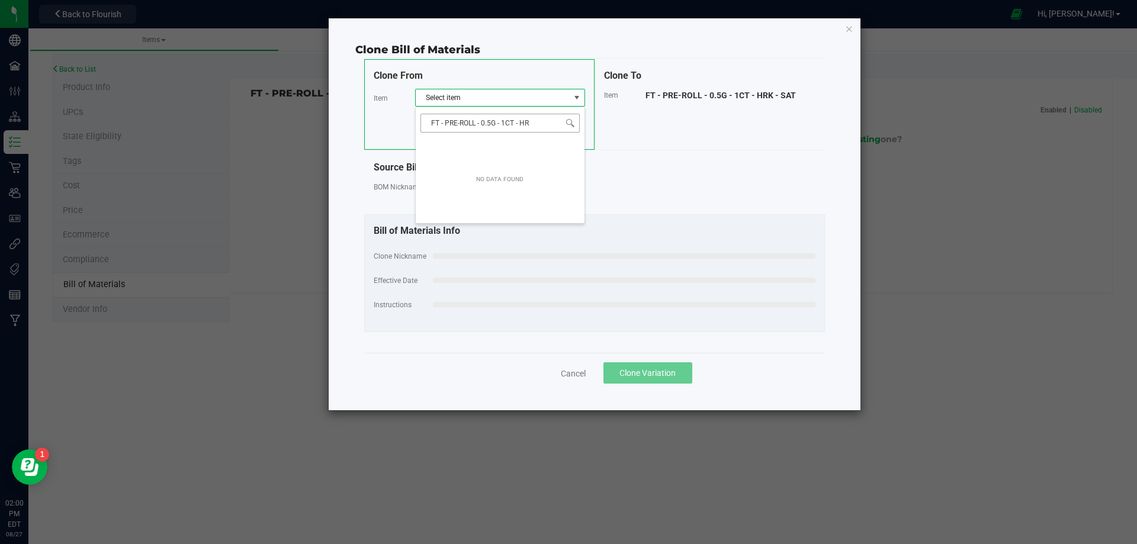
type input "FT - PRE-ROLL - 0.5G - 1CT - H"
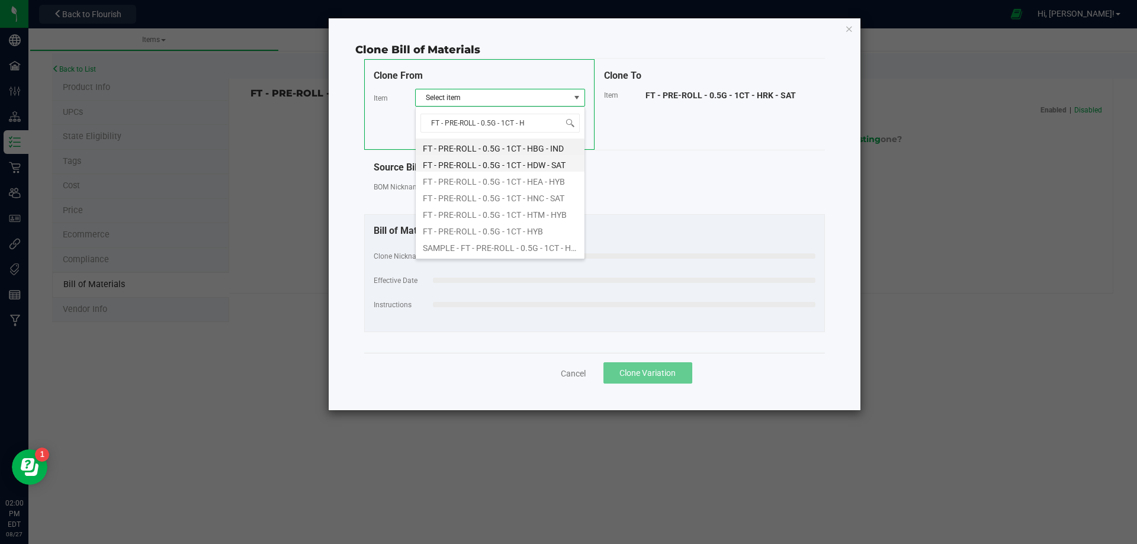
click at [532, 163] on li "FT - PRE-ROLL - 0.5G - 1CT - HDW - SAT" at bounding box center [500, 163] width 169 height 17
select select "10066"
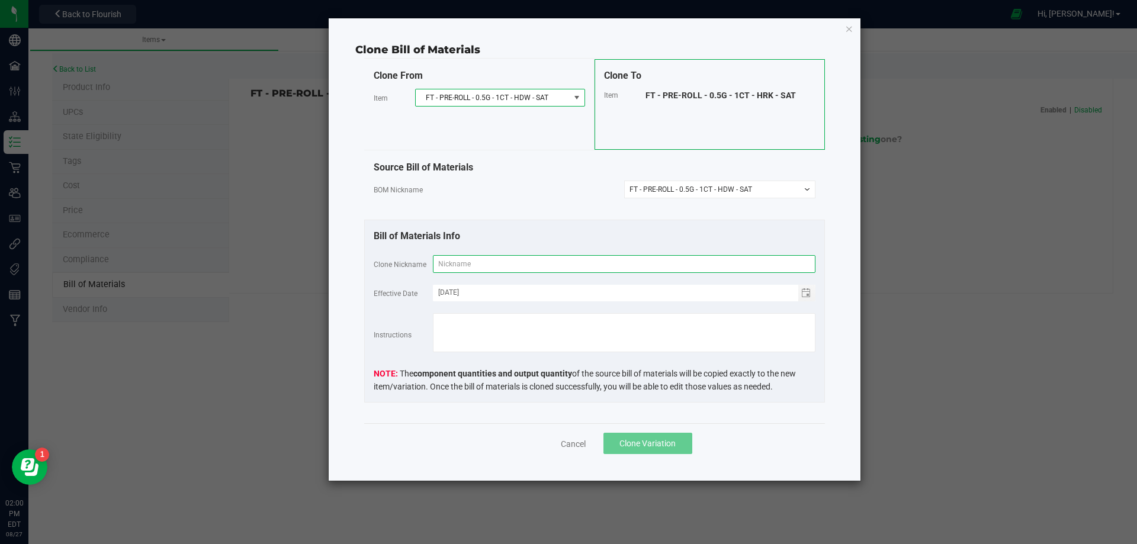
click at [487, 263] on input "text" at bounding box center [624, 264] width 383 height 18
paste input "FT - PRE-ROLL - 0.5G - 1CT - HRK - SAT"
type input "FT - PRE-ROLL - 0.5G - 1CT - HRK - SAT"
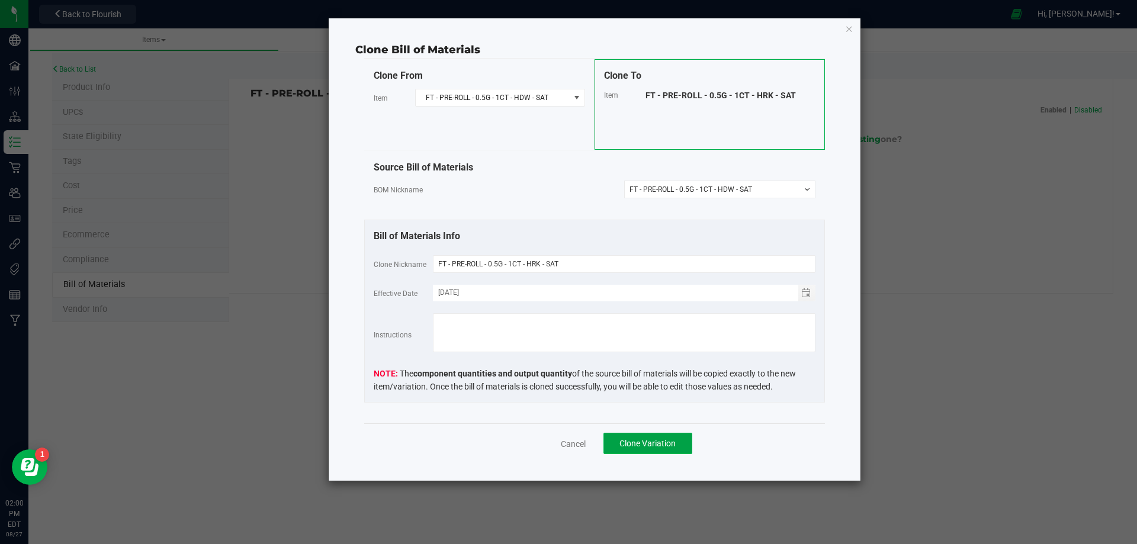
click at [645, 453] on button "Clone Variation" at bounding box center [648, 443] width 89 height 21
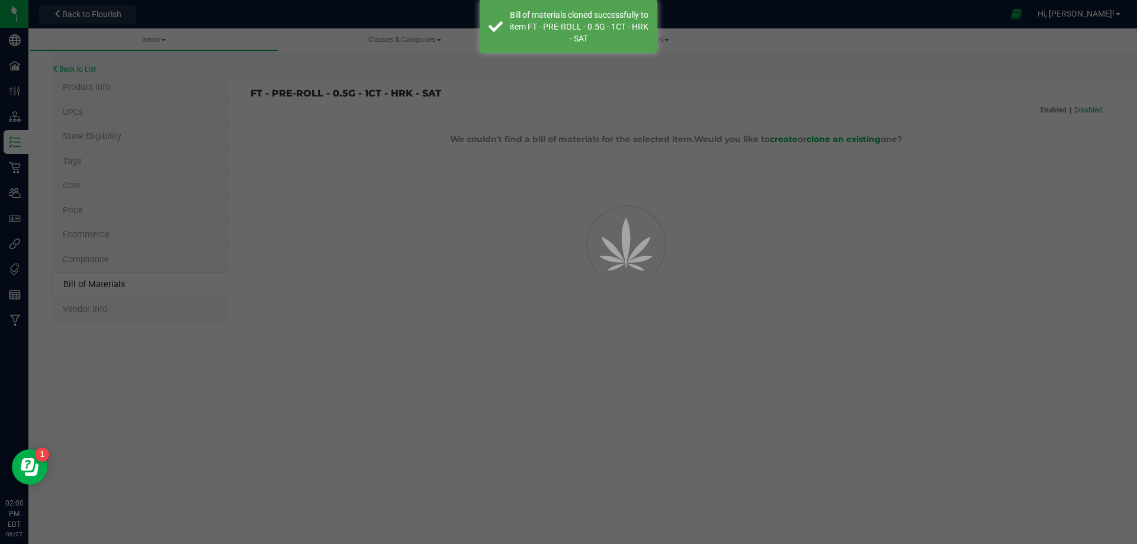
select select "13793"
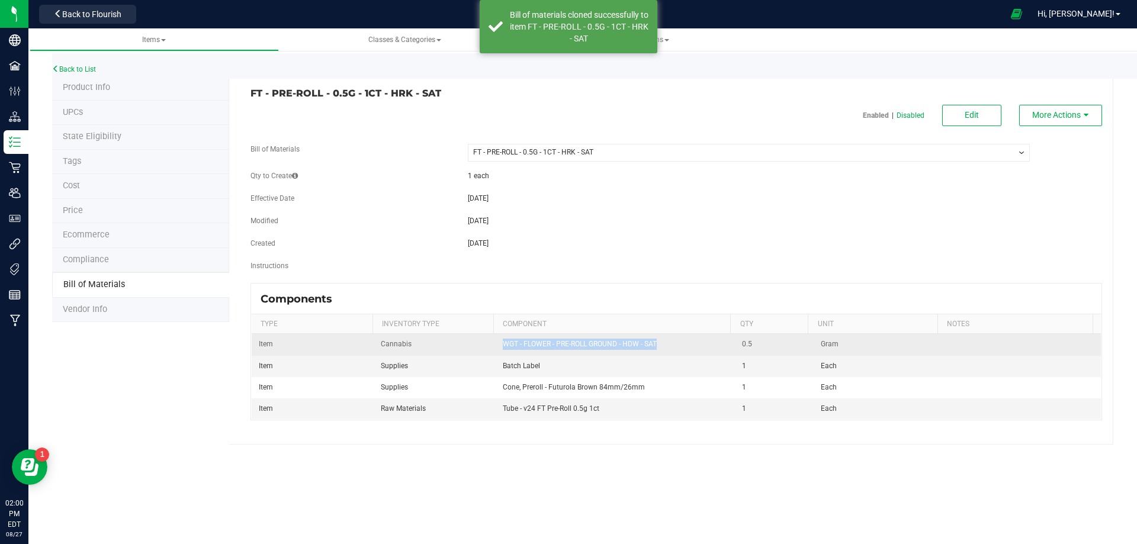
drag, startPoint x: 596, startPoint y: 335, endPoint x: 541, endPoint y: 335, distance: 55.1
click at [506, 344] on td "WGT - FLOWER - PRE-ROLL GROUND - HDW - SAT" at bounding box center [616, 344] width 240 height 21
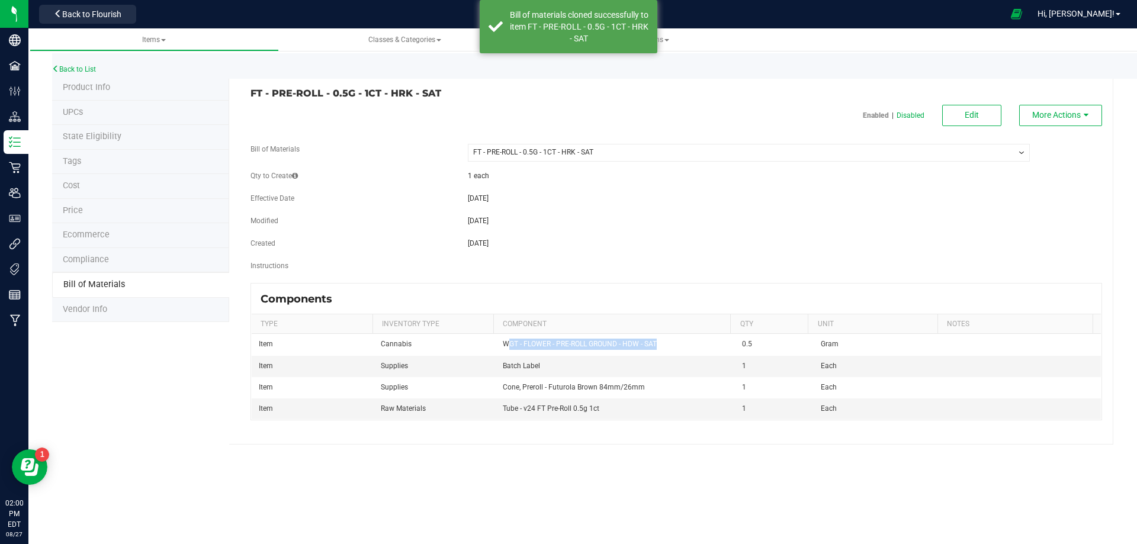
copy span "GT - FLOWER - PRE-ROLL GROUND - HDW - SAT"
drag, startPoint x: 667, startPoint y: 489, endPoint x: 672, endPoint y: 362, distance: 126.2
click at [665, 477] on div "Items Classes & Categories Strains Back to List Product Info UPCs State Eligibi…" at bounding box center [582, 286] width 1109 height 516
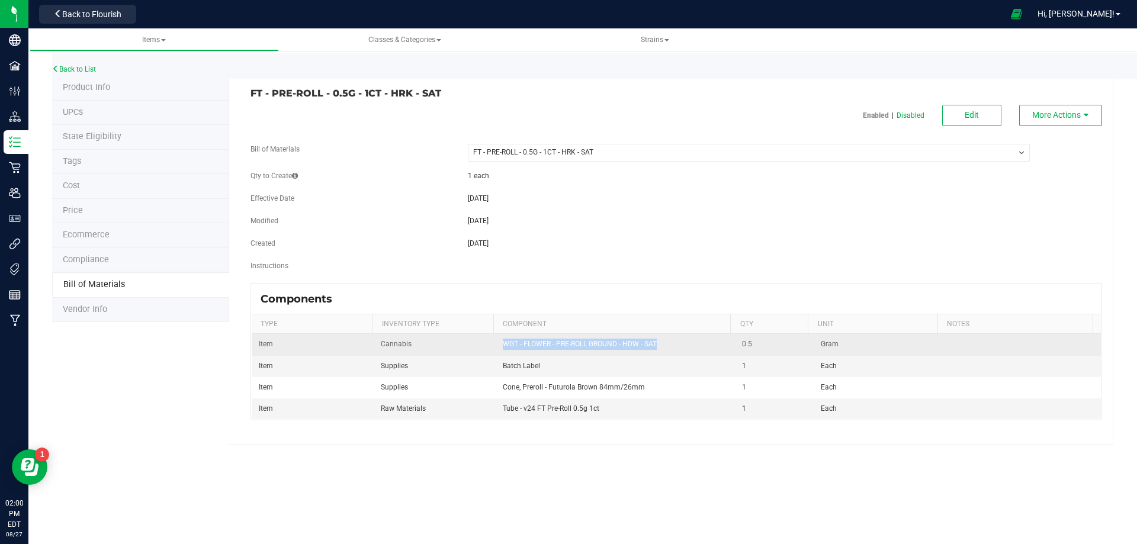
drag, startPoint x: 649, startPoint y: 345, endPoint x: 512, endPoint y: 353, distance: 137.0
click at [510, 352] on td "WGT - FLOWER - PRE-ROLL GROUND - HDW - SAT" at bounding box center [616, 344] width 240 height 21
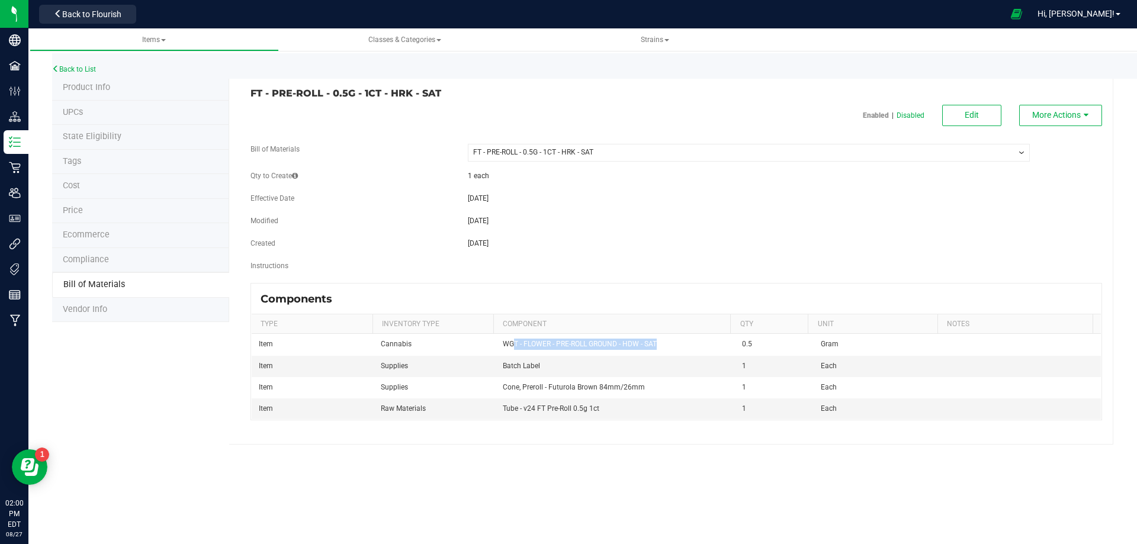
copy span "T - FLOWER - PRE-ROLL GROUND - HDW - SAT"
click at [669, 521] on div "Items Classes & Categories Strains Back to List Product Info UPCs State Eligibi…" at bounding box center [582, 286] width 1109 height 516
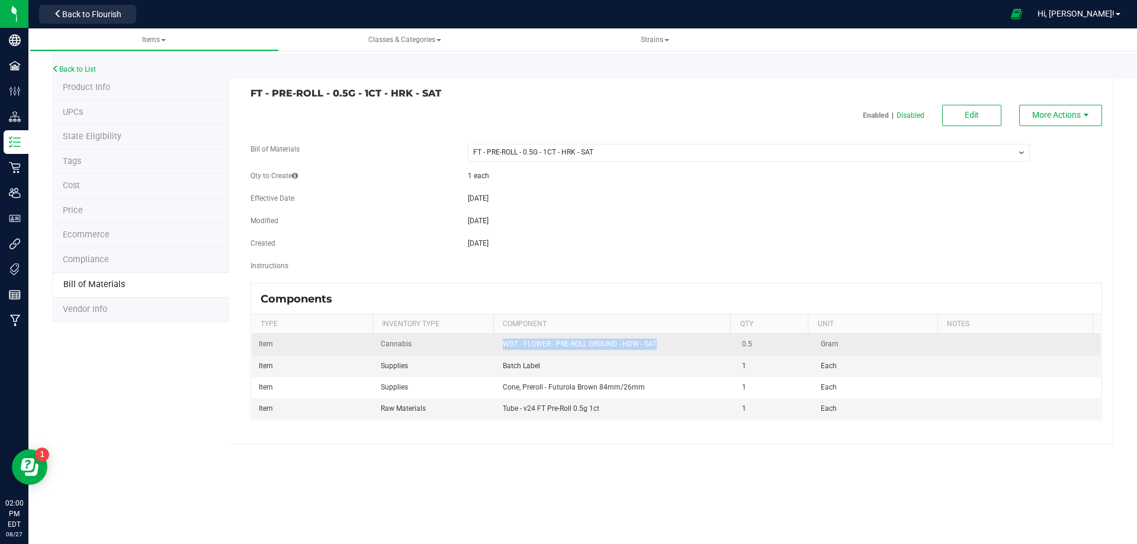
drag, startPoint x: 660, startPoint y: 341, endPoint x: 502, endPoint y: 345, distance: 158.2
click at [501, 345] on td "WGT - FLOWER - PRE-ROLL GROUND - HDW - SAT" at bounding box center [616, 344] width 240 height 21
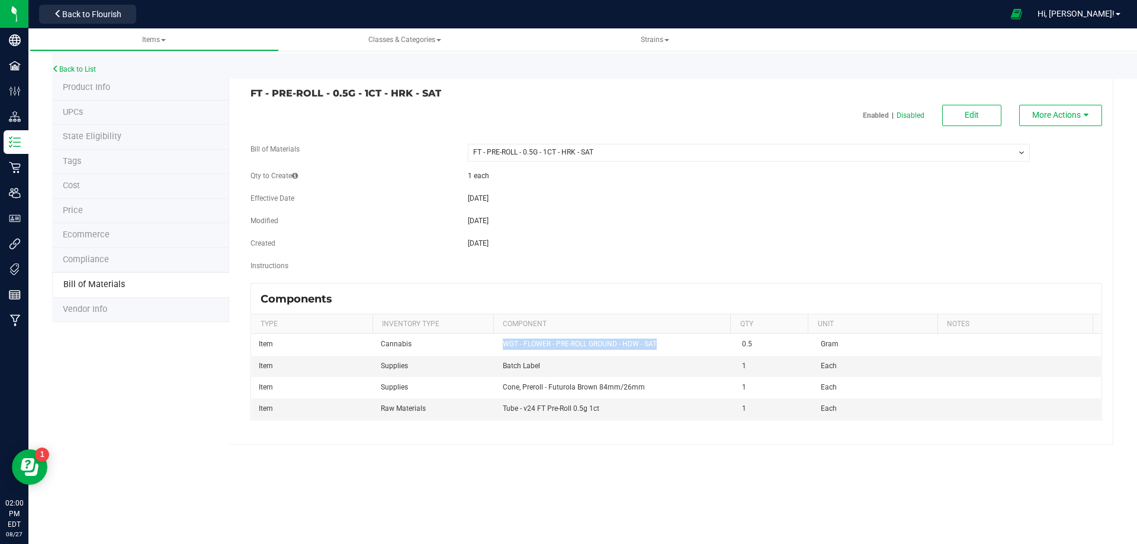
copy span "WGT - FLOWER - PRE-ROLL GROUND - HDW - SAT"
click at [973, 115] on button "Edit" at bounding box center [971, 115] width 59 height 21
select select "13793"
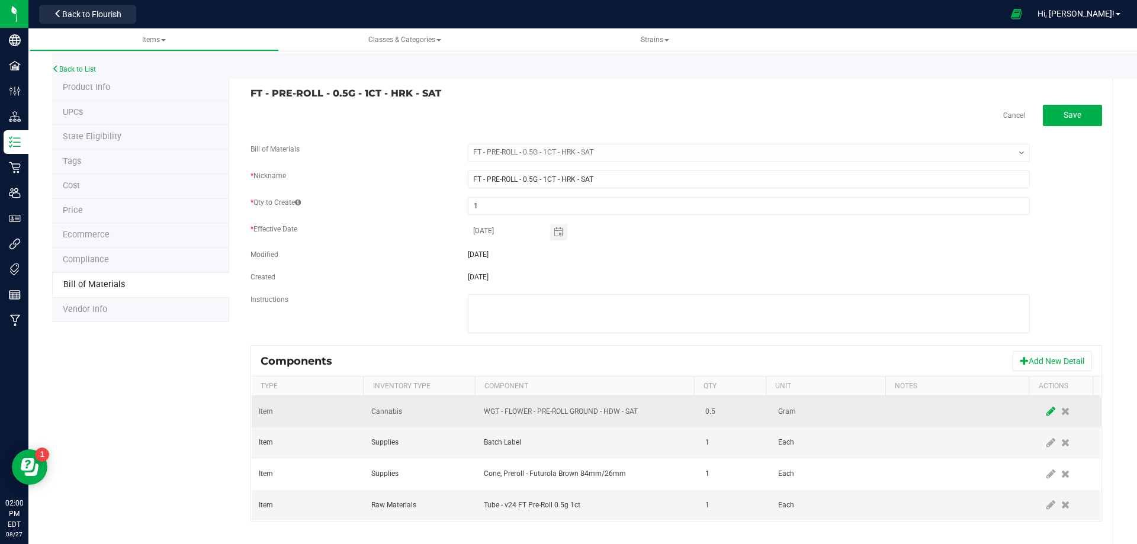
click at [1047, 407] on icon at bounding box center [1051, 411] width 9 height 11
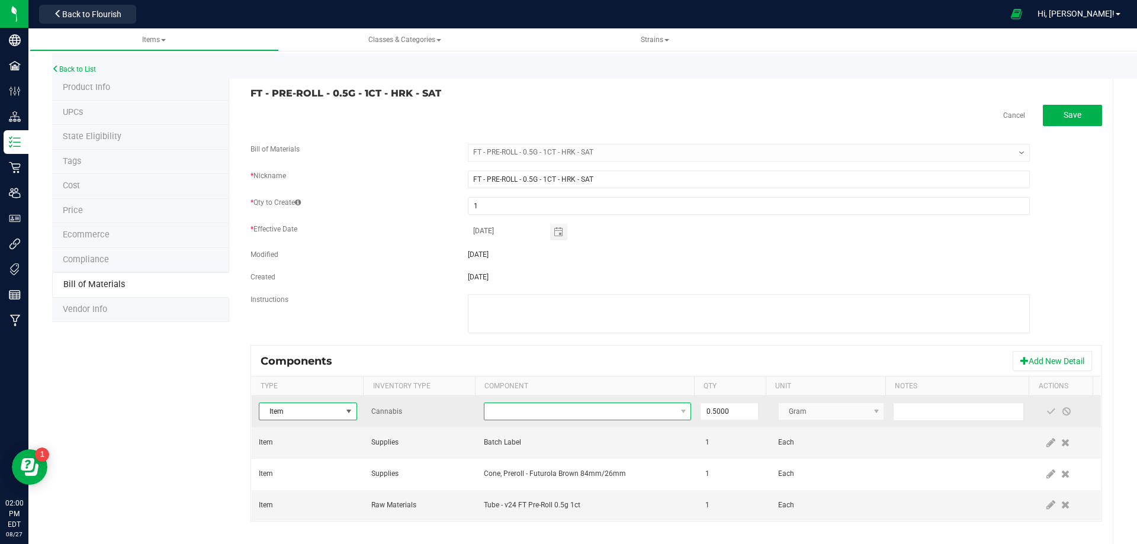
click at [611, 410] on span "NO DATA FOUND" at bounding box center [579, 411] width 191 height 17
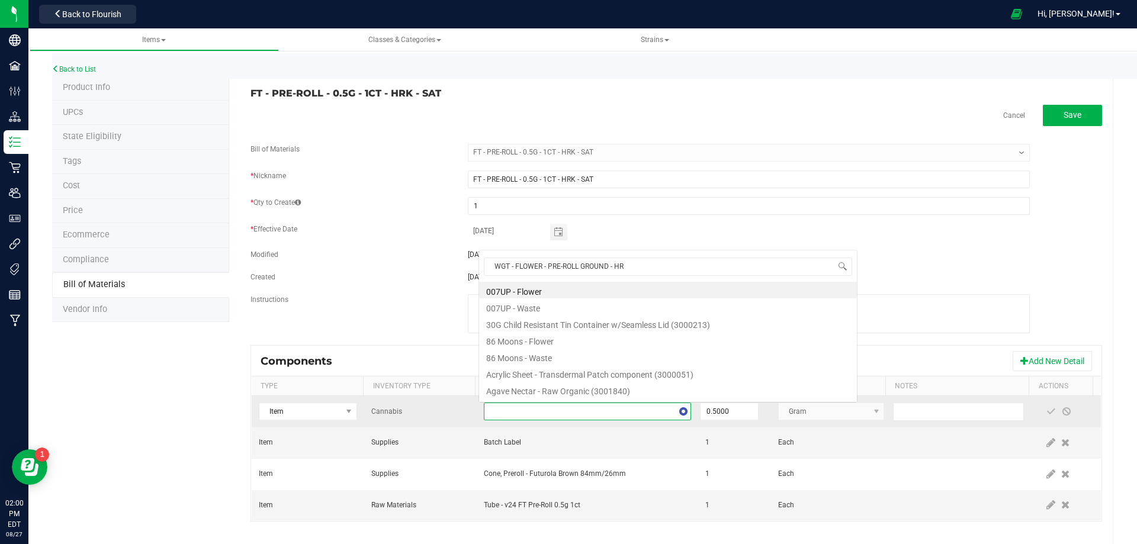
scroll to position [18, 201]
type input "WGT - FLOWER - PRE-ROLL GROUND - HRK"
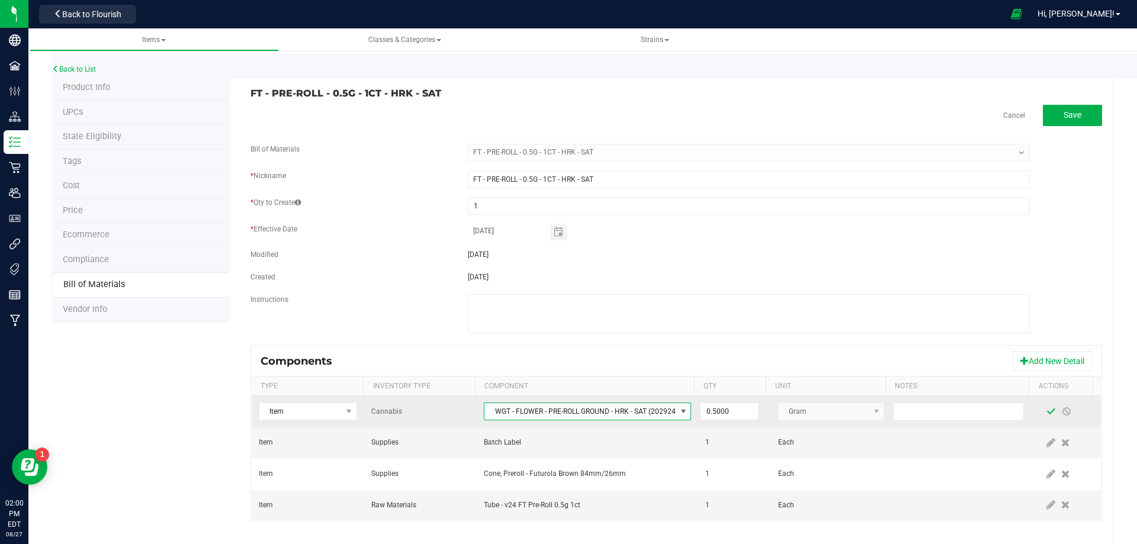
click at [1047, 412] on span at bounding box center [1051, 411] width 9 height 9
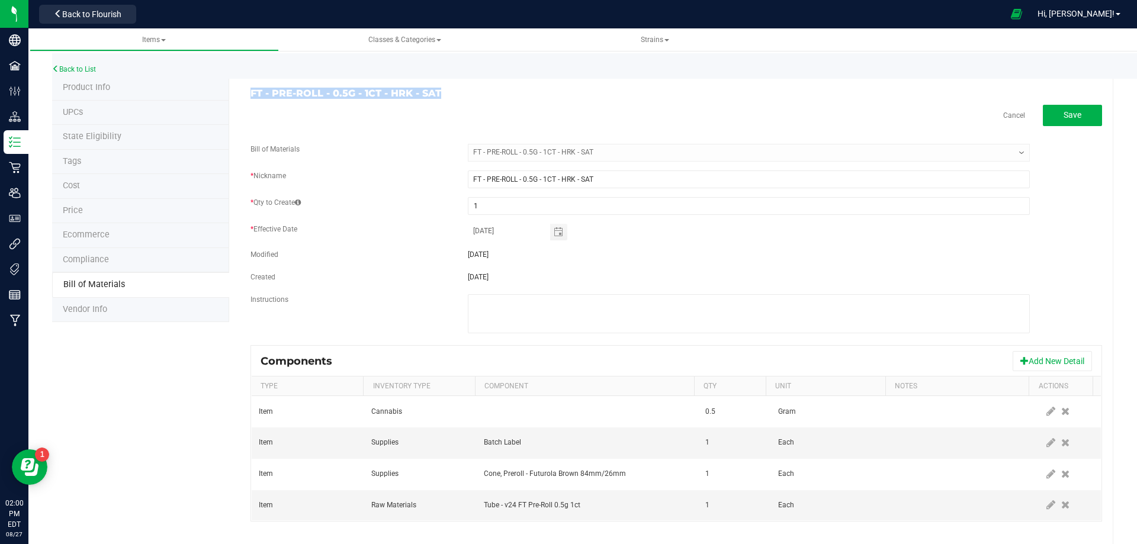
drag, startPoint x: 390, startPoint y: 99, endPoint x: 244, endPoint y: 90, distance: 146.0
click at [251, 91] on h3 "FT - PRE-ROLL - 0.5G - 1CT - HRK - SAT" at bounding box center [459, 93] width 417 height 11
copy h3 "FT - PRE-ROLL - 0.5G - 1CT - HRK - SAT"
click at [89, 71] on link "Back to List" at bounding box center [74, 69] width 44 height 8
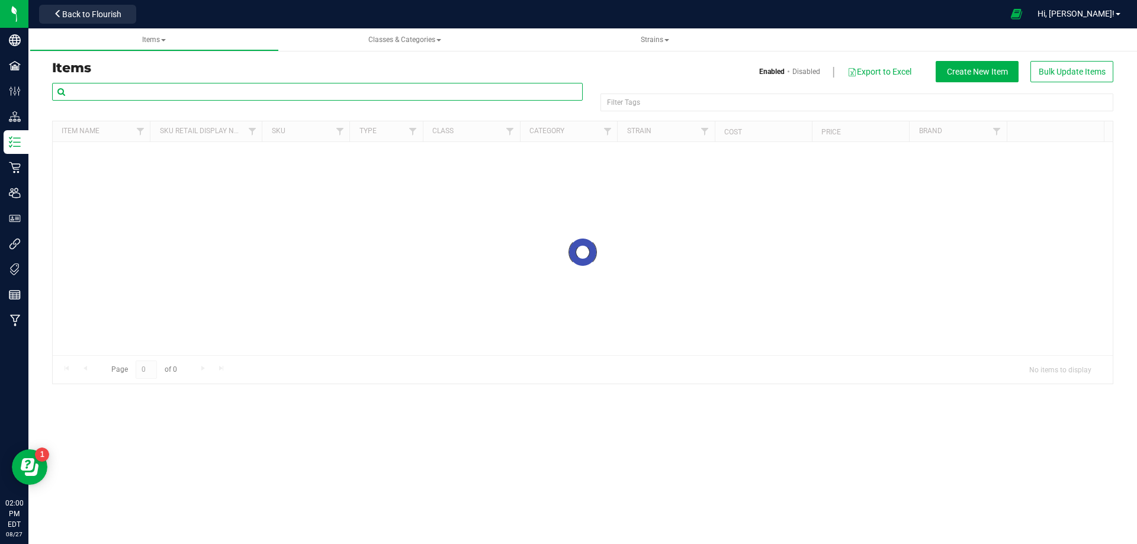
click at [146, 95] on input "text" at bounding box center [317, 92] width 531 height 18
paste input "FT - PRE-ROLL - 0.5G - 1CT - HRK - SAT"
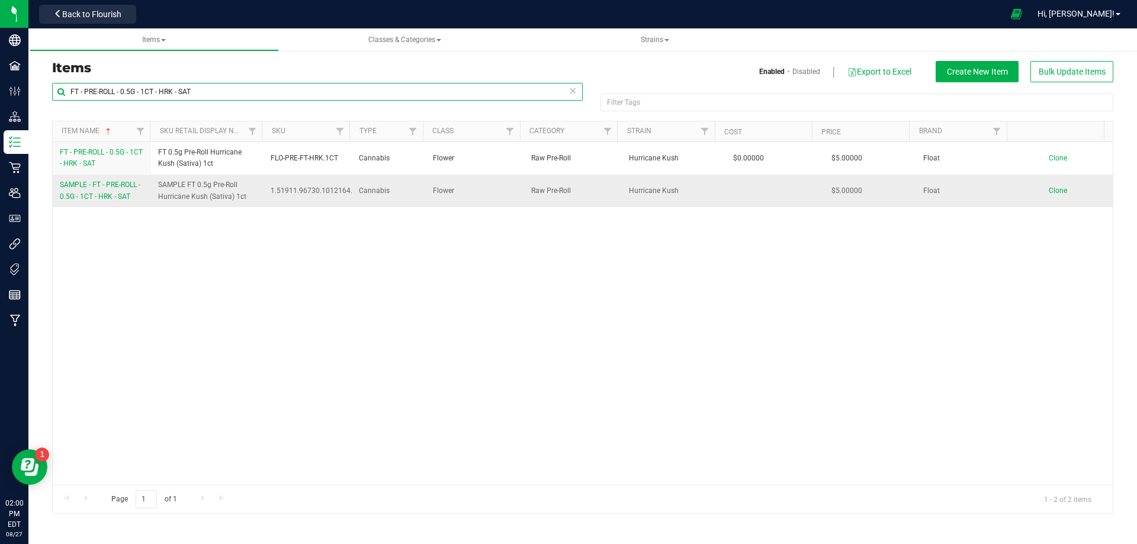
type input "FT - PRE-ROLL - 0.5G - 1CT - HRK - SAT"
click at [136, 197] on link "SAMPLE - FT - PRE-ROLL - 0.5G - 1CT - HRK - SAT" at bounding box center [102, 190] width 84 height 23
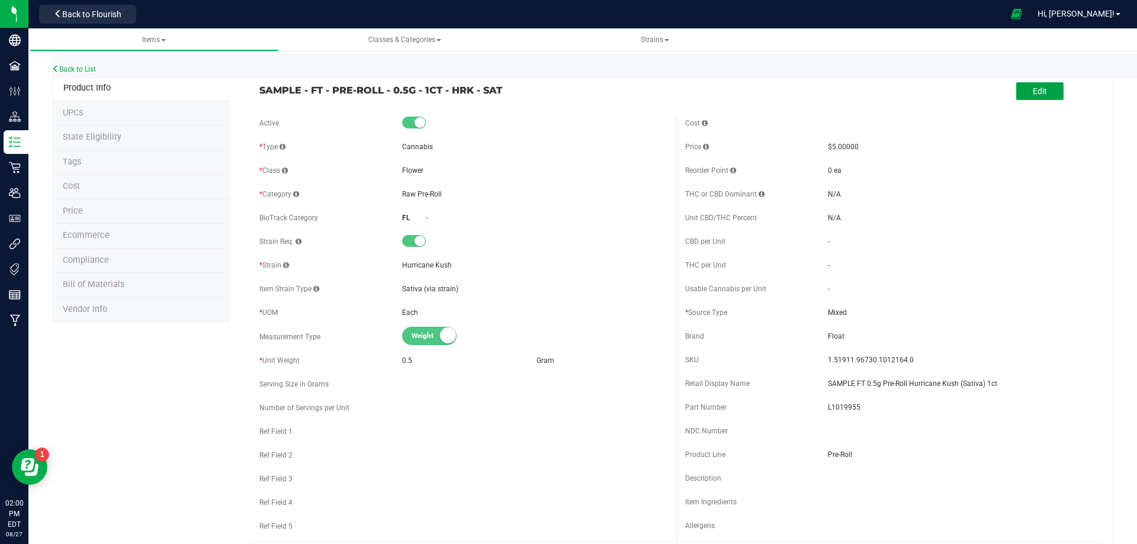
drag, startPoint x: 1050, startPoint y: 95, endPoint x: 1032, endPoint y: 102, distance: 18.6
click at [1049, 95] on button "Edit" at bounding box center [1039, 91] width 47 height 18
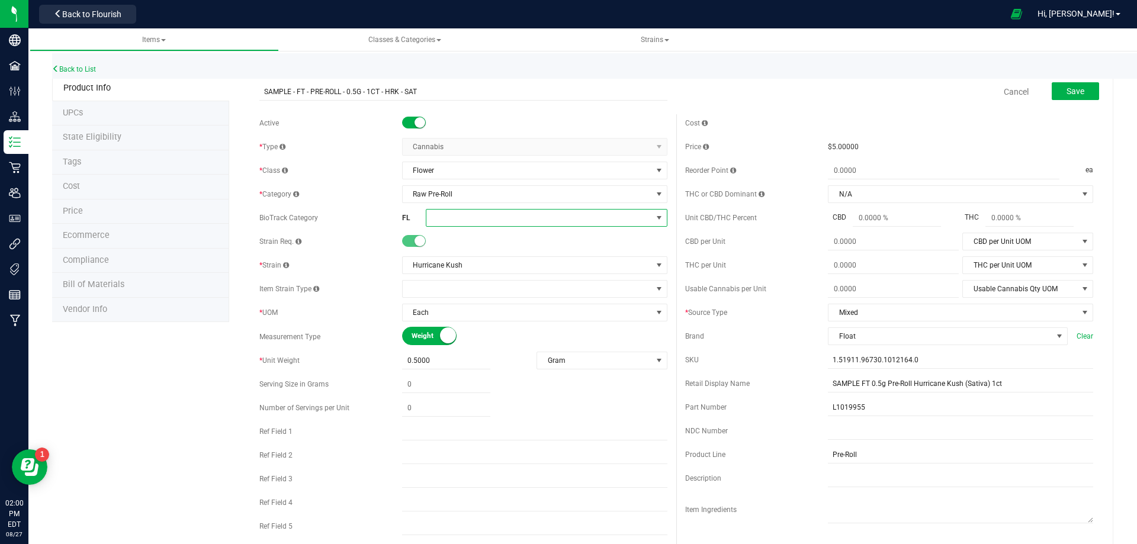
click at [475, 217] on span at bounding box center [539, 218] width 226 height 17
drag, startPoint x: 515, startPoint y: 369, endPoint x: 605, endPoint y: 337, distance: 95.0
click at [515, 370] on li "Whole Flower" at bounding box center [542, 367] width 238 height 20
click at [1067, 92] on span "Save" at bounding box center [1076, 90] width 18 height 9
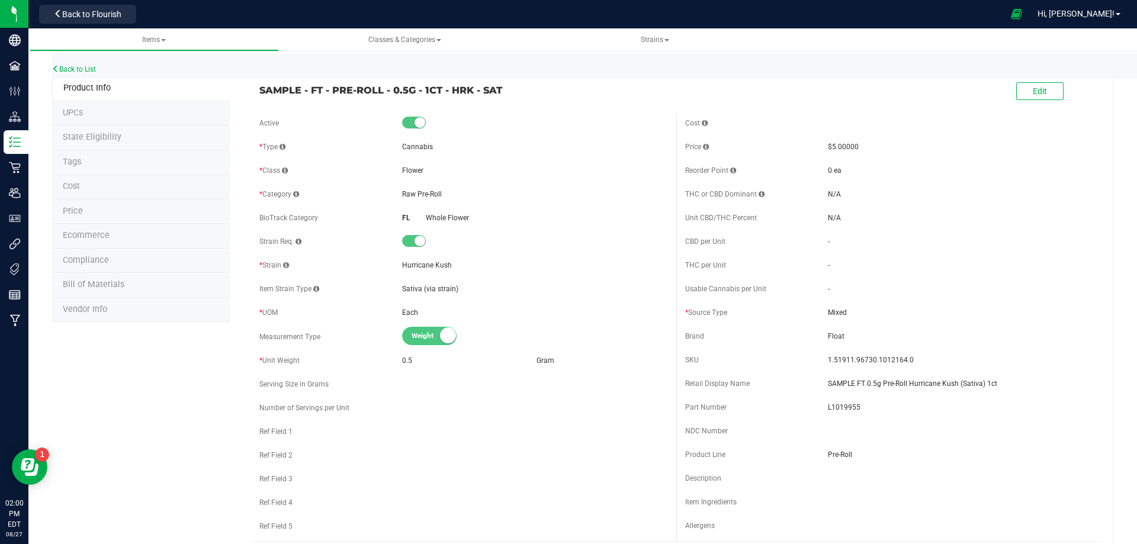
click at [112, 266] on li "Compliance" at bounding box center [140, 261] width 177 height 25
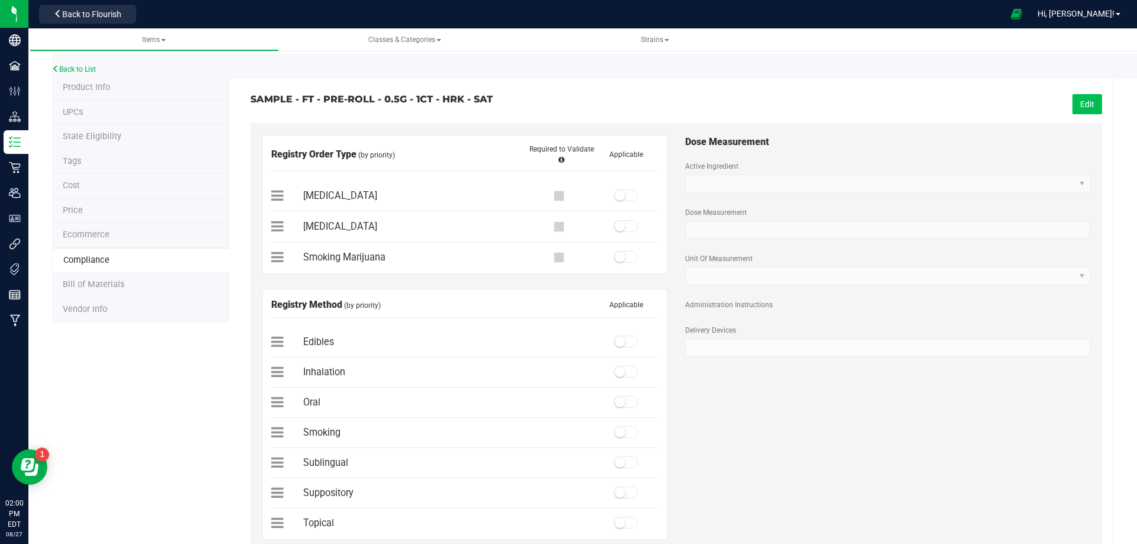
click at [1073, 100] on button "Edit" at bounding box center [1088, 104] width 30 height 20
click at [625, 265] on div "Smoking Marijuana" at bounding box center [464, 257] width 387 height 16
click at [621, 258] on span at bounding box center [626, 257] width 24 height 12
click at [618, 431] on small at bounding box center [620, 432] width 11 height 11
click at [1077, 108] on span "Save" at bounding box center [1086, 104] width 18 height 9
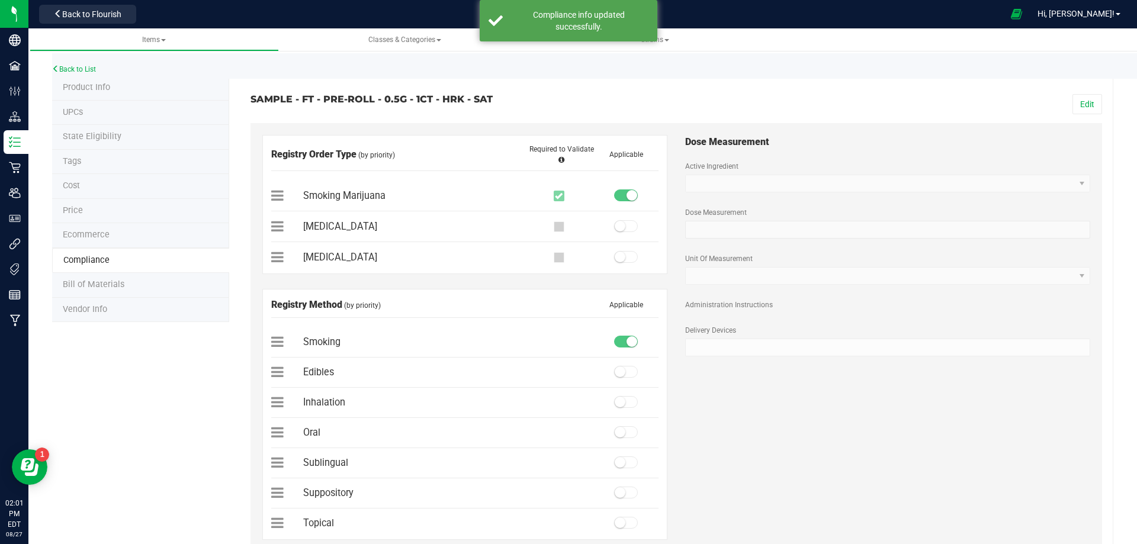
drag, startPoint x: 115, startPoint y: 283, endPoint x: 121, endPoint y: 284, distance: 6.8
click at [121, 284] on span "Bill of Materials" at bounding box center [94, 285] width 62 height 10
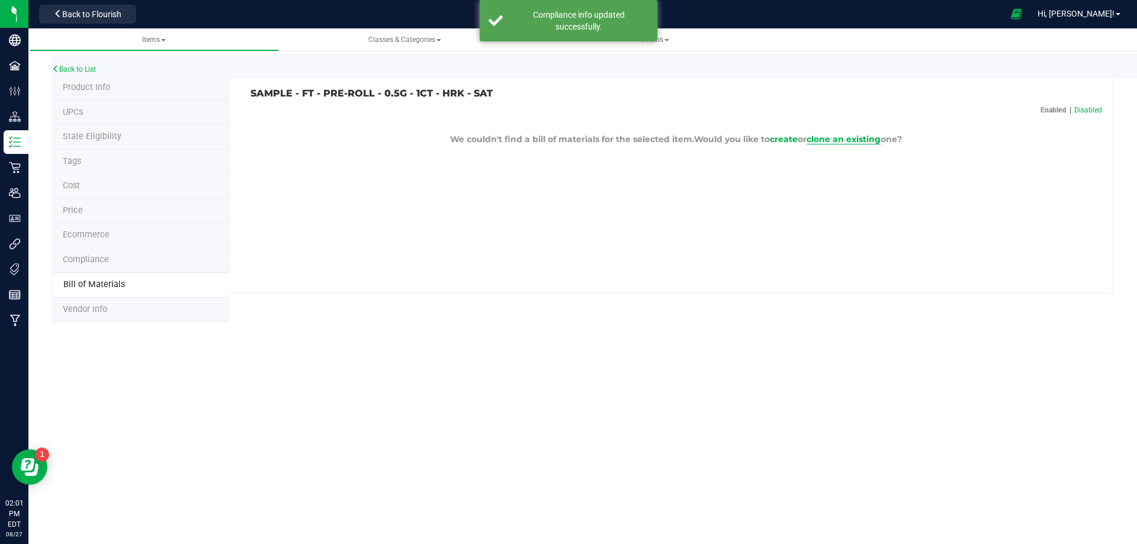
click at [857, 138] on span "clone an existing" at bounding box center [844, 139] width 74 height 11
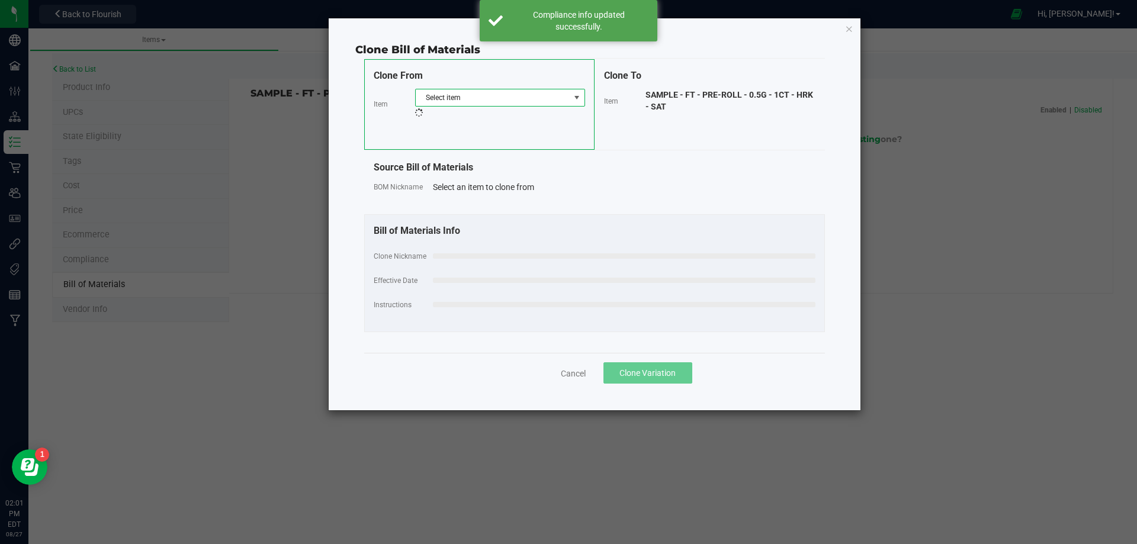
click at [515, 97] on span "Select item" at bounding box center [493, 97] width 154 height 17
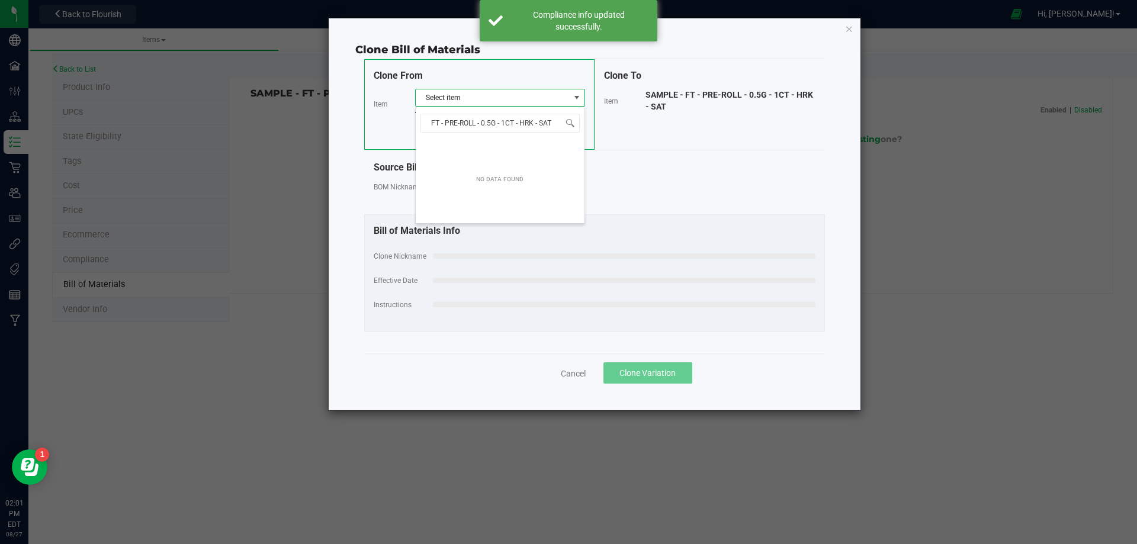
scroll to position [18, 170]
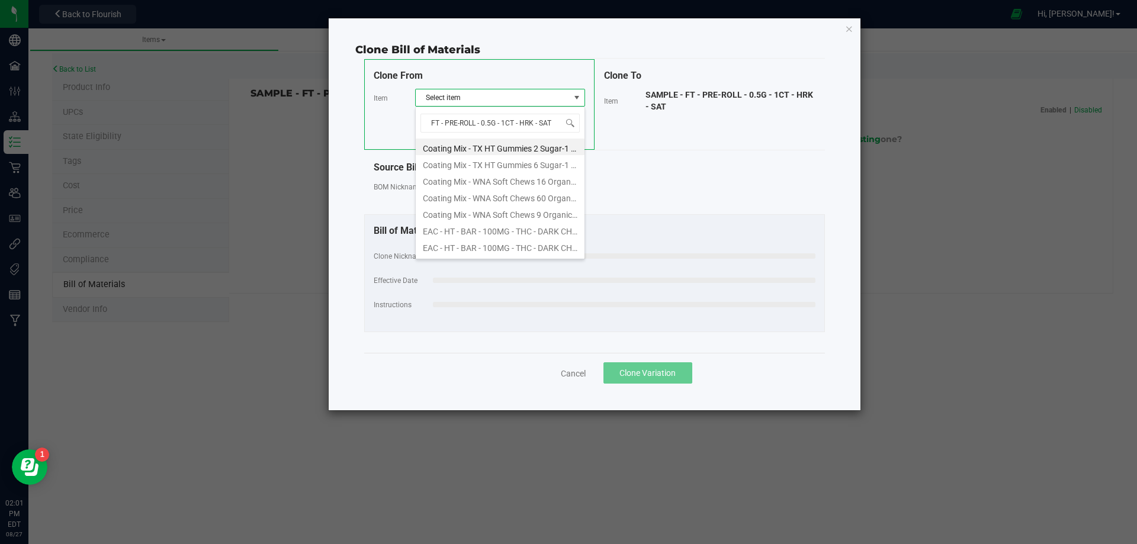
type input "FT - PRE-ROLL - 0.5G - 1CT - HRK - SA"
drag, startPoint x: 548, startPoint y: 146, endPoint x: 539, endPoint y: 161, distance: 17.3
click at [548, 147] on li "FT - PRE-ROLL - 0.5G - 1CT - HRK - SAT" at bounding box center [500, 147] width 169 height 17
select select "13793"
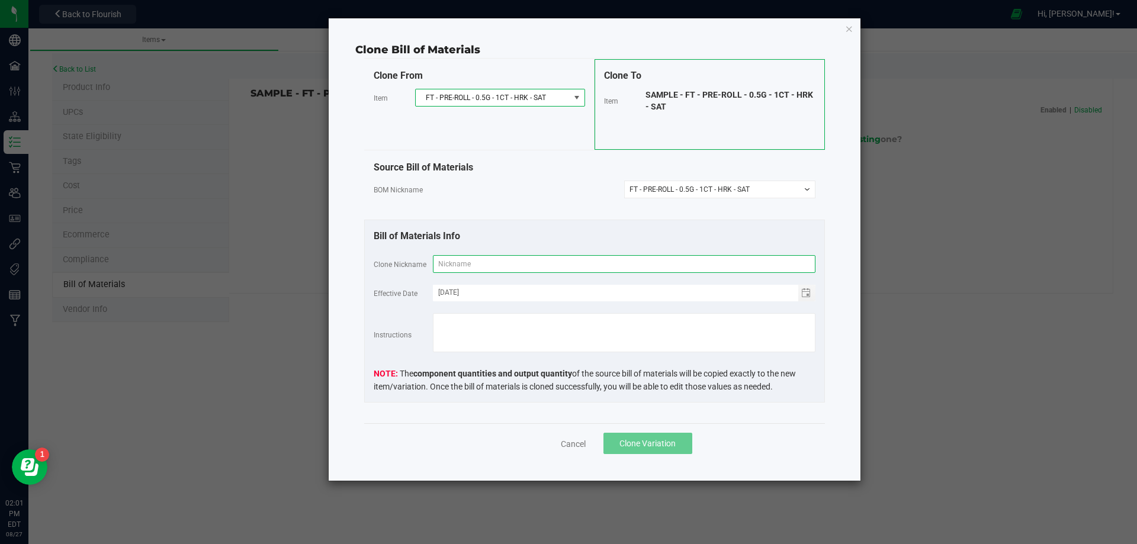
click at [502, 264] on input "text" at bounding box center [624, 264] width 383 height 18
paste input "FT - PRE-ROLL - 0.5G - 1CT - HRK - SAT"
type input "FT - PRE-ROLL - 0.5G - 1CT - HRK - SAT"
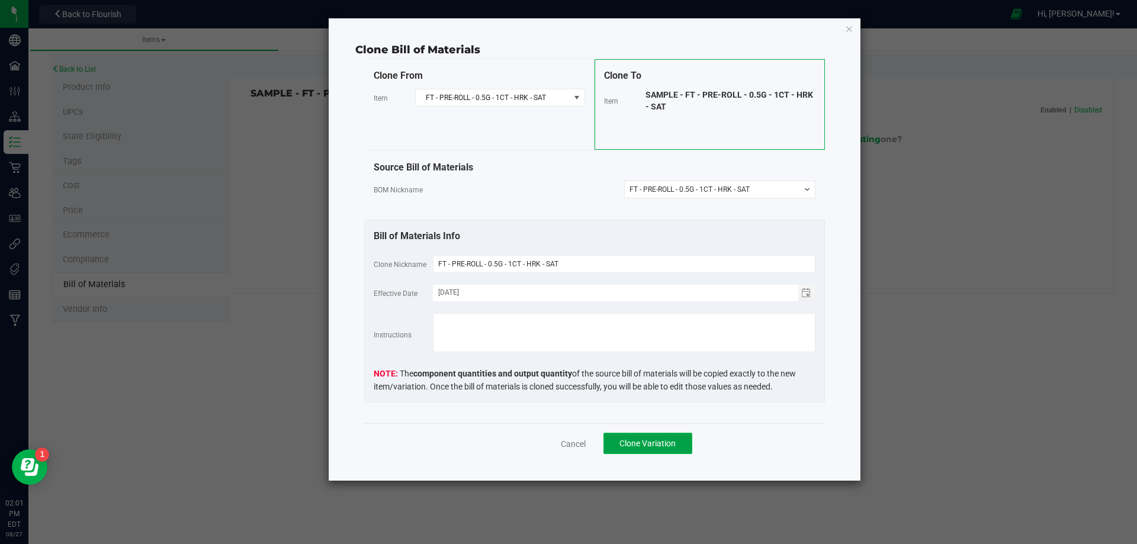
click at [638, 441] on span "Clone Variation" at bounding box center [648, 443] width 56 height 9
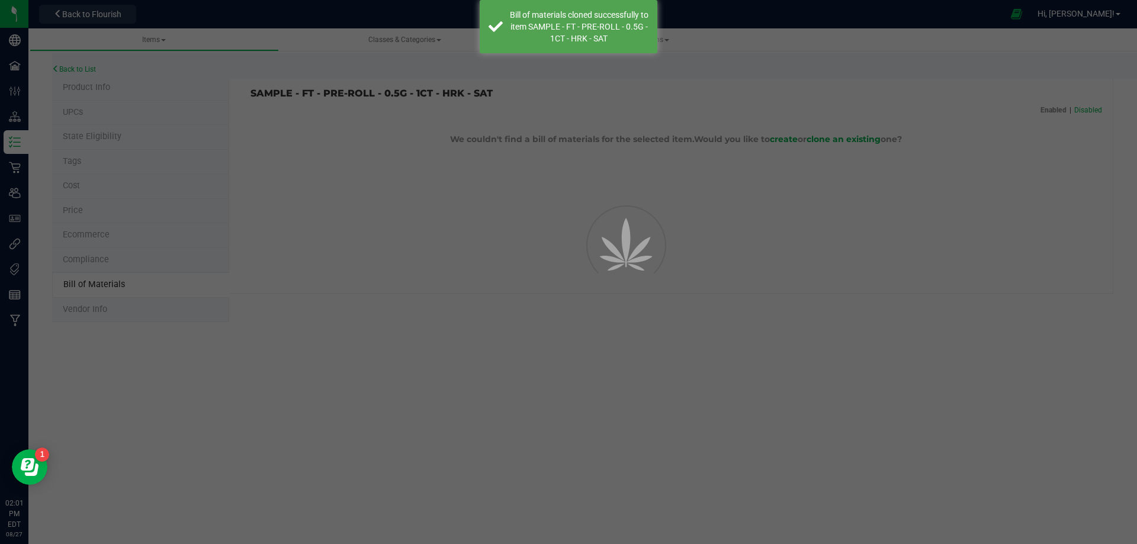
select select "13794"
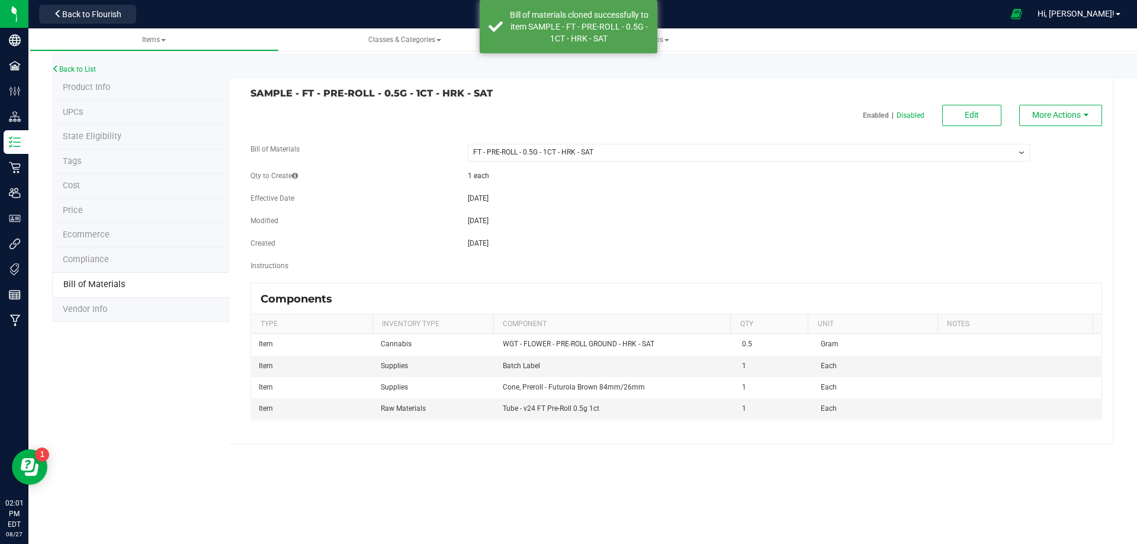
click at [580, 449] on div "Back to List Product Info UPCs State Eligibility Tags Cost Price Ecommerce Comp…" at bounding box center [582, 245] width 1109 height 422
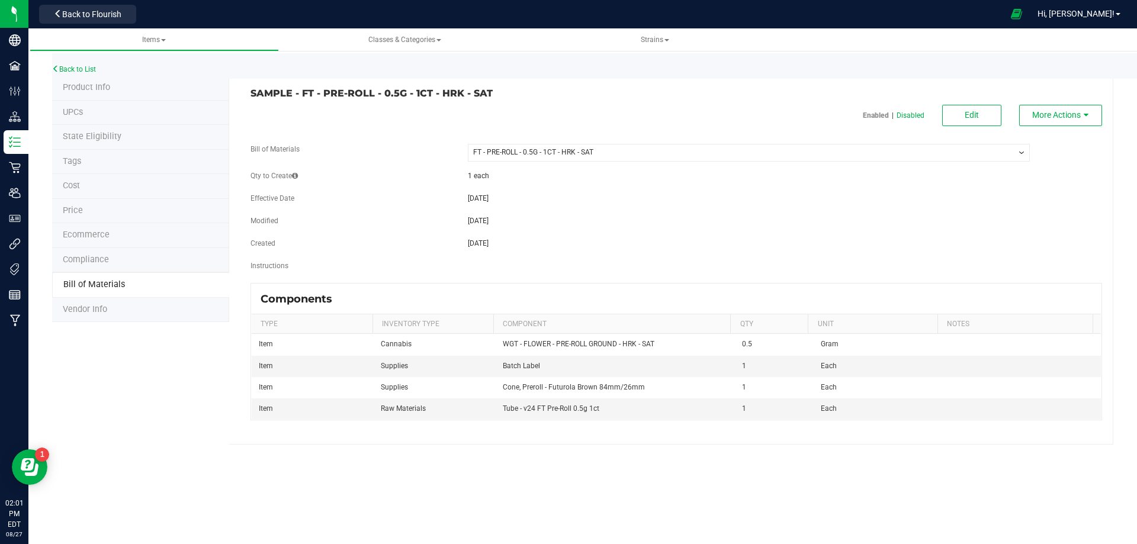
click at [81, 75] on div "Back to List" at bounding box center [620, 65] width 1137 height 25
click at [85, 66] on link "Back to List" at bounding box center [74, 69] width 44 height 8
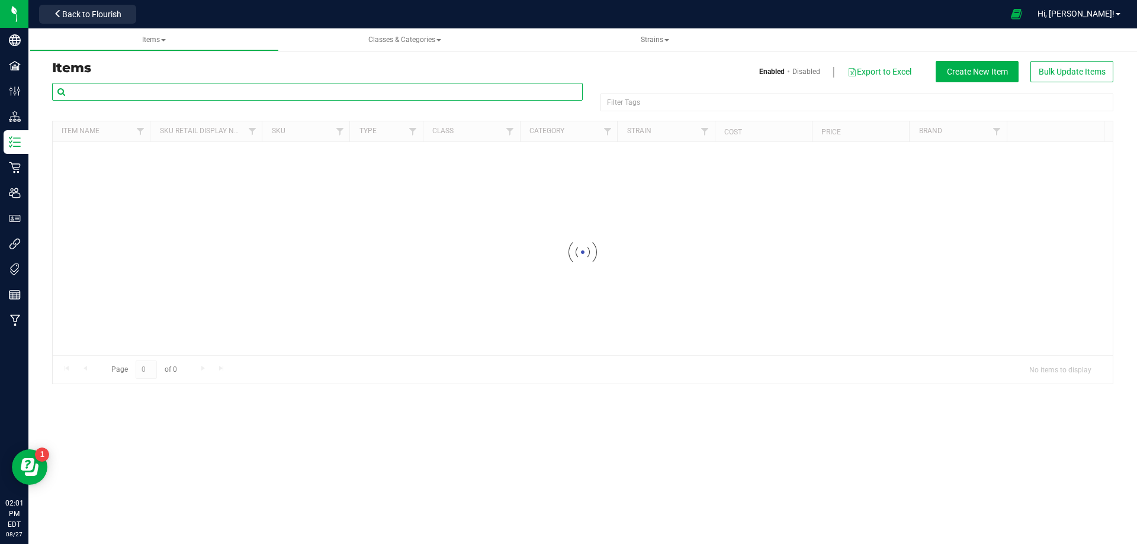
click at [129, 95] on input "text" at bounding box center [317, 92] width 531 height 18
paste input "1019956"
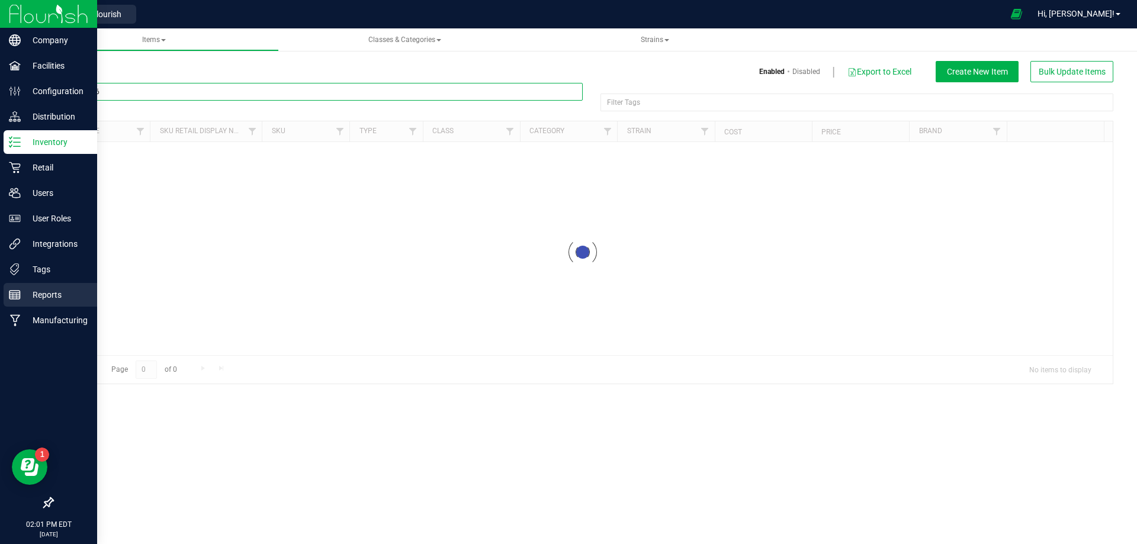
type input "1019956"
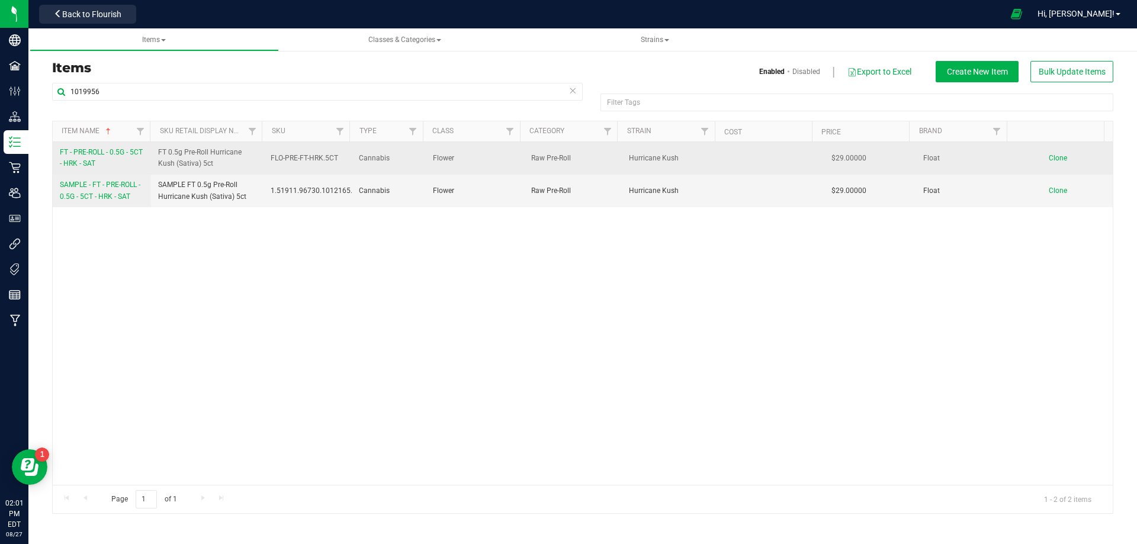
click at [94, 165] on span "FT - PRE-ROLL - 0.5G - 5CT - HRK - SAT" at bounding box center [101, 158] width 83 height 20
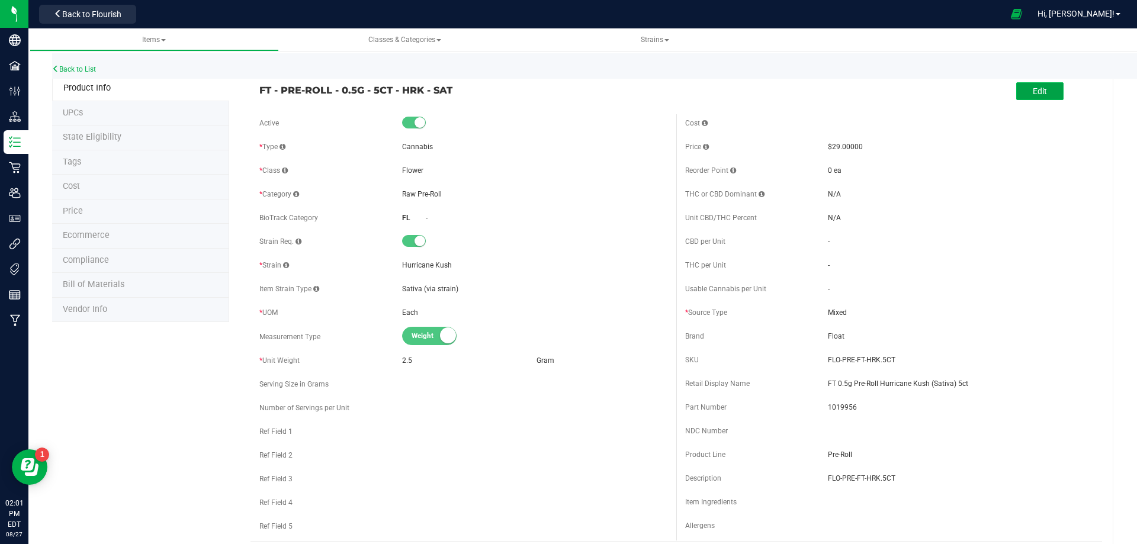
click at [1016, 90] on button "Edit" at bounding box center [1039, 91] width 47 height 18
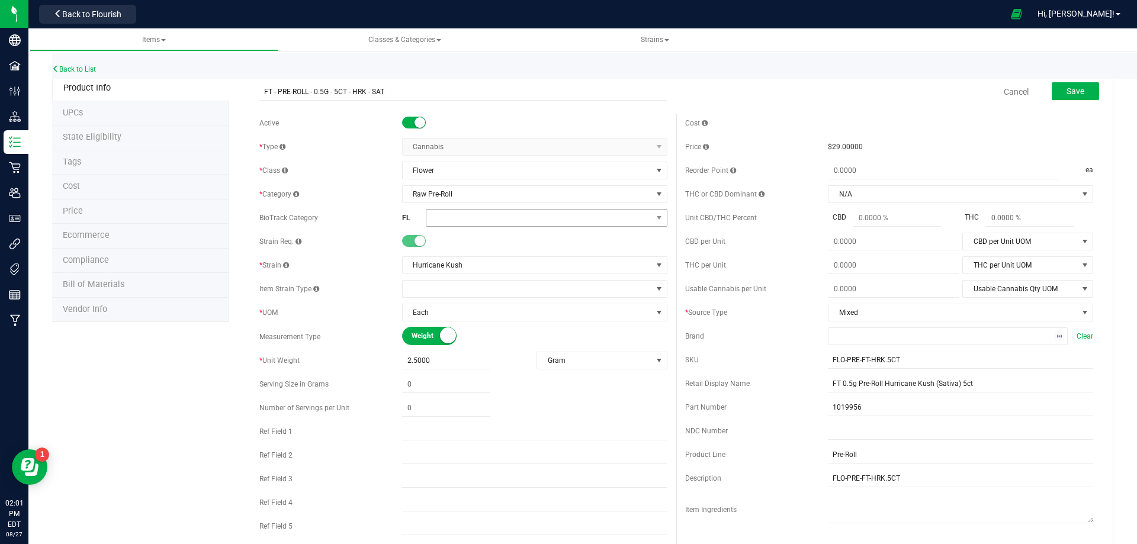
drag, startPoint x: 464, startPoint y: 203, endPoint x: 465, endPoint y: 211, distance: 8.3
click at [464, 204] on div "Active * Type Cannabis Select type Cannabis Merchandise Non-Inventory Raw Mater…" at bounding box center [464, 327] width 426 height 427
click at [467, 217] on span at bounding box center [539, 218] width 226 height 17
click at [485, 373] on li "Whole Flower" at bounding box center [542, 367] width 238 height 20
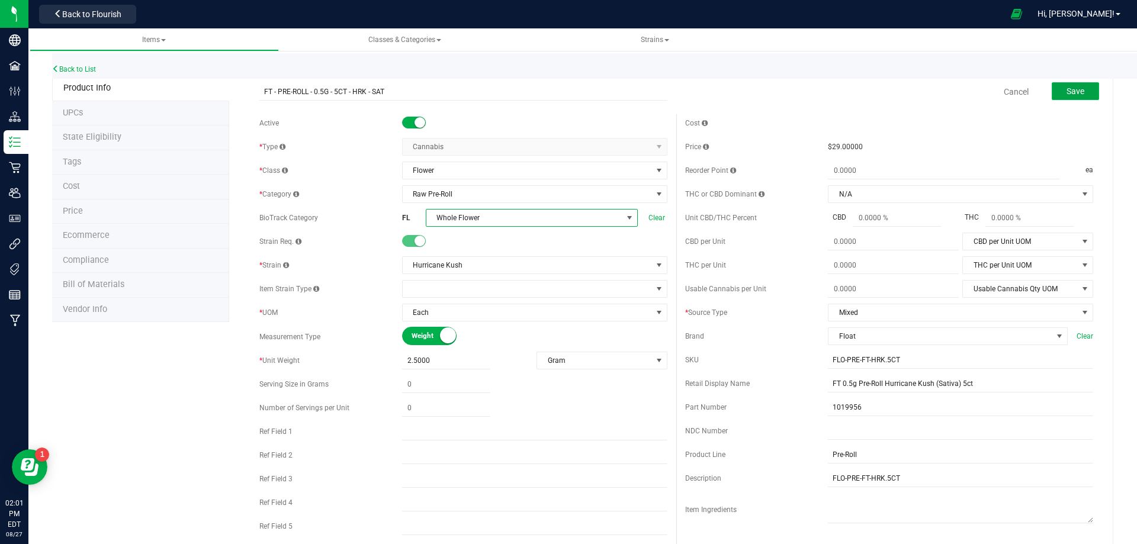
click at [1063, 99] on button "Save" at bounding box center [1075, 91] width 47 height 18
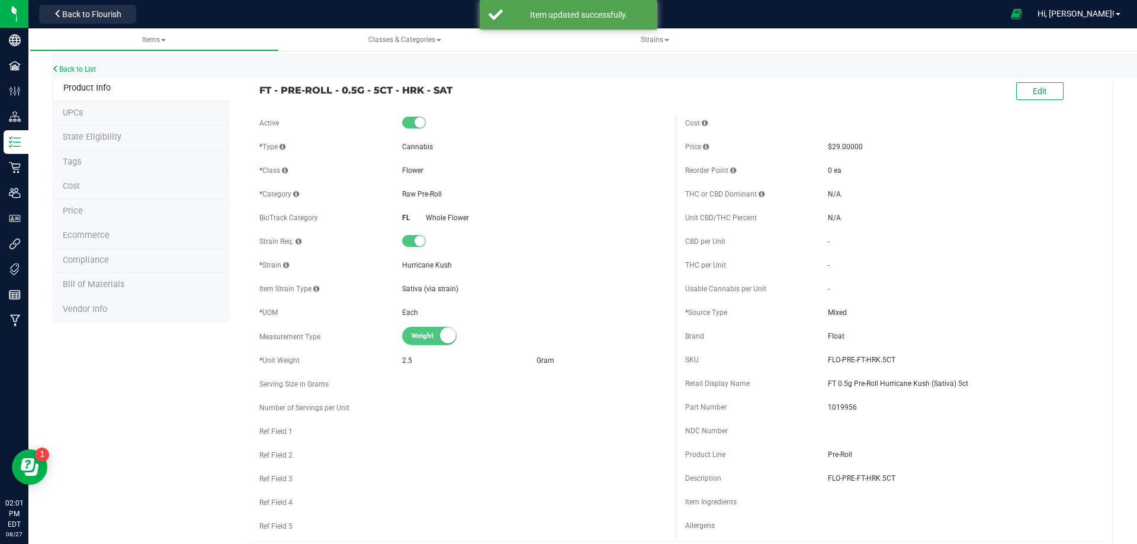
click at [86, 164] on li "Tags" at bounding box center [140, 162] width 177 height 25
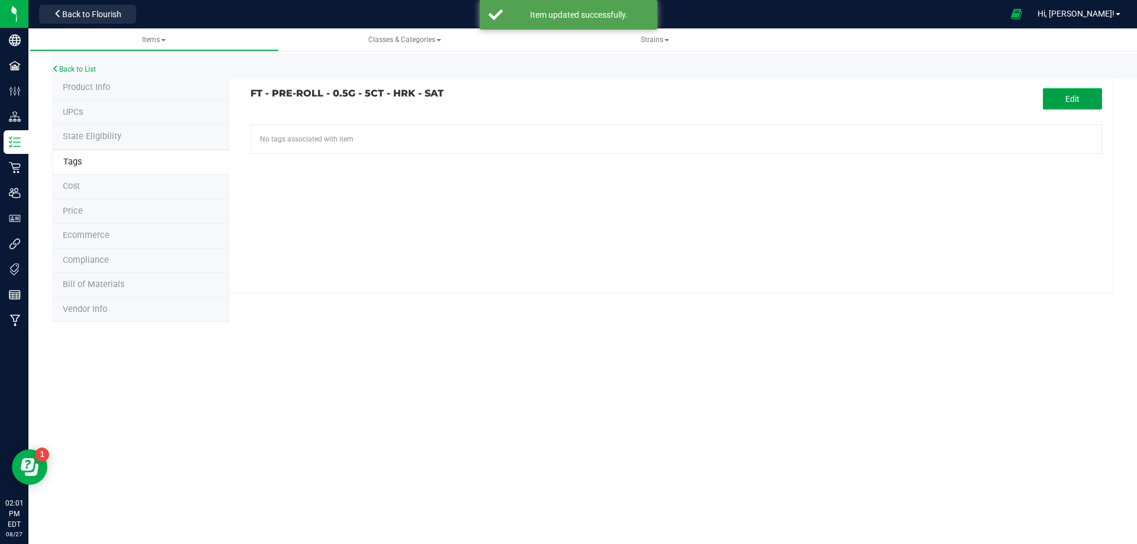
click at [1070, 103] on span "Edit" at bounding box center [1073, 98] width 14 height 9
click at [398, 137] on input "text" at bounding box center [541, 133] width 580 height 17
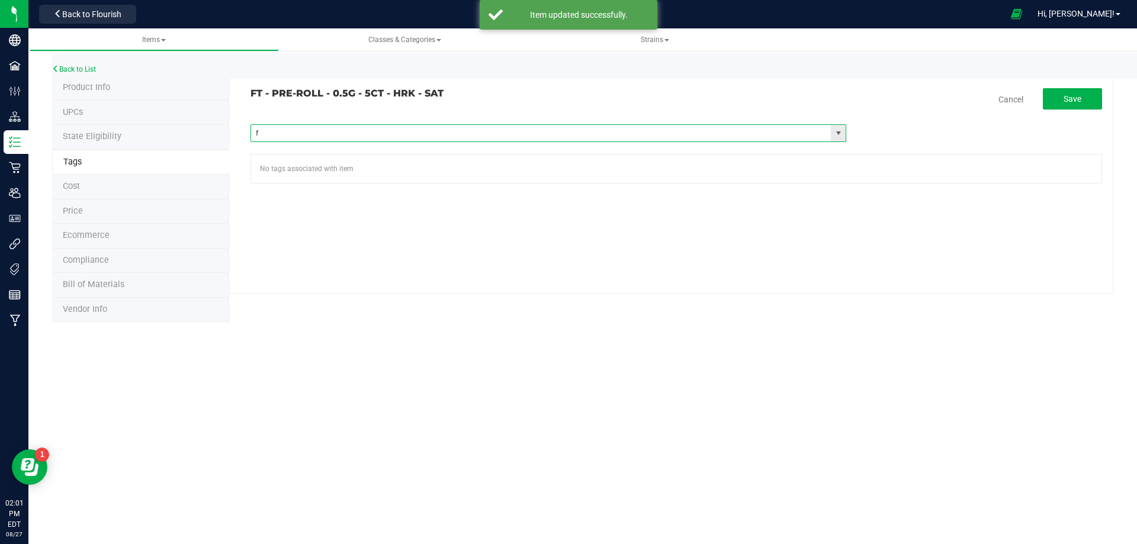
type input "fl"
paste input "FL - FT - PRE-ROLL - 0_5G - 5CT"
type input "FL - FT - PRE-ROLL - 0_5G - 5CT"
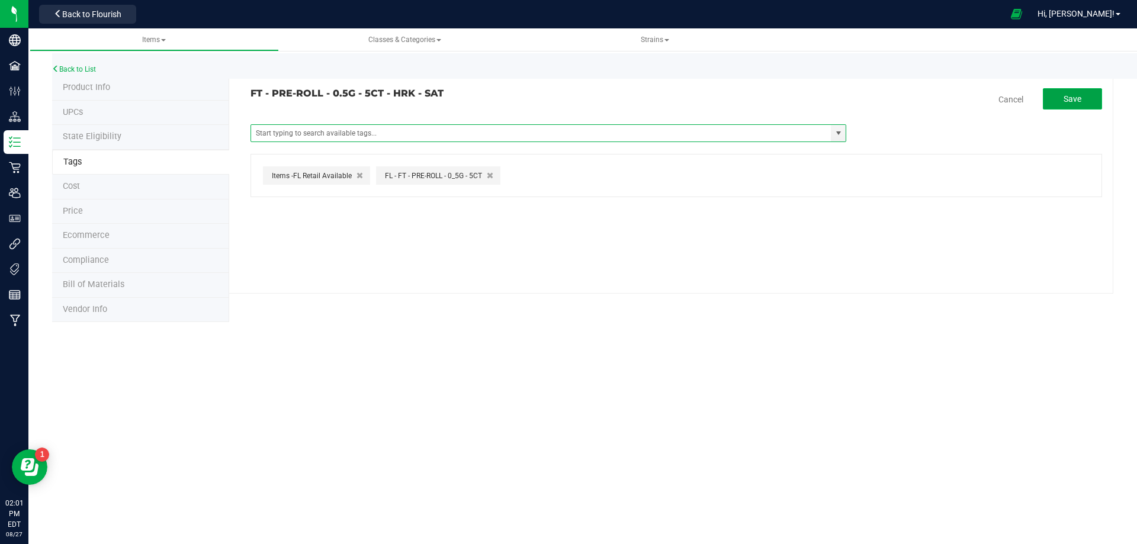
click at [1072, 89] on button "Save" at bounding box center [1072, 98] width 59 height 21
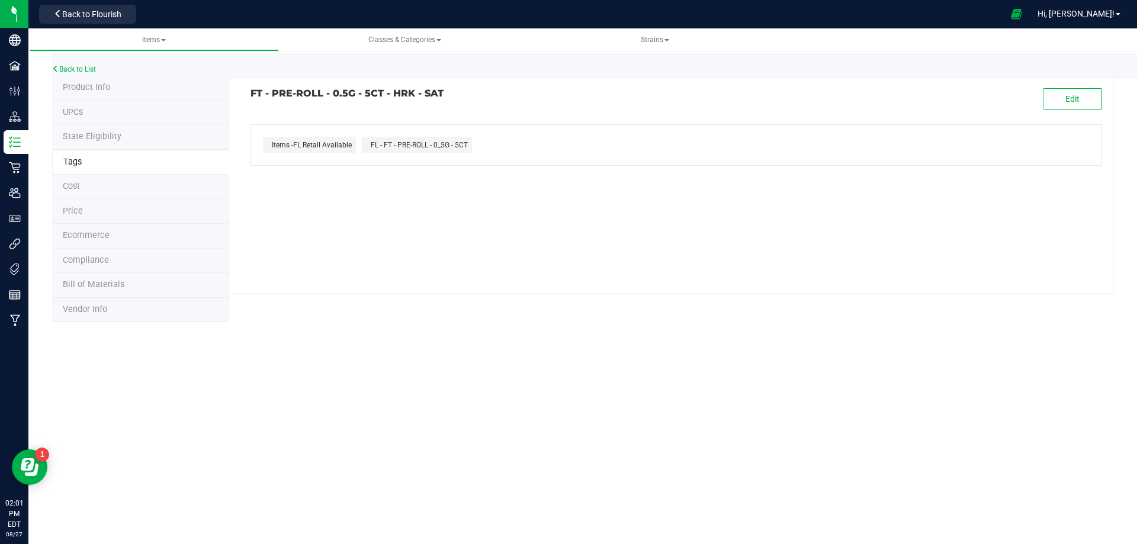
drag, startPoint x: 445, startPoint y: 95, endPoint x: 242, endPoint y: 95, distance: 203.2
click at [242, 95] on div "FT - PRE-ROLL - 0.5G - 5CT - HRK - SAT" at bounding box center [459, 93] width 435 height 11
copy h3 "FT - PRE-ROLL - 0.5G - 5CT - HRK - SAT"
click at [102, 267] on li "Compliance" at bounding box center [140, 261] width 177 height 25
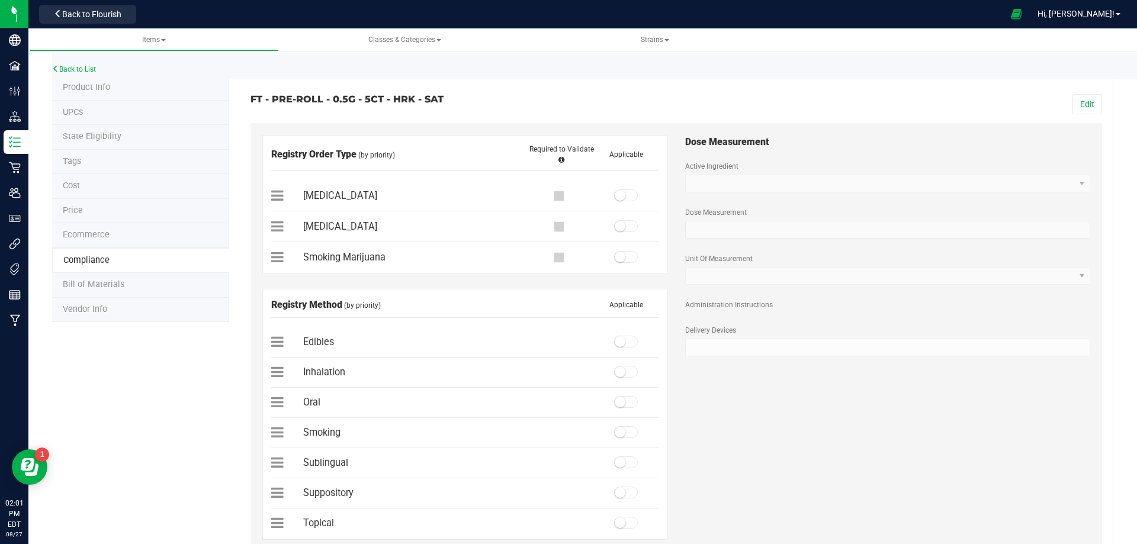
drag, startPoint x: 1079, startPoint y: 103, endPoint x: 893, endPoint y: 121, distance: 186.2
click at [1079, 103] on button "Edit" at bounding box center [1088, 104] width 30 height 20
drag, startPoint x: 618, startPoint y: 254, endPoint x: 641, endPoint y: 279, distance: 33.9
click at [618, 254] on small at bounding box center [620, 257] width 11 height 11
click at [617, 436] on small at bounding box center [620, 432] width 11 height 11
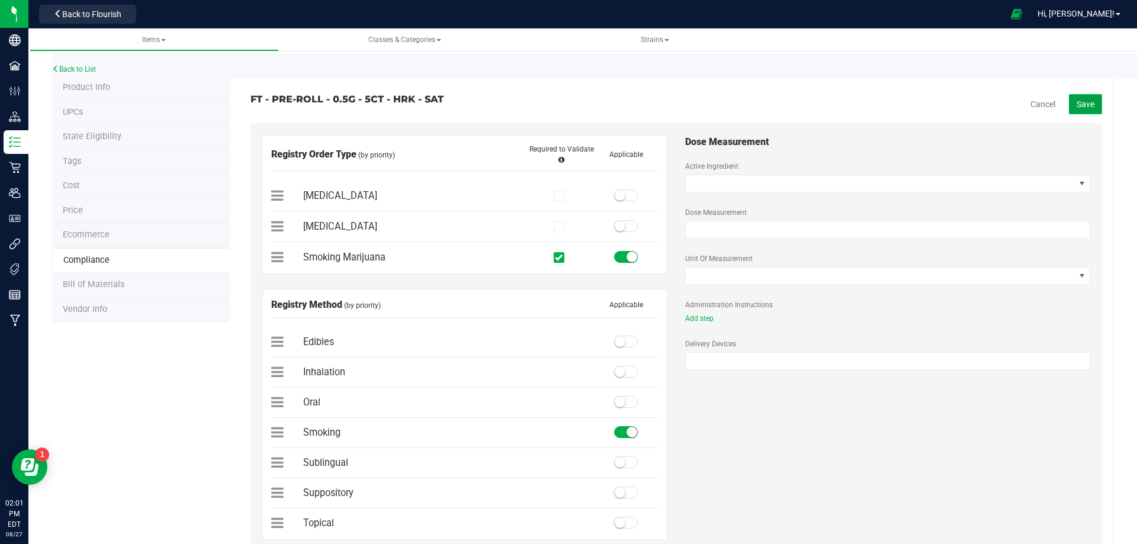
click at [1077, 107] on span "Save" at bounding box center [1086, 104] width 18 height 9
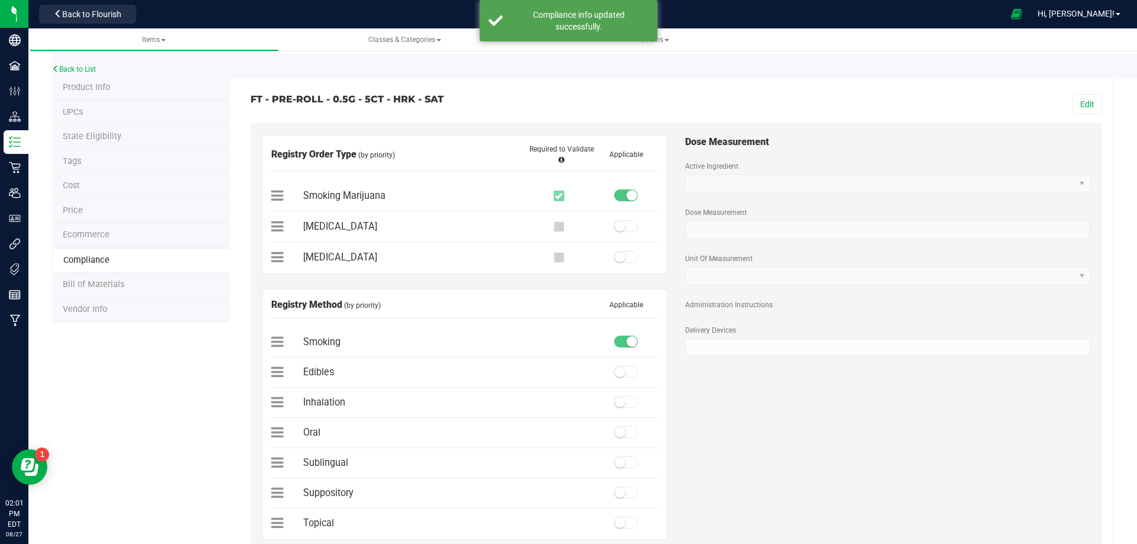
click at [111, 287] on span "Bill of Materials" at bounding box center [94, 285] width 62 height 10
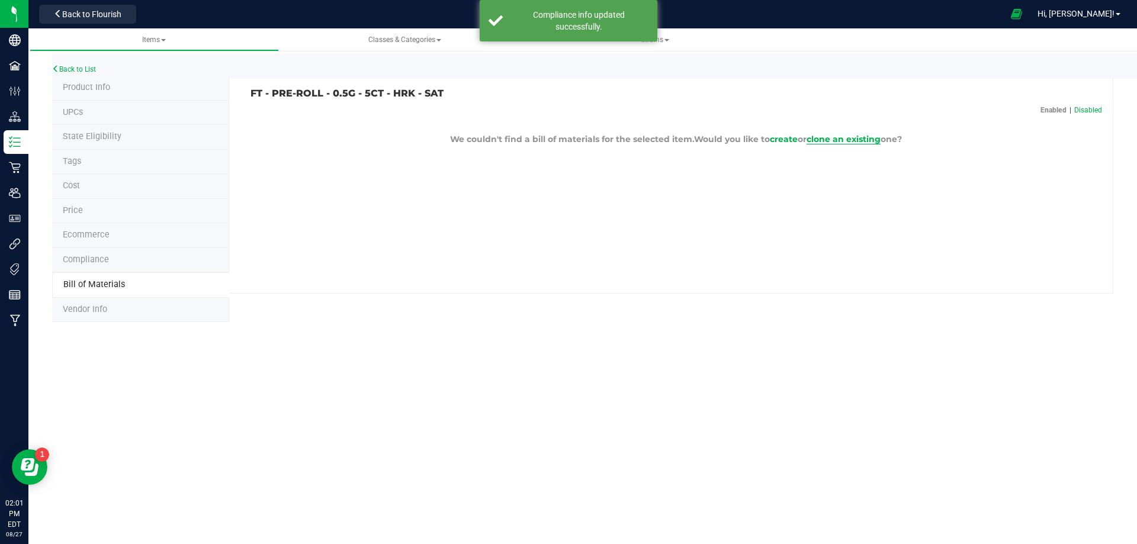
click at [839, 140] on span "clone an existing" at bounding box center [844, 139] width 74 height 11
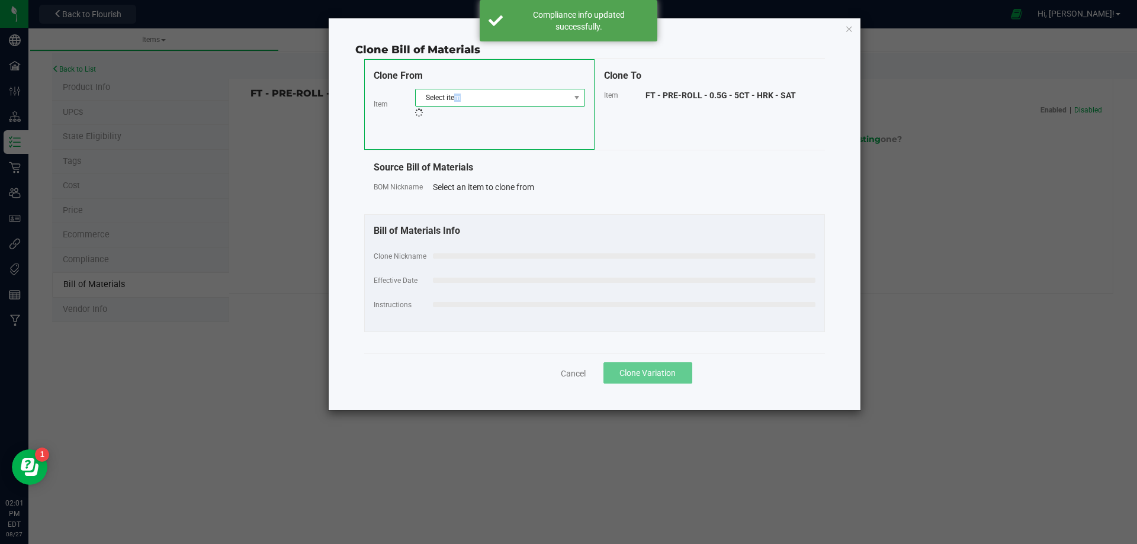
click at [458, 96] on span "Select item" at bounding box center [493, 97] width 154 height 17
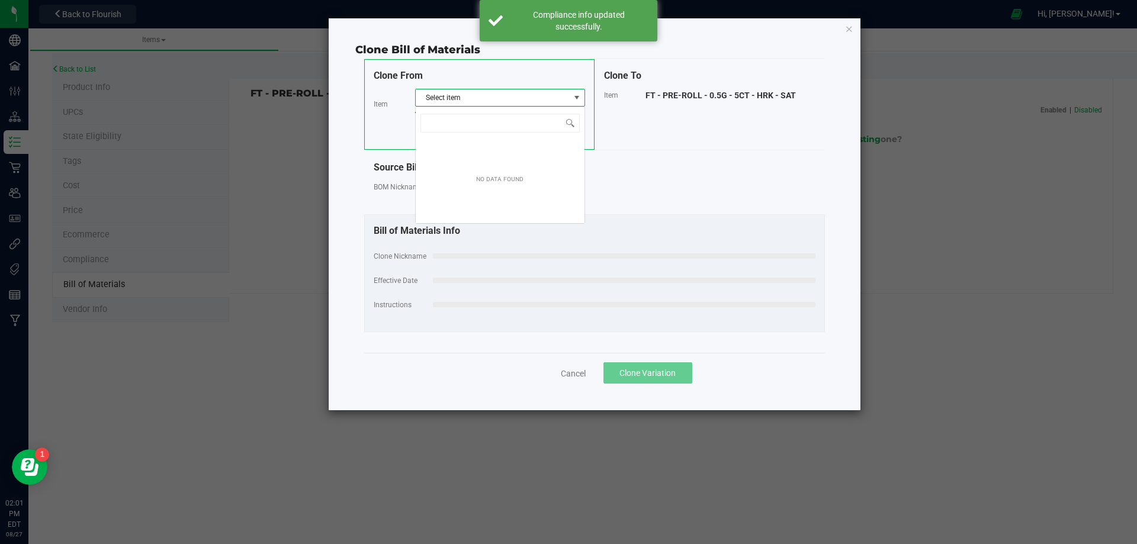
scroll to position [18, 170]
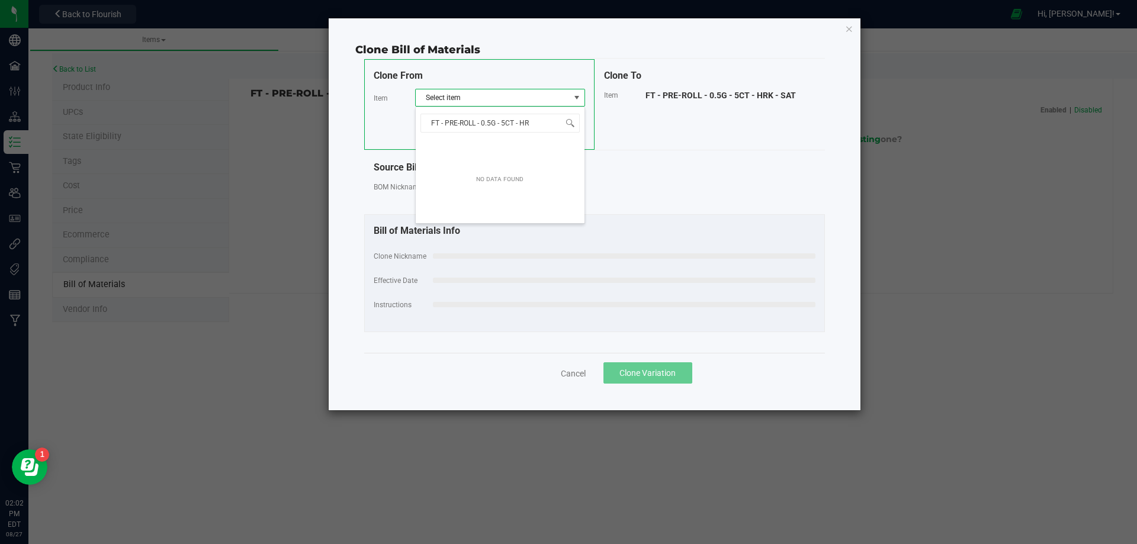
type input "FT - PRE-ROLL - 0.5G - 5CT - H"
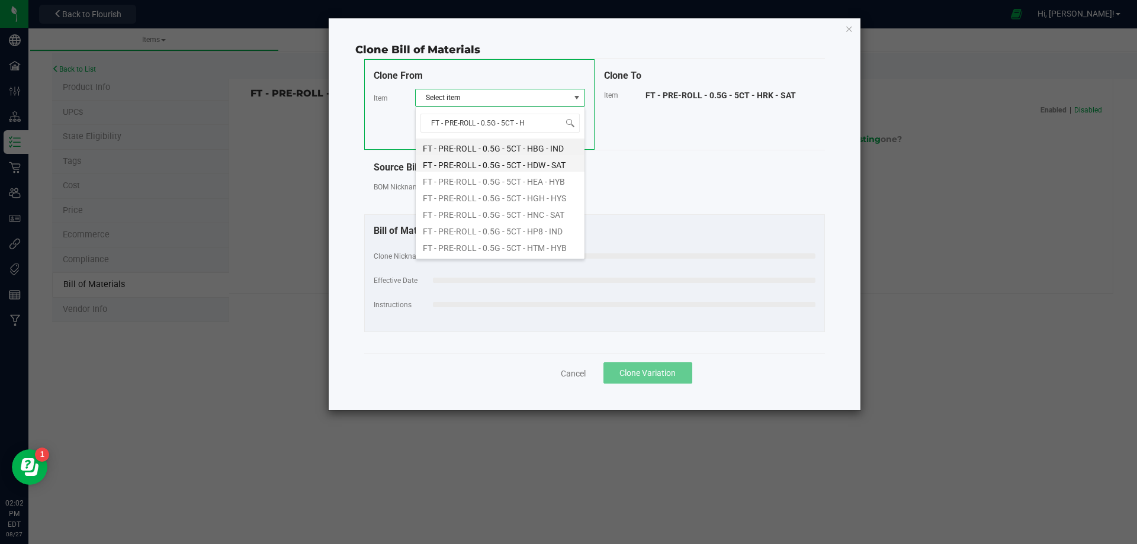
click at [510, 162] on li "FT - PRE-ROLL - 0.5G - 5CT - HDW - SAT" at bounding box center [500, 163] width 169 height 17
select select "10098"
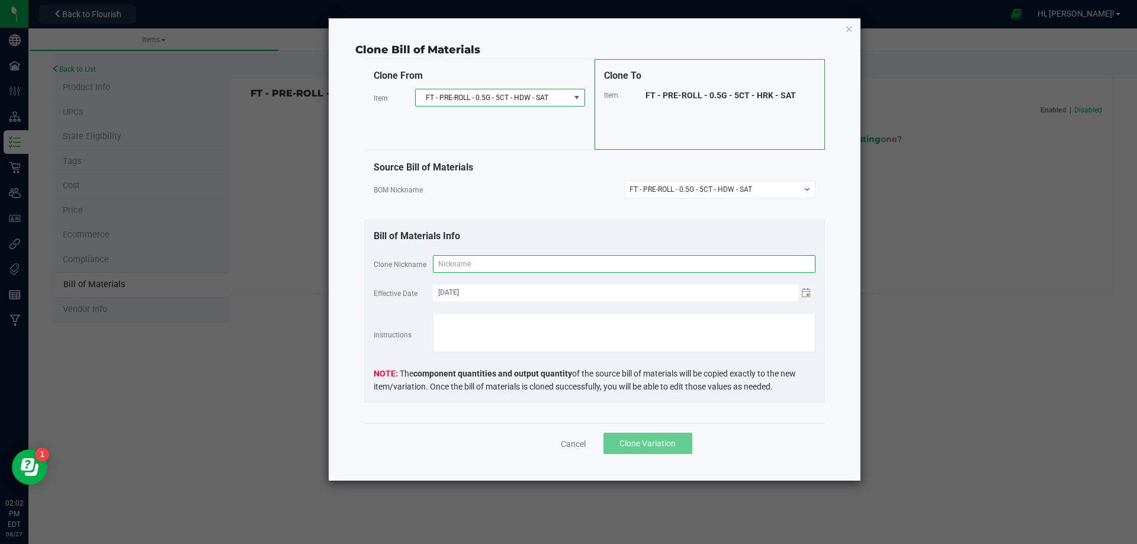
click at [475, 268] on input "text" at bounding box center [624, 264] width 383 height 18
paste input "FT - PRE-ROLL - 0.5G - 5CT - HRK - SAT"
type input "FT - PRE-ROLL - 0.5G - 5CT - HRK - SAT"
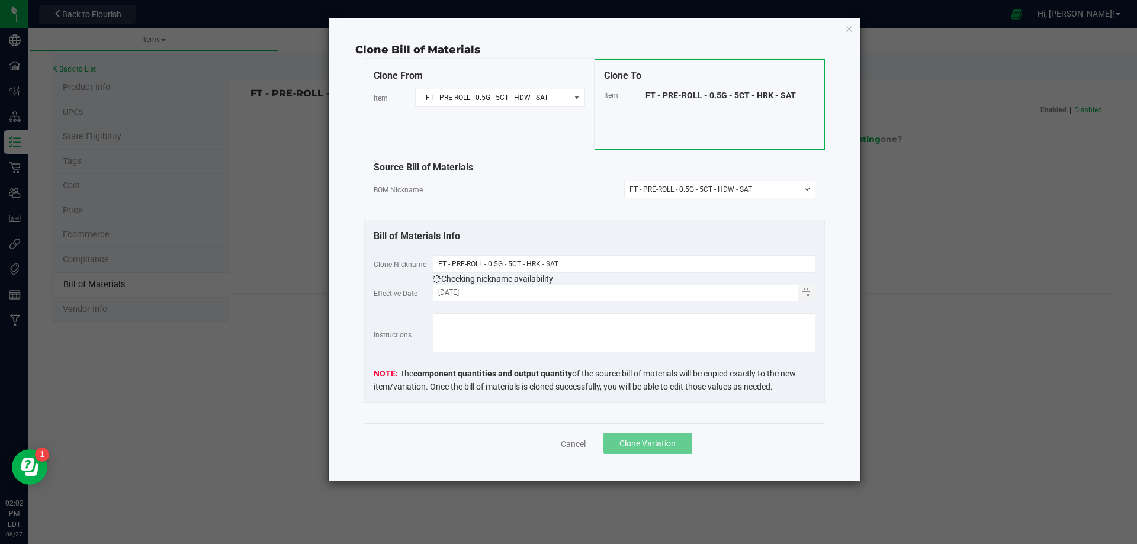
click at [668, 443] on span "Clone Variation" at bounding box center [648, 443] width 56 height 9
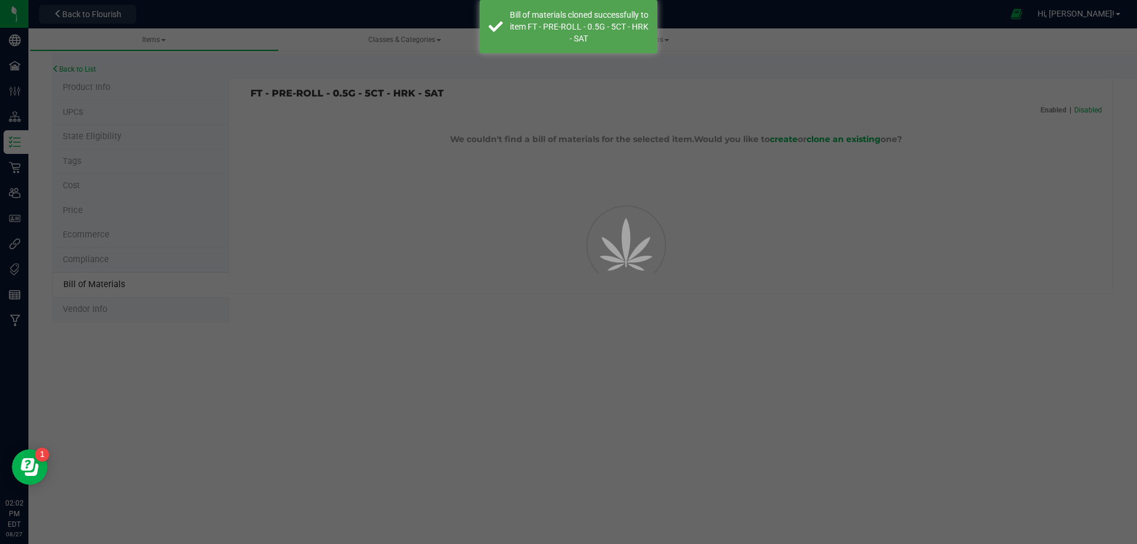
select select "13795"
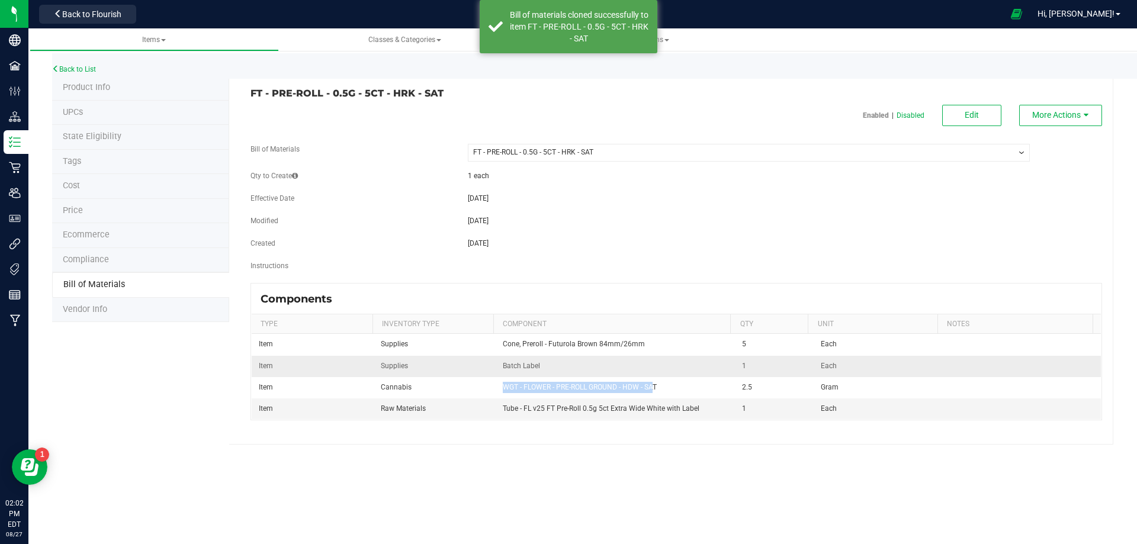
drag, startPoint x: 652, startPoint y: 387, endPoint x: 533, endPoint y: 372, distance: 120.0
click at [503, 389] on span "WGT - FLOWER - PRE-ROLL GROUND - HDW - SAT" at bounding box center [580, 387] width 154 height 8
copy span "WGT - FLOWER - PRE-ROLL GROUND - HDW - SA"
click at [962, 114] on button "Edit" at bounding box center [971, 115] width 59 height 21
select select "13795"
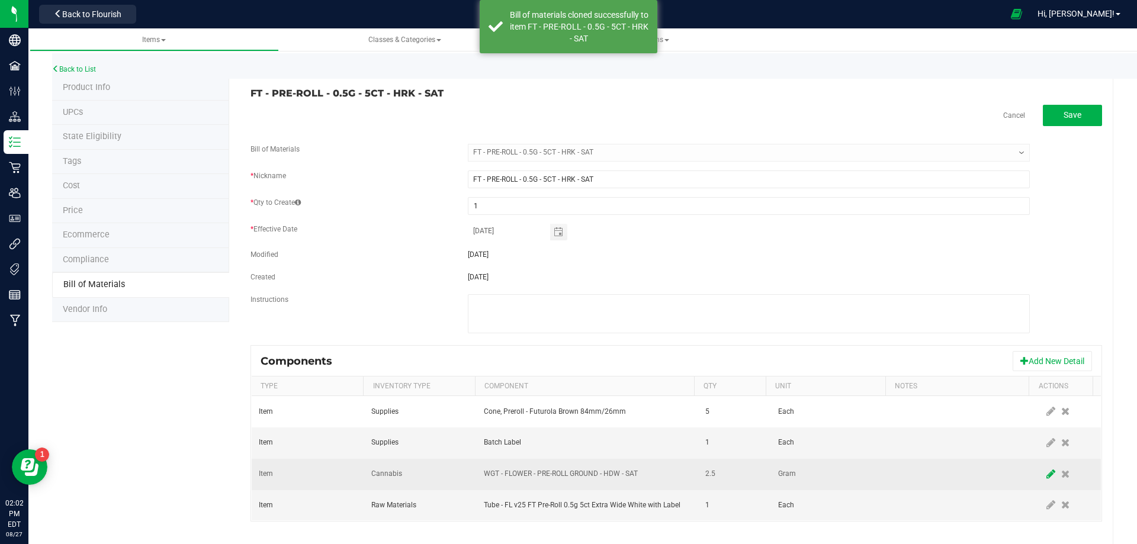
click at [1047, 478] on icon at bounding box center [1051, 474] width 9 height 11
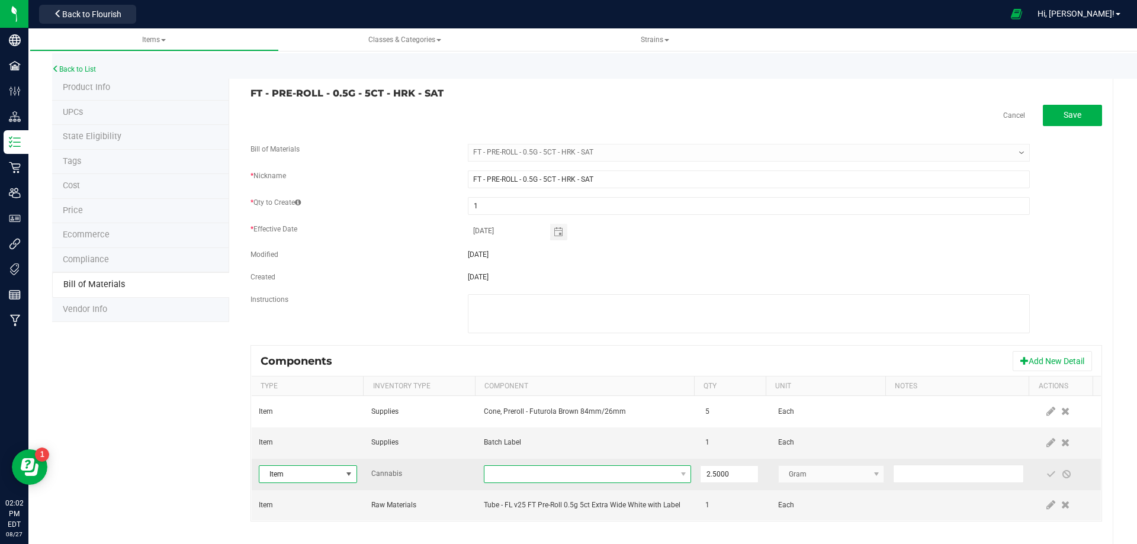
click at [551, 479] on span "NO DATA FOUND" at bounding box center [579, 474] width 191 height 17
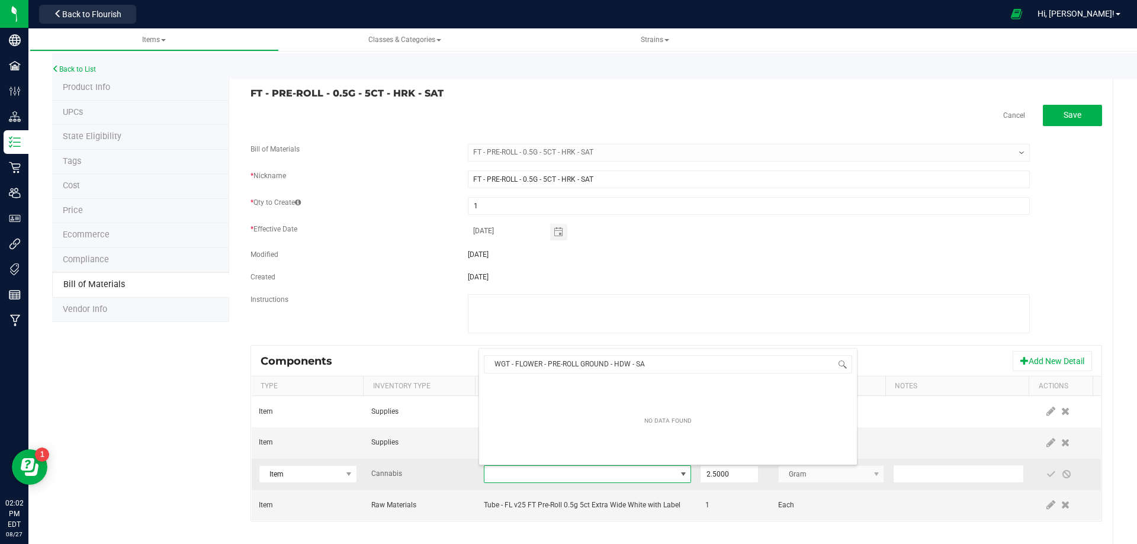
scroll to position [18, 201]
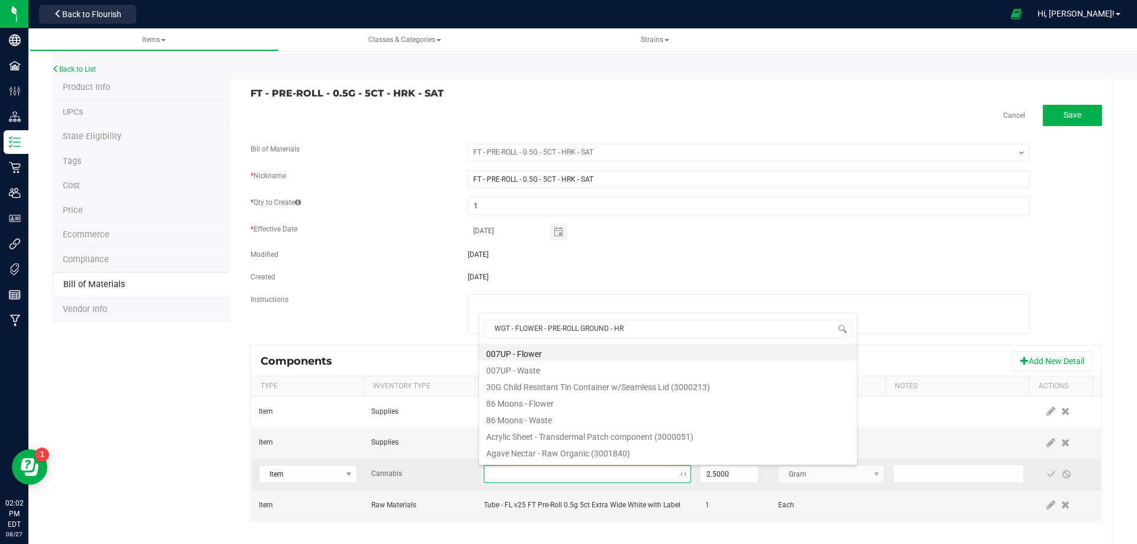
type input "WGT - FLOWER - PRE-ROLL GROUND - HRK"
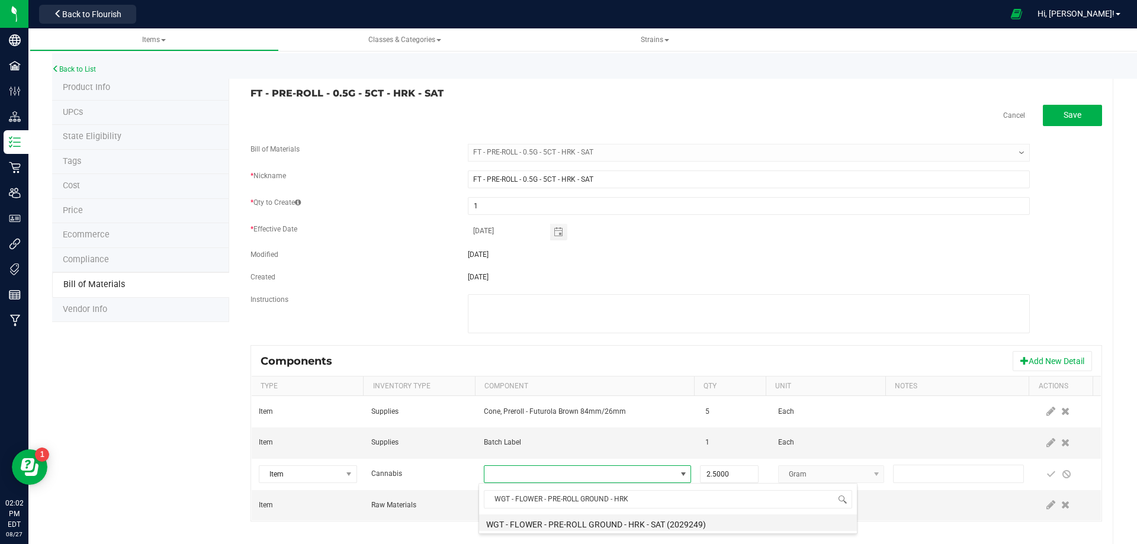
click at [650, 522] on li "WGT - FLOWER - PRE-ROLL GROUND - HRK - SAT (2029249)" at bounding box center [668, 523] width 378 height 17
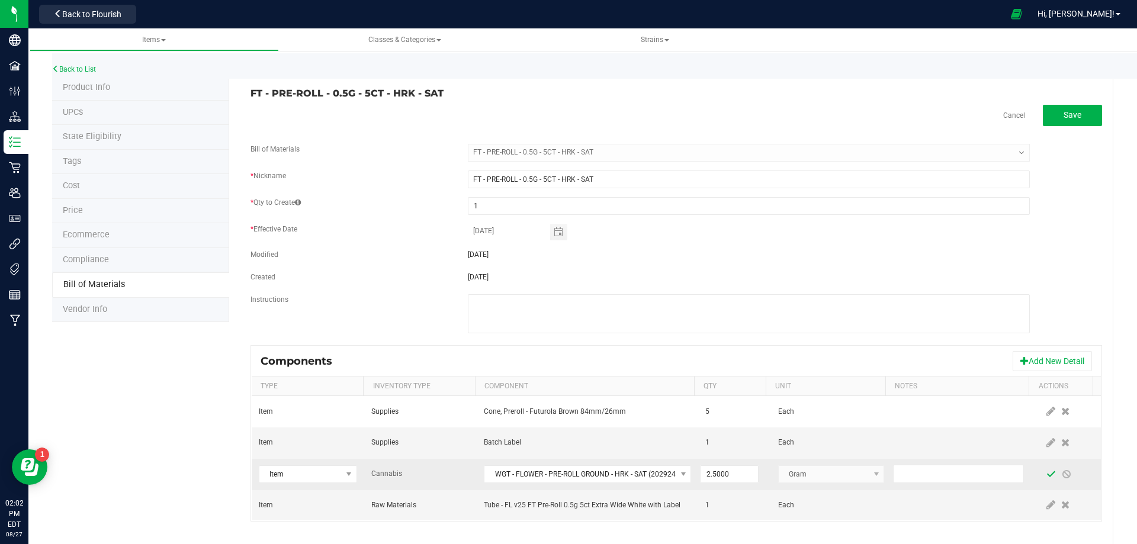
click at [1044, 476] on span at bounding box center [1051, 474] width 15 height 21
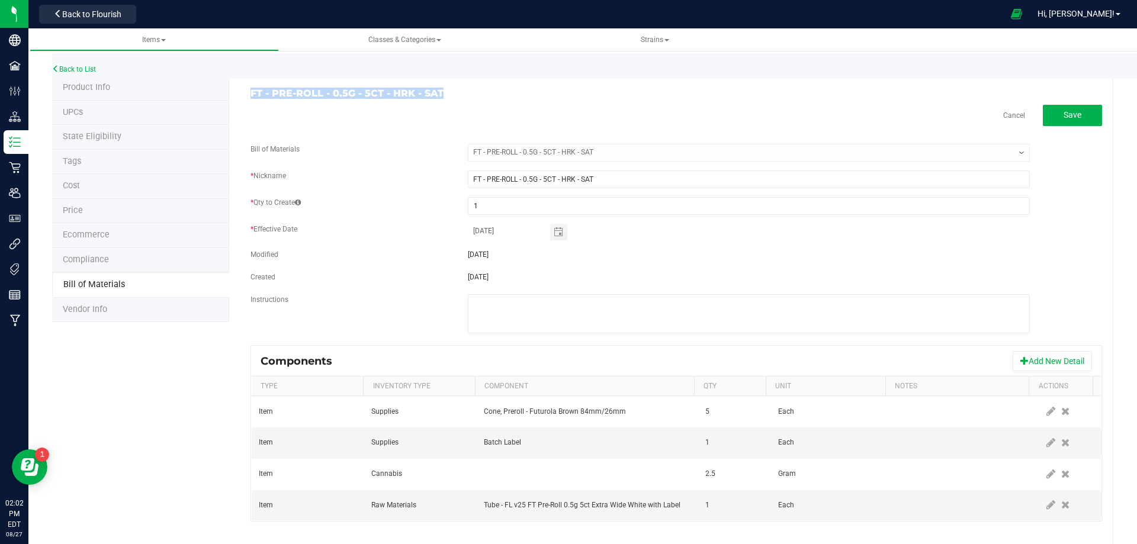
drag, startPoint x: 391, startPoint y: 96, endPoint x: 250, endPoint y: 96, distance: 141.0
click at [251, 96] on h3 "FT - PRE-ROLL - 0.5G - 5CT - HRK - SAT" at bounding box center [459, 93] width 417 height 11
copy h3 "FT - PRE-ROLL - 0.5G - 5CT - HRK - SAT"
click at [87, 67] on link "Back to List" at bounding box center [74, 69] width 44 height 8
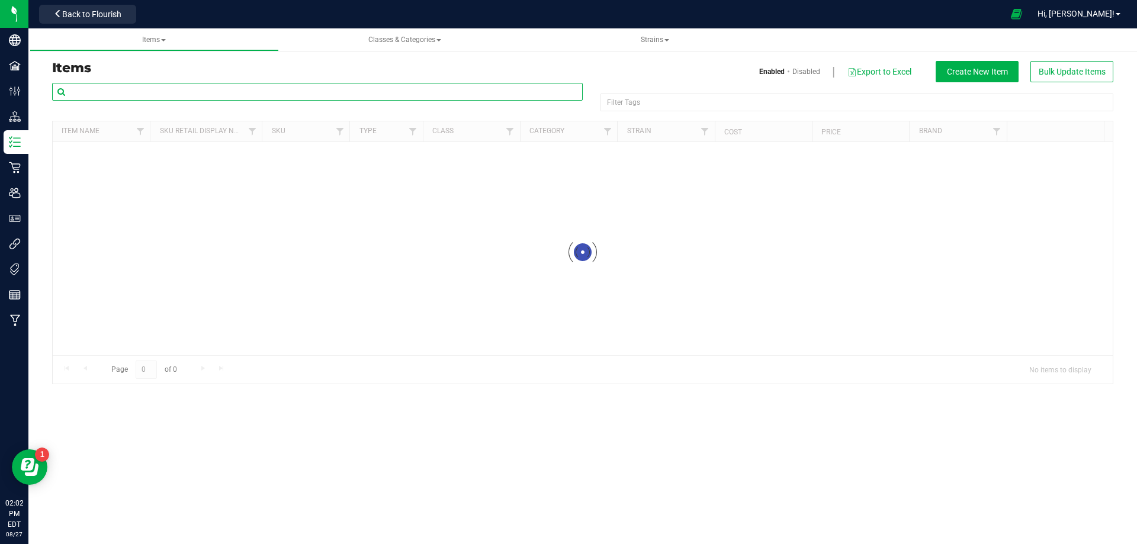
click at [122, 89] on input "text" at bounding box center [317, 92] width 531 height 18
paste input "FT - PRE-ROLL - 0.5G - 5CT - HRK - SAT"
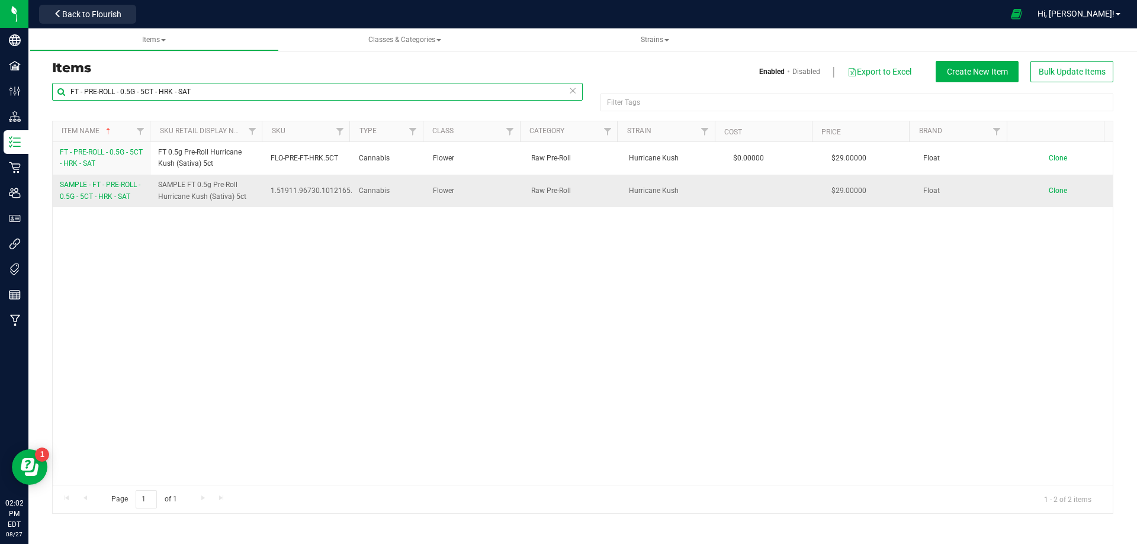
type input "FT - PRE-ROLL - 0.5G - 5CT - HRK - SAT"
click at [113, 199] on span "SAMPLE - FT - PRE-ROLL - 0.5G - 5CT - HRK - SAT" at bounding box center [100, 191] width 81 height 20
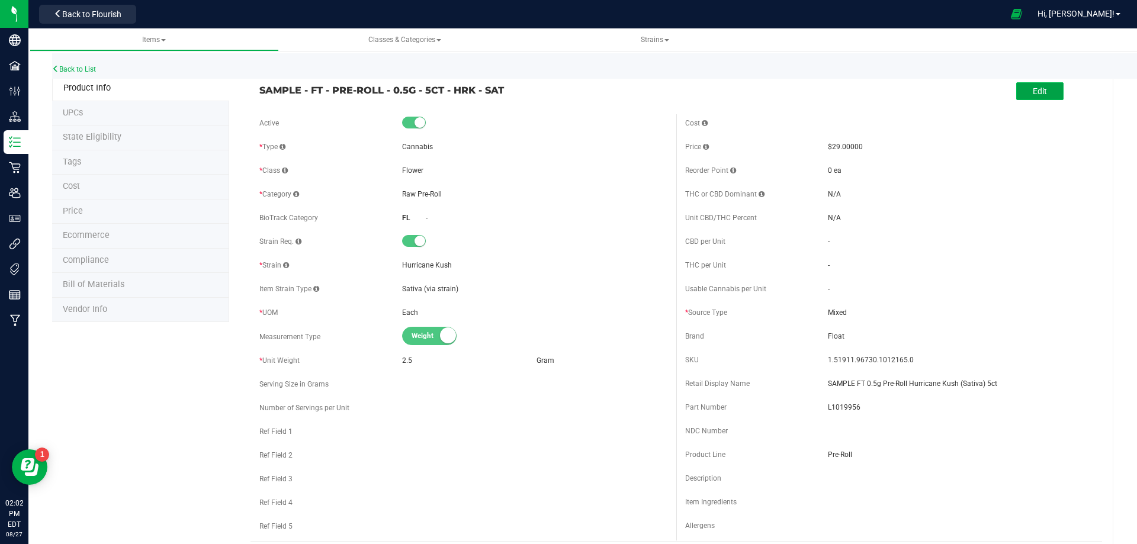
click at [1044, 90] on button "Edit" at bounding box center [1039, 91] width 47 height 18
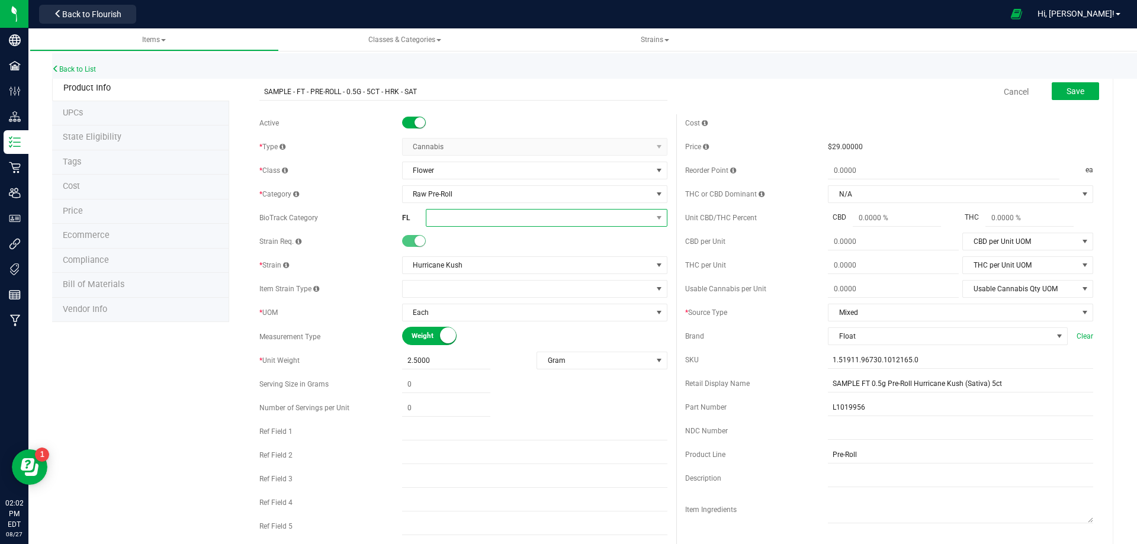
click at [474, 216] on span at bounding box center [539, 218] width 226 height 17
click at [513, 361] on li "Whole Flower" at bounding box center [542, 367] width 238 height 20
click at [541, 219] on span at bounding box center [539, 218] width 226 height 17
click at [524, 373] on li "Whole Flower" at bounding box center [542, 367] width 238 height 20
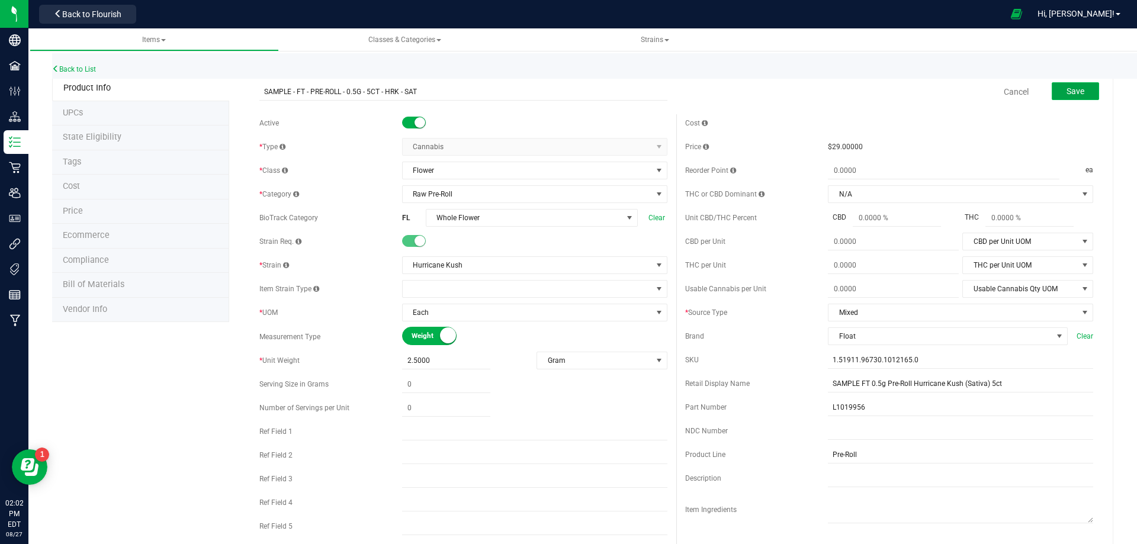
click at [1076, 89] on span "Save" at bounding box center [1076, 90] width 18 height 9
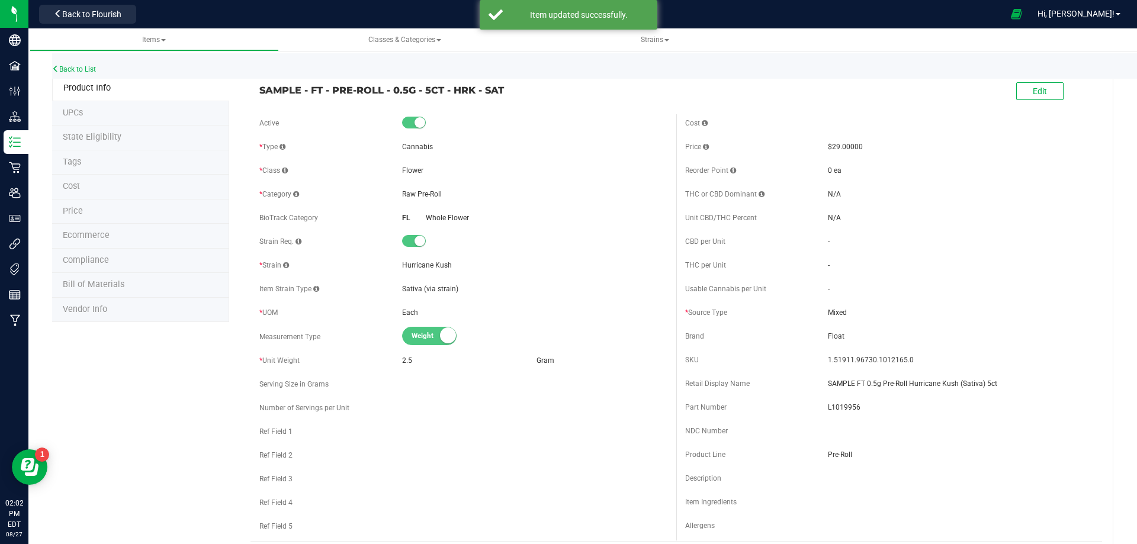
click at [107, 263] on span "Compliance" at bounding box center [86, 260] width 46 height 10
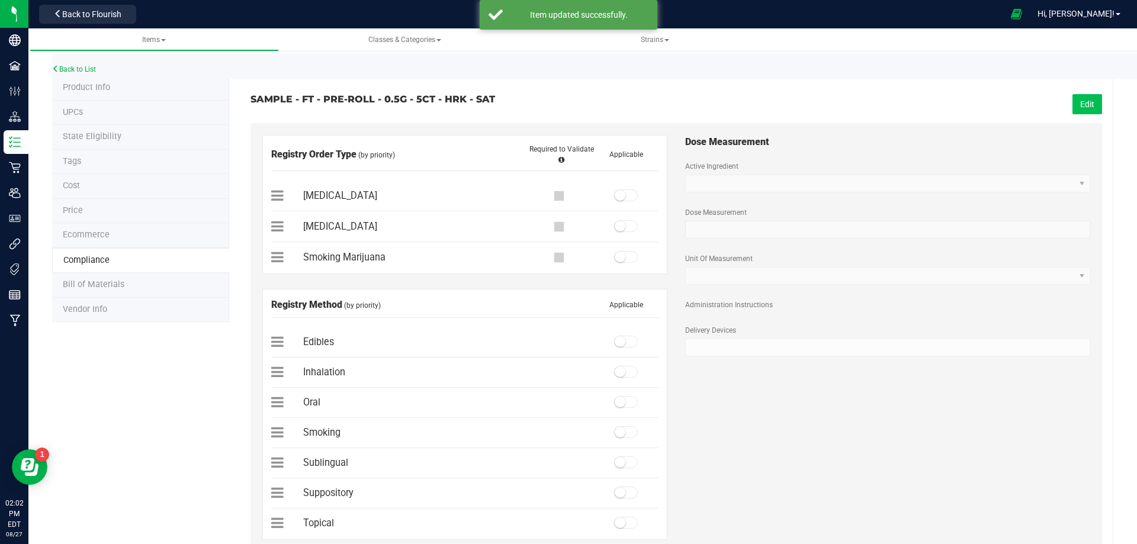
click at [1073, 110] on button "Edit" at bounding box center [1088, 104] width 30 height 20
drag, startPoint x: 625, startPoint y: 257, endPoint x: 627, endPoint y: 269, distance: 12.1
click at [625, 258] on span at bounding box center [626, 257] width 24 height 12
click at [631, 437] on span at bounding box center [626, 432] width 24 height 12
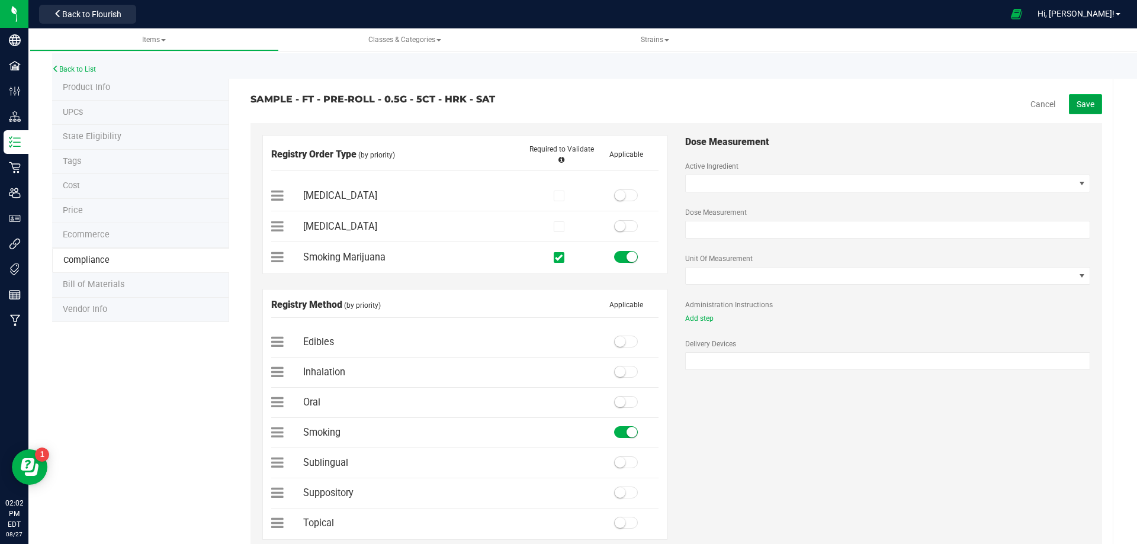
click at [1084, 104] on span "Save" at bounding box center [1086, 104] width 18 height 9
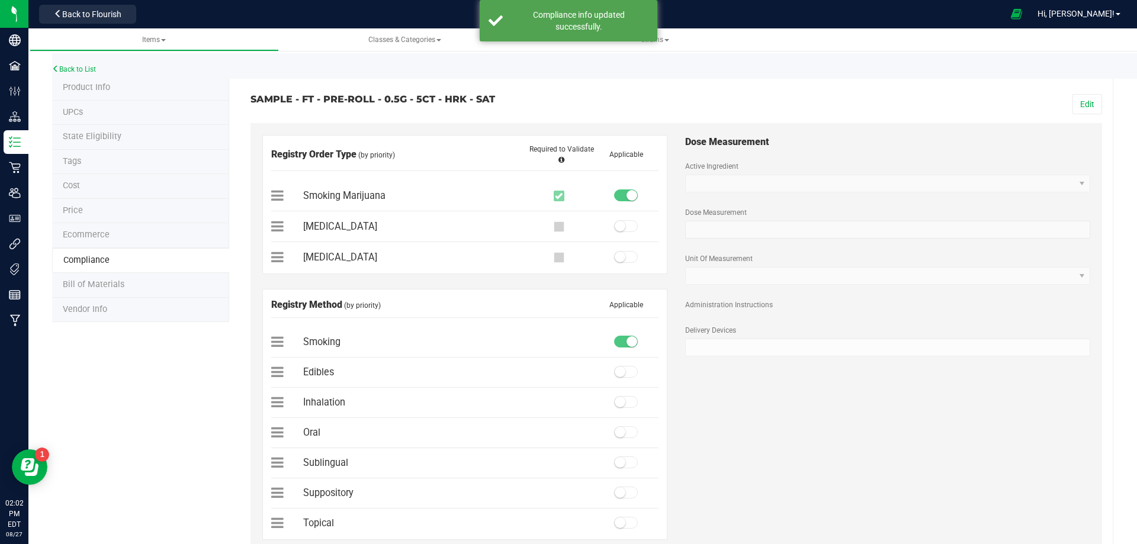
click at [102, 285] on span "Bill of Materials" at bounding box center [94, 285] width 62 height 10
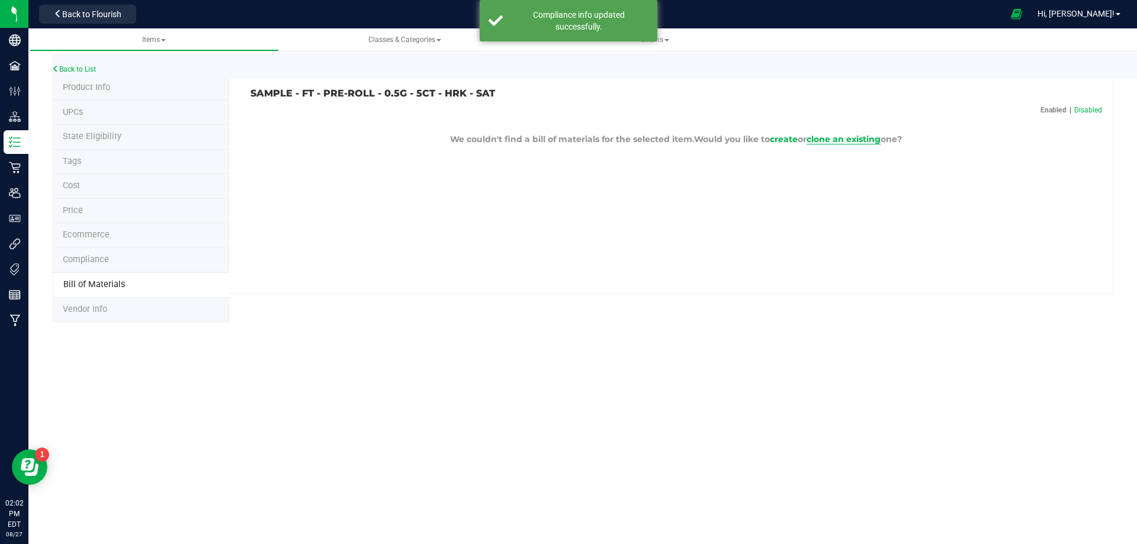
click at [861, 139] on span "clone an existing" at bounding box center [844, 139] width 74 height 11
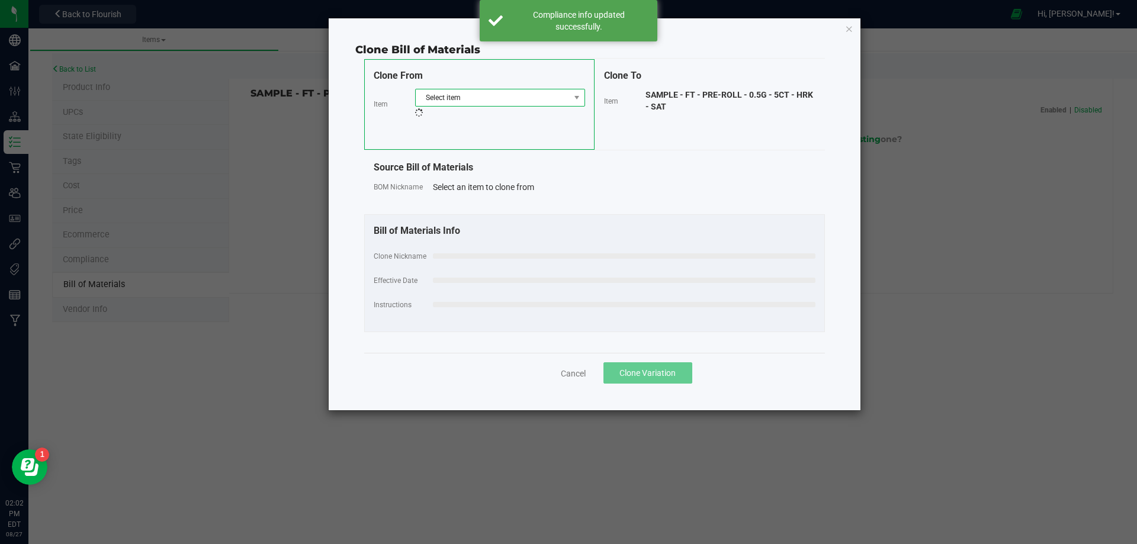
drag, startPoint x: 541, startPoint y: 100, endPoint x: 534, endPoint y: 98, distance: 6.6
click at [535, 98] on span "Select item" at bounding box center [493, 97] width 154 height 17
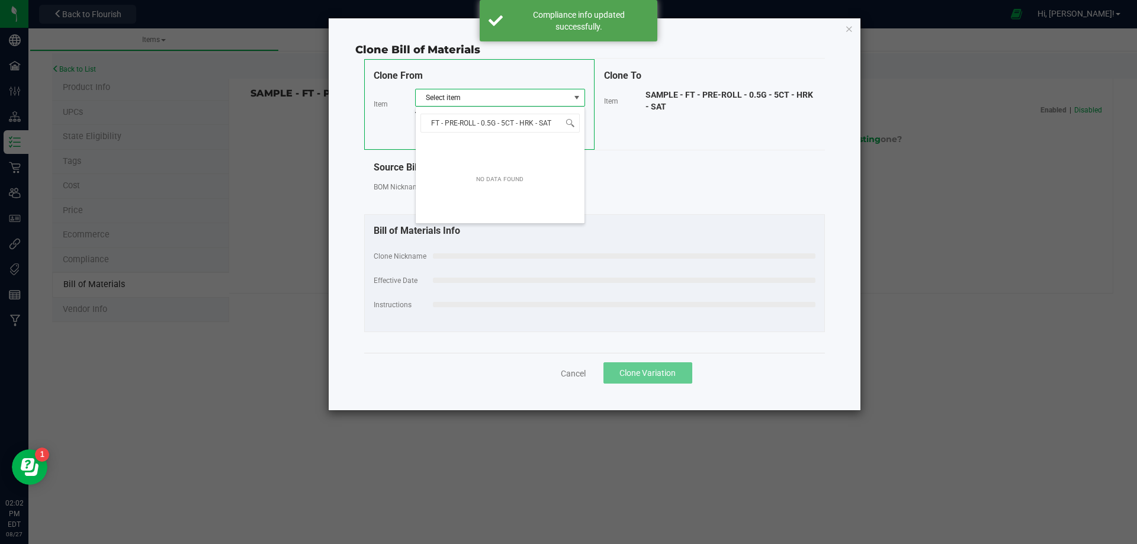
scroll to position [18, 170]
type input "FT - PRE-ROLL - 0.5G - 5CT - HRK - SA"
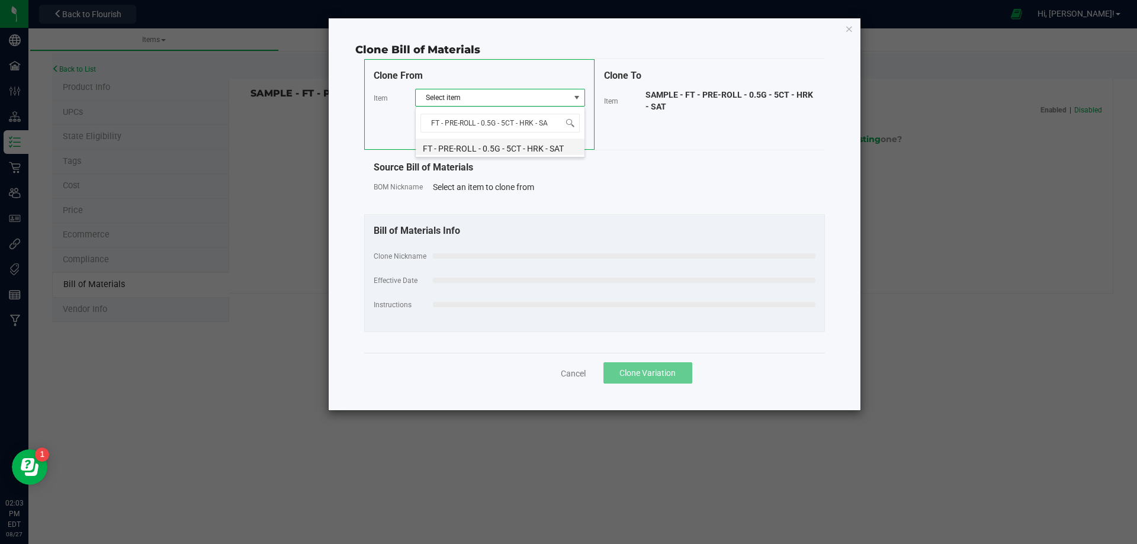
click at [520, 150] on li "FT - PRE-ROLL - 0.5G - 5CT - HRK - SAT" at bounding box center [500, 147] width 169 height 17
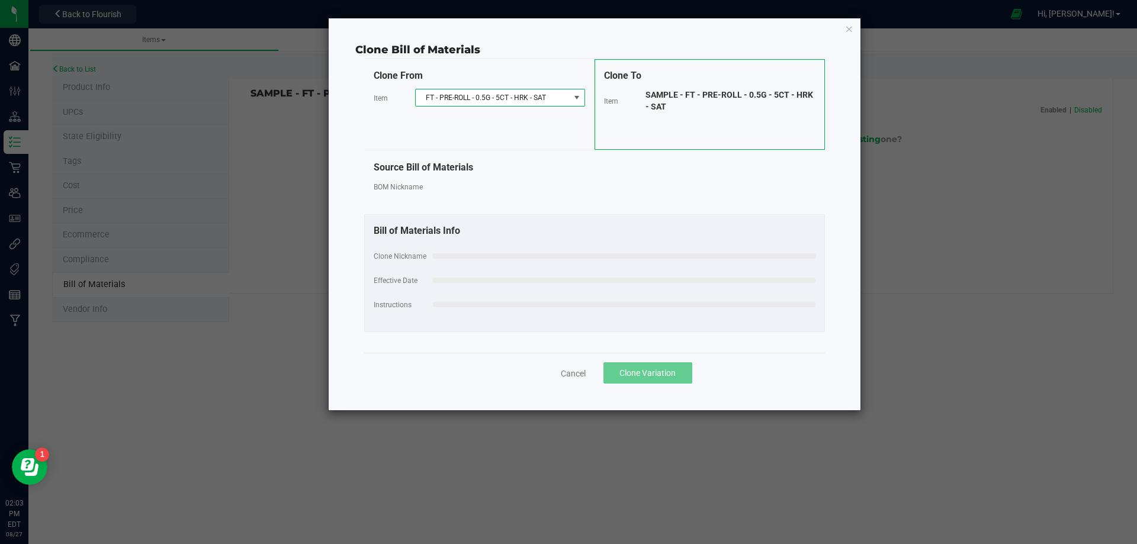
select select "13795"
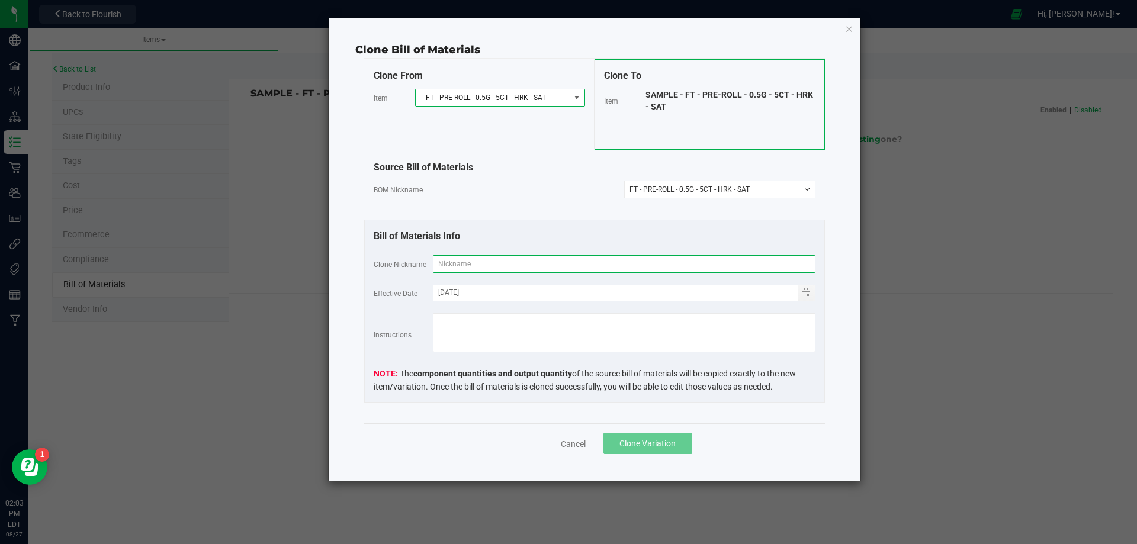
click at [505, 264] on input "text" at bounding box center [624, 264] width 383 height 18
paste input "FT - PRE-ROLL - 0.5G - 5CT - HRK - SAT"
type input "FT - PRE-ROLL - 0.5G - 5CT - HRK - SAT"
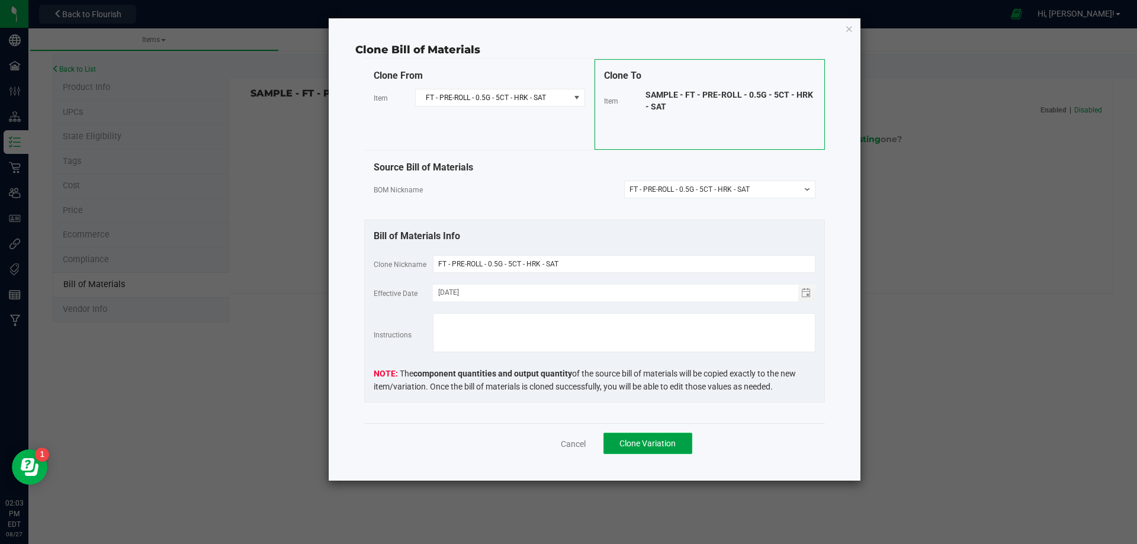
click at [644, 440] on span "Clone Variation" at bounding box center [648, 443] width 56 height 9
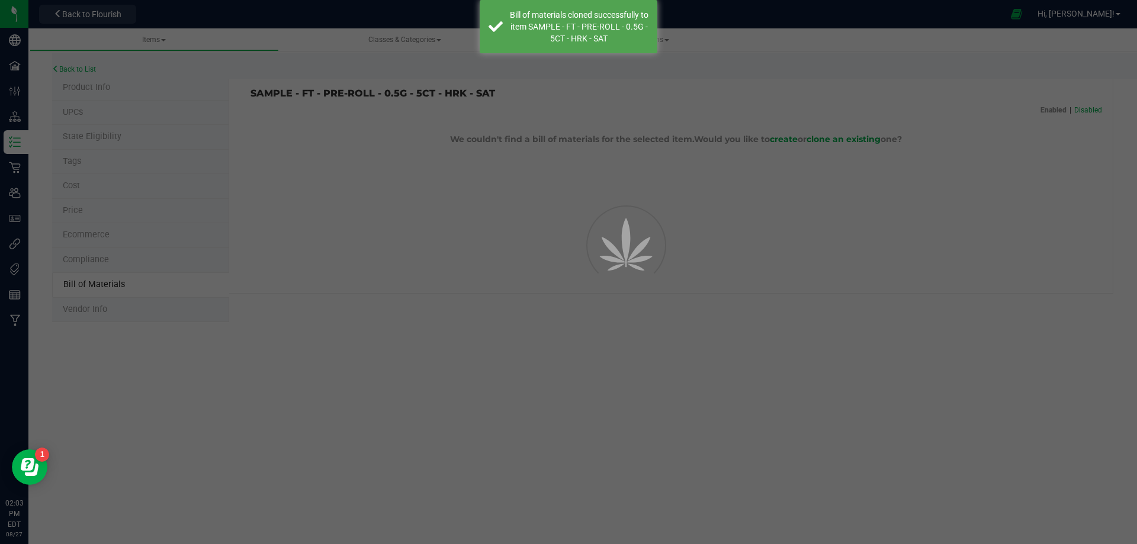
select select "13796"
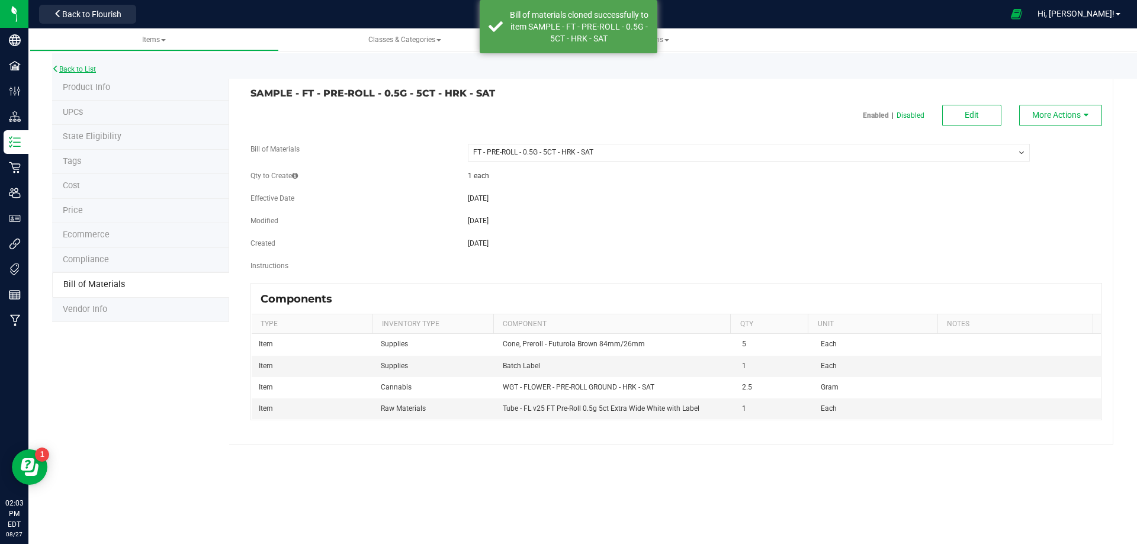
click at [91, 70] on link "Back to List" at bounding box center [74, 69] width 44 height 8
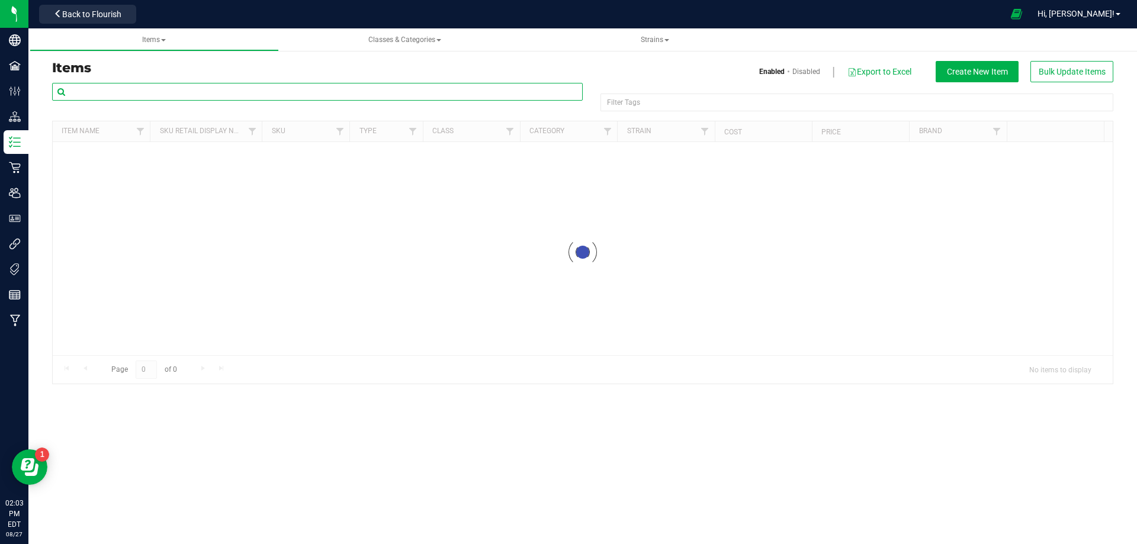
click at [128, 98] on input "text" at bounding box center [317, 92] width 531 height 18
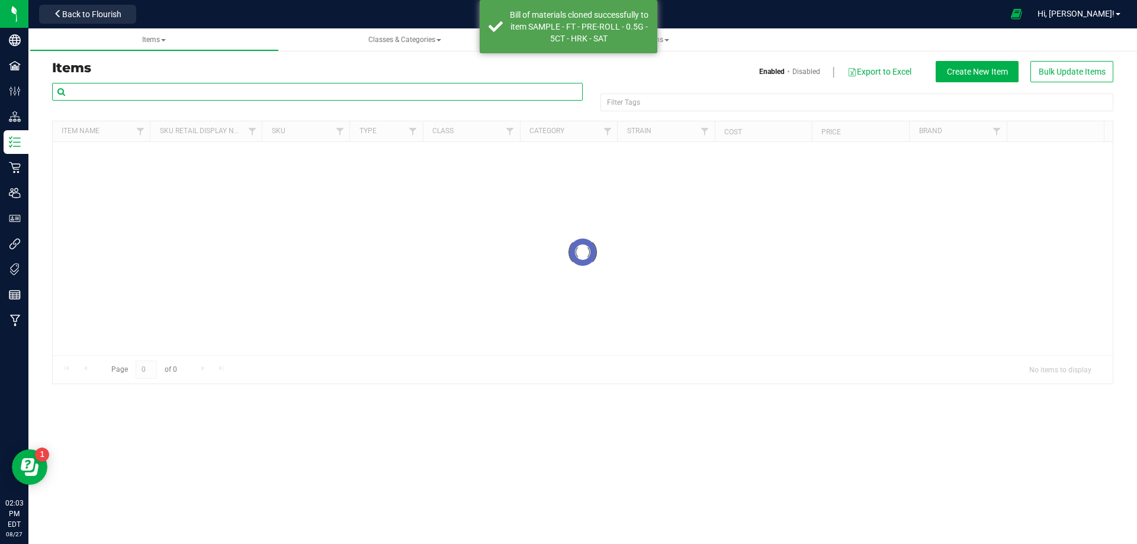
paste input "1019957"
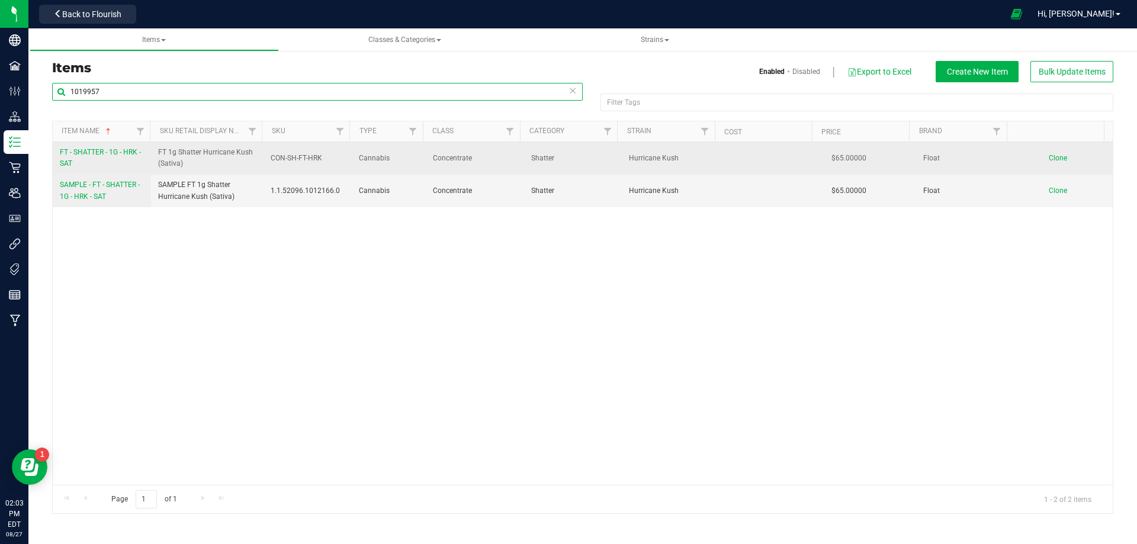
type input "1019957"
click at [114, 154] on span "FT - SHATTER - 1G - HRK - SAT" at bounding box center [100, 158] width 81 height 20
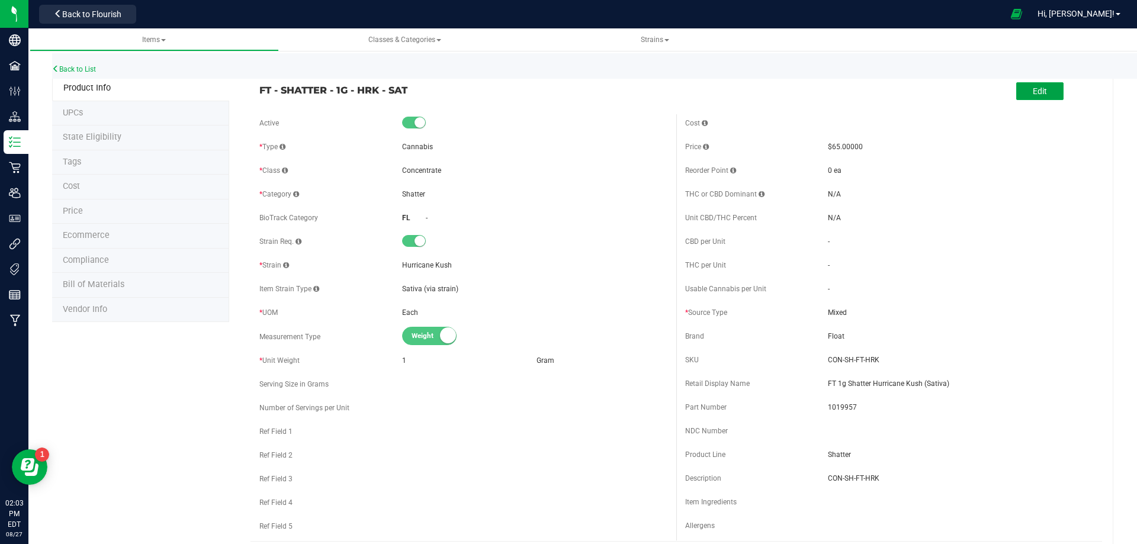
drag, startPoint x: 1025, startPoint y: 95, endPoint x: 663, endPoint y: 162, distance: 368.6
click at [1033, 96] on span "Edit" at bounding box center [1040, 90] width 14 height 9
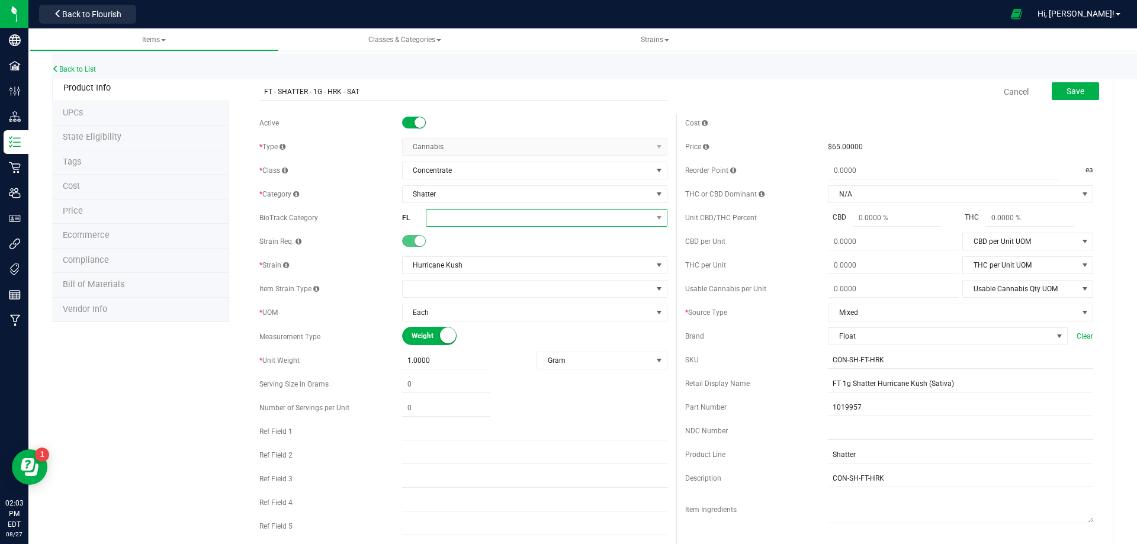
click at [475, 219] on span at bounding box center [539, 218] width 226 height 17
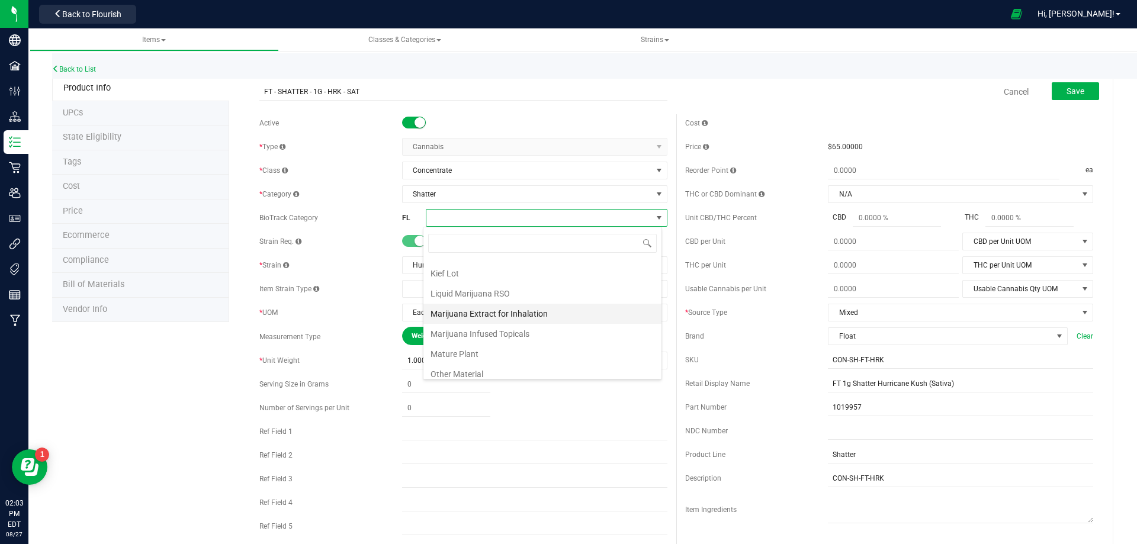
click at [519, 316] on li "Marijuana Extract for Inhalation" at bounding box center [542, 314] width 238 height 20
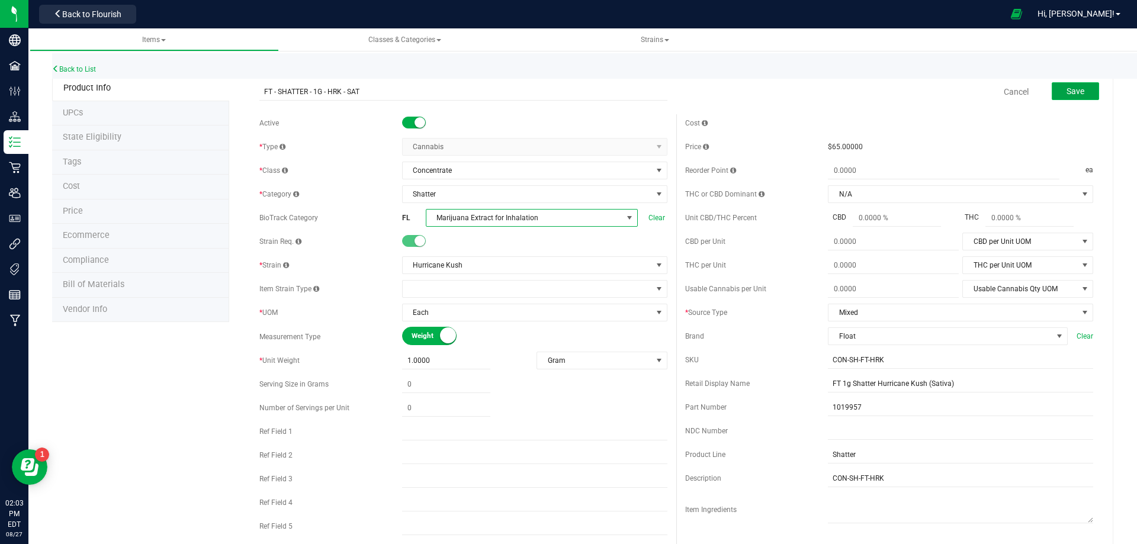
click at [1070, 95] on span "Save" at bounding box center [1076, 90] width 18 height 9
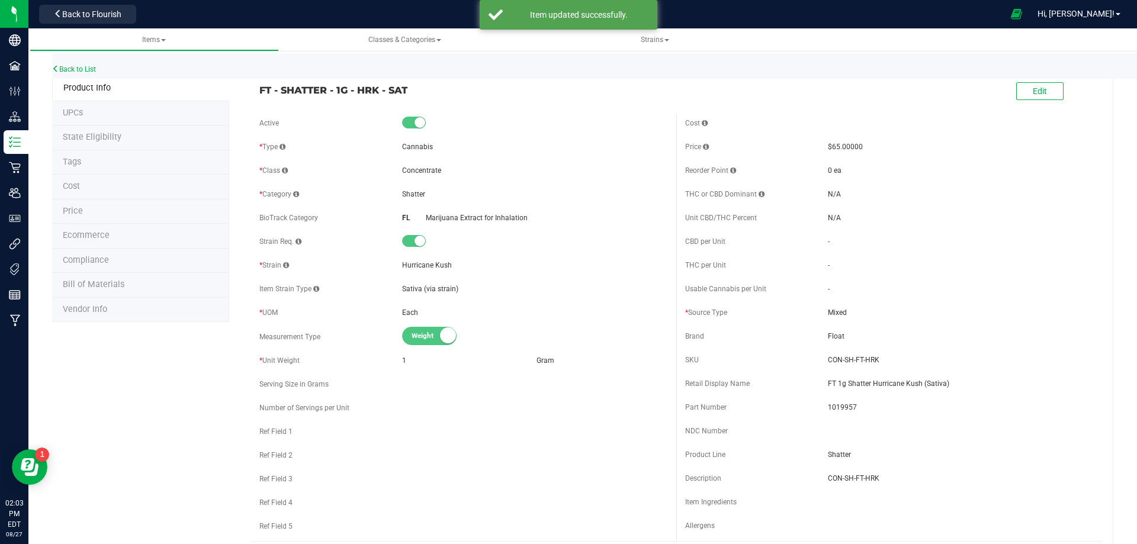
click at [104, 163] on li "Tags" at bounding box center [140, 162] width 177 height 25
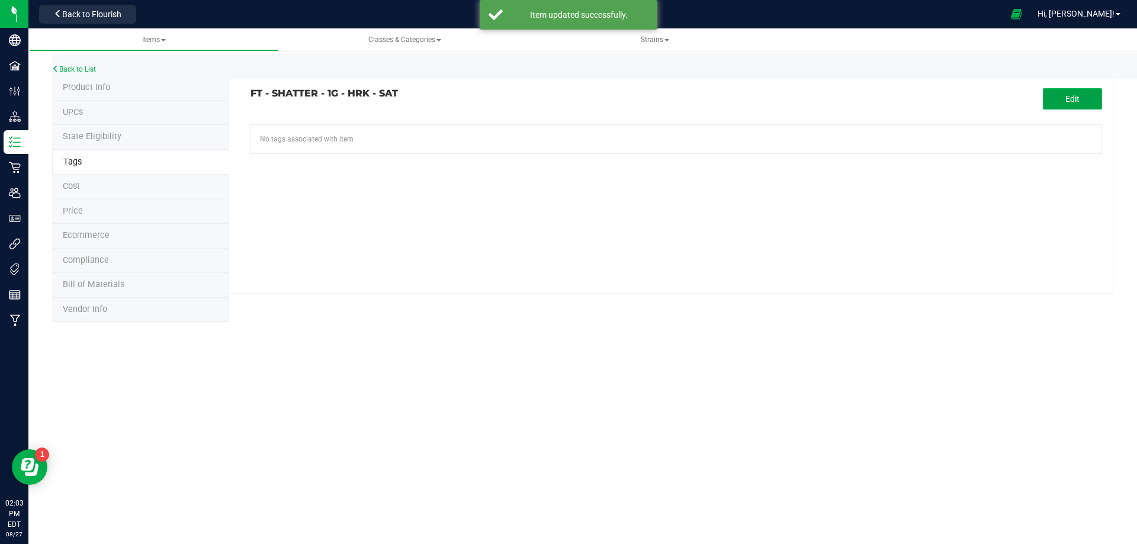
click at [1055, 100] on button "Edit" at bounding box center [1072, 98] width 59 height 21
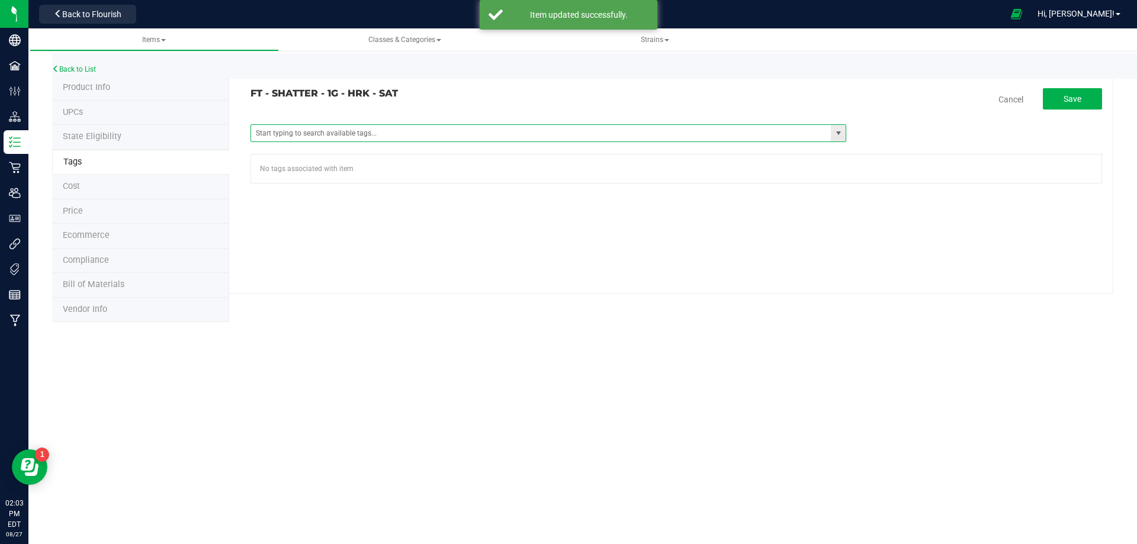
click at [480, 142] on span at bounding box center [549, 133] width 596 height 18
click at [480, 139] on input "text" at bounding box center [541, 133] width 580 height 17
type input "fl"
paste input "FL - FT - SHATTER - 1G"
type input "FL - FT - SHATTER - 1G"
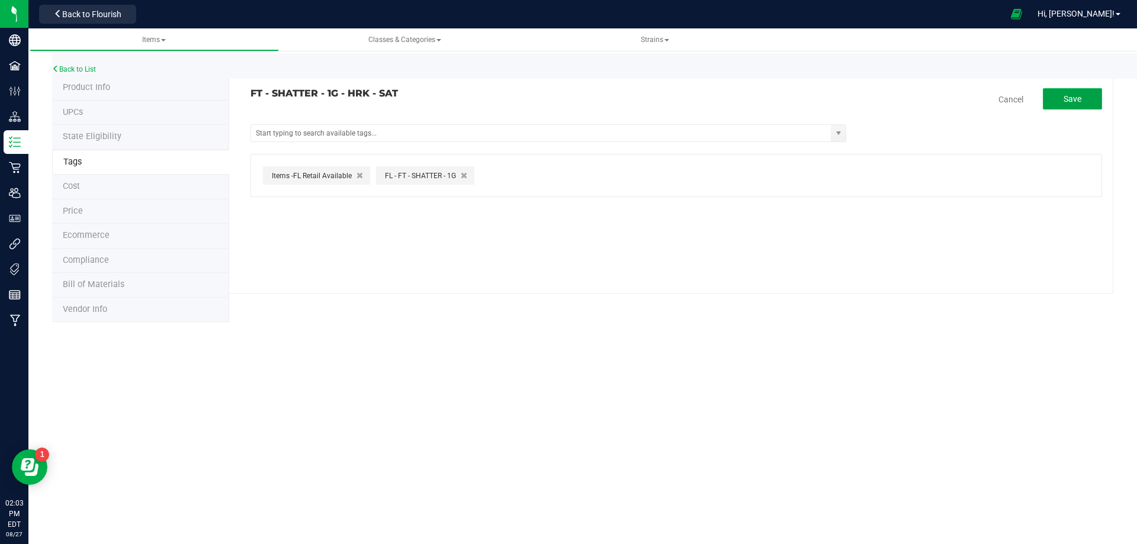
drag, startPoint x: 1081, startPoint y: 101, endPoint x: 830, endPoint y: 120, distance: 251.8
click at [1079, 101] on span "Save" at bounding box center [1073, 98] width 18 height 9
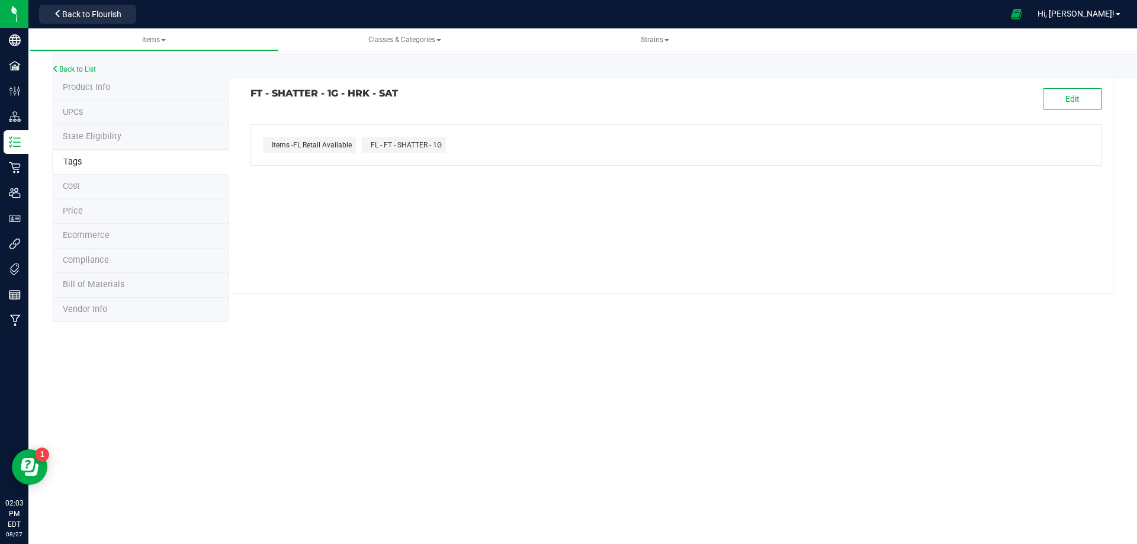
drag, startPoint x: 434, startPoint y: 101, endPoint x: 251, endPoint y: 88, distance: 184.1
click at [251, 88] on div "FT - SHATTER - 1G - HRK - SAT Edit" at bounding box center [676, 98] width 869 height 21
copy h3 "FT - SHATTER - 1G - HRK - SAT"
click at [129, 256] on li "Compliance" at bounding box center [140, 261] width 177 height 25
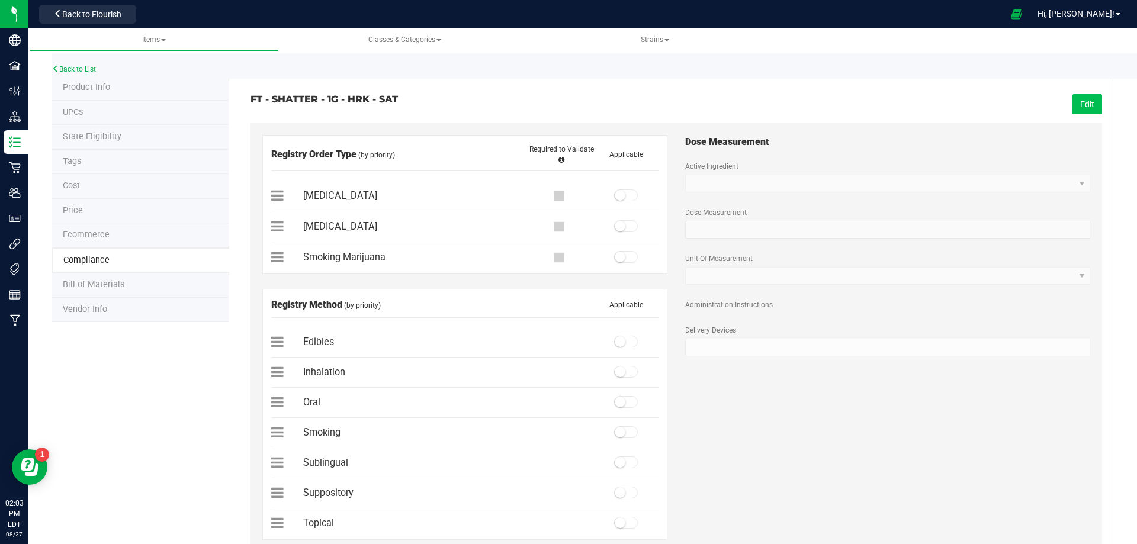
click at [1079, 108] on button "Edit" at bounding box center [1088, 104] width 30 height 20
drag, startPoint x: 621, startPoint y: 196, endPoint x: 664, endPoint y: 285, distance: 98.5
click at [621, 196] on span at bounding box center [626, 196] width 24 height 12
click at [622, 373] on span at bounding box center [626, 372] width 24 height 12
click at [1077, 106] on span "Save" at bounding box center [1086, 104] width 18 height 9
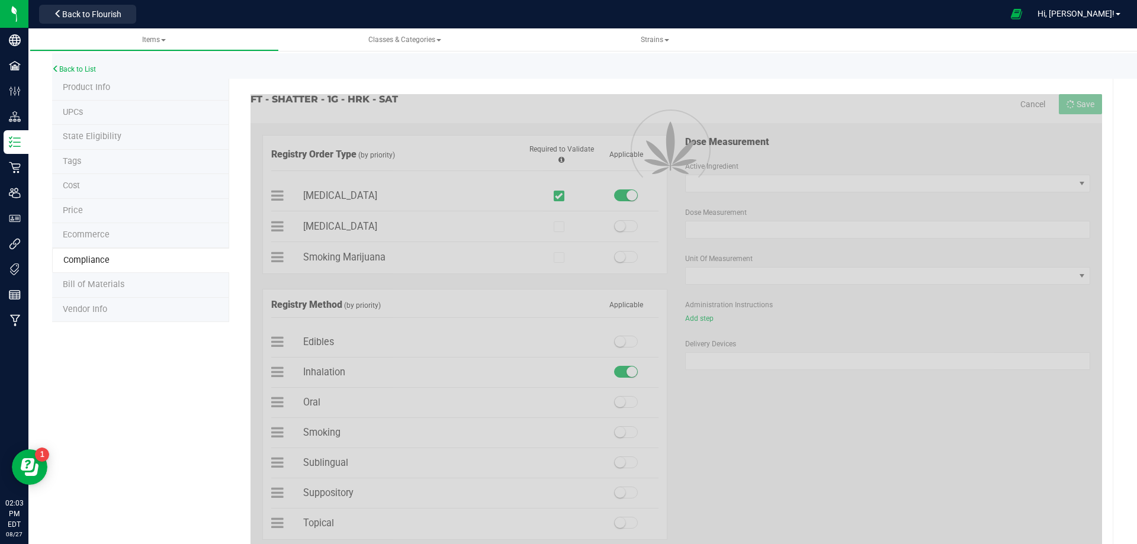
click at [113, 284] on span "Bill of Materials" at bounding box center [94, 285] width 62 height 10
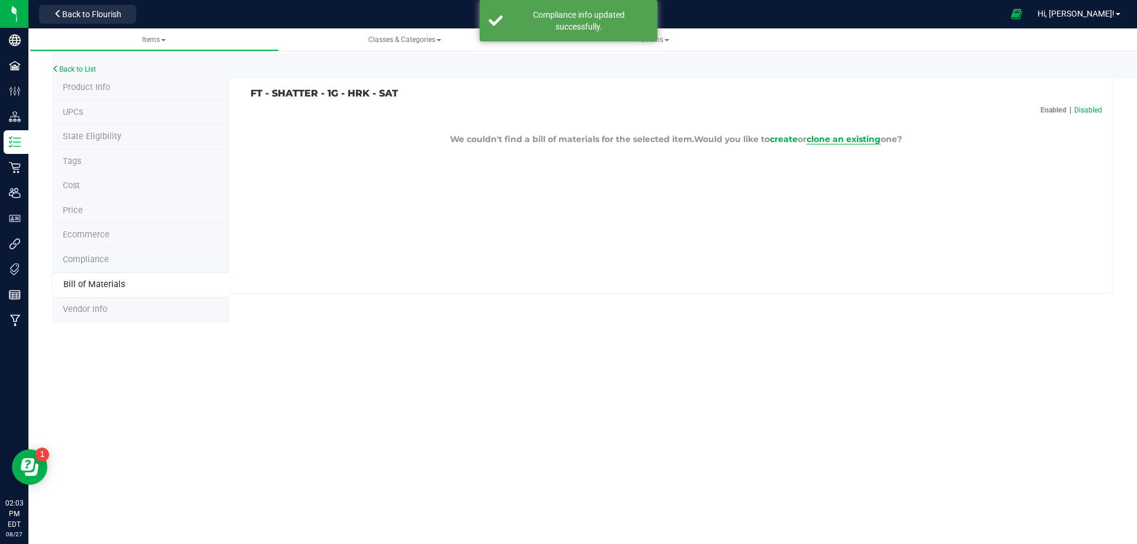
click at [868, 141] on span "clone an existing" at bounding box center [844, 139] width 74 height 11
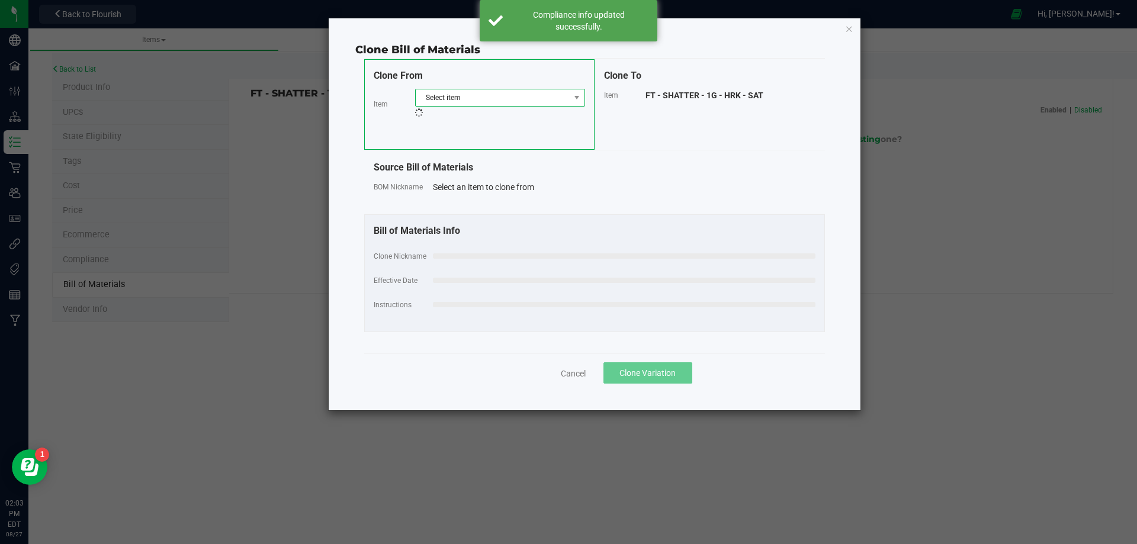
click at [469, 102] on span "Select item" at bounding box center [493, 97] width 154 height 17
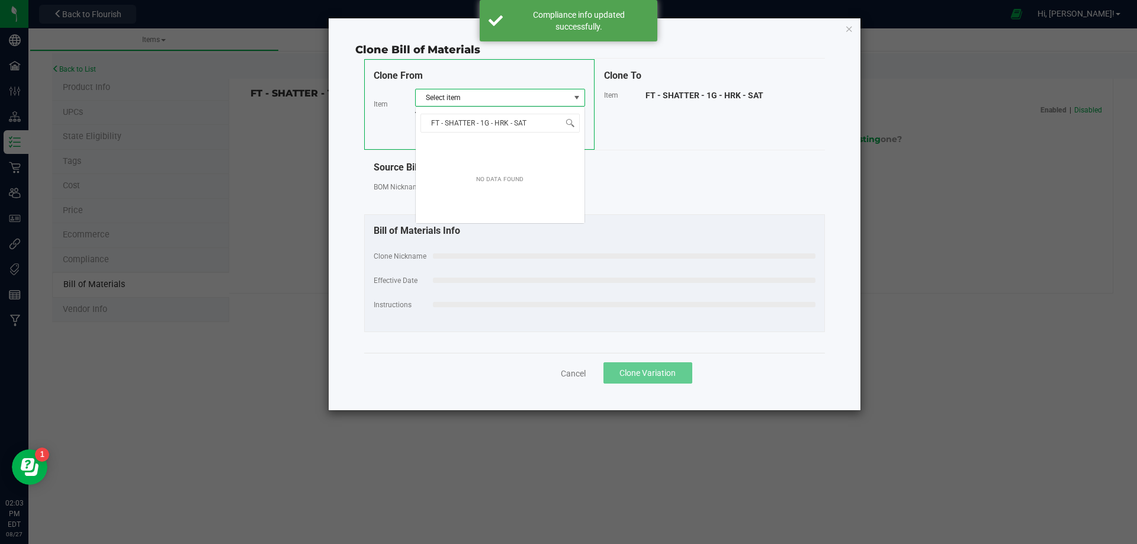
scroll to position [18, 170]
type input "FT - SHATTER - 1G - H"
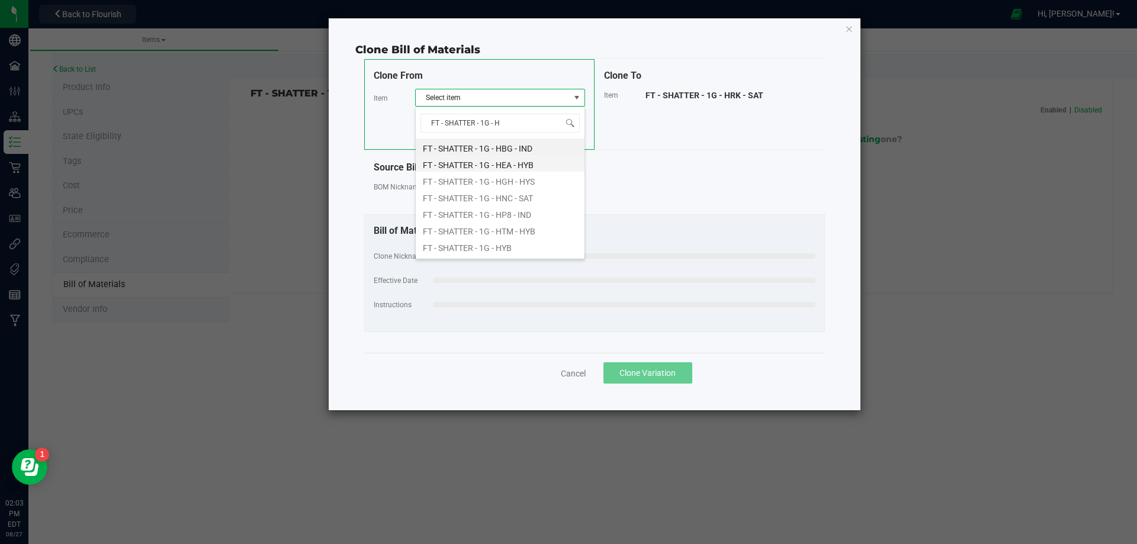
click at [511, 162] on li "FT - SHATTER - 1G - HEA - HYB" at bounding box center [500, 163] width 169 height 17
select select "12310"
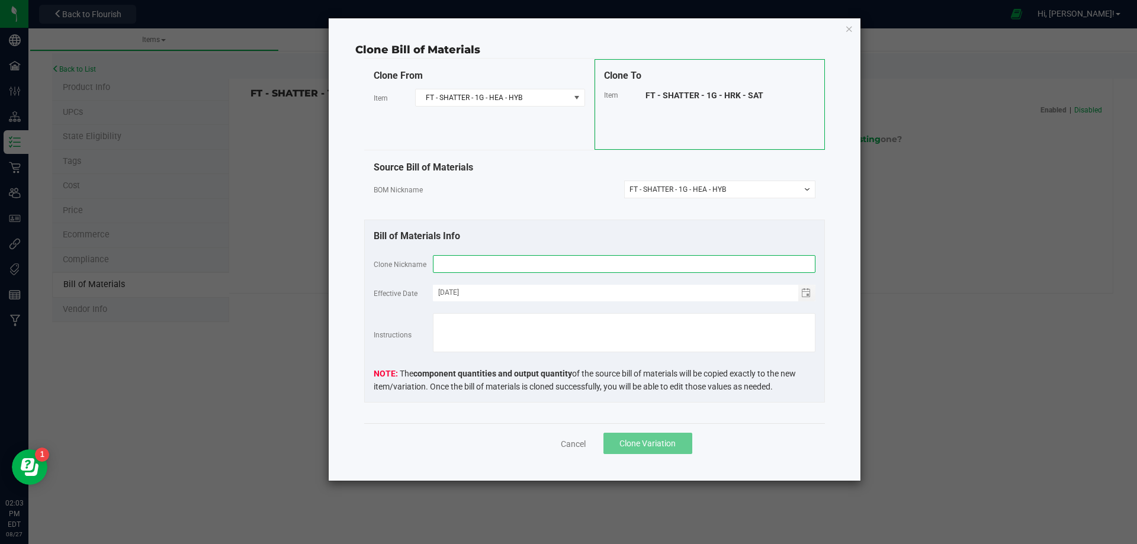
click at [525, 268] on input "text" at bounding box center [624, 264] width 383 height 18
paste input "FT - SHATTER - 1G - HRK - SAT"
type input "FT - SHATTER - 1G - HRK - SAT"
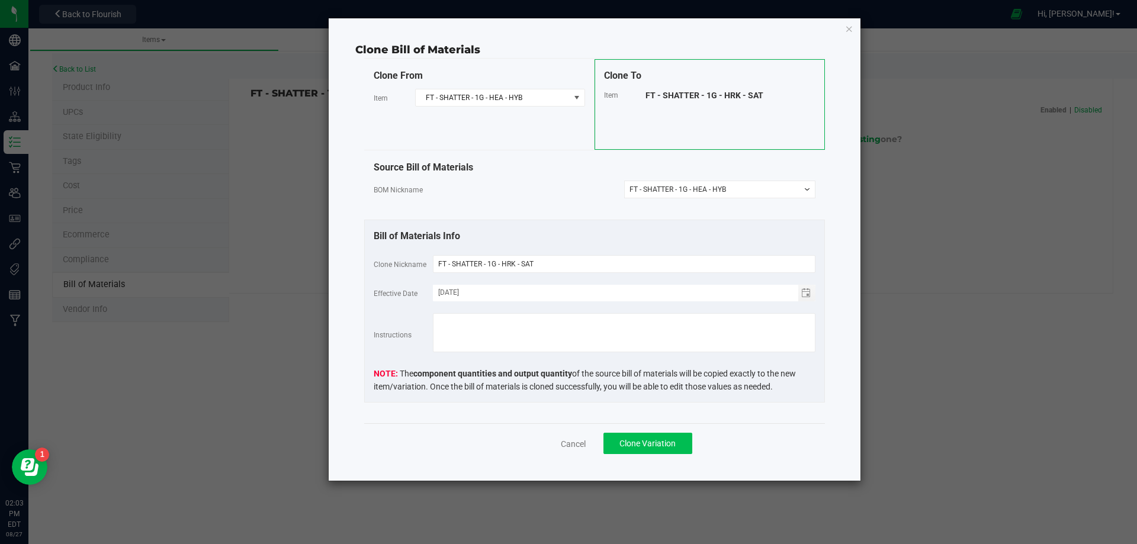
click at [656, 450] on button "Clone Variation" at bounding box center [648, 443] width 89 height 21
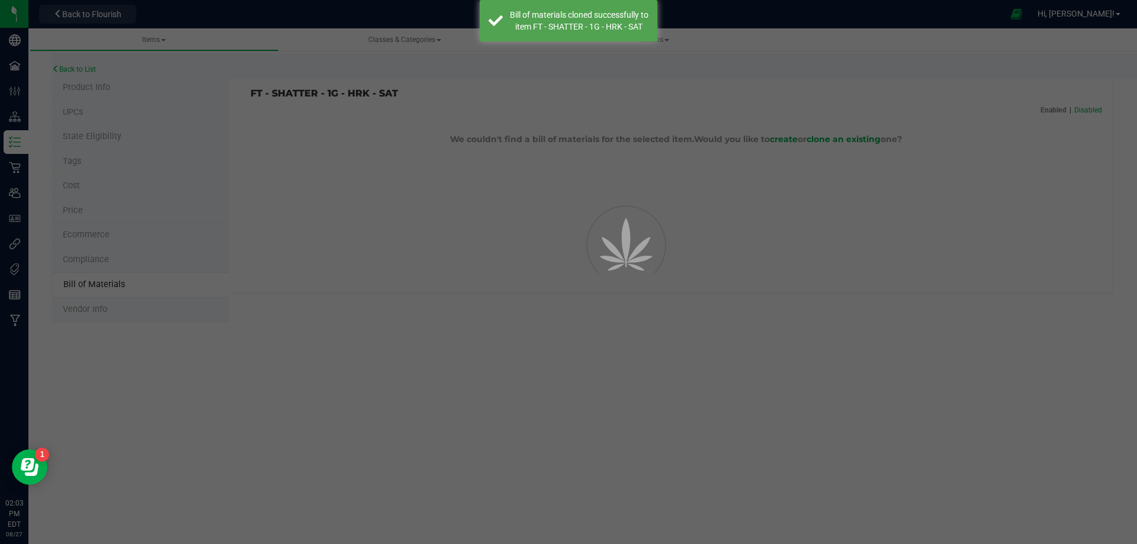
select select "13797"
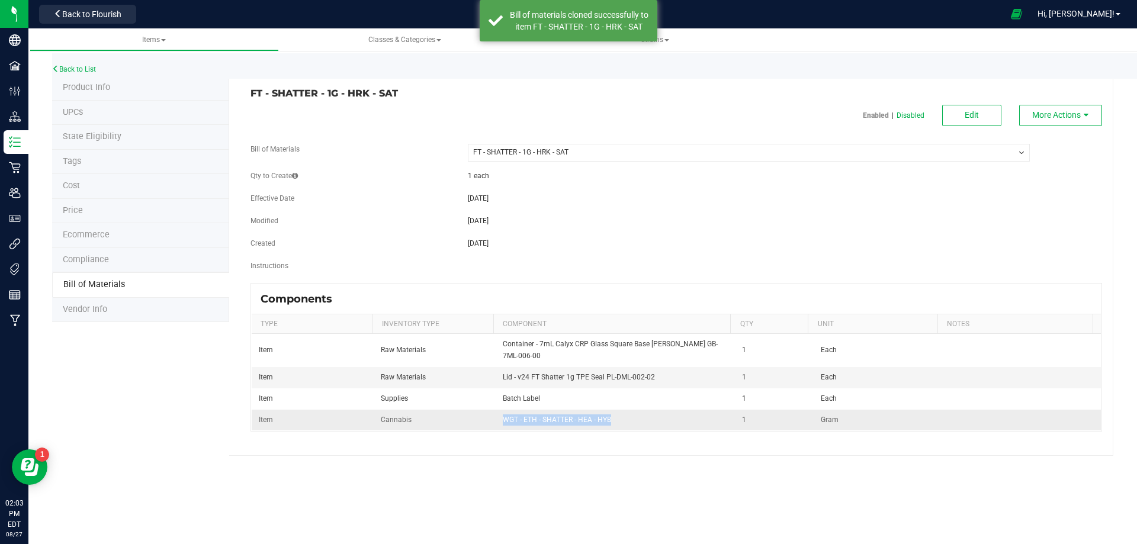
drag, startPoint x: 580, startPoint y: 425, endPoint x: 506, endPoint y: 420, distance: 73.6
click at [499, 425] on td "WGT - ETH - SHATTER - HEA - HYB" at bounding box center [616, 420] width 240 height 21
copy span "WGT - ETH - SHATTER - HEA - HYB"
click at [985, 112] on button "Edit" at bounding box center [971, 115] width 59 height 21
select select "13797"
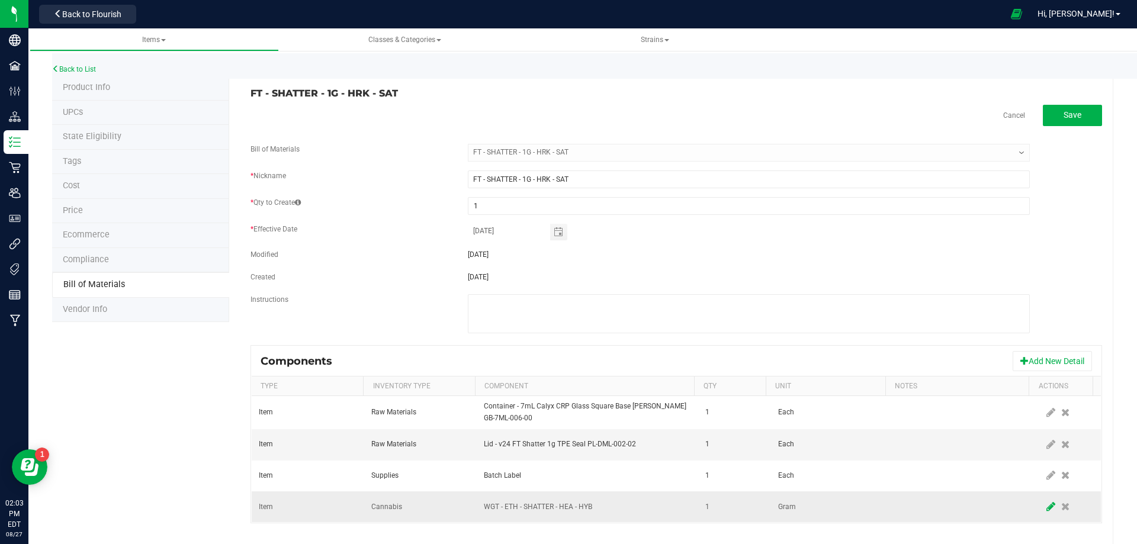
click at [1044, 507] on span at bounding box center [1051, 506] width 15 height 21
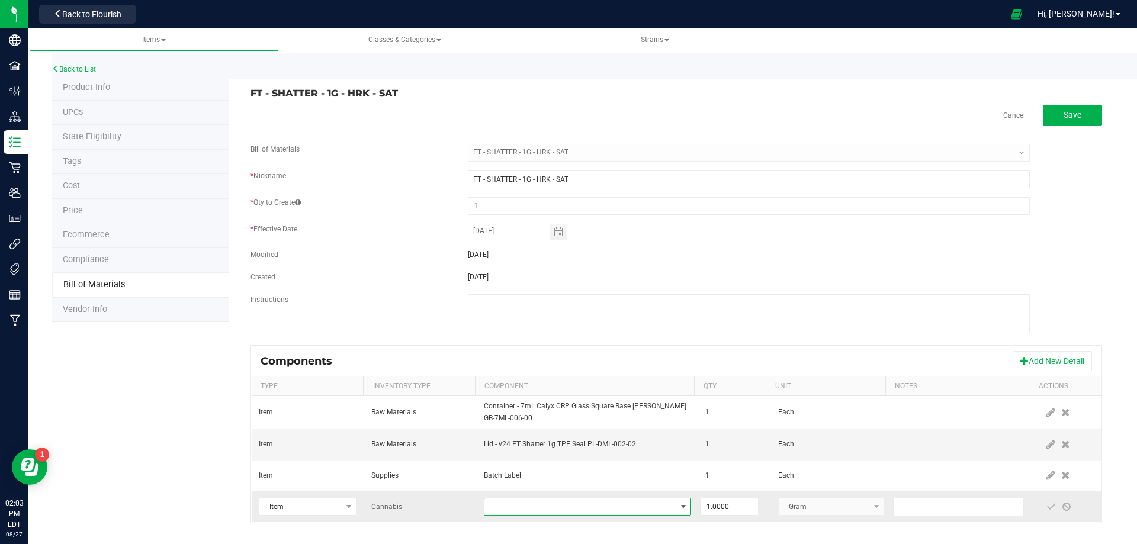
click at [518, 503] on span "NO DATA FOUND" at bounding box center [579, 507] width 191 height 17
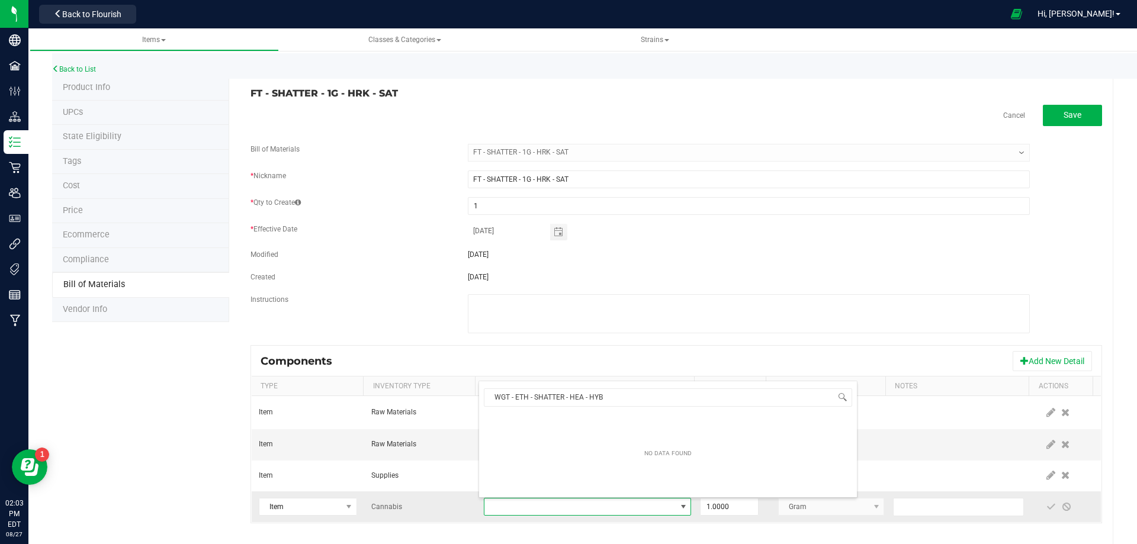
scroll to position [18, 201]
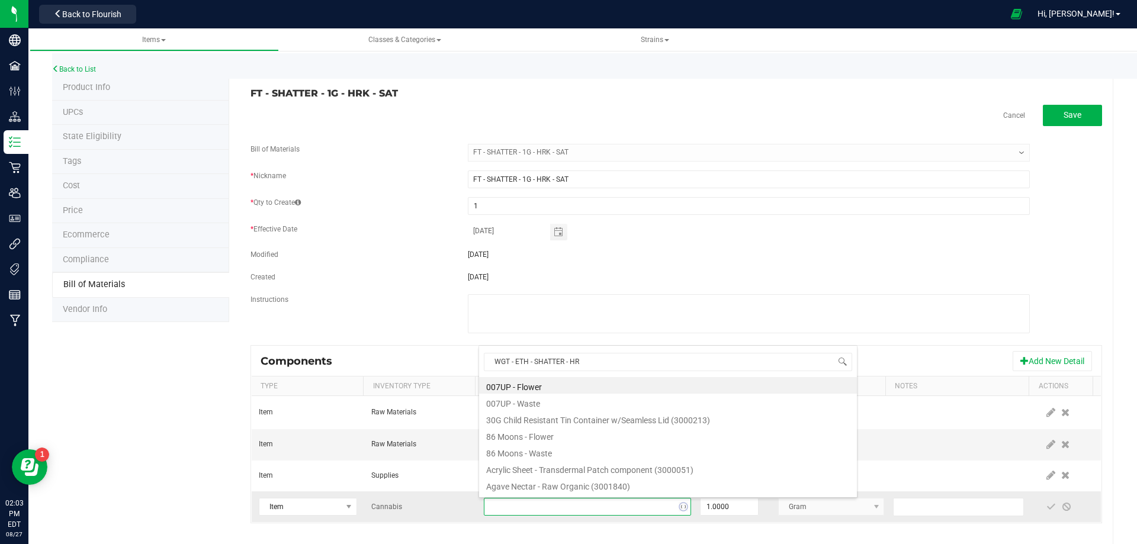
type input "WGT - ETH - SHATTER - HRK"
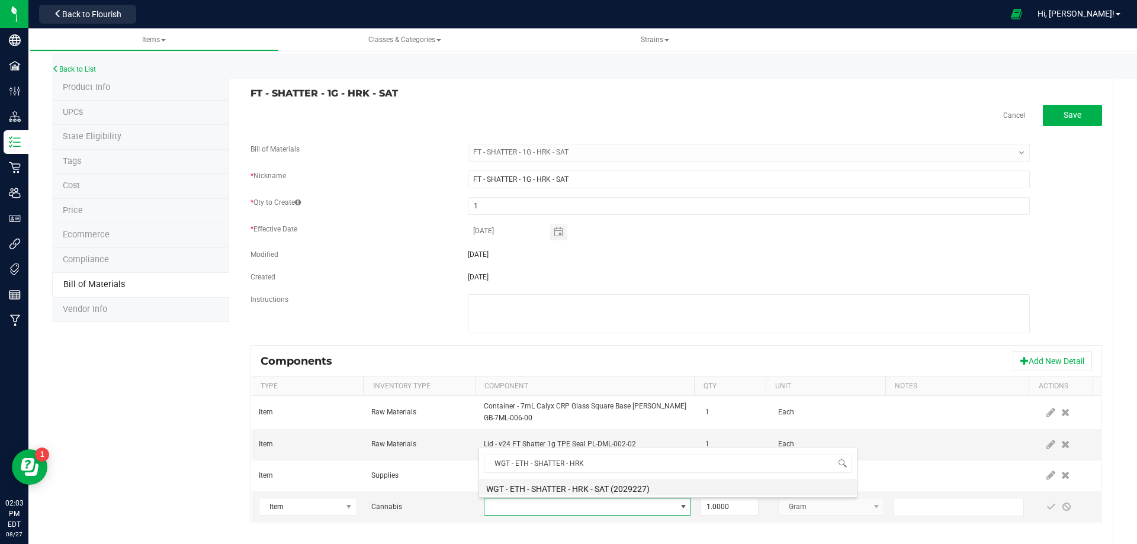
click at [566, 492] on li "WGT - ETH - SHATTER - HRK - SAT (2029227)" at bounding box center [668, 487] width 378 height 17
click at [1047, 506] on span at bounding box center [1051, 506] width 9 height 9
drag, startPoint x: 436, startPoint y: 105, endPoint x: 251, endPoint y: 95, distance: 185.7
click at [251, 95] on div "FT - SHATTER - 1G - HRK - SAT Cancel Save Bill of Materials -- Select -- FT - S…" at bounding box center [671, 312] width 884 height 472
click at [84, 68] on link "Back to List" at bounding box center [74, 69] width 44 height 8
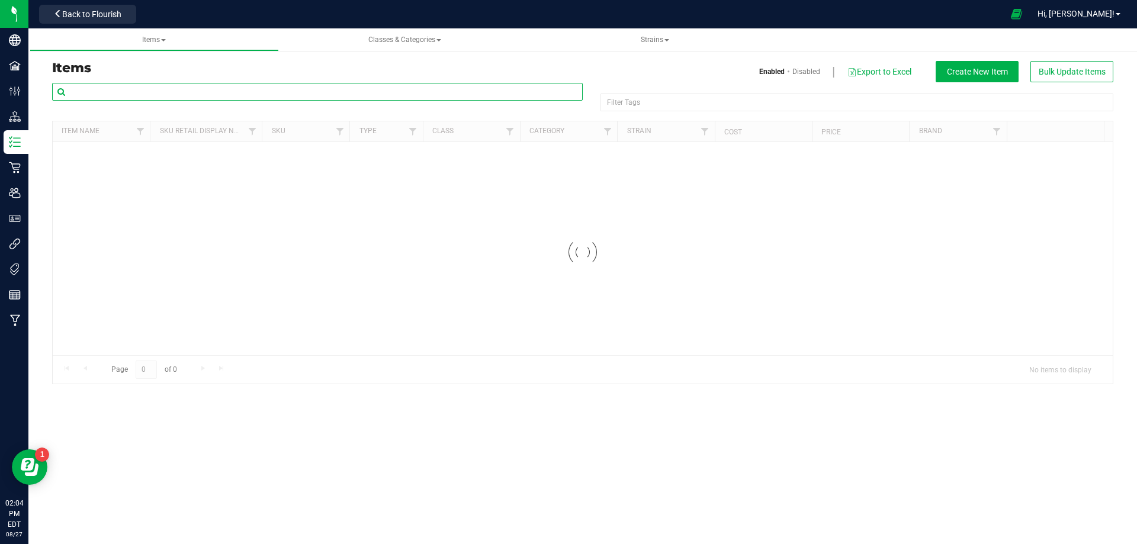
click at [128, 98] on input "text" at bounding box center [317, 92] width 531 height 18
paste input "FT - SHATTER - 1G - HRK - SAT"
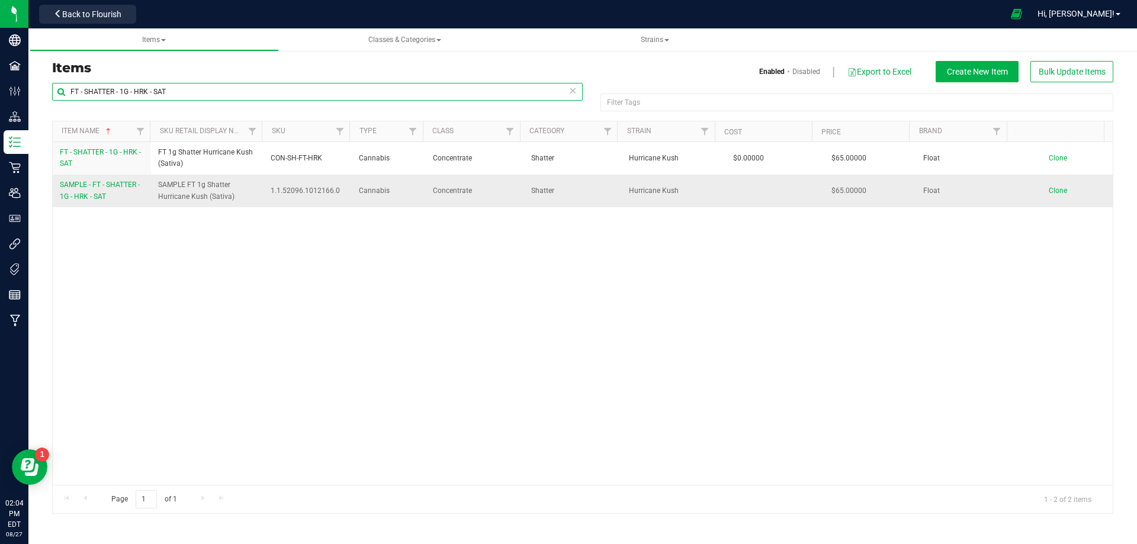
type input "FT - SHATTER - 1G - HRK - SAT"
click at [97, 188] on span "SAMPLE - FT - SHATTER - 1G - HRK - SAT" at bounding box center [100, 191] width 80 height 20
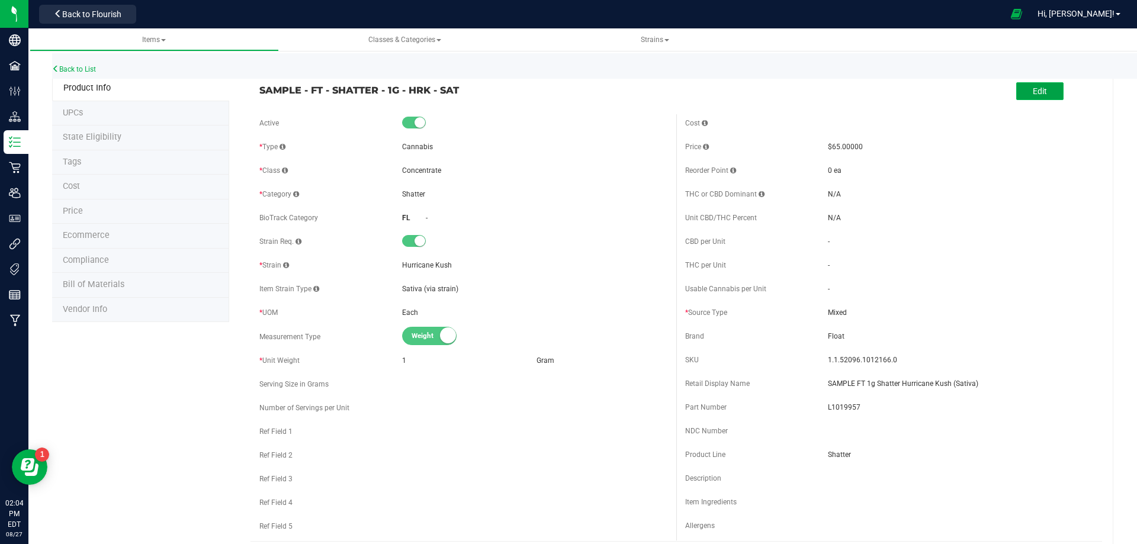
click at [1019, 96] on button "Edit" at bounding box center [1039, 91] width 47 height 18
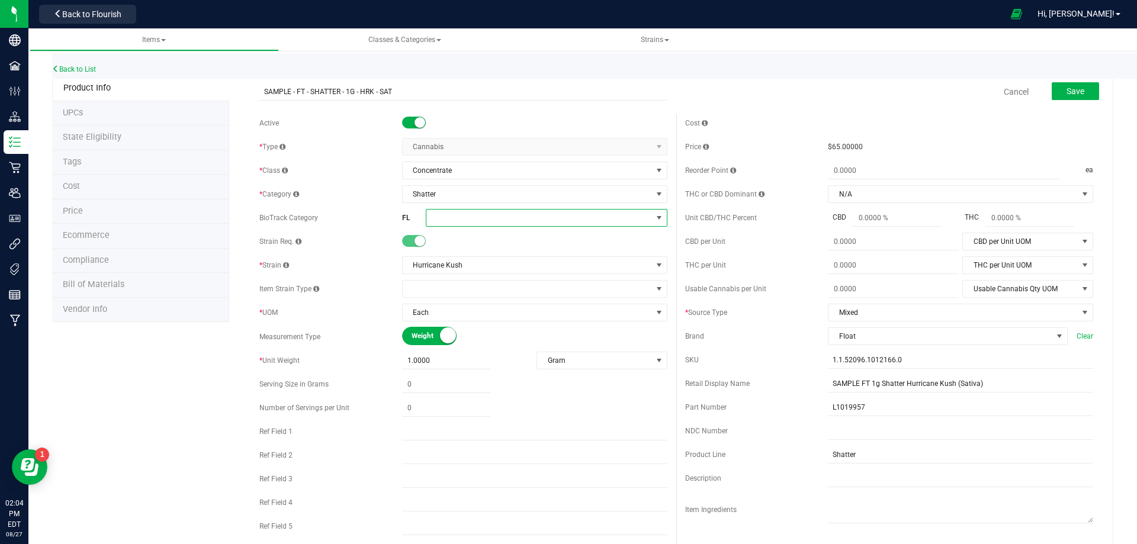
click at [459, 213] on span at bounding box center [539, 218] width 226 height 17
click at [521, 375] on li "Marijuana Extract for Inhalation" at bounding box center [542, 373] width 238 height 20
click at [1066, 83] on button "Save" at bounding box center [1075, 91] width 47 height 18
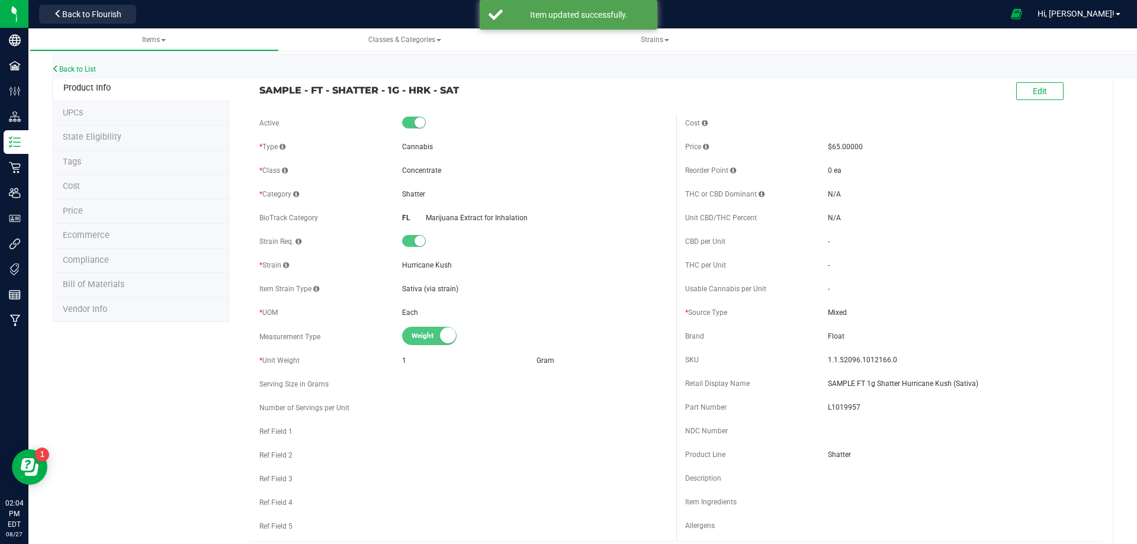
click at [106, 268] on li "Compliance" at bounding box center [140, 261] width 177 height 25
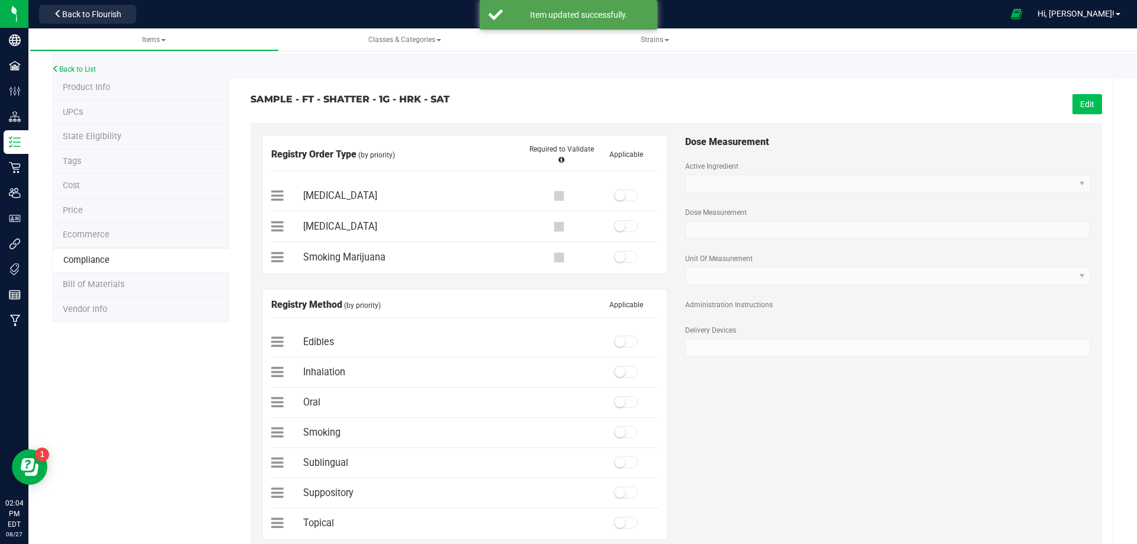
click at [1086, 100] on button "Edit" at bounding box center [1088, 104] width 30 height 20
click at [616, 197] on small at bounding box center [620, 195] width 11 height 11
click at [621, 376] on span at bounding box center [626, 372] width 24 height 12
drag, startPoint x: 1079, startPoint y: 116, endPoint x: 1083, endPoint y: 110, distance: 7.7
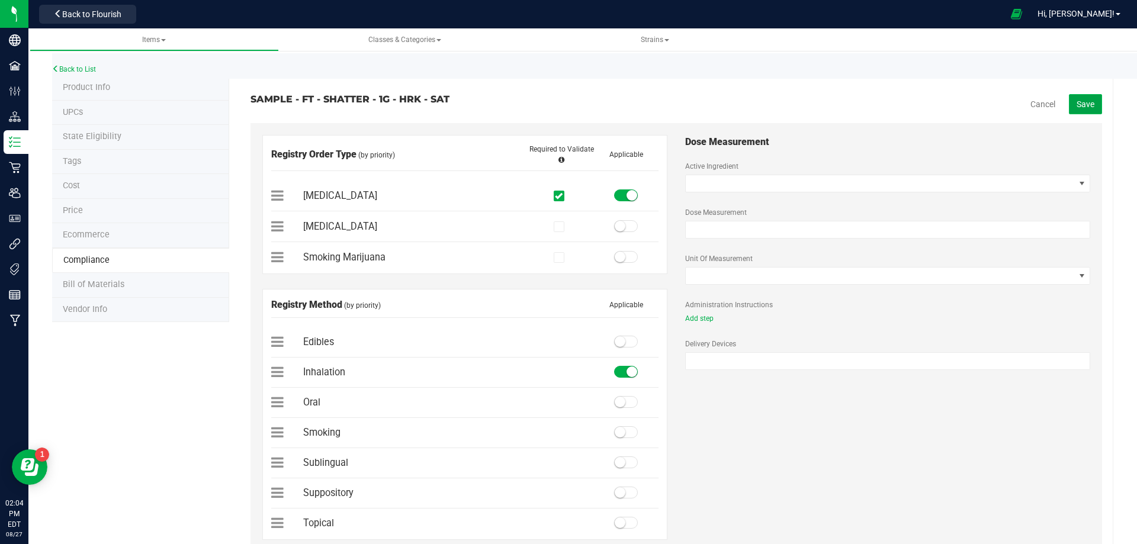
click at [1083, 105] on span "Save" at bounding box center [1086, 104] width 18 height 9
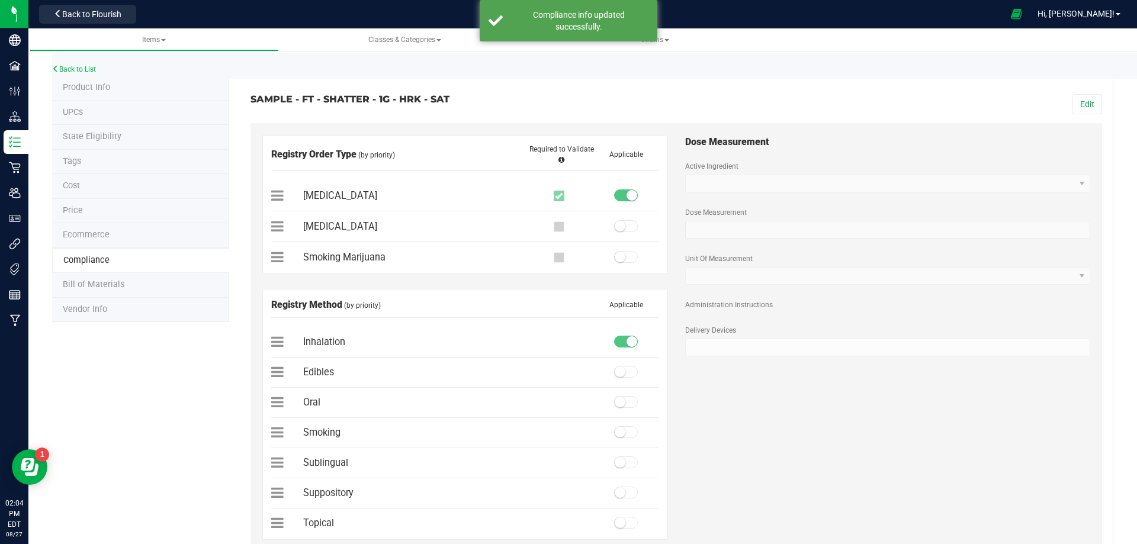
click at [110, 287] on span "Bill of Materials" at bounding box center [94, 285] width 62 height 10
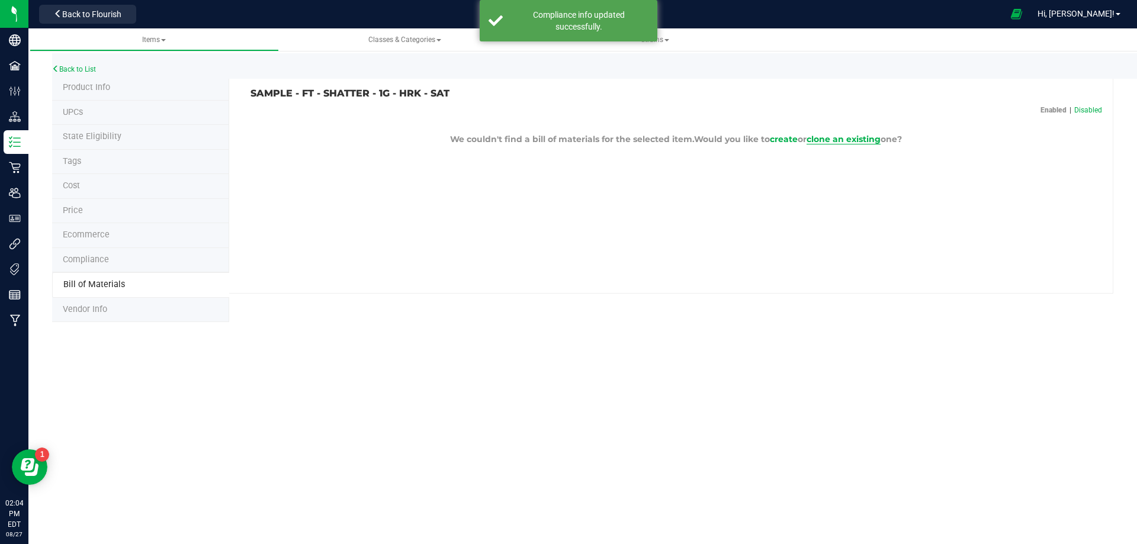
click at [838, 136] on span "clone an existing" at bounding box center [844, 139] width 74 height 11
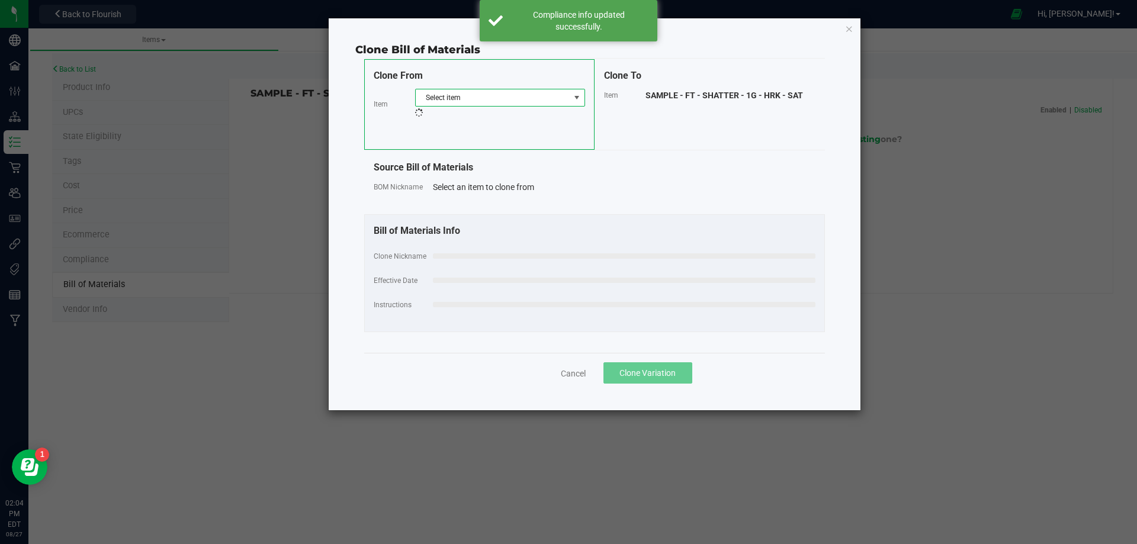
click at [476, 92] on span "Select item" at bounding box center [493, 97] width 154 height 17
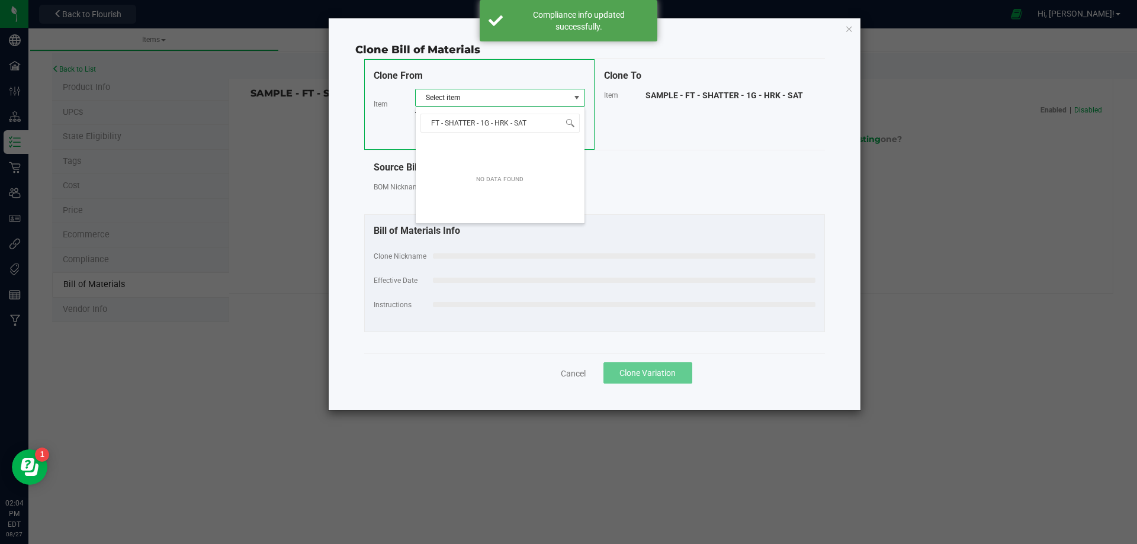
scroll to position [18, 170]
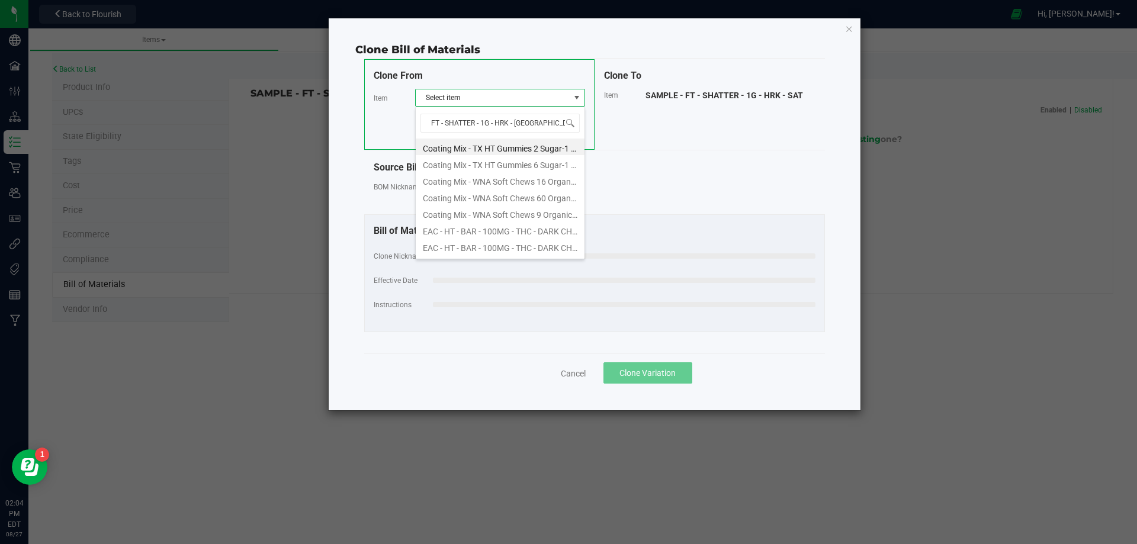
type input "FT - SHATTER - 1G - HRK - S"
click at [502, 147] on li "FT - SHATTER - 1G - HRK - SAT" at bounding box center [500, 147] width 169 height 17
select select "13797"
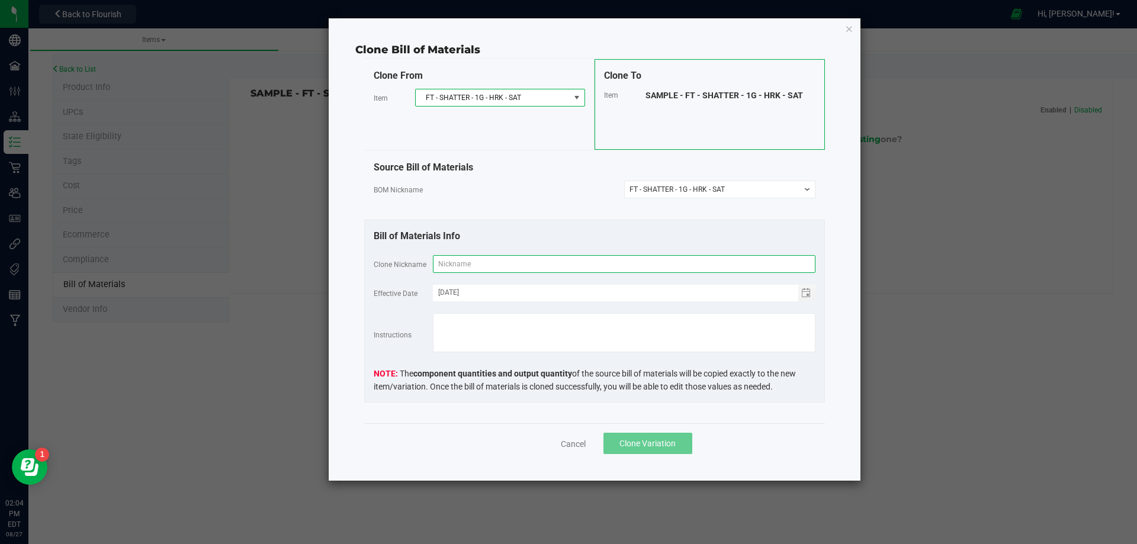
click at [486, 262] on input "text" at bounding box center [624, 264] width 383 height 18
paste input "FT - SHATTER - 1G - HRK - SAT"
type input "FT - SHATTER - 1G - HRK - SAT"
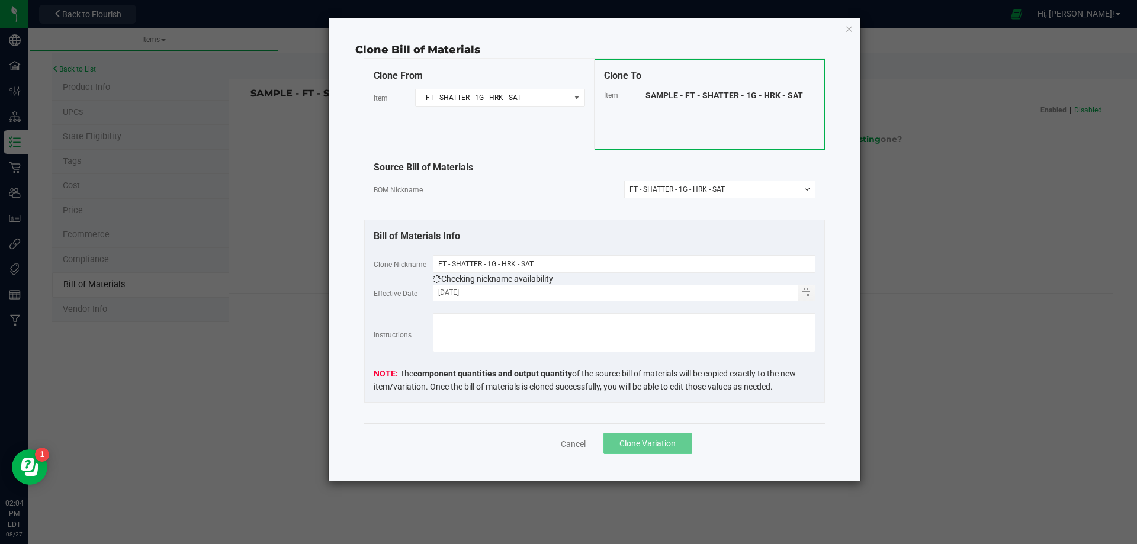
click at [643, 442] on span "Clone Variation" at bounding box center [648, 443] width 56 height 9
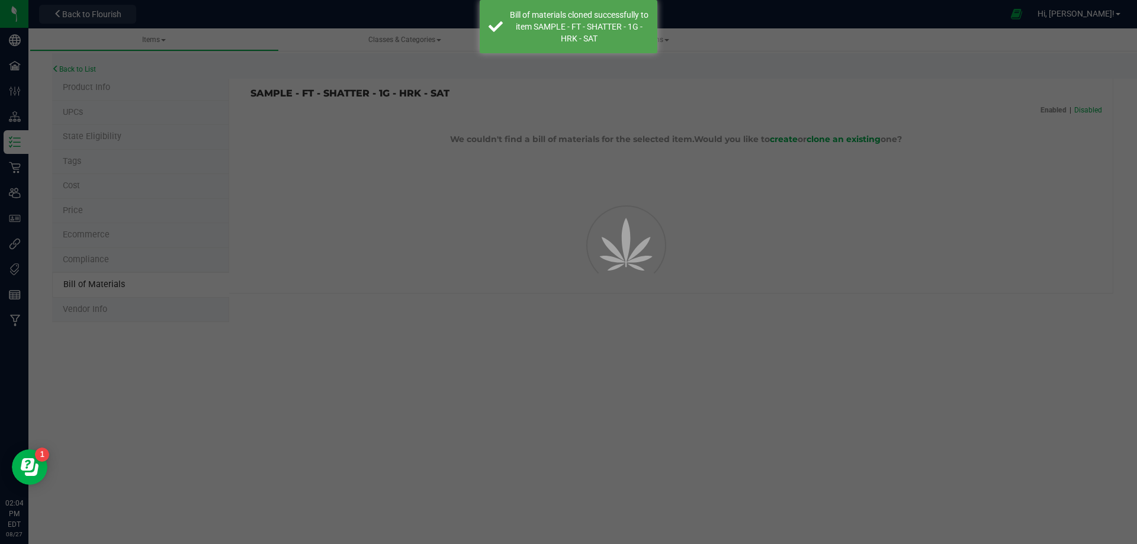
select select "13798"
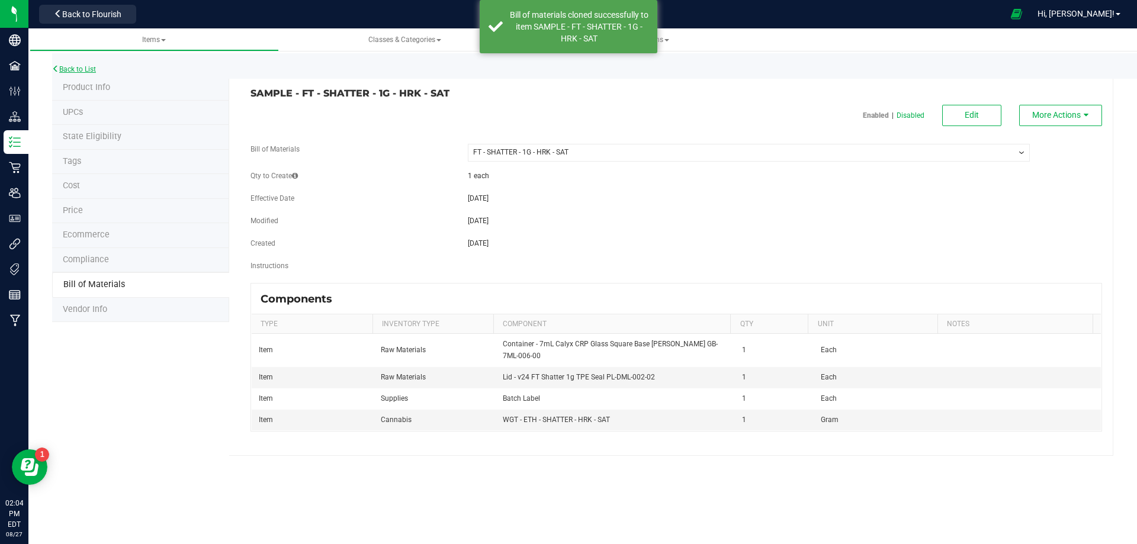
click at [80, 68] on link "Back to List" at bounding box center [74, 69] width 44 height 8
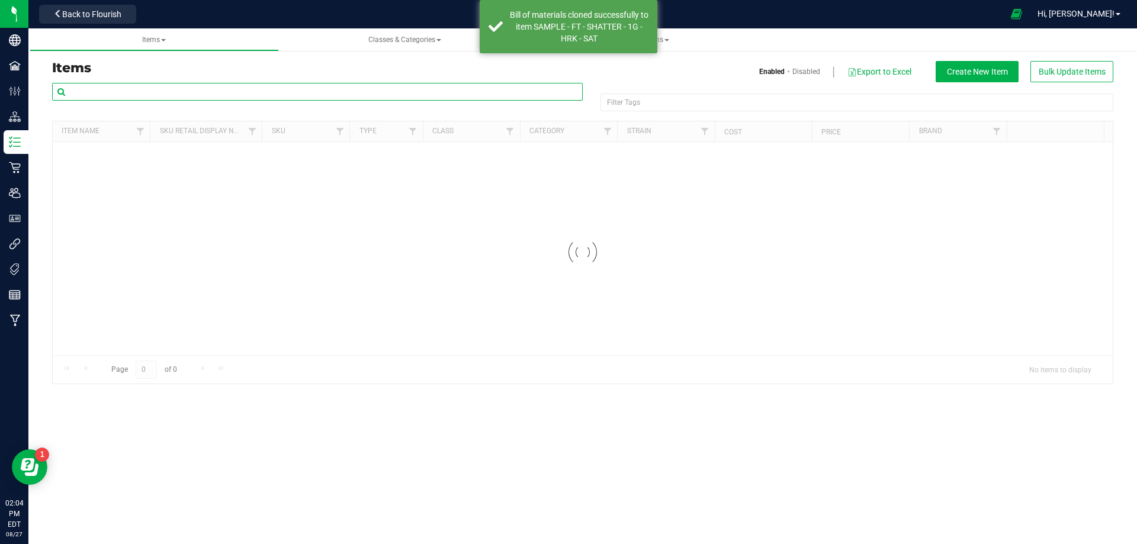
click at [99, 86] on input "text" at bounding box center [317, 92] width 531 height 18
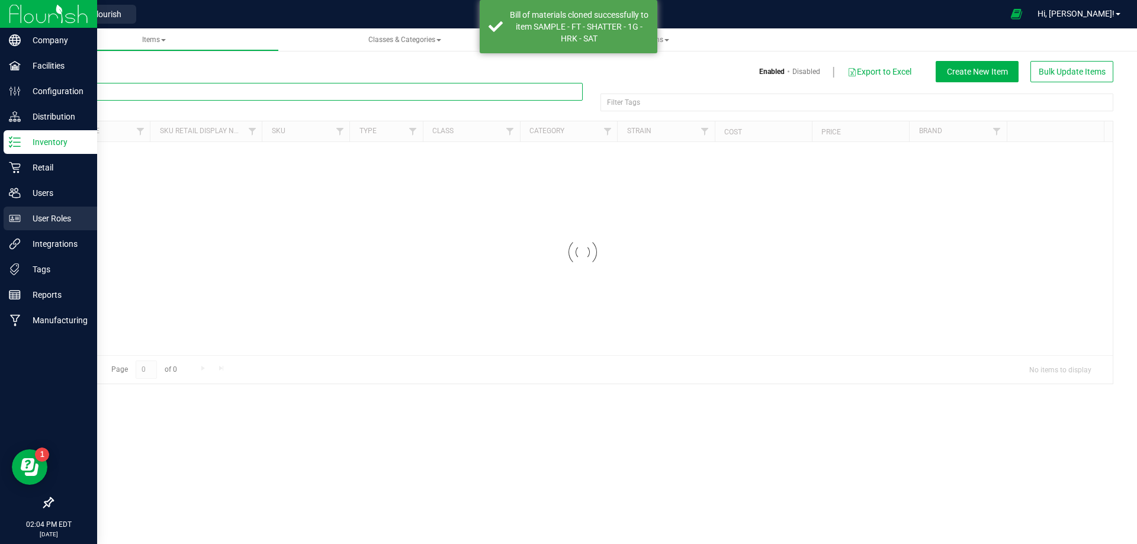
paste input "1019958"
type input "1019958"
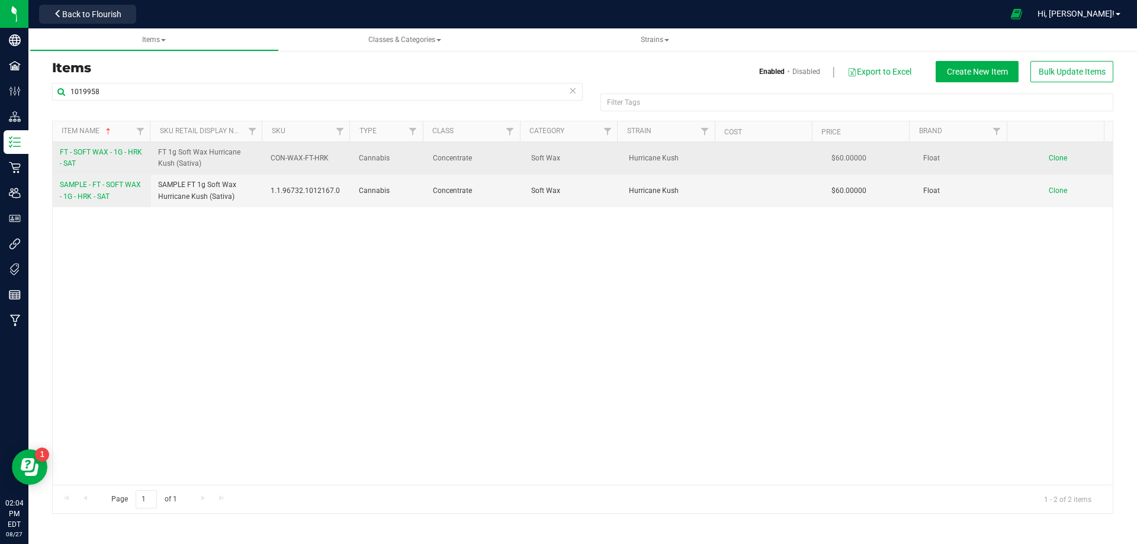
click at [85, 162] on link "FT - SOFT WAX - 1G - HRK - SAT" at bounding box center [102, 158] width 84 height 23
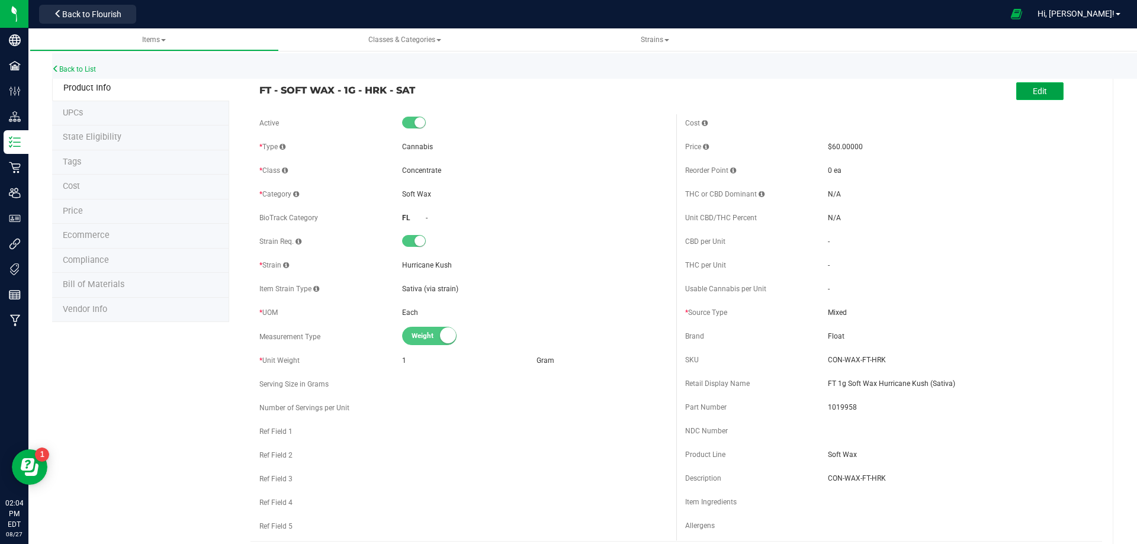
click at [1039, 85] on button "Edit" at bounding box center [1039, 91] width 47 height 18
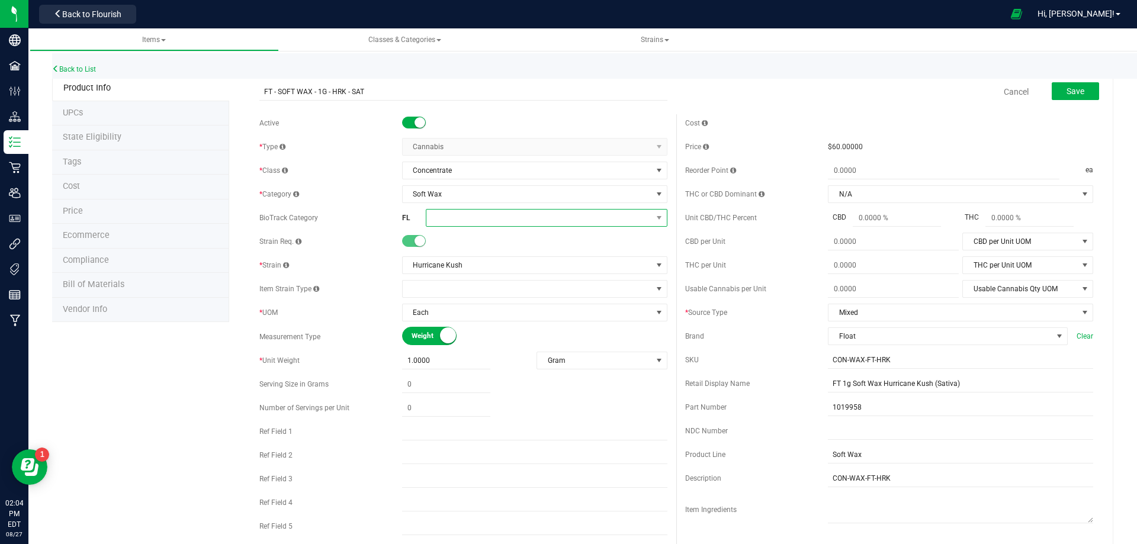
click at [469, 218] on span at bounding box center [539, 218] width 226 height 17
drag, startPoint x: 528, startPoint y: 319, endPoint x: 731, endPoint y: 192, distance: 239.5
click at [530, 319] on li "Marijuana Extract for Inhalation" at bounding box center [542, 314] width 238 height 20
click at [1067, 92] on span "Save" at bounding box center [1076, 90] width 18 height 9
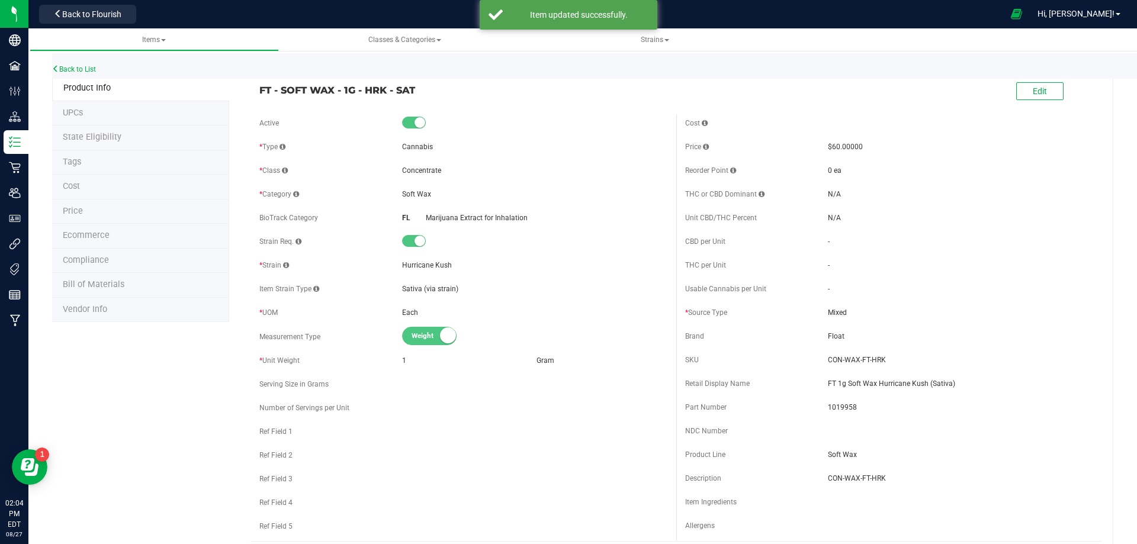
click at [97, 166] on li "Tags" at bounding box center [140, 162] width 177 height 25
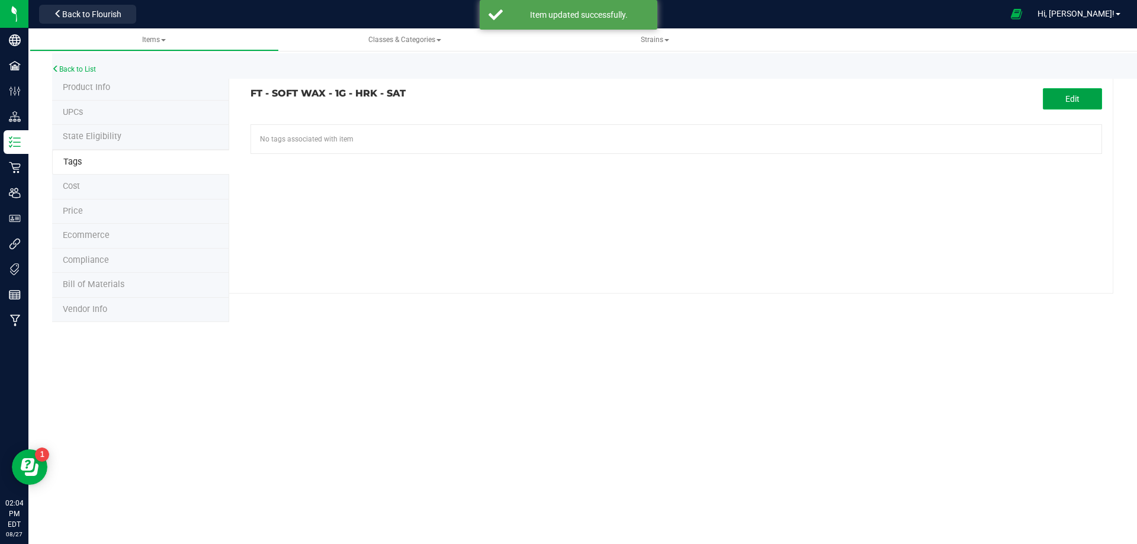
click at [1092, 103] on button "Edit" at bounding box center [1072, 98] width 59 height 21
click at [459, 130] on input "text" at bounding box center [541, 133] width 580 height 17
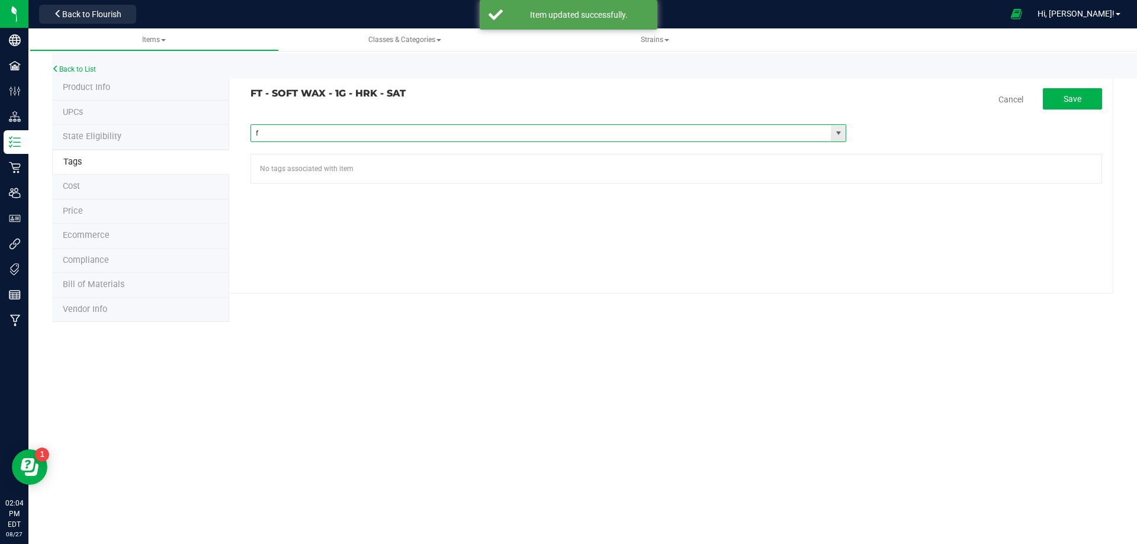
type input "fl"
paste input "FL - FT - SOFT WAX - 1G"
type input "FL - FT - SOFT WAX - 1G"
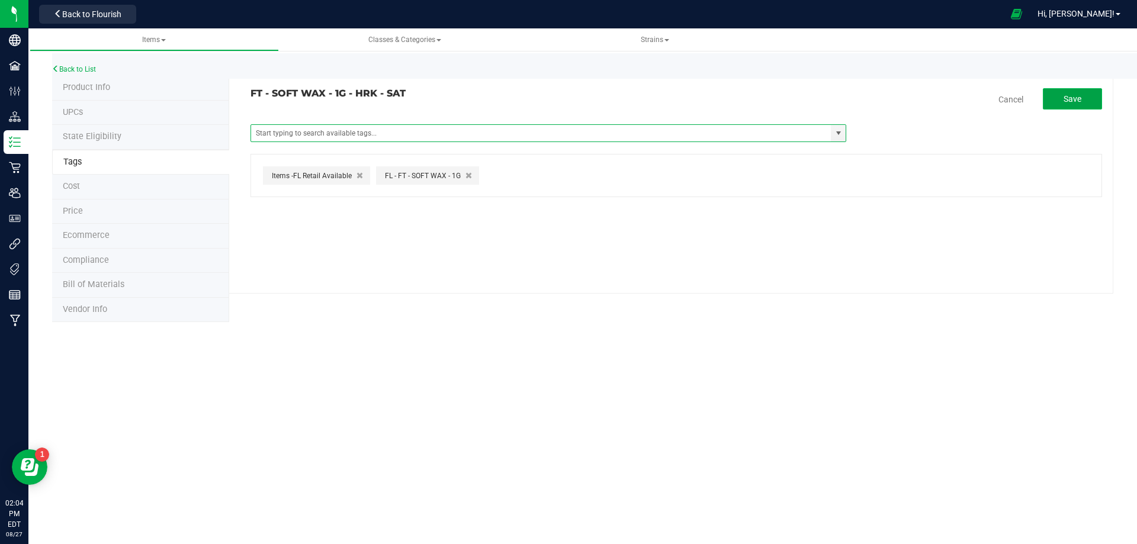
click at [1074, 100] on span "Save" at bounding box center [1073, 98] width 18 height 9
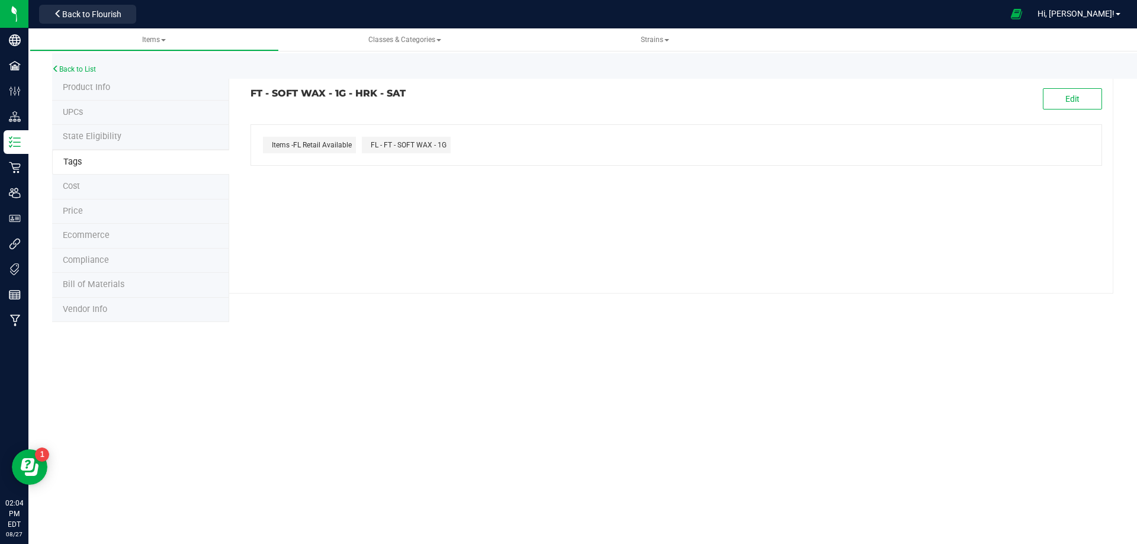
drag, startPoint x: 410, startPoint y: 92, endPoint x: 249, endPoint y: 88, distance: 161.7
click at [249, 88] on div "FT - SOFT WAX - 1G - HRK - SAT Edit Items -FL Retail Available FL - FT - SOFT W…" at bounding box center [671, 185] width 884 height 218
click at [89, 264] on span "Compliance" at bounding box center [86, 260] width 46 height 10
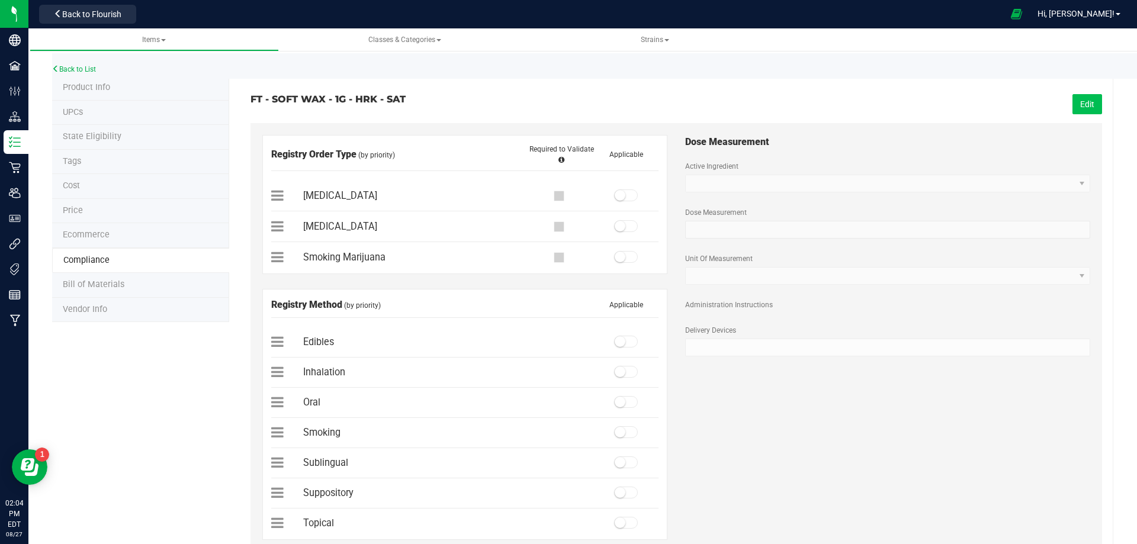
click at [1073, 111] on button "Edit" at bounding box center [1088, 104] width 30 height 20
click at [620, 199] on span at bounding box center [626, 196] width 24 height 12
drag, startPoint x: 619, startPoint y: 373, endPoint x: 878, endPoint y: 220, distance: 301.1
click at [618, 373] on small at bounding box center [620, 372] width 11 height 11
click at [1074, 95] on button "Save" at bounding box center [1085, 104] width 33 height 20
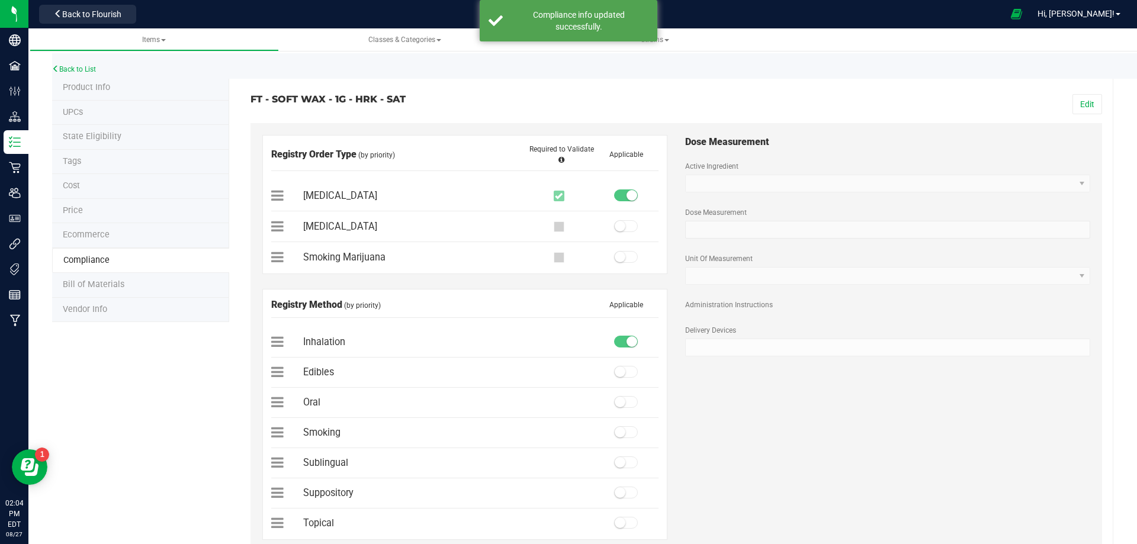
click at [107, 285] on span "Bill of Materials" at bounding box center [94, 285] width 62 height 10
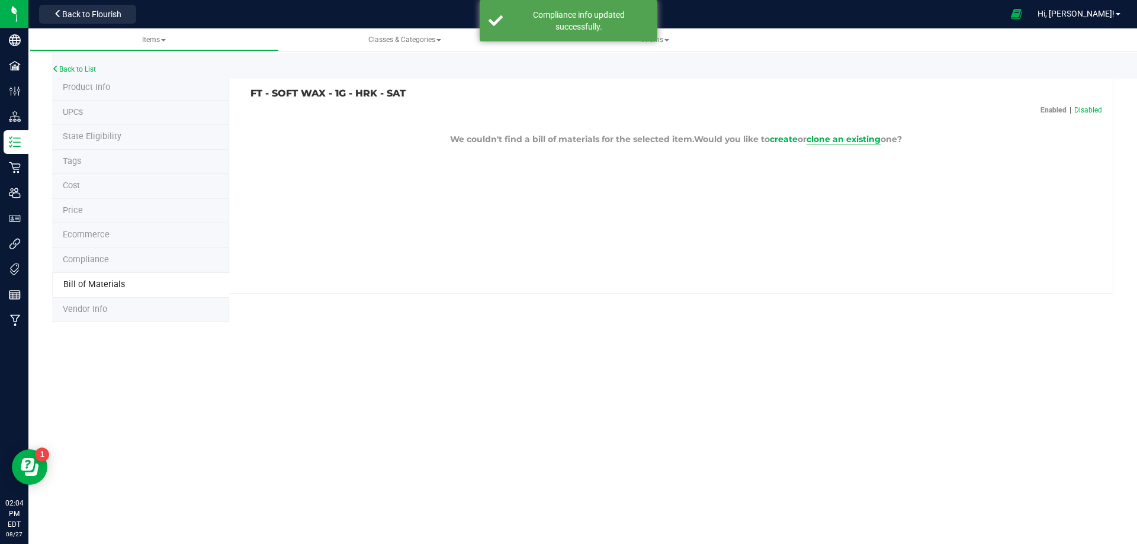
click at [842, 137] on span "clone an existing" at bounding box center [844, 139] width 74 height 11
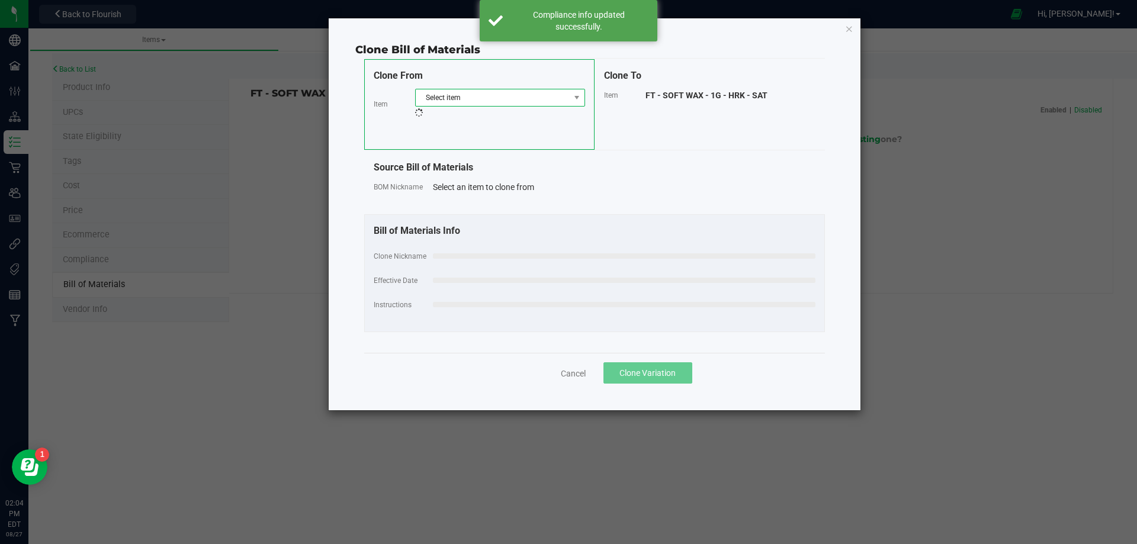
click at [470, 92] on span "Select item" at bounding box center [493, 97] width 154 height 17
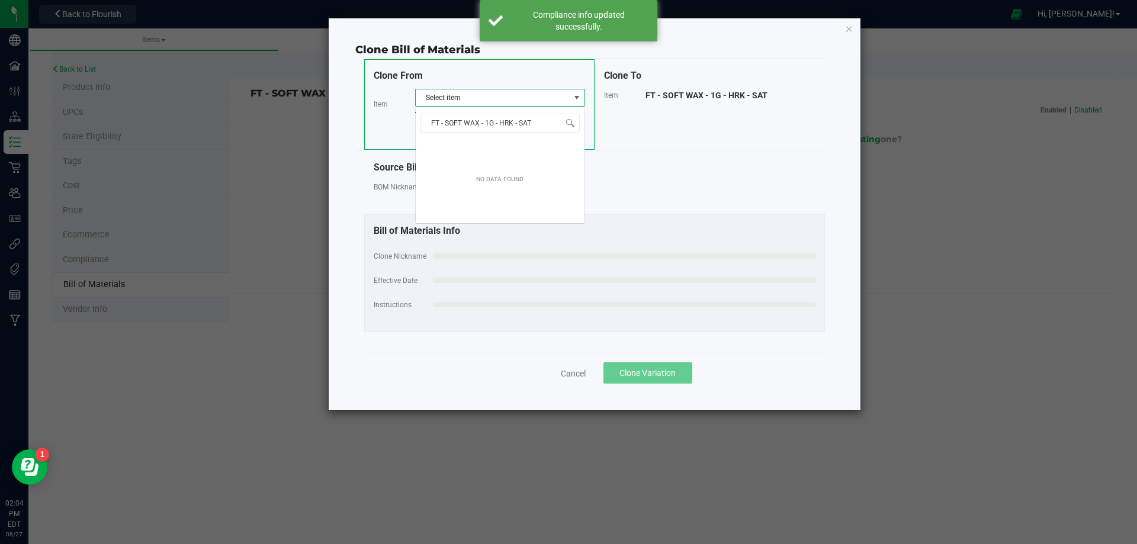
scroll to position [18, 170]
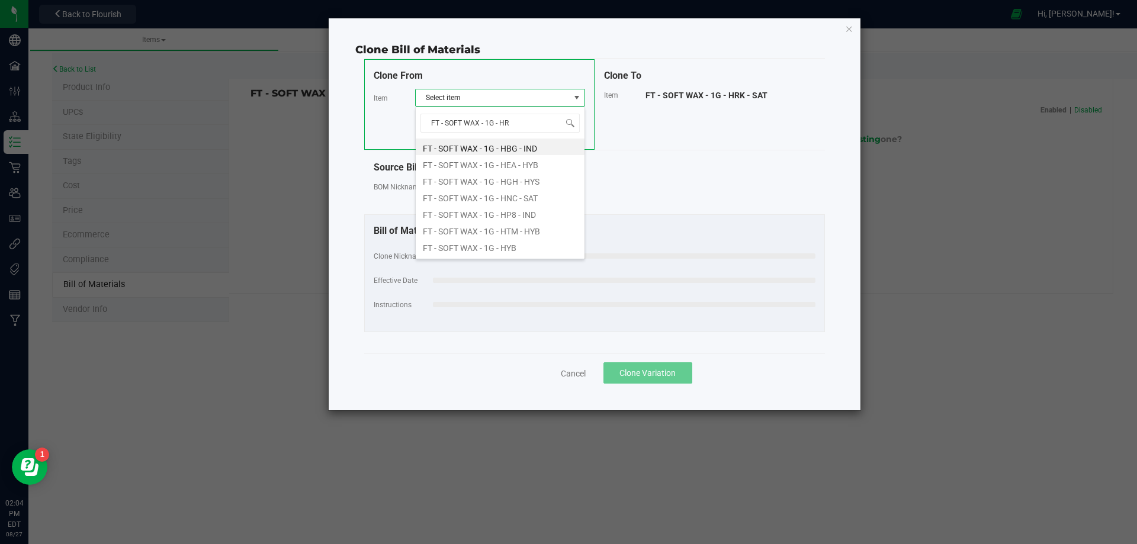
type input "FT - SOFT WAX - 1G - H"
click at [511, 150] on li "FT - SOFT WAX - 1G - HBG - IND" at bounding box center [500, 147] width 169 height 17
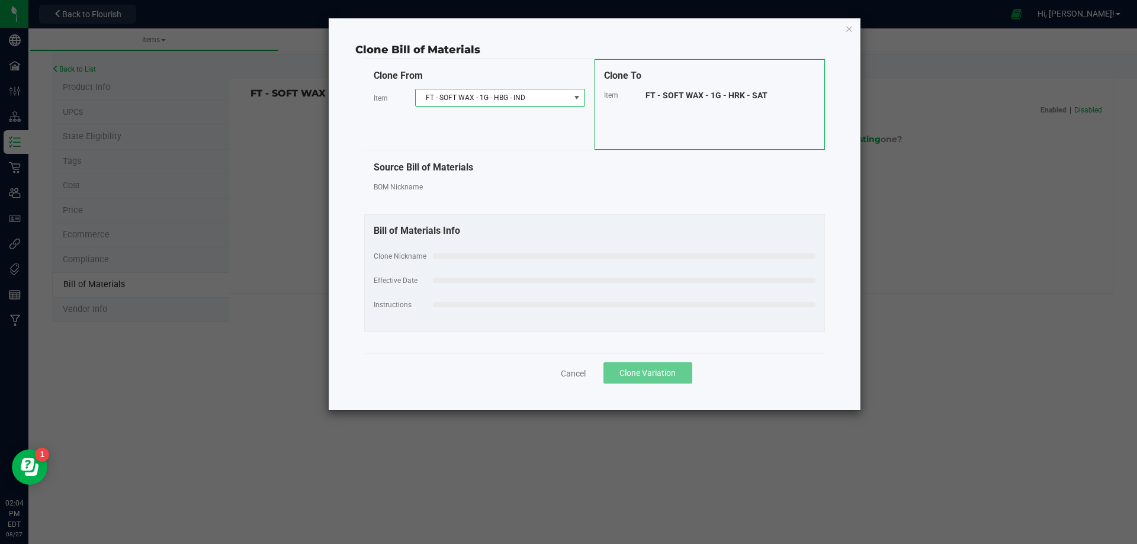
select select "12656"
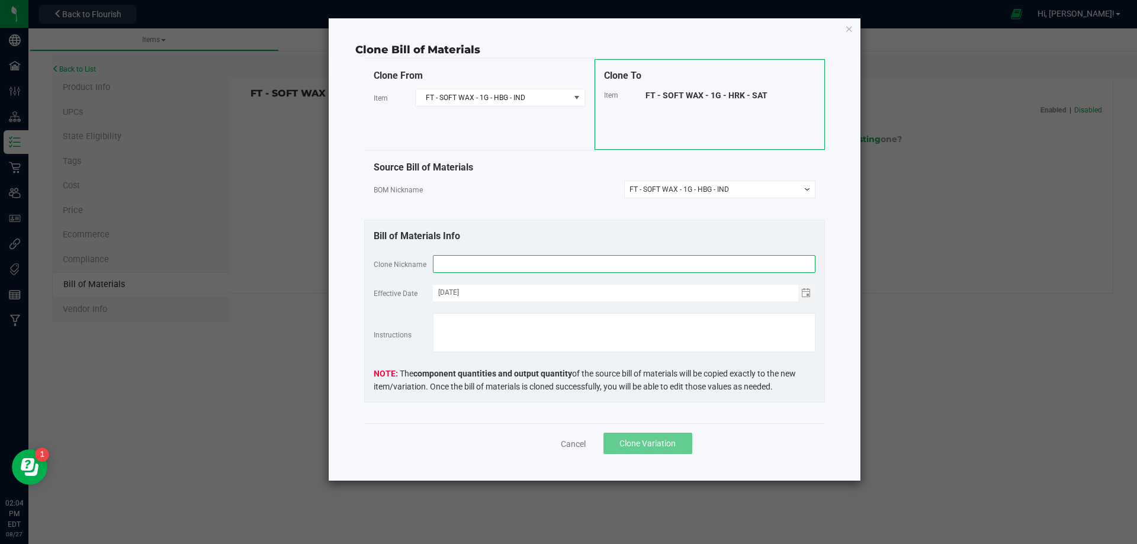
click at [485, 264] on input "text" at bounding box center [624, 264] width 383 height 18
paste input "FT - SOFT WAX - 1G - HRK - SAT"
type input "FT - SOFT WAX - 1G - HRK - SAT"
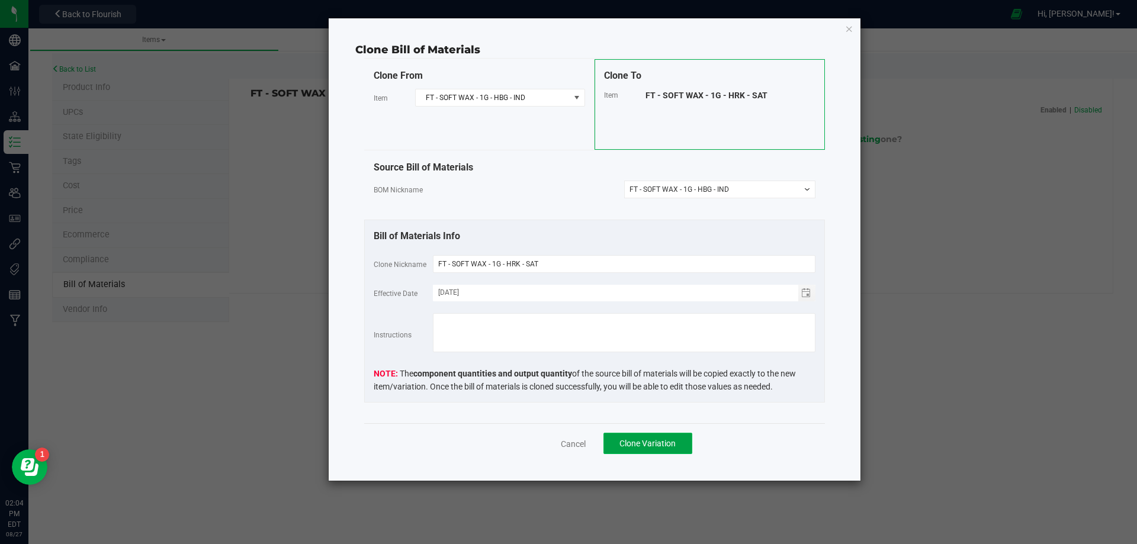
click at [641, 450] on button "Clone Variation" at bounding box center [648, 443] width 89 height 21
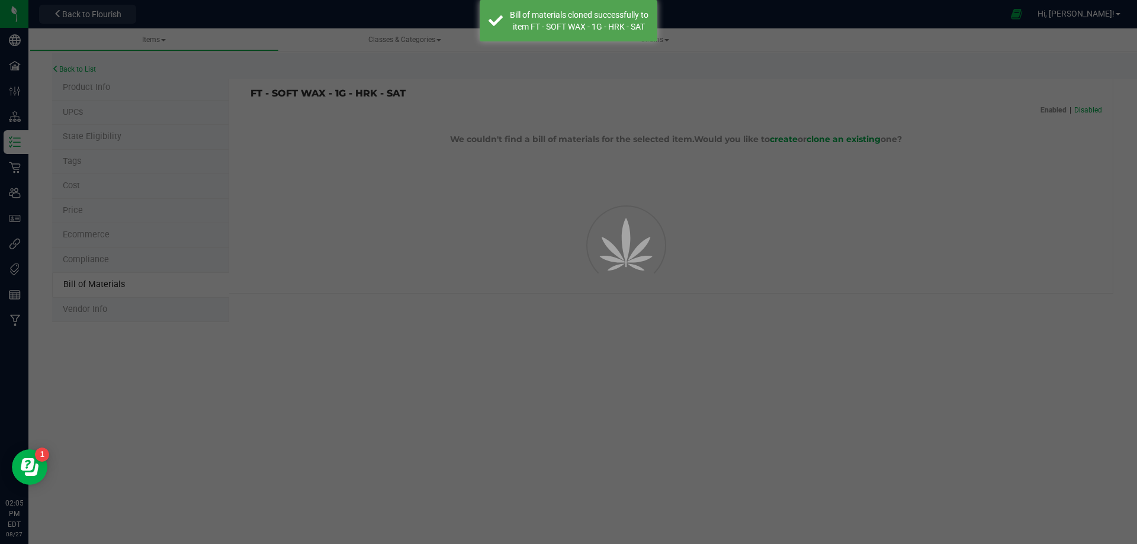
select select "13799"
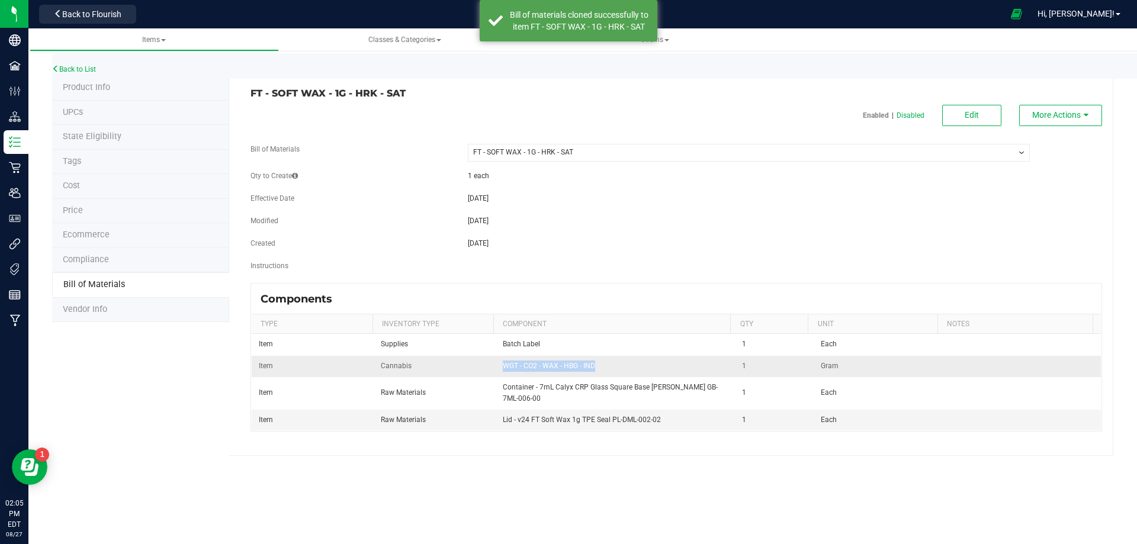
drag, startPoint x: 612, startPoint y: 369, endPoint x: 502, endPoint y: 371, distance: 110.8
click at [502, 371] on td "WGT - CO2 - WAX - HBG - IND" at bounding box center [616, 366] width 240 height 21
click at [971, 118] on span "Edit" at bounding box center [972, 114] width 14 height 9
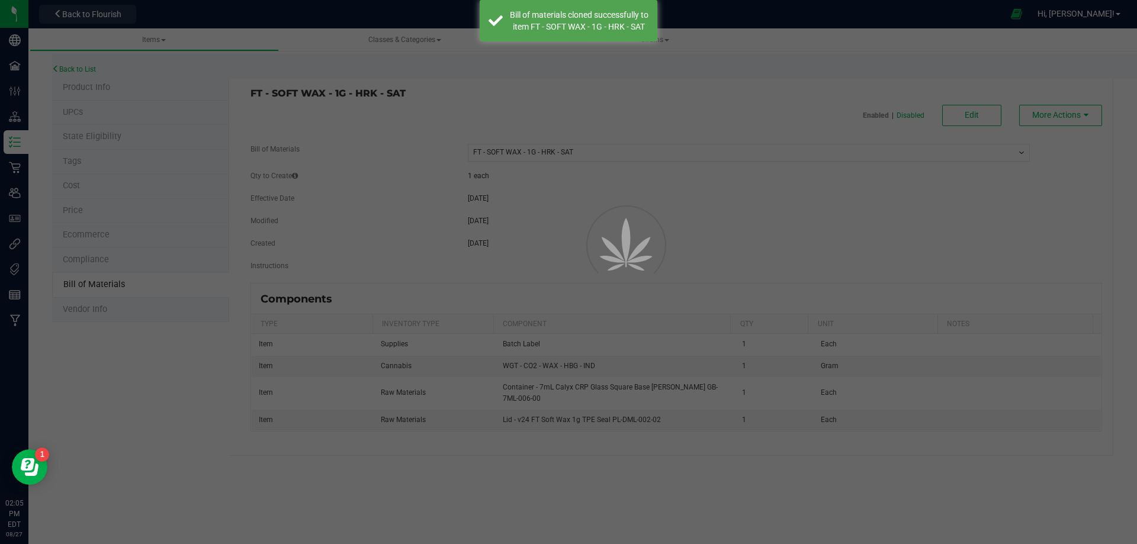
select select "13799"
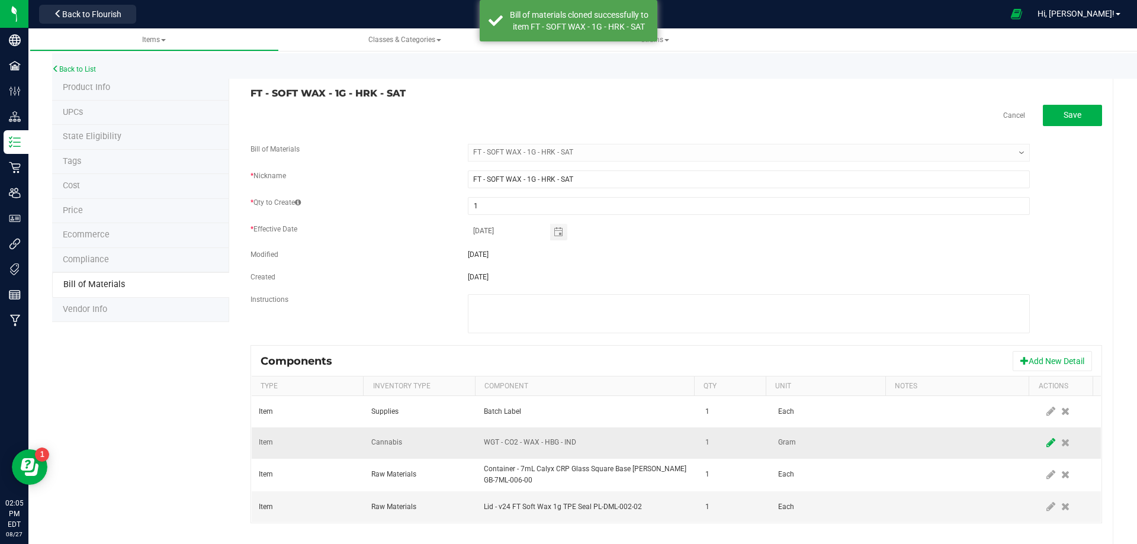
click at [1044, 442] on span at bounding box center [1051, 442] width 15 height 21
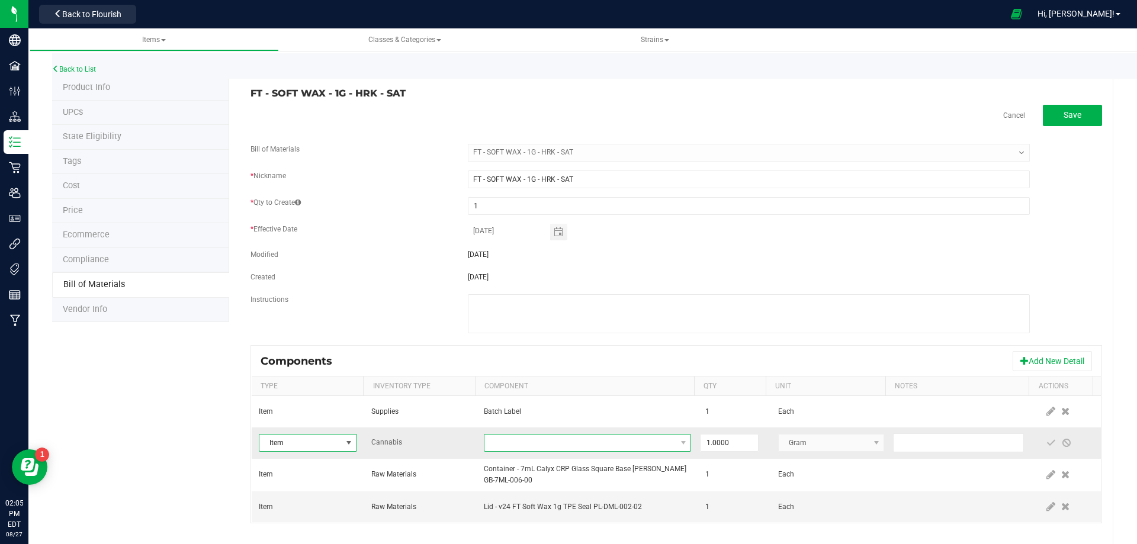
click at [561, 443] on span "NO DATA FOUND" at bounding box center [579, 443] width 191 height 17
paste input "FT - SOFT WAX - 1G - HRK - SAT"
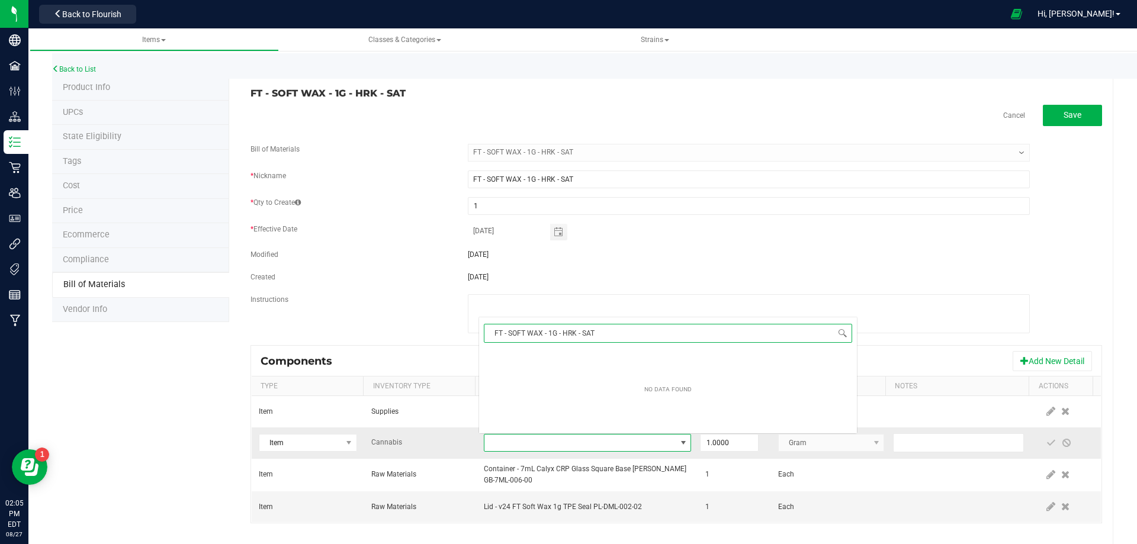
scroll to position [18, 201]
type input "FT - SOFT WAX - 1G - HRK -"
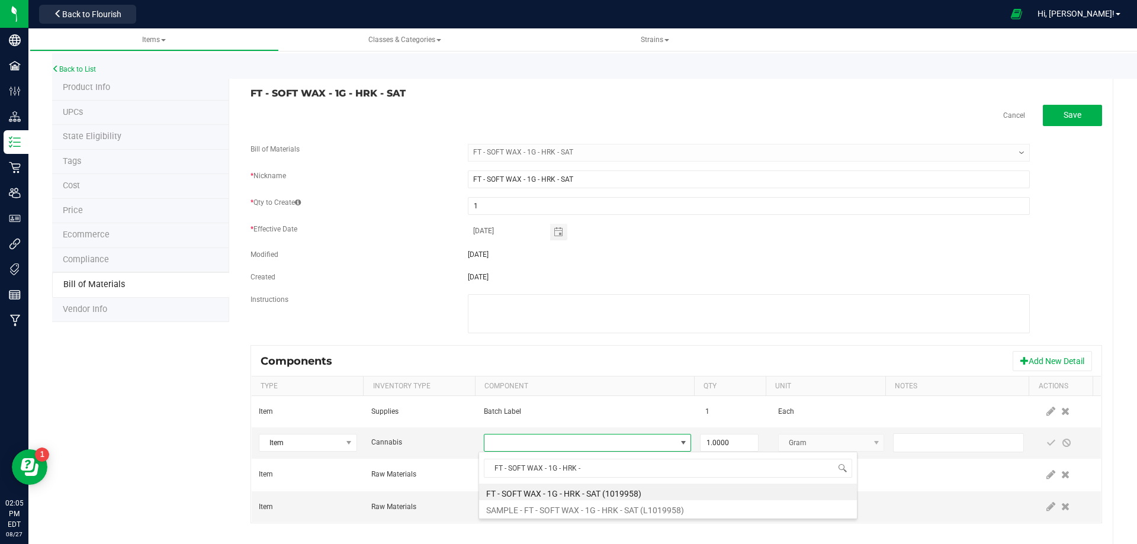
click at [505, 534] on div "FT - SOFT WAX - 1G - HRK - SAT Cancel Save Bill of Materials -- Select -- FT - …" at bounding box center [671, 312] width 884 height 472
click at [1062, 445] on span at bounding box center [1066, 442] width 9 height 9
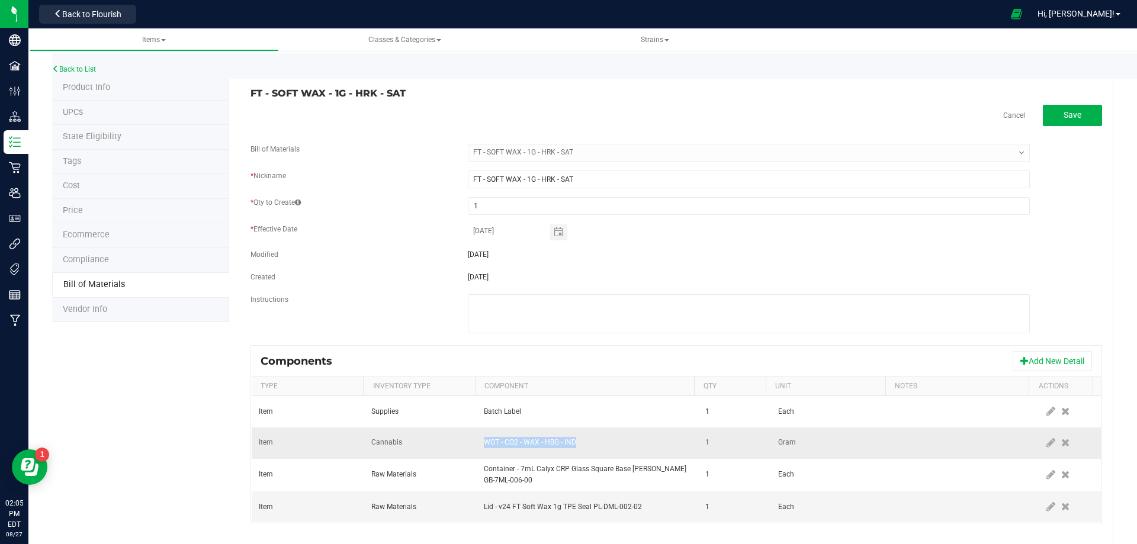
drag, startPoint x: 584, startPoint y: 447, endPoint x: 475, endPoint y: 456, distance: 109.4
click at [477, 456] on td "WGT - CO2 - WAX - HBG - IND" at bounding box center [588, 443] width 222 height 31
click at [1044, 439] on span at bounding box center [1051, 442] width 15 height 21
click at [596, 449] on span "NO DATA FOUND" at bounding box center [579, 443] width 191 height 17
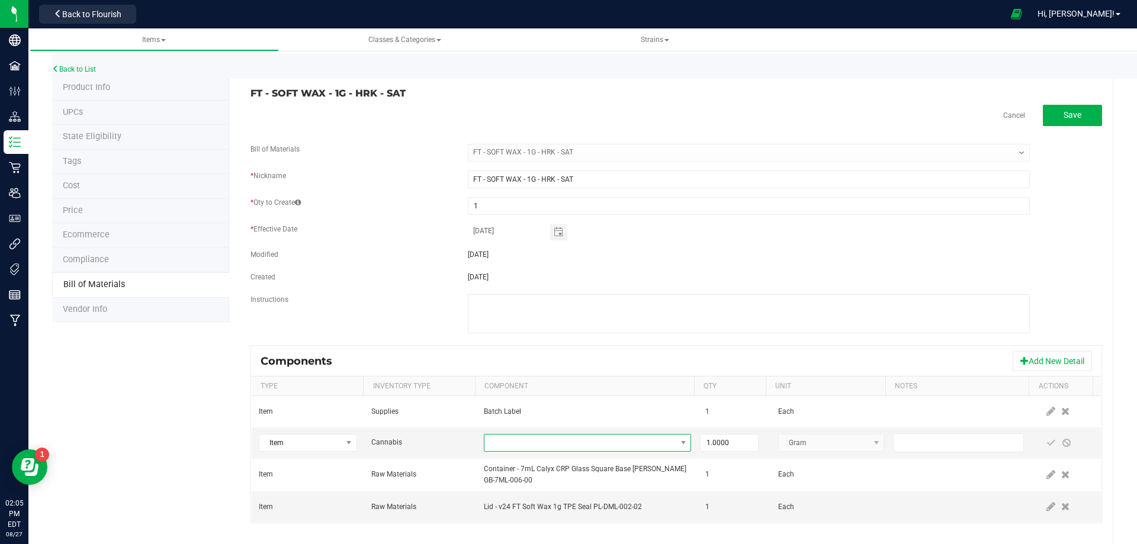
click at [596, 449] on span "NO DATA FOUND" at bounding box center [579, 443] width 191 height 17
type input "WGT - CO2 - WAX - HRK"
click at [576, 495] on li "WGT - CO2 - WAX - HRK - SAT (2029224)" at bounding box center [668, 492] width 378 height 17
click at [1047, 446] on span at bounding box center [1051, 442] width 9 height 9
drag, startPoint x: 417, startPoint y: 97, endPoint x: 251, endPoint y: 95, distance: 166.4
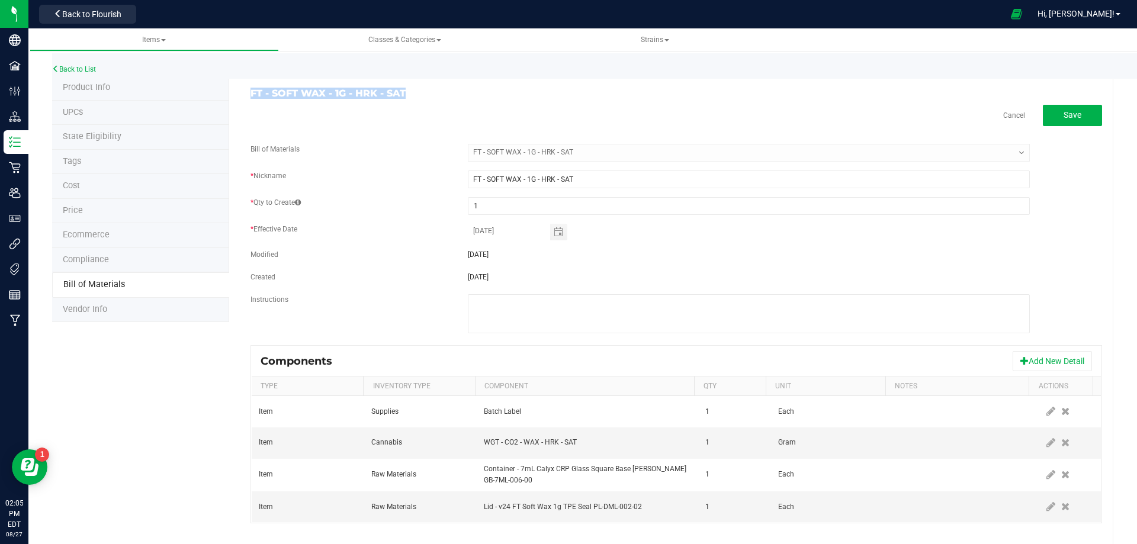
click at [251, 94] on h3 "FT - SOFT WAX - 1G - HRK - SAT" at bounding box center [459, 93] width 417 height 11
click at [79, 70] on link "Back to List" at bounding box center [74, 69] width 44 height 8
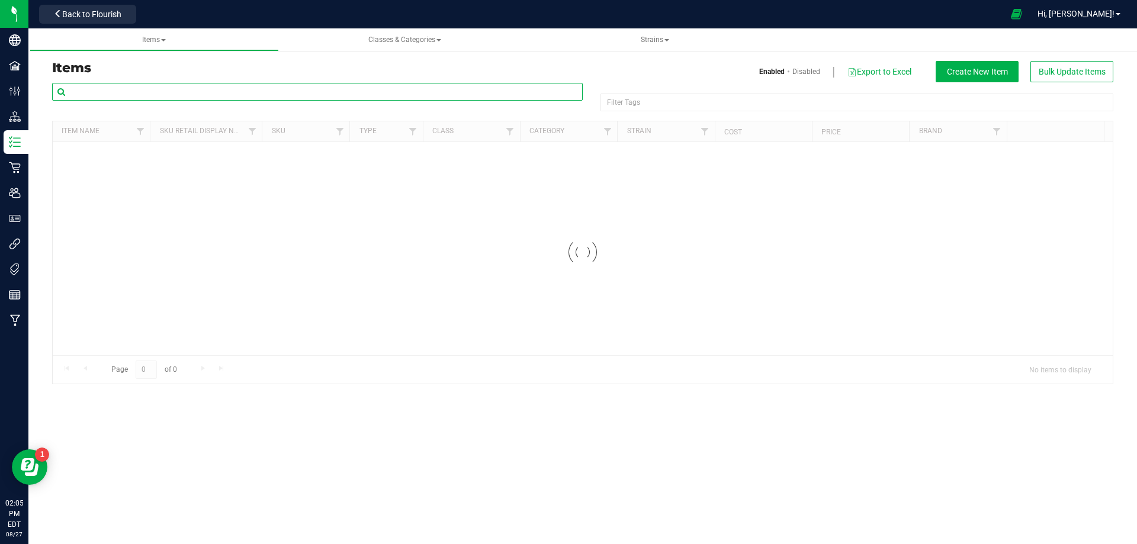
click at [142, 96] on input "text" at bounding box center [317, 92] width 531 height 18
paste input "FT - SOFT WAX - 1G - HRK - SAT"
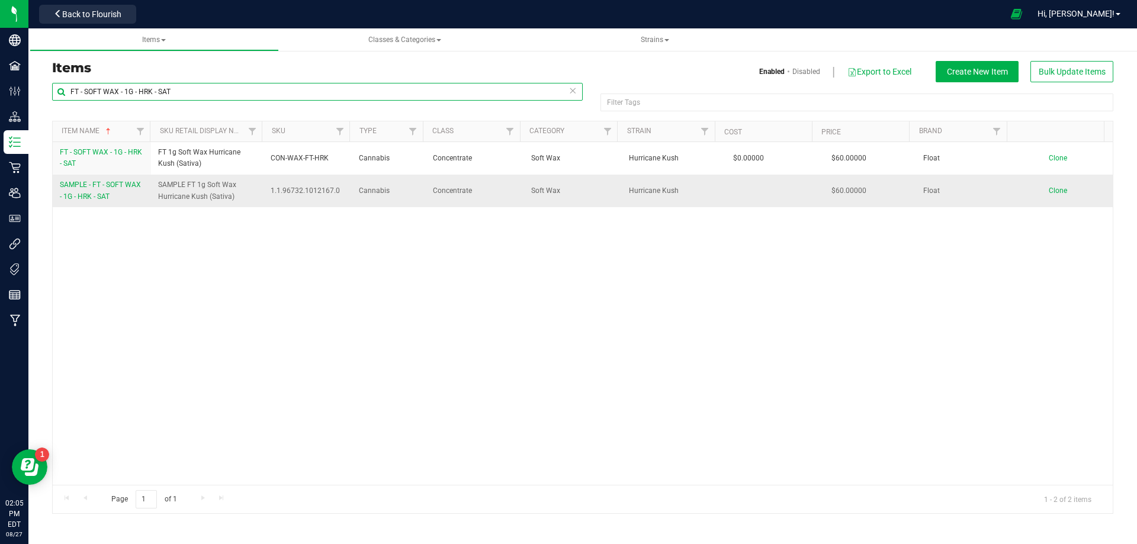
type input "FT - SOFT WAX - 1G - HRK - SAT"
click at [87, 194] on span "SAMPLE - FT - SOFT WAX - 1G - HRK - SAT" at bounding box center [100, 191] width 81 height 20
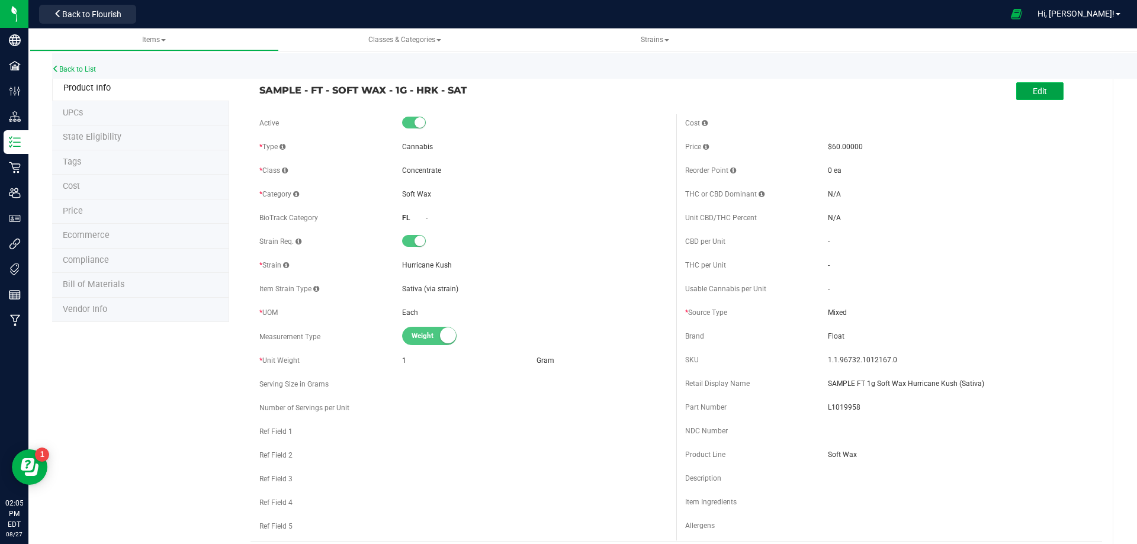
click at [1033, 91] on span "Edit" at bounding box center [1040, 90] width 14 height 9
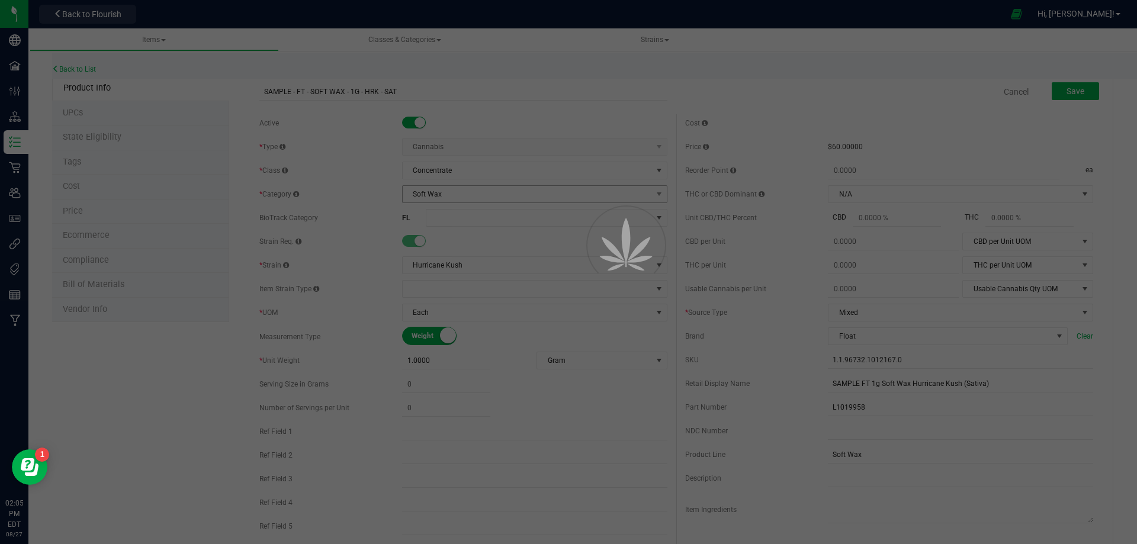
click at [447, 199] on span "Soft Wax" at bounding box center [527, 194] width 249 height 17
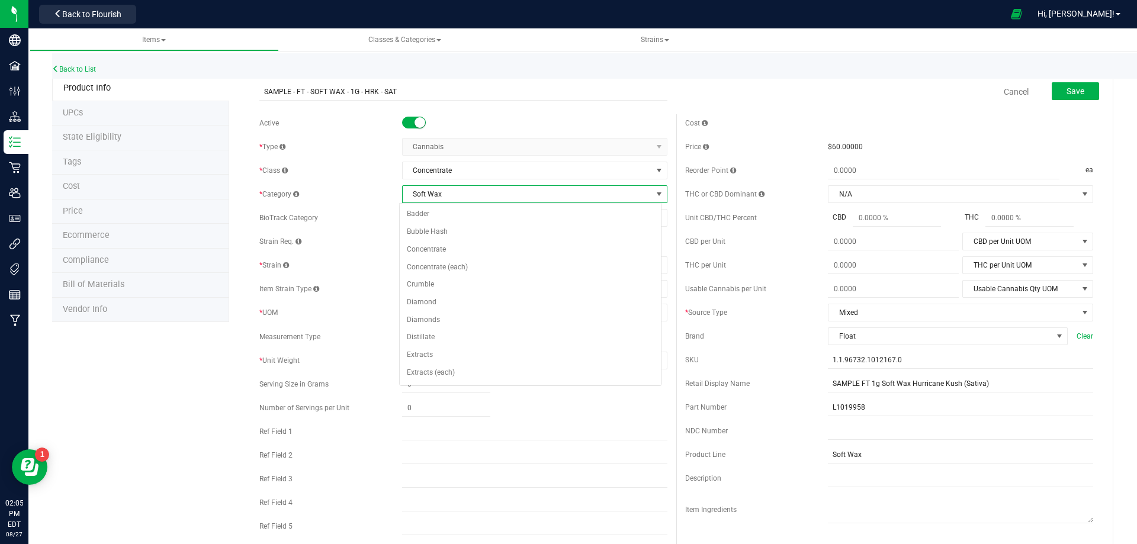
scroll to position [351, 0]
click at [352, 194] on div "* Category" at bounding box center [330, 194] width 143 height 11
click at [449, 218] on span at bounding box center [539, 218] width 226 height 17
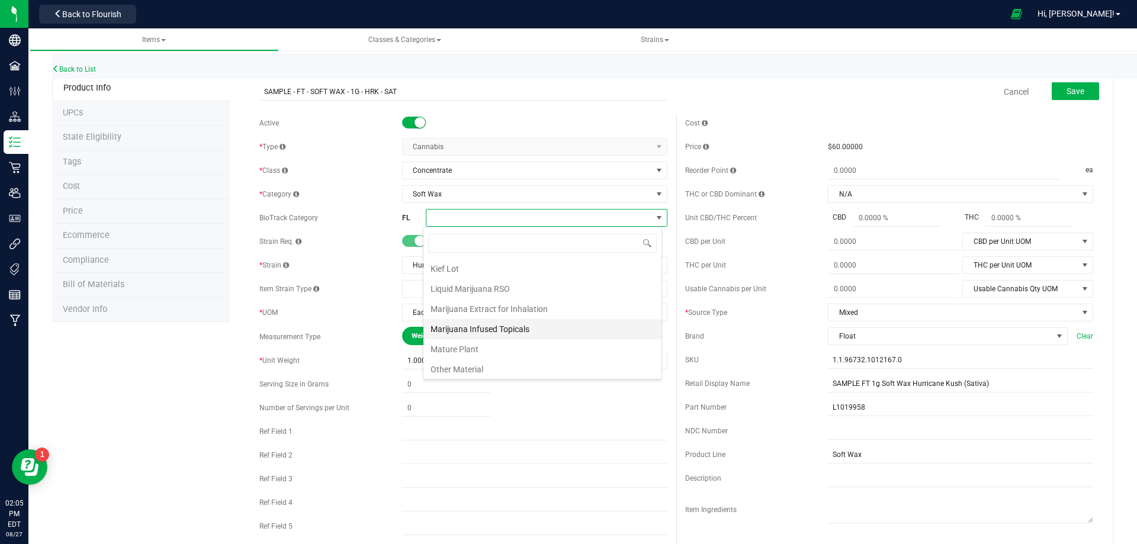
scroll to position [237, 0]
click at [527, 317] on li "Marijuana Extract for Inhalation" at bounding box center [542, 314] width 238 height 20
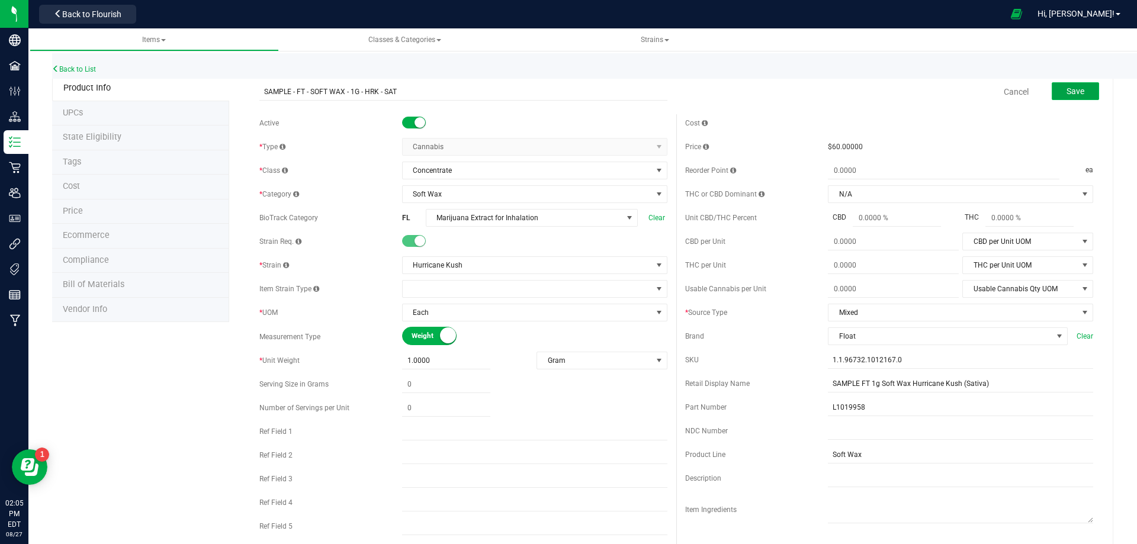
click at [1074, 87] on span "Save" at bounding box center [1076, 90] width 18 height 9
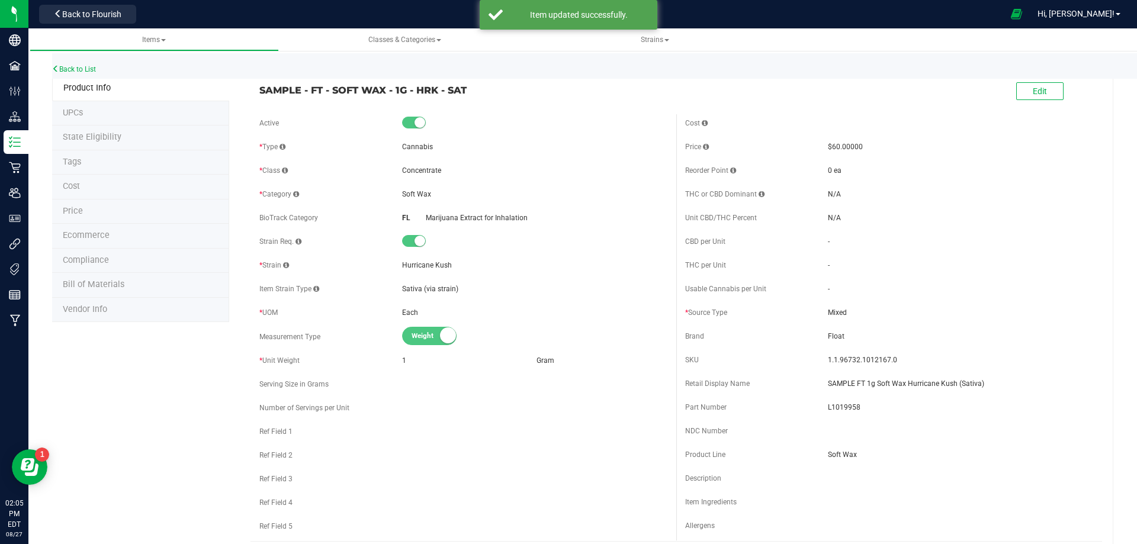
click at [108, 260] on li "Compliance" at bounding box center [140, 261] width 177 height 25
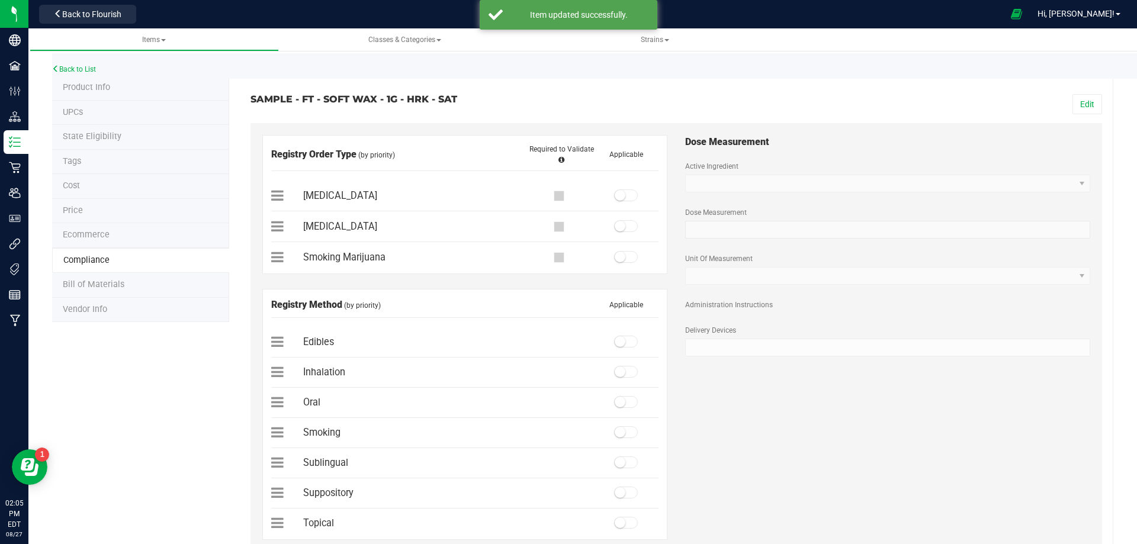
drag, startPoint x: 1072, startPoint y: 104, endPoint x: 862, endPoint y: 169, distance: 219.7
click at [1073, 105] on button "Edit" at bounding box center [1088, 104] width 30 height 20
click at [615, 196] on small at bounding box center [620, 195] width 11 height 11
click at [622, 372] on span at bounding box center [626, 372] width 24 height 12
click at [1088, 110] on button "Save" at bounding box center [1085, 104] width 33 height 20
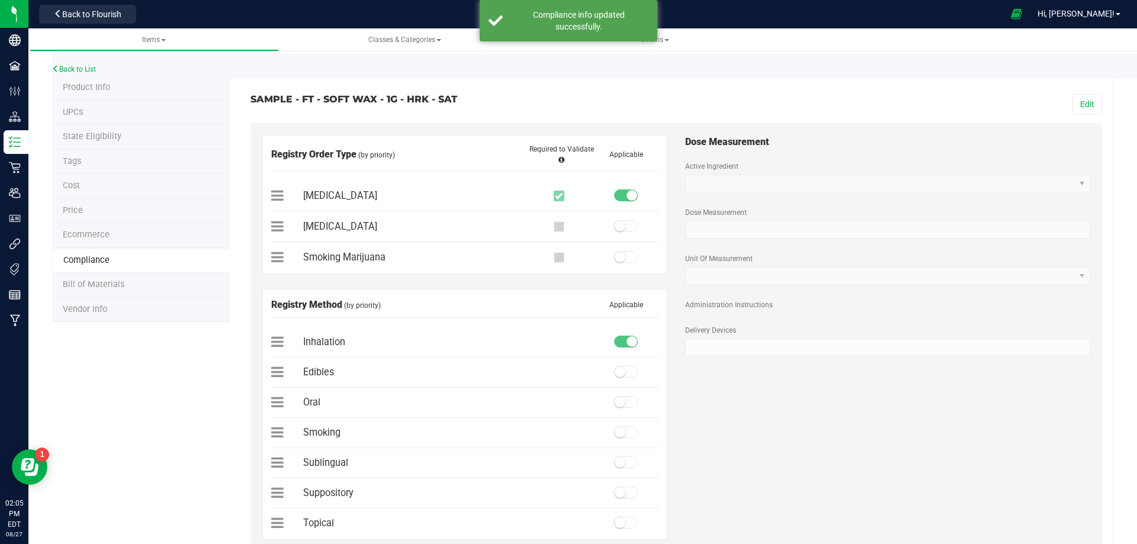
click at [108, 287] on span "Bill of Materials" at bounding box center [94, 285] width 62 height 10
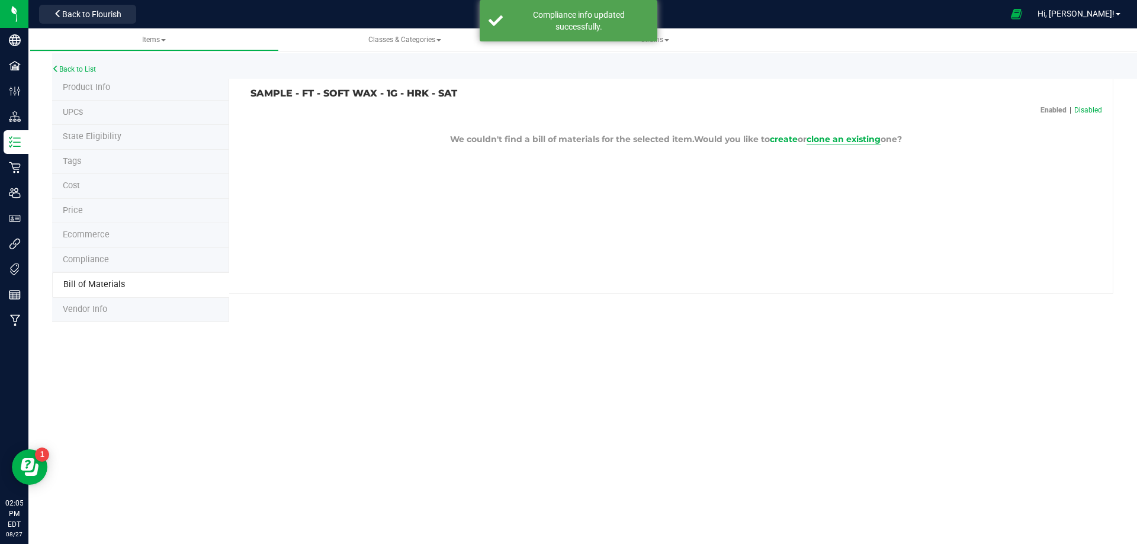
click at [874, 137] on span "clone an existing" at bounding box center [844, 139] width 74 height 11
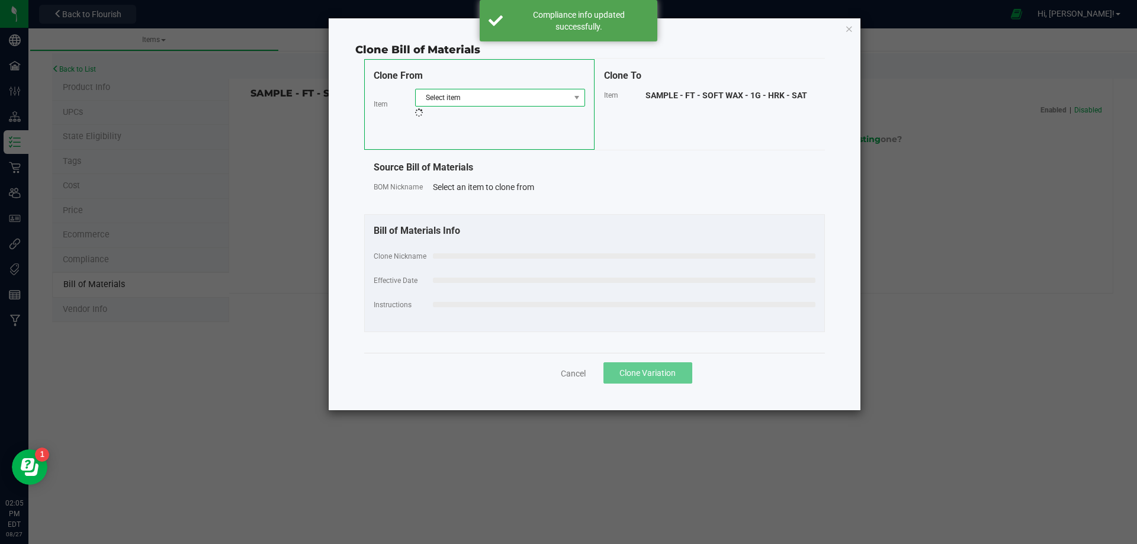
click at [479, 98] on span "Select item" at bounding box center [493, 97] width 154 height 17
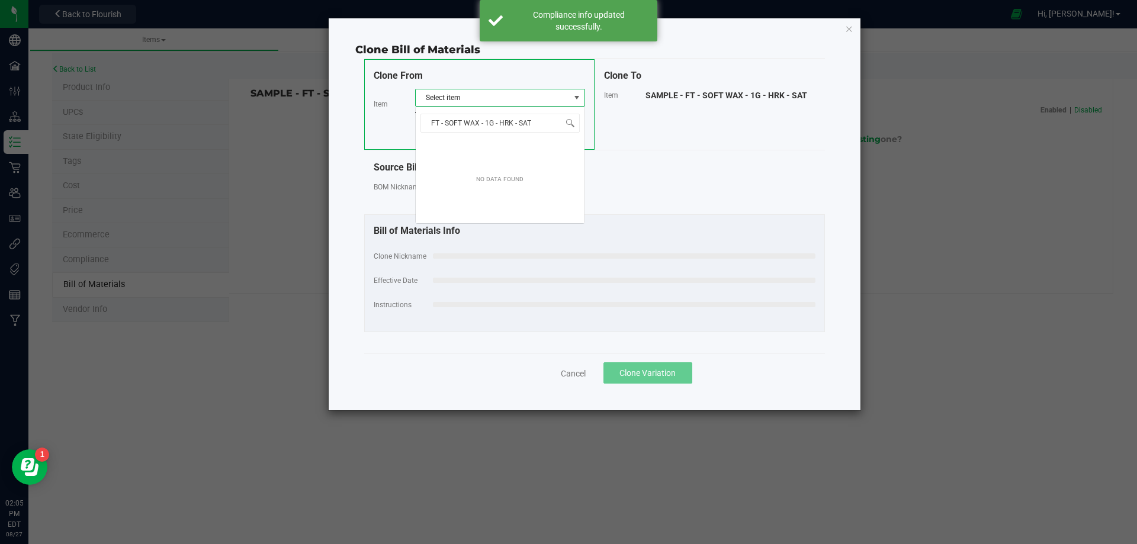
scroll to position [18, 170]
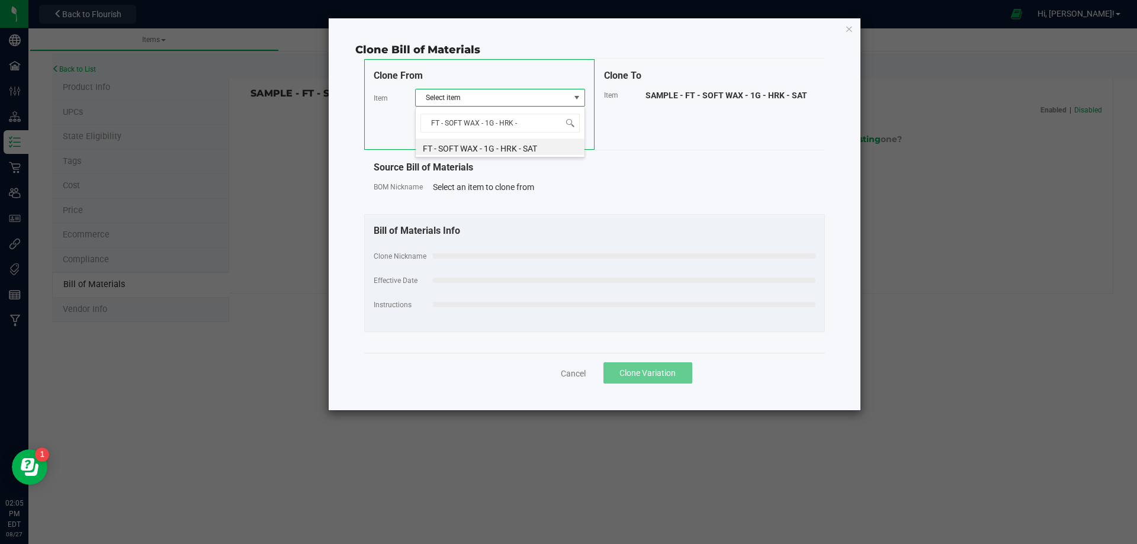
type input "FT - SOFT WAX - 1G - HRK -"
click at [503, 146] on li "FT - SOFT WAX - 1G - HRK - SAT" at bounding box center [500, 147] width 169 height 17
select select "13799"
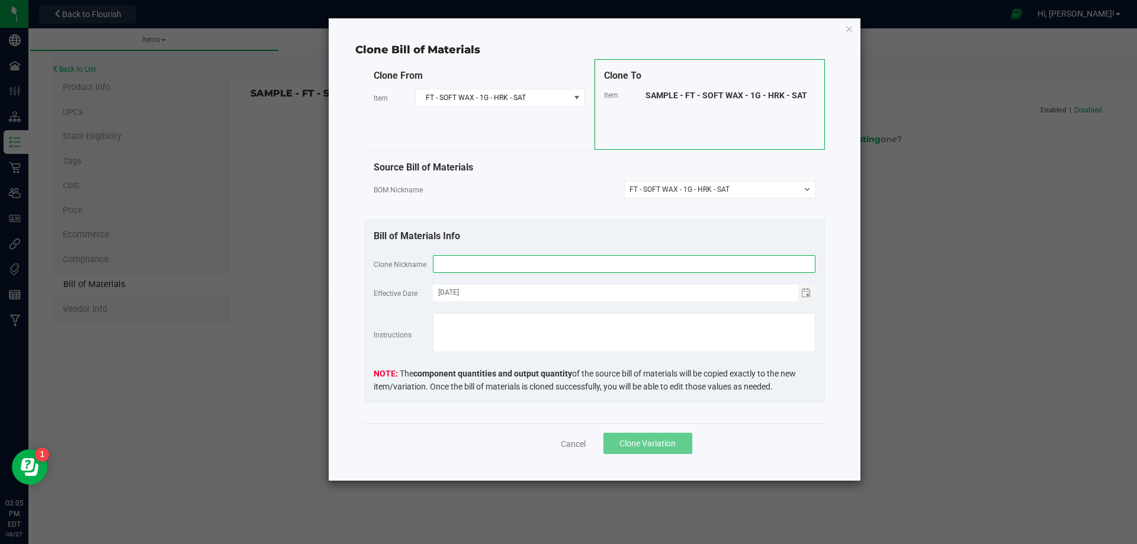
drag, startPoint x: 482, startPoint y: 264, endPoint x: 489, endPoint y: 272, distance: 10.5
click at [482, 265] on input "text" at bounding box center [624, 264] width 383 height 18
paste input "FT - SOFT WAX - 1G - HRK - SAT"
type input "FT - SOFT WAX - 1G - HRK - SAT"
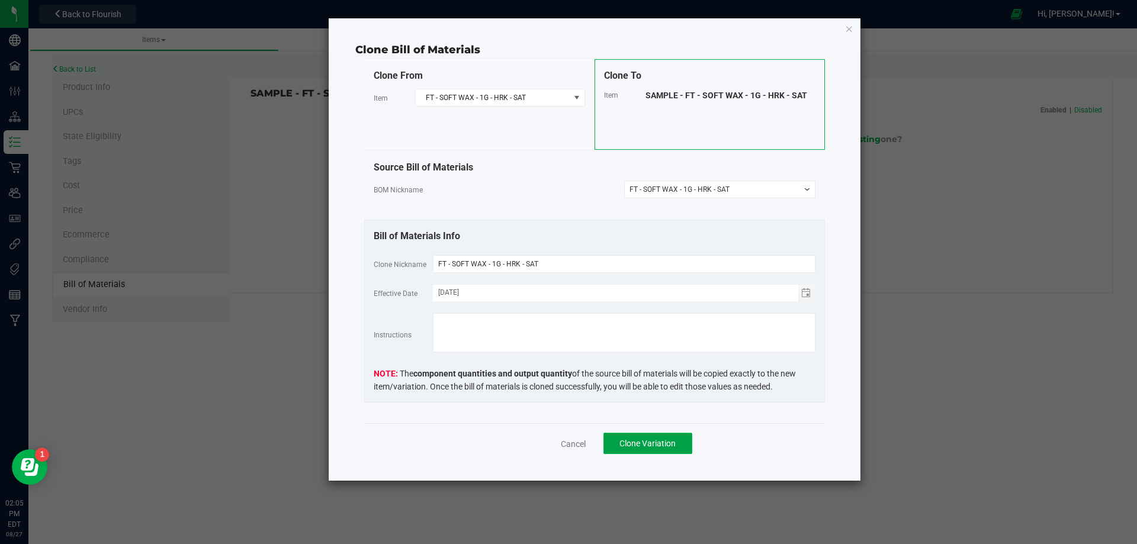
click at [636, 442] on span "Clone Variation" at bounding box center [648, 443] width 56 height 9
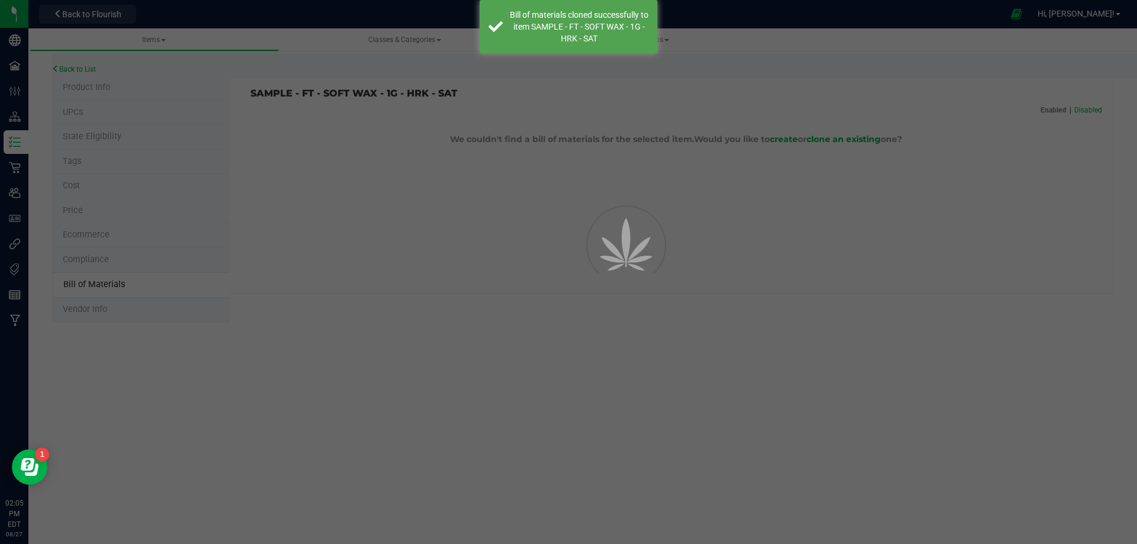
select select "13800"
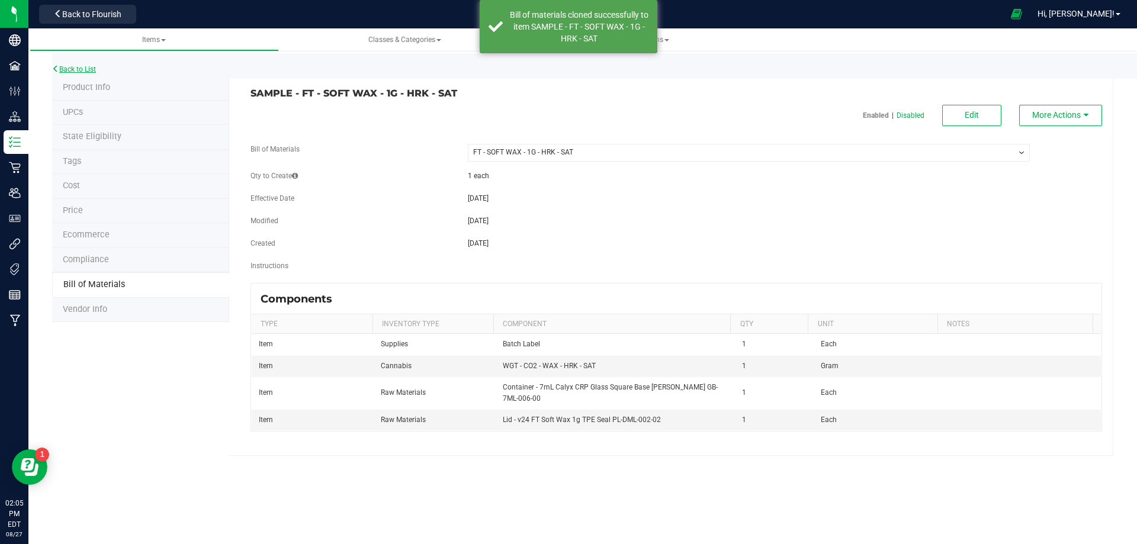
click at [88, 68] on link "Back to List" at bounding box center [74, 69] width 44 height 8
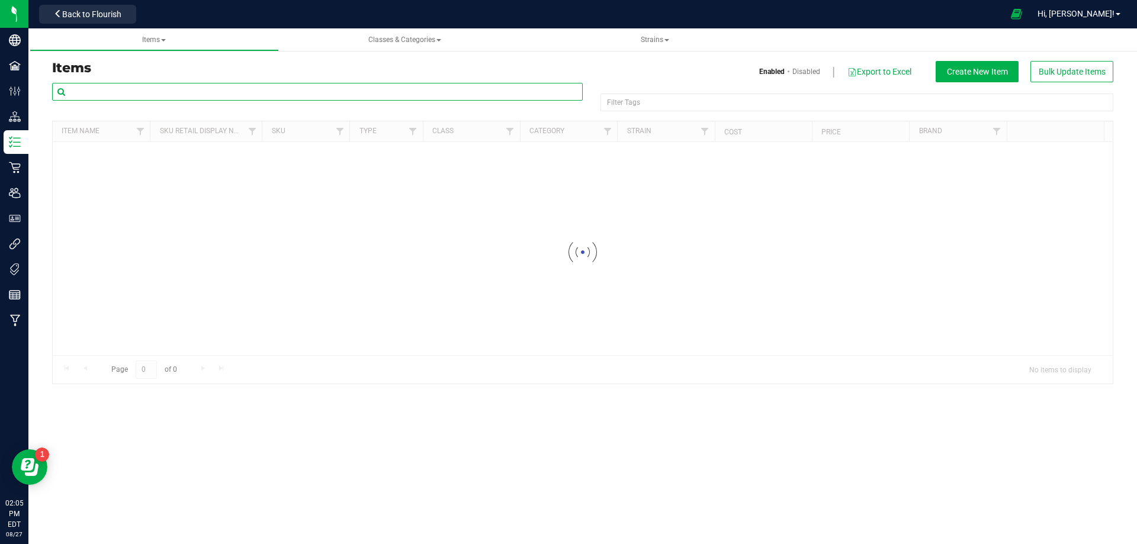
click at [131, 93] on input "text" at bounding box center [317, 92] width 531 height 18
paste input "1019959"
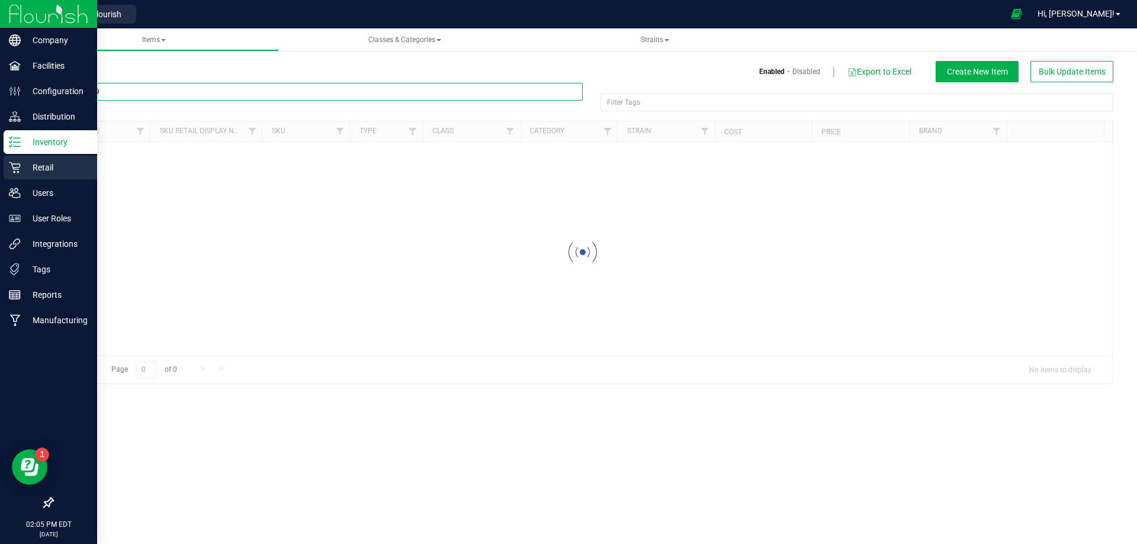
type input "1019959"
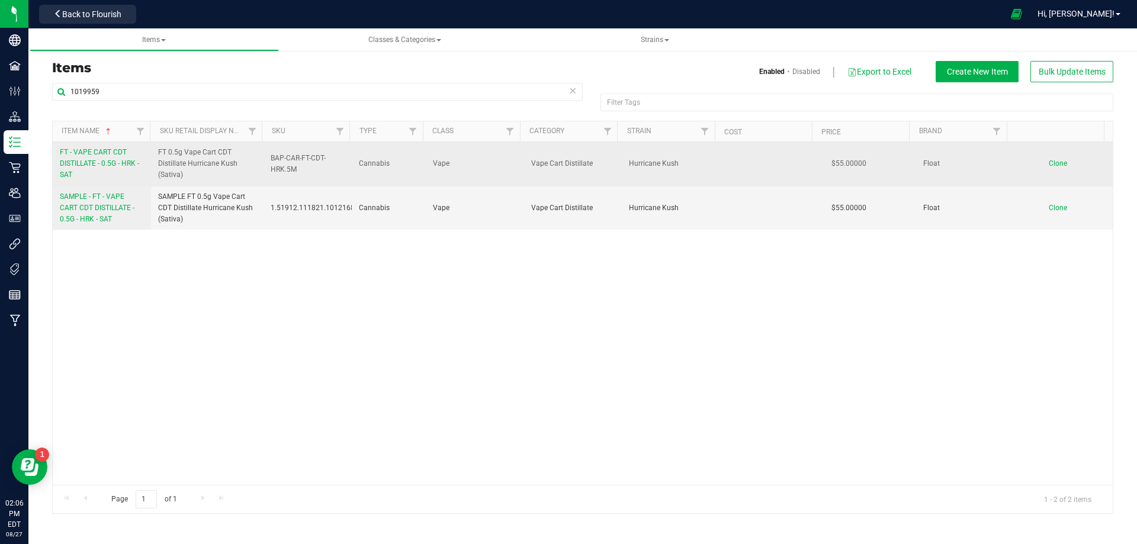
click at [88, 165] on span "FT - VAPE CART CDT DISTILLATE - 0.5G - HRK - SAT" at bounding box center [99, 163] width 79 height 31
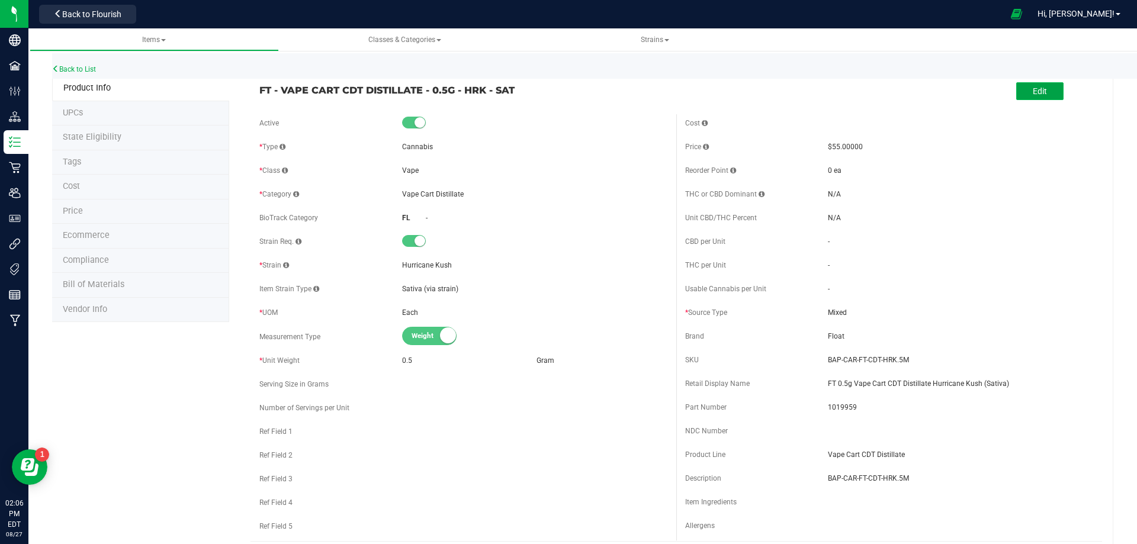
click at [1022, 89] on button "Edit" at bounding box center [1039, 91] width 47 height 18
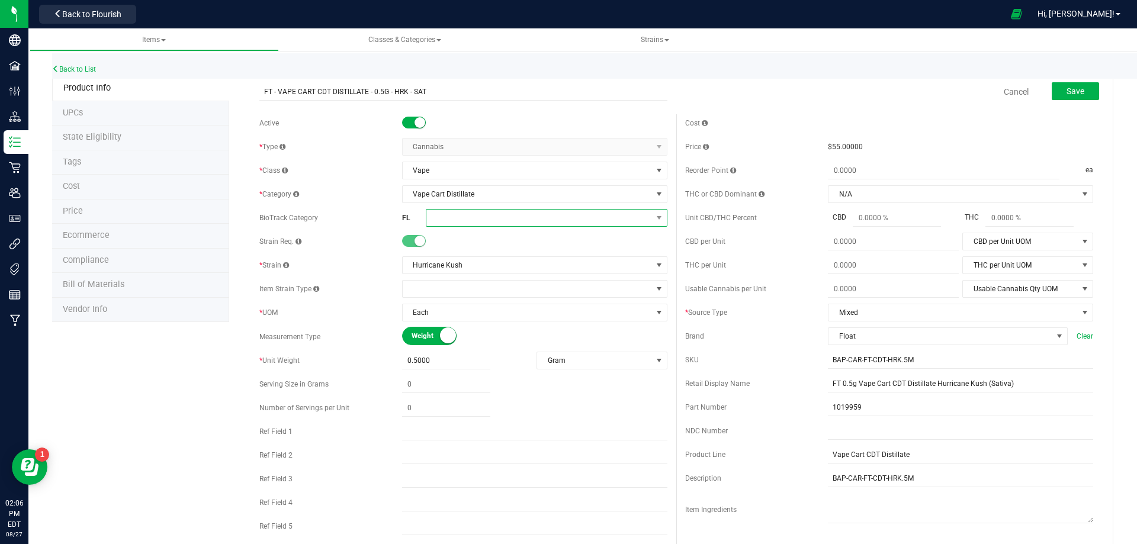
drag, startPoint x: 457, startPoint y: 216, endPoint x: 466, endPoint y: 221, distance: 10.6
click at [457, 216] on span at bounding box center [539, 218] width 226 height 17
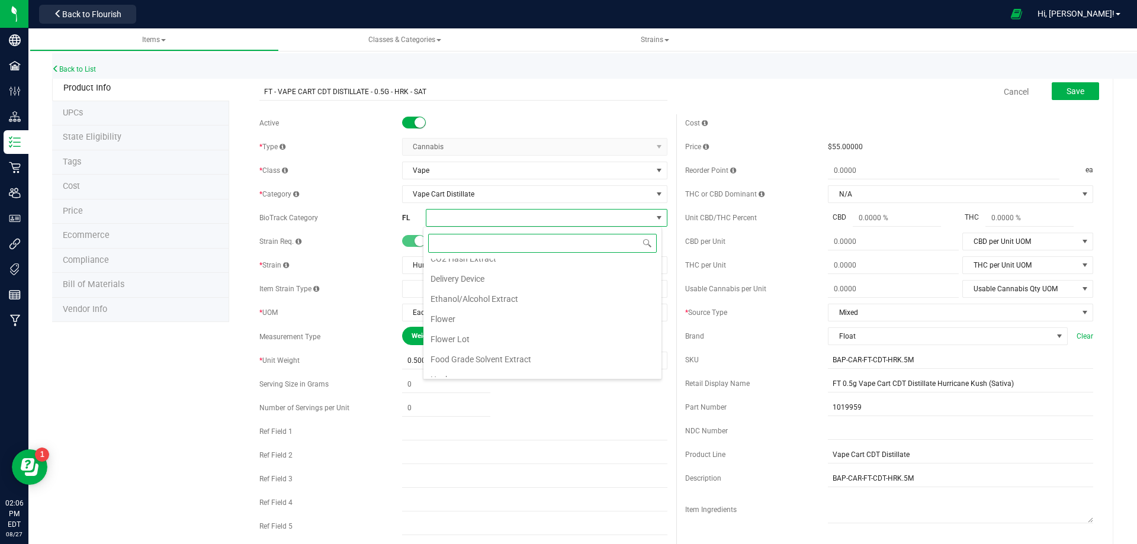
scroll to position [237, 0]
click at [520, 315] on li "Marijuana Extract for Inhalation" at bounding box center [542, 314] width 238 height 20
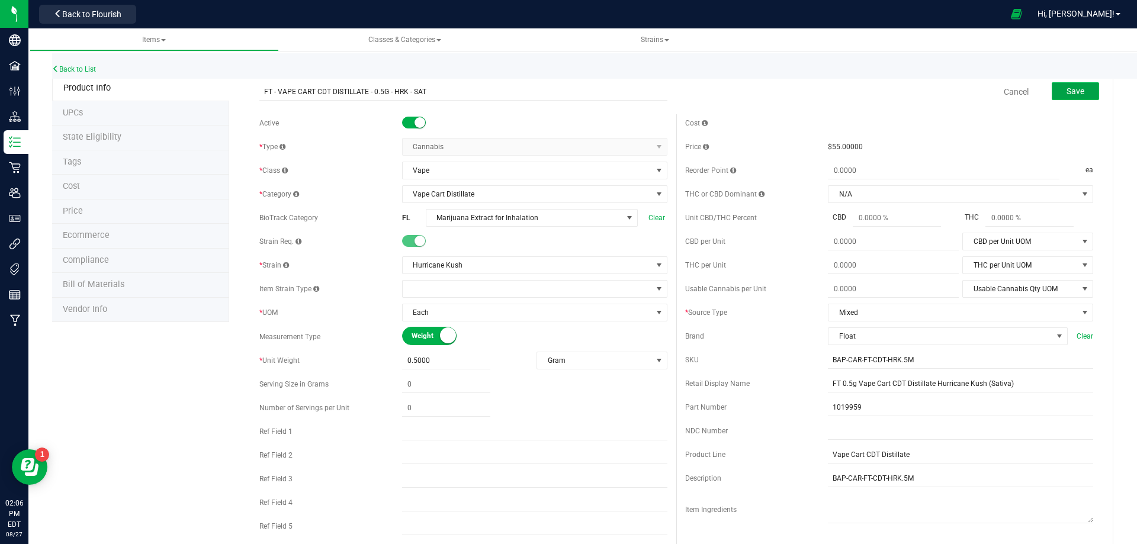
click at [1067, 92] on span "Save" at bounding box center [1076, 90] width 18 height 9
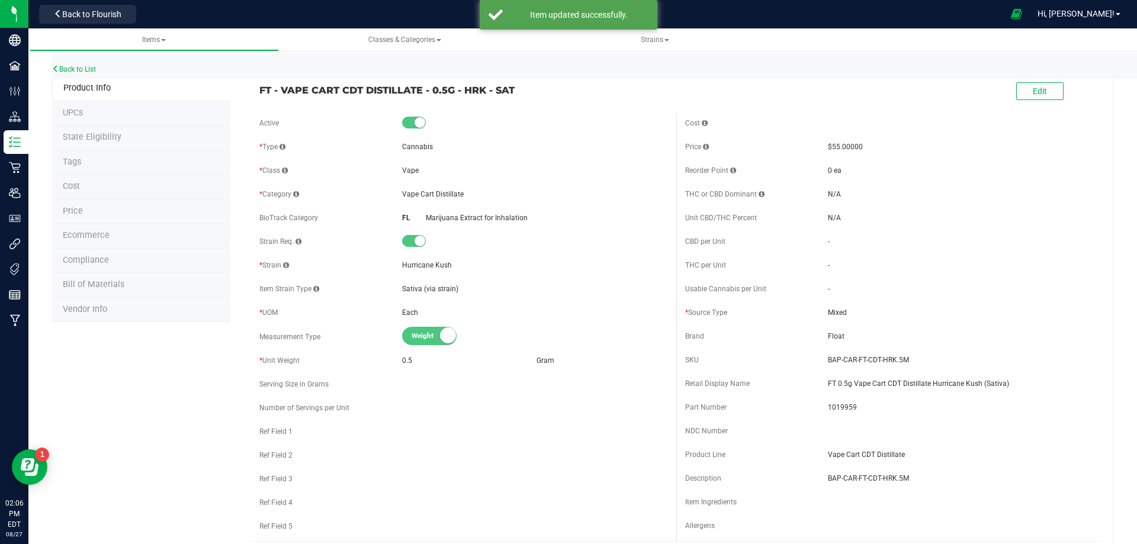
click at [86, 164] on li "Tags" at bounding box center [140, 162] width 177 height 25
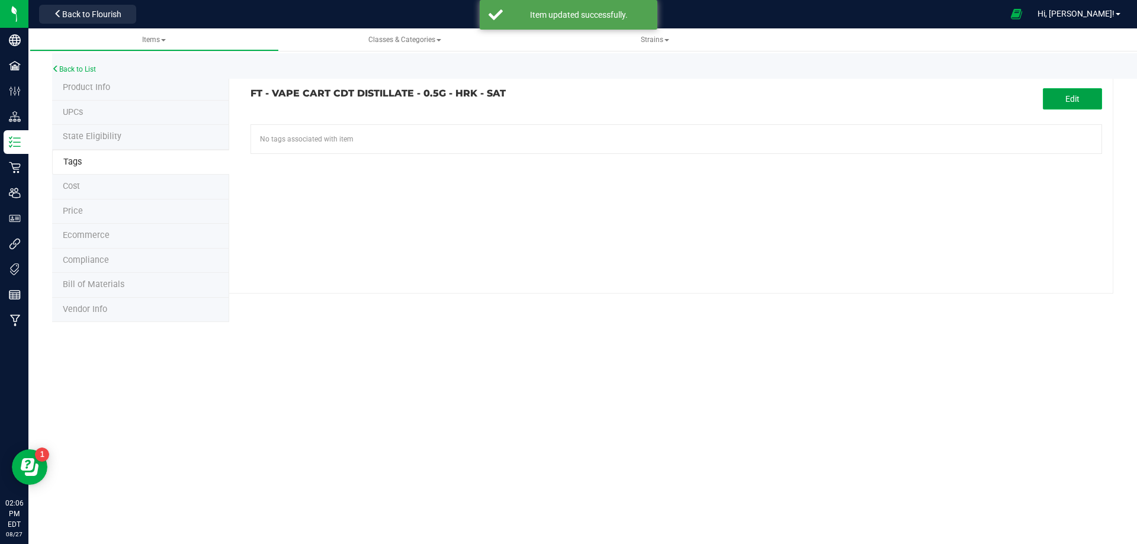
click at [1070, 95] on span "Edit" at bounding box center [1073, 98] width 14 height 9
click at [383, 136] on input "text" at bounding box center [541, 133] width 580 height 17
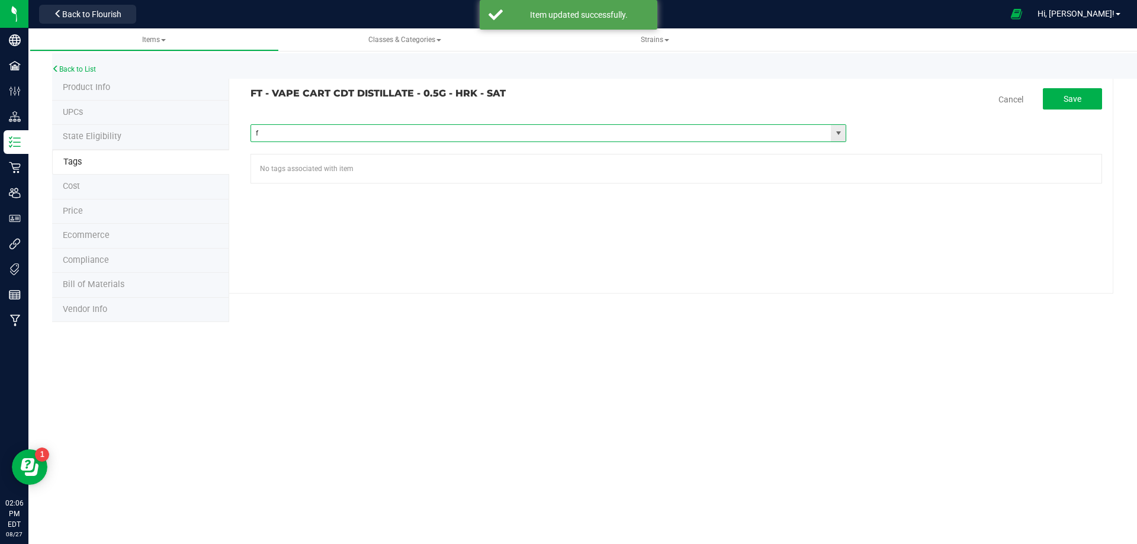
type input "fl"
paste input "FL - FT - VAPE CART CDT DISTILLATE - 0_5G"
type input "FL - FT - VAPE CART CDT DISTILLATE - 0_5G"
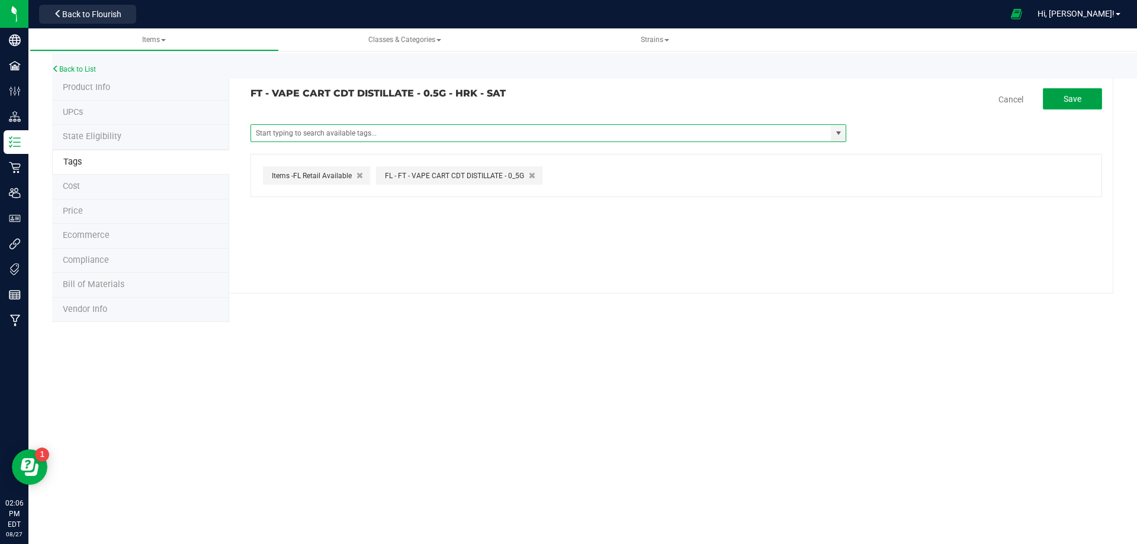
click at [1070, 104] on span "Save" at bounding box center [1073, 98] width 18 height 9
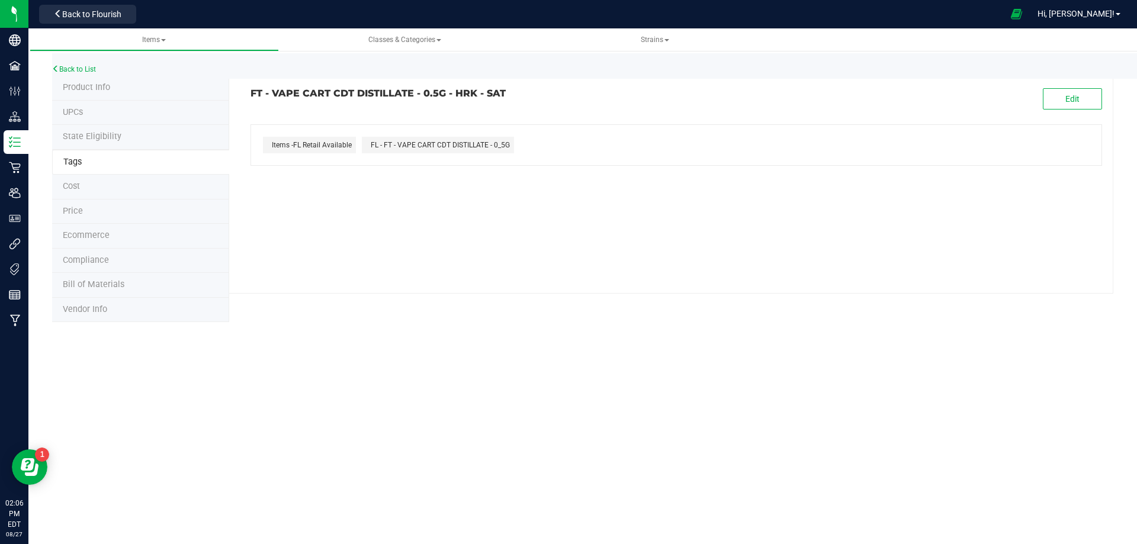
drag, startPoint x: 524, startPoint y: 97, endPoint x: 249, endPoint y: 86, distance: 275.6
click at [249, 86] on div "FT - VAPE CART CDT DISTILLATE - 0.5G - HRK - SAT Edit Items -FL Retail Availabl…" at bounding box center [671, 185] width 884 height 218
click at [106, 259] on span "Compliance" at bounding box center [86, 260] width 46 height 10
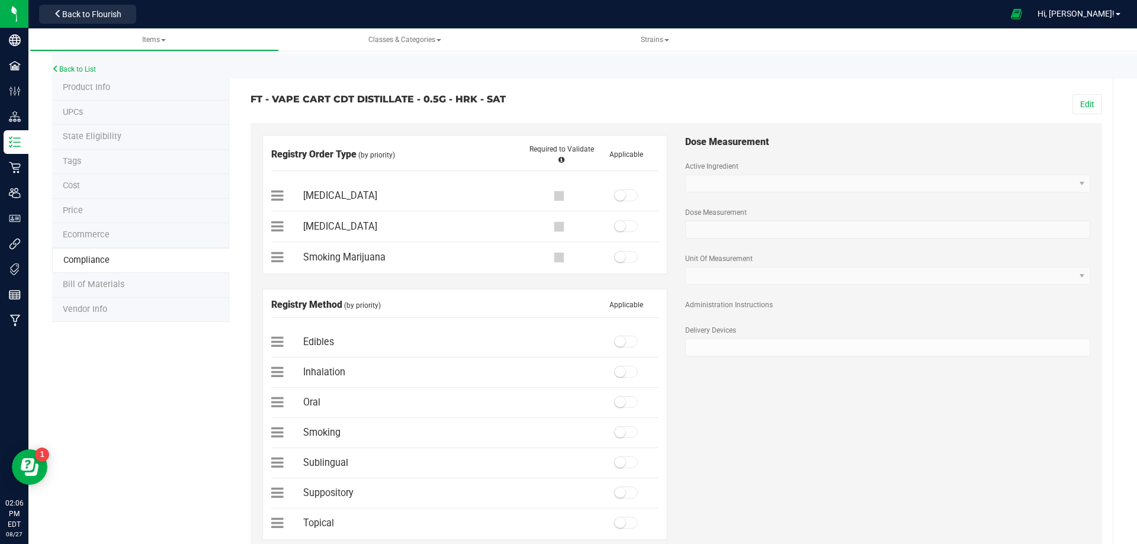
drag, startPoint x: 1084, startPoint y: 104, endPoint x: 1059, endPoint y: 115, distance: 27.8
click at [1082, 106] on button "Edit" at bounding box center [1088, 104] width 30 height 20
click at [619, 194] on small at bounding box center [620, 195] width 11 height 11
drag, startPoint x: 617, startPoint y: 368, endPoint x: 707, endPoint y: 328, distance: 98.9
click at [617, 369] on small at bounding box center [620, 372] width 11 height 11
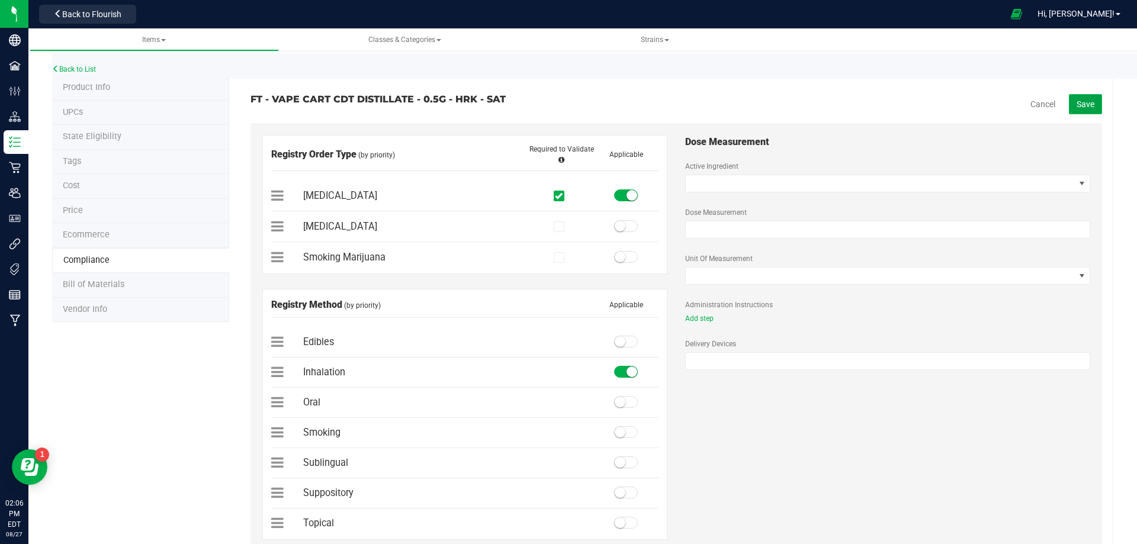
click at [1077, 108] on span "Save" at bounding box center [1086, 104] width 18 height 9
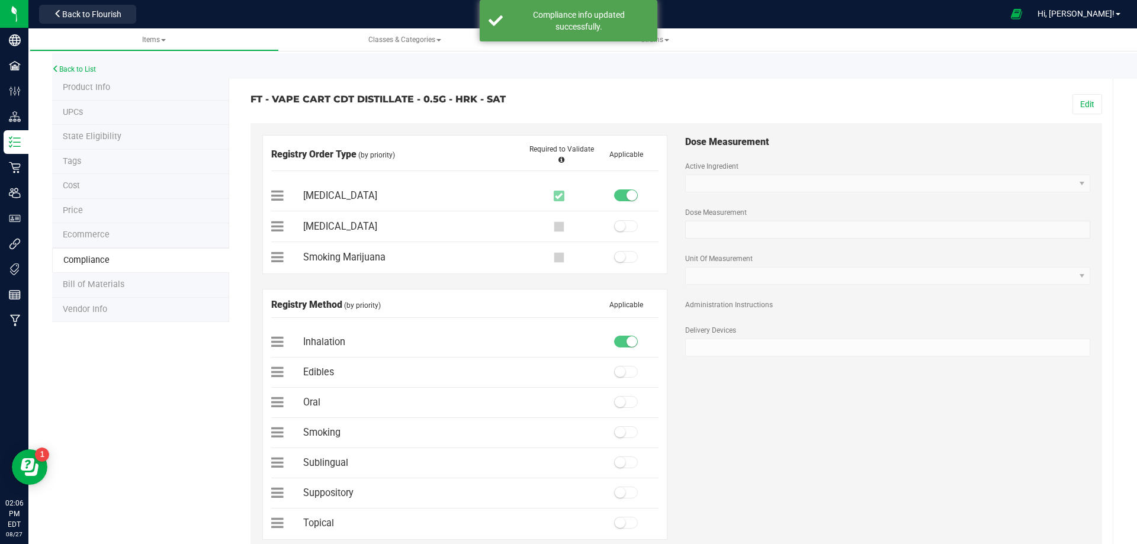
click at [113, 288] on span "Bill of Materials" at bounding box center [94, 285] width 62 height 10
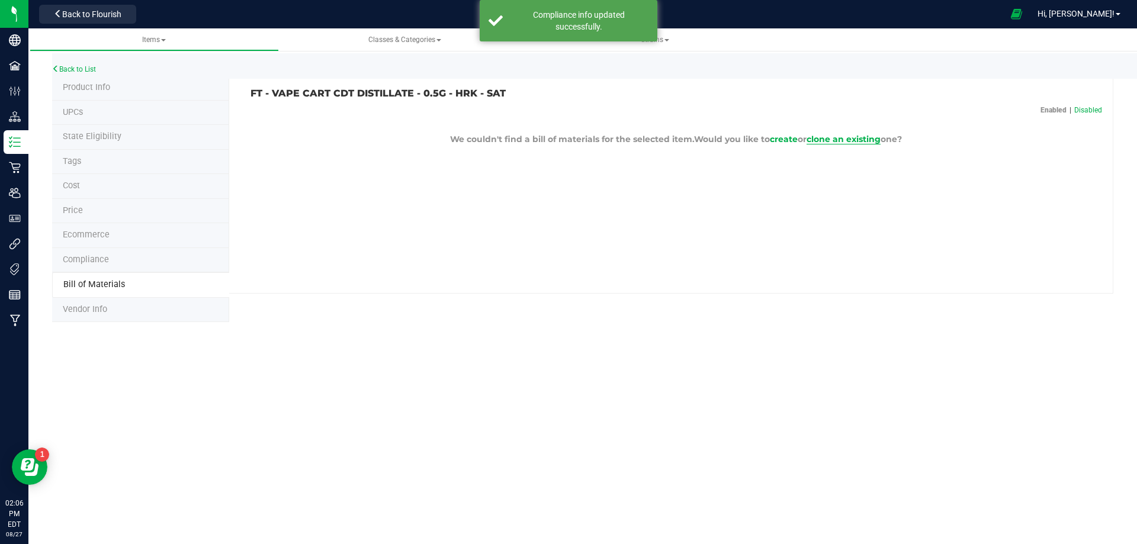
click at [854, 140] on span "clone an existing" at bounding box center [844, 139] width 74 height 11
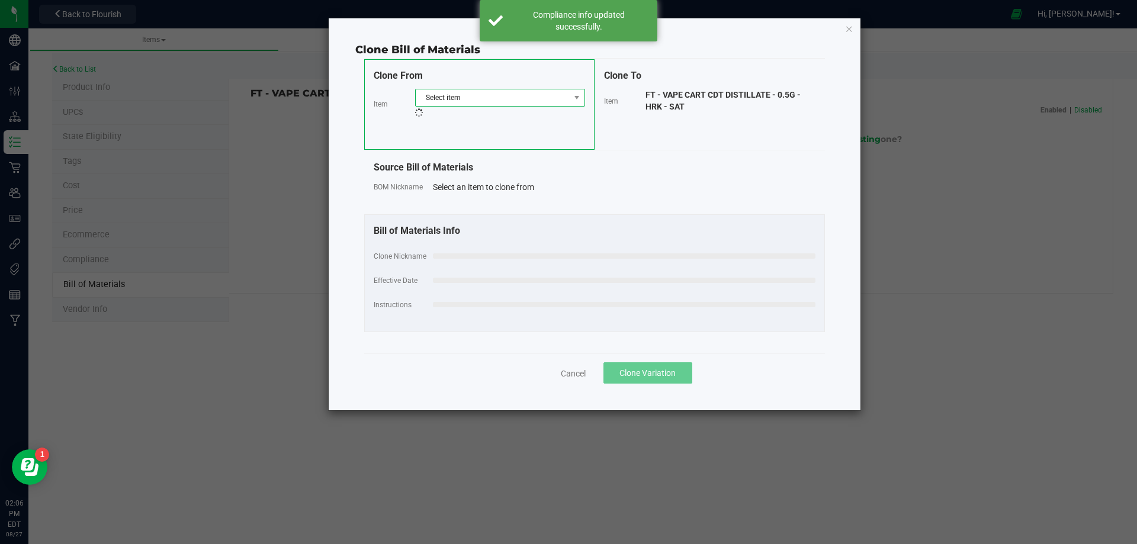
click at [531, 98] on span "Select item" at bounding box center [493, 97] width 154 height 17
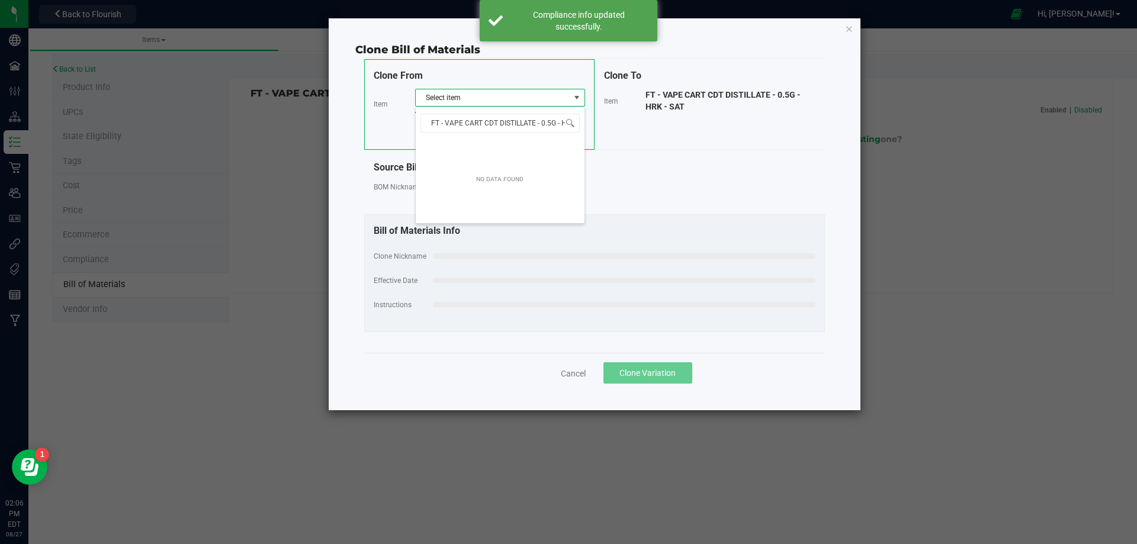
scroll to position [0, 28]
type input "FT - VAPE CART CDT DISTILLATE - 0.5G - H"
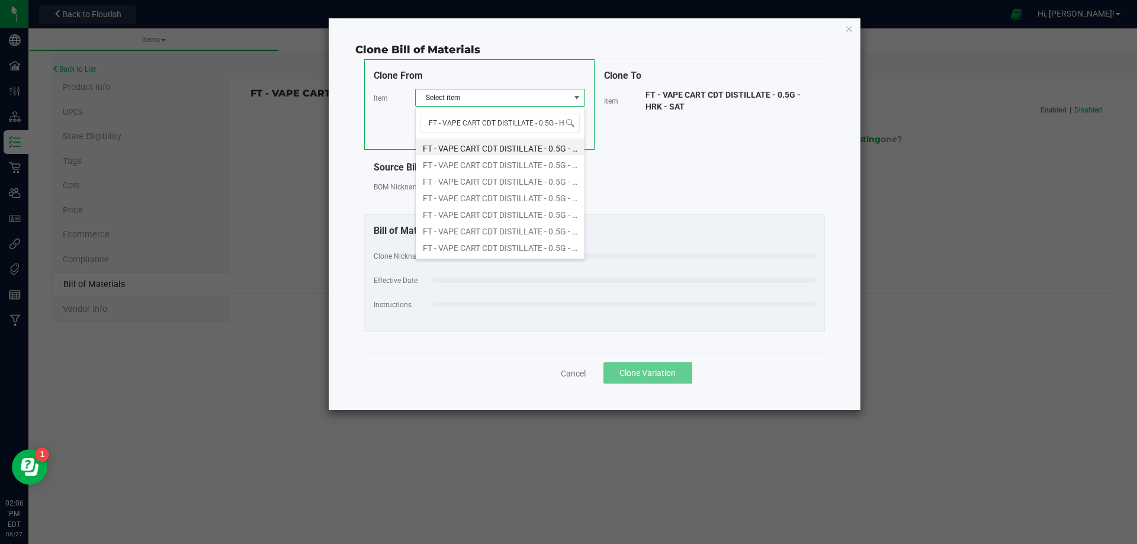
scroll to position [0, 2]
click at [544, 164] on li "FT - VAPE CART CDT DISTILLATE - 0.5G - HEA - HYB" at bounding box center [500, 163] width 169 height 17
select select "12314"
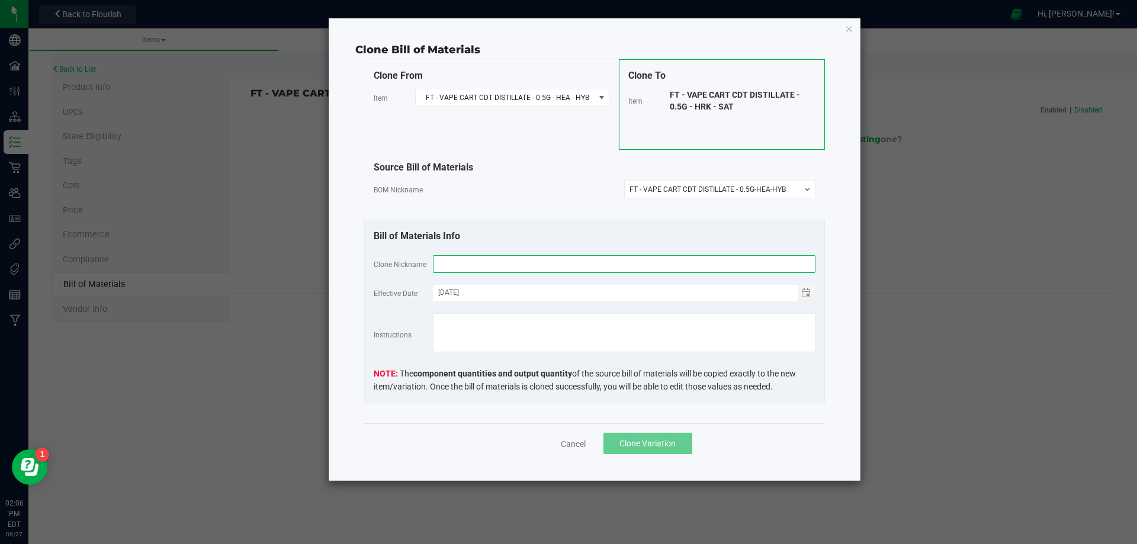
click at [486, 261] on input "text" at bounding box center [624, 264] width 383 height 18
paste input "FT - VAPE CART CDT DISTILLATE - 0.5G - HRK - SAT"
click at [539, 265] on input "FT - VAPE CART CDT DISTILLATE - 0.5G - HRK - SAT" at bounding box center [624, 264] width 383 height 18
type input "FT - VAPE CART CDT DIST- 0.5G - HRK - SAT"
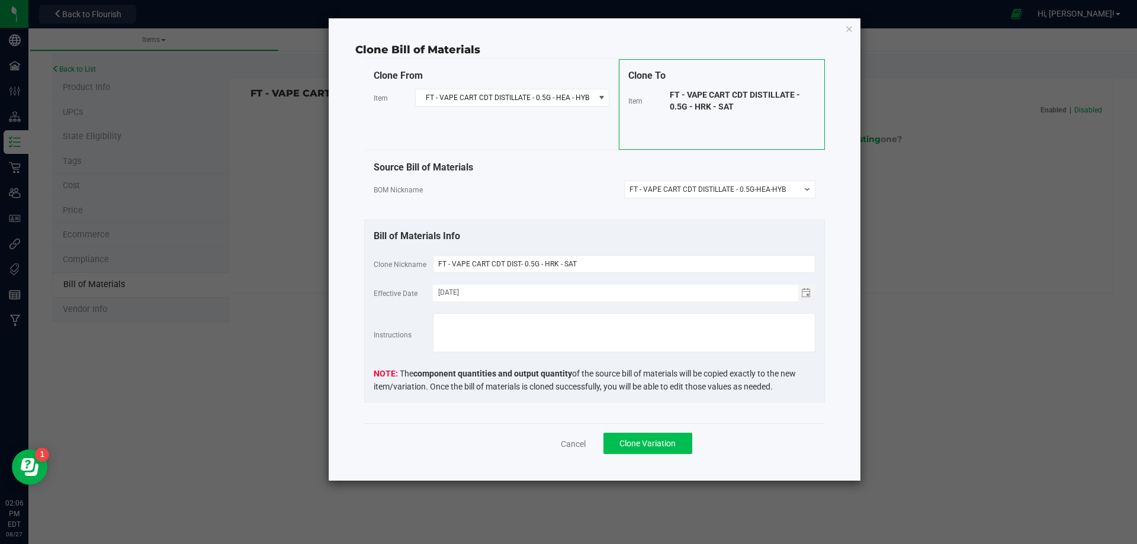
click at [649, 437] on div "Cancel Clone Variation" at bounding box center [594, 443] width 461 height 40
click at [654, 447] on span "Clone Variation" at bounding box center [648, 443] width 56 height 9
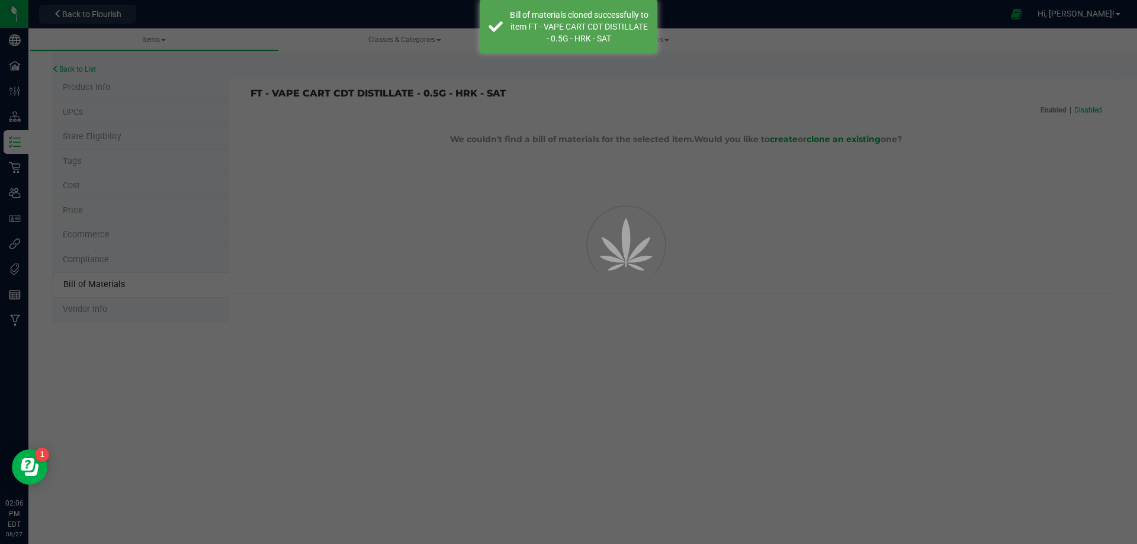
select select "13801"
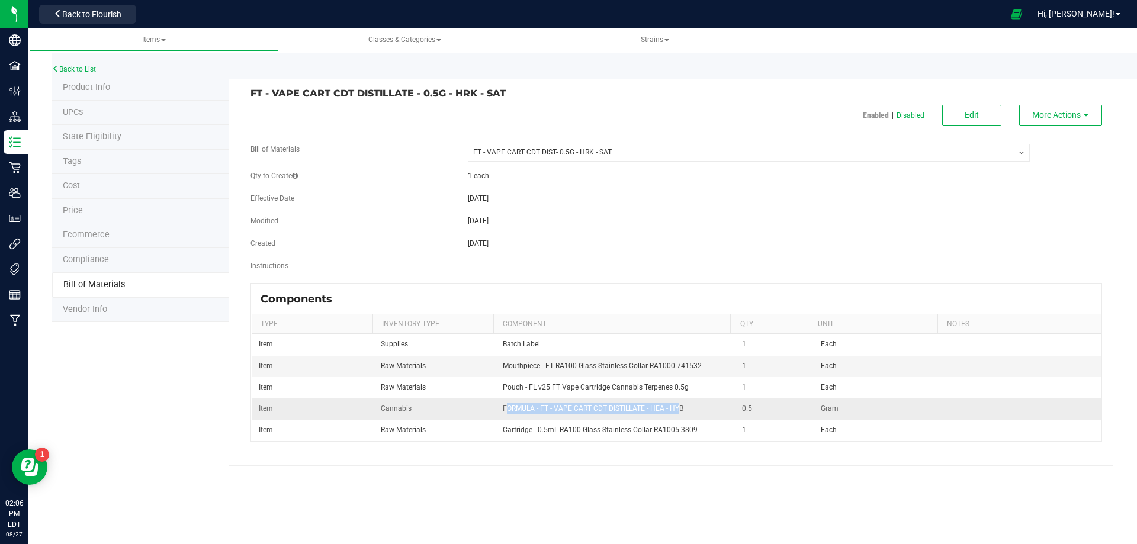
drag, startPoint x: 649, startPoint y: 416, endPoint x: 502, endPoint y: 413, distance: 146.3
click at [502, 413] on td "FORMULA - FT - VAPE CART CDT DISTILLATE - HEA - HYB" at bounding box center [616, 409] width 240 height 21
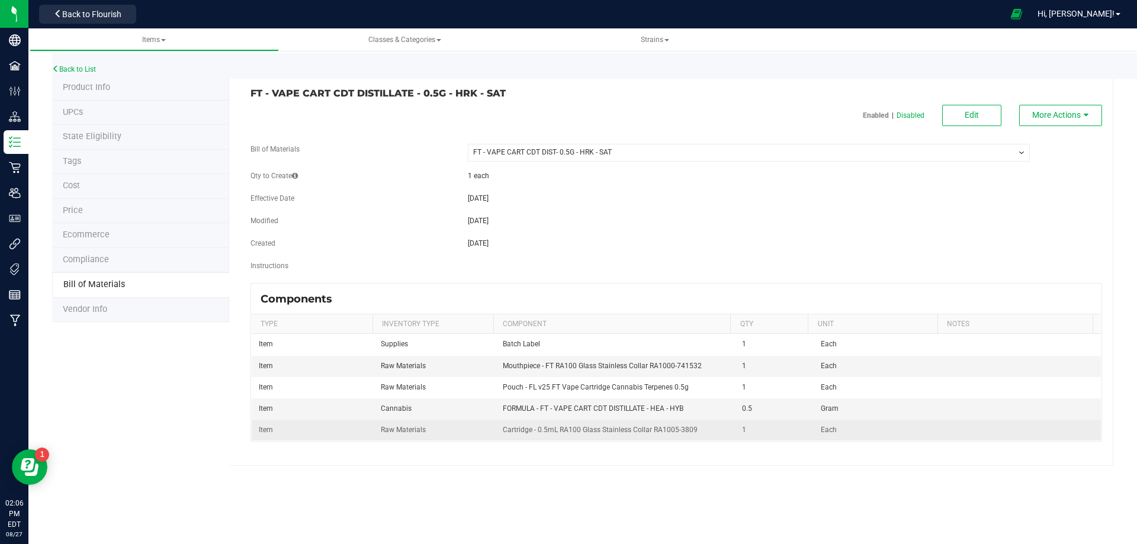
drag, startPoint x: 533, startPoint y: 459, endPoint x: 582, endPoint y: 428, distance: 57.5
click at [533, 460] on div "FT - VAPE CART CDT DISTILLATE - 0.5G - HRK - SAT Enabled | Disabled Edit More A…" at bounding box center [671, 271] width 884 height 390
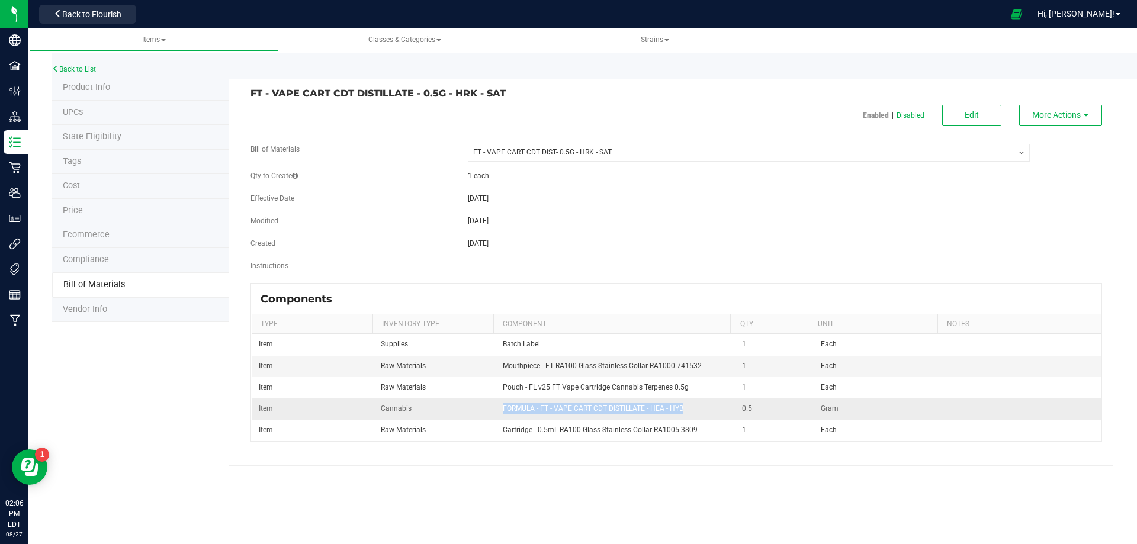
drag, startPoint x: 682, startPoint y: 413, endPoint x: 500, endPoint y: 415, distance: 181.8
click at [499, 416] on td "FORMULA - FT - VAPE CART CDT DISTILLATE - HEA - HYB" at bounding box center [616, 409] width 240 height 21
click at [958, 108] on button "Edit" at bounding box center [971, 115] width 59 height 21
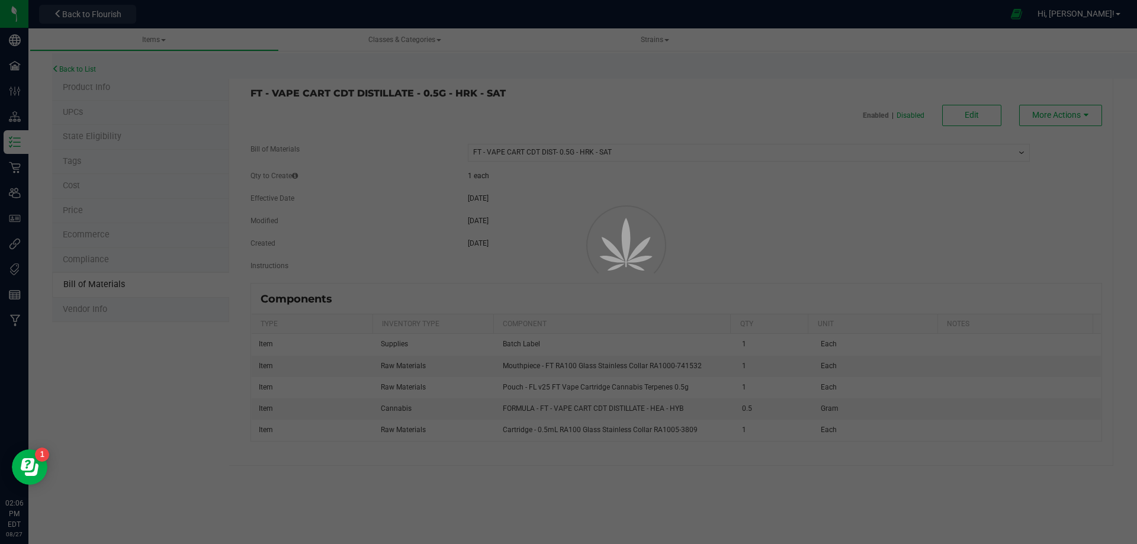
select select "13801"
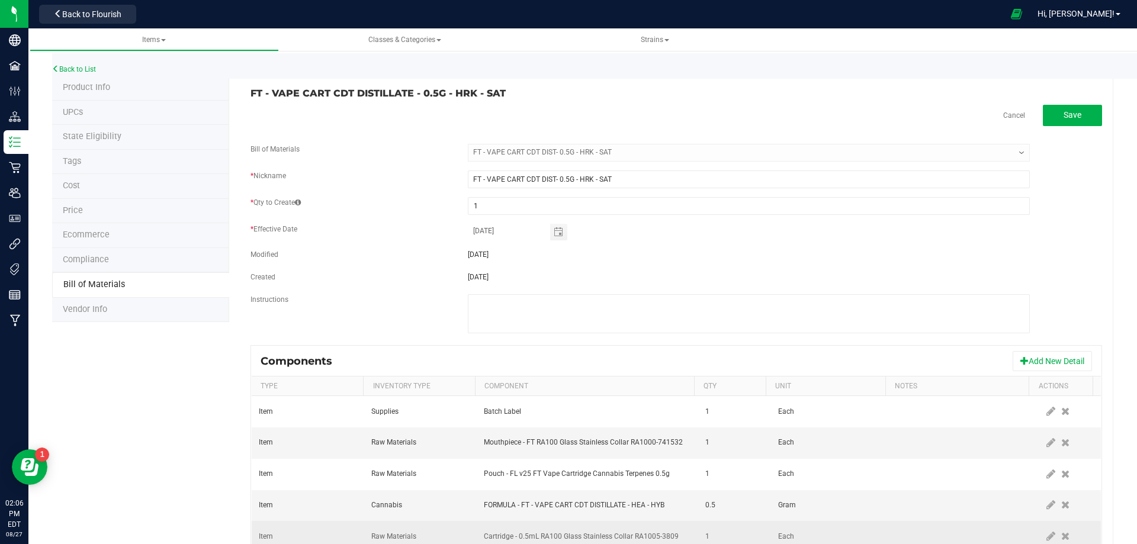
drag, startPoint x: 1037, startPoint y: 506, endPoint x: 874, endPoint y: 530, distance: 164.7
click at [1044, 508] on span at bounding box center [1051, 505] width 15 height 21
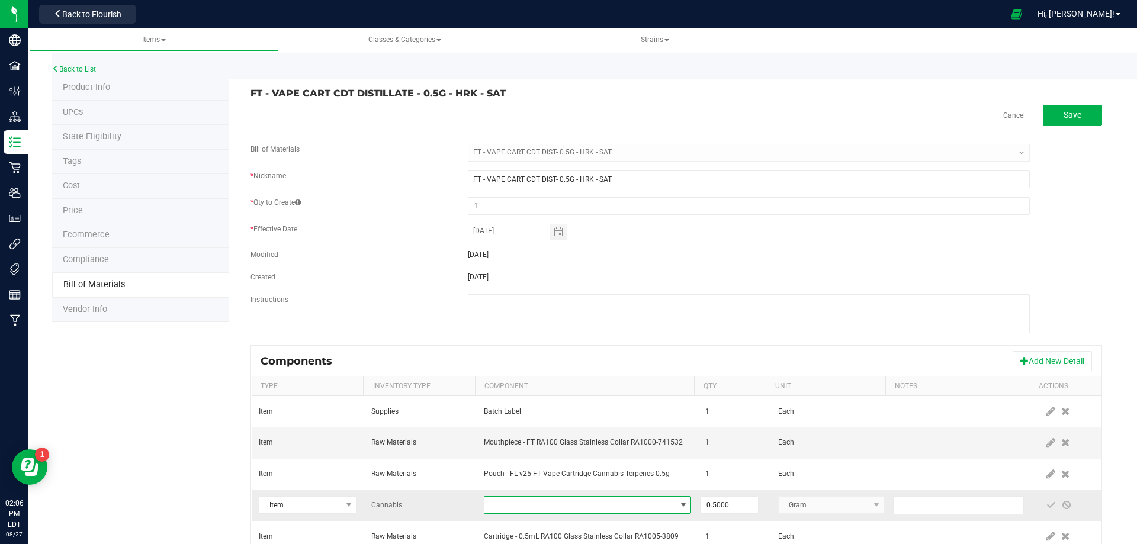
click at [548, 505] on span "NO DATA FOUND" at bounding box center [579, 505] width 191 height 17
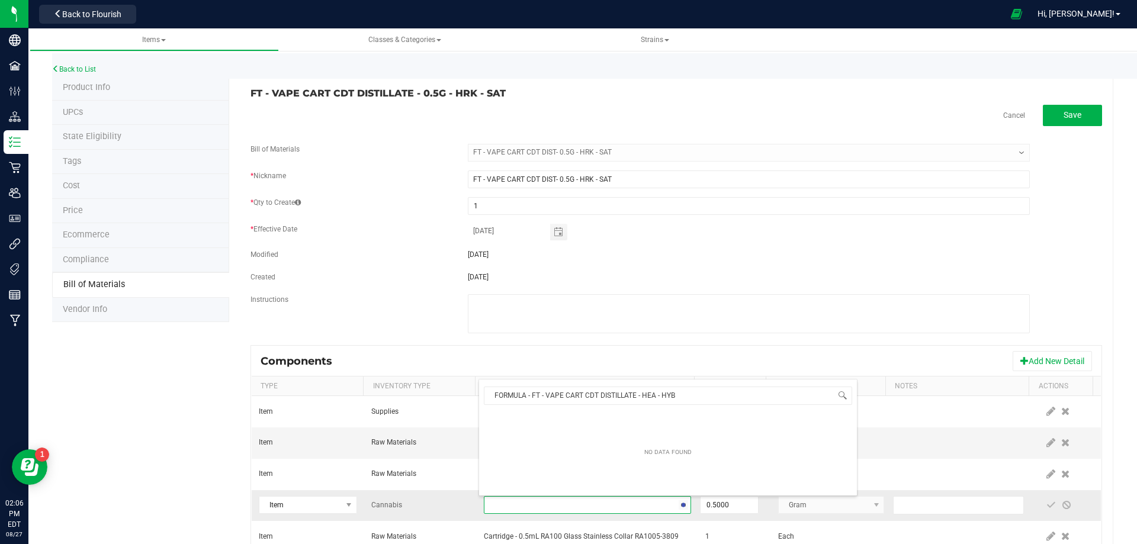
scroll to position [18, 201]
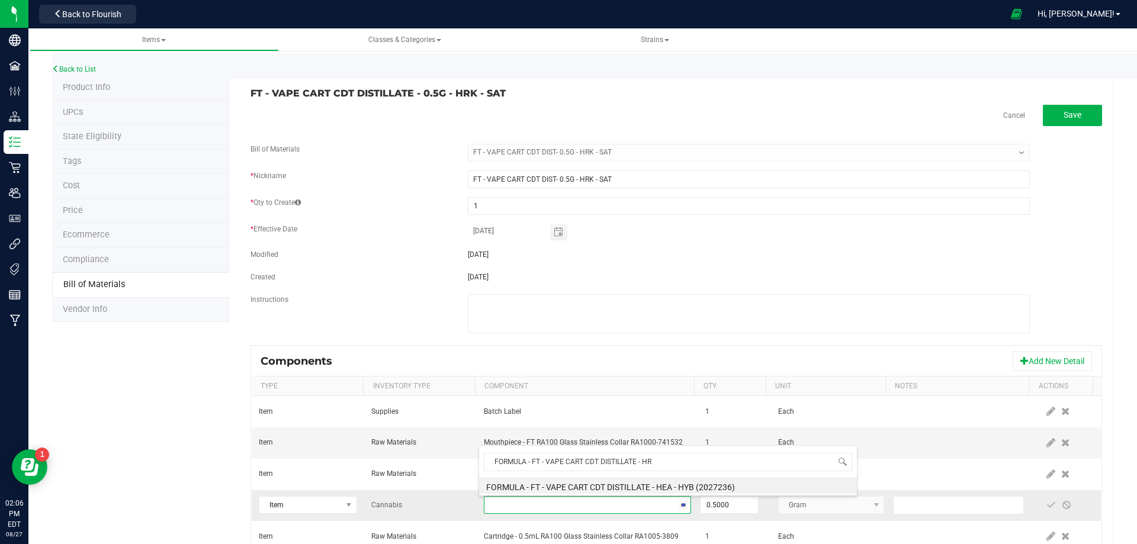
type input "FORMULA - FT - VAPE CART CDT DISTILLATE - HRK"
click at [650, 483] on li "FORMULA - FT - VAPE CART CDT DISTILLATE - HRK - SAT (2029245)" at bounding box center [668, 485] width 378 height 17
click at [1047, 506] on span at bounding box center [1051, 504] width 9 height 9
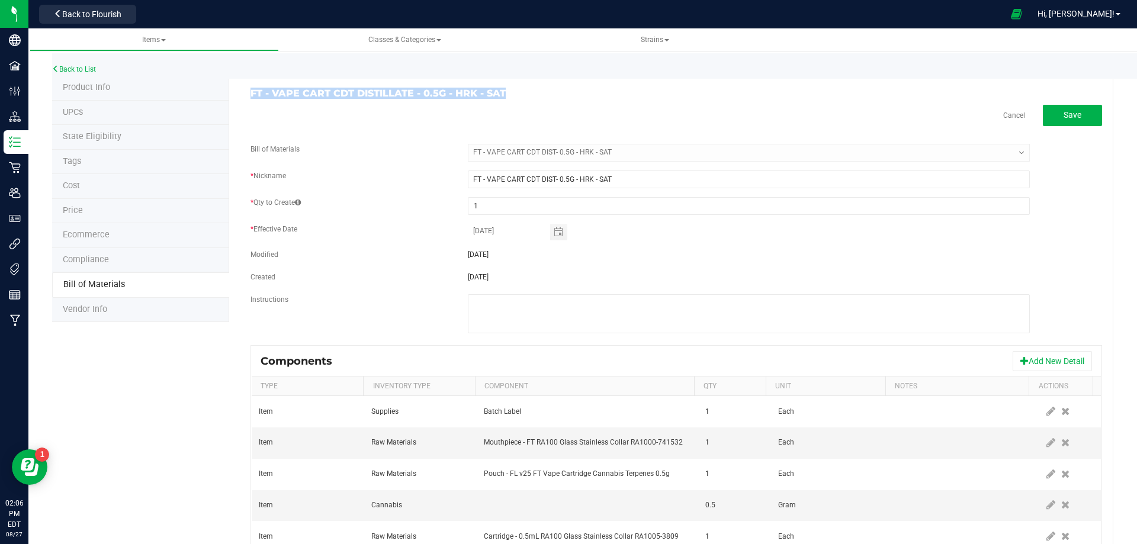
drag, startPoint x: 513, startPoint y: 90, endPoint x: 248, endPoint y: 95, distance: 265.4
click at [248, 95] on div "FT - VAPE CART CDT DISTILLATE - 0.5G - HRK - SAT" at bounding box center [459, 93] width 435 height 11
click at [76, 68] on link "Back to List" at bounding box center [74, 69] width 44 height 8
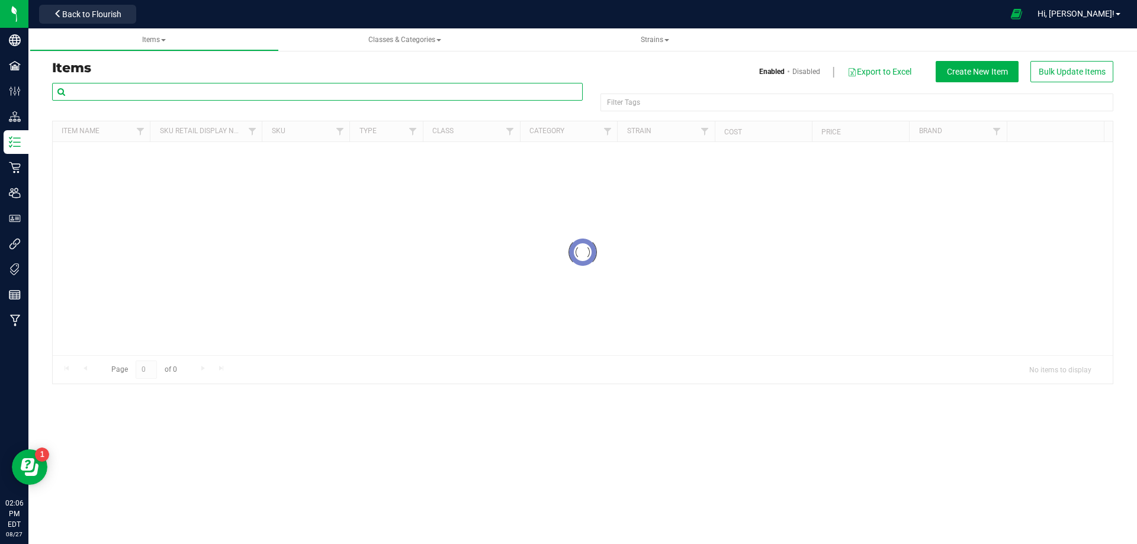
click at [111, 97] on input "text" at bounding box center [317, 92] width 531 height 18
paste input "FT - VAPE CART CDT DISTILLATE - 0.5G - HRK - SAT"
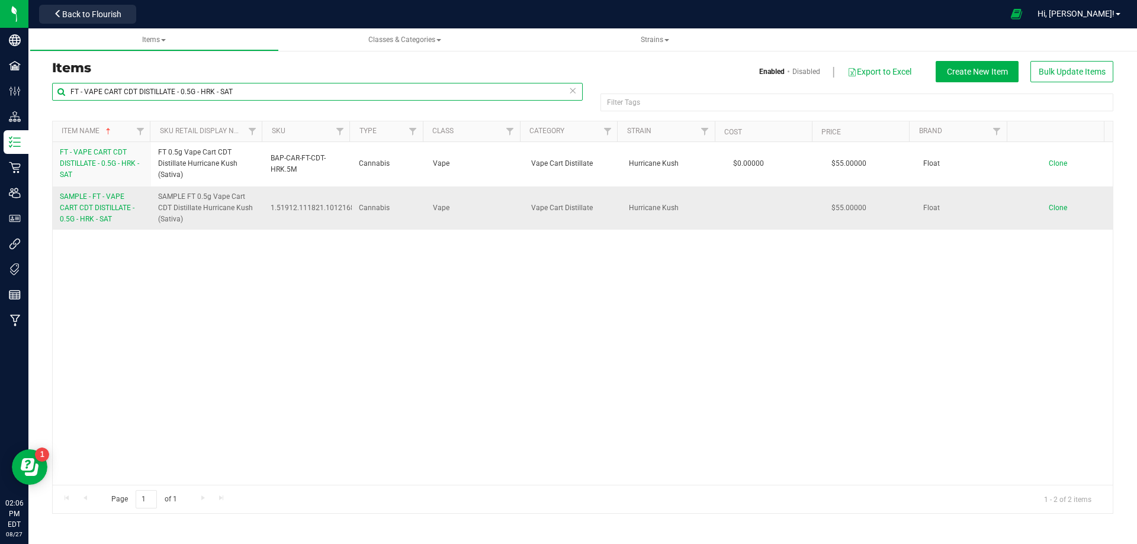
type input "FT - VAPE CART CDT DISTILLATE - 0.5G - HRK - SAT"
click at [108, 205] on span "SAMPLE - FT - VAPE CART CDT DISTILLATE - 0.5G - HRK - SAT" at bounding box center [97, 207] width 75 height 31
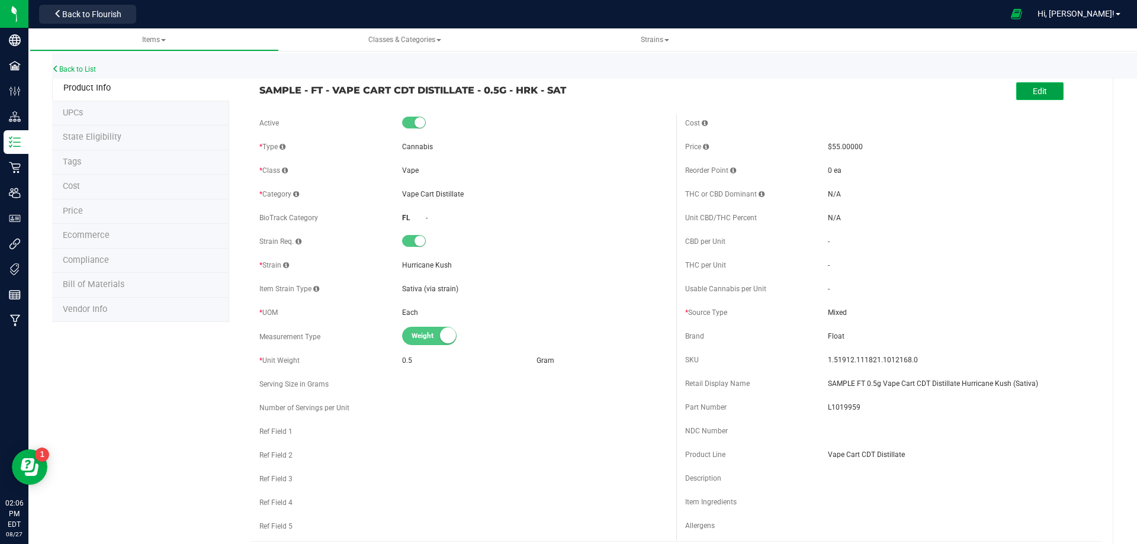
click at [1019, 98] on button "Edit" at bounding box center [1039, 91] width 47 height 18
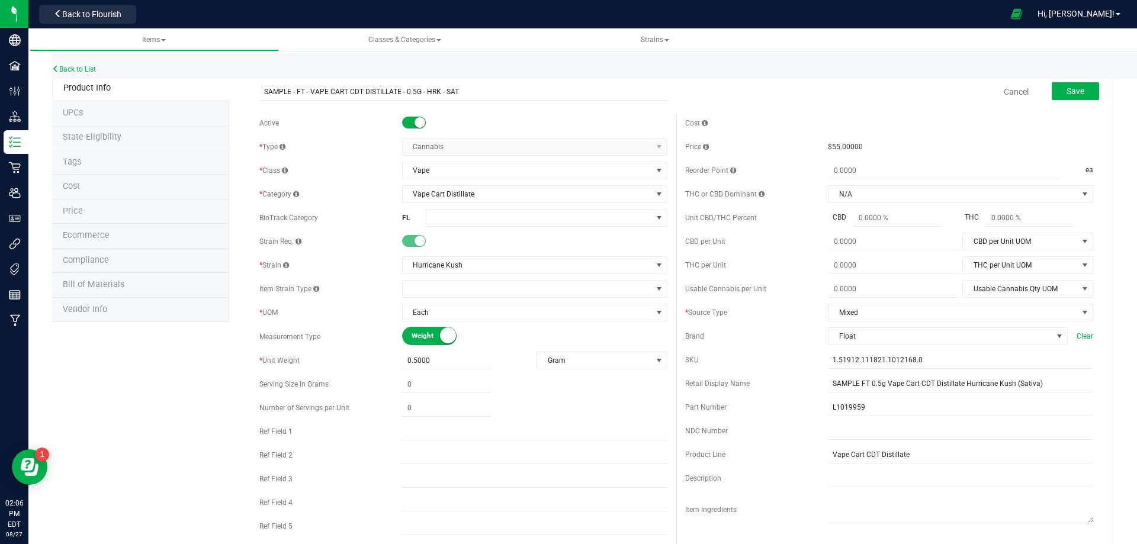
click at [498, 229] on div "Active * Type Cannabis Select type Cannabis Merchandise Non-Inventory Raw Mater…" at bounding box center [464, 327] width 426 height 427
click at [501, 216] on span at bounding box center [539, 218] width 226 height 17
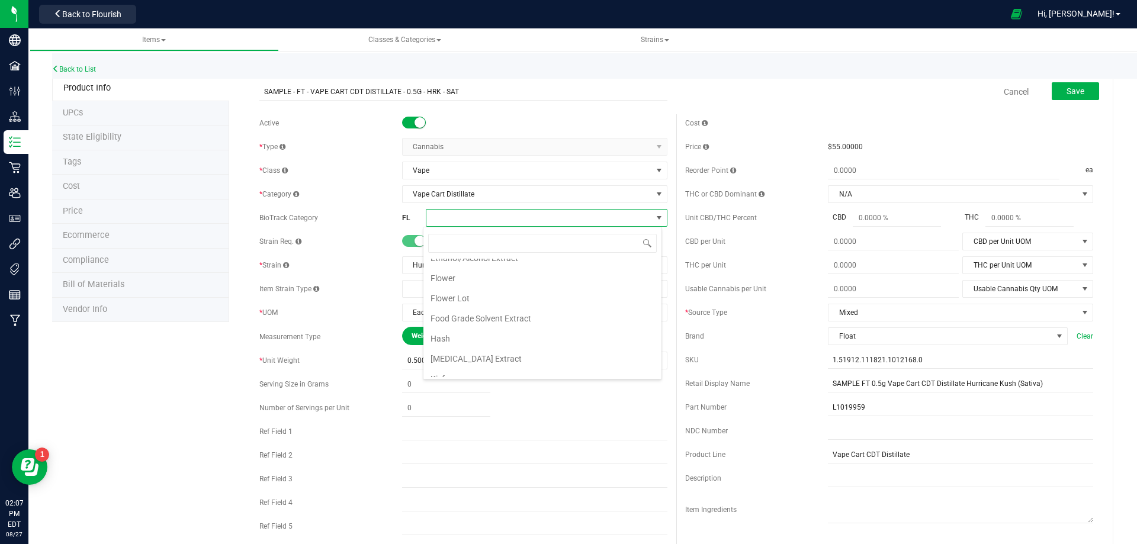
scroll to position [237, 0]
click at [503, 310] on li "Marijuana Extract for Inhalation" at bounding box center [542, 314] width 238 height 20
click at [1067, 97] on button "Save" at bounding box center [1075, 91] width 47 height 18
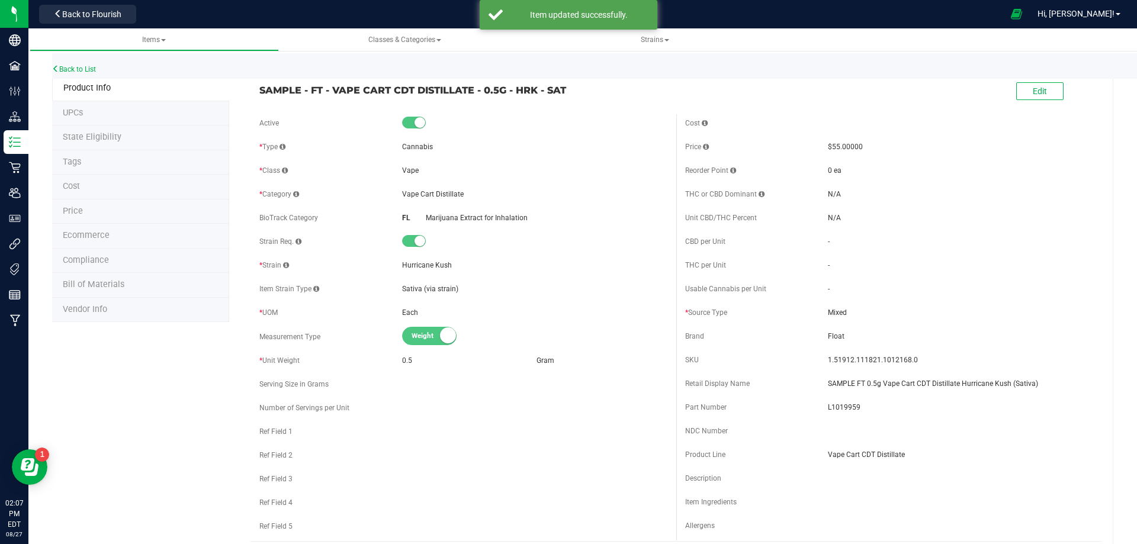
click at [123, 264] on li "Compliance" at bounding box center [140, 261] width 177 height 25
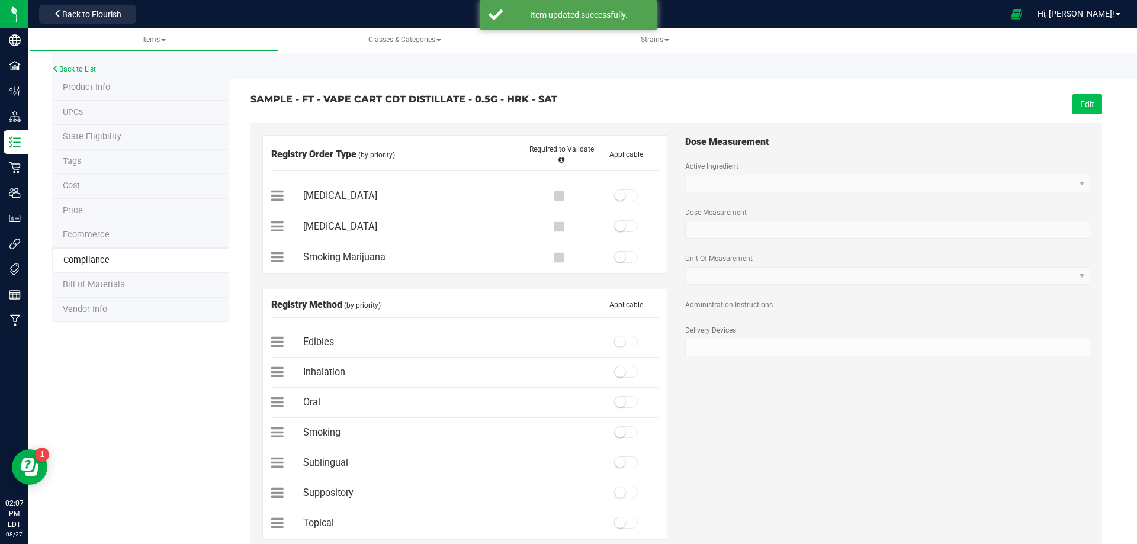
click at [1080, 110] on button "Edit" at bounding box center [1088, 104] width 30 height 20
click at [618, 189] on div "[MEDICAL_DATA]" at bounding box center [464, 196] width 387 height 16
click at [619, 193] on small at bounding box center [620, 195] width 11 height 11
click at [619, 369] on small at bounding box center [620, 372] width 11 height 11
click at [1077, 108] on button "Save" at bounding box center [1085, 104] width 33 height 20
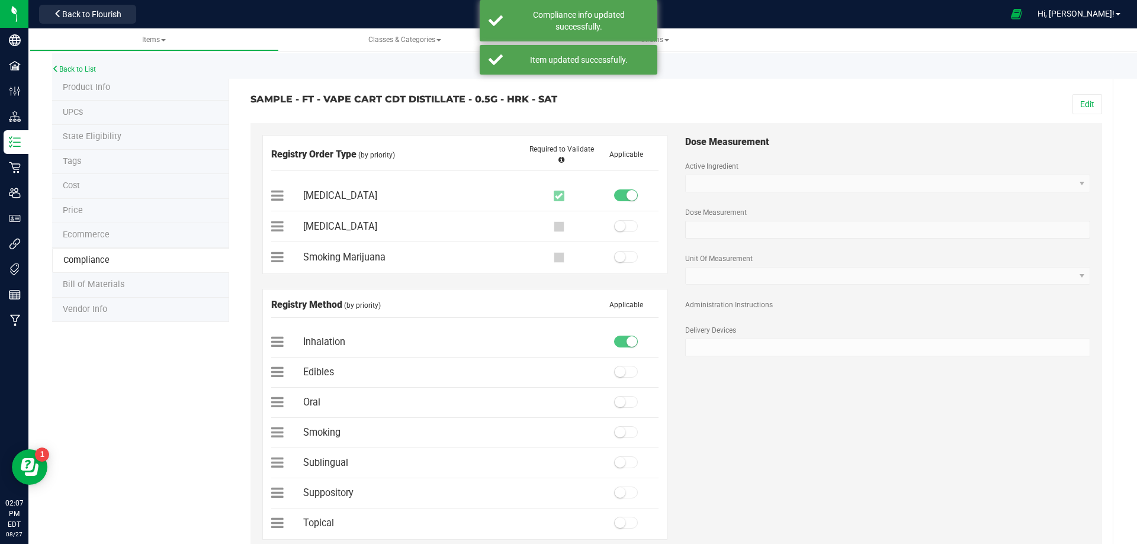
click at [102, 286] on span "Bill of Materials" at bounding box center [94, 285] width 62 height 10
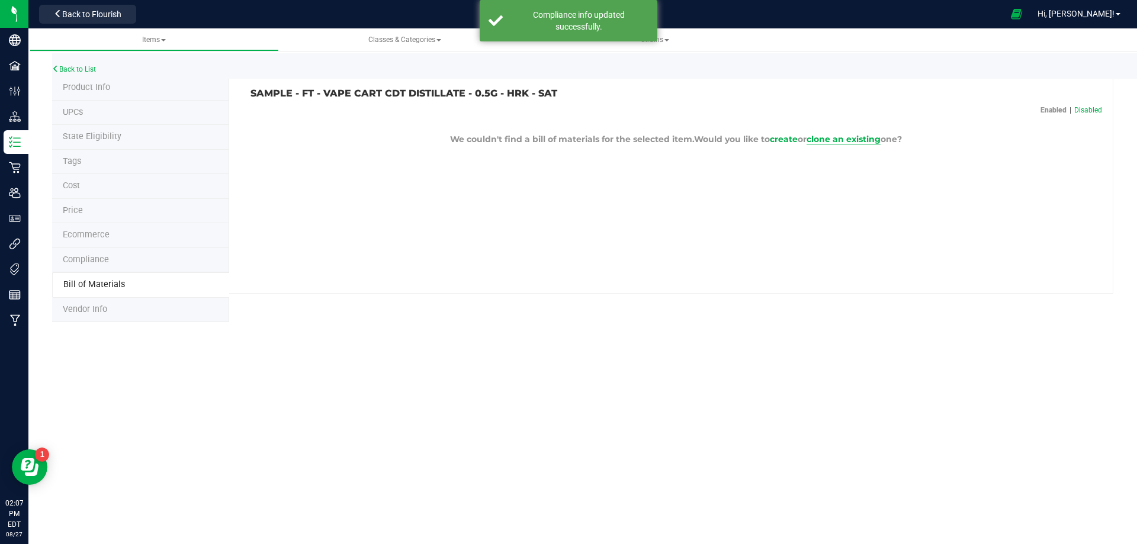
click at [863, 133] on p "We couldn't find a bill of materials for the selected item. Would you like to c…" at bounding box center [677, 139] width 852 height 12
click at [857, 139] on span "clone an existing" at bounding box center [844, 139] width 74 height 11
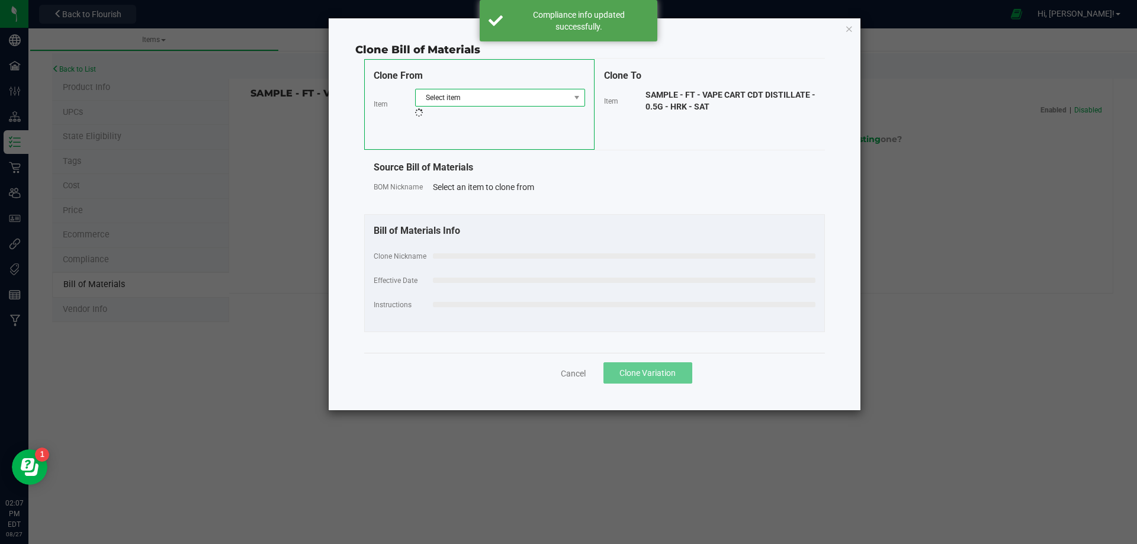
click at [535, 91] on span "Select item" at bounding box center [493, 97] width 154 height 17
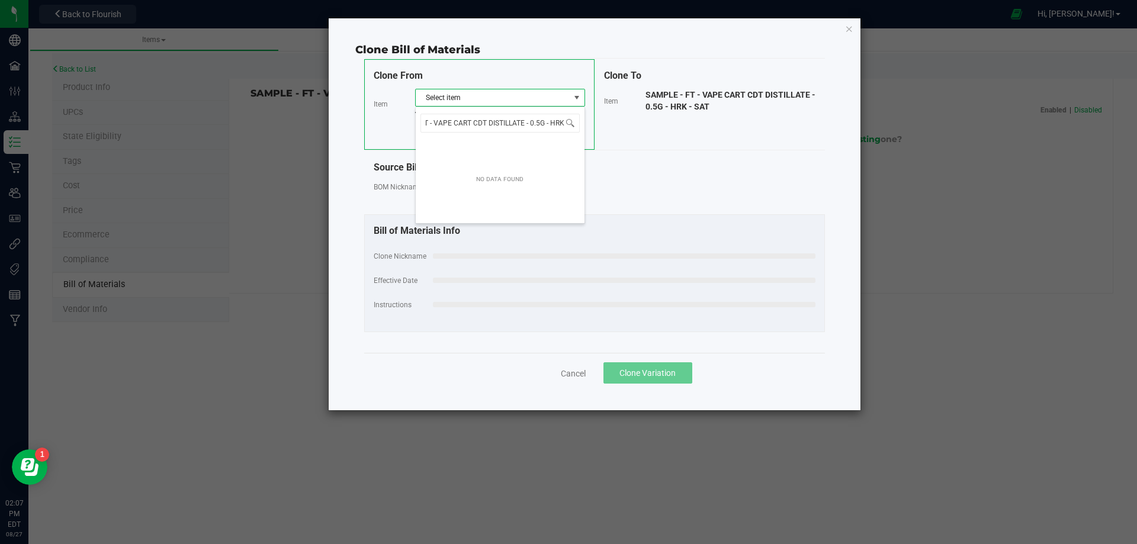
scroll to position [0, 12]
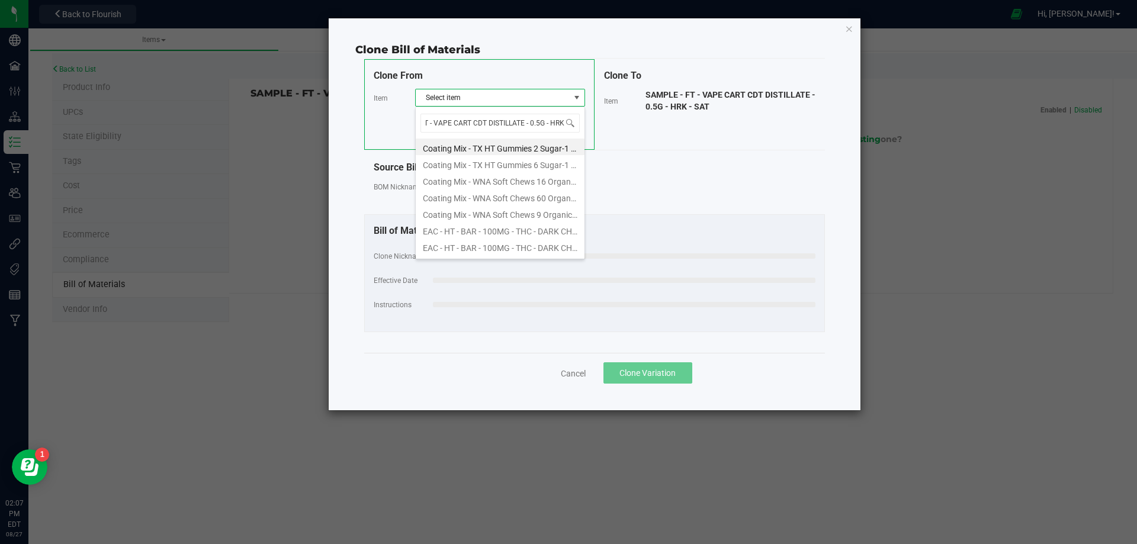
type input "FT - VAPE CART CDT DISTILLATE - 0.5G - HRK"
click at [537, 147] on li "FT - VAPE CART CDT DISTILLATE - 0.5G - HRK - SAT" at bounding box center [500, 147] width 169 height 17
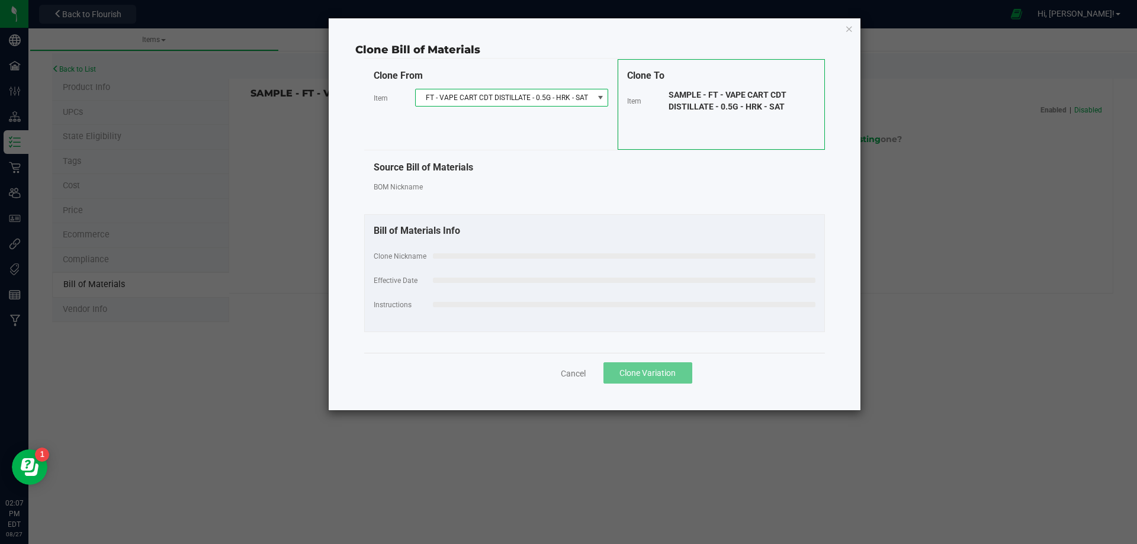
select select "13801"
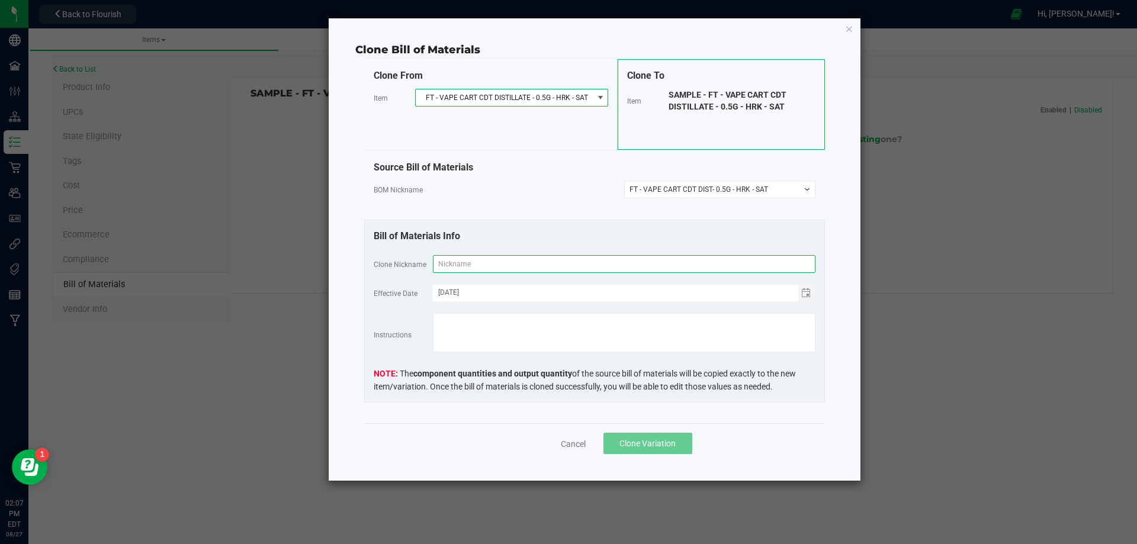
drag, startPoint x: 504, startPoint y: 266, endPoint x: 511, endPoint y: 268, distance: 7.3
click at [504, 267] on input "text" at bounding box center [624, 264] width 383 height 18
paste input "FT - VAPE CART CDT DISTILLATE - 0.5G - HRK - SAT"
click at [541, 261] on input "FT - VAPE CART CDT DISTILLATE - 0.5G - HRK - SAT" at bounding box center [624, 264] width 383 height 18
type input "FT - VAPE CART CDT DIST - 0.5G - HRK - SAT"
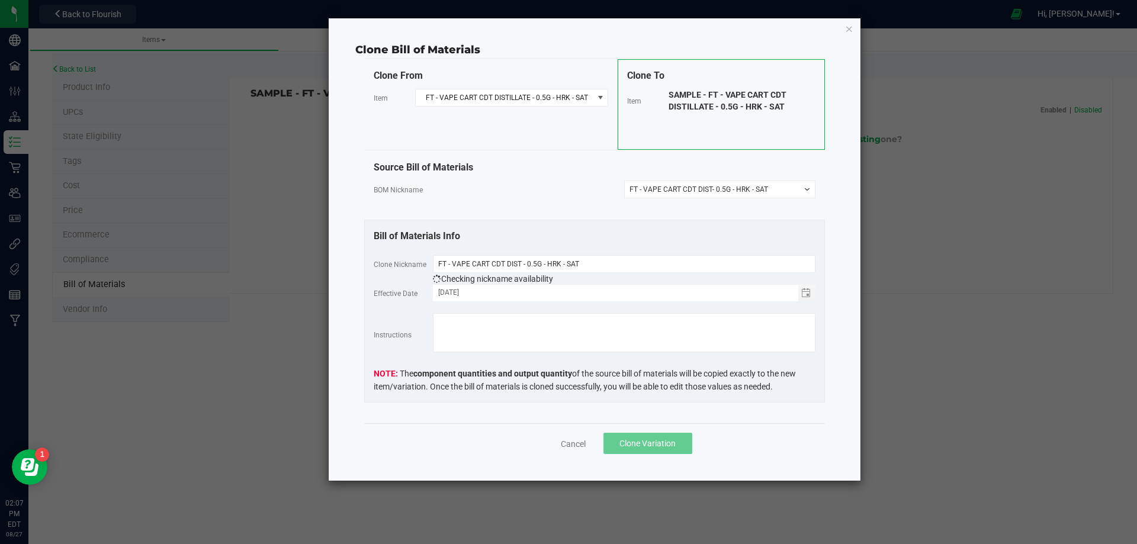
click at [649, 437] on button "Clone Variation" at bounding box center [648, 443] width 89 height 21
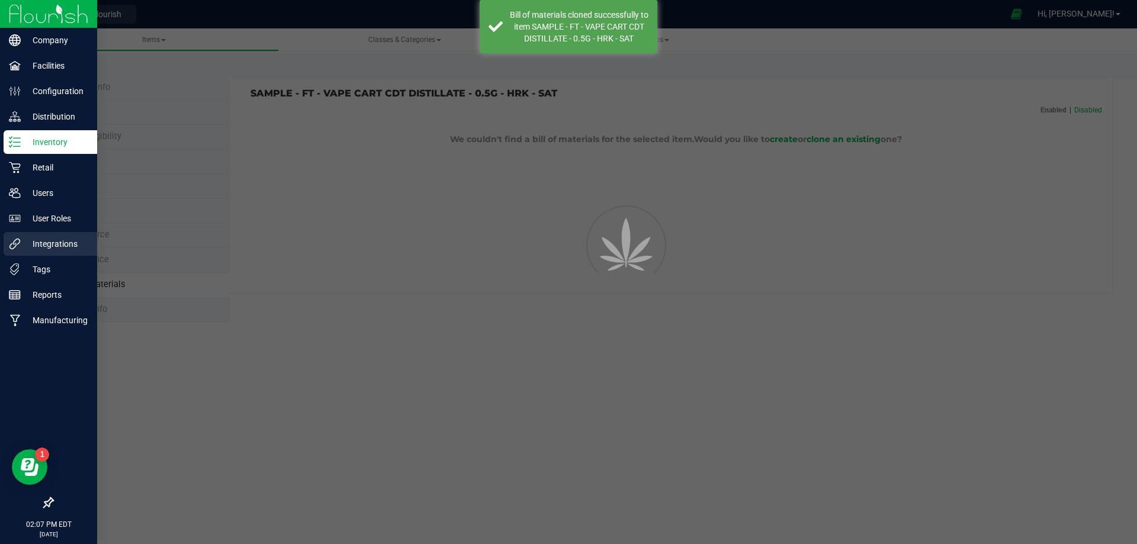
select select "13802"
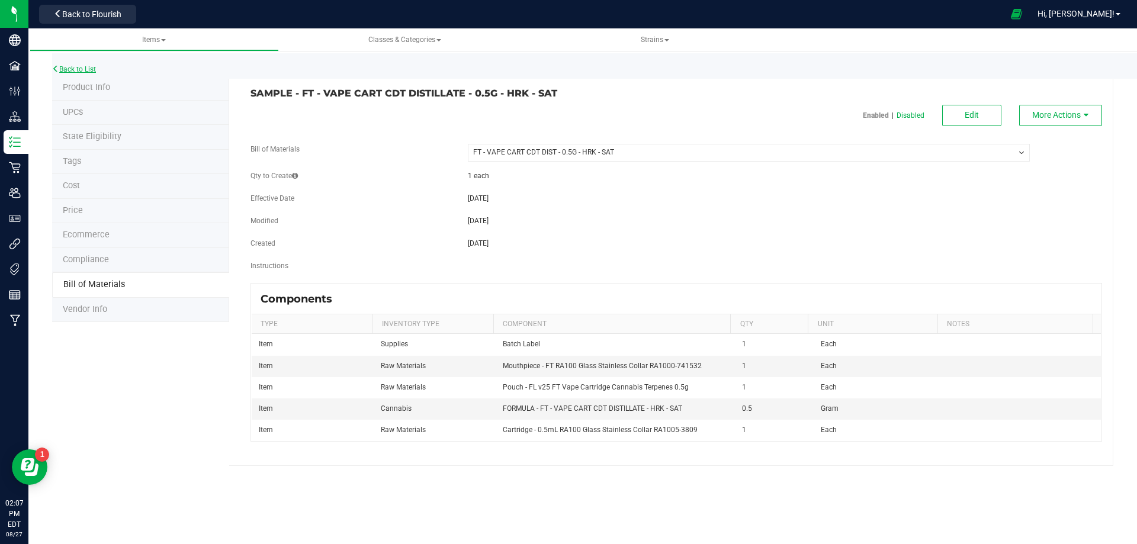
click at [81, 66] on link "Back to List" at bounding box center [74, 69] width 44 height 8
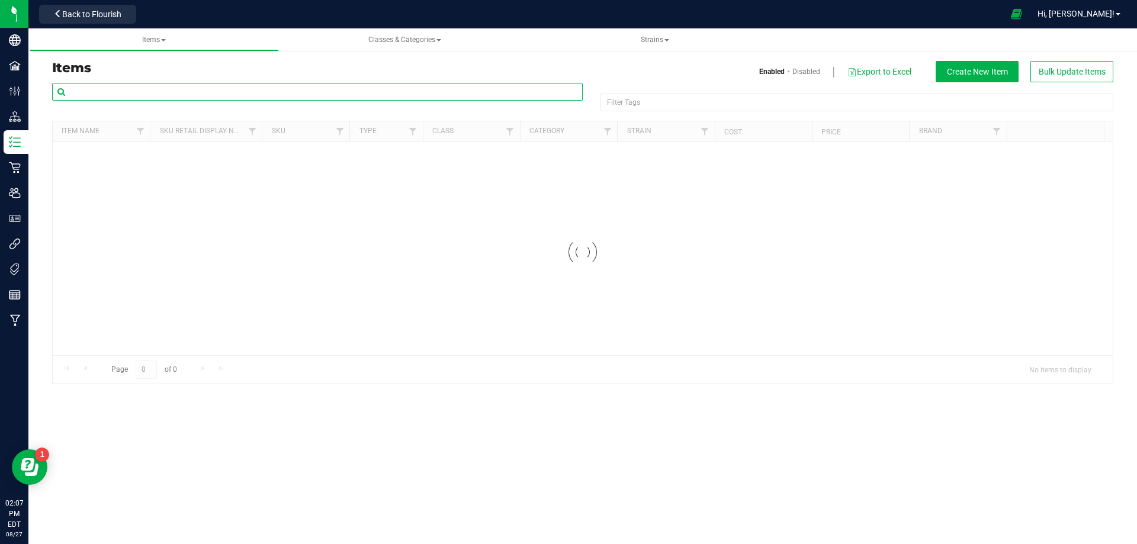
click at [134, 93] on input "text" at bounding box center [317, 92] width 531 height 18
paste input "1019960"
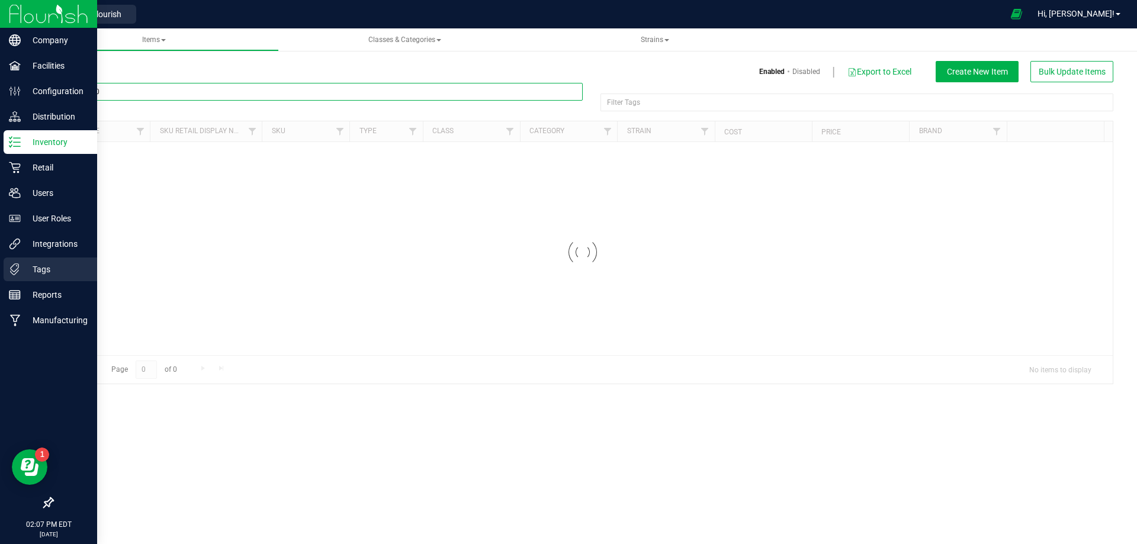
type input "1019960"
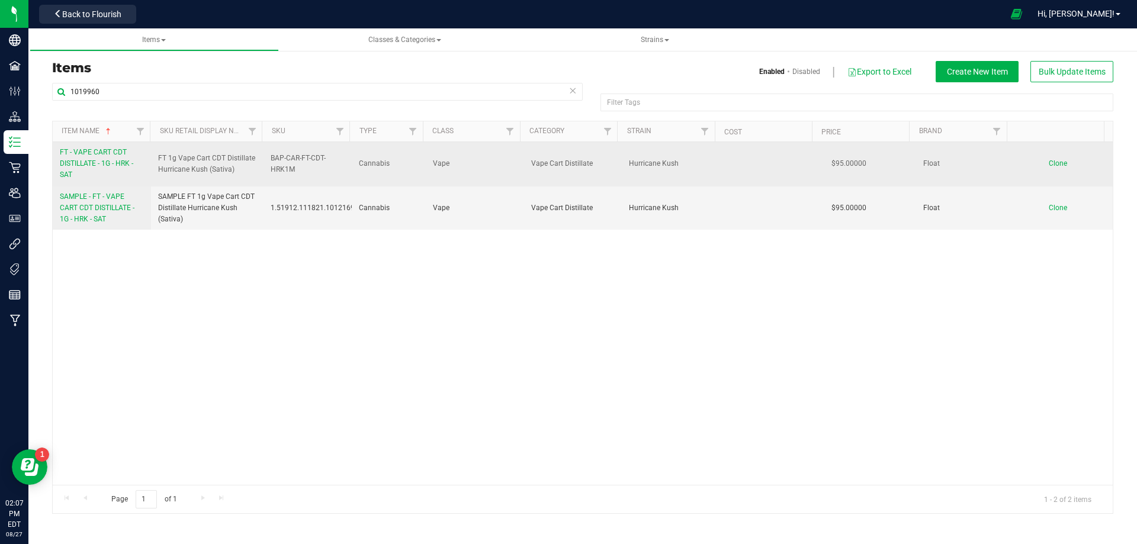
click at [91, 161] on span "FT - VAPE CART CDT DISTILLATE - 1G - HRK - SAT" at bounding box center [96, 163] width 73 height 31
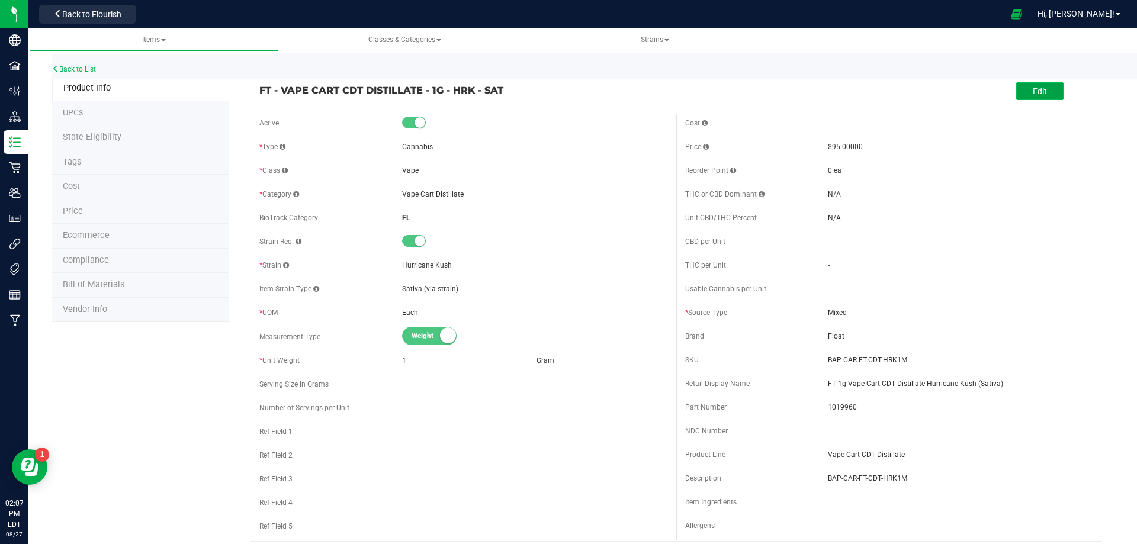
click at [1043, 92] on button "Edit" at bounding box center [1039, 91] width 47 height 18
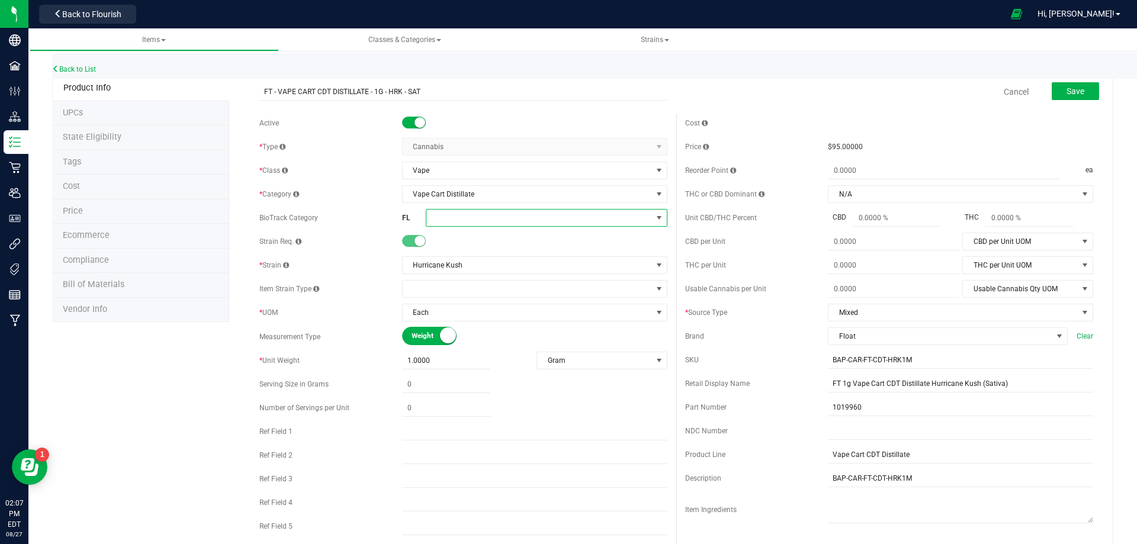
click at [463, 214] on span at bounding box center [539, 218] width 226 height 17
click at [515, 374] on li "Marijuana Extract for Inhalation" at bounding box center [542, 373] width 238 height 20
click at [1074, 92] on span "Save" at bounding box center [1076, 90] width 18 height 9
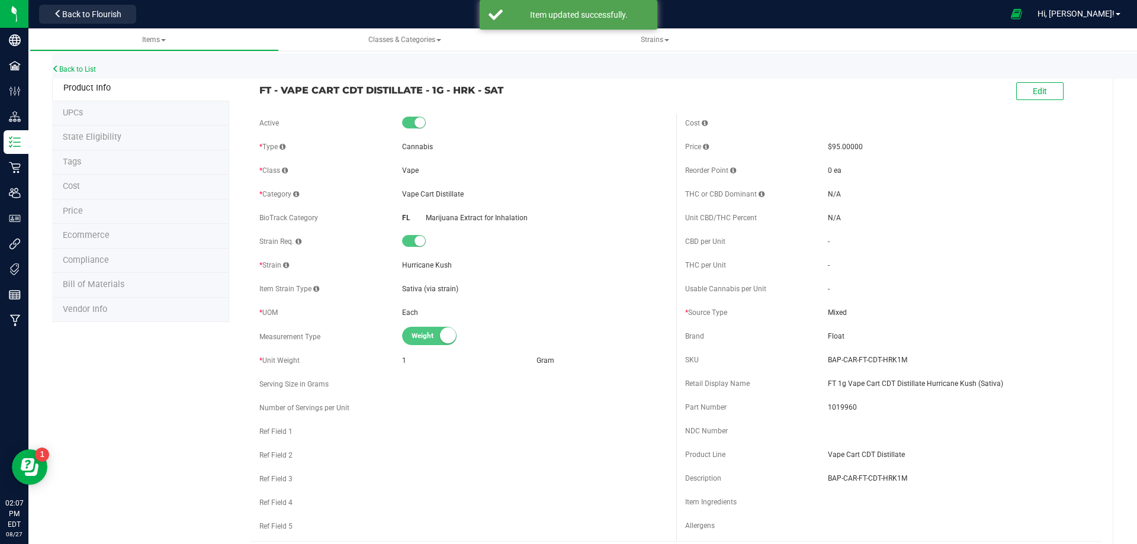
click at [97, 164] on li "Tags" at bounding box center [140, 162] width 177 height 25
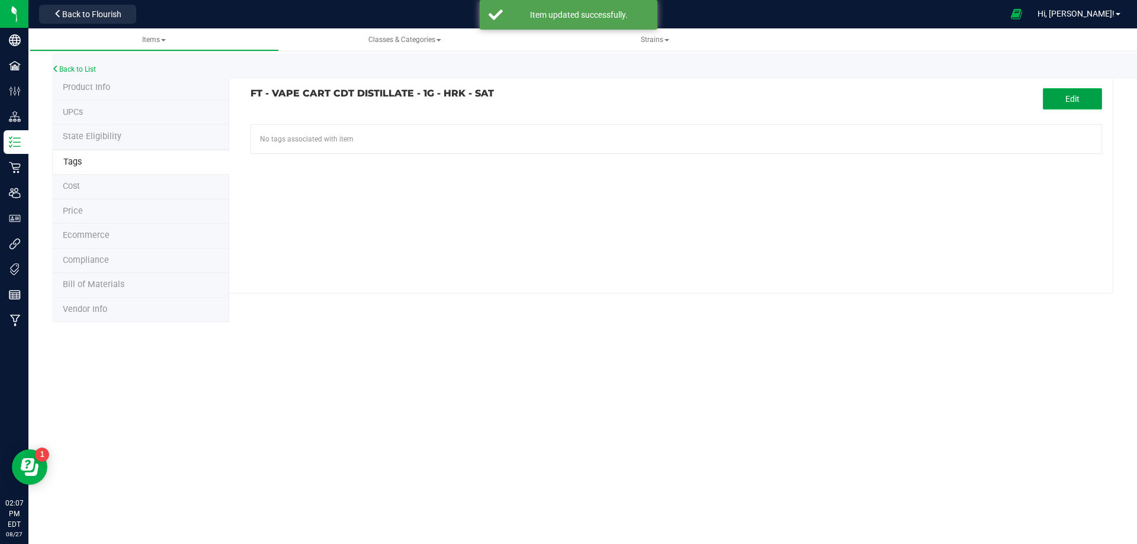
click at [1077, 104] on span "Edit" at bounding box center [1073, 98] width 14 height 9
click at [485, 137] on input "text" at bounding box center [541, 133] width 580 height 17
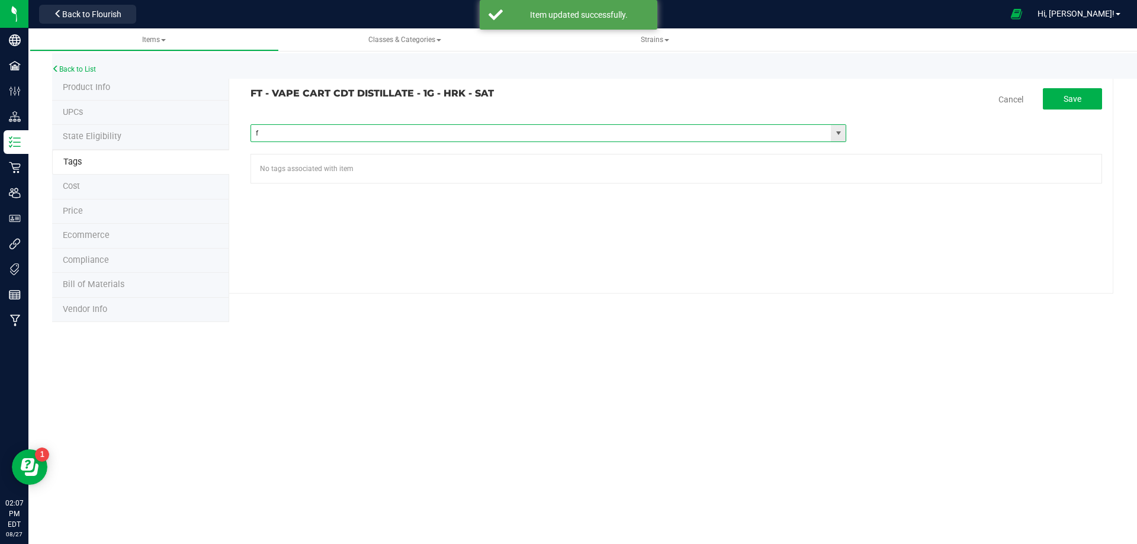
type input "fl"
paste input "FL - FT - VAPE CART CDT DISTILLATE - 1G"
type input "FL - FT - VAPE CART CDT DISTILLATE - 1G"
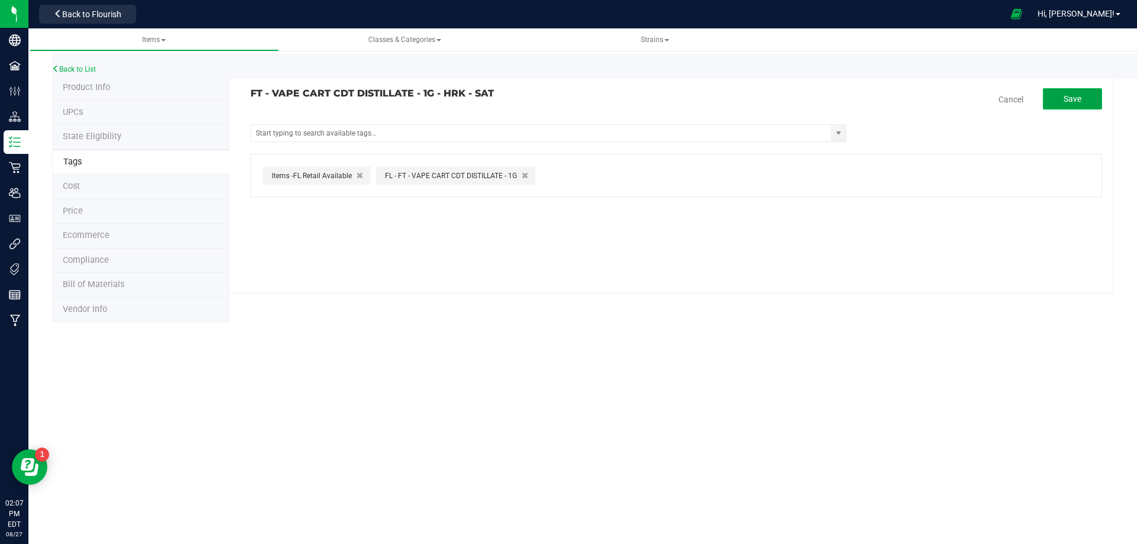
click at [1071, 97] on span "Save" at bounding box center [1073, 98] width 18 height 9
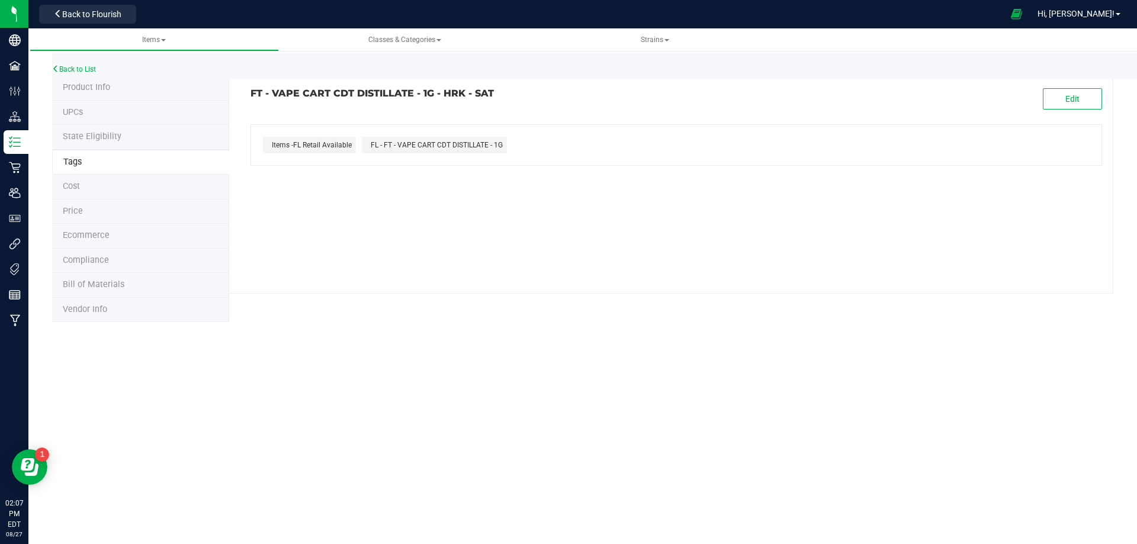
drag, startPoint x: 473, startPoint y: 100, endPoint x: 242, endPoint y: 95, distance: 231.1
click at [242, 95] on div "FT - VAPE CART CDT DISTILLATE - 1G - HRK - SAT" at bounding box center [459, 93] width 435 height 11
click at [89, 262] on span "Compliance" at bounding box center [86, 260] width 46 height 10
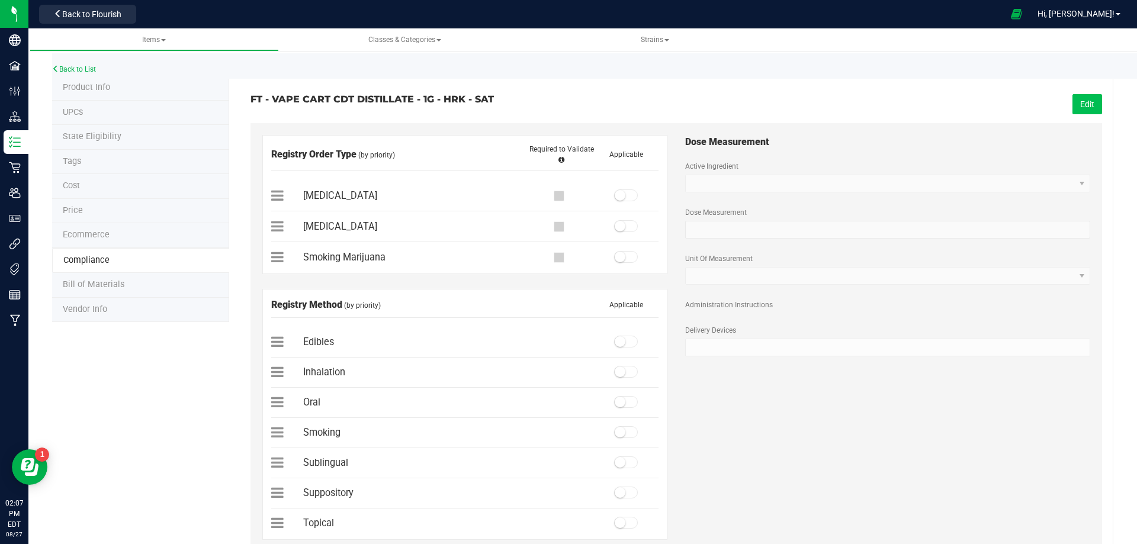
click at [1082, 100] on button "Edit" at bounding box center [1088, 104] width 30 height 20
click at [615, 188] on div "[MEDICAL_DATA]" at bounding box center [464, 196] width 387 height 16
click at [622, 197] on span at bounding box center [626, 196] width 24 height 12
click at [617, 371] on small at bounding box center [620, 372] width 11 height 11
click at [1069, 107] on button "Save" at bounding box center [1085, 104] width 33 height 20
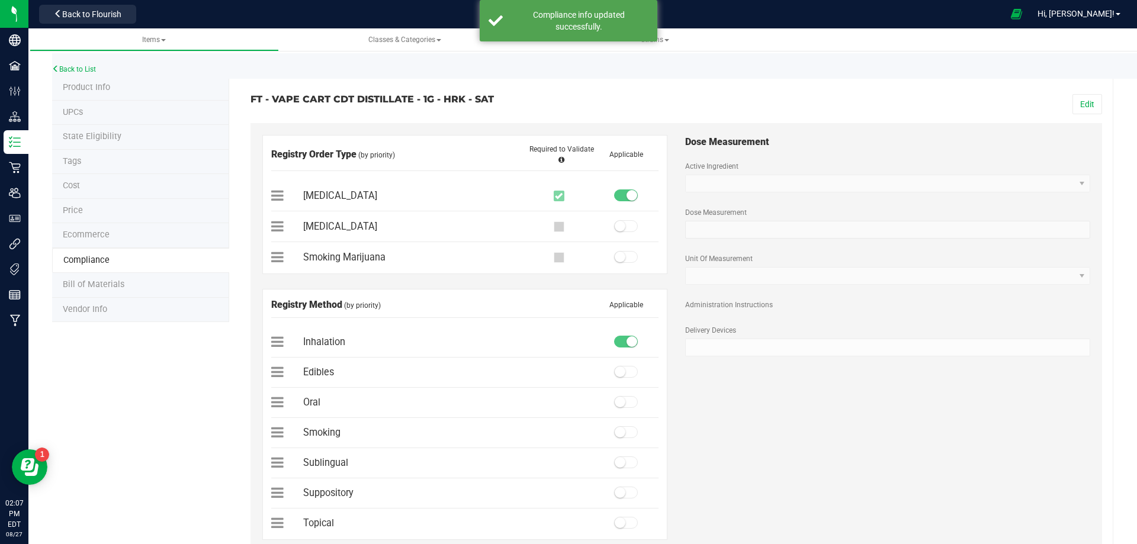
click at [81, 289] on span "Bill of Materials" at bounding box center [94, 285] width 62 height 10
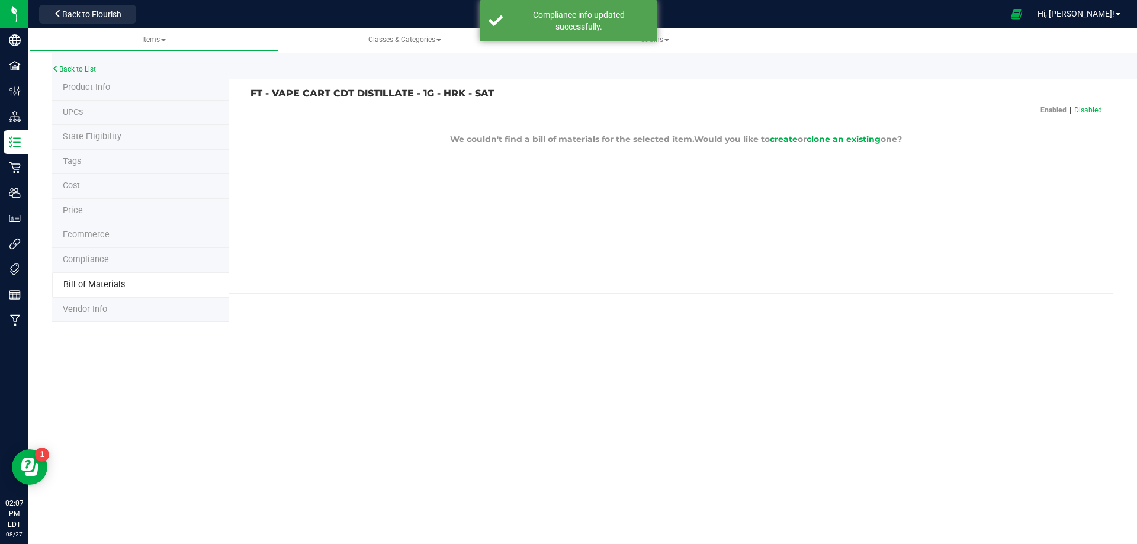
click at [877, 139] on span "clone an existing" at bounding box center [844, 139] width 74 height 11
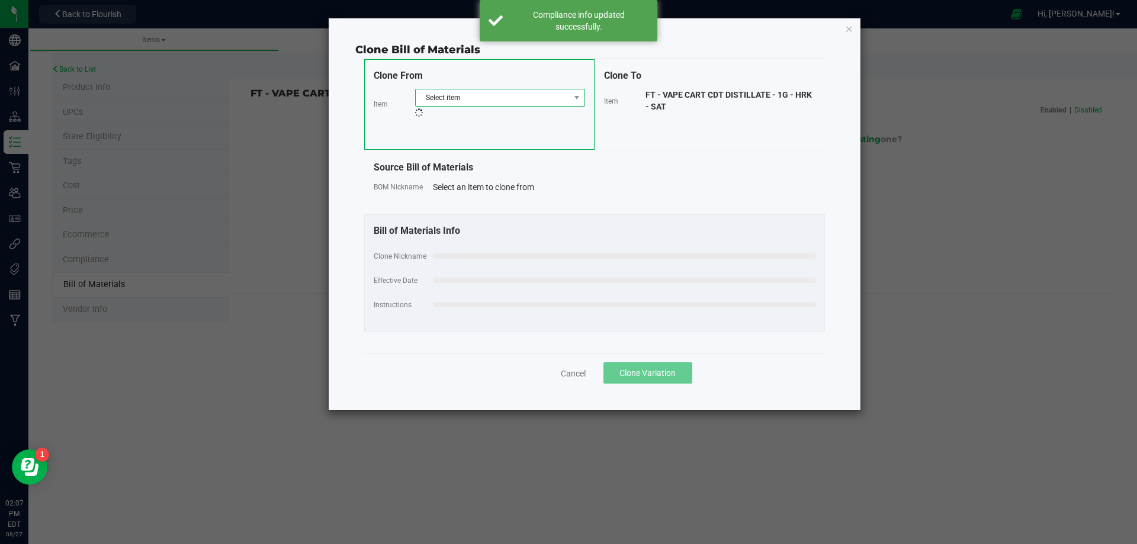
click at [441, 100] on span "Select item" at bounding box center [493, 97] width 154 height 17
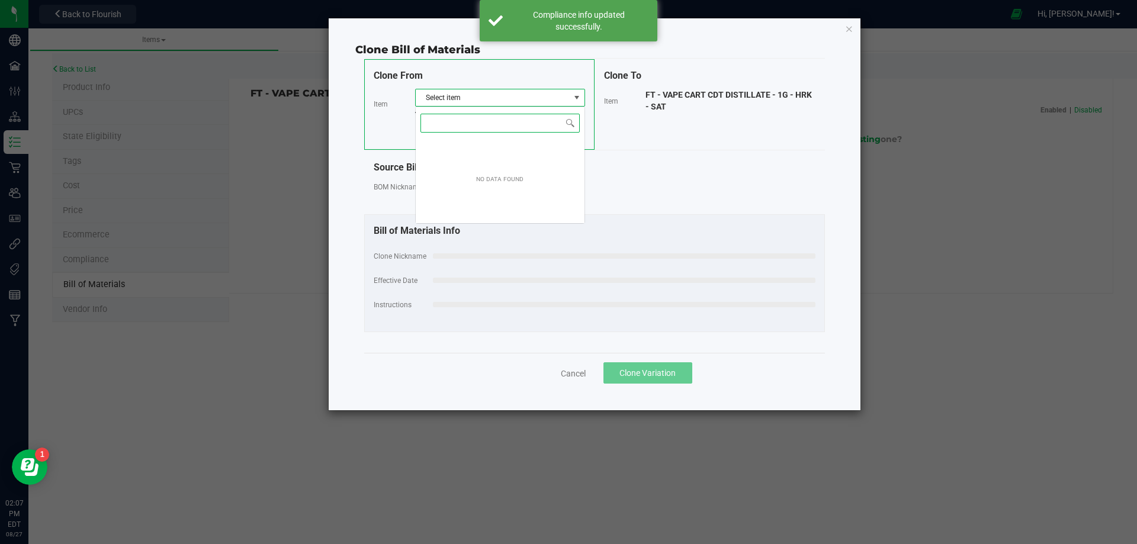
scroll to position [18, 170]
paste input "FT - VAPE CART CDT DISTILLATE - 1G - HRK - SAT"
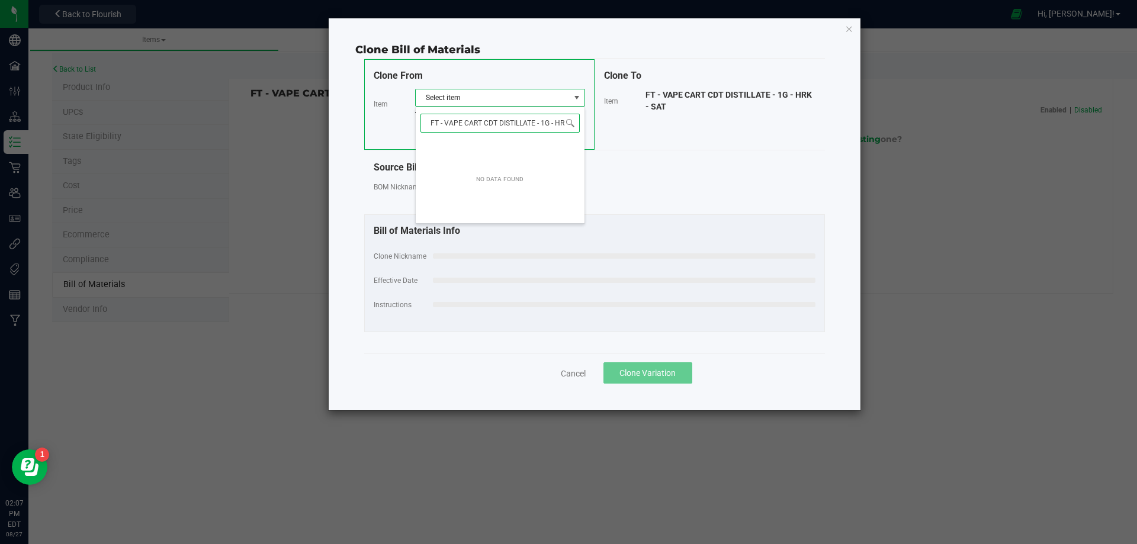
scroll to position [0, 0]
type input "FT - VAPE CART CDT DISTILLATE - 1G - H"
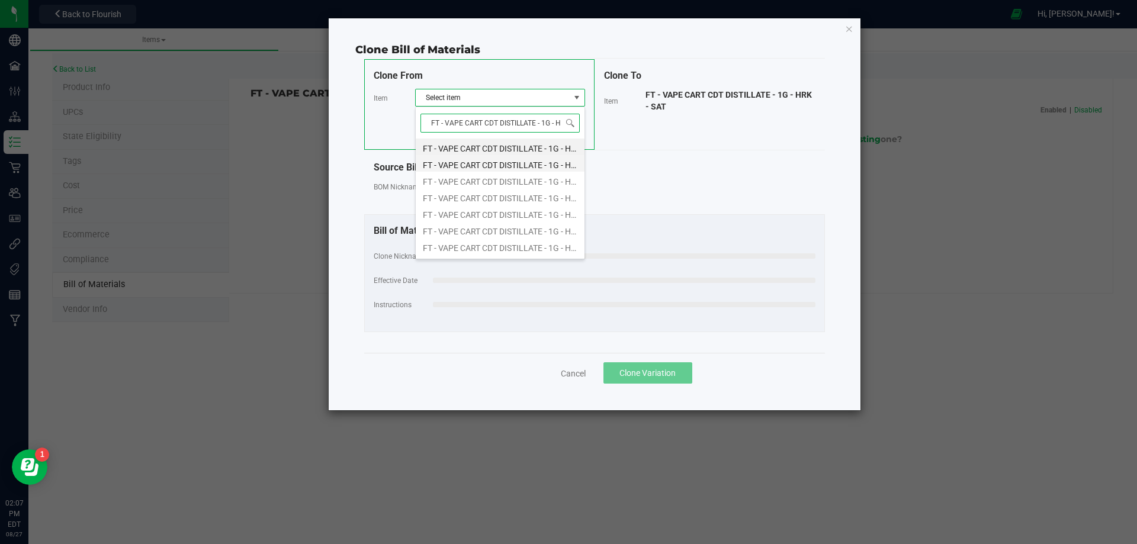
click at [487, 162] on li "FT - VAPE CART CDT DISTILLATE - 1G - HEA - HYB" at bounding box center [500, 163] width 169 height 17
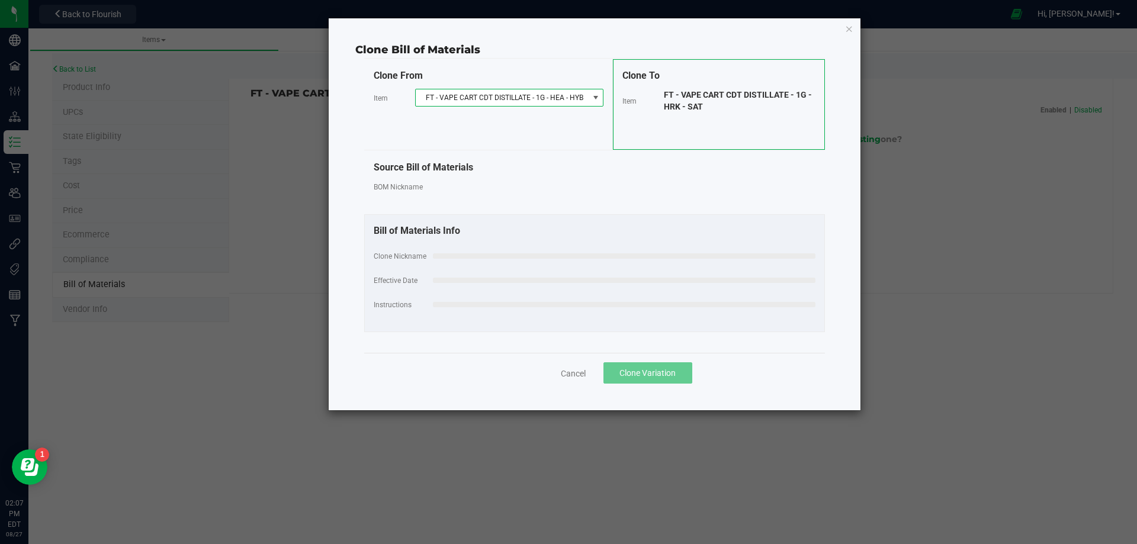
select select "12316"
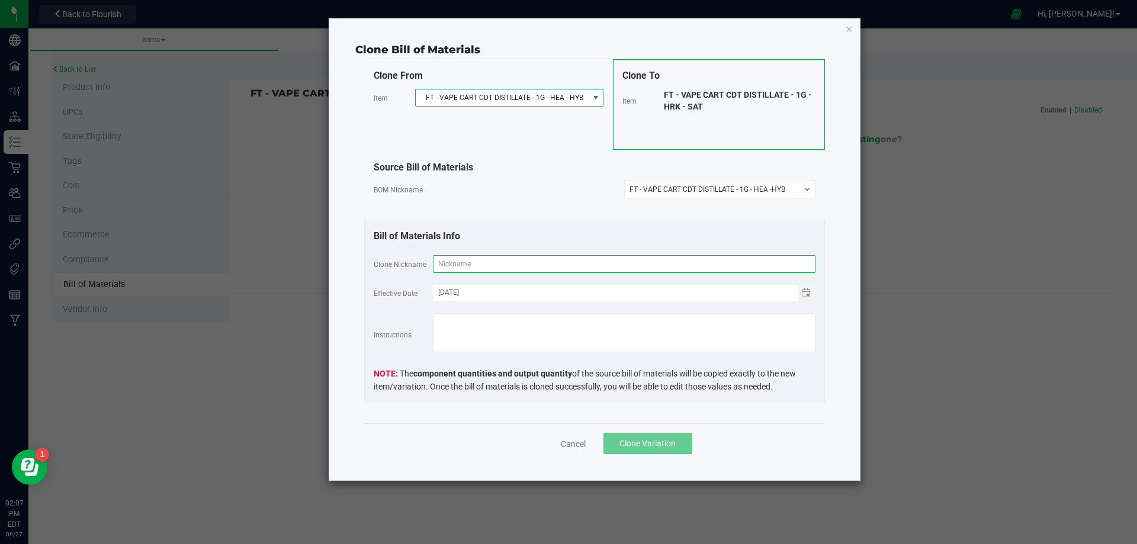
drag, startPoint x: 489, startPoint y: 262, endPoint x: 493, endPoint y: 270, distance: 8.7
click at [489, 262] on input "text" at bounding box center [624, 264] width 383 height 18
paste input "FT - VAPE CART CDT DISTILLATE - 1G - HRK - SAT"
click at [543, 263] on input "FT - VAPE CART CDT DISTILLATE - 1G - HRK - SAT" at bounding box center [624, 264] width 383 height 18
type input "FT - VAPE CART CDT DIST - 1G - HRK - SAT"
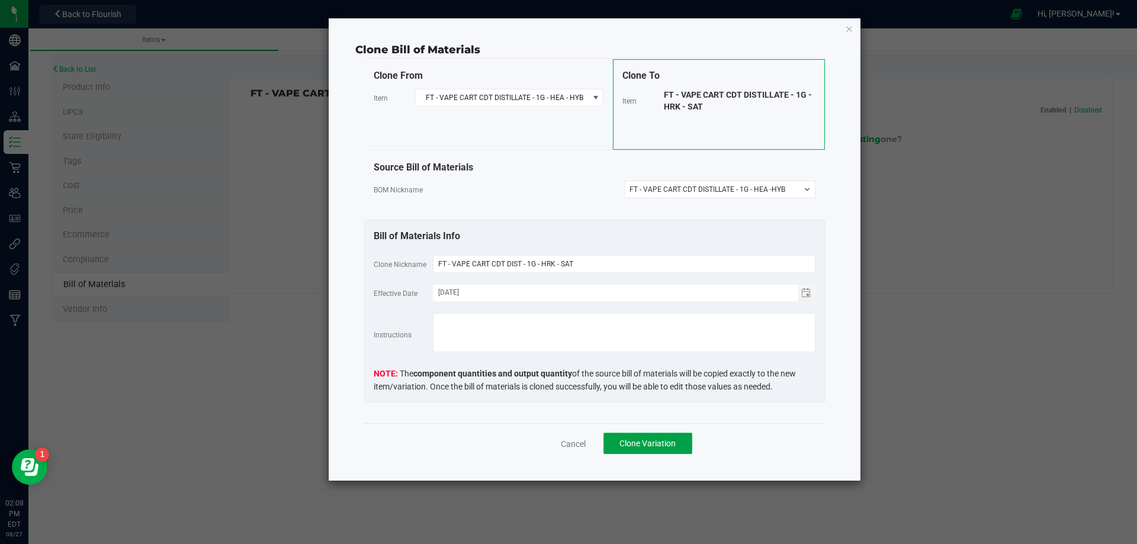
click at [659, 451] on button "Clone Variation" at bounding box center [648, 443] width 89 height 21
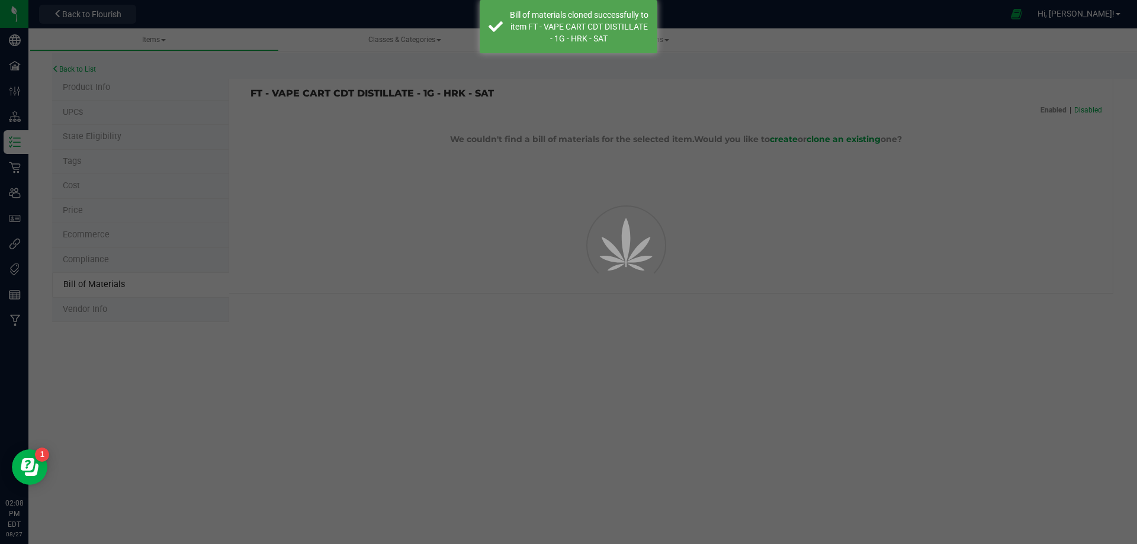
select select "13803"
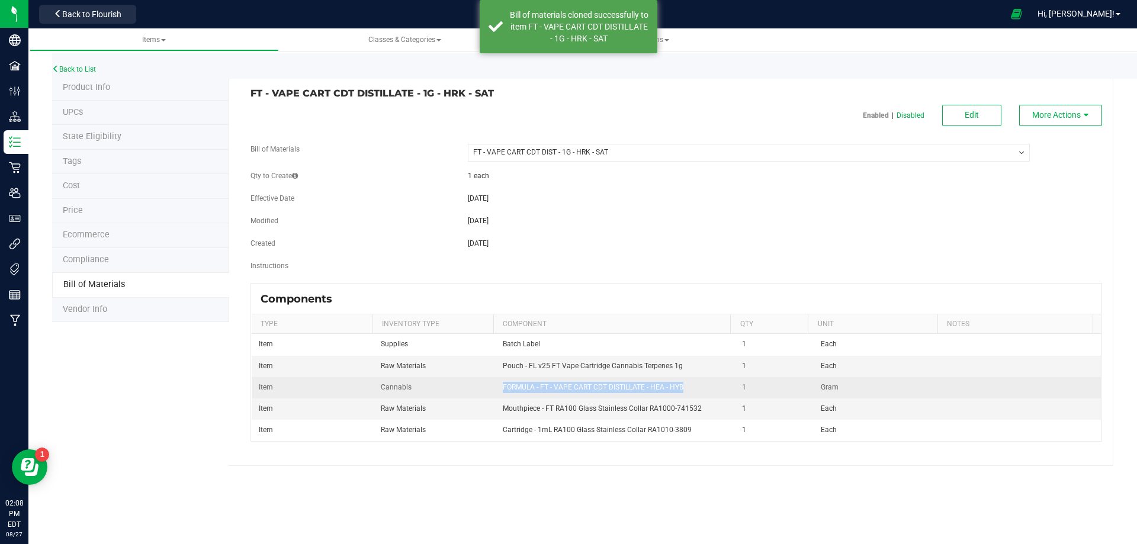
drag, startPoint x: 650, startPoint y: 384, endPoint x: 492, endPoint y: 387, distance: 158.2
click at [492, 387] on tr "Item Cannabis FORMULA - FT - VAPE CART CDT DISTILLATE - HEA - HYB 1 Gram" at bounding box center [676, 387] width 849 height 21
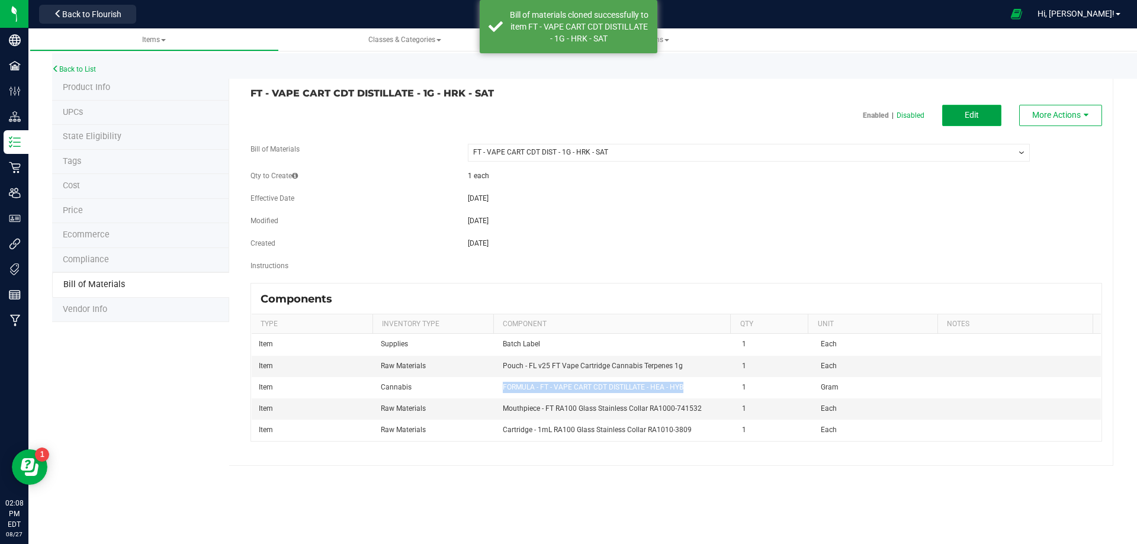
click at [949, 110] on button "Edit" at bounding box center [971, 115] width 59 height 21
select select "13803"
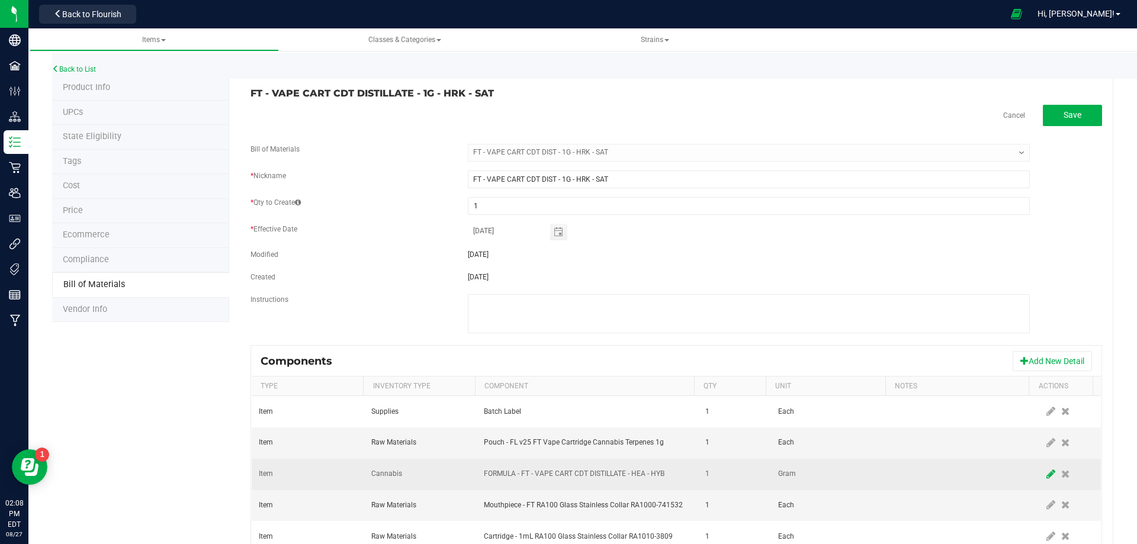
click at [1047, 473] on icon at bounding box center [1051, 474] width 9 height 11
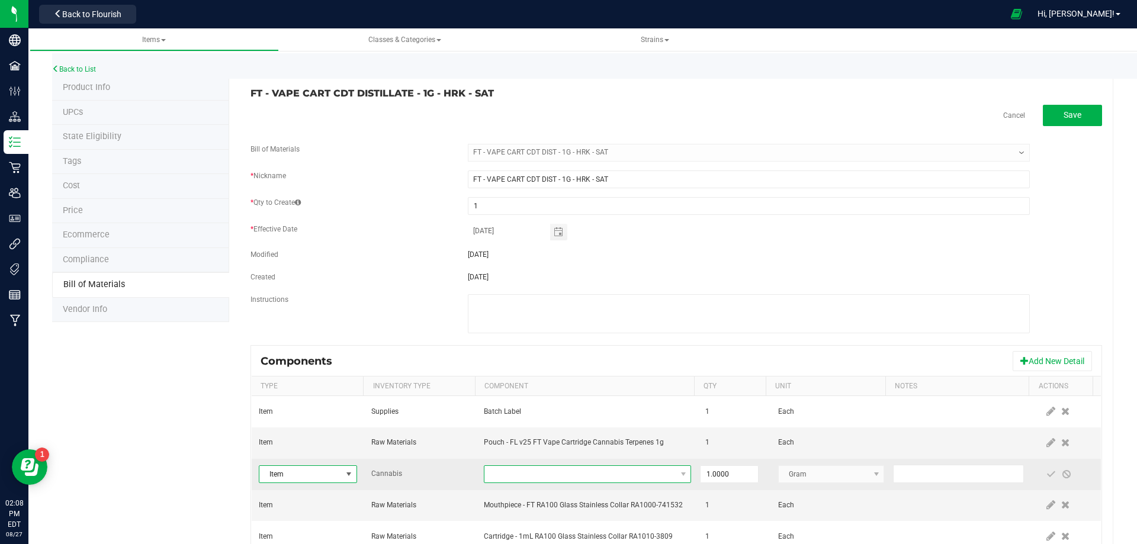
click at [636, 480] on span "NO DATA FOUND" at bounding box center [579, 474] width 191 height 17
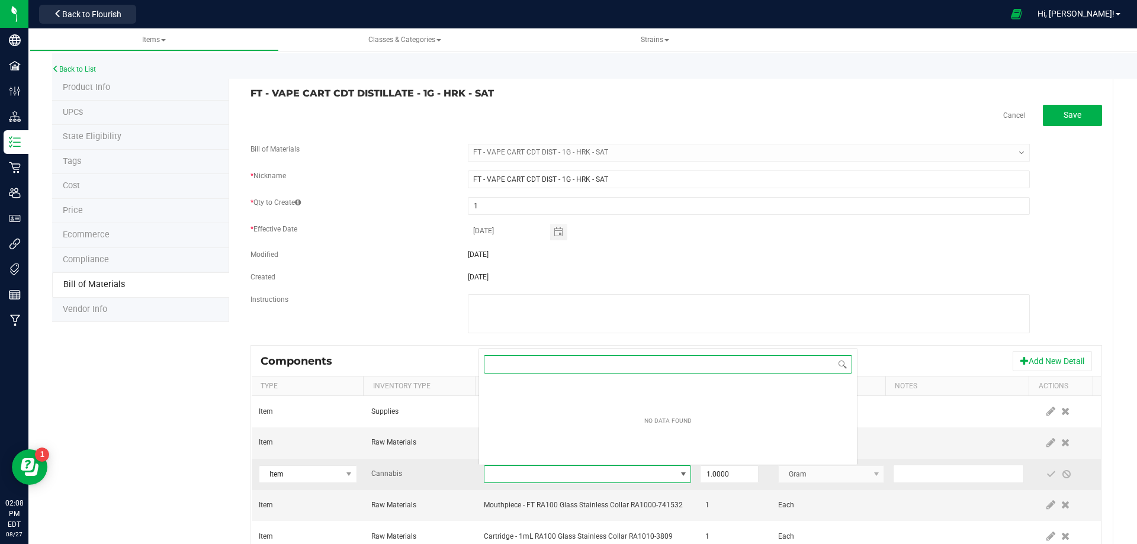
scroll to position [18, 201]
paste input "FORMULA - FT - VAPE CART CDT DISTILLATE - HEA - HYB"
click at [498, 360] on input "FORMULA - FT - VAPE CART CDT DISTILLATE - HRK" at bounding box center [668, 364] width 368 height 18
type input "ORMULA - FT - VAPE CART CDT DISTILLATE - HRK"
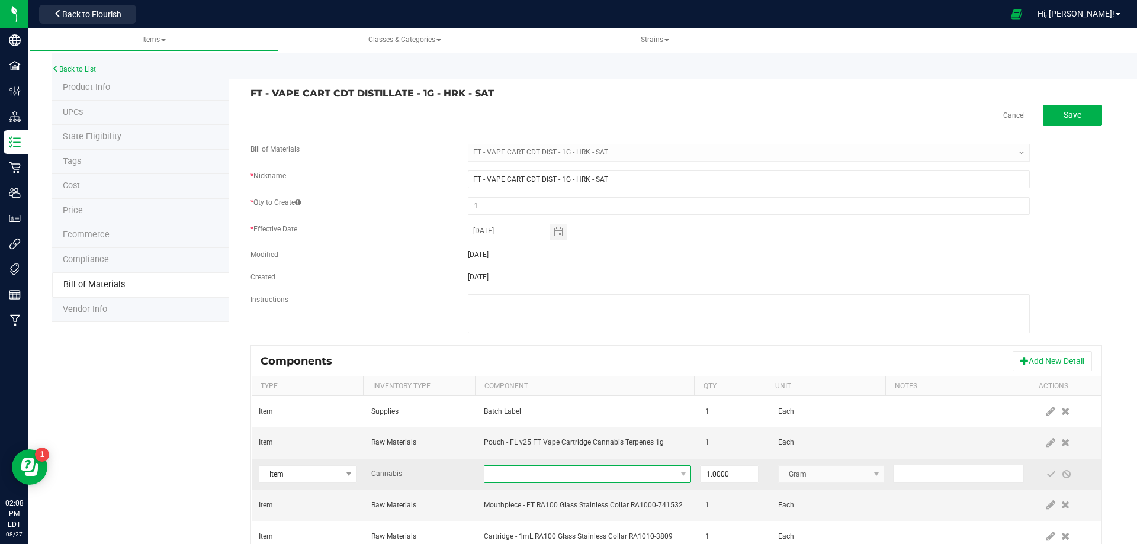
click at [503, 483] on span "NO DATA FOUND" at bounding box center [587, 475] width 207 height 18
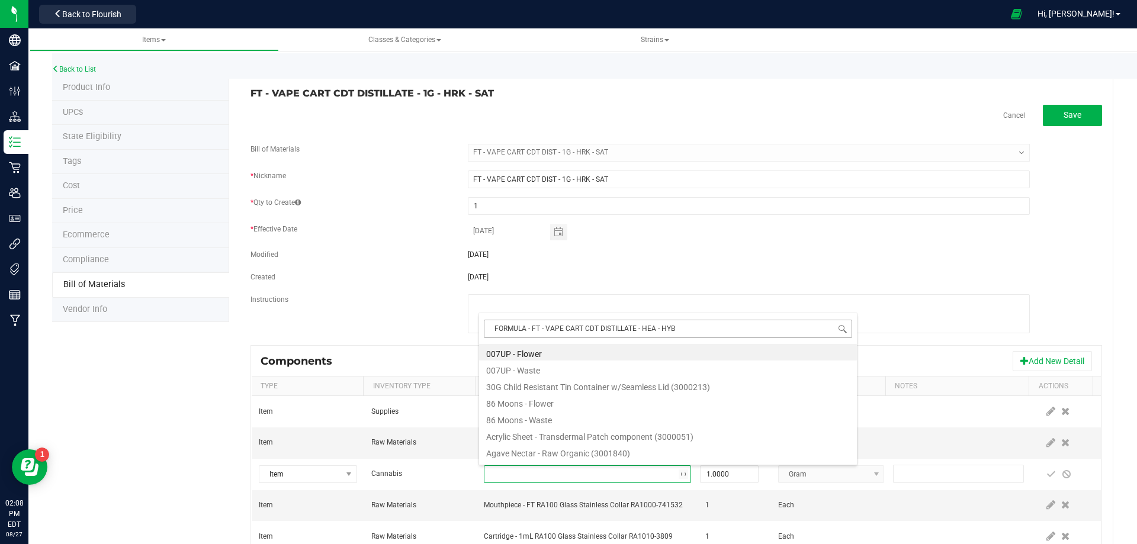
click at [499, 330] on input "FORMULA - FT - VAPE CART CDT DISTILLATE - HEA - HYB" at bounding box center [668, 329] width 368 height 18
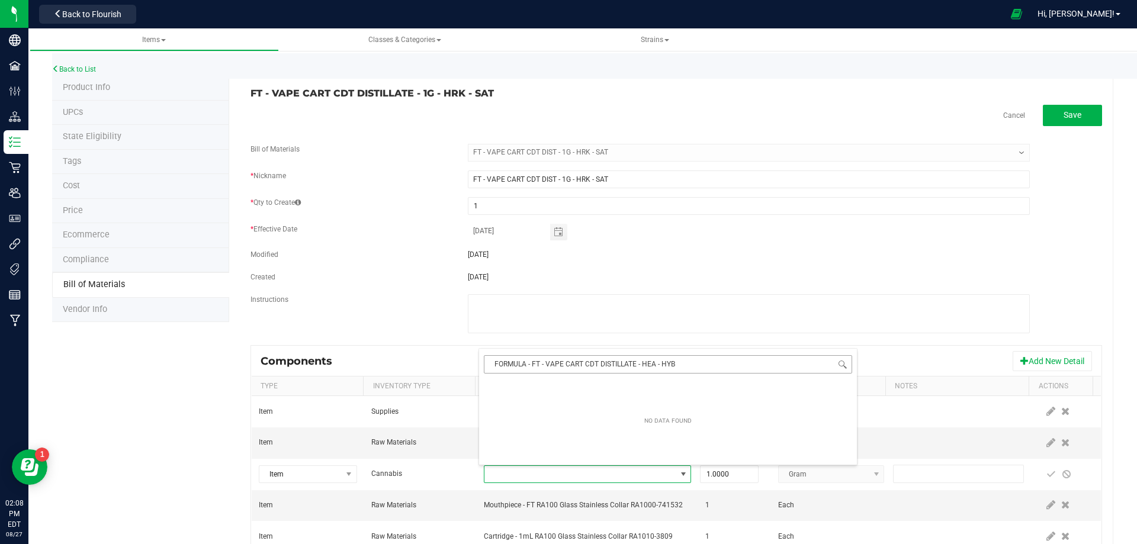
click at [495, 329] on body "Company Facilities Configuration Distribution Inventory Retail Users User Roles…" at bounding box center [568, 272] width 1137 height 544
click at [710, 364] on input "FORMULA - FT - VAPE CART CDT DISTILLATE - HEA - HYB" at bounding box center [668, 364] width 368 height 18
drag, startPoint x: 494, startPoint y: 364, endPoint x: 509, endPoint y: 380, distance: 22.2
click at [495, 364] on input "FORMULA - FT - VAPE CART CDT DISTILLATE - Hrk" at bounding box center [668, 364] width 368 height 18
type input "FORMULA - FT - VAPE CART CDT DISTILLATE - Hrk"
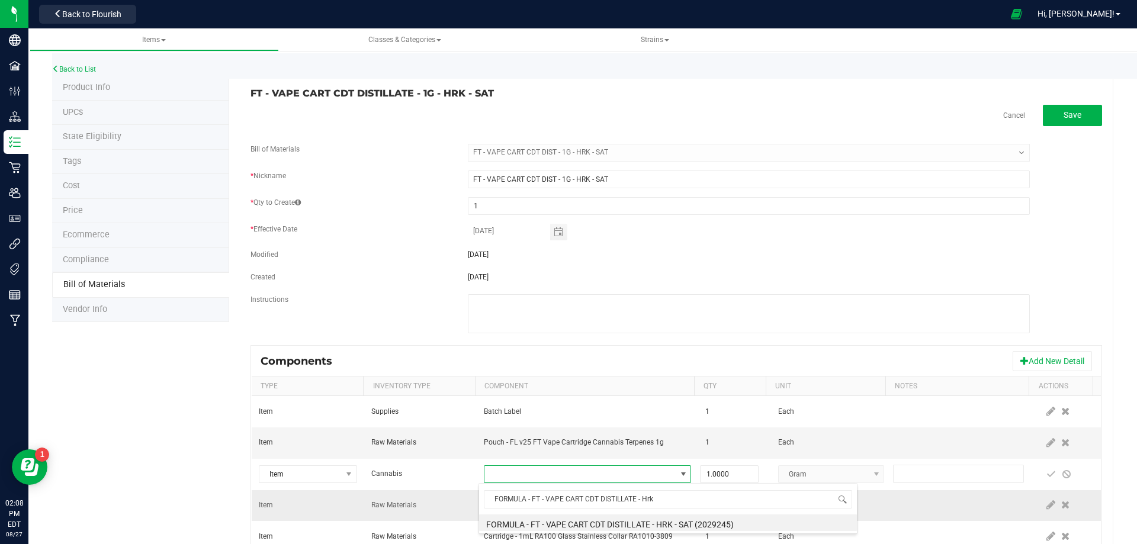
drag, startPoint x: 598, startPoint y: 519, endPoint x: 702, endPoint y: 512, distance: 104.4
click at [598, 521] on li "FORMULA - FT - VAPE CART CDT DISTILLATE - HRK - SAT (2029245)" at bounding box center [668, 523] width 378 height 17
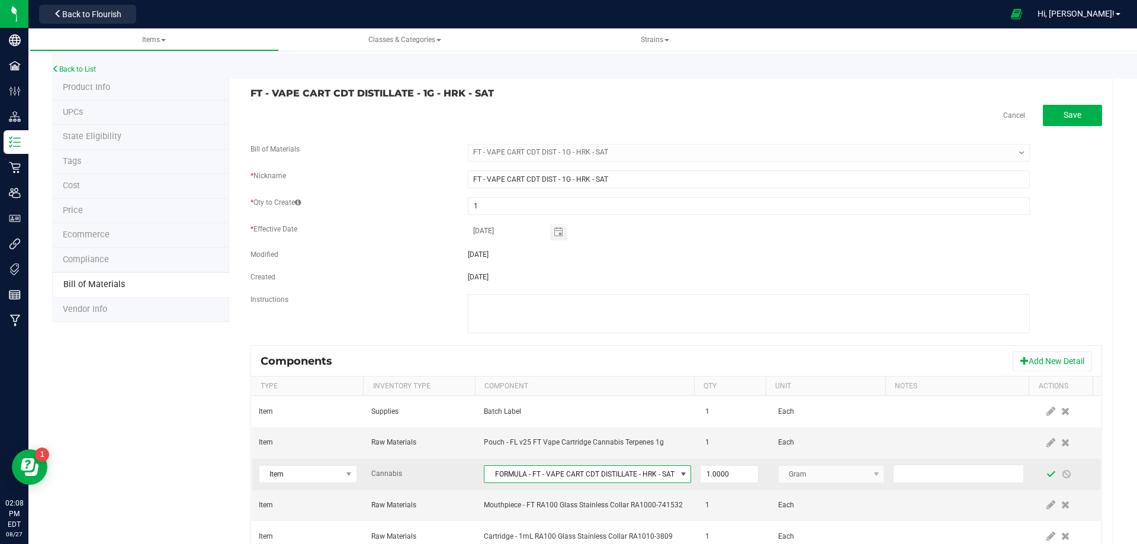
click at [1047, 472] on span at bounding box center [1051, 474] width 9 height 9
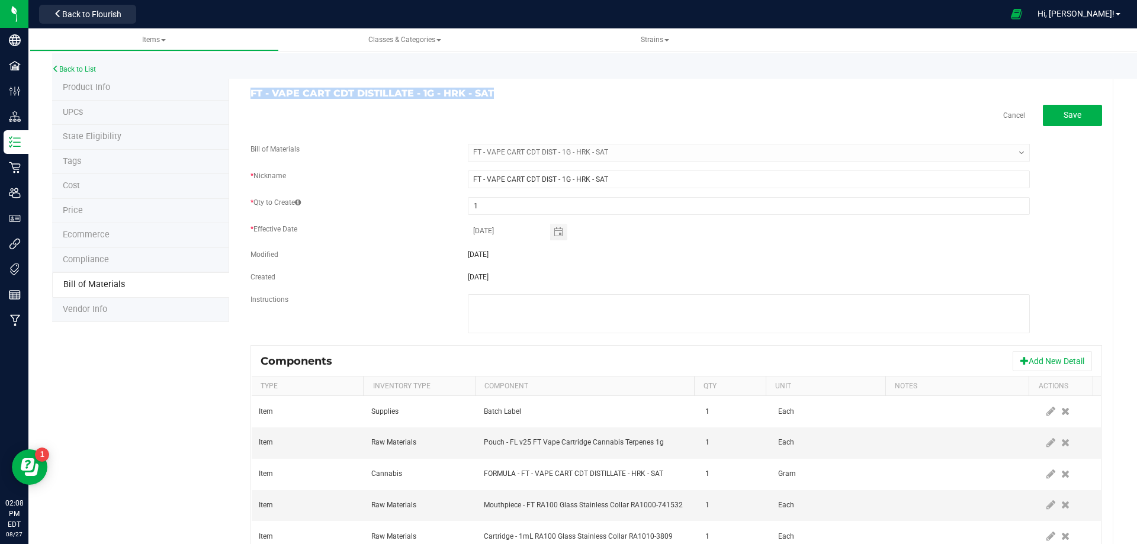
drag, startPoint x: 496, startPoint y: 94, endPoint x: 248, endPoint y: 93, distance: 248.2
click at [248, 93] on div "FT - VAPE CART CDT DISTILLATE - 1G - HRK - SAT" at bounding box center [459, 93] width 435 height 11
click at [98, 69] on div "Back to List" at bounding box center [620, 65] width 1137 height 25
click at [86, 68] on link "Back to List" at bounding box center [74, 69] width 44 height 8
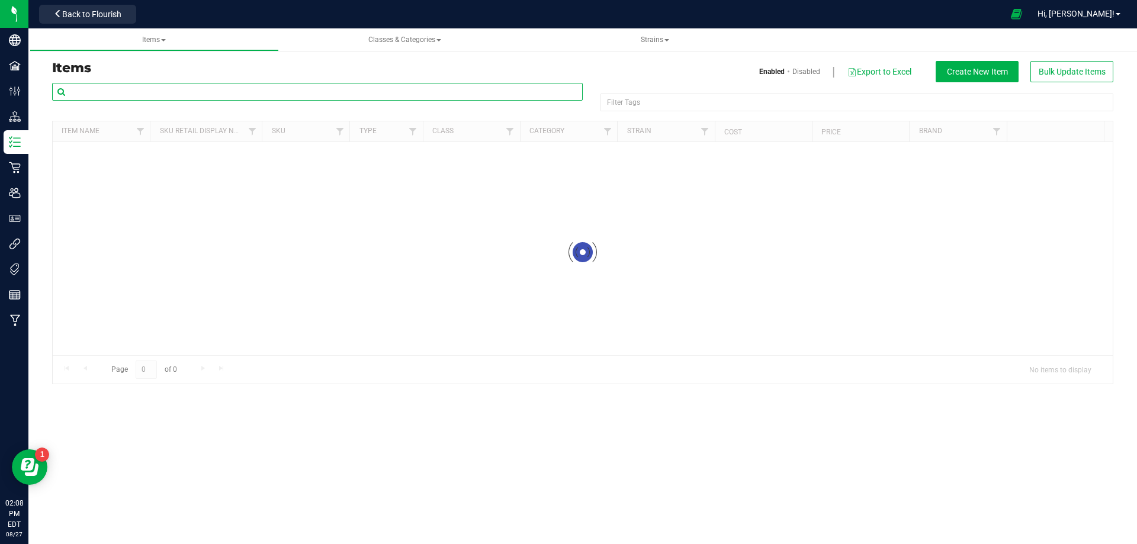
click at [140, 99] on input "text" at bounding box center [317, 92] width 531 height 18
paste input "FT - VAPE CART CDT DISTILLATE - 1G - HRK - SAT"
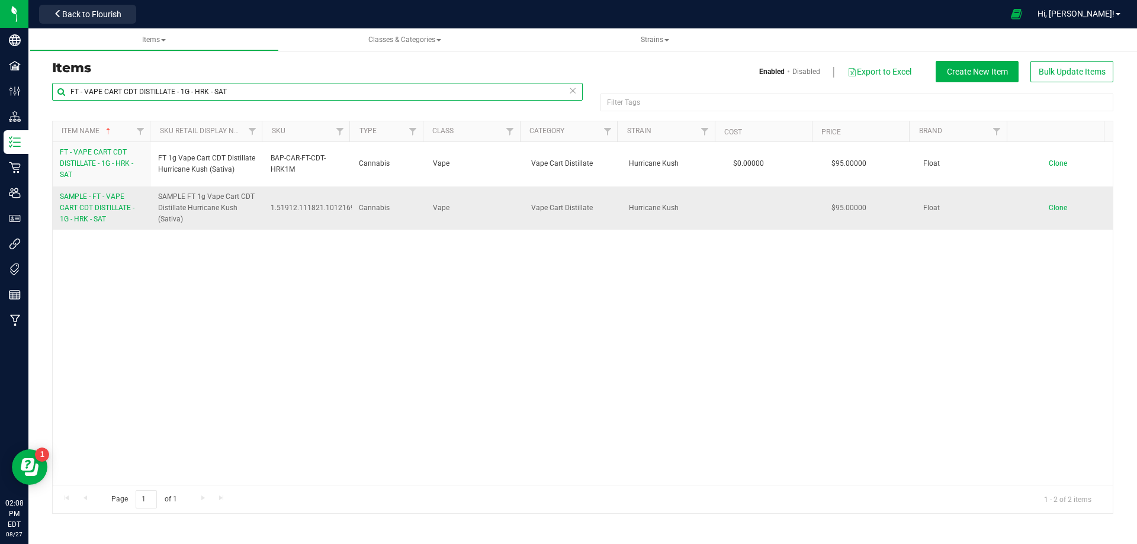
type input "FT - VAPE CART CDT DISTILLATE - 1G - HRK - SAT"
click at [80, 201] on link "SAMPLE - FT - VAPE CART CDT DISTILLATE - 1G - HRK - SAT" at bounding box center [102, 208] width 84 height 34
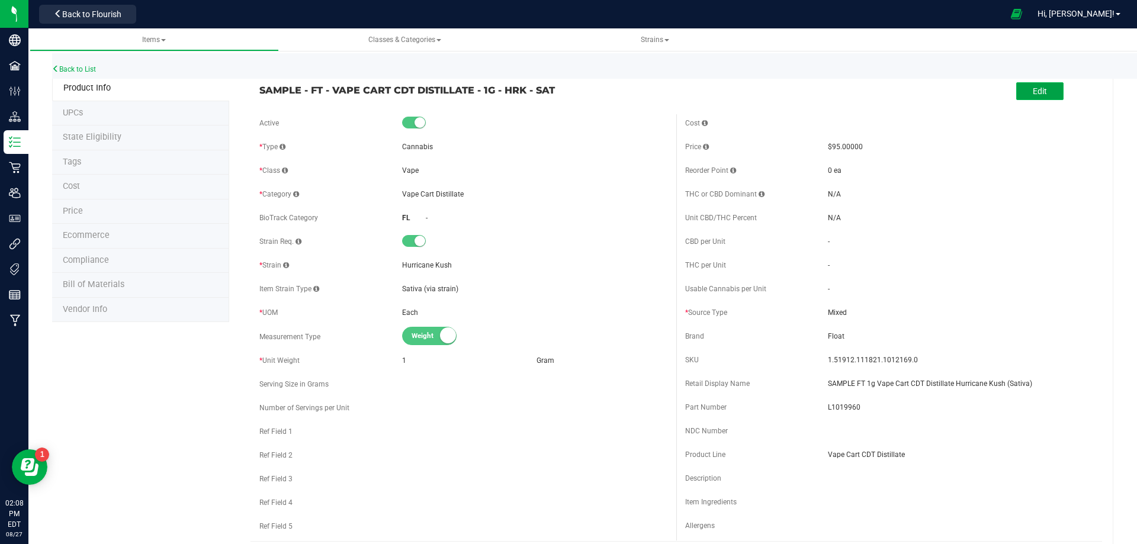
click at [1033, 89] on span "Edit" at bounding box center [1040, 90] width 14 height 9
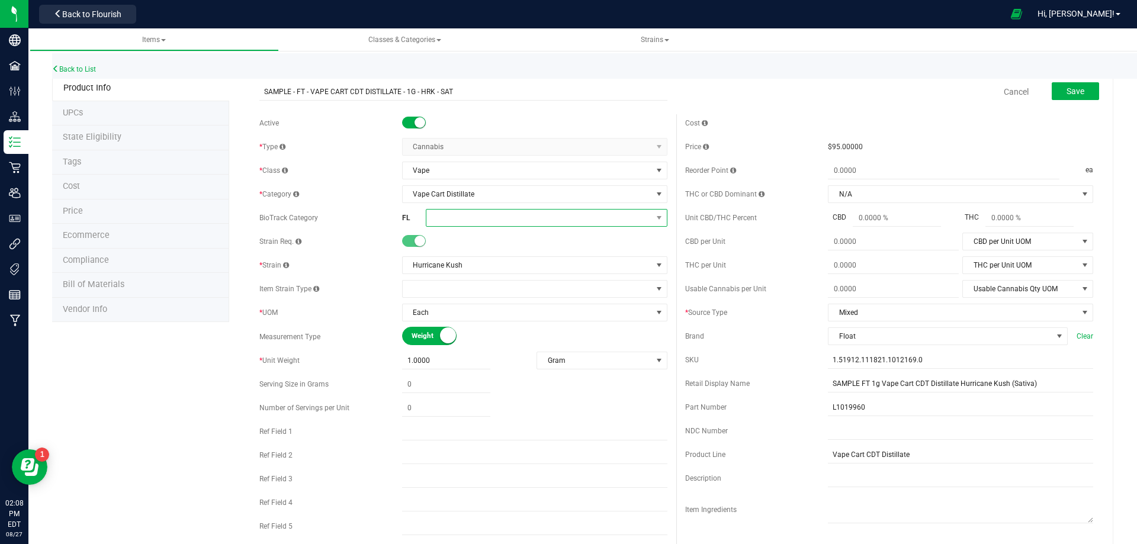
drag, startPoint x: 465, startPoint y: 215, endPoint x: 470, endPoint y: 224, distance: 10.4
click at [466, 217] on span at bounding box center [539, 218] width 226 height 17
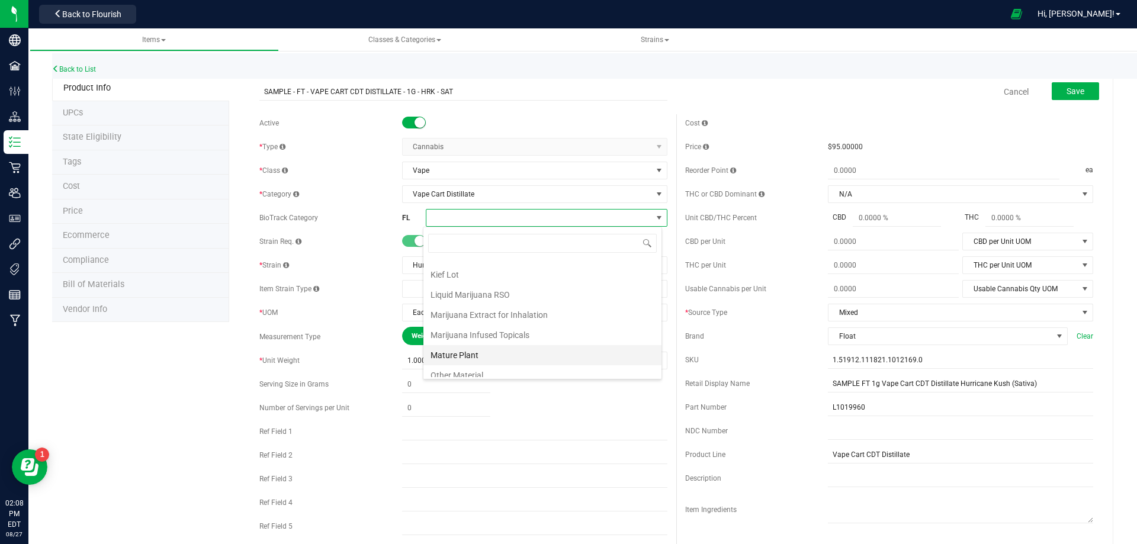
scroll to position [237, 0]
click at [520, 315] on li "Marijuana Extract for Inhalation" at bounding box center [542, 314] width 238 height 20
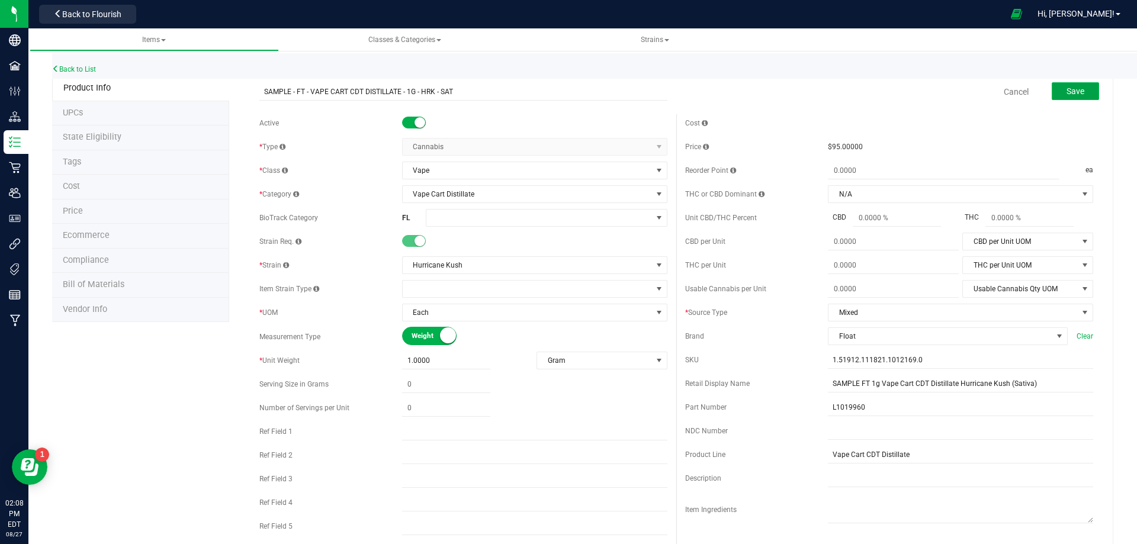
click at [1067, 92] on span "Save" at bounding box center [1076, 90] width 18 height 9
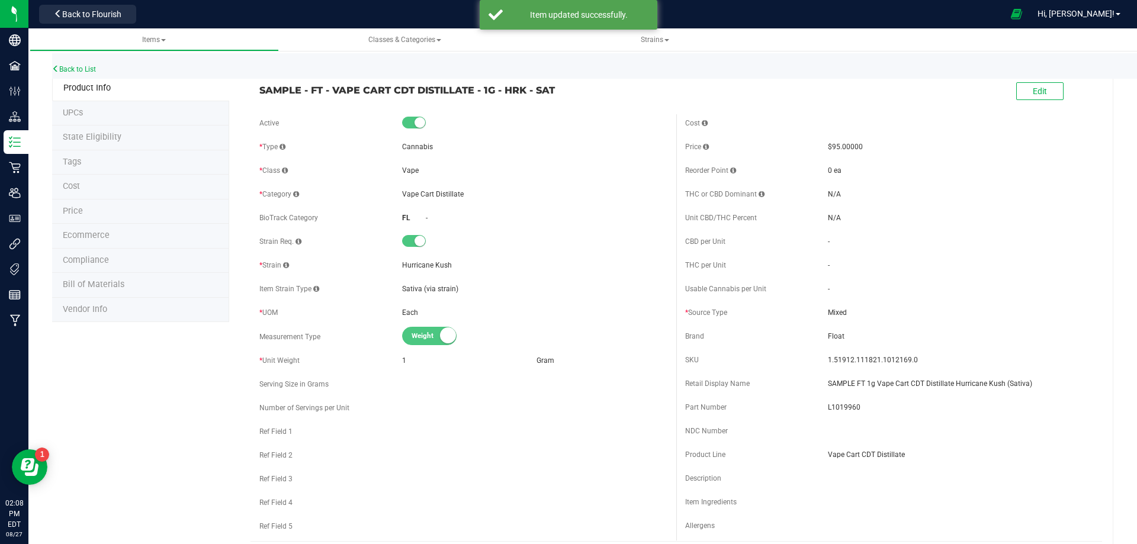
click at [524, 223] on div "-" at bounding box center [547, 218] width 242 height 11
click at [1031, 77] on div "Back to List" at bounding box center [620, 65] width 1137 height 25
click at [1016, 89] on button "Edit" at bounding box center [1039, 91] width 47 height 18
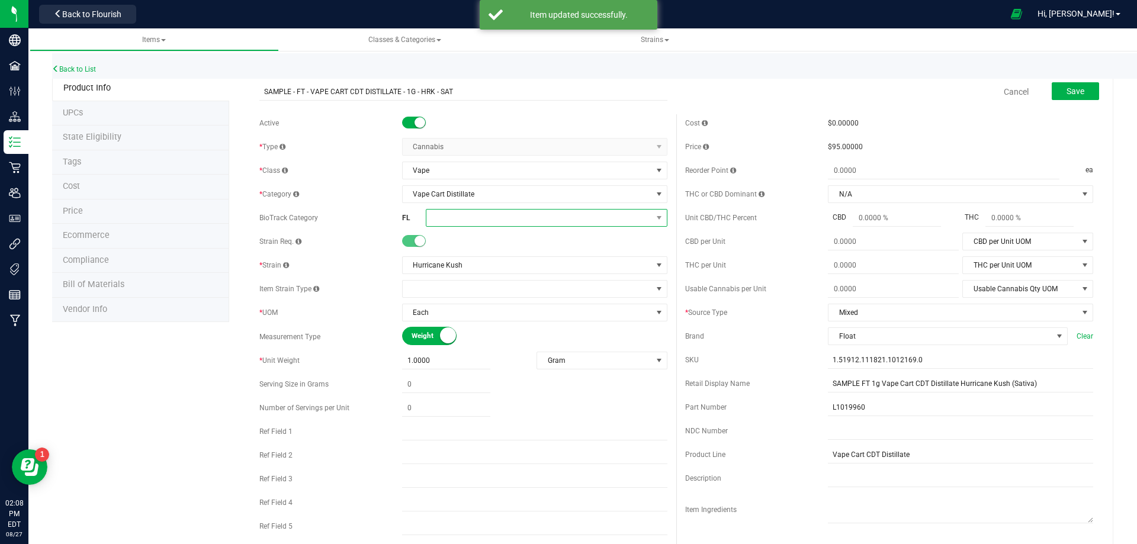
click at [461, 225] on span at bounding box center [539, 218] width 226 height 17
click at [524, 377] on li "Marijuana Extract for Inhalation" at bounding box center [542, 373] width 238 height 20
click at [1071, 89] on span "Save" at bounding box center [1076, 90] width 18 height 9
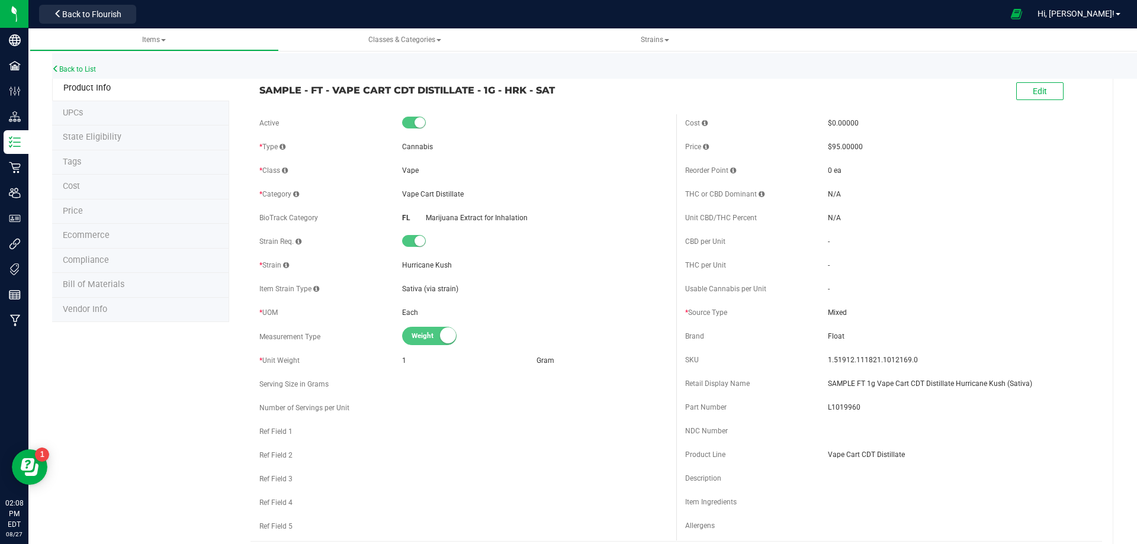
click at [88, 158] on li "Tags" at bounding box center [140, 162] width 177 height 25
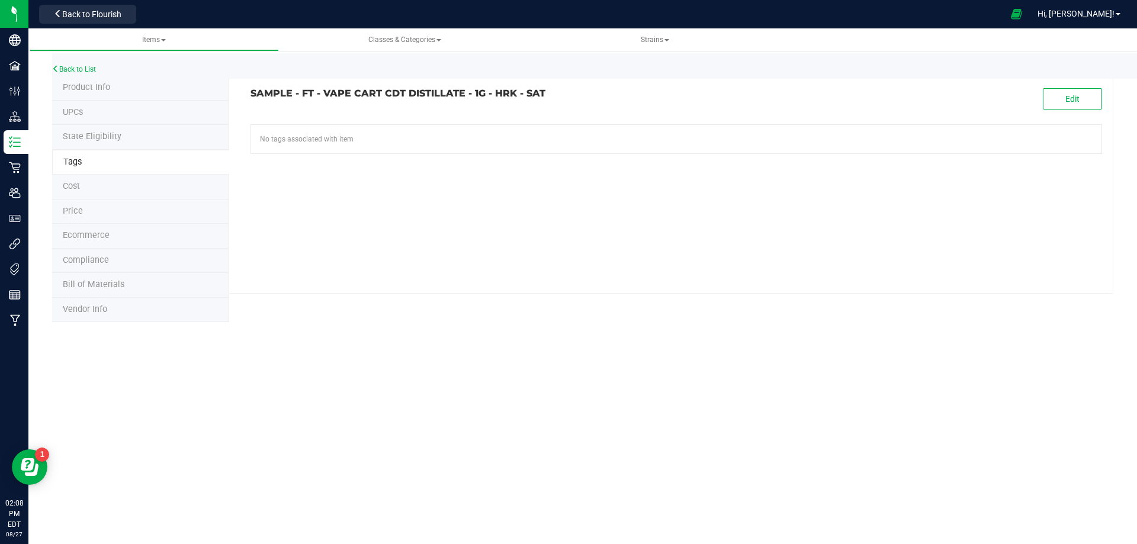
click at [97, 271] on li "Compliance" at bounding box center [140, 261] width 177 height 25
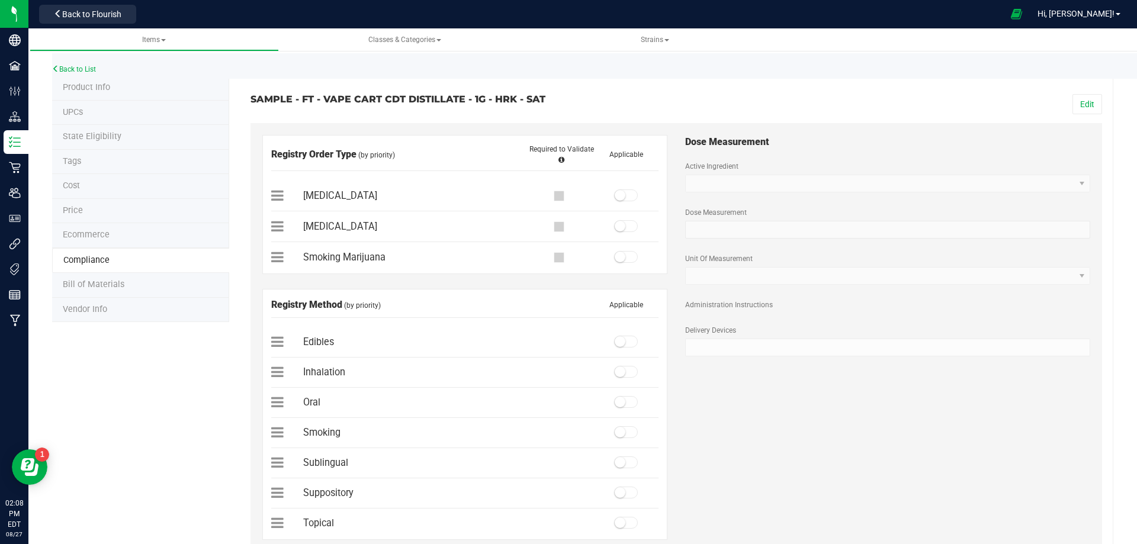
drag, startPoint x: 1076, startPoint y: 102, endPoint x: 837, endPoint y: 149, distance: 242.7
click at [1074, 103] on button "Edit" at bounding box center [1088, 104] width 30 height 20
click at [626, 190] on span at bounding box center [626, 196] width 24 height 12
click at [625, 378] on span at bounding box center [626, 372] width 24 height 12
click at [1089, 100] on button "Save" at bounding box center [1085, 104] width 33 height 20
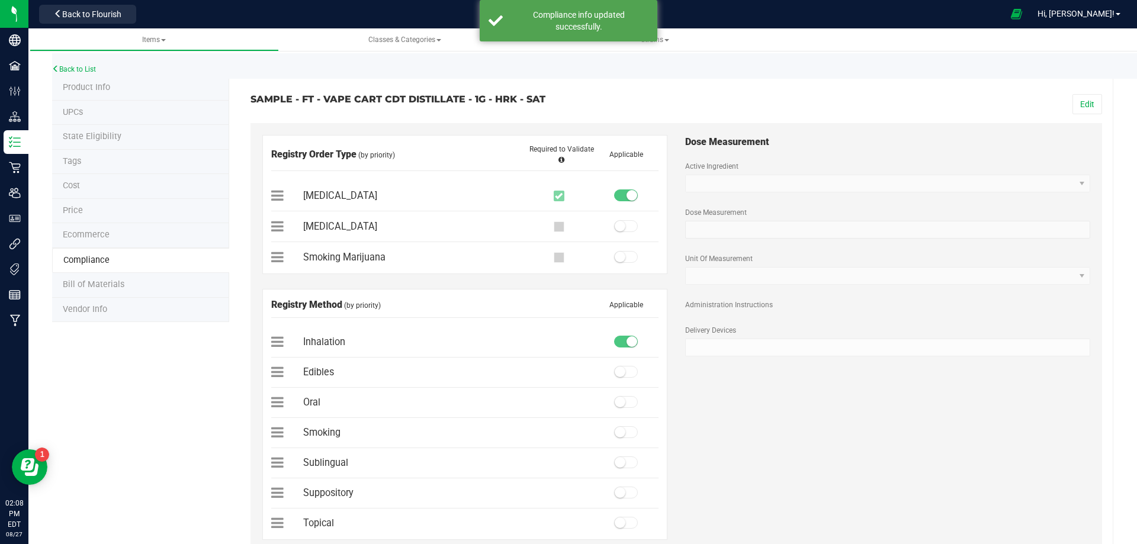
click at [97, 290] on span "Bill of Materials" at bounding box center [94, 285] width 62 height 10
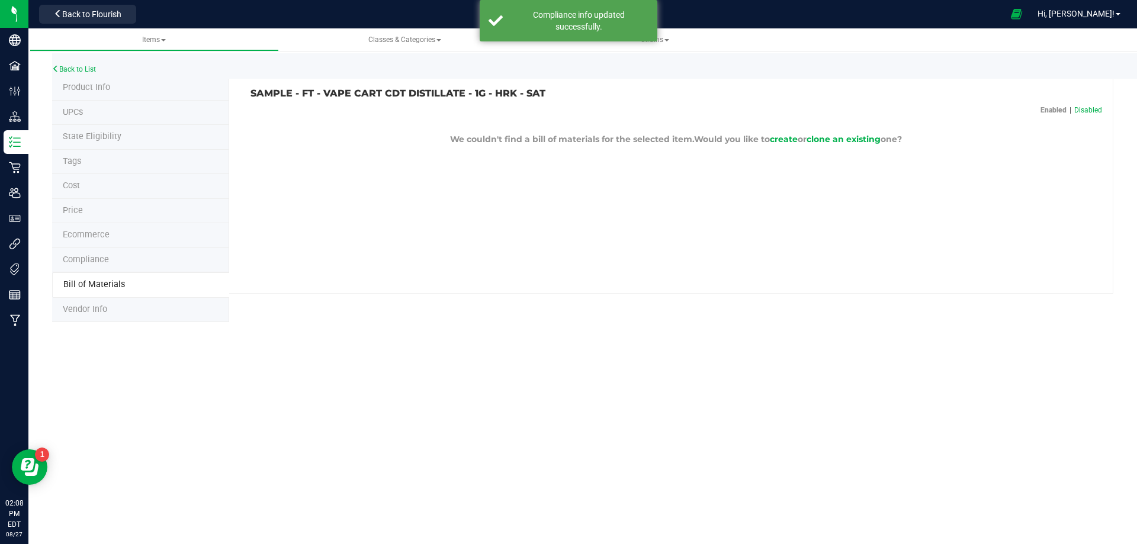
drag, startPoint x: 837, startPoint y: 147, endPoint x: 839, endPoint y: 140, distance: 7.5
click at [837, 147] on div "SAMPLE - FT - VAPE CART CDT DISTILLATE - 1G - HRK - SAT Enabled | Disabled We c…" at bounding box center [671, 185] width 884 height 218
click at [839, 140] on span "clone an existing" at bounding box center [844, 139] width 74 height 11
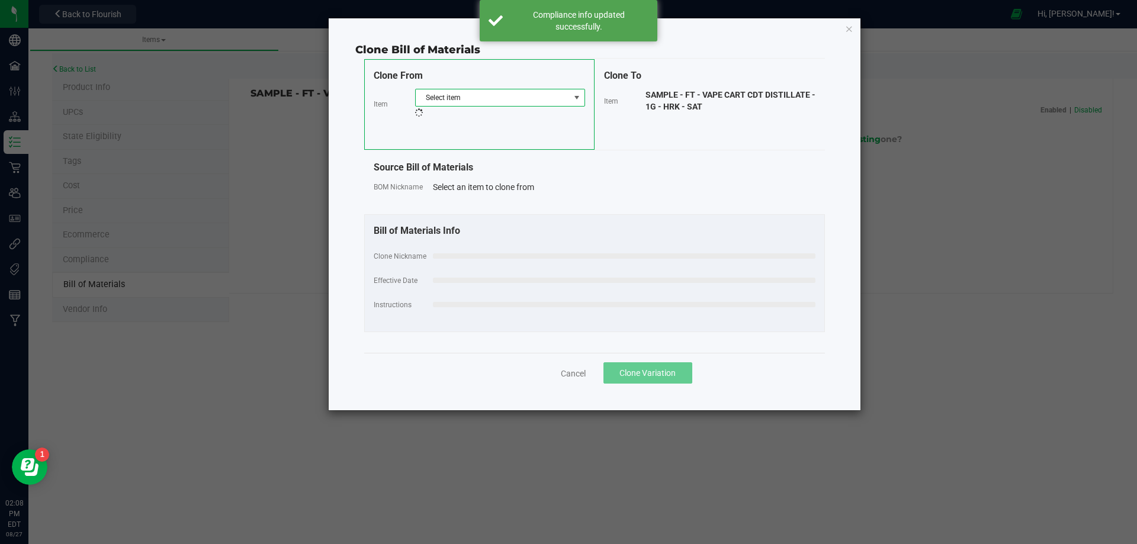
click at [499, 104] on span "Select item" at bounding box center [493, 97] width 154 height 17
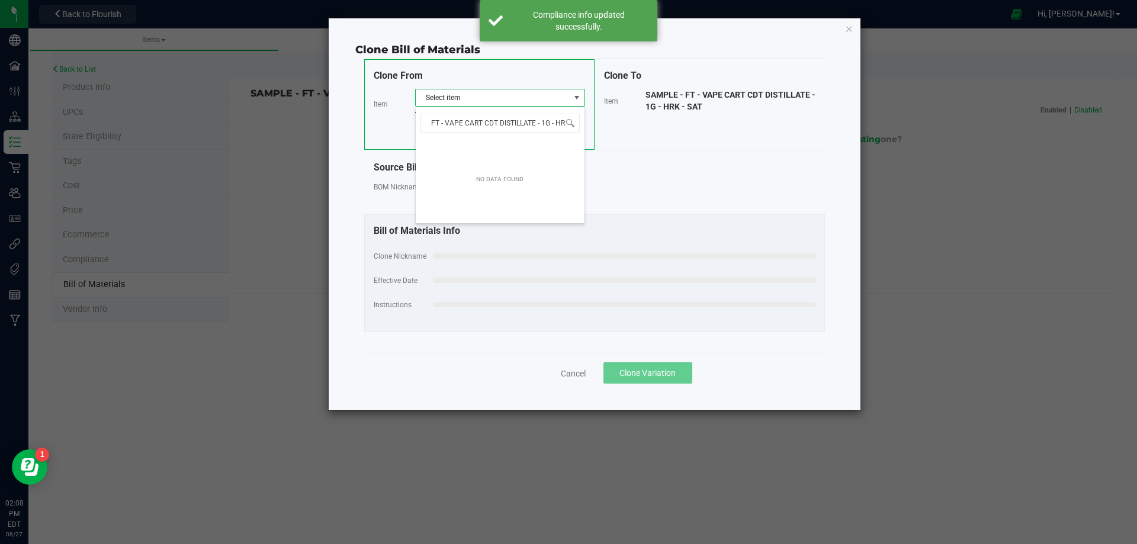
scroll to position [18, 170]
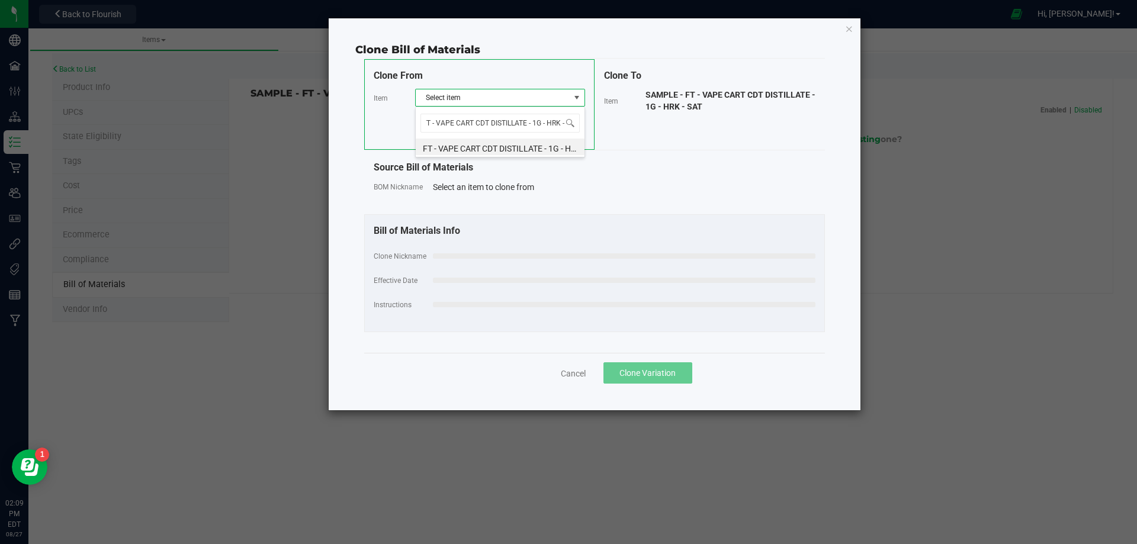
type input "FT - VAPE CART CDT DISTILLATE - 1G - HRK -"
click at [505, 153] on li "FT - VAPE CART CDT DISTILLATE - 1G - HRK - SAT" at bounding box center [500, 147] width 169 height 17
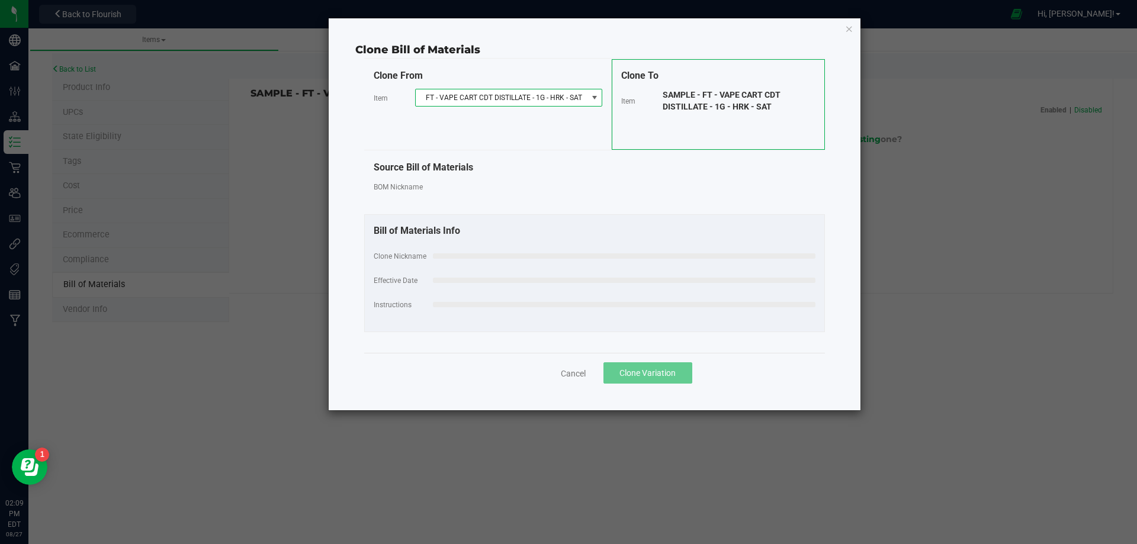
select select "13803"
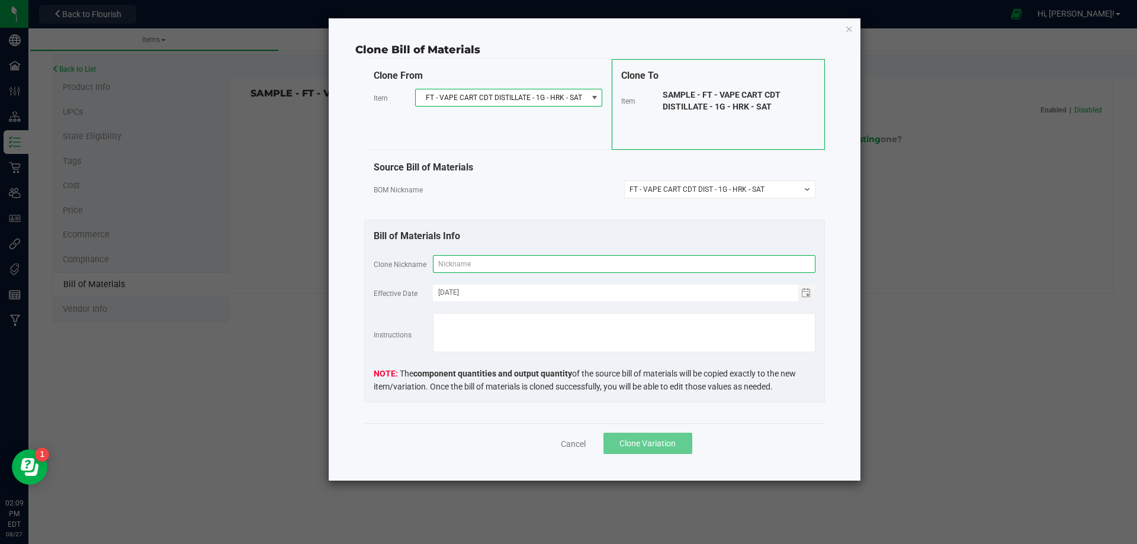
click at [489, 269] on input "text" at bounding box center [624, 264] width 383 height 18
paste input "FT - VAPE CART CDT DISTILLATE - 1G - HRK - SAT"
click at [541, 264] on input "FT - VAPE CART CDT DISTILLATE - 1G - HRK - SAT" at bounding box center [624, 264] width 383 height 18
type input "FT - VAPE CART CDT DIST - 1G - HRK - SAT"
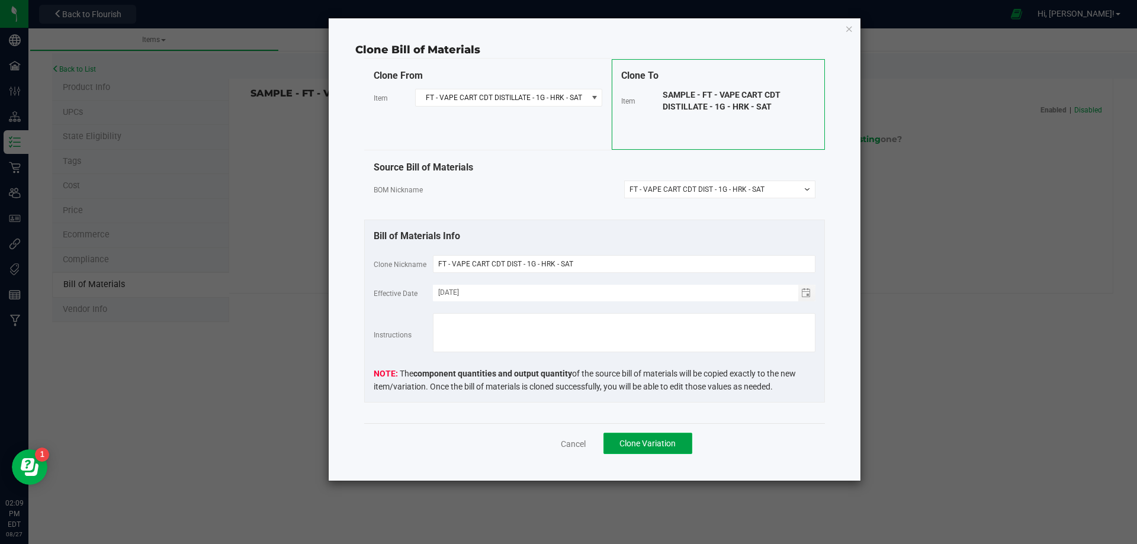
click at [644, 443] on span "Clone Variation" at bounding box center [648, 443] width 56 height 9
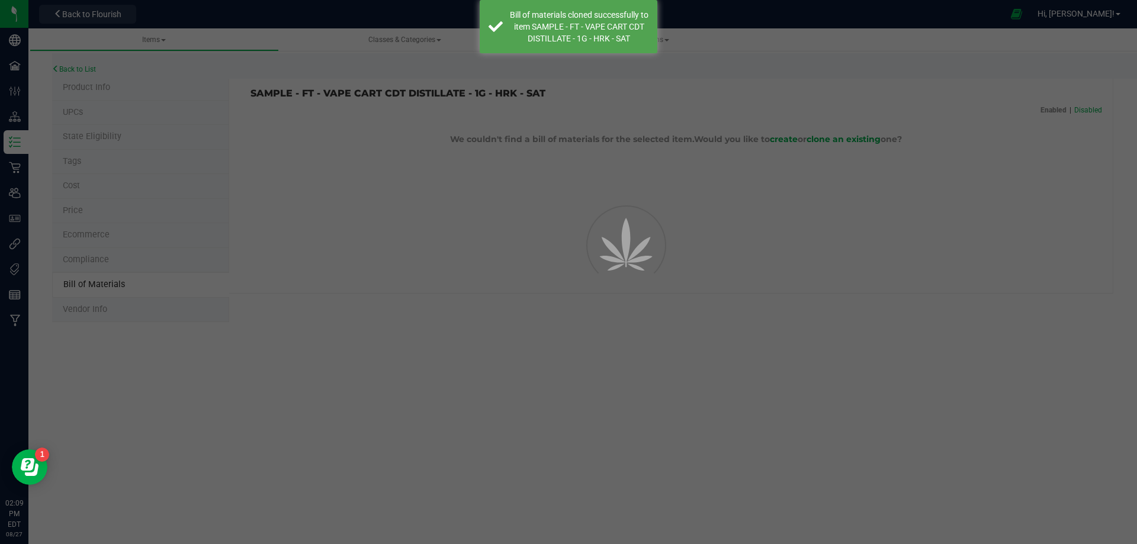
select select "13804"
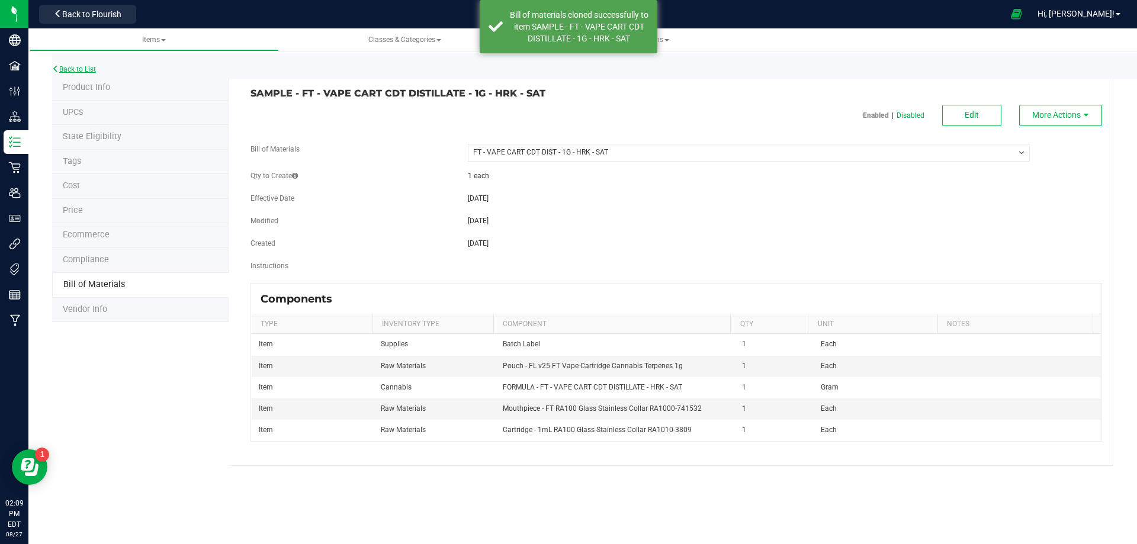
click at [64, 69] on link "Back to List" at bounding box center [74, 69] width 44 height 8
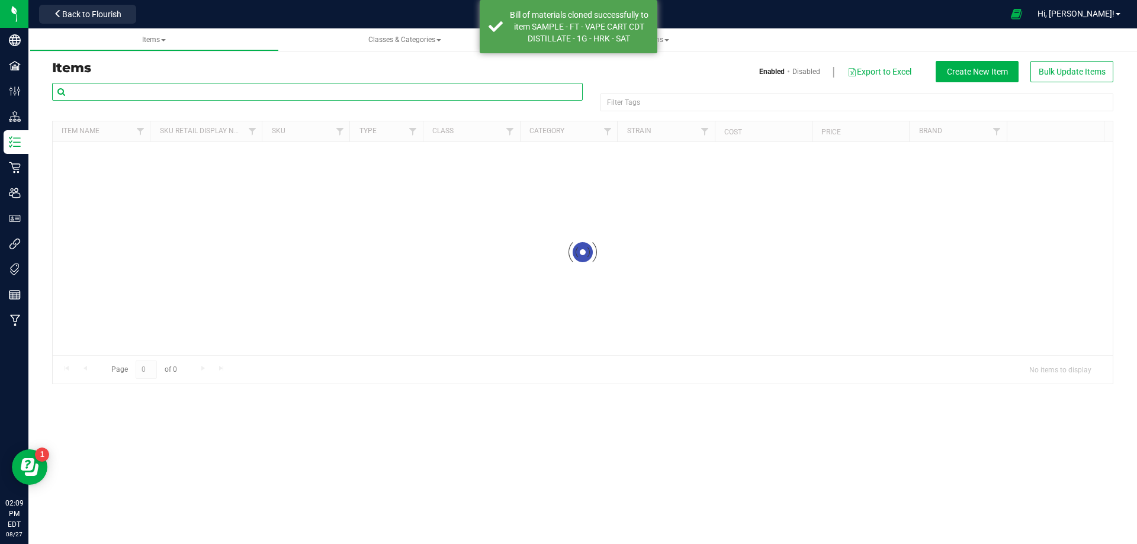
click at [163, 88] on input "text" at bounding box center [317, 92] width 531 height 18
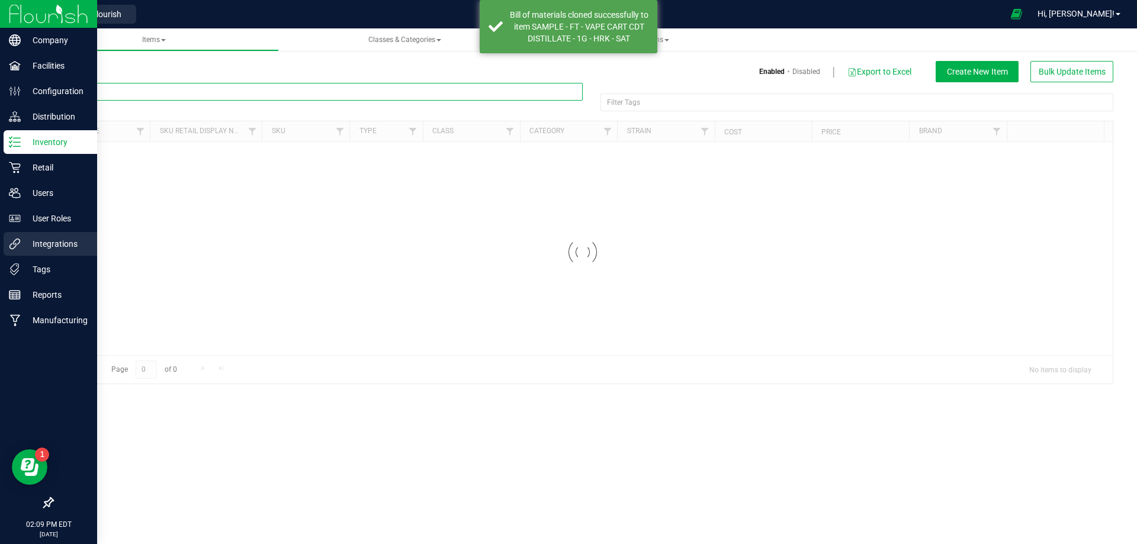
paste input "1019961"
type input "1019961"
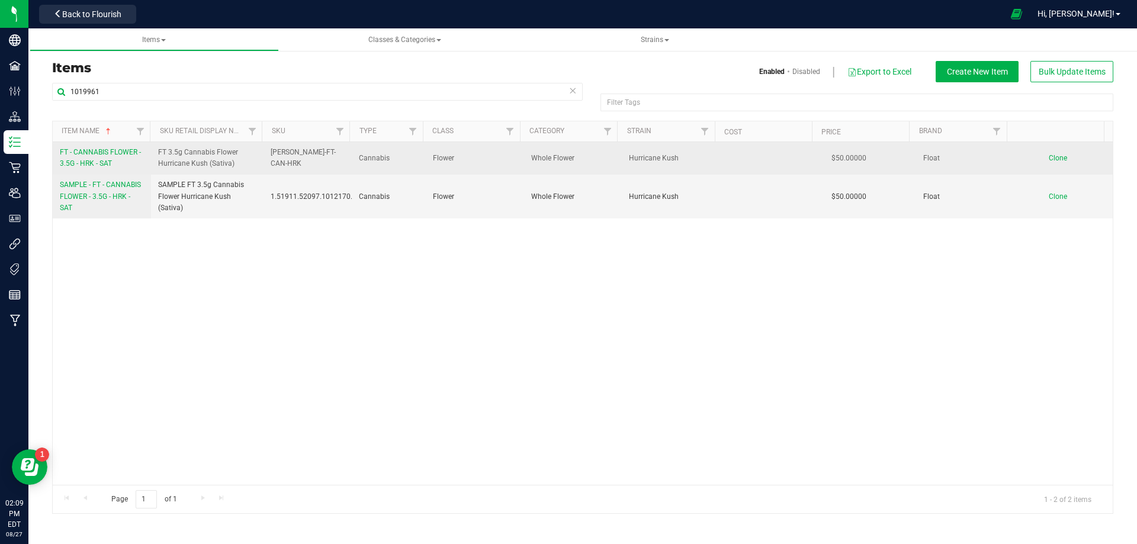
click at [110, 153] on span "FT - CANNABIS FLOWER - 3.5G - HRK - SAT" at bounding box center [100, 158] width 81 height 20
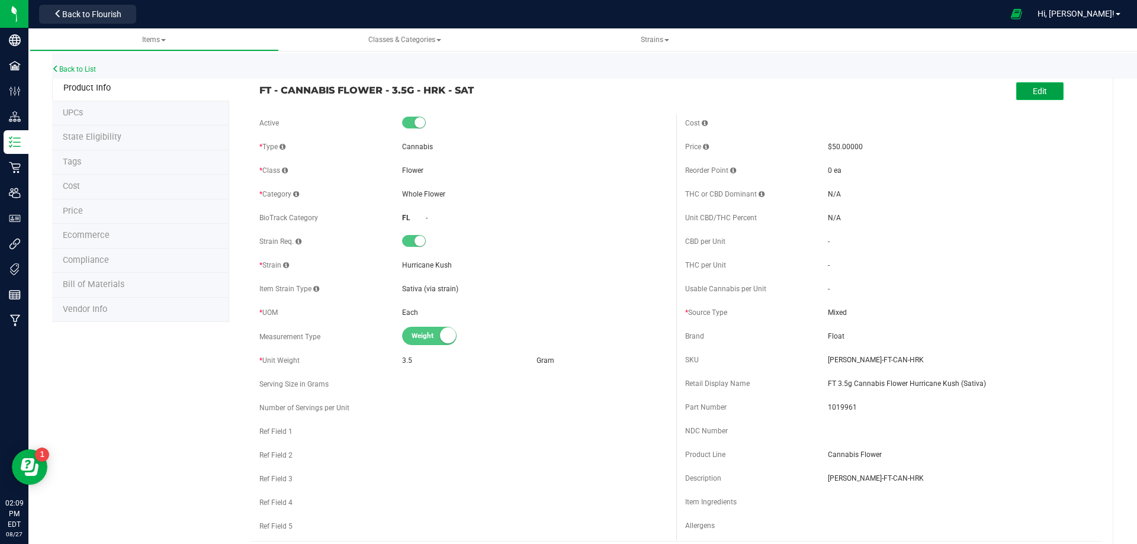
click at [1018, 90] on button "Edit" at bounding box center [1039, 91] width 47 height 18
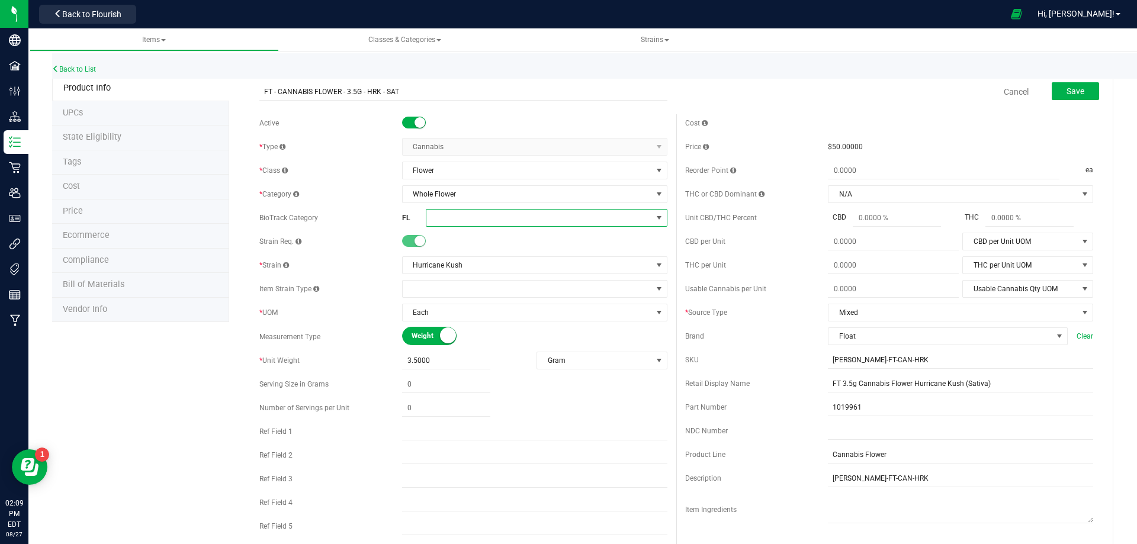
click at [454, 219] on span at bounding box center [539, 218] width 226 height 17
click at [528, 364] on li "Whole Flower" at bounding box center [542, 367] width 238 height 20
click at [1075, 92] on span "Save" at bounding box center [1076, 90] width 18 height 9
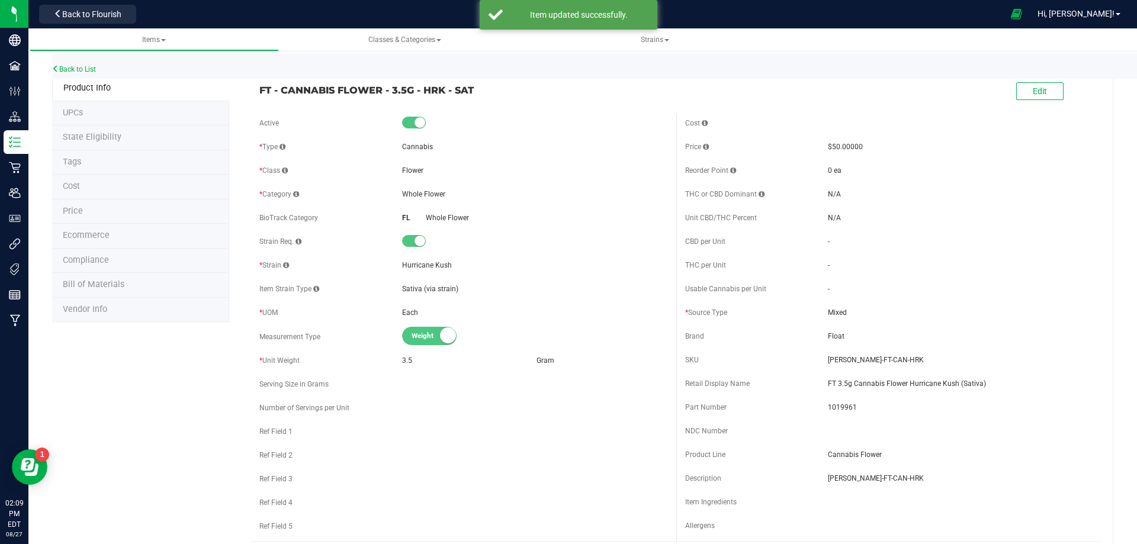
click at [98, 168] on li "Tags" at bounding box center [140, 162] width 177 height 25
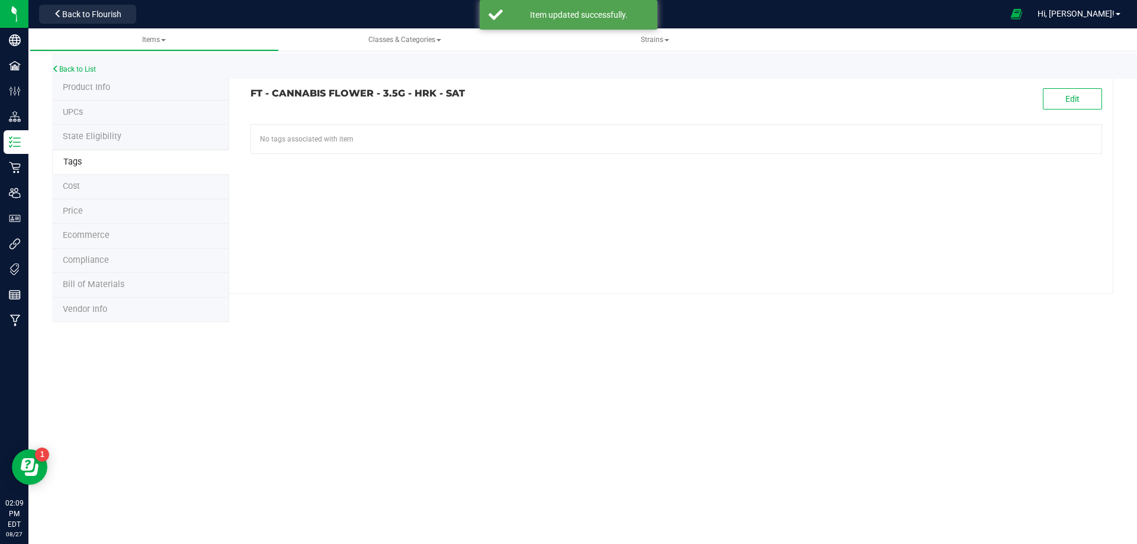
click at [1102, 85] on div "FT - CANNABIS FLOWER - 3.5G - HRK - SAT Edit No tags associated with item" at bounding box center [671, 185] width 884 height 218
click at [1081, 97] on button "Edit" at bounding box center [1072, 98] width 59 height 21
click at [406, 129] on input "text" at bounding box center [541, 133] width 580 height 17
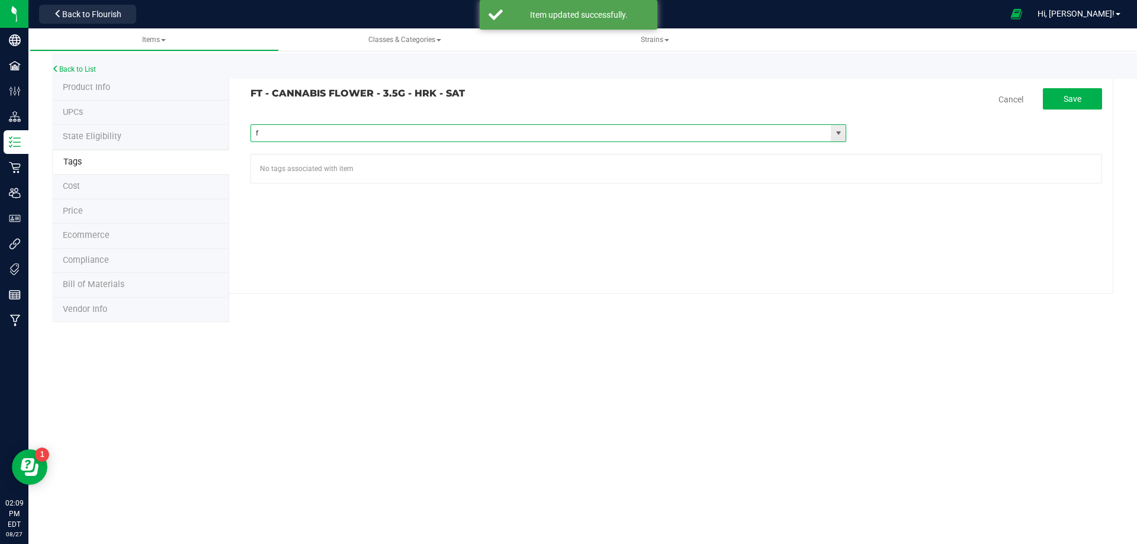
type input "fl"
paste input "FL - FT - CANNABIS FLOWER - 3_5G"
type input "FL - FT - CANNABIS FLOWER - 3_5G"
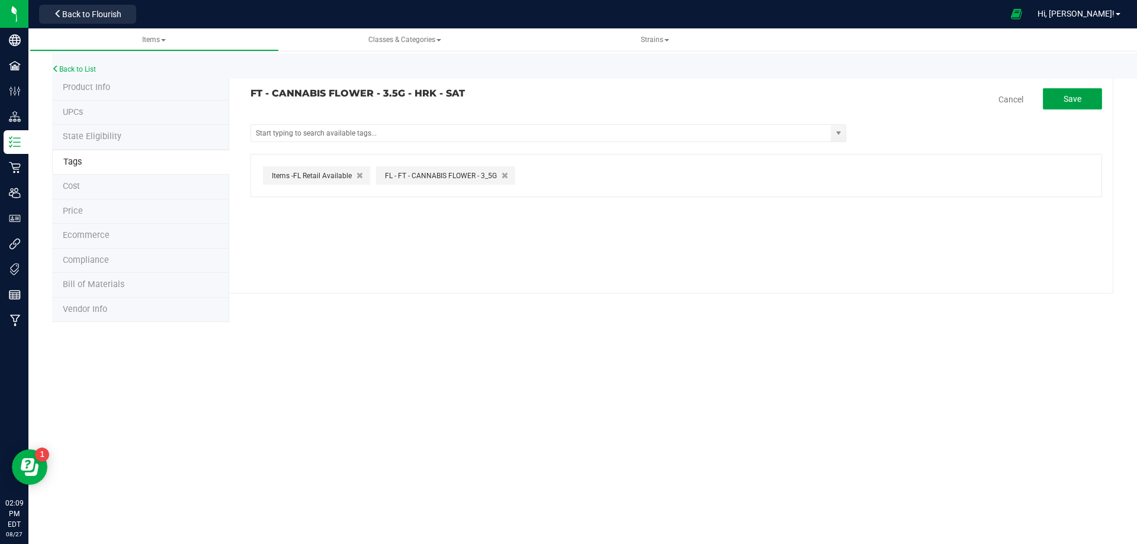
click at [1068, 102] on span "Save" at bounding box center [1073, 98] width 18 height 9
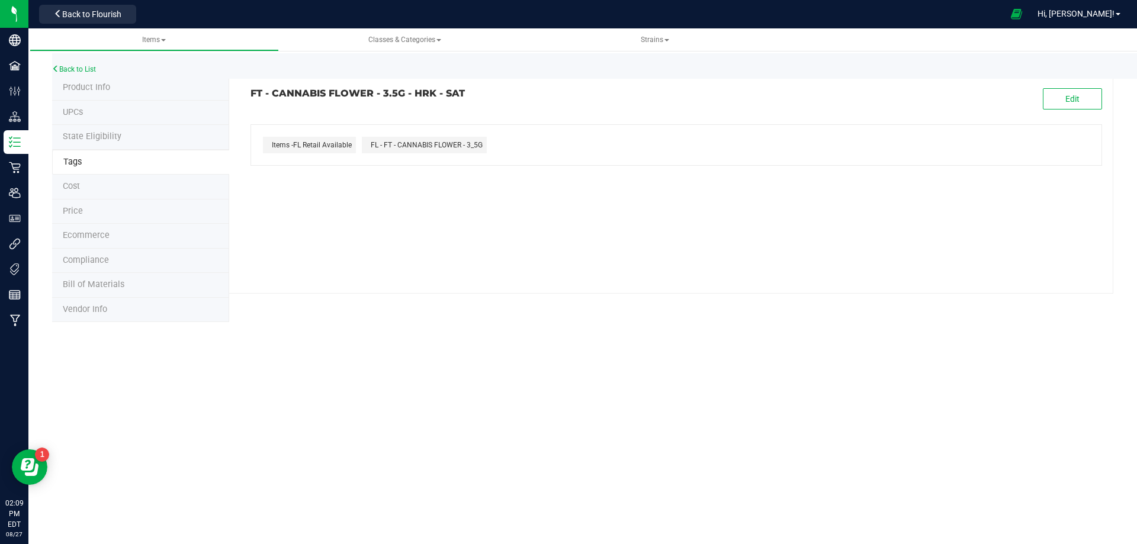
drag, startPoint x: 505, startPoint y: 101, endPoint x: 242, endPoint y: 96, distance: 263.0
click at [247, 89] on div "FT - CANNABIS FLOWER - 3.5G - HRK - SAT Edit" at bounding box center [676, 98] width 869 height 21
click at [93, 260] on span "Compliance" at bounding box center [86, 260] width 46 height 10
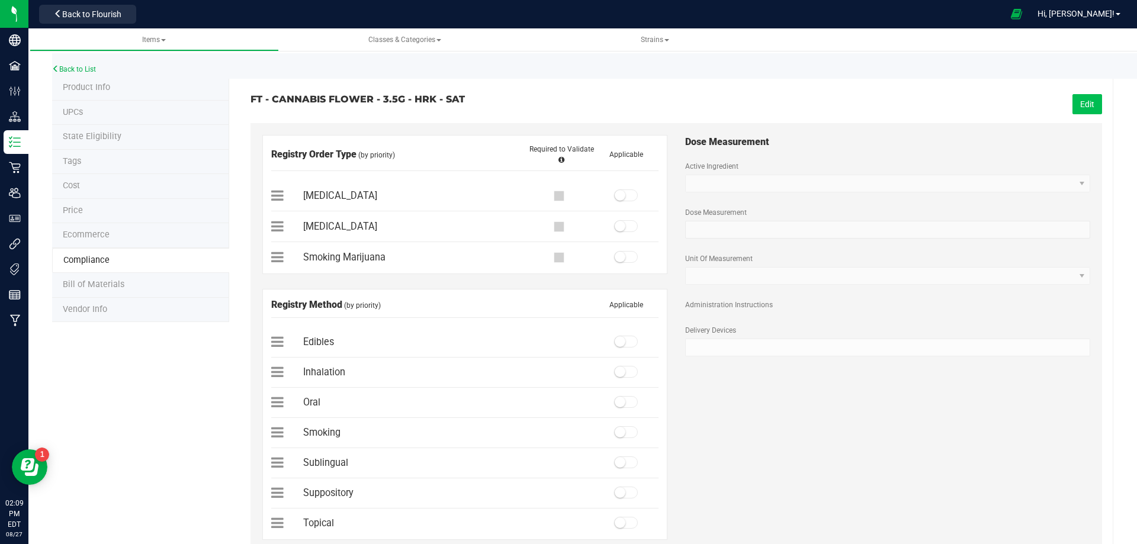
click at [1076, 111] on button "Edit" at bounding box center [1088, 104] width 30 height 20
drag, startPoint x: 621, startPoint y: 252, endPoint x: 625, endPoint y: 315, distance: 62.9
click at [621, 253] on span at bounding box center [626, 257] width 24 height 12
click at [622, 437] on span at bounding box center [626, 432] width 24 height 12
click at [1084, 104] on button "Save" at bounding box center [1085, 104] width 33 height 20
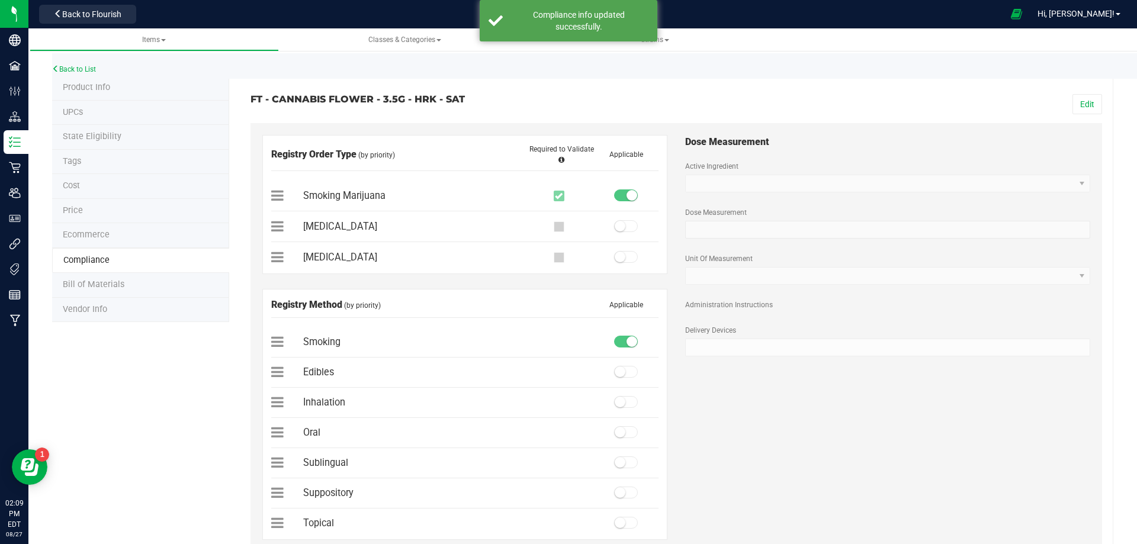
click at [120, 290] on span "Bill of Materials" at bounding box center [94, 285] width 62 height 10
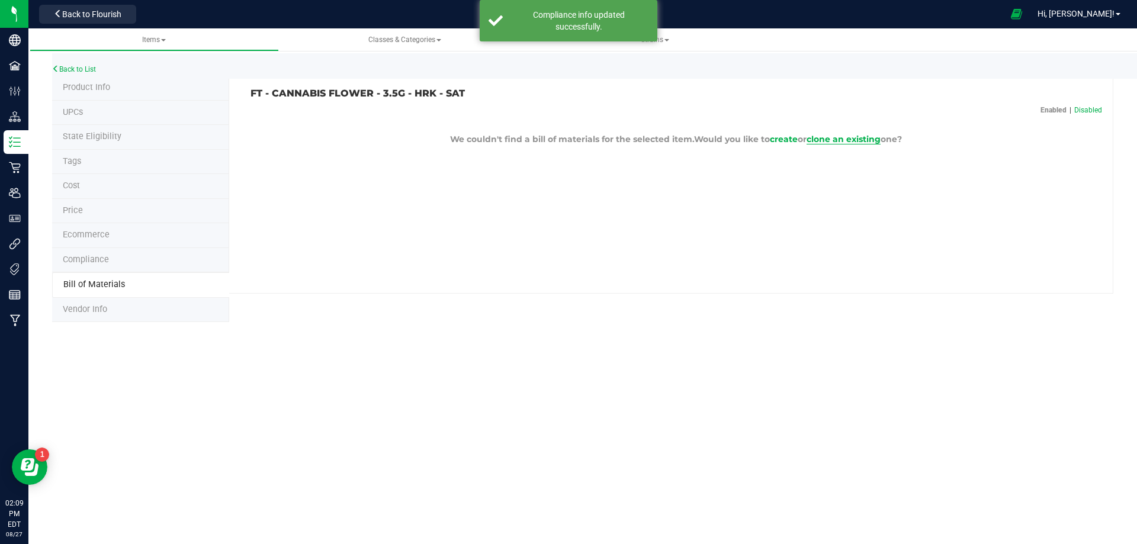
click at [867, 139] on span "clone an existing" at bounding box center [844, 139] width 74 height 11
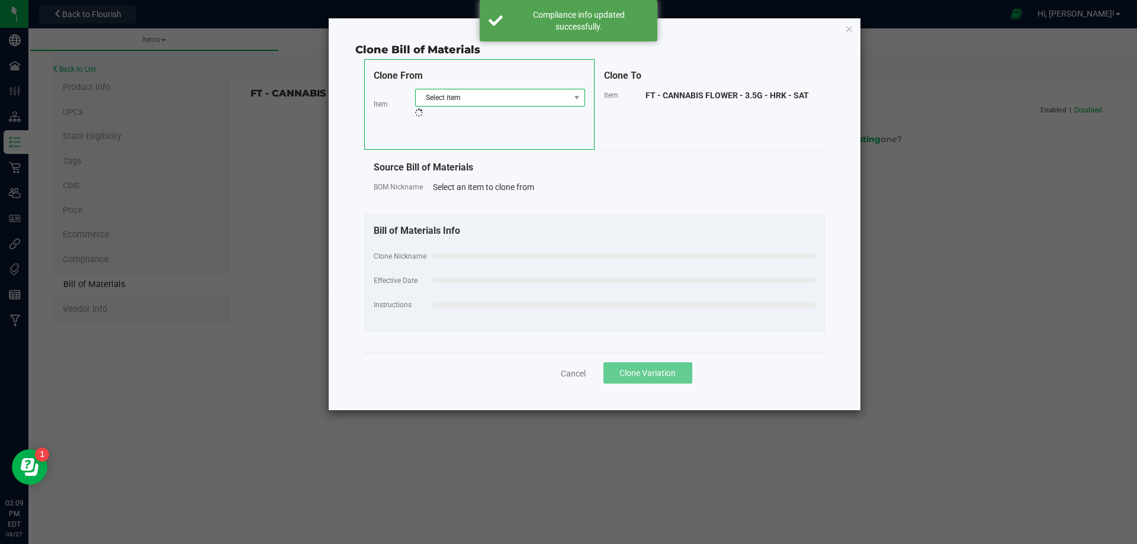
click at [475, 92] on span "Select item" at bounding box center [493, 97] width 154 height 17
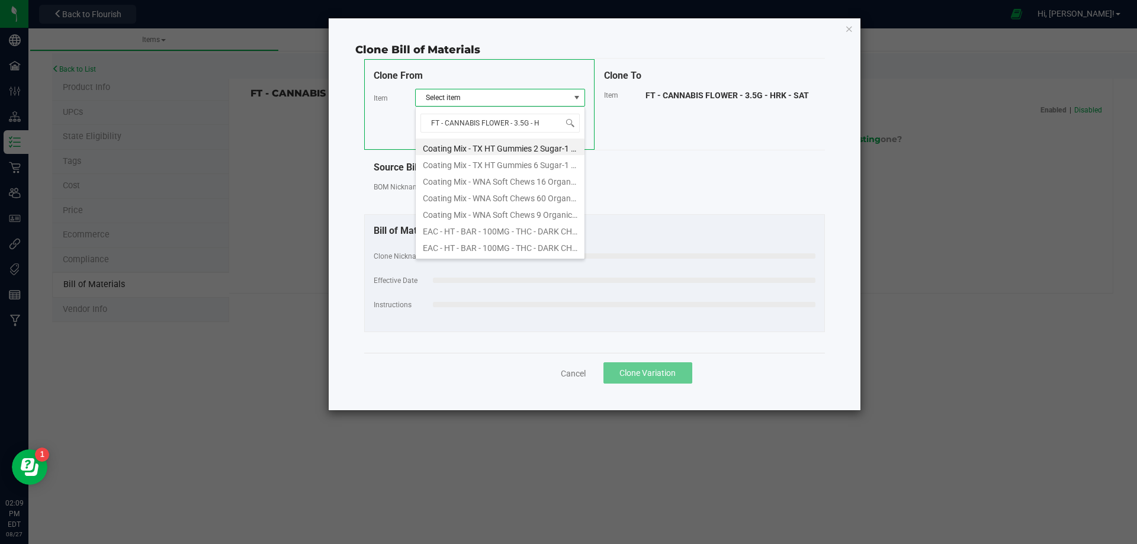
type input "FT - CANNABIS FLOWER - 3.5G - H"
click at [494, 159] on li "FT - CANNABIS FLOWER - 3.5G - HEA - HYB" at bounding box center [500, 163] width 169 height 17
select select "12300"
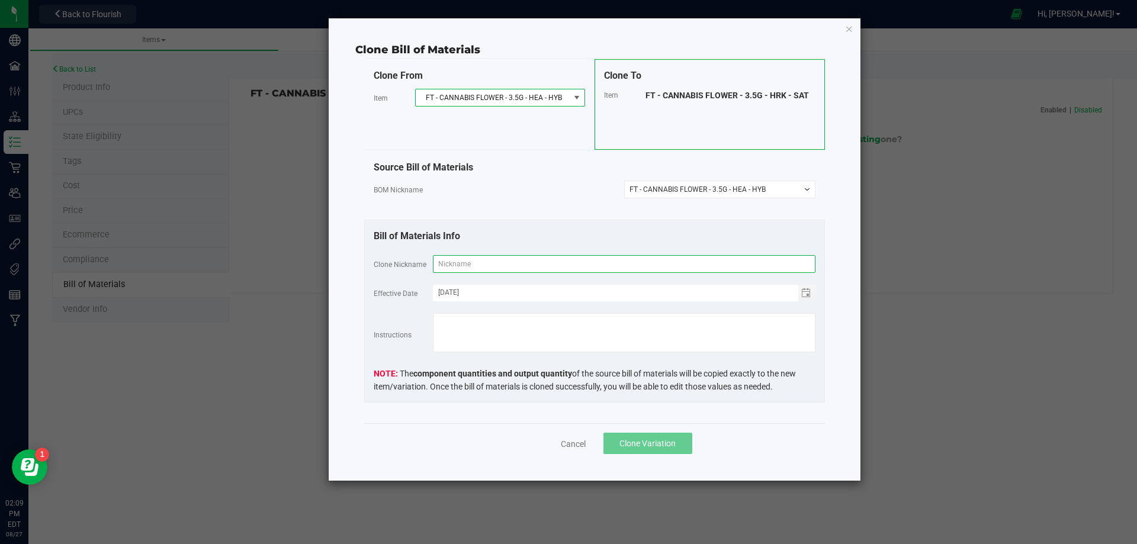
click at [506, 261] on input "text" at bounding box center [624, 264] width 383 height 18
paste input "FT - CANNABIS FLOWER - 3.5G - HRK - SAT"
type input "FT - CANNABIS FLOWER - 3.5G - HRK - SAT"
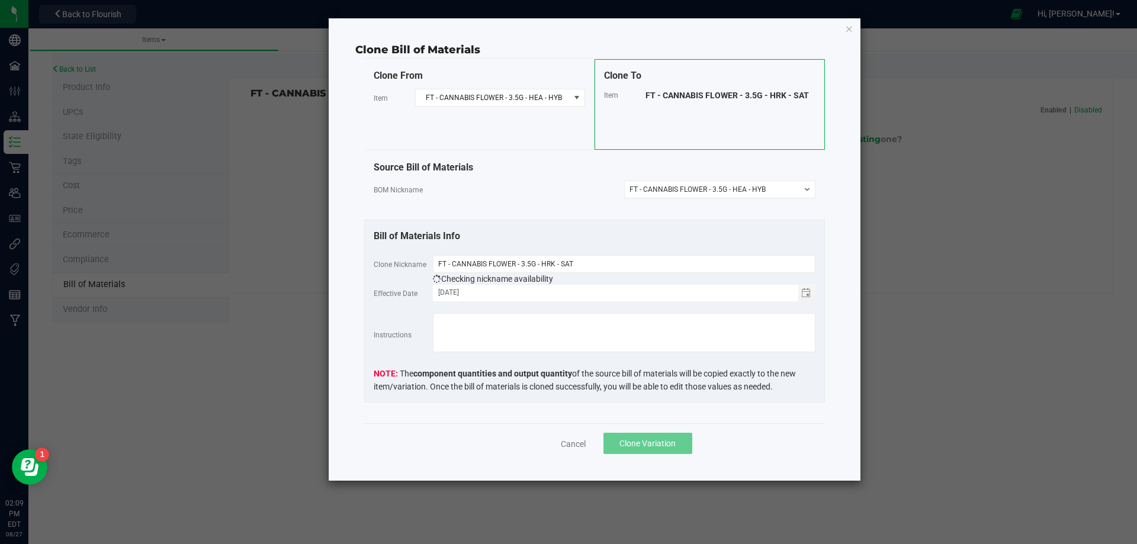
click at [628, 453] on button "Clone Variation" at bounding box center [648, 443] width 89 height 21
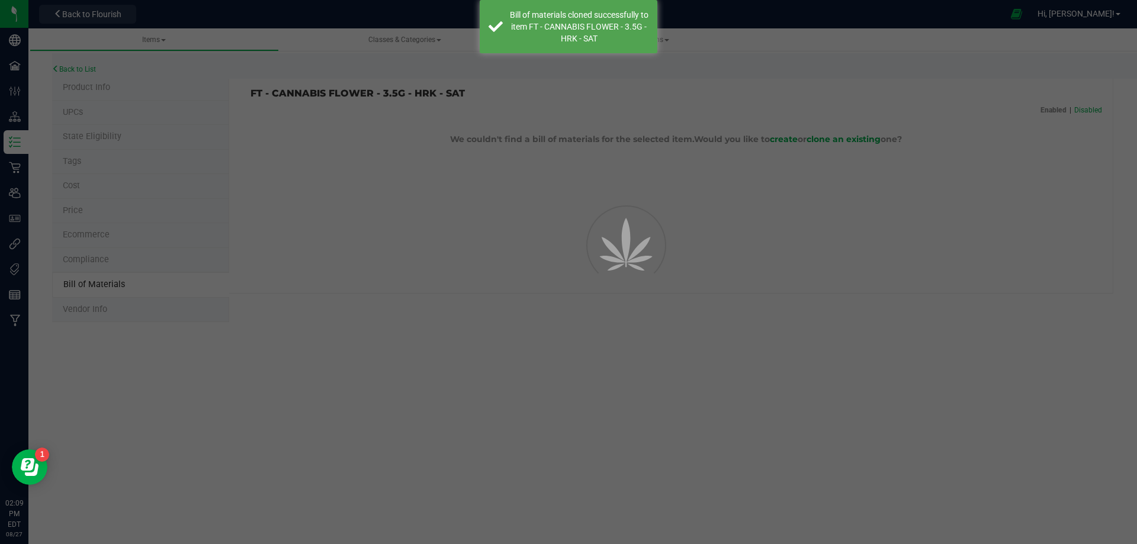
click at [628, 451] on div at bounding box center [568, 272] width 1137 height 544
select select "13805"
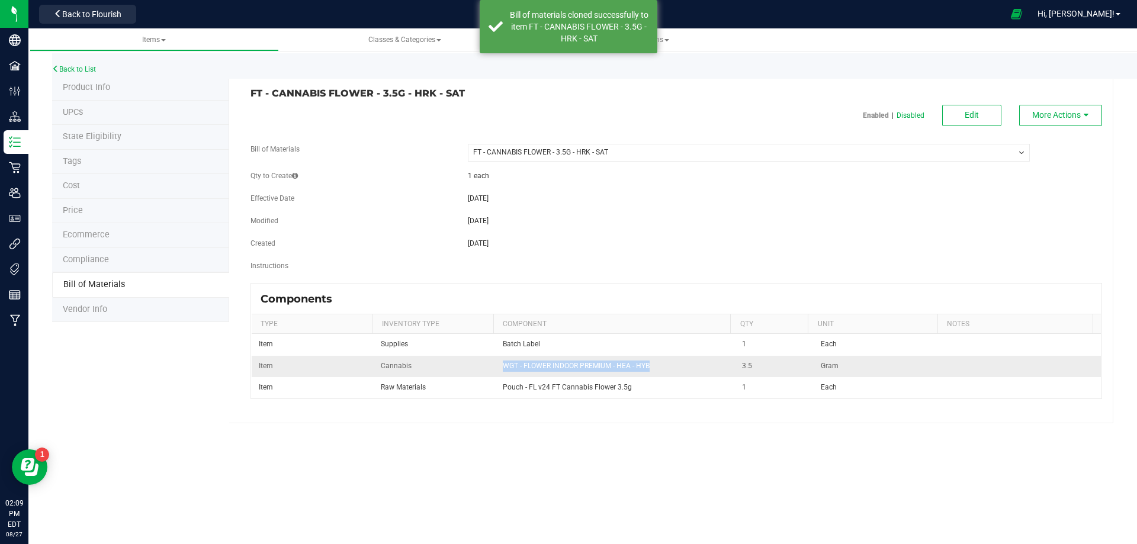
drag, startPoint x: 655, startPoint y: 366, endPoint x: 607, endPoint y: 312, distance: 72.2
click at [496, 364] on td "WGT - FLOWER INDOOR PREMIUM - HEA - HYB" at bounding box center [616, 366] width 240 height 21
click at [962, 118] on button "Edit" at bounding box center [971, 115] width 59 height 21
select select "13805"
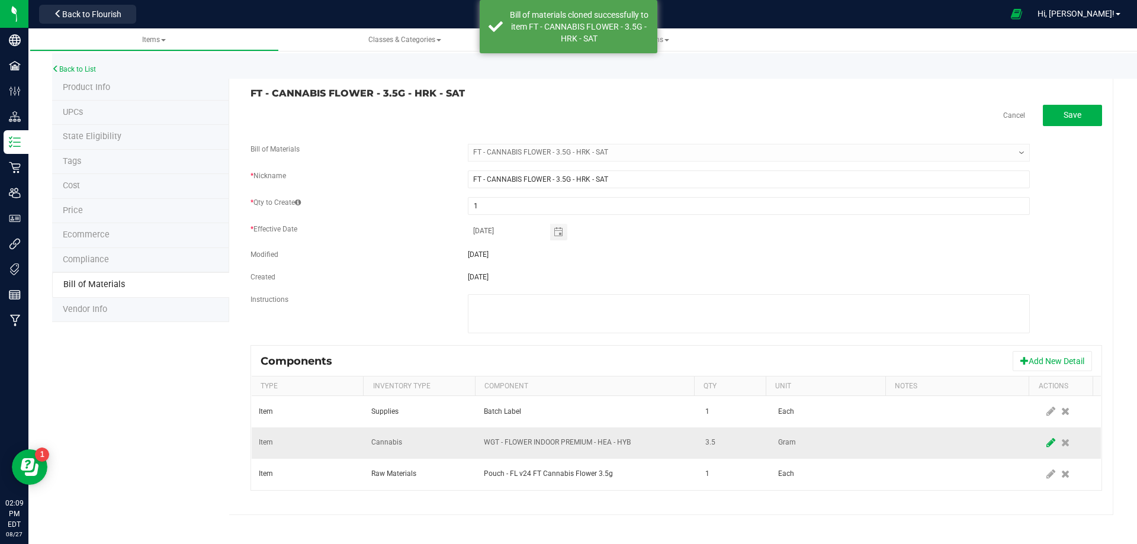
click at [1047, 440] on icon at bounding box center [1051, 443] width 9 height 11
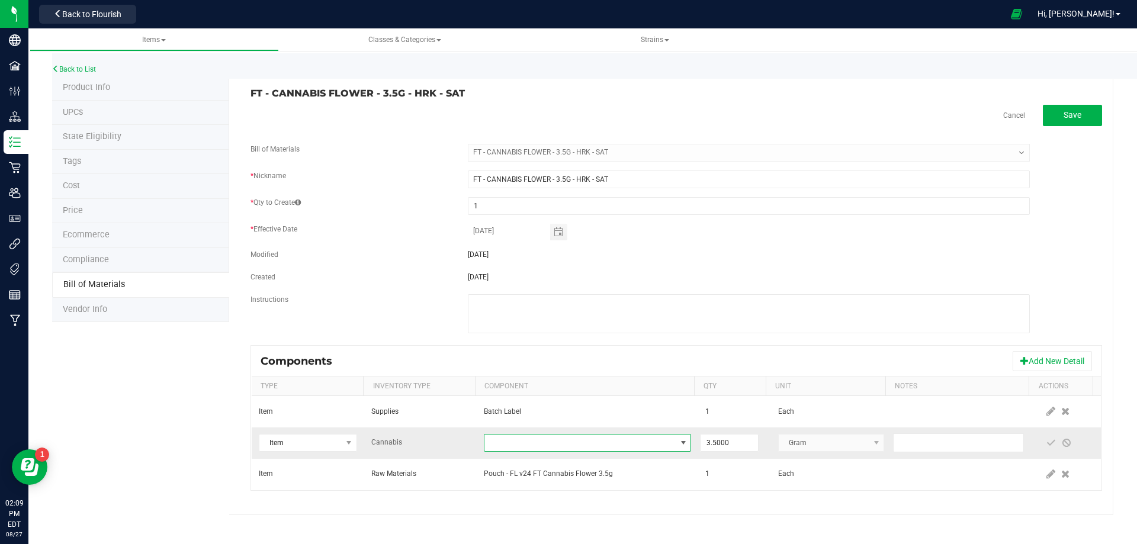
click at [522, 439] on span "NO DATA FOUND" at bounding box center [579, 443] width 191 height 17
type input "WGT - FLOWER INDOOR PREMIUM - HRk"
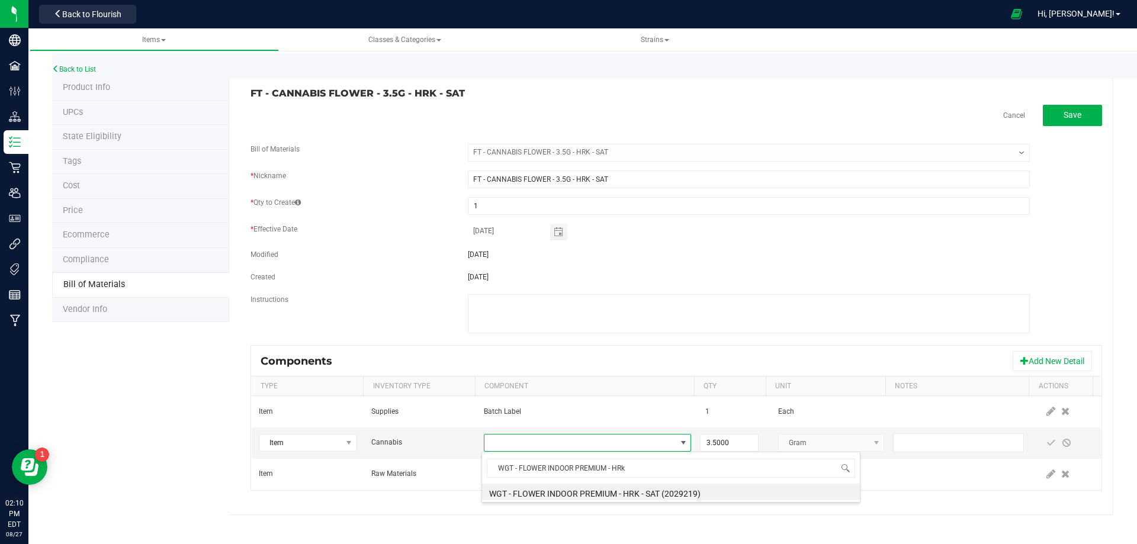
click at [652, 492] on li "WGT - FLOWER INDOOR PREMIUM - HRK - SAT (2029219)" at bounding box center [671, 492] width 378 height 17
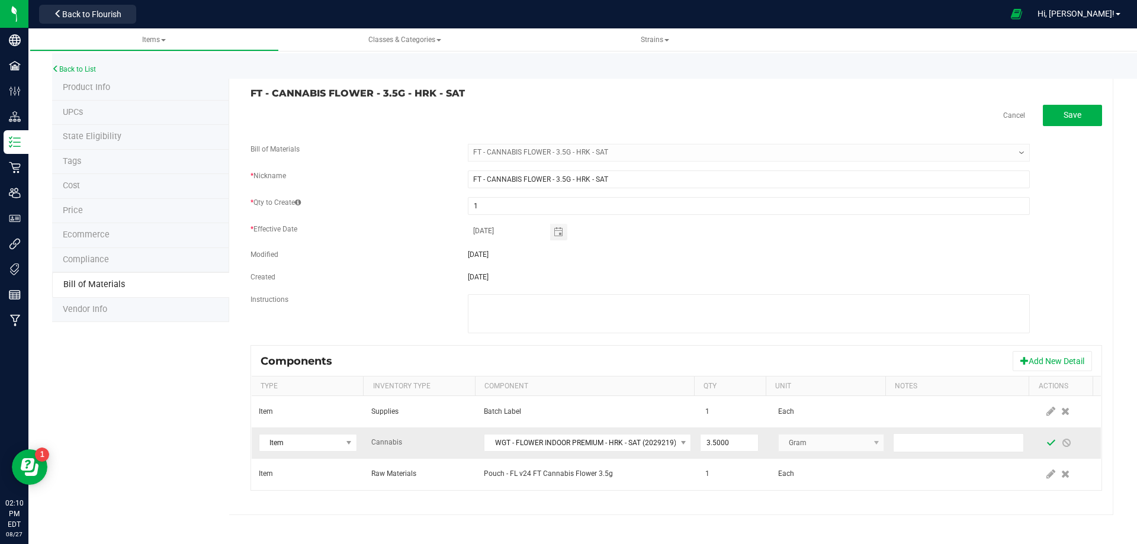
click at [1047, 439] on span at bounding box center [1051, 442] width 9 height 9
click at [251, 92] on h3 "FT - CANNABIS FLOWER - 3.5G - HRK - SAT" at bounding box center [459, 93] width 417 height 11
click at [86, 66] on link "Back to List" at bounding box center [74, 69] width 44 height 8
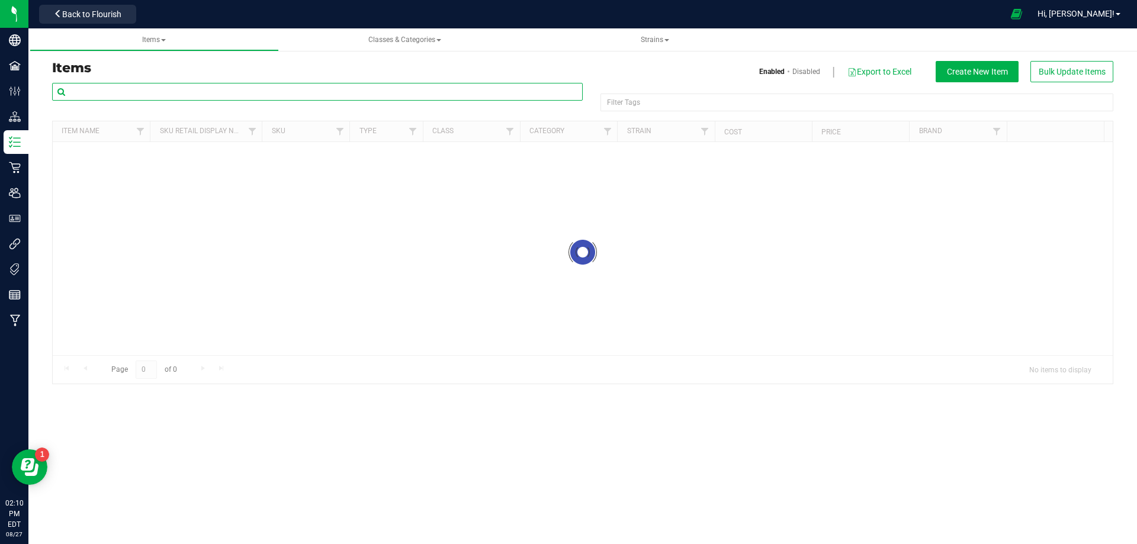
click at [129, 94] on input "text" at bounding box center [317, 92] width 531 height 18
paste input "FT - CANNABIS FLOWER - 3.5G - HRK - SAT"
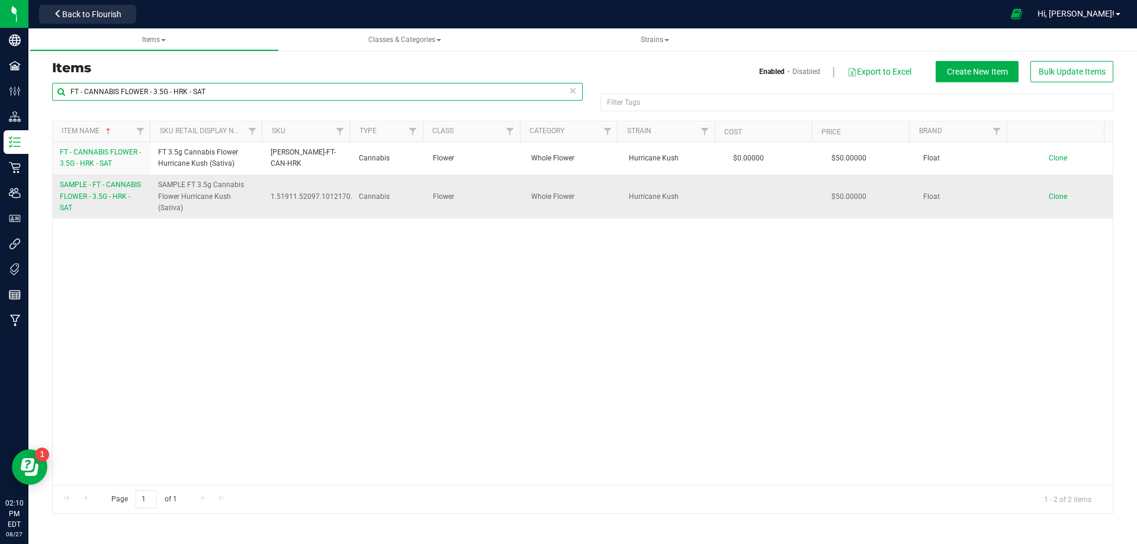
type input "FT - CANNABIS FLOWER - 3.5G - HRK - SAT"
click at [104, 188] on span "SAMPLE - FT - CANNABIS FLOWER - 3.5G - HRK - SAT" at bounding box center [100, 196] width 81 height 31
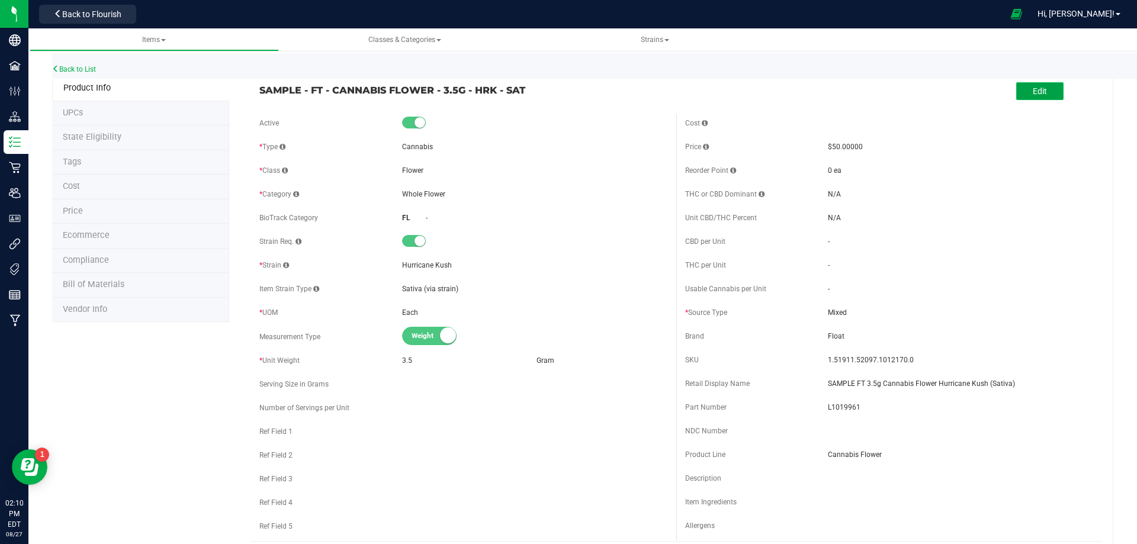
click at [1033, 92] on span "Edit" at bounding box center [1040, 90] width 14 height 9
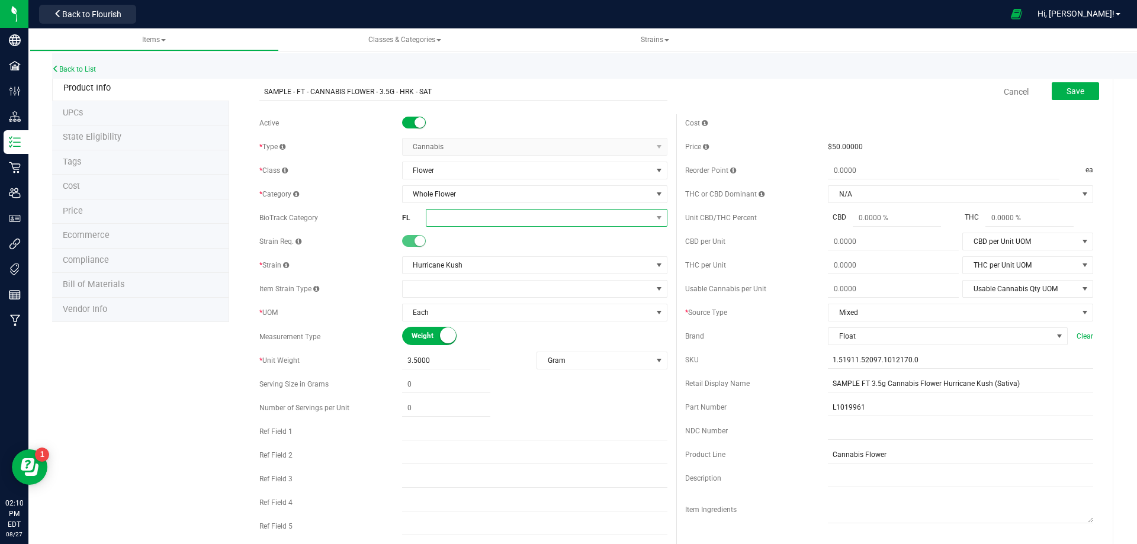
click at [478, 220] on span at bounding box center [539, 218] width 226 height 17
click at [479, 365] on li "Whole Flower" at bounding box center [542, 367] width 238 height 20
click at [1072, 94] on span "Save" at bounding box center [1076, 90] width 18 height 9
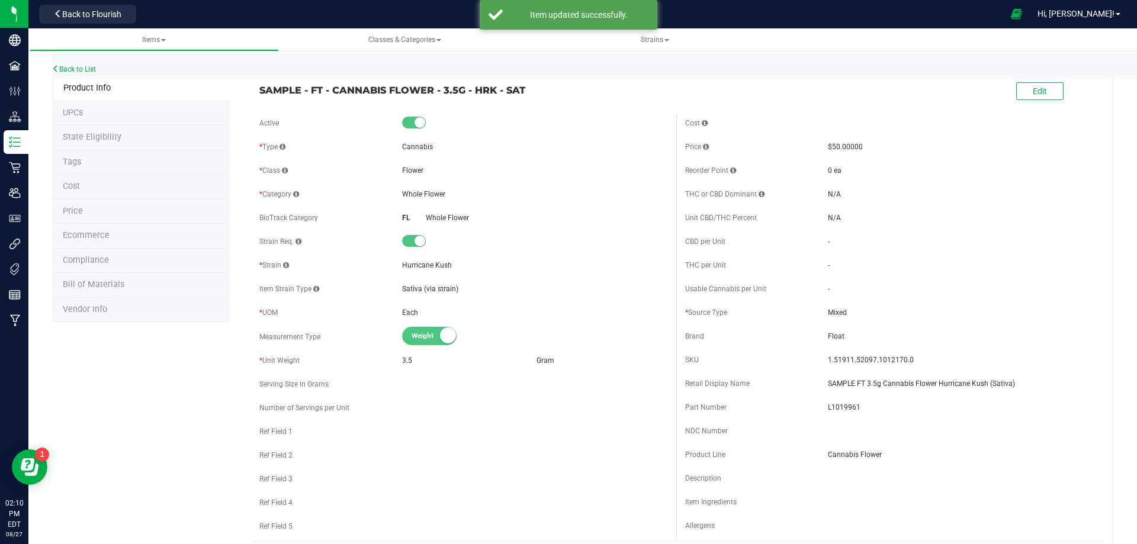
click at [107, 167] on li "Tags" at bounding box center [140, 162] width 177 height 25
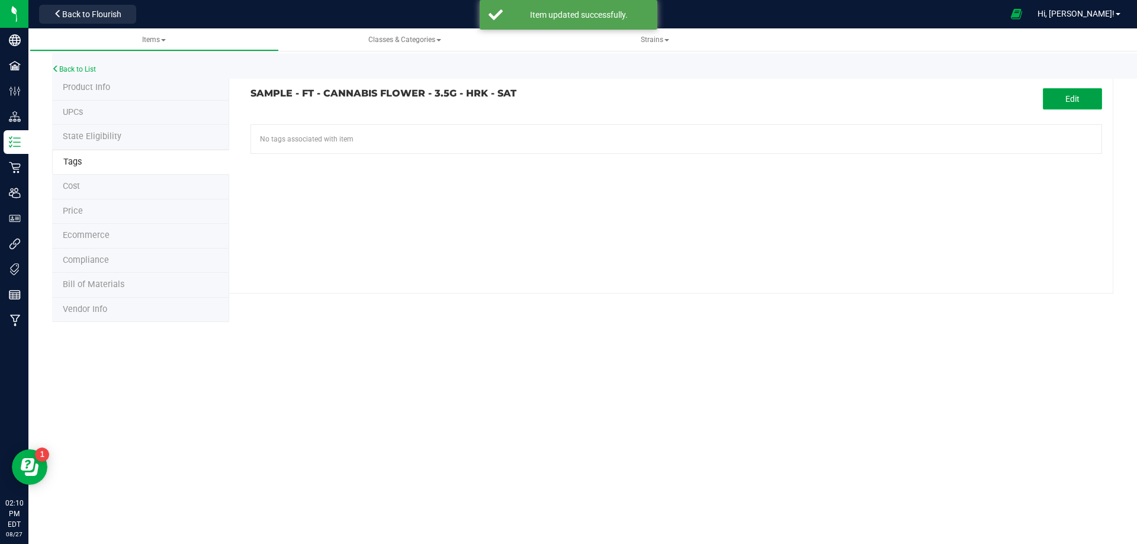
click at [1088, 100] on button "Edit" at bounding box center [1072, 98] width 59 height 21
click at [119, 260] on li "Compliance" at bounding box center [140, 261] width 177 height 25
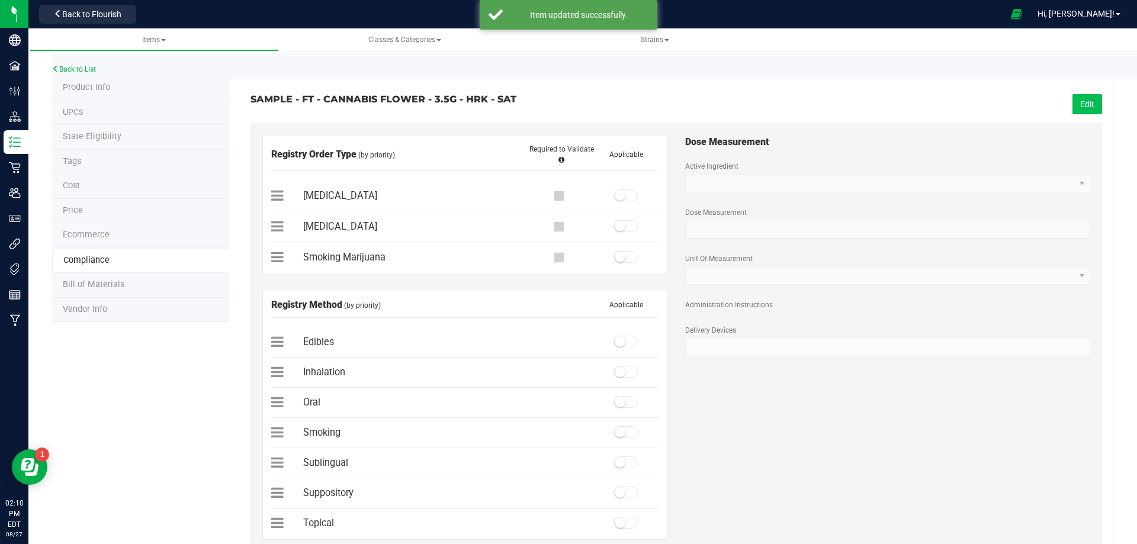
click at [1073, 99] on button "Edit" at bounding box center [1088, 104] width 30 height 20
drag, startPoint x: 618, startPoint y: 256, endPoint x: 618, endPoint y: 267, distance: 10.7
click at [618, 256] on small at bounding box center [620, 257] width 11 height 11
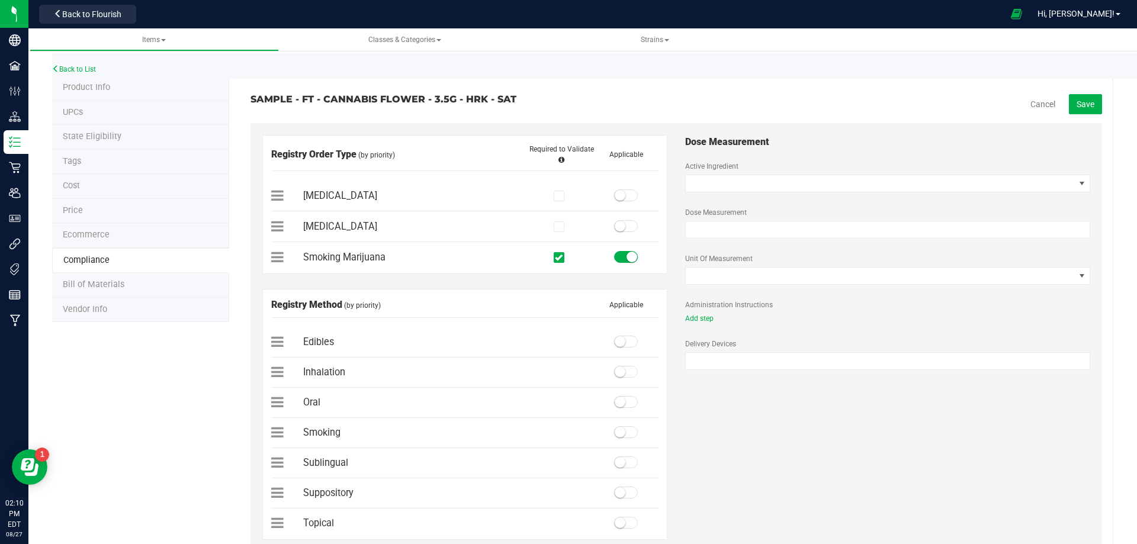
click at [618, 437] on small at bounding box center [620, 432] width 11 height 11
click at [1077, 108] on span "Save" at bounding box center [1086, 104] width 18 height 9
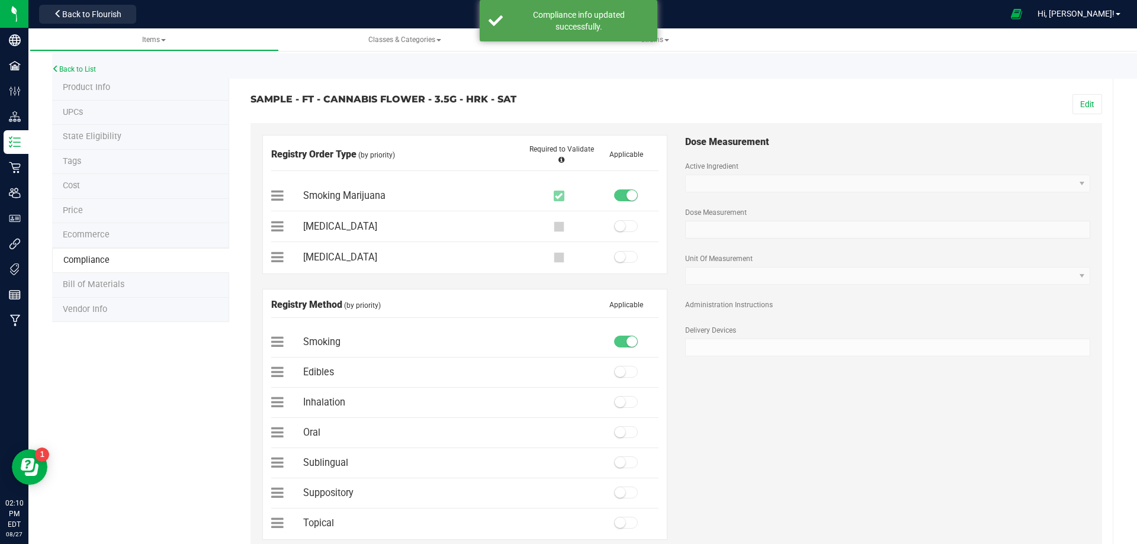
click at [109, 287] on span "Bill of Materials" at bounding box center [94, 285] width 62 height 10
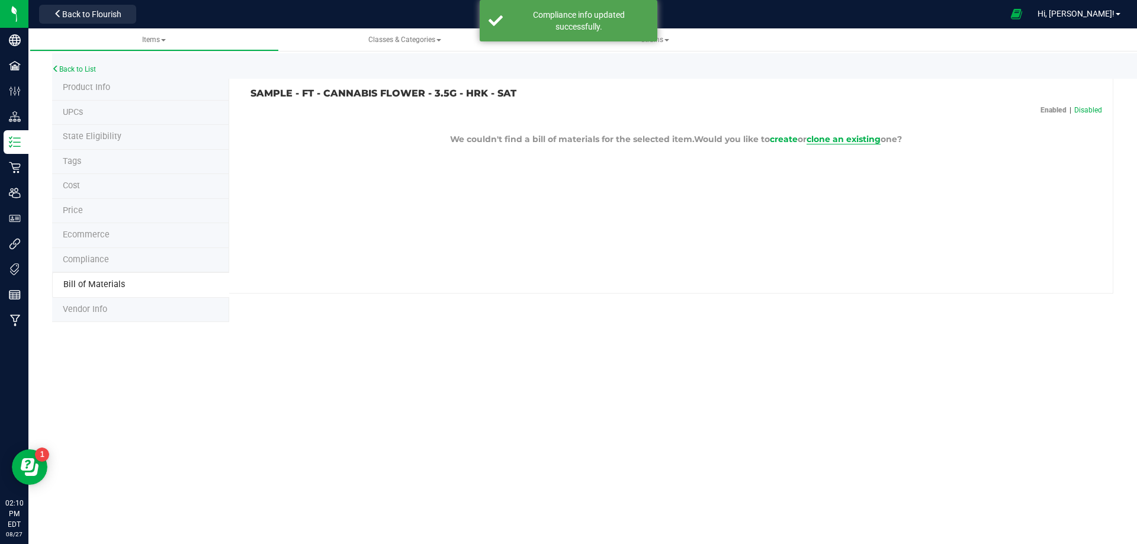
click at [840, 141] on span "clone an existing" at bounding box center [844, 139] width 74 height 11
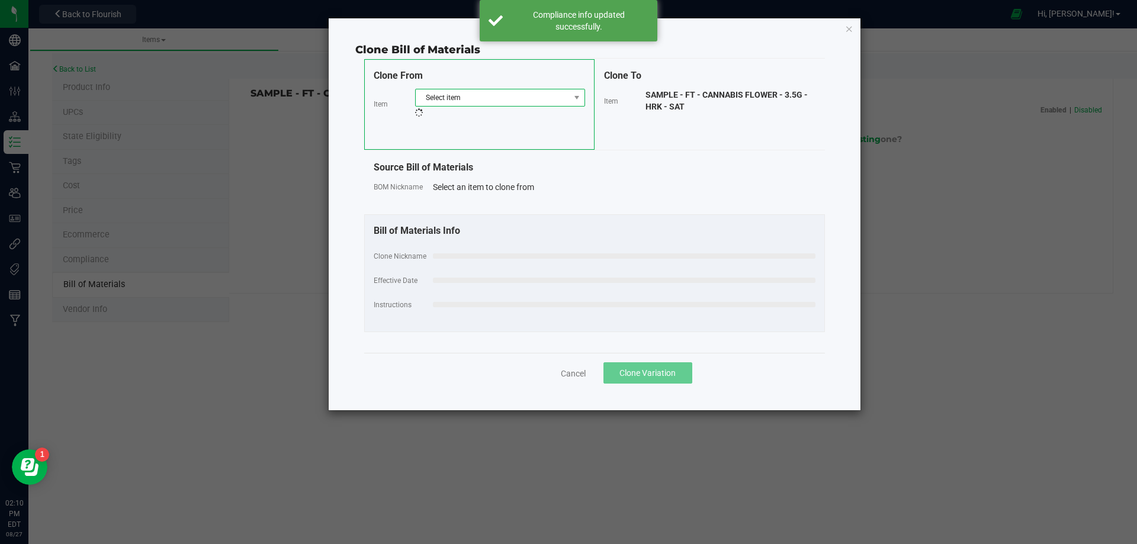
click at [513, 103] on span "Select item" at bounding box center [493, 97] width 154 height 17
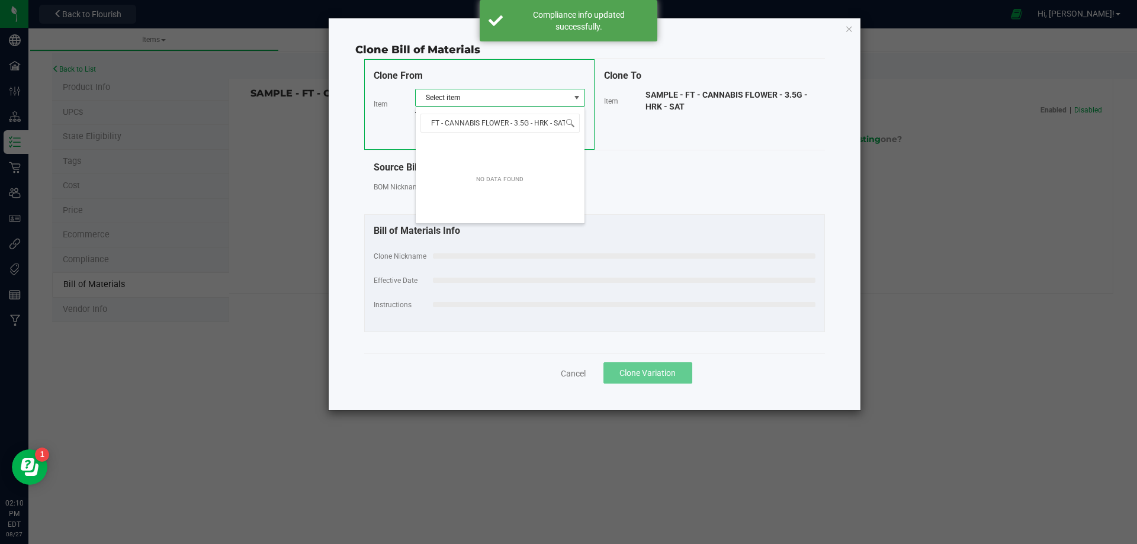
scroll to position [18, 170]
type input "FT - CANNABIS FLOWER - 3.5G - HRK -"
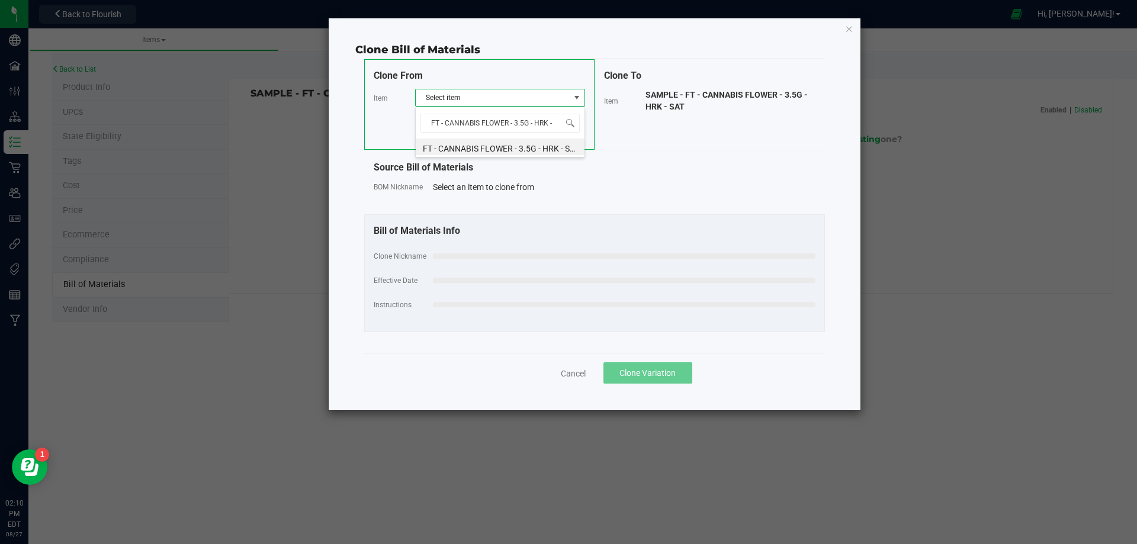
scroll to position [0, 0]
click at [500, 144] on li "FT - CANNABIS FLOWER - 3.5G - HRK - SAT" at bounding box center [500, 147] width 169 height 17
select select "13805"
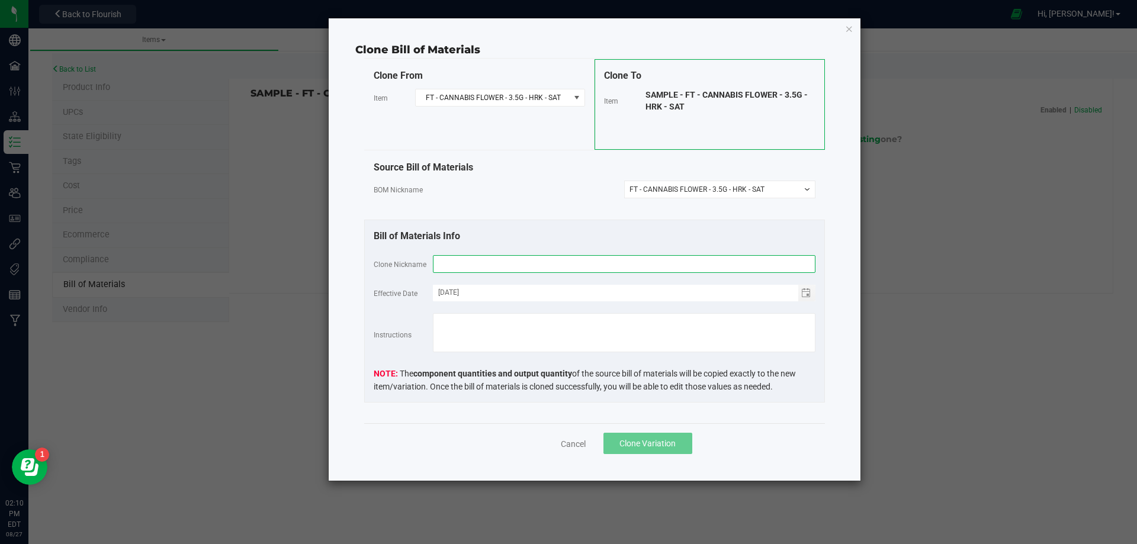
click at [468, 264] on input "text" at bounding box center [624, 264] width 383 height 18
paste input "FT - CANNABIS FLOWER - 3.5G - HRK - SAT"
type input "FT - CANNABIS FLOWER - 3.5G - HRK - SAT"
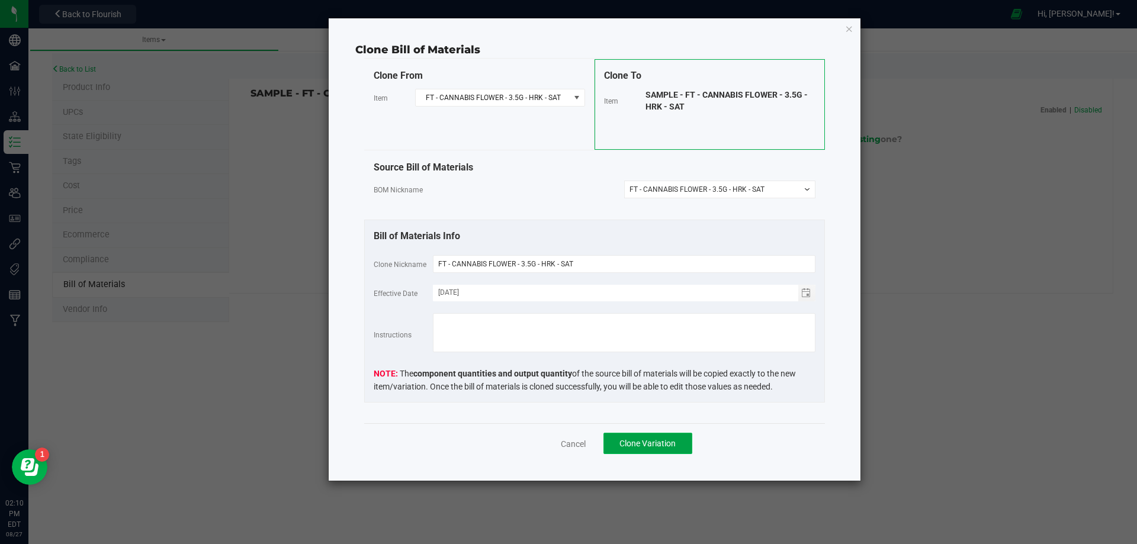
click at [639, 445] on span "Clone Variation" at bounding box center [648, 443] width 56 height 9
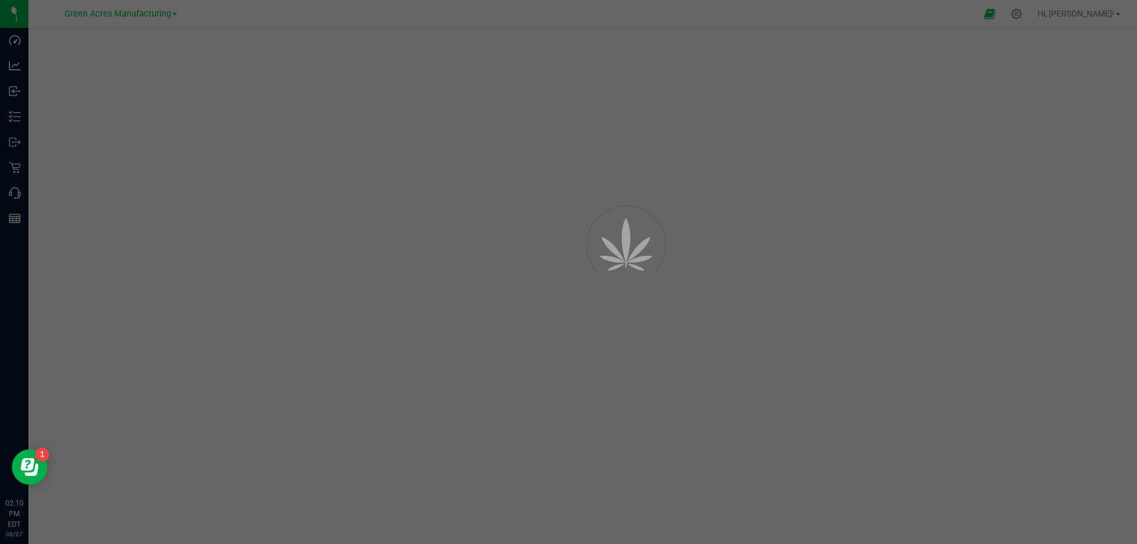
select select "13806"
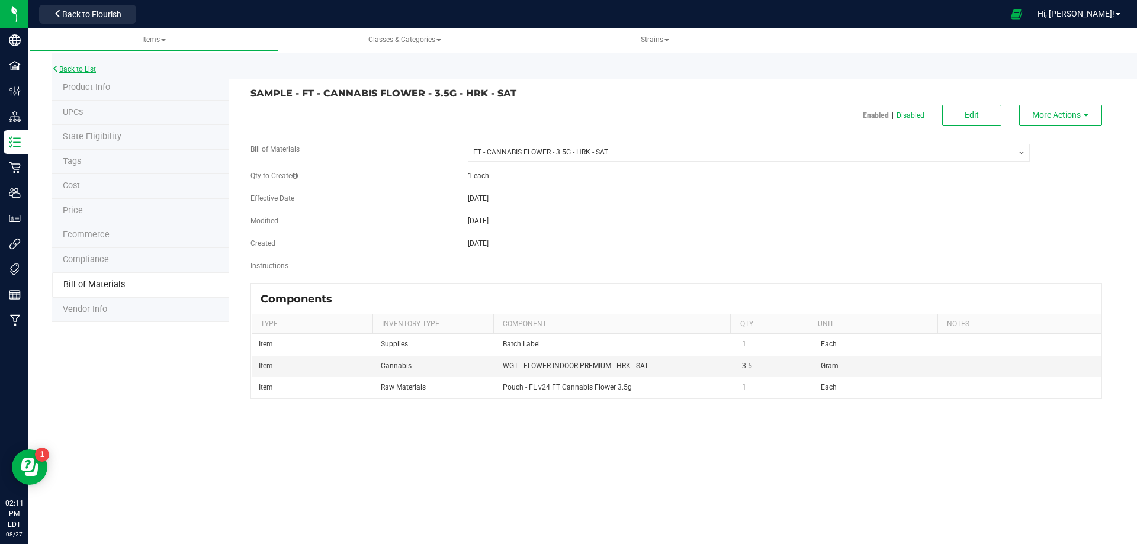
click at [77, 69] on link "Back to List" at bounding box center [74, 69] width 44 height 8
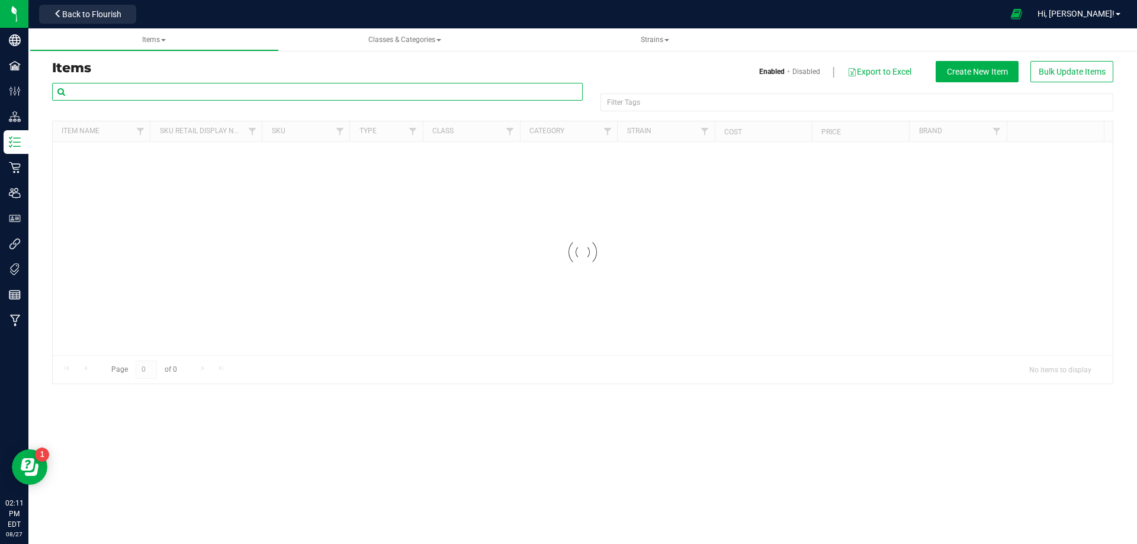
click at [125, 97] on input "text" at bounding box center [317, 92] width 531 height 18
paste input "1019962"
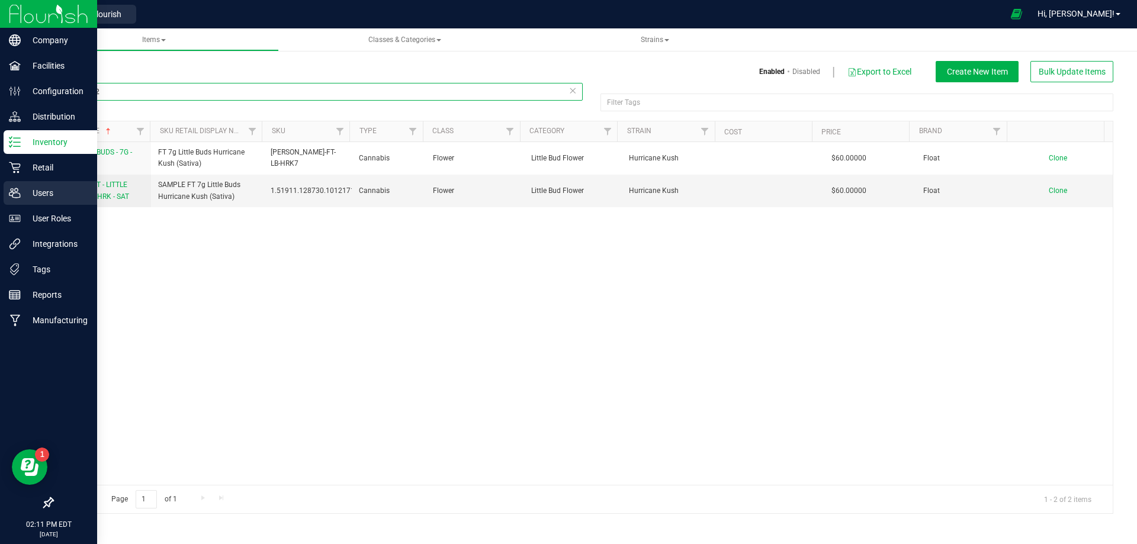
type input "1019962"
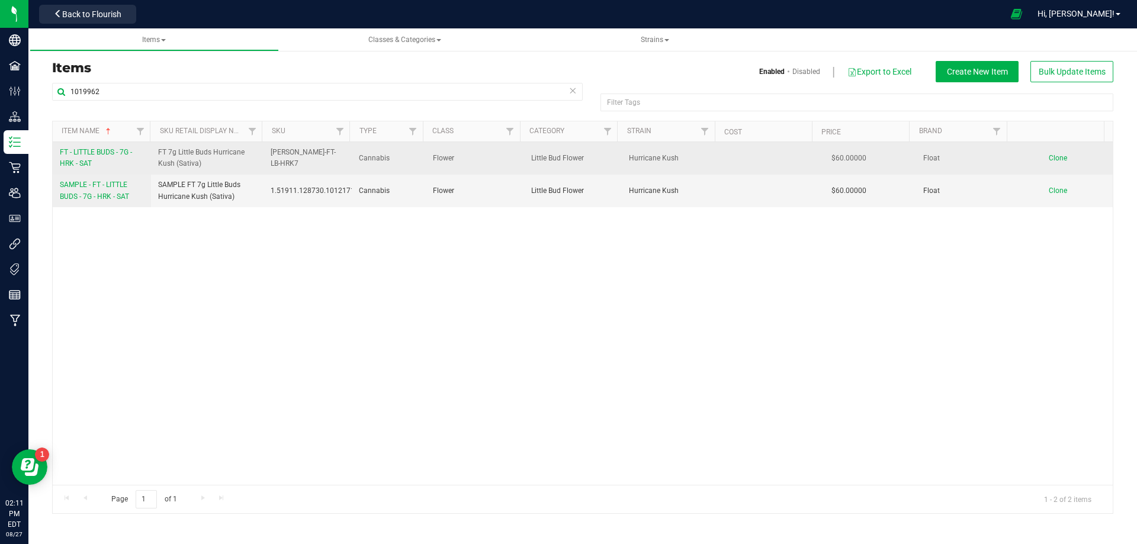
click at [114, 168] on link "FT - LITTLE BUDS - 7G - HRK - SAT" at bounding box center [102, 158] width 84 height 23
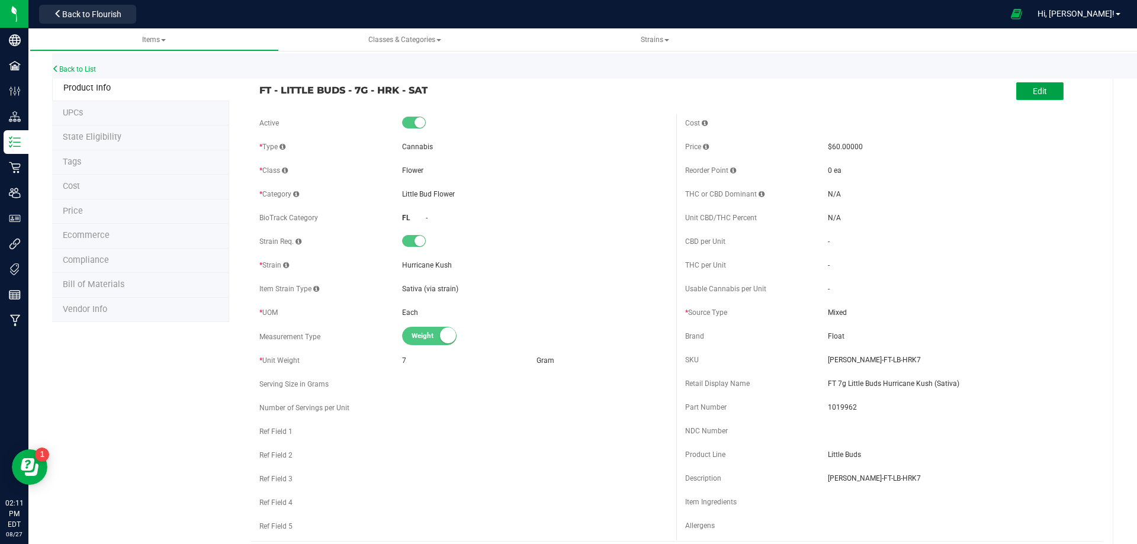
click at [1044, 92] on button "Edit" at bounding box center [1039, 91] width 47 height 18
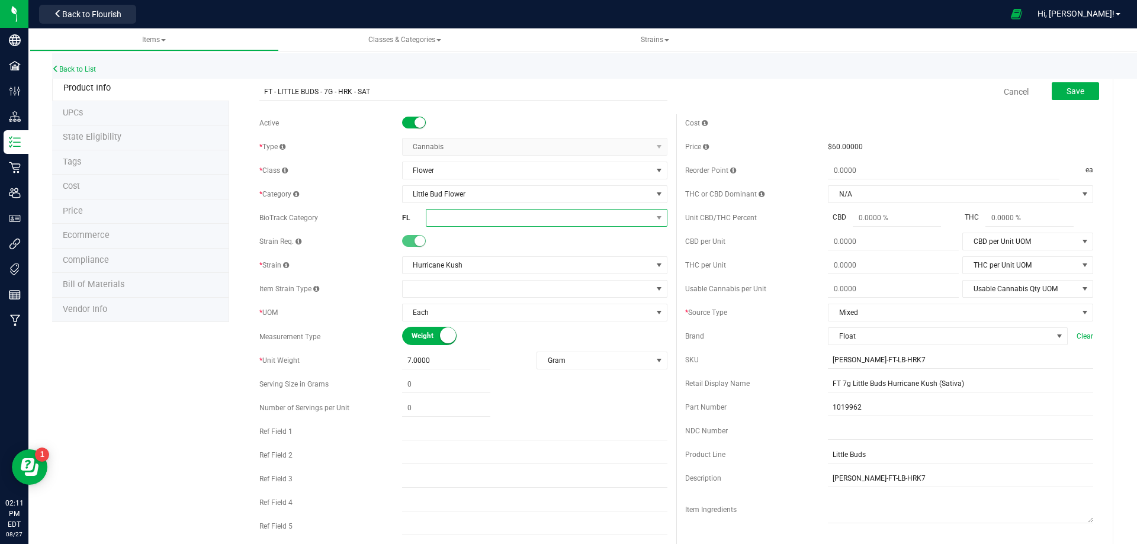
click at [445, 223] on span at bounding box center [539, 218] width 226 height 17
click at [477, 362] on li "Whole Flower" at bounding box center [542, 367] width 238 height 20
drag, startPoint x: 1060, startPoint y: 89, endPoint x: 745, endPoint y: 119, distance: 316.5
click at [1067, 89] on span "Save" at bounding box center [1076, 90] width 18 height 9
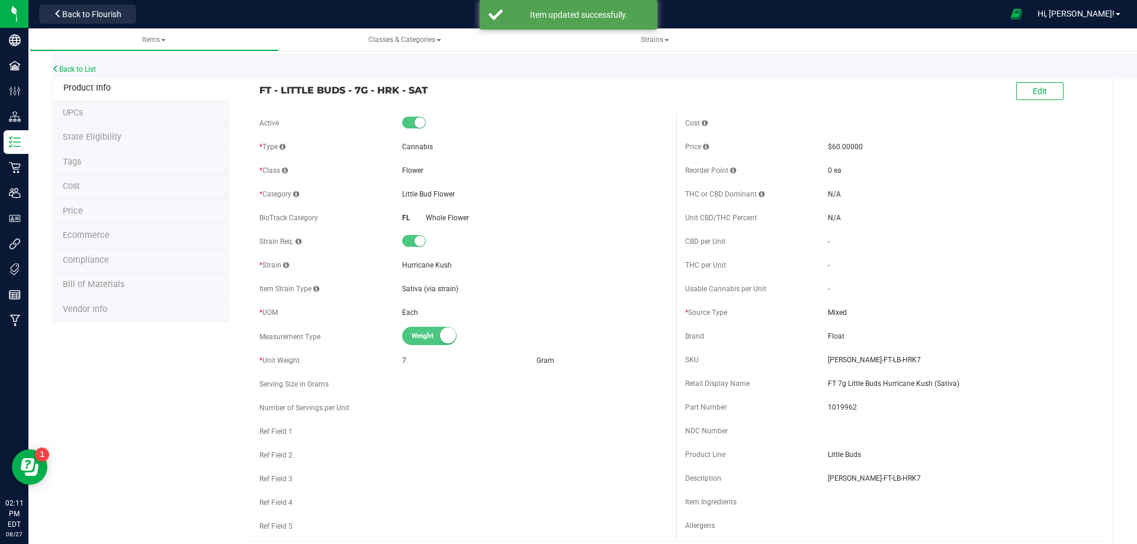
click at [97, 167] on li "Tags" at bounding box center [140, 162] width 177 height 25
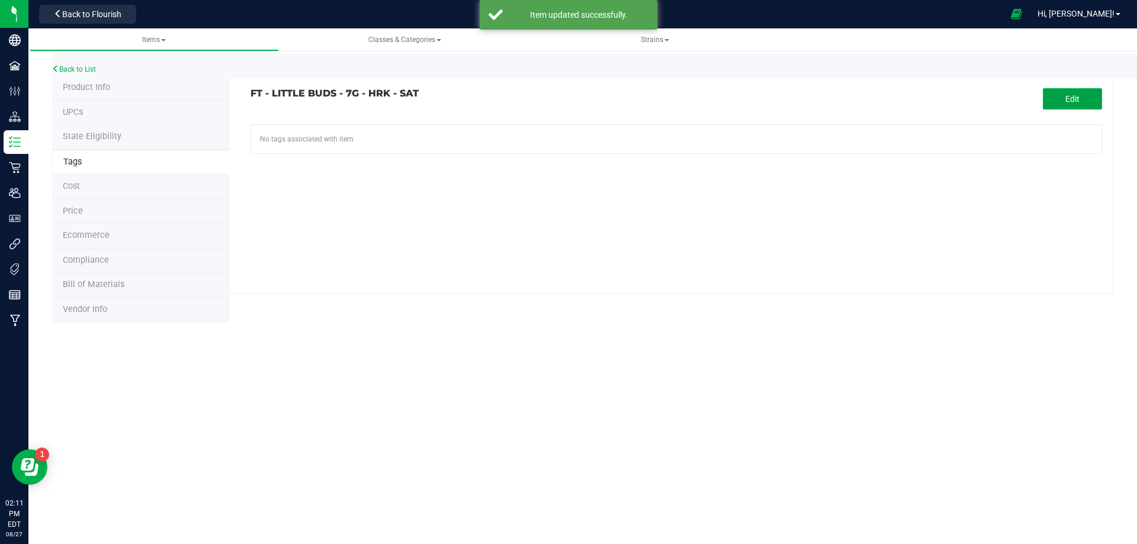
click at [1089, 108] on button "Edit" at bounding box center [1072, 98] width 59 height 21
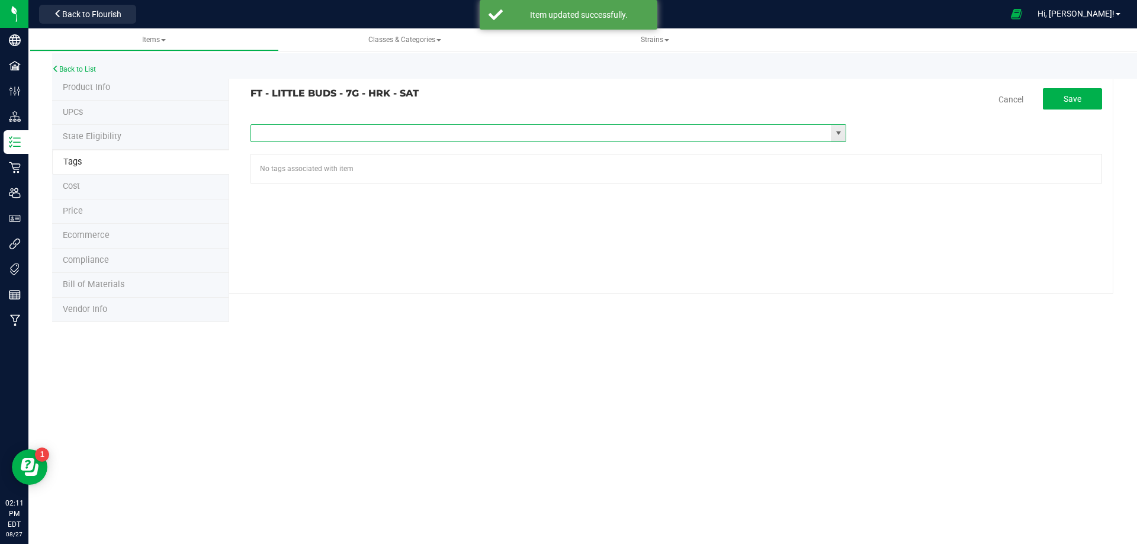
click at [390, 129] on input "text" at bounding box center [541, 133] width 580 height 17
type input "fl"
paste input "FL - FT - LITTLE BUDS - 7G"
type input "FL - FT - LITTLE BUDS - 7G"
drag, startPoint x: 1069, startPoint y: 98, endPoint x: 916, endPoint y: 110, distance: 153.9
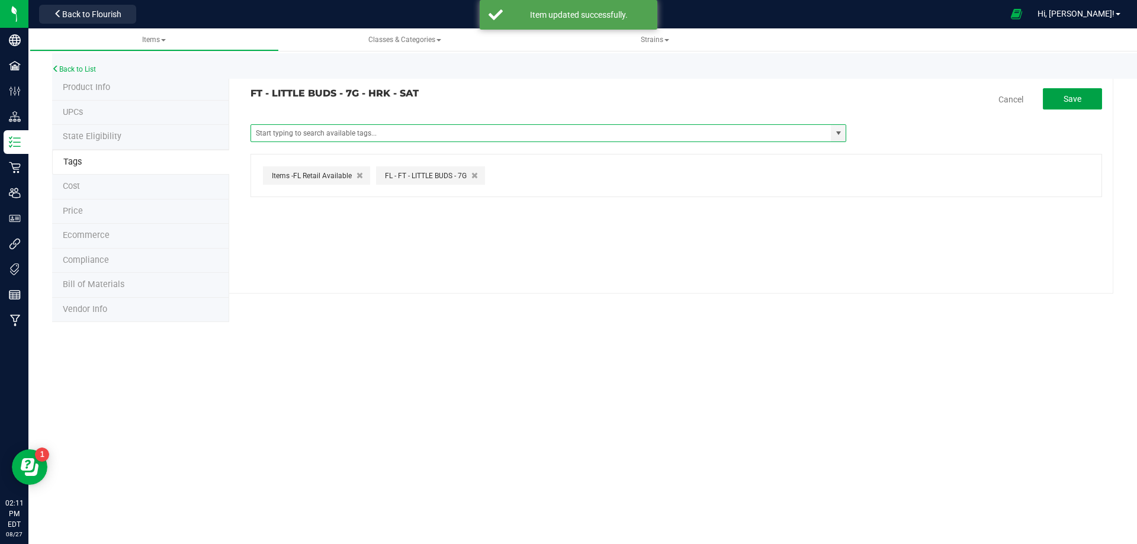
click at [1070, 98] on span "Save" at bounding box center [1073, 98] width 18 height 9
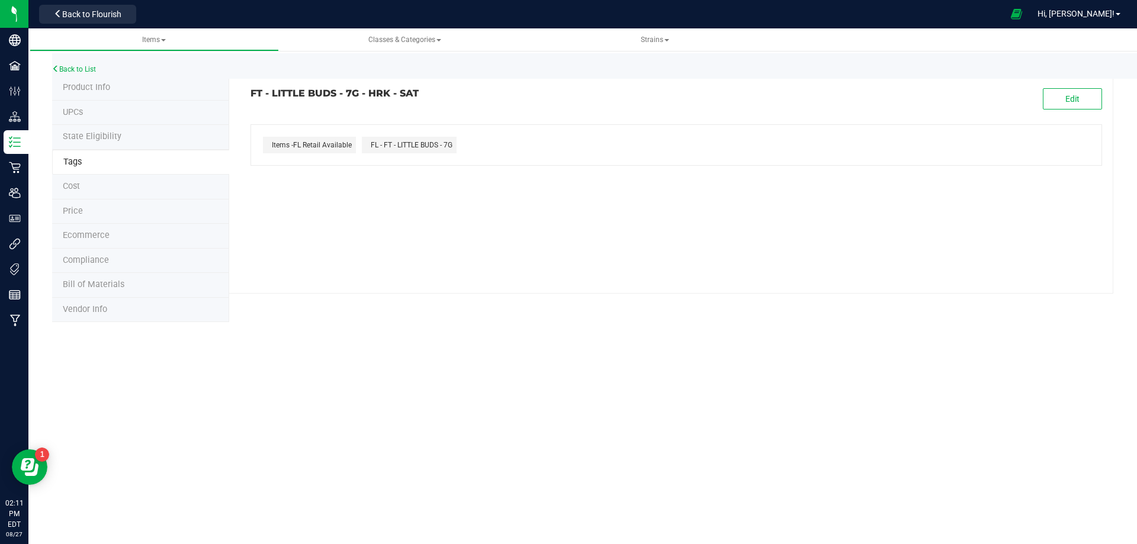
drag, startPoint x: 415, startPoint y: 95, endPoint x: 250, endPoint y: 91, distance: 165.3
click at [251, 91] on h3 "FT - LITTLE BUDS - 7G - HRK - SAT" at bounding box center [459, 93] width 417 height 11
copy h3 "FT - LITTLE BUDS - 7G - HRK - SAT"
drag, startPoint x: 98, startPoint y: 262, endPoint x: 634, endPoint y: 227, distance: 537.8
click at [98, 262] on span "Compliance" at bounding box center [86, 260] width 46 height 10
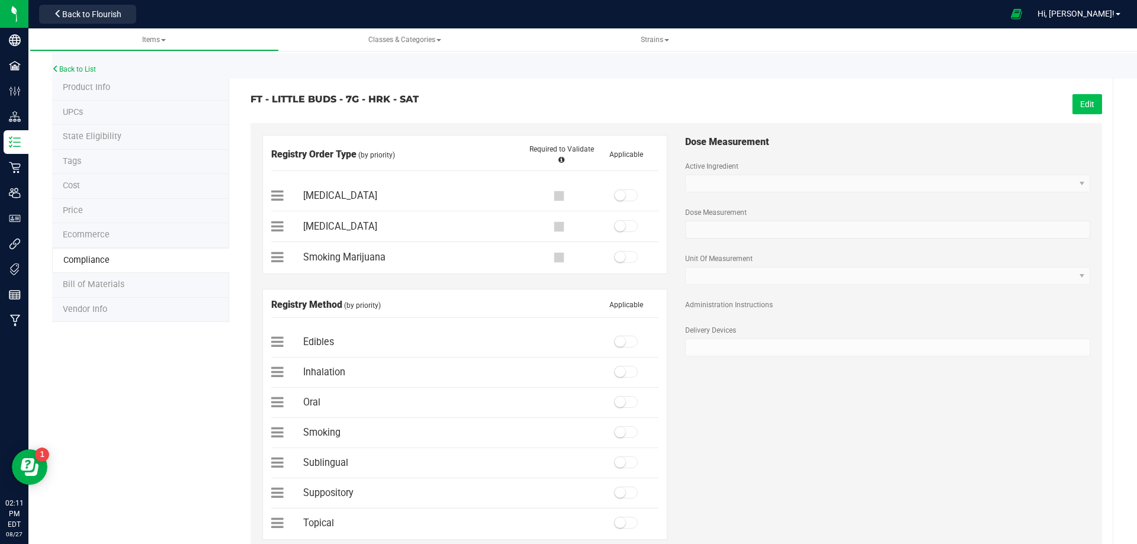
click at [1083, 103] on button "Edit" at bounding box center [1088, 104] width 30 height 20
click at [621, 258] on span at bounding box center [626, 257] width 24 height 12
click at [627, 431] on span at bounding box center [626, 432] width 24 height 12
click at [1079, 110] on button "Save" at bounding box center [1085, 104] width 33 height 20
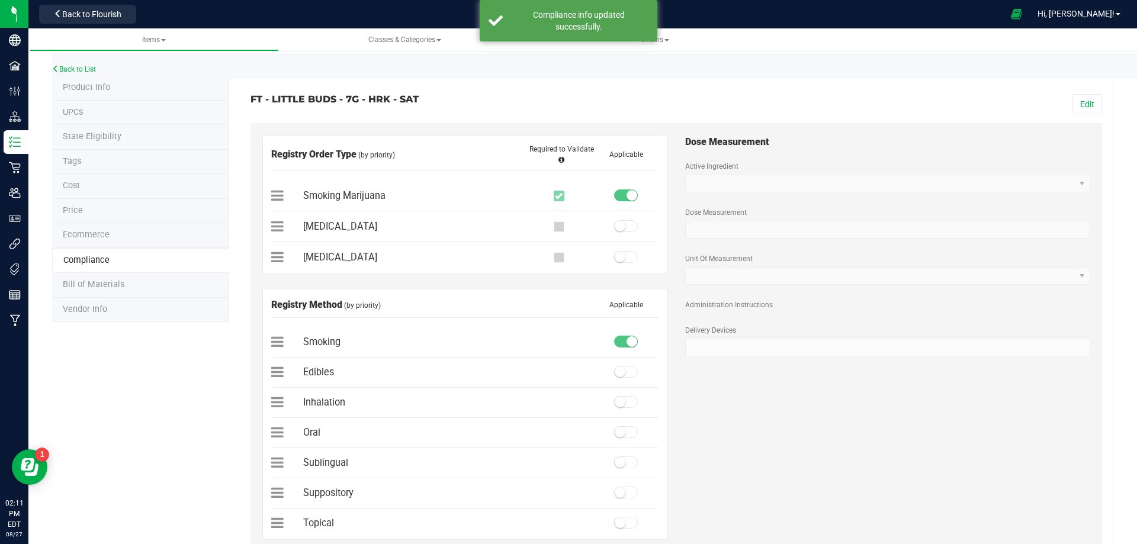
click at [108, 288] on span "Bill of Materials" at bounding box center [94, 285] width 62 height 10
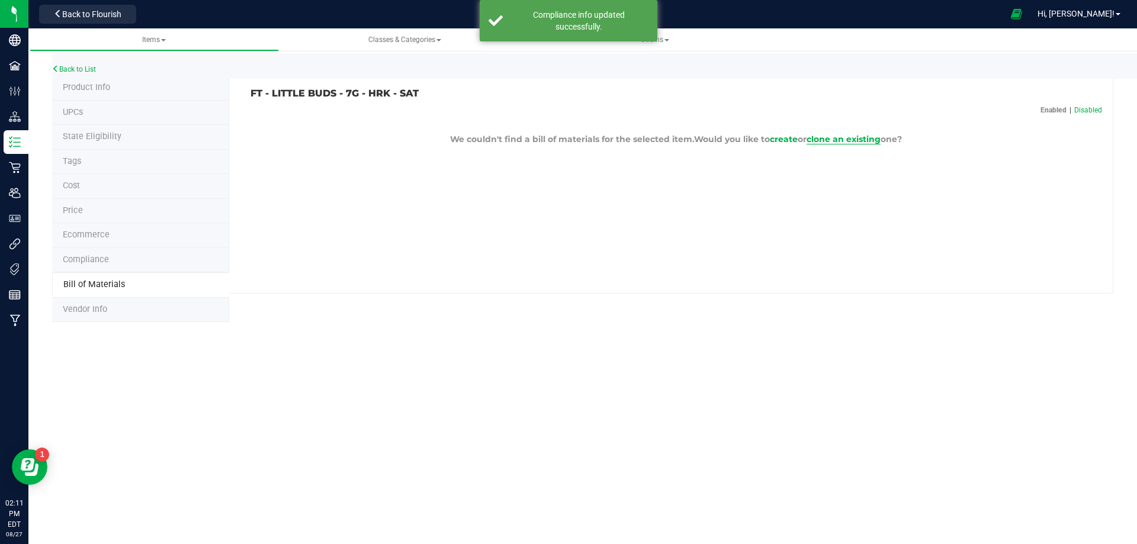
click at [864, 138] on span "clone an existing" at bounding box center [844, 139] width 74 height 11
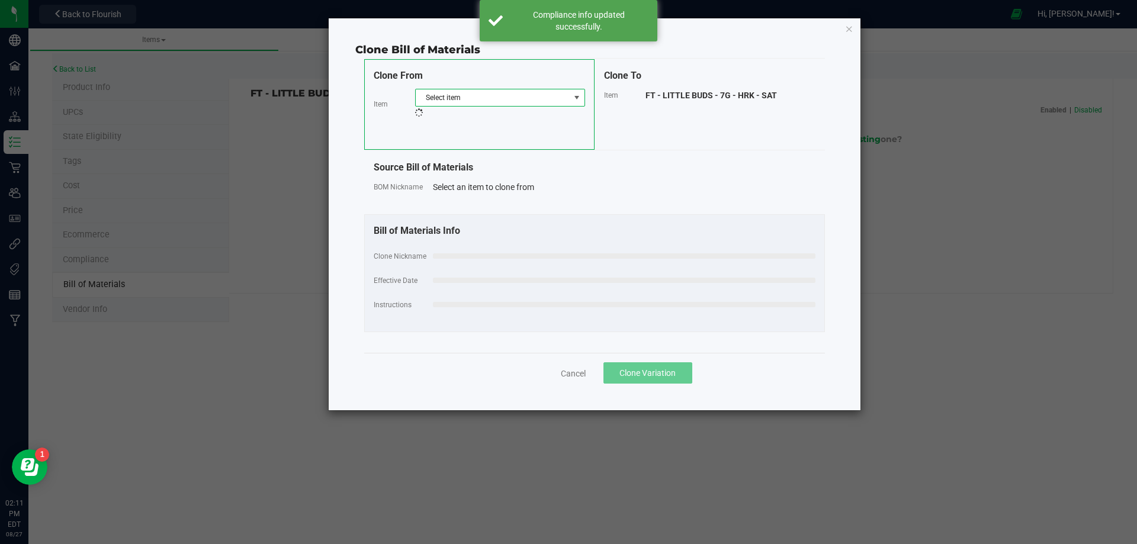
click at [524, 89] on span "Select item" at bounding box center [500, 98] width 170 height 18
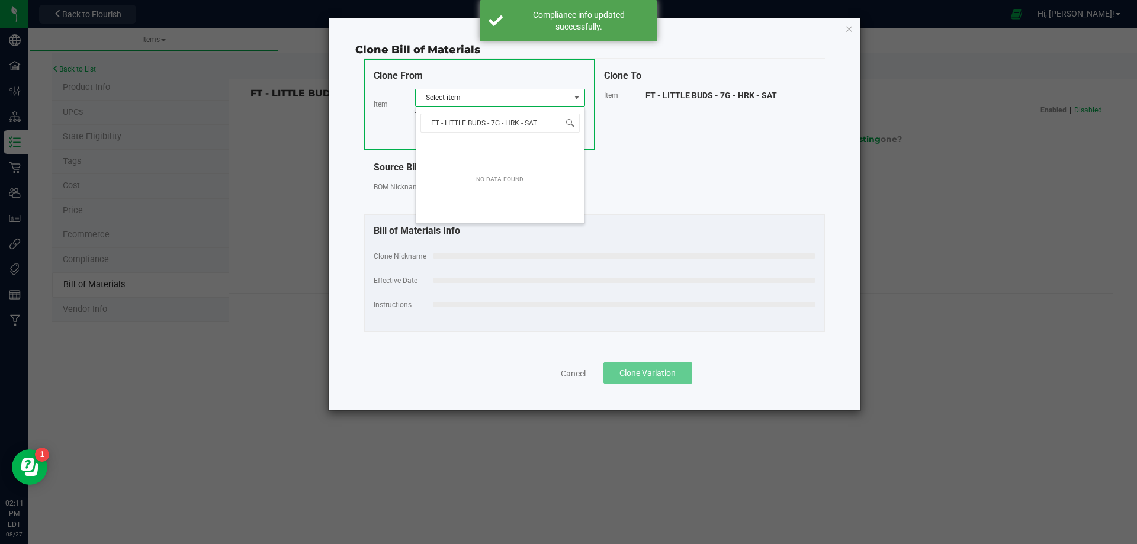
scroll to position [18, 170]
type input "FT - LITTLE BUDS - 7G - H"
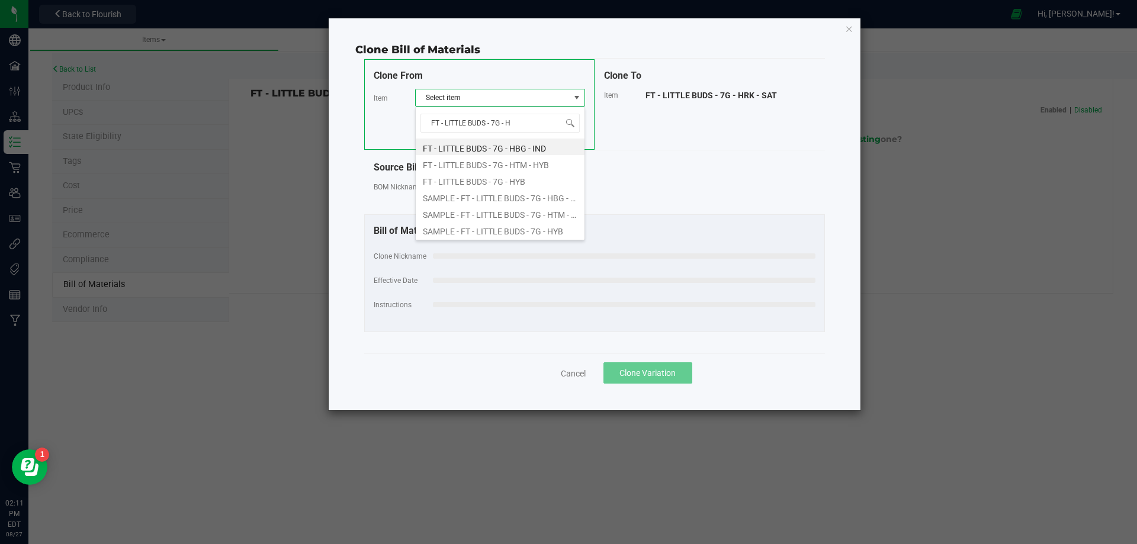
click at [505, 153] on li "FT - LITTLE BUDS - 7G - HBG - IND" at bounding box center [500, 147] width 169 height 17
select select "12689"
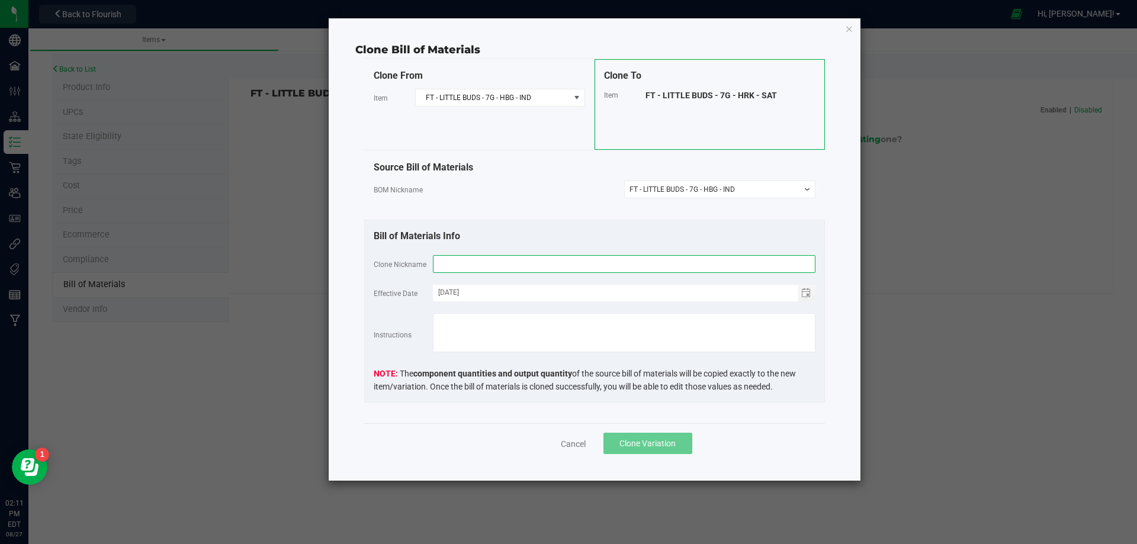
click at [475, 270] on input "text" at bounding box center [624, 264] width 383 height 18
paste input "FT - LITTLE BUDS - 7G - HRK - SAT"
type input "FT - LITTLE BUDS - 7G - HRK - SAT"
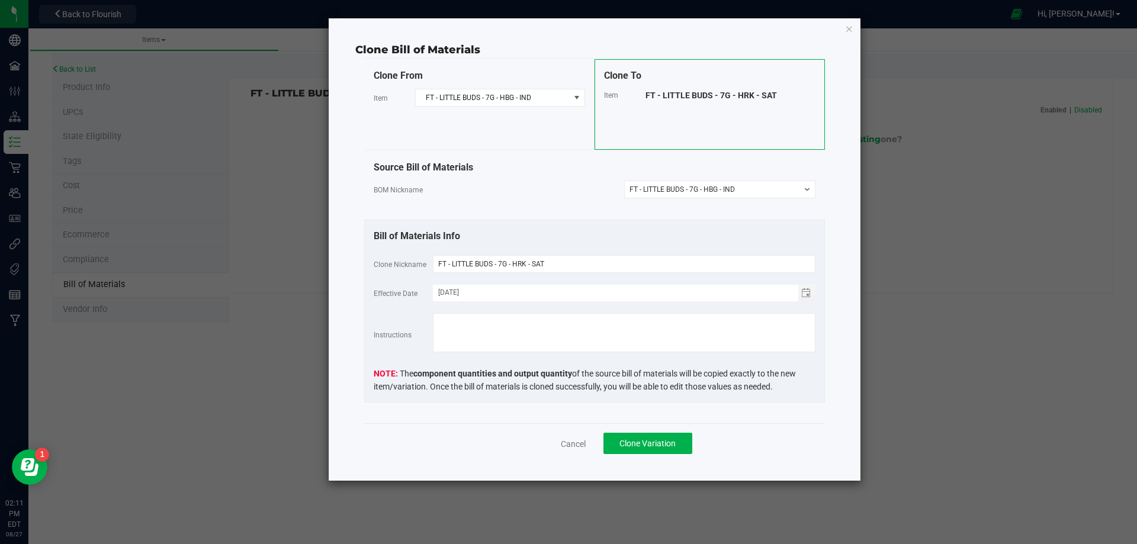
click at [668, 455] on div "Cancel Clone Variation" at bounding box center [594, 443] width 461 height 40
click at [659, 443] on span "Clone Variation" at bounding box center [648, 443] width 56 height 9
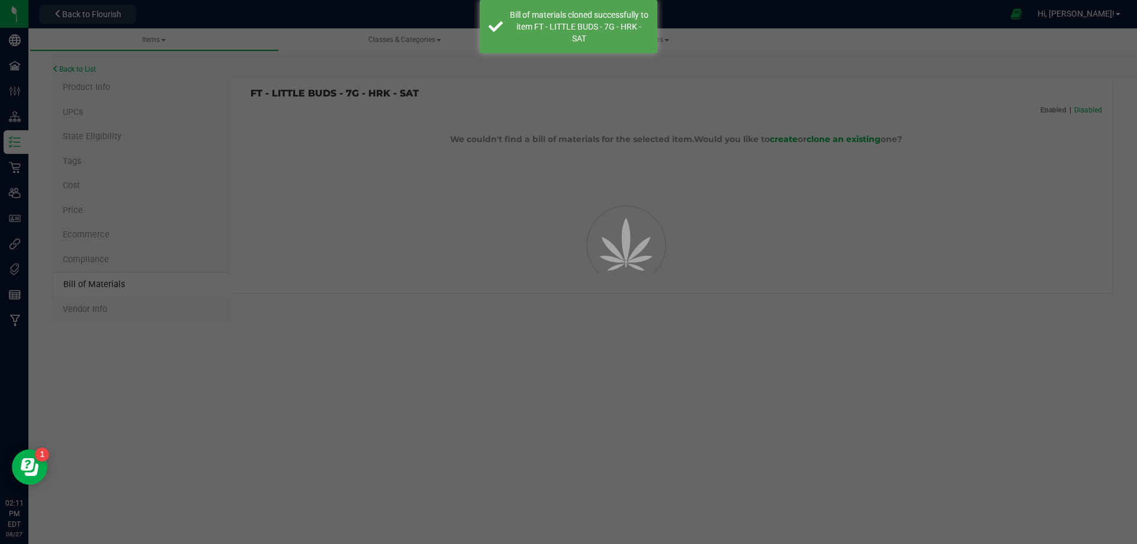
select select "13807"
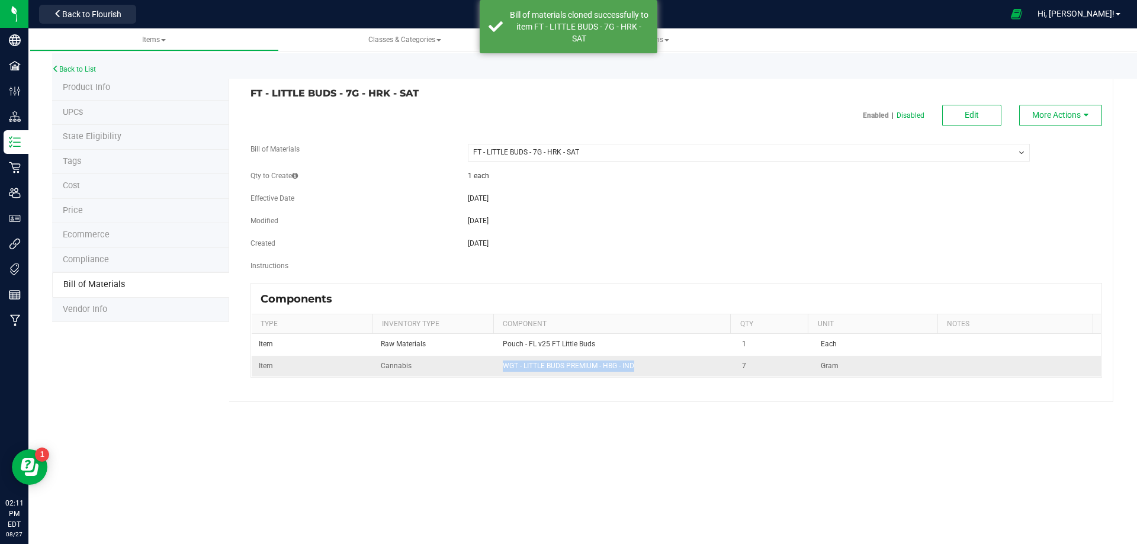
drag, startPoint x: 654, startPoint y: 368, endPoint x: 500, endPoint y: 370, distance: 153.4
click at [500, 370] on td "WGT - LITTLE BUDS PREMIUM - HBG - IND" at bounding box center [616, 366] width 240 height 21
copy span "WGT - LITTLE BUDS PREMIUM - HBG - IND"
click at [963, 117] on button "Edit" at bounding box center [971, 115] width 59 height 21
select select "13807"
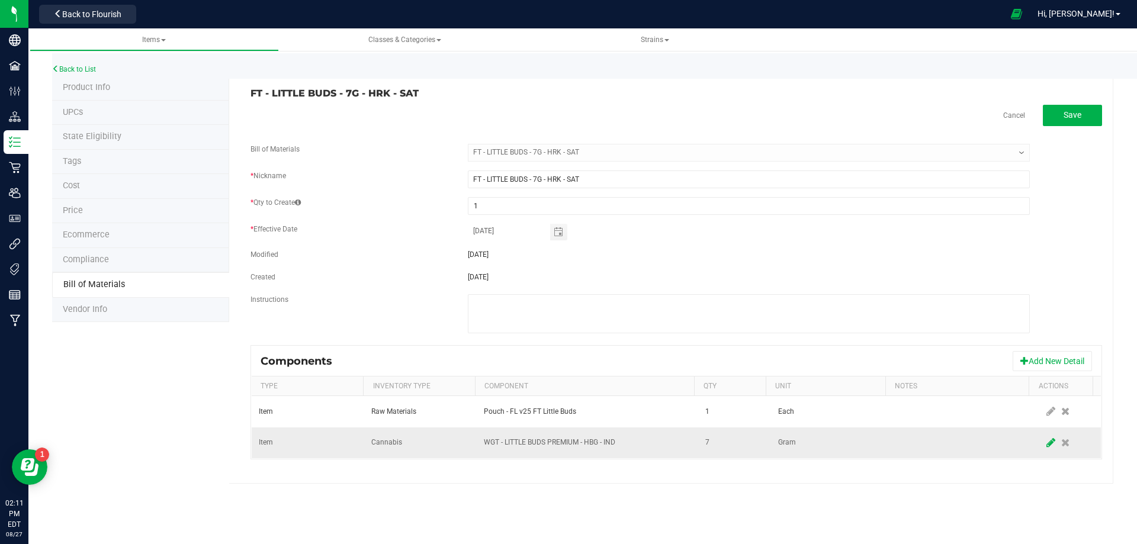
click at [1047, 444] on icon at bounding box center [1051, 443] width 9 height 11
click at [591, 448] on span "NO DATA FOUND" at bounding box center [579, 443] width 191 height 17
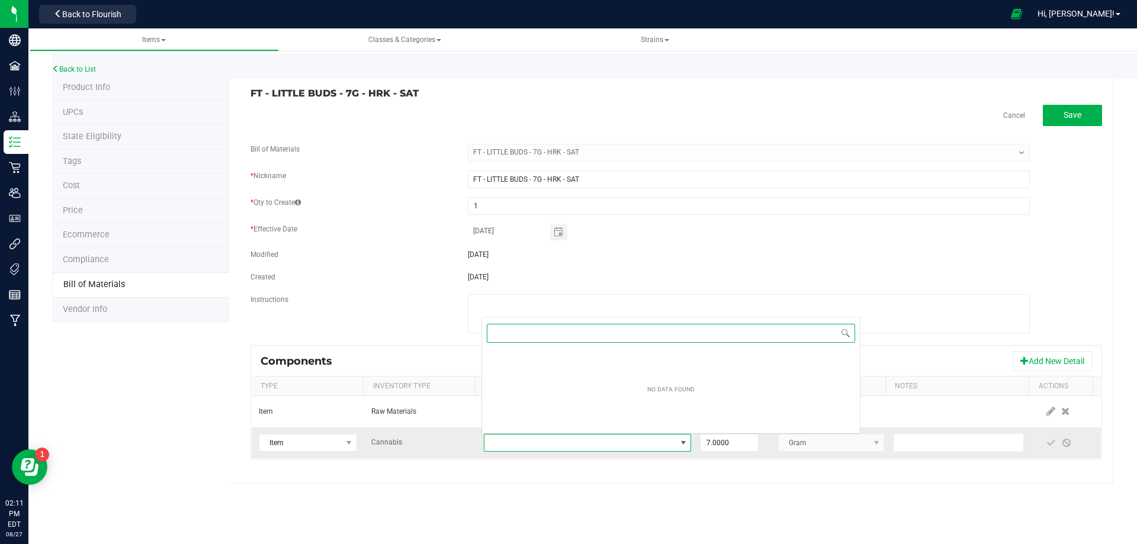
scroll to position [18, 203]
paste input "WGT - LITTLE BUDS PREMIUM - HBG - IND"
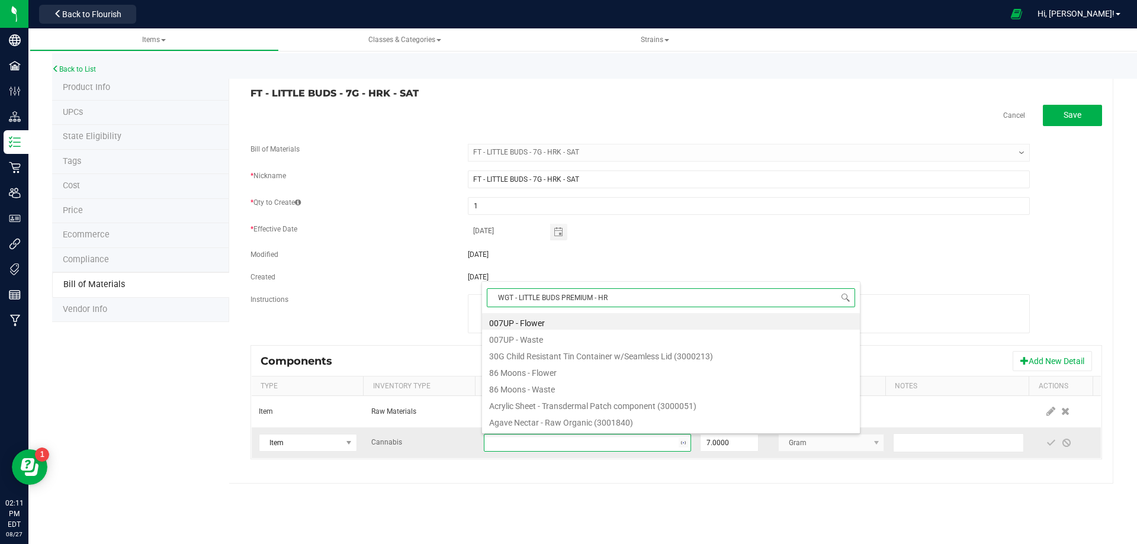
type input "WGT - LITTLE BUDS PREMIUM - HRK"
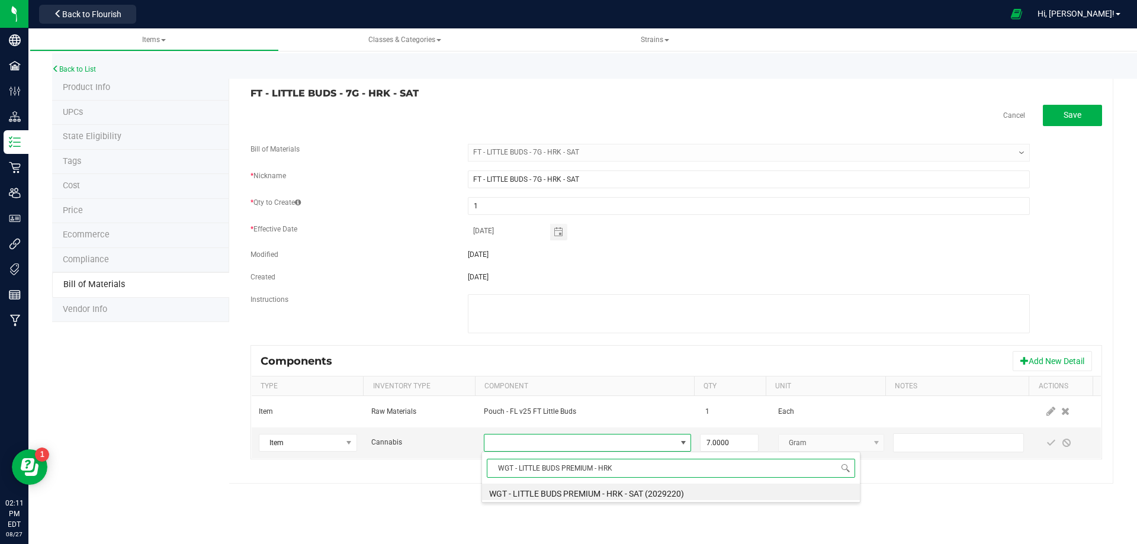
click at [621, 493] on li "WGT - LITTLE BUDS PREMIUM - HRK - SAT (2029220)" at bounding box center [671, 492] width 378 height 17
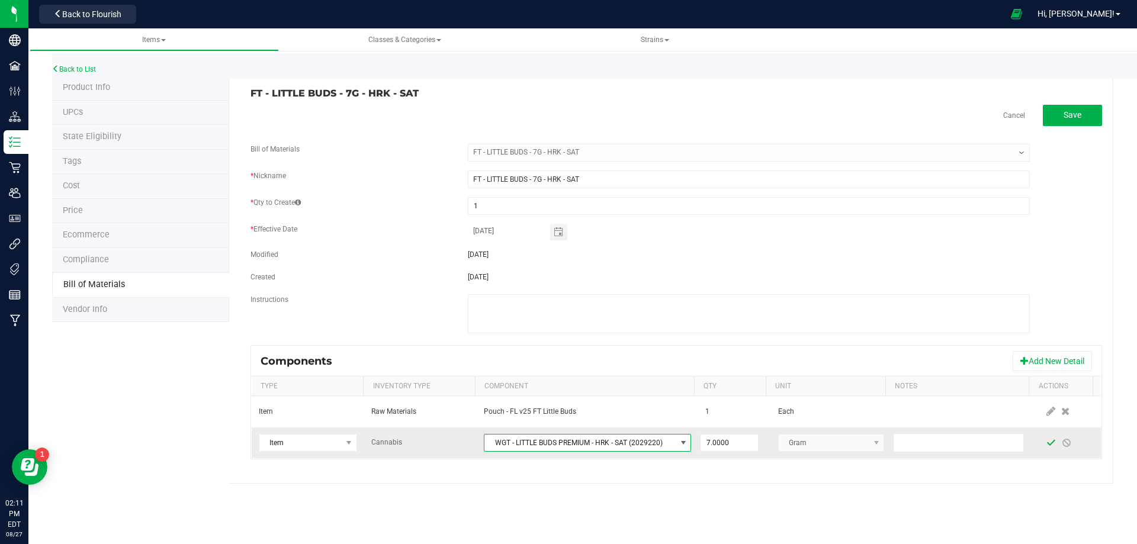
click at [1044, 447] on span at bounding box center [1051, 442] width 15 height 21
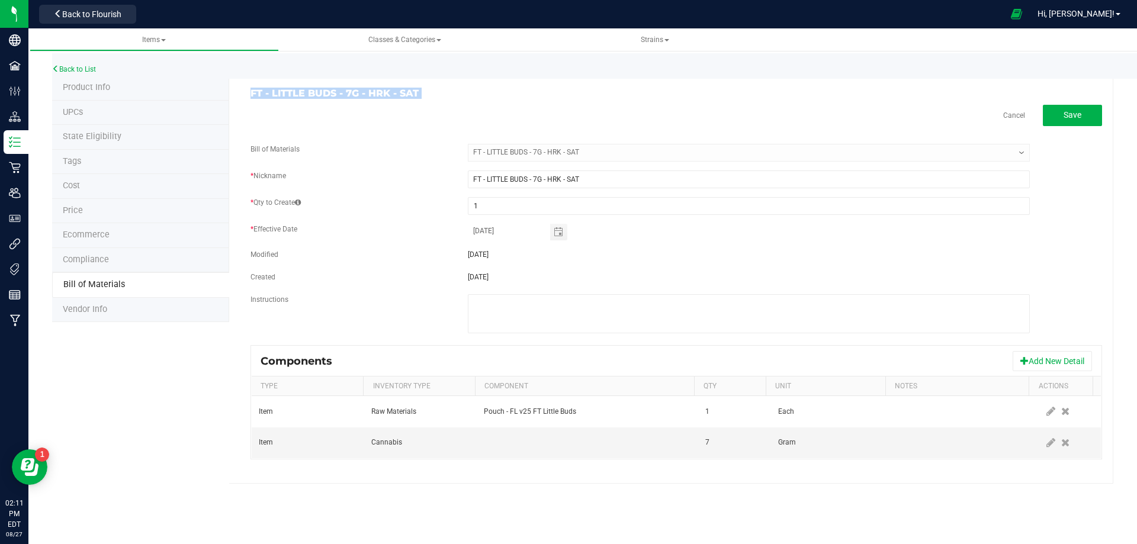
drag, startPoint x: 410, startPoint y: 98, endPoint x: 245, endPoint y: 90, distance: 166.0
click at [245, 90] on div "FT - LITTLE BUDS - 7G - HRK - SAT Cancel Save Bill of Materials -- Select -- FT…" at bounding box center [671, 280] width 884 height 408
copy div "FT - LITTLE BUDS - 7G - HRK - SAT Cancel"
click at [86, 70] on link "Back to List" at bounding box center [74, 69] width 44 height 8
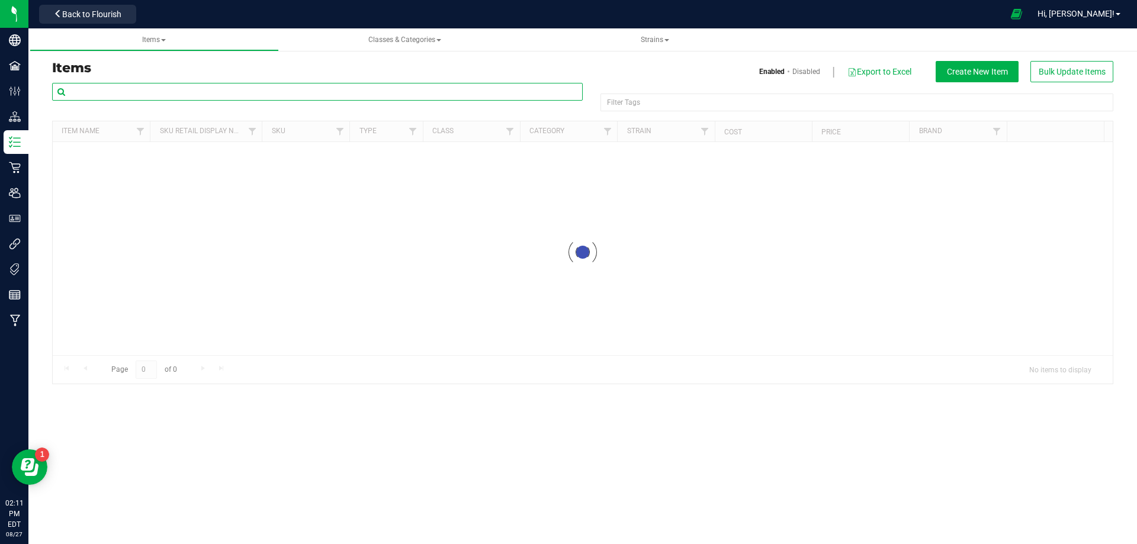
click at [137, 90] on input "text" at bounding box center [317, 92] width 531 height 18
paste input "FT - LITTLE BUDS - 7G - HRK - SAT"
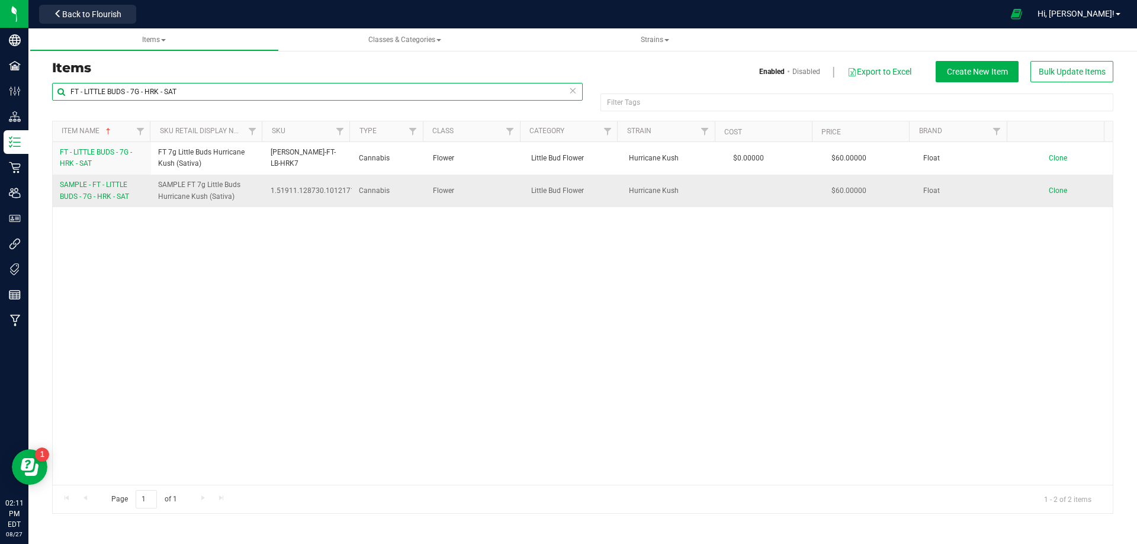
type input "FT - LITTLE BUDS - 7G - HRK - SAT"
click at [92, 196] on span "SAMPLE - FT - LITTLE BUDS - 7G - HRK - SAT" at bounding box center [94, 191] width 69 height 20
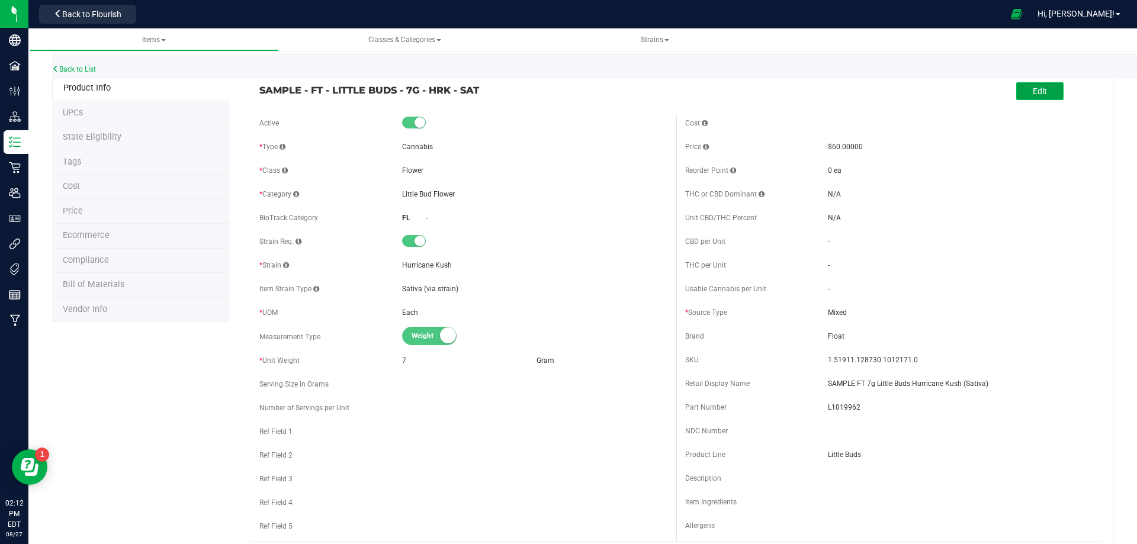
click at [1037, 95] on span "Edit" at bounding box center [1040, 90] width 14 height 9
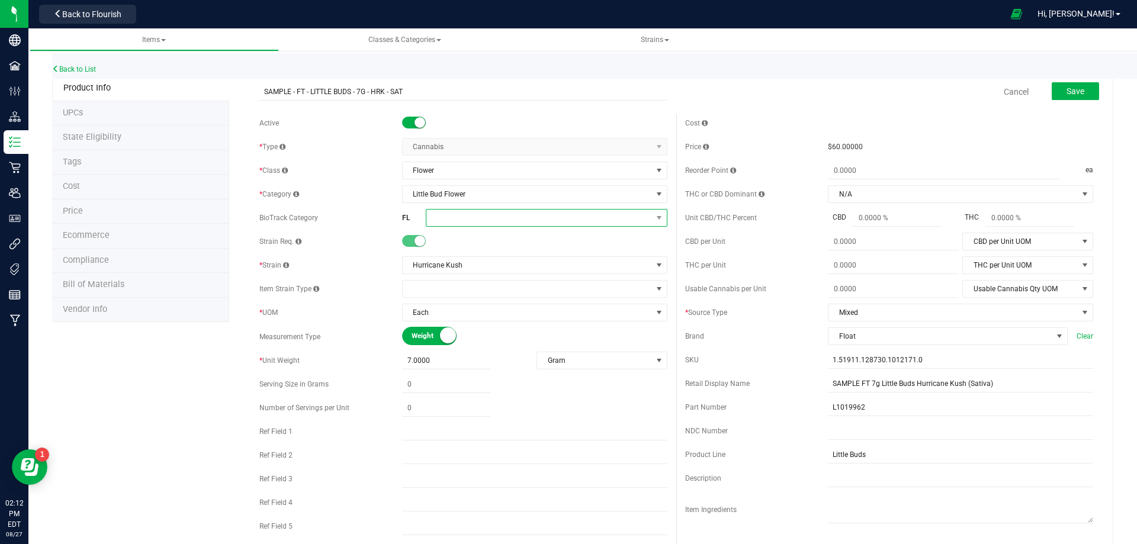
click at [464, 221] on span at bounding box center [539, 218] width 226 height 17
click at [486, 368] on li "Whole Flower" at bounding box center [542, 367] width 238 height 20
click at [1083, 92] on button "Save" at bounding box center [1075, 91] width 47 height 18
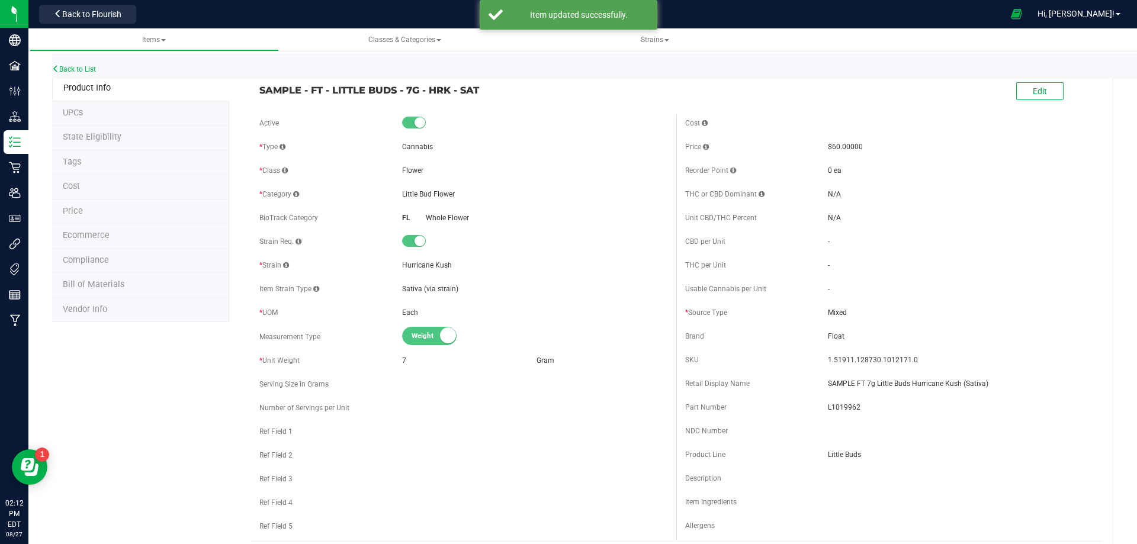
click at [103, 258] on span "Compliance" at bounding box center [86, 260] width 46 height 10
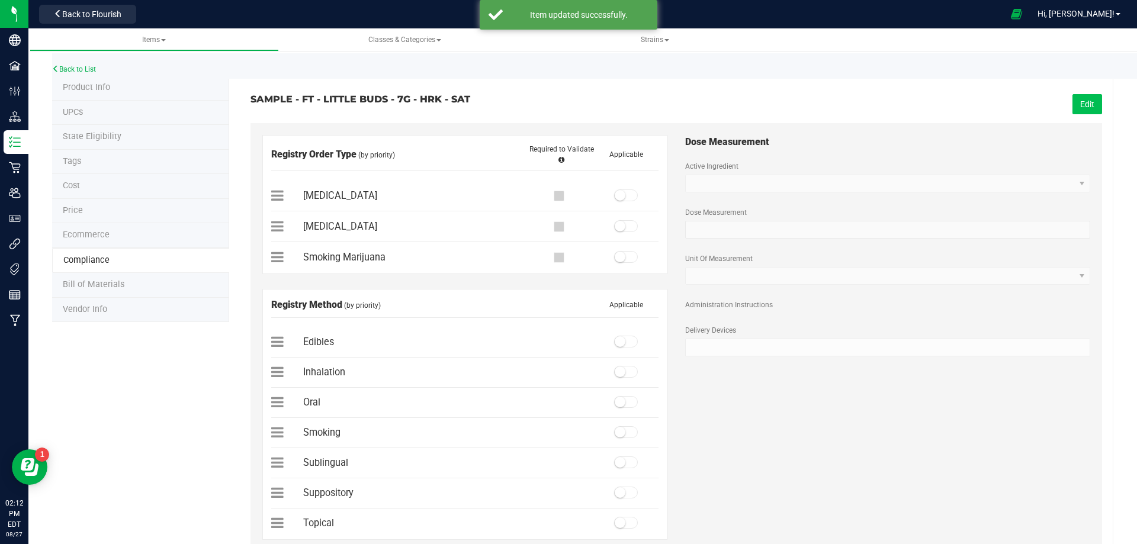
click at [1077, 102] on button "Edit" at bounding box center [1088, 104] width 30 height 20
click at [621, 262] on span at bounding box center [626, 257] width 24 height 12
click at [616, 434] on small at bounding box center [620, 432] width 11 height 11
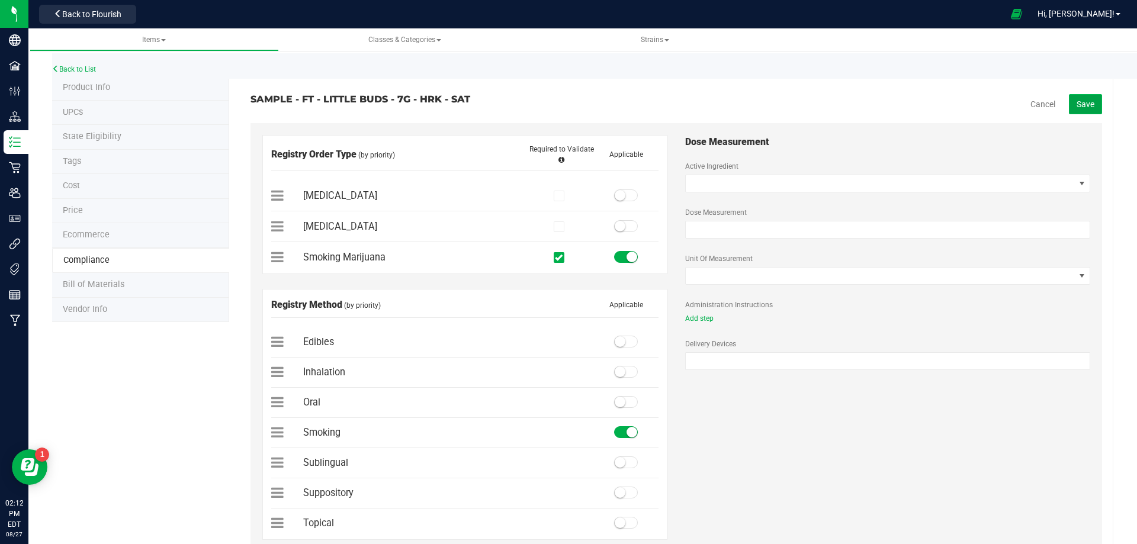
click at [1077, 106] on span "Save" at bounding box center [1086, 104] width 18 height 9
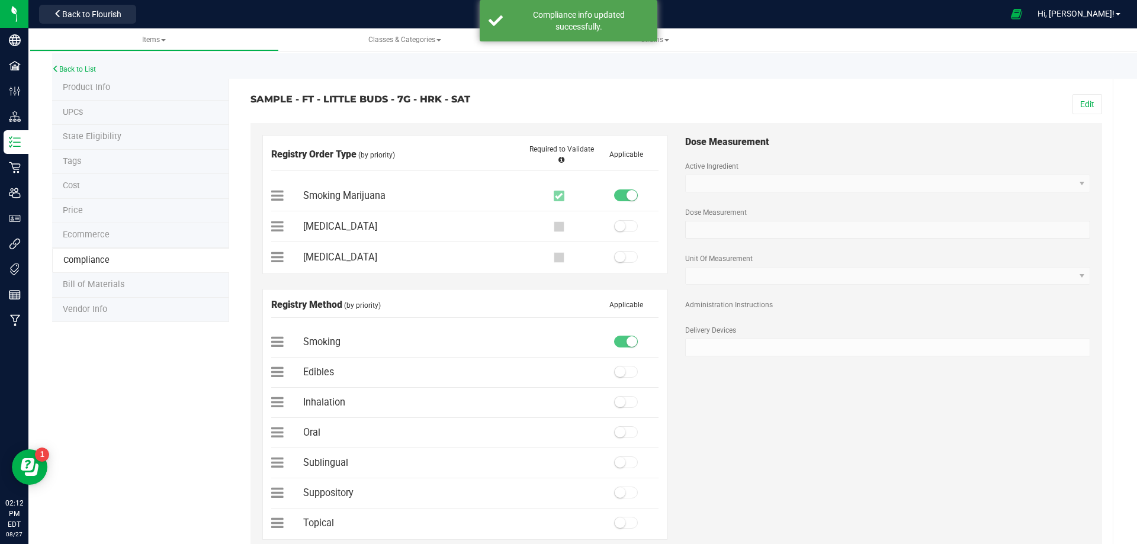
click at [103, 291] on li "Bill of Materials" at bounding box center [140, 285] width 177 height 25
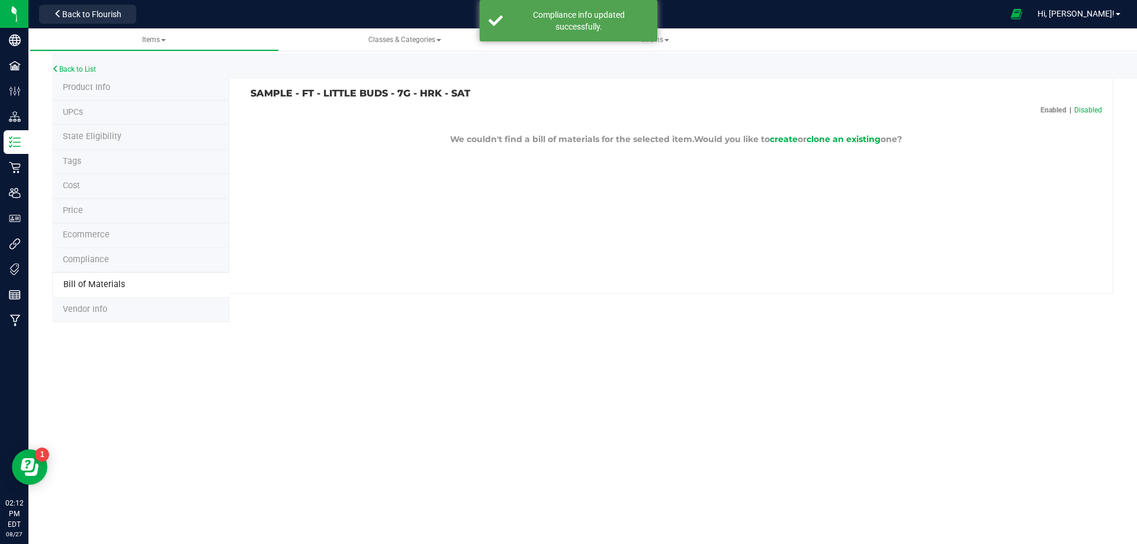
click at [867, 145] on p "We couldn't find a bill of materials for the selected item. Would you like to c…" at bounding box center [677, 139] width 852 height 12
click at [864, 142] on span "clone an existing" at bounding box center [844, 139] width 74 height 11
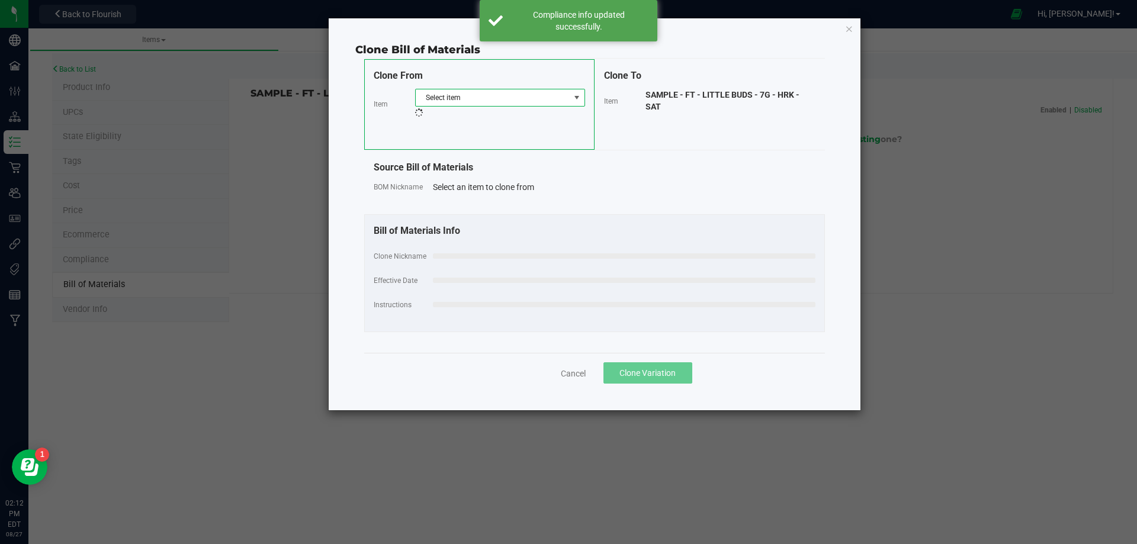
click at [506, 104] on span "Select item" at bounding box center [493, 97] width 154 height 17
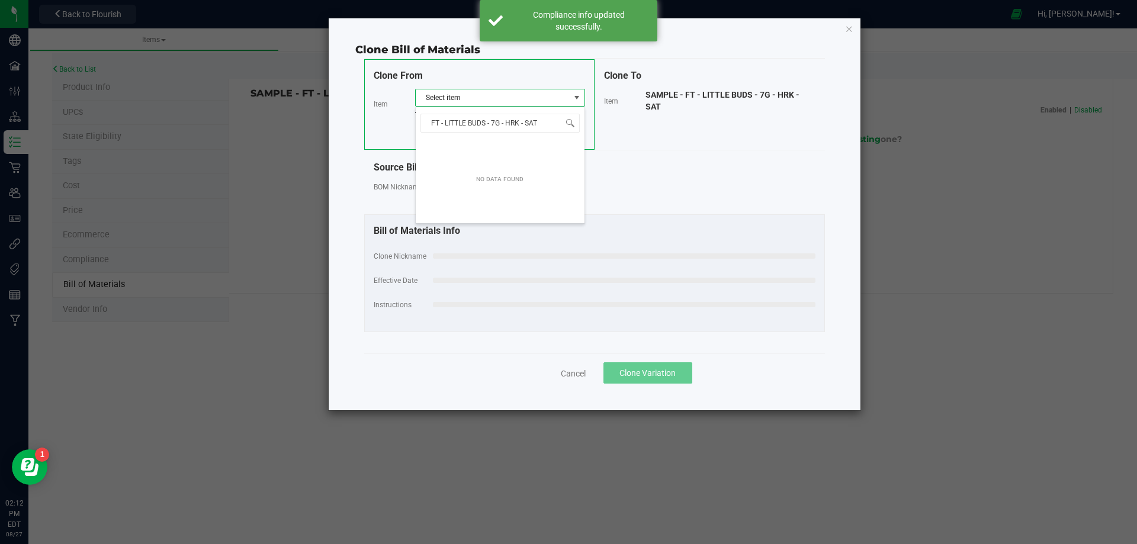
scroll to position [18, 170]
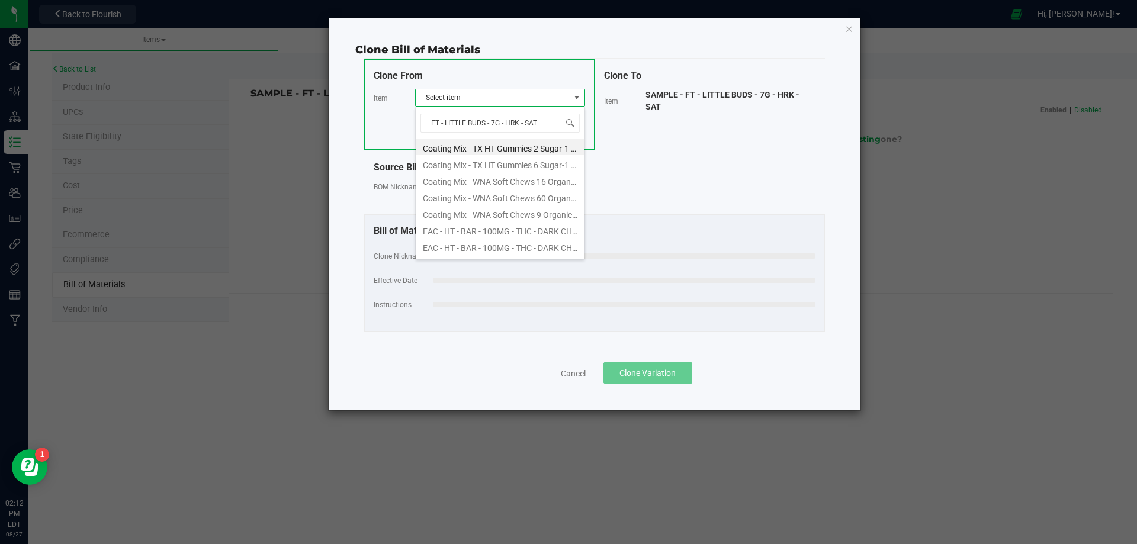
type input "FT - LITTLE BUDS - 7G - HRK - [GEOGRAPHIC_DATA]"
click at [515, 139] on li "FT - LITTLE BUDS - 7G - HRK - SAT" at bounding box center [500, 147] width 169 height 17
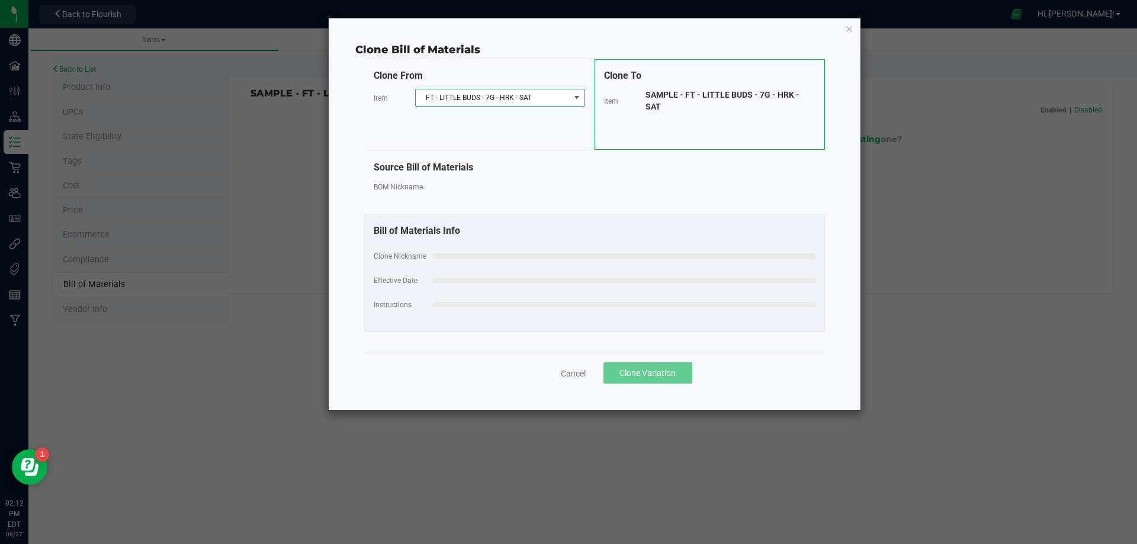
select select "13807"
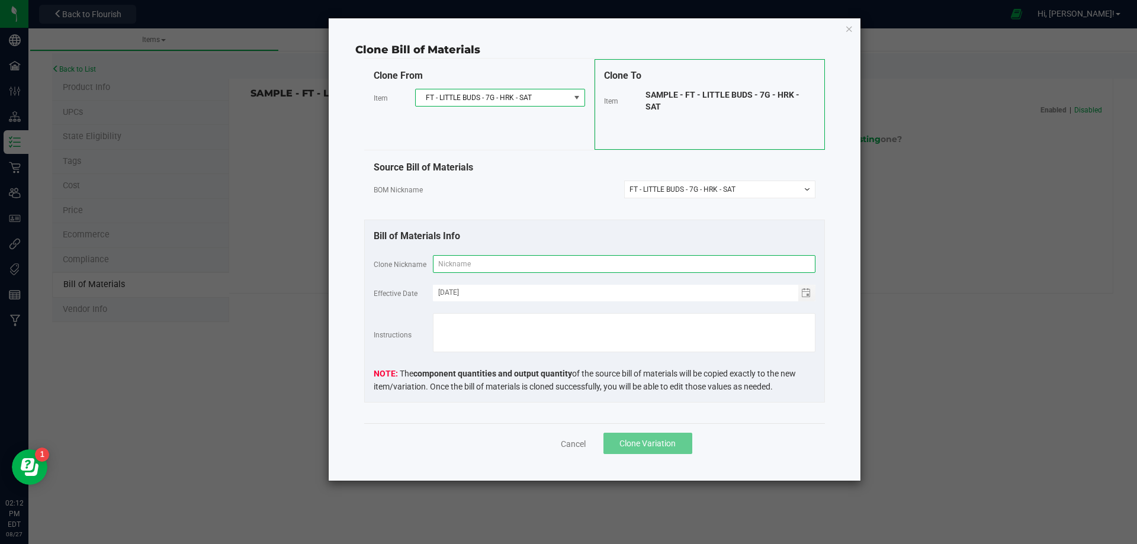
click at [497, 260] on input "text" at bounding box center [624, 264] width 383 height 18
paste input "FT - LITTLE BUDS - 7G - HRK - SAT"
type input "FT - LITTLE BUDS - 7G - HRK - SAT"
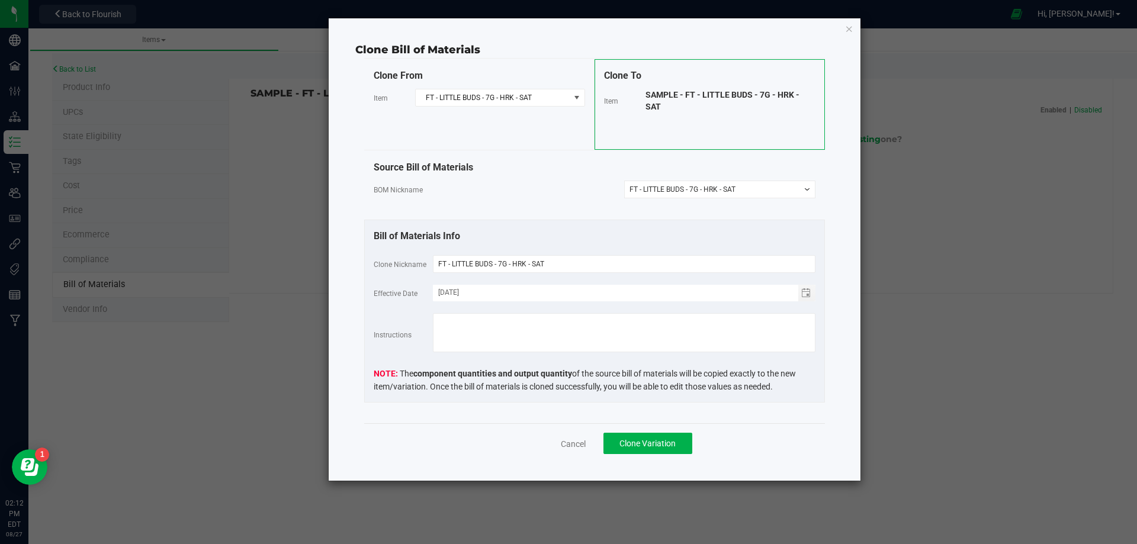
click at [648, 432] on div "Cancel Clone Variation" at bounding box center [594, 443] width 461 height 40
click at [649, 443] on span "Clone Variation" at bounding box center [648, 443] width 56 height 9
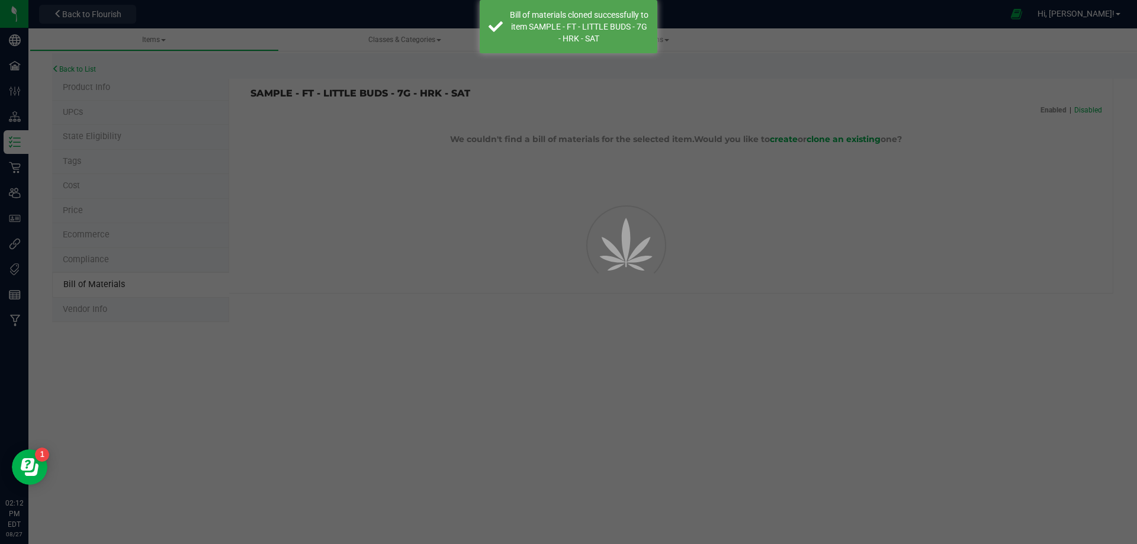
select select "13808"
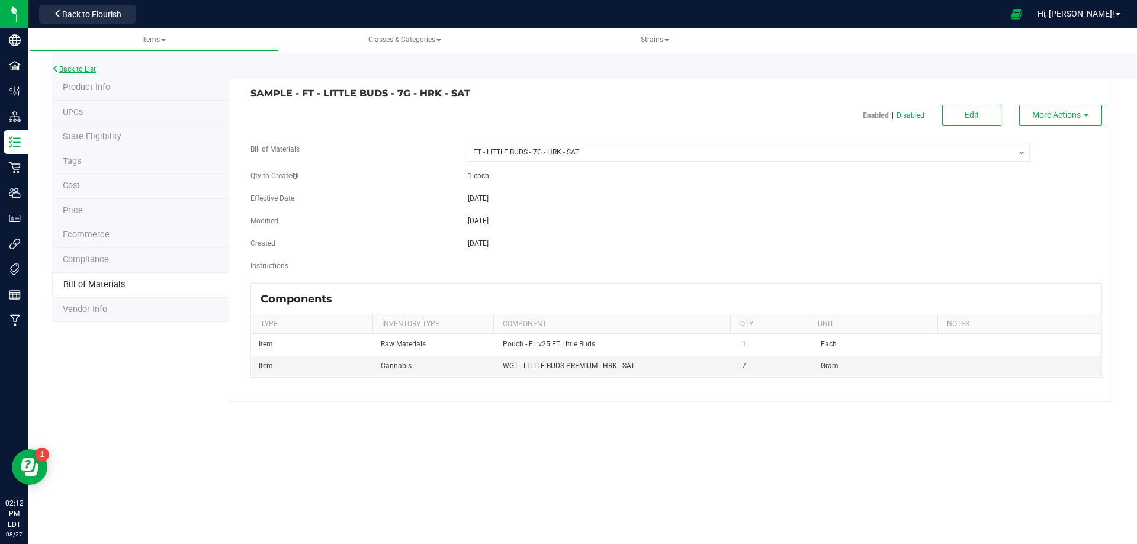
click at [88, 68] on link "Back to List" at bounding box center [74, 69] width 44 height 8
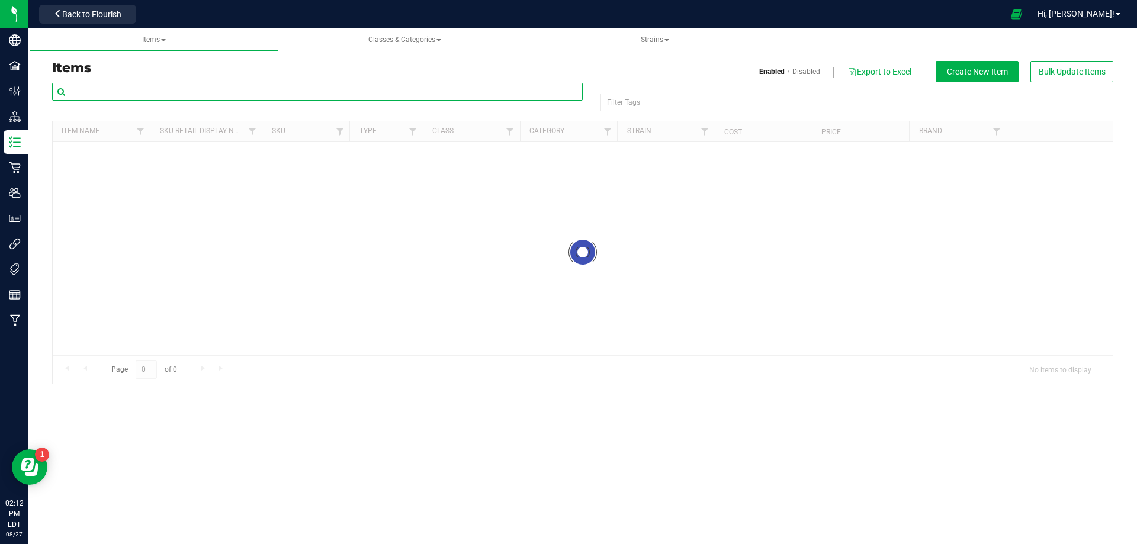
click at [153, 95] on input "text" at bounding box center [317, 92] width 531 height 18
paste input "RD70304"
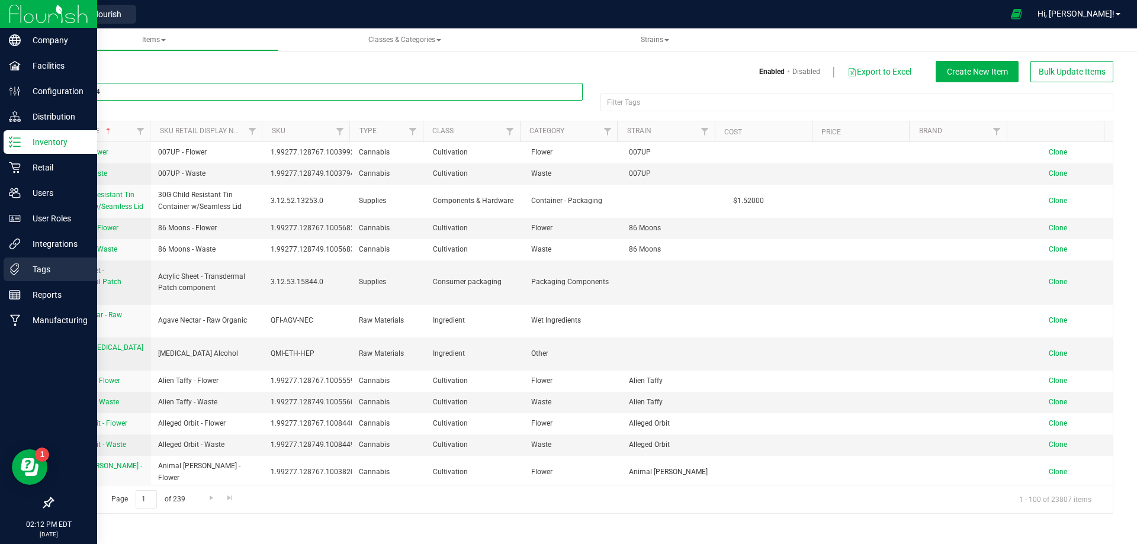
type input "RD70304"
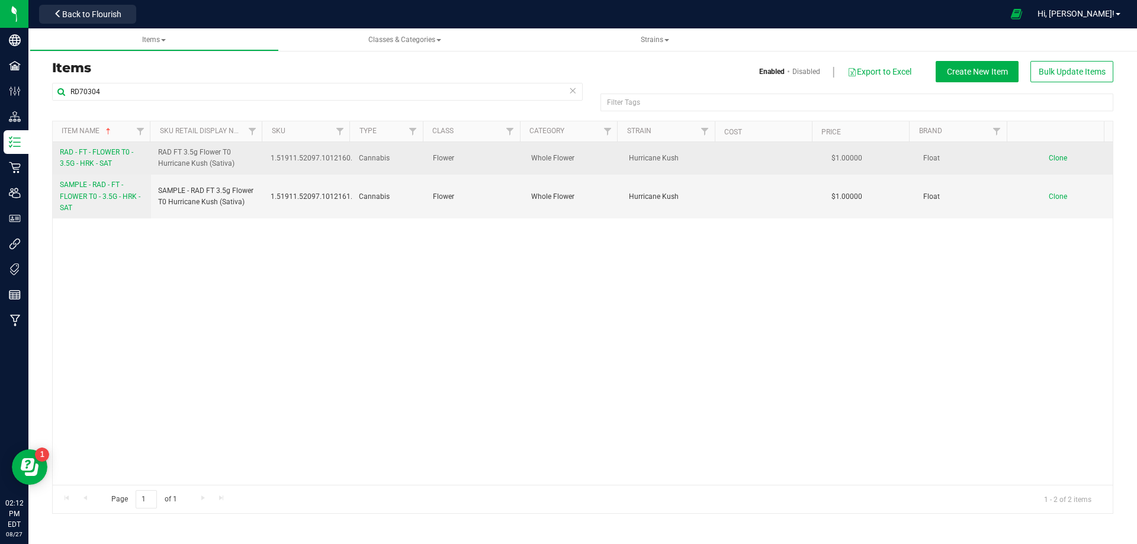
click at [116, 164] on link "RAD - FT - FLOWER T0 - 3.5G - HRK - SAT" at bounding box center [102, 158] width 84 height 23
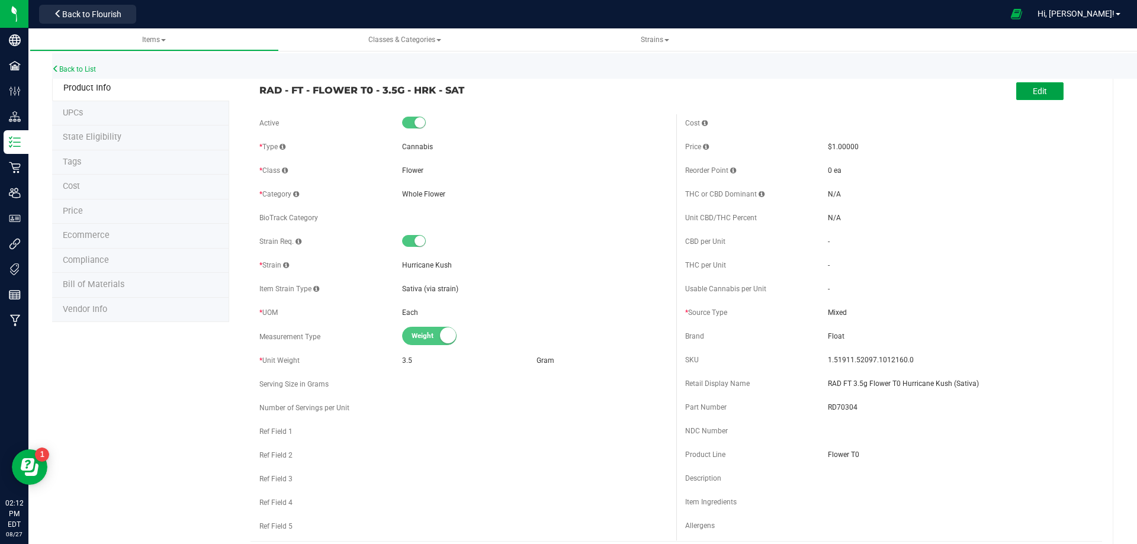
drag, startPoint x: 1026, startPoint y: 98, endPoint x: 989, endPoint y: 101, distance: 36.8
click at [1026, 98] on button "Edit" at bounding box center [1039, 91] width 47 height 18
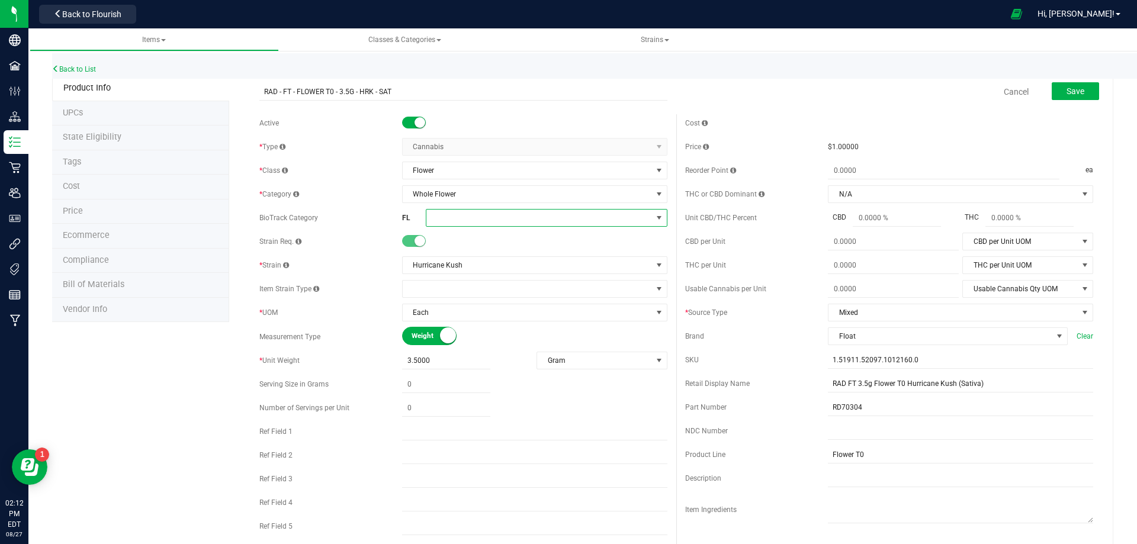
click at [453, 217] on span at bounding box center [539, 218] width 226 height 17
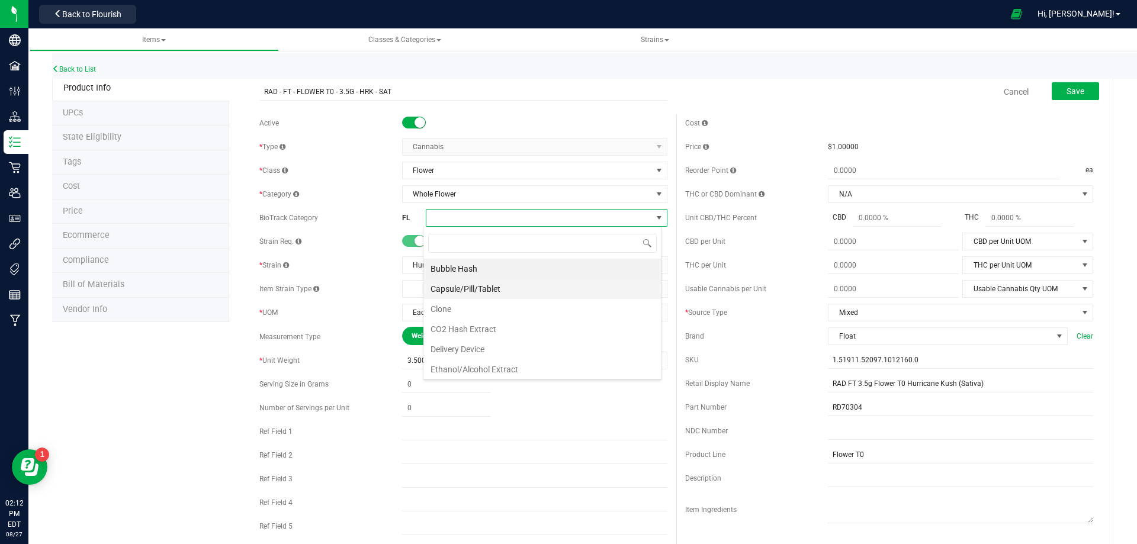
scroll to position [466, 0]
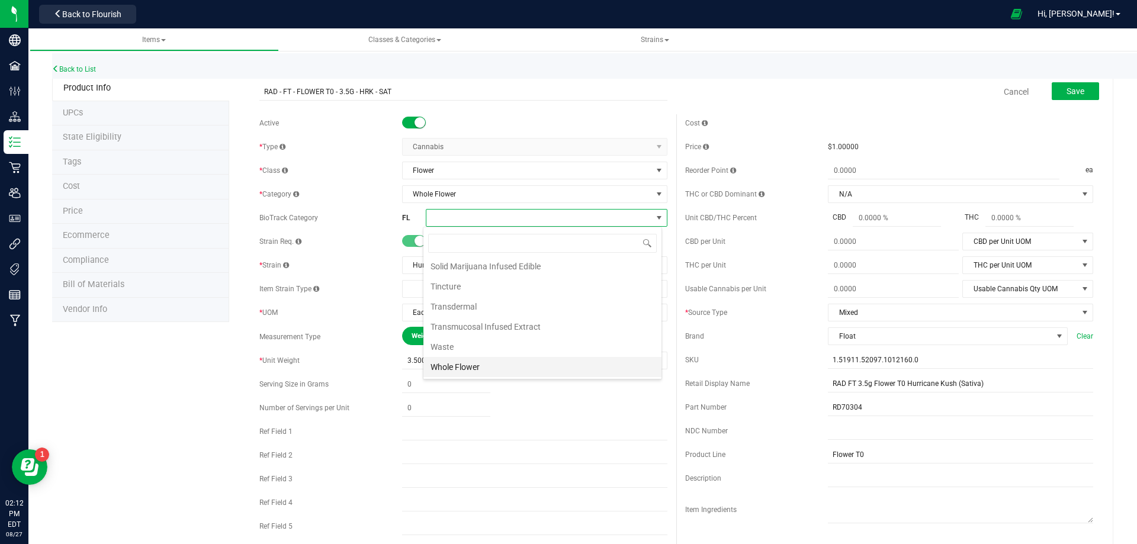
click at [485, 373] on li "Whole Flower" at bounding box center [542, 367] width 238 height 20
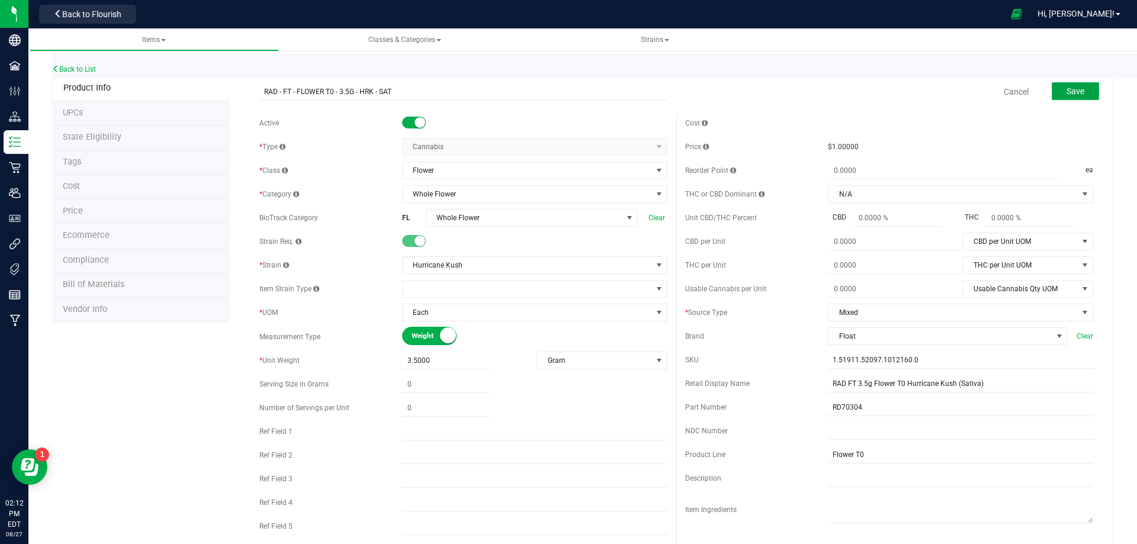
click at [1068, 100] on button "Save" at bounding box center [1075, 91] width 47 height 18
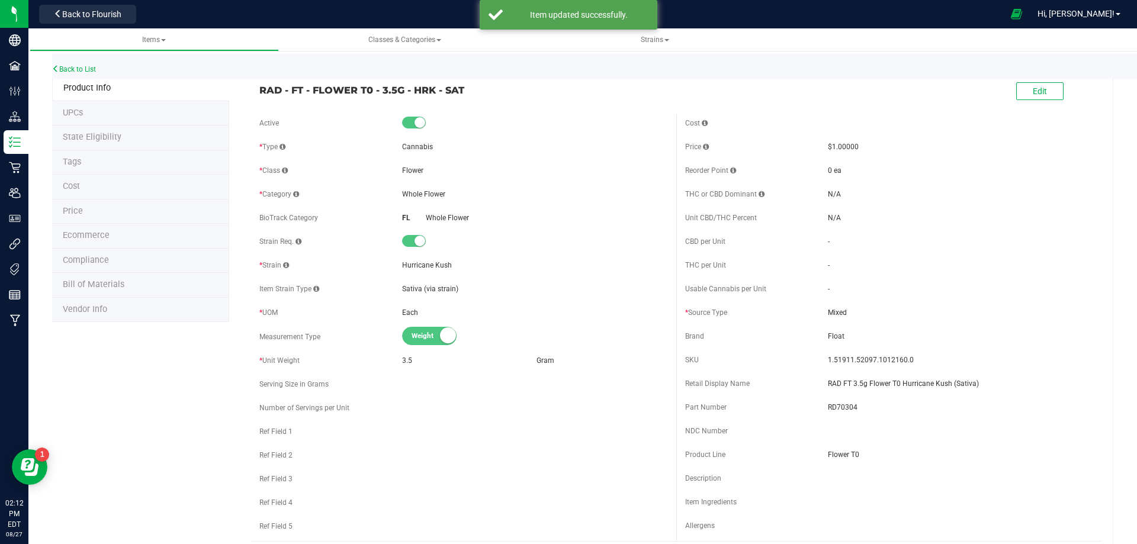
click at [93, 163] on li "Tags" at bounding box center [140, 162] width 177 height 25
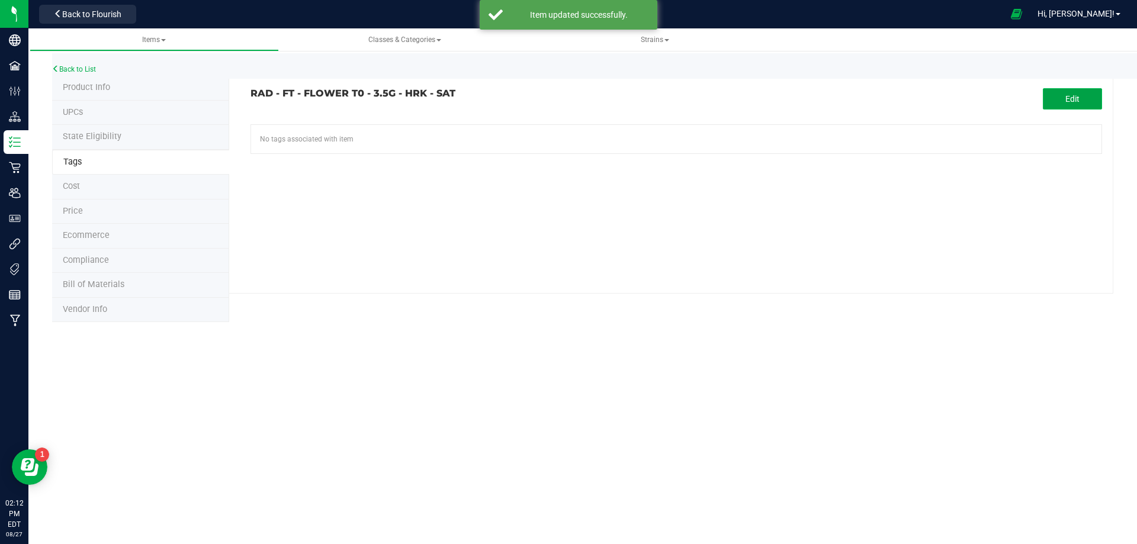
click at [1070, 101] on span "Edit" at bounding box center [1073, 98] width 14 height 9
click at [434, 133] on input "text" at bounding box center [541, 133] width 580 height 17
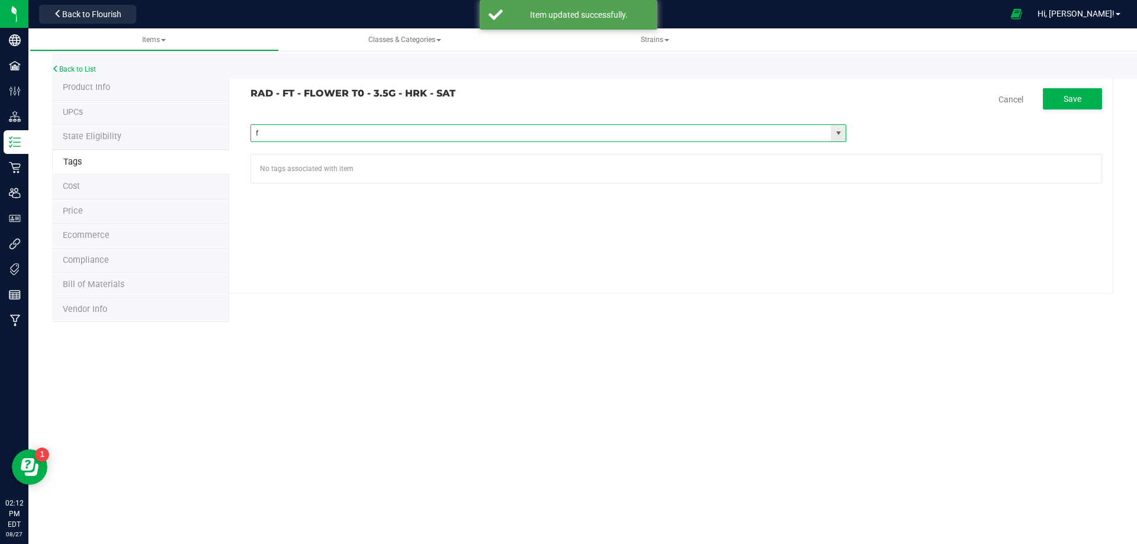
type input "fl"
paste input "RAD"
type input "RAD"
click at [1063, 92] on button "Save" at bounding box center [1072, 98] width 59 height 21
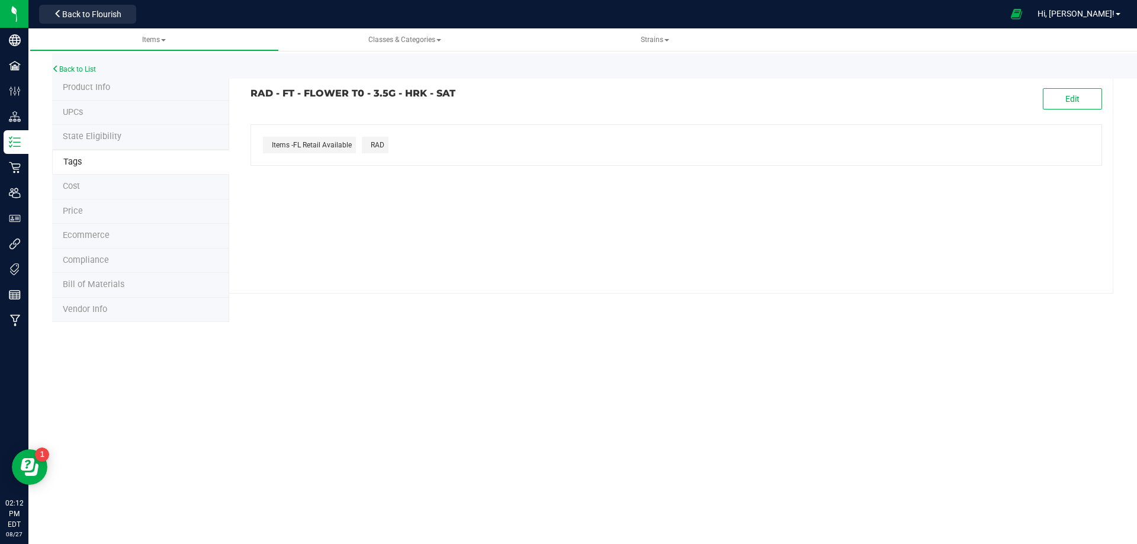
click at [77, 264] on span "Compliance" at bounding box center [86, 260] width 46 height 10
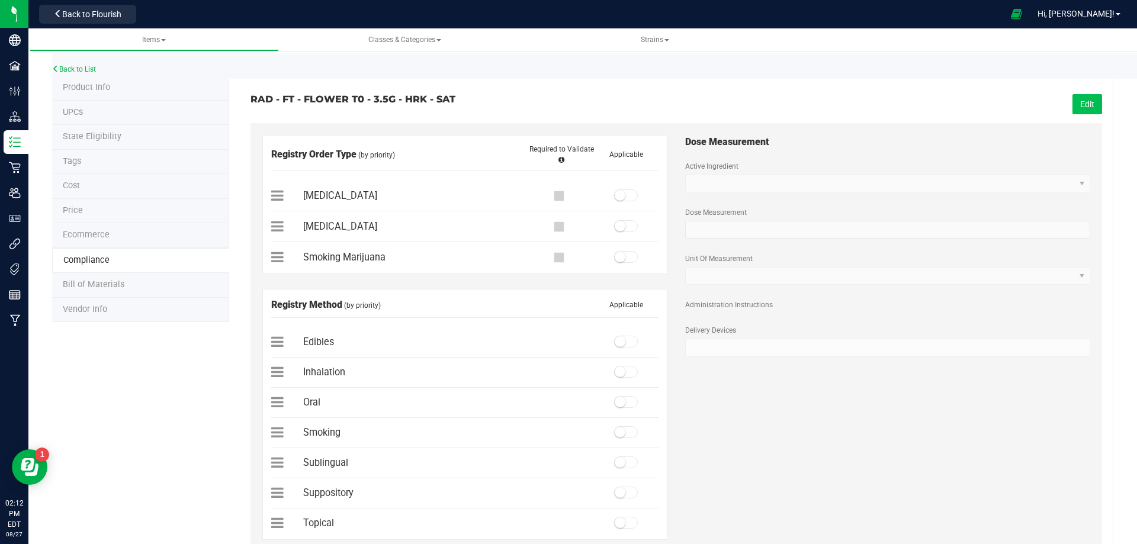
click at [1080, 105] on button "Edit" at bounding box center [1088, 104] width 30 height 20
click at [624, 257] on span at bounding box center [626, 257] width 24 height 12
click at [620, 437] on span at bounding box center [626, 432] width 24 height 12
click at [1089, 104] on button "Save" at bounding box center [1085, 104] width 33 height 20
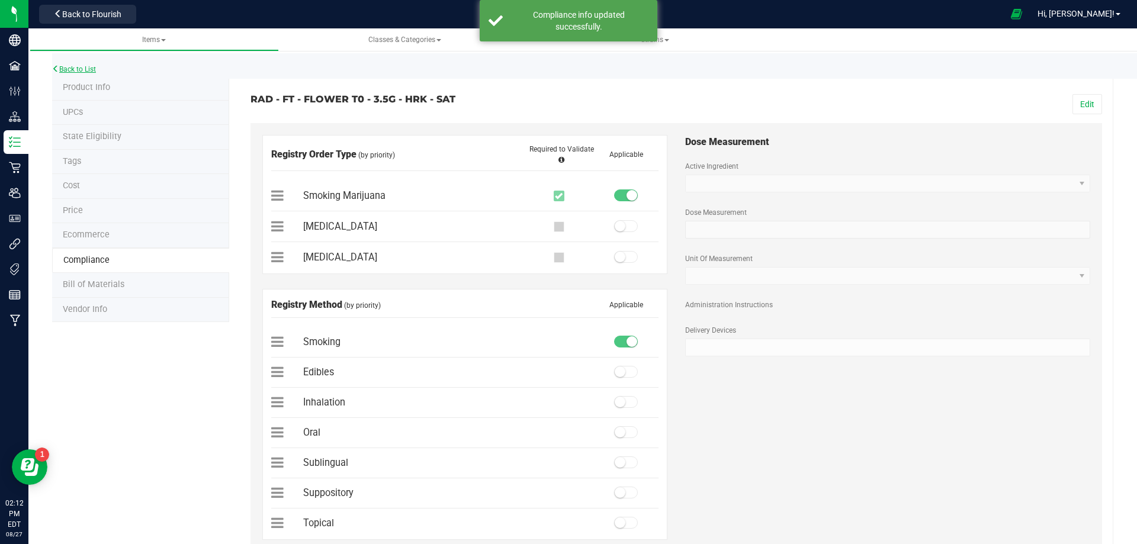
click at [85, 68] on link "Back to List" at bounding box center [74, 69] width 44 height 8
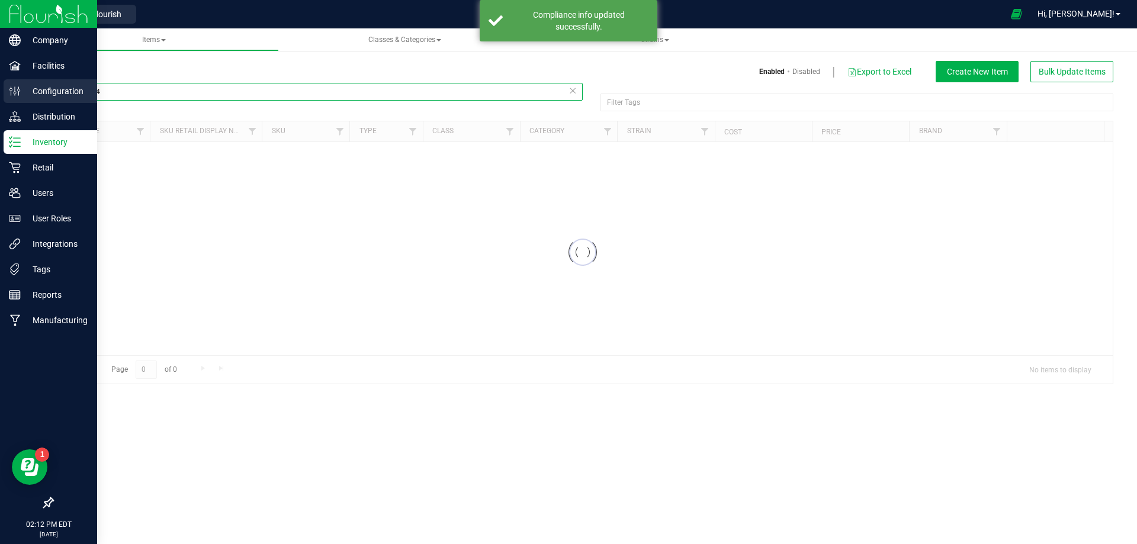
drag, startPoint x: 116, startPoint y: 94, endPoint x: 27, endPoint y: 102, distance: 89.2
click at [27, 101] on div "Company Facilities Configuration Distribution Inventory Retail Users User Roles…" at bounding box center [568, 272] width 1137 height 544
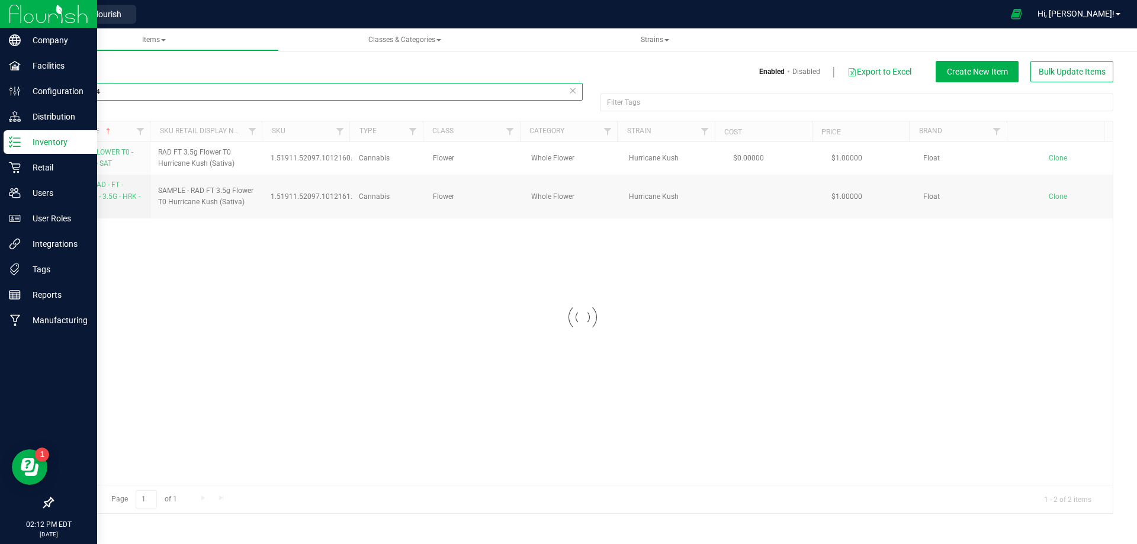
paste input "L"
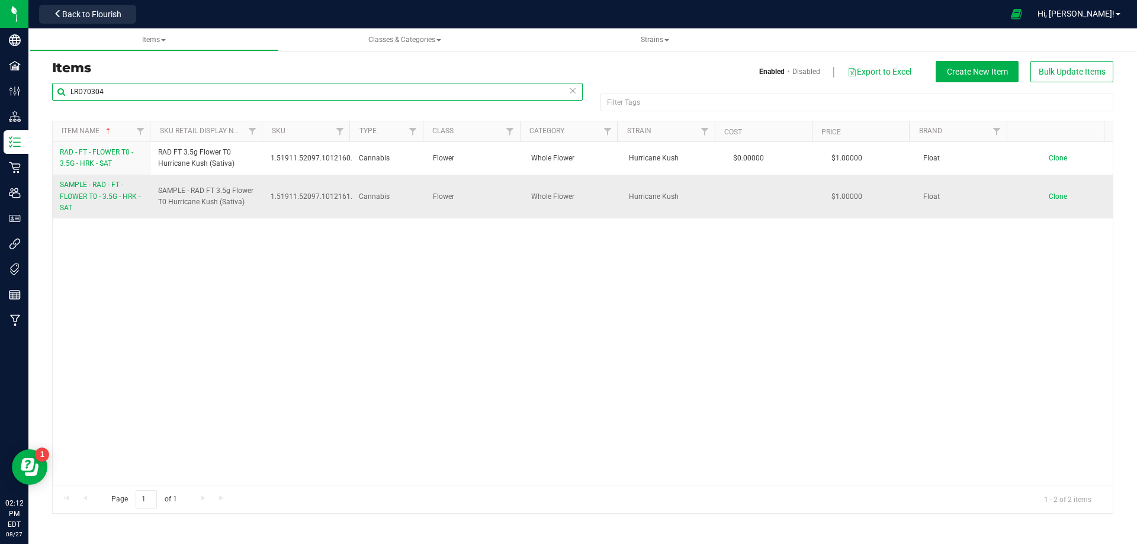
type input "LRD70304"
click at [109, 200] on span "SAMPLE - RAD - FT - FLOWER T0 - 3.5G - HRK - SAT" at bounding box center [100, 196] width 81 height 31
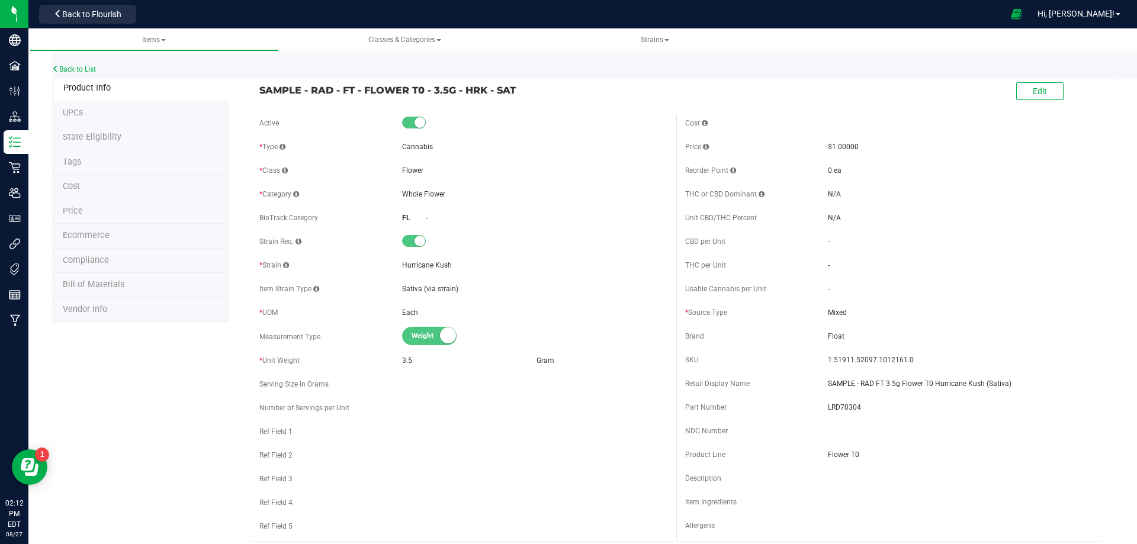
click at [105, 164] on li "Tags" at bounding box center [140, 162] width 177 height 25
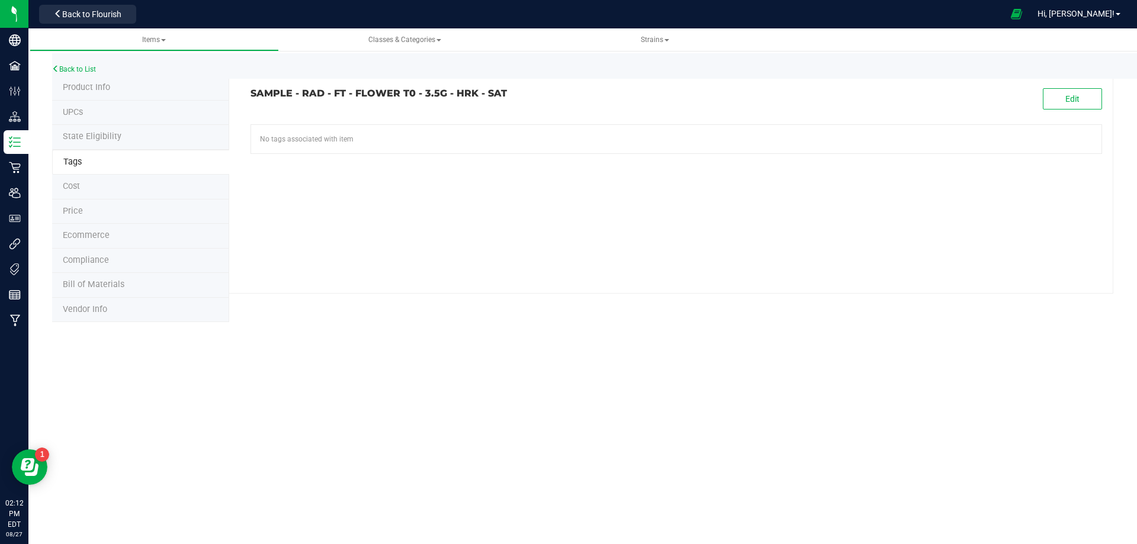
click at [1082, 87] on div "SAMPLE - RAD - FT - FLOWER T0 - 3.5G - HRK - SAT Edit No tags associated with i…" at bounding box center [671, 185] width 884 height 218
click at [1064, 105] on button "Edit" at bounding box center [1072, 98] width 59 height 21
click at [425, 137] on input "text" at bounding box center [541, 133] width 580 height 17
paste input "RAD SAMPLE"
type input "RAD SAMPLE"
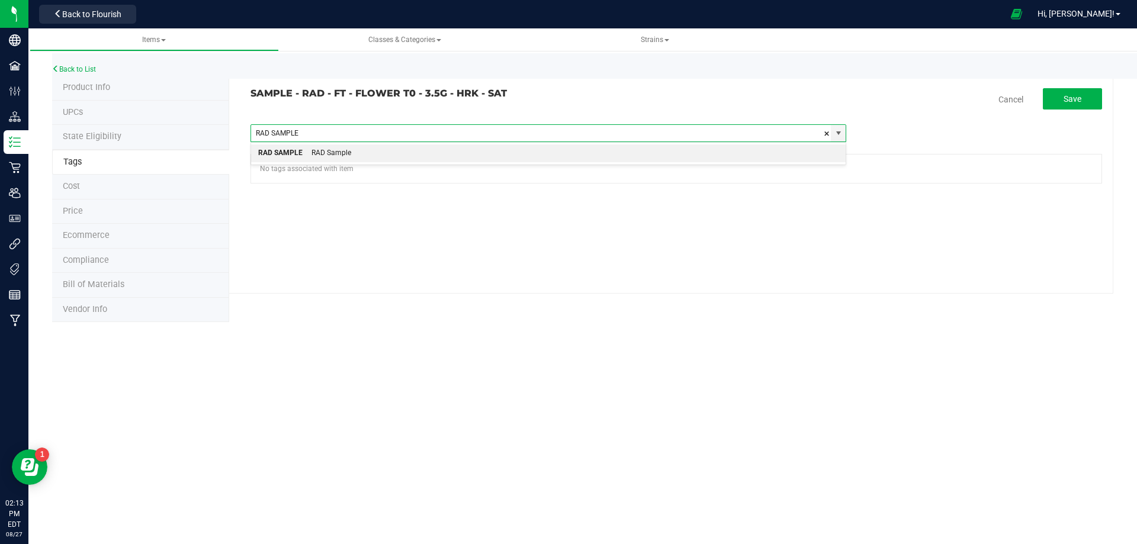
drag, startPoint x: 366, startPoint y: 156, endPoint x: 651, endPoint y: 111, distance: 288.3
click at [372, 155] on li "RAD SAMPLE RAD Sample" at bounding box center [548, 154] width 595 height 18
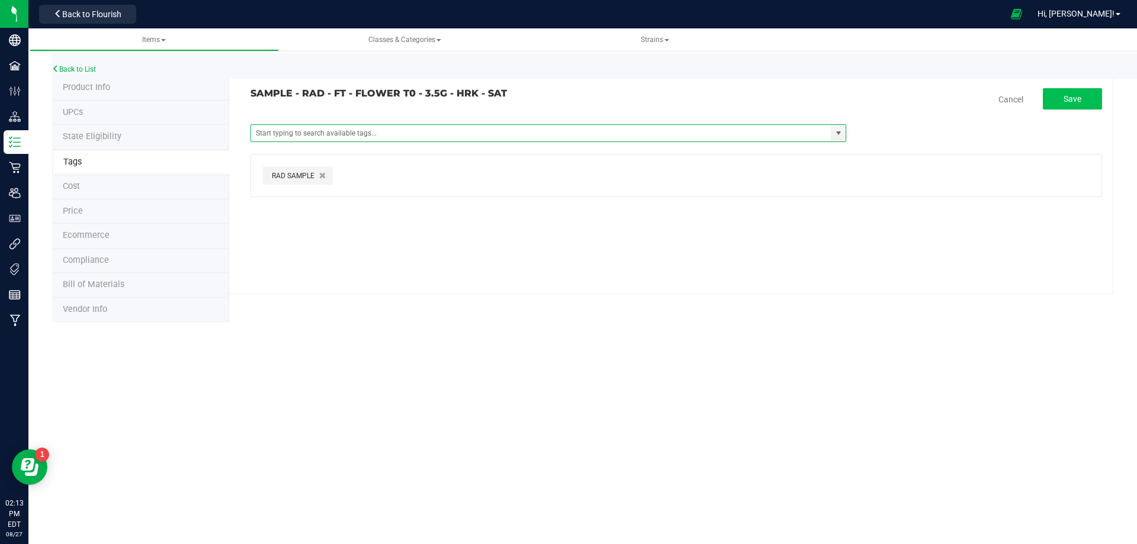
click at [1065, 92] on div "SAMPLE - RAD - FT - FLOWER T0 - 3.5G - HRK - SAT Cancel Save Items -FL Retail A…" at bounding box center [671, 185] width 884 height 218
drag, startPoint x: 1066, startPoint y: 97, endPoint x: 1025, endPoint y: 118, distance: 46.4
click at [1066, 97] on span "Save" at bounding box center [1073, 98] width 18 height 9
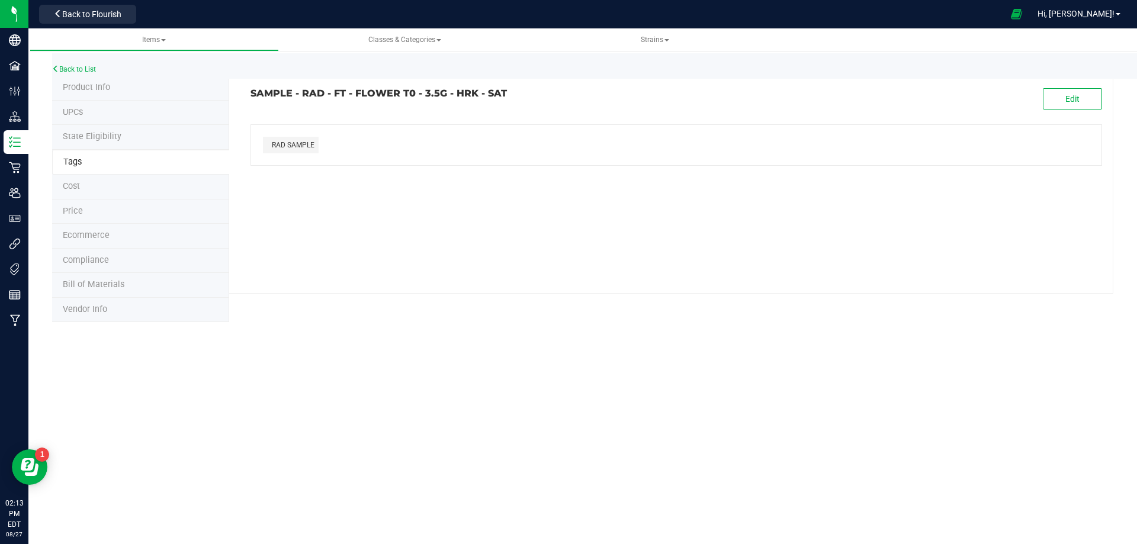
click at [102, 258] on span "Compliance" at bounding box center [86, 260] width 46 height 10
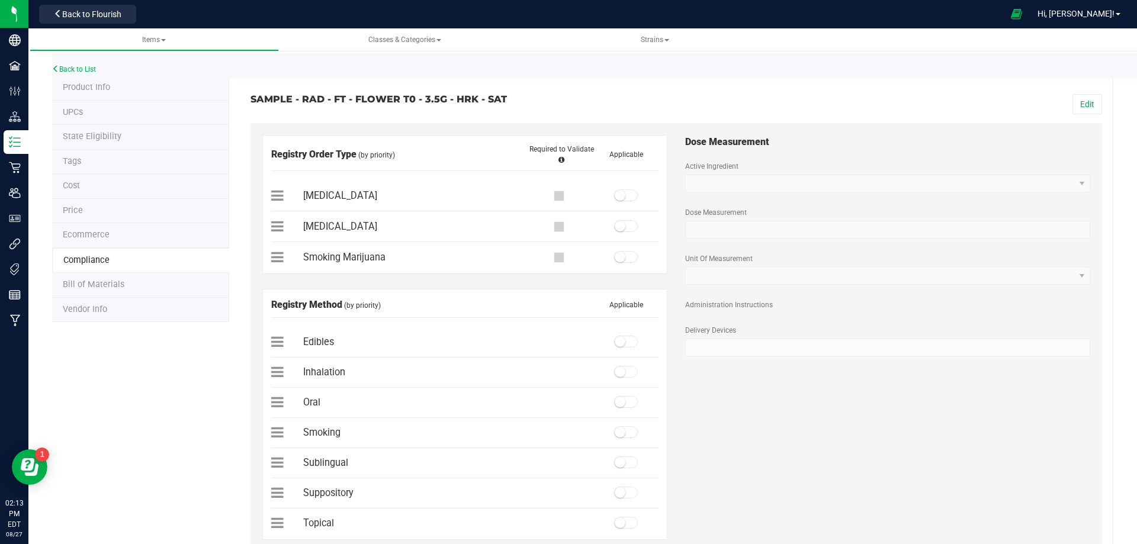
click at [1093, 98] on div "Edit" at bounding box center [893, 104] width 435 height 20
click at [1083, 104] on button "Edit" at bounding box center [1088, 104] width 30 height 20
click at [628, 256] on span at bounding box center [626, 257] width 24 height 12
drag, startPoint x: 622, startPoint y: 430, endPoint x: 630, endPoint y: 418, distance: 14.5
click at [622, 431] on span at bounding box center [626, 432] width 24 height 12
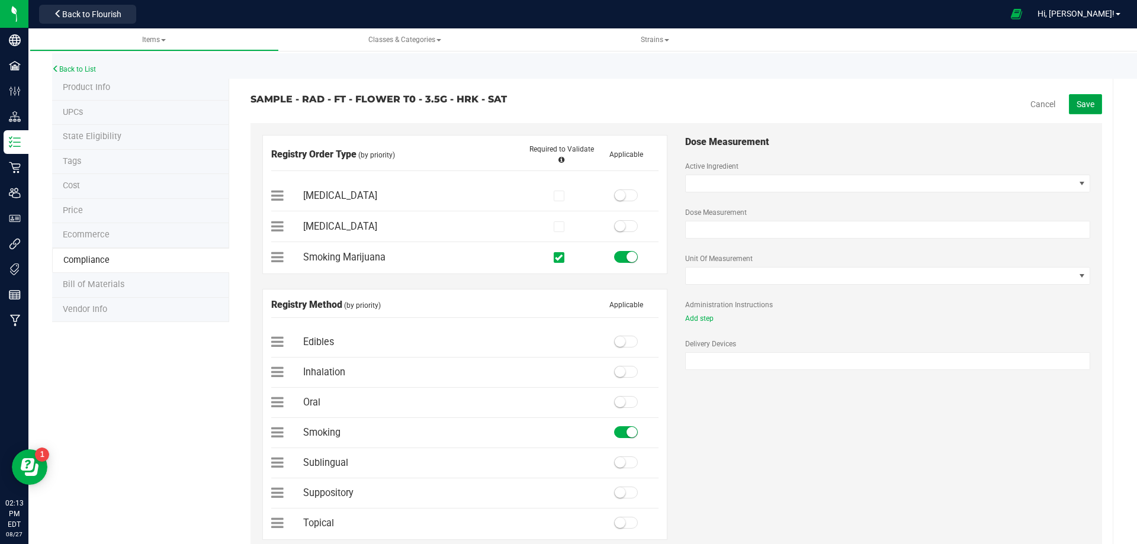
click at [1081, 106] on span "Save" at bounding box center [1086, 104] width 18 height 9
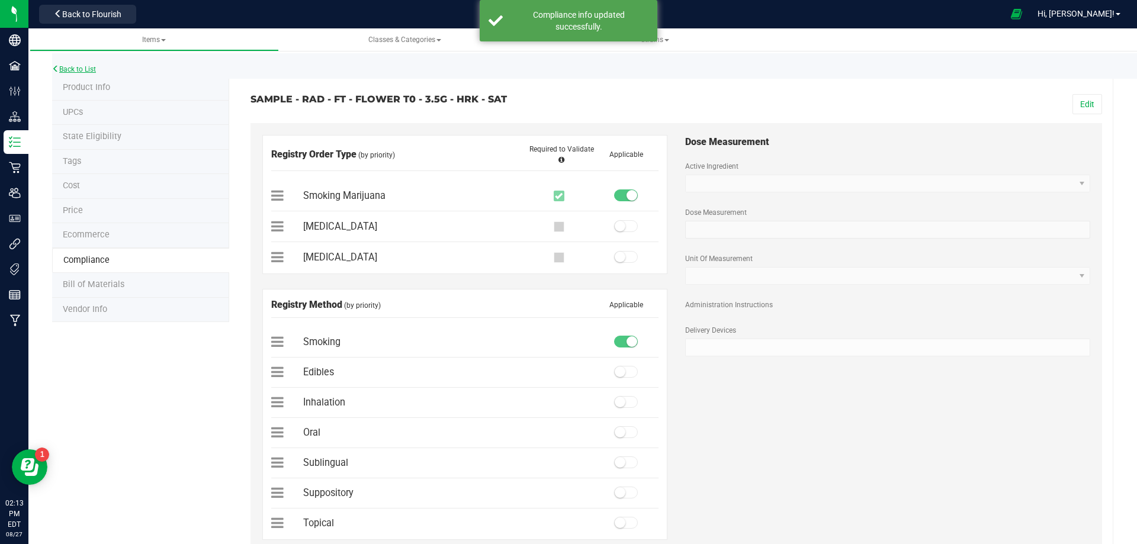
click at [91, 71] on link "Back to List" at bounding box center [74, 69] width 44 height 8
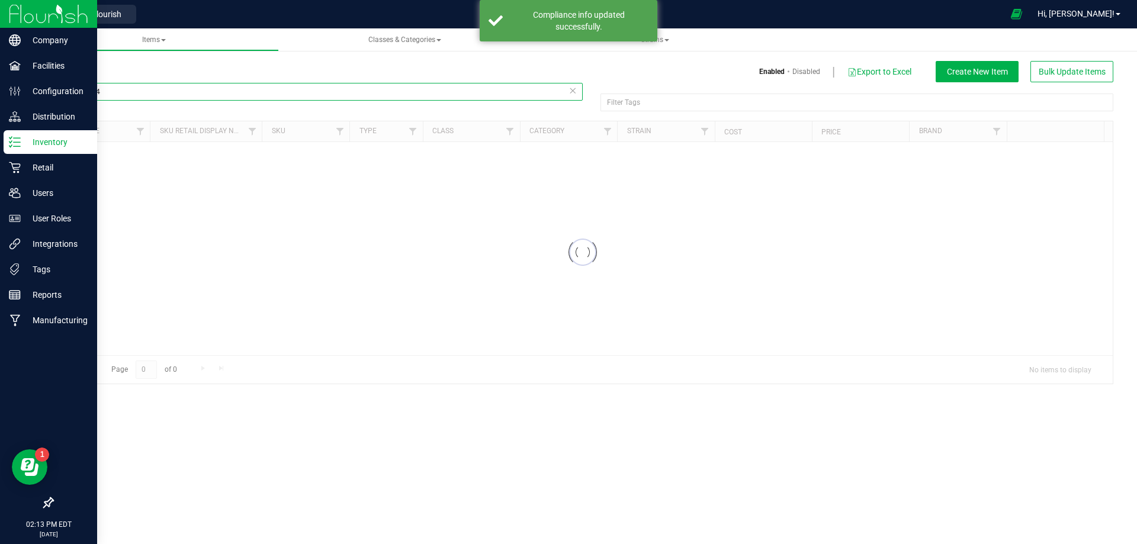
drag, startPoint x: 150, startPoint y: 94, endPoint x: 12, endPoint y: 134, distance: 143.2
click at [0, 96] on html "Company Facilities Configuration Distribution Inventory Retail Users User Roles…" at bounding box center [568, 272] width 1137 height 544
paste input "2029245"
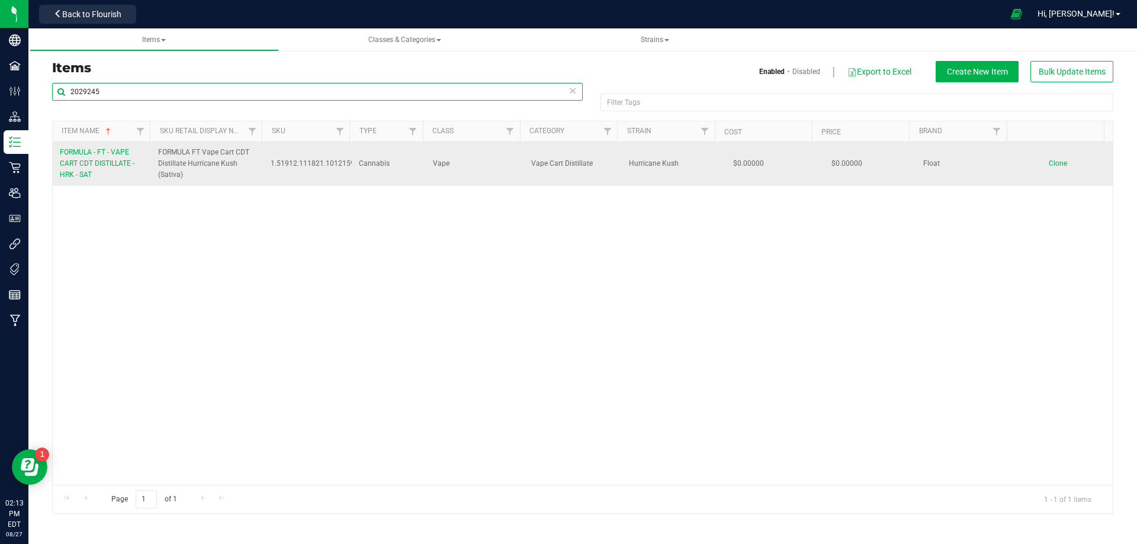
type input "2029245"
click at [108, 165] on span "FORMULA - FT - VAPE CART CDT DISTILLATE - HRK - SAT" at bounding box center [97, 163] width 75 height 31
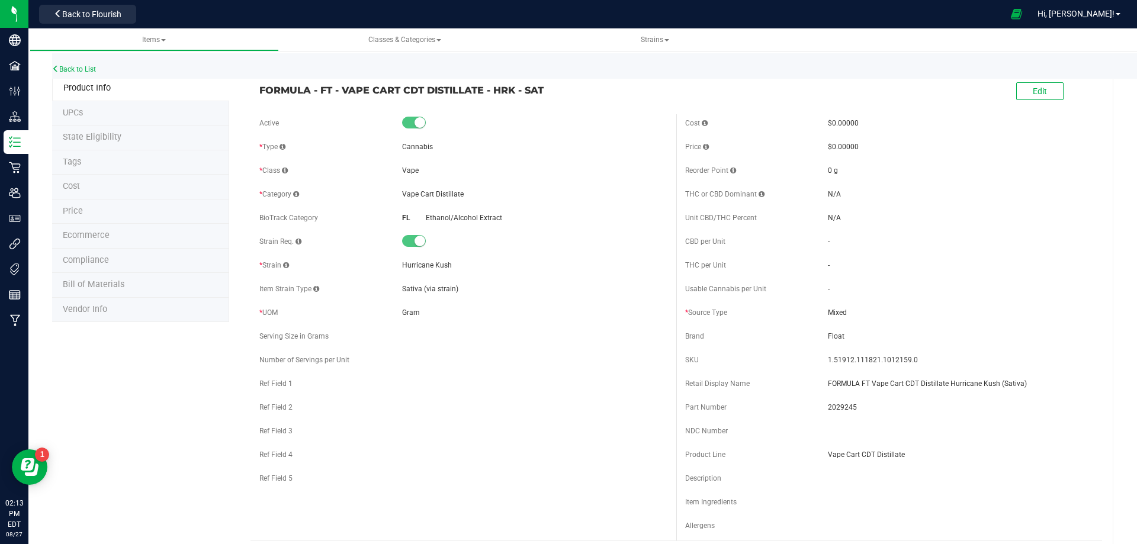
drag, startPoint x: 438, startPoint y: 74, endPoint x: 255, endPoint y: 90, distance: 183.1
click at [255, 90] on div "FORMULA - FT - VAPE CART CDT DISTILLATE - HRK - SAT" at bounding box center [464, 87] width 426 height 20
click at [109, 268] on li "Compliance" at bounding box center [140, 261] width 177 height 25
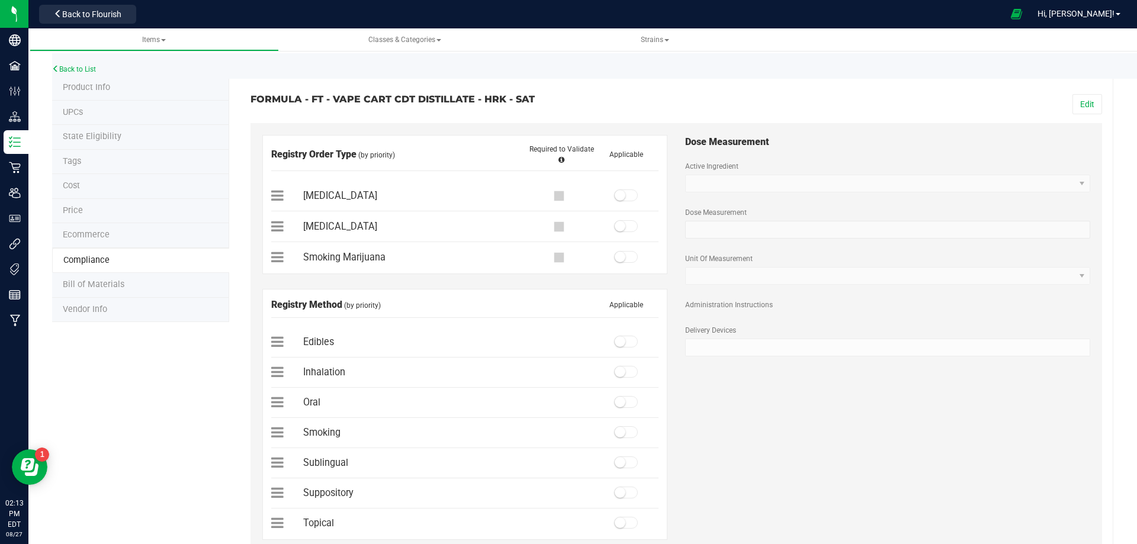
click at [101, 285] on span "Bill of Materials" at bounding box center [94, 285] width 62 height 10
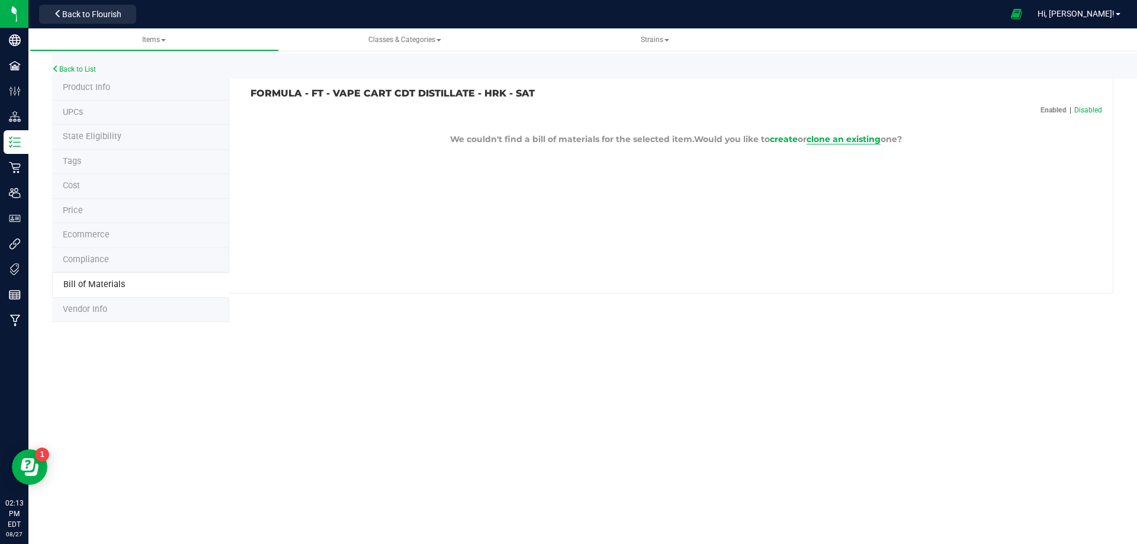
click at [869, 142] on span "clone an existing" at bounding box center [844, 139] width 74 height 11
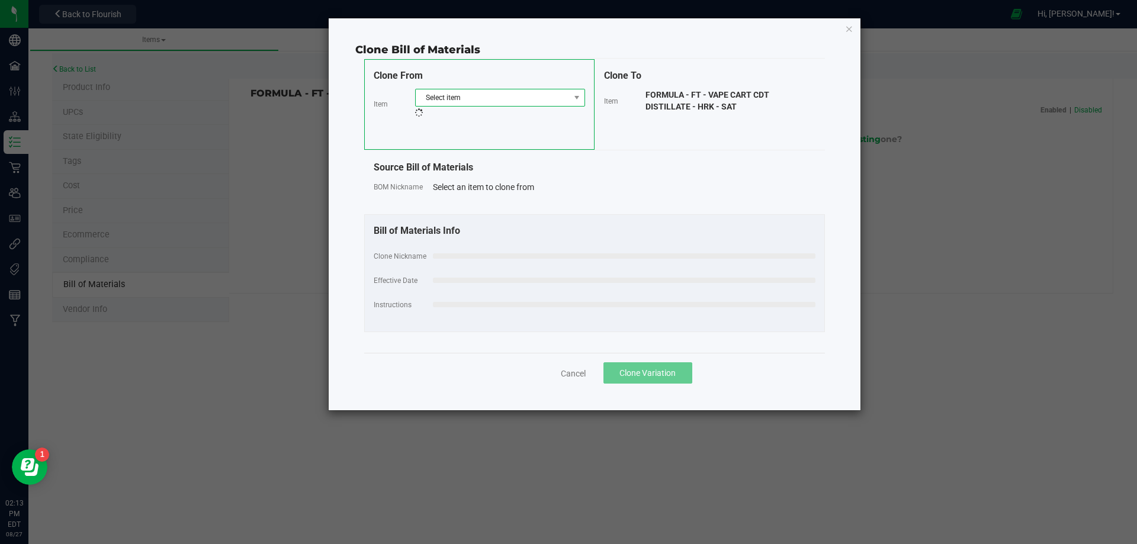
click at [541, 97] on span "Select item" at bounding box center [493, 97] width 154 height 17
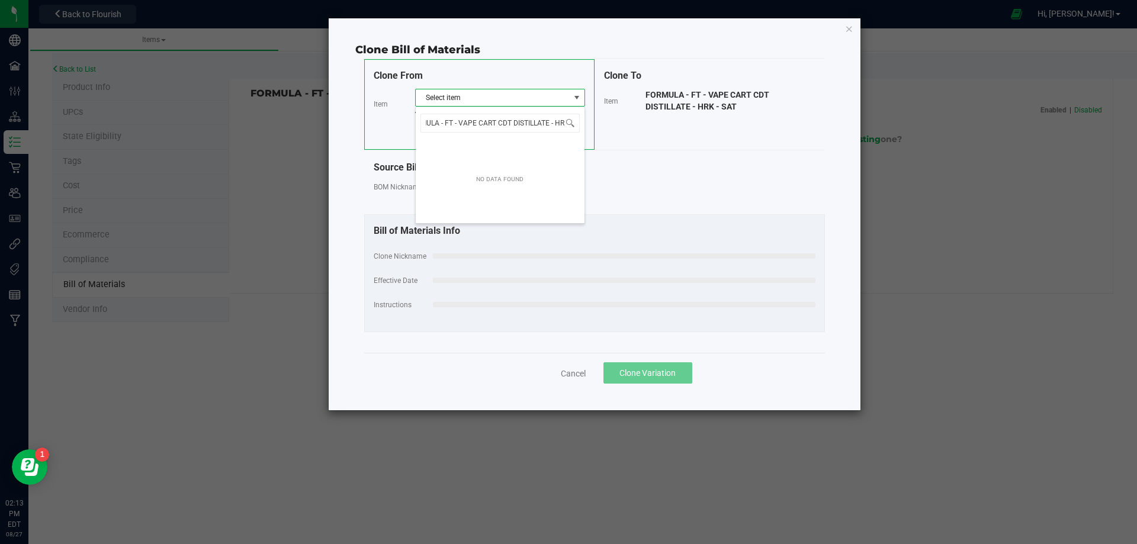
scroll to position [0, 24]
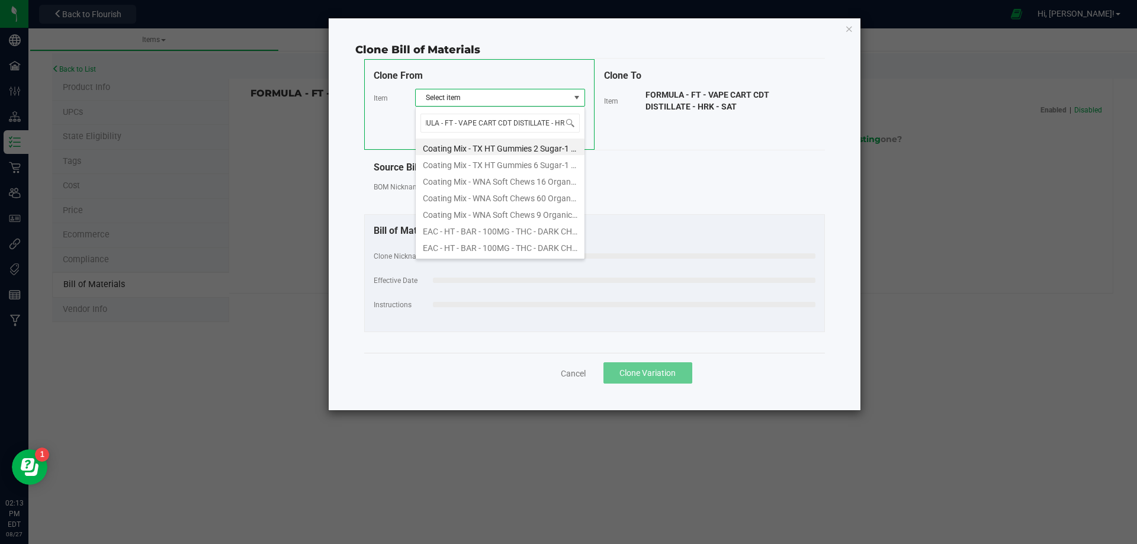
type input "FORMULA - FT - VAPE CART CDT DISTILLATE - H"
click at [527, 166] on li "FORMULA - FT - VAPE CART CDT DISTILLATE - HEA - HYB" at bounding box center [500, 163] width 169 height 17
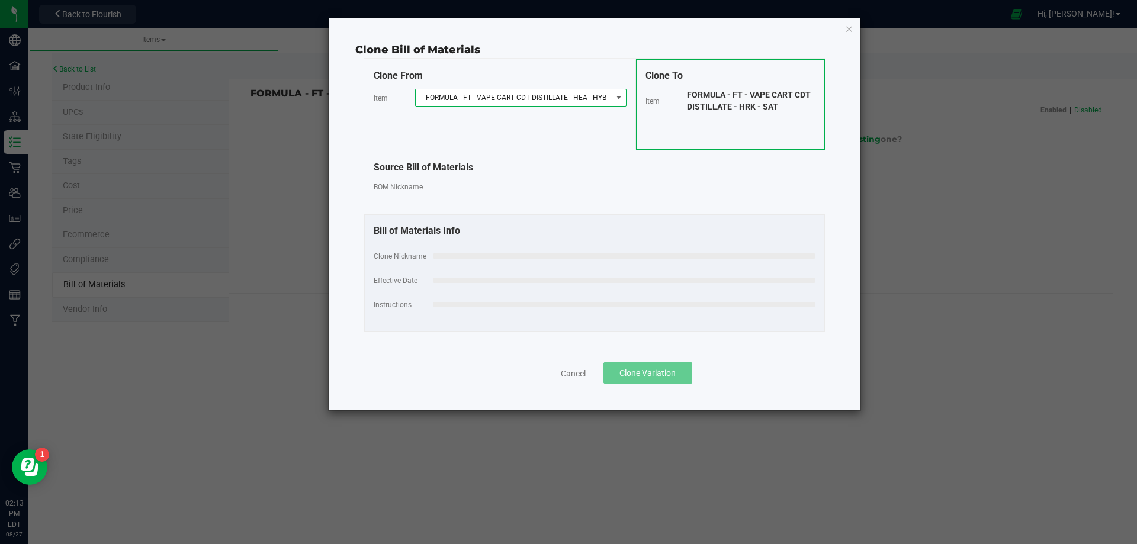
select select "12319"
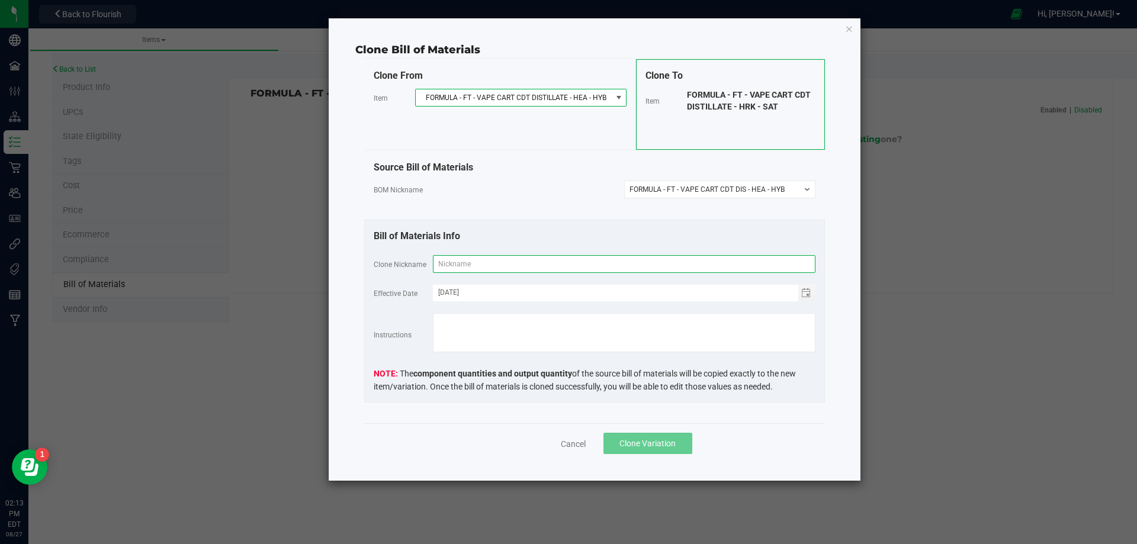
click at [487, 268] on input "text" at bounding box center [624, 264] width 383 height 18
paste input "FORMULA - FT - VAPE CART CDT DISTILLATE - HRK - SAT"
click at [580, 270] on input "FORMULA - FT - VAPE CART CDT DISTILLATE - HRK - SAT" at bounding box center [624, 264] width 383 height 18
type input "FORMULA - FT - VAPE CART CDT DIS - HRK - SAT"
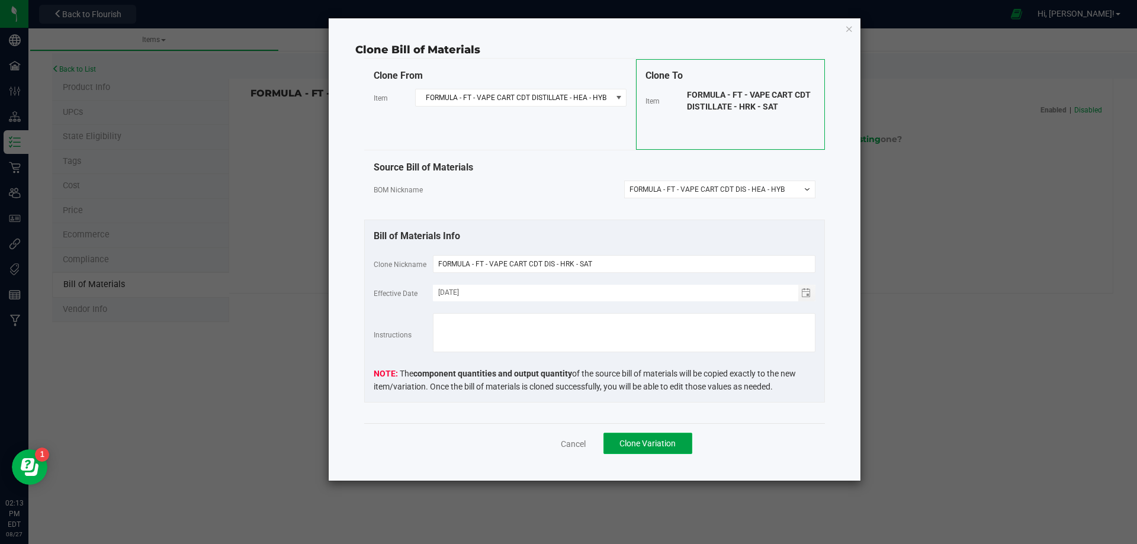
click at [653, 451] on button "Clone Variation" at bounding box center [648, 443] width 89 height 21
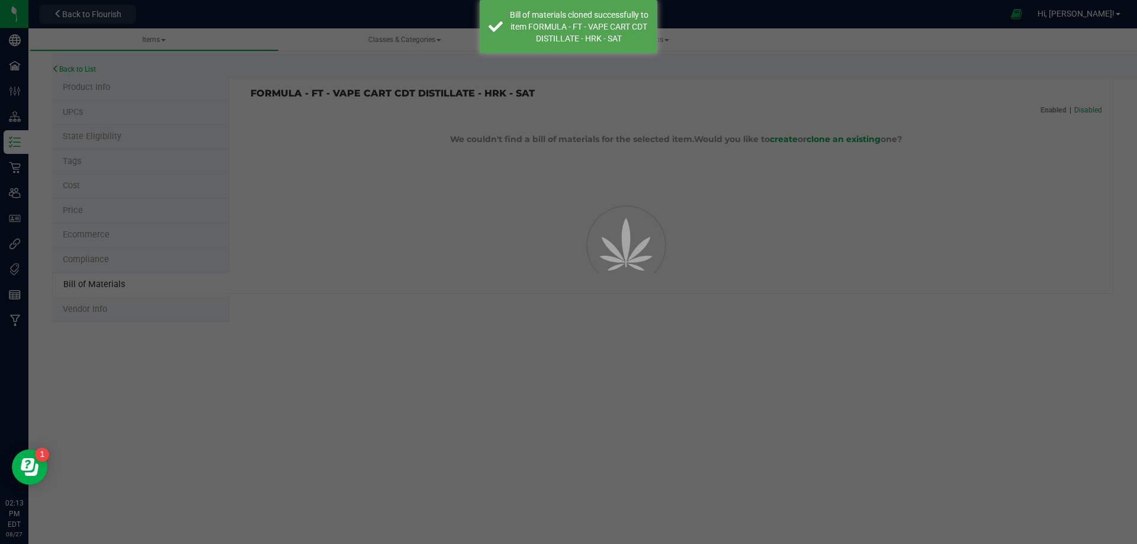
select select "13809"
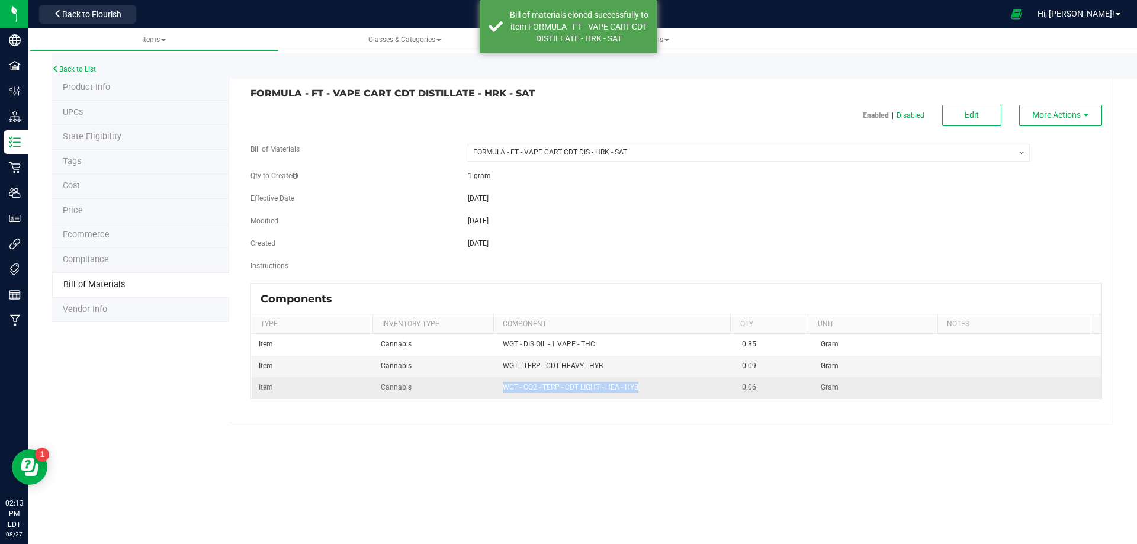
drag, startPoint x: 649, startPoint y: 391, endPoint x: 492, endPoint y: 381, distance: 156.7
click at [496, 383] on td "WGT - CO2 - TERP - CDT LIGHT - HEA - HYB" at bounding box center [616, 387] width 240 height 21
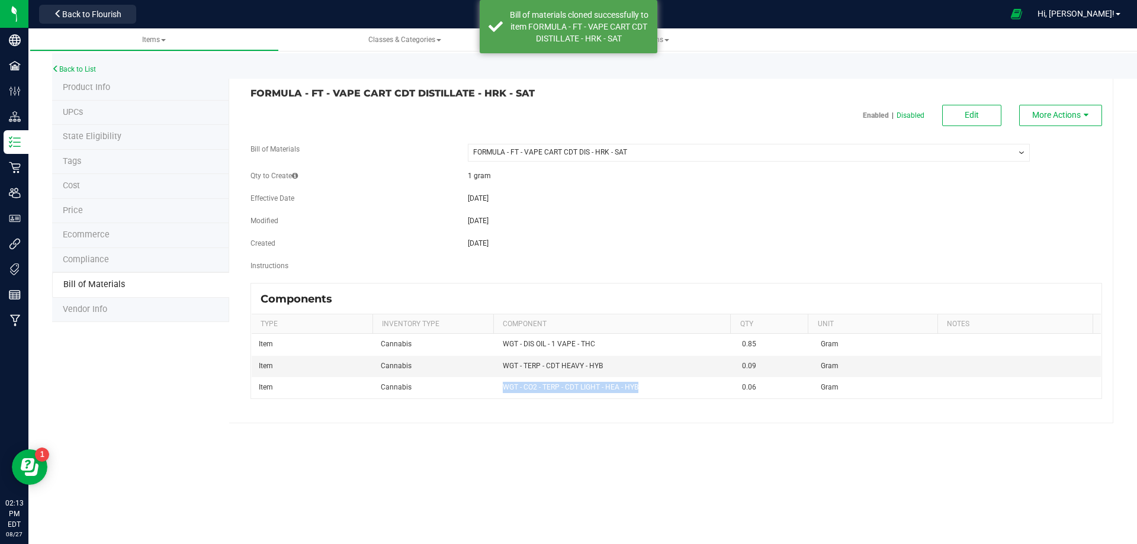
copy span "WGT - CO2 - TERP - CDT LIGHT - HEA - HYB"
click at [970, 123] on button "Edit" at bounding box center [971, 115] width 59 height 21
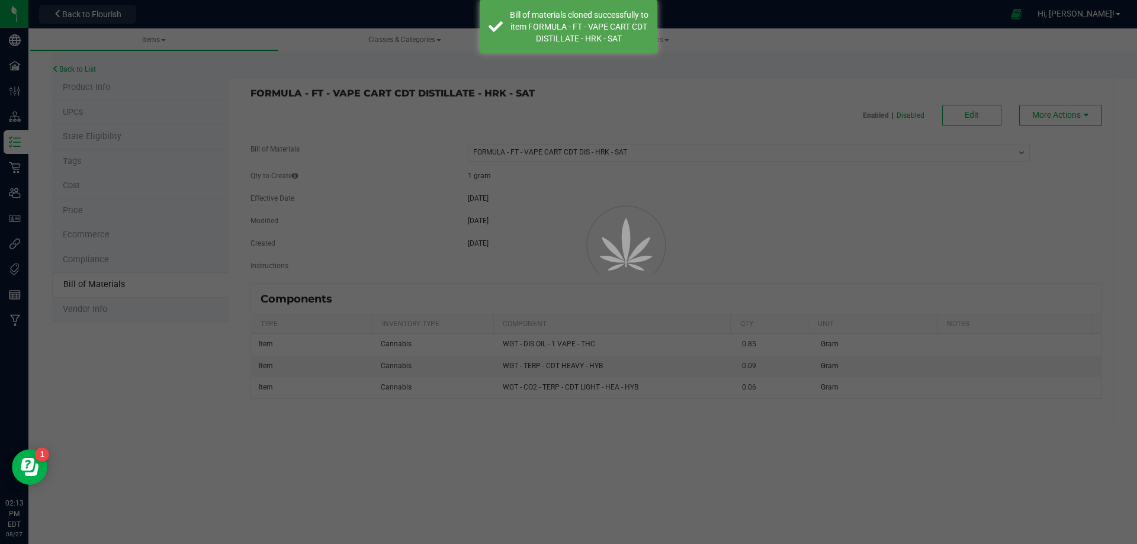
select select "13809"
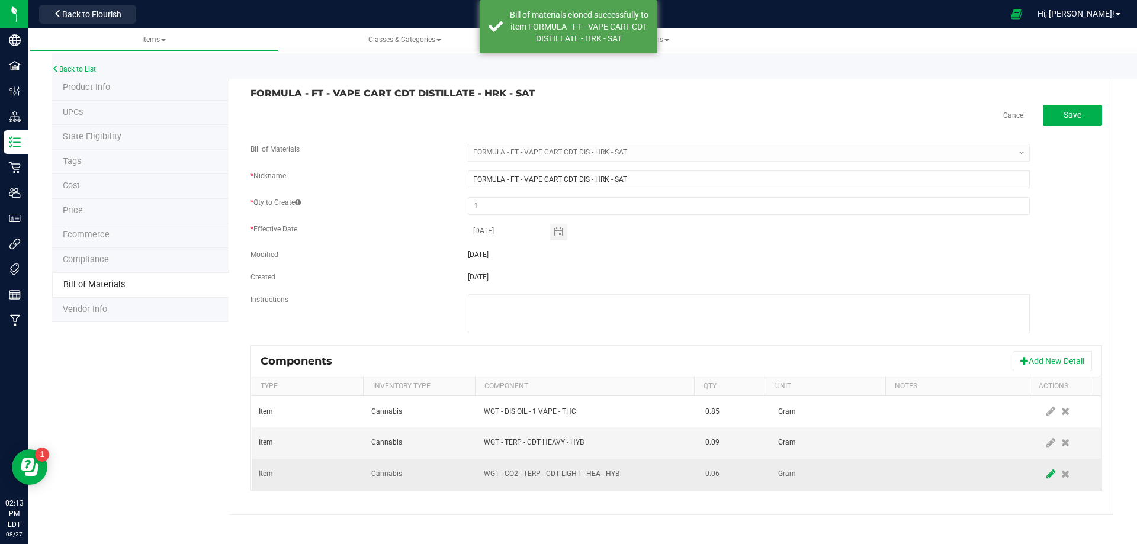
click at [1047, 477] on icon at bounding box center [1051, 474] width 9 height 11
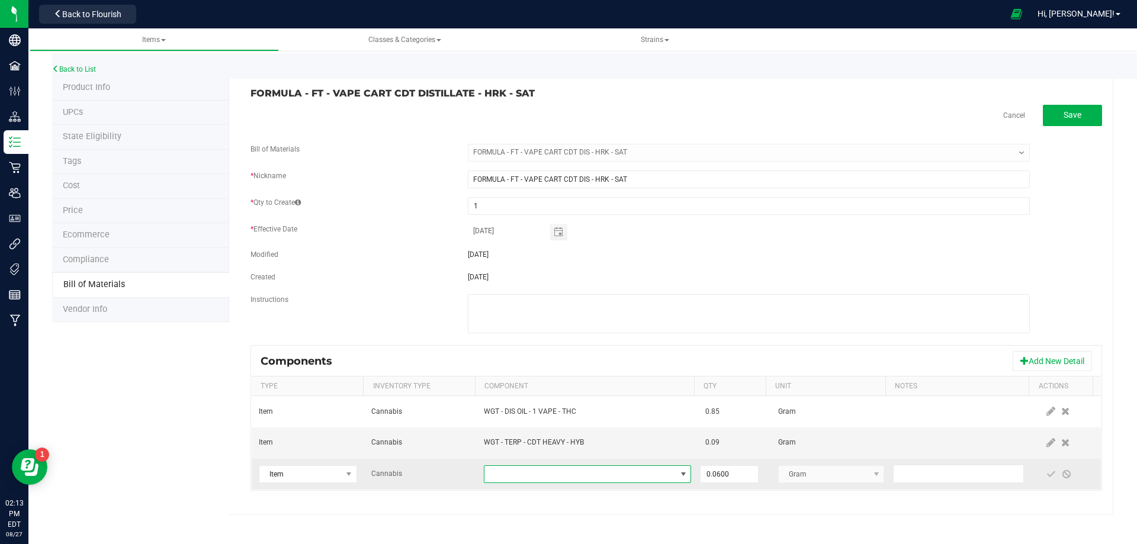
click at [569, 476] on span "NO DATA FOUND" at bounding box center [579, 474] width 191 height 17
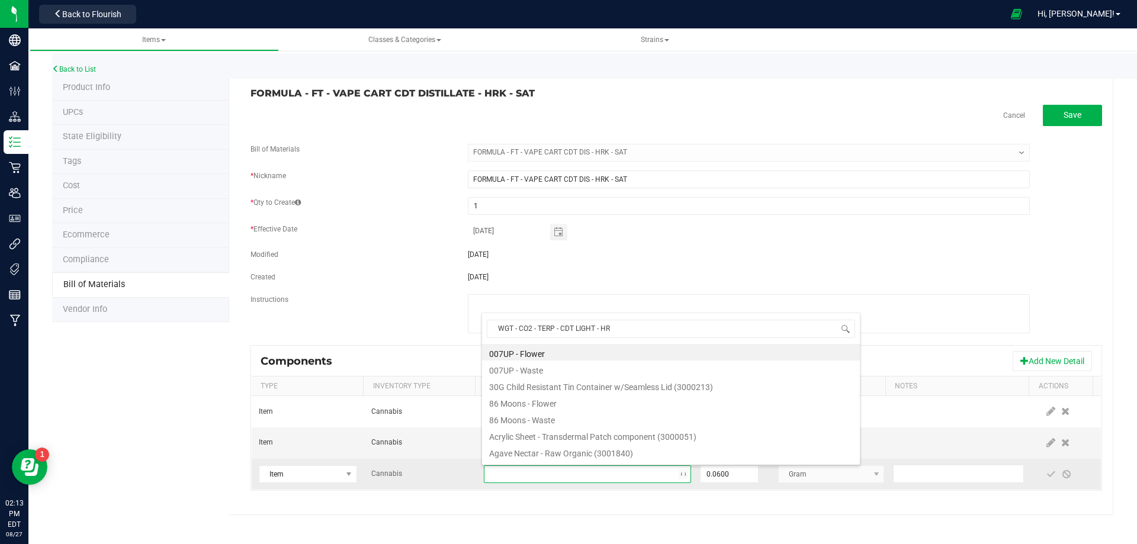
type input "WGT - CO2 - TERP - CDT LIGHT - HRK"
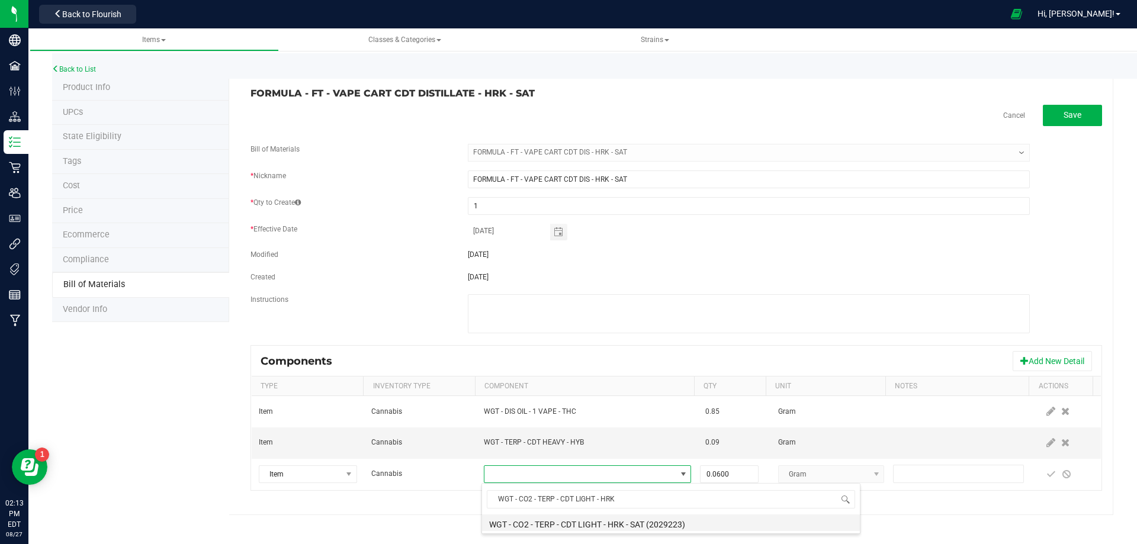
click at [589, 525] on li "WGT - CO2 - TERP - CDT LIGHT - HRK - SAT (2029223)" at bounding box center [671, 523] width 378 height 17
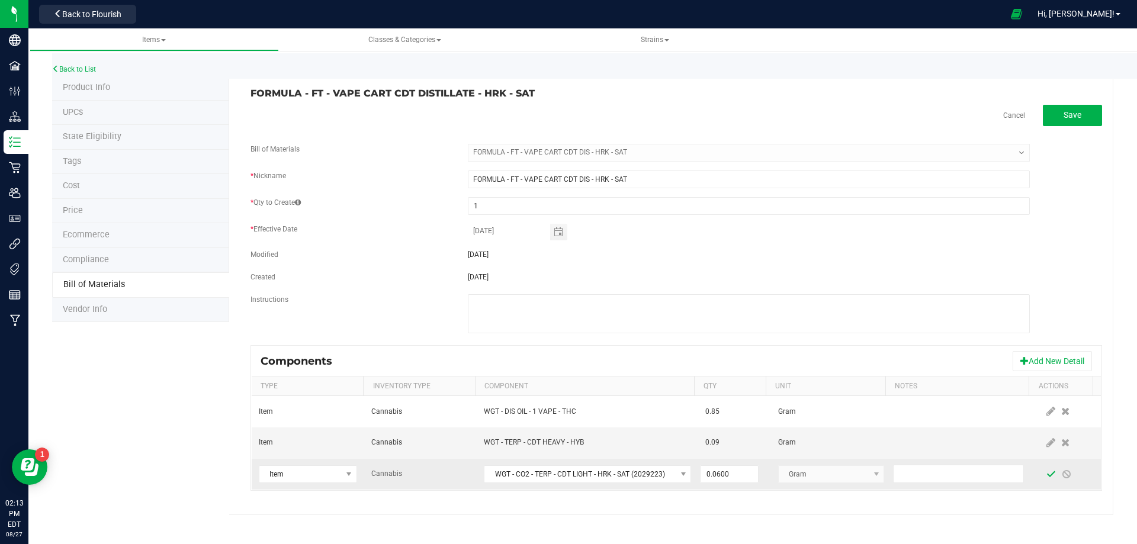
click at [1047, 477] on span at bounding box center [1051, 474] width 9 height 9
